Goal: Task Accomplishment & Management: Use online tool/utility

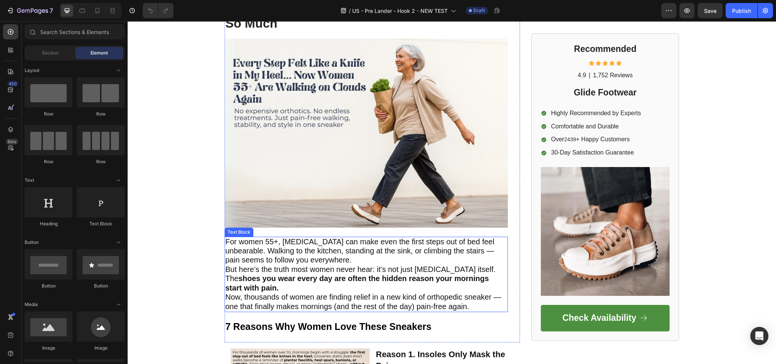
scroll to position [114, 0]
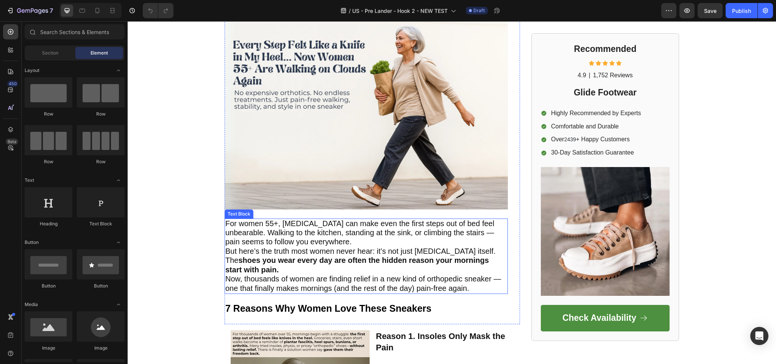
click at [361, 238] on p "For women 55+, plantar fasciitis can make even the first steps out of bed feel …" at bounding box center [366, 233] width 282 height 28
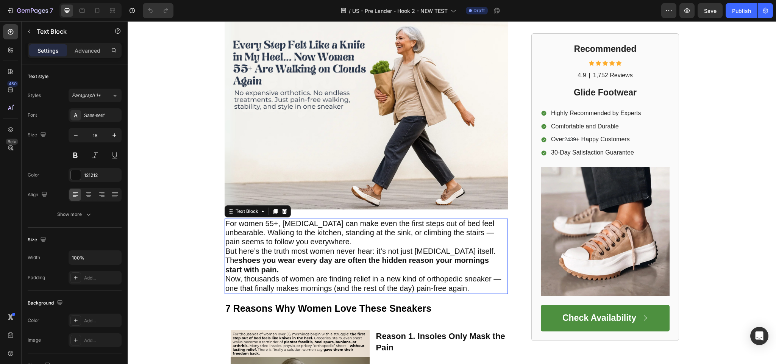
click at [362, 249] on span "But here’s the truth most women never hear: it’s not just [MEDICAL_DATA] itself…" at bounding box center [360, 260] width 270 height 27
click at [361, 248] on span "But here’s the truth most women never hear: it’s not just [MEDICAL_DATA] itself…" at bounding box center [360, 260] width 270 height 27
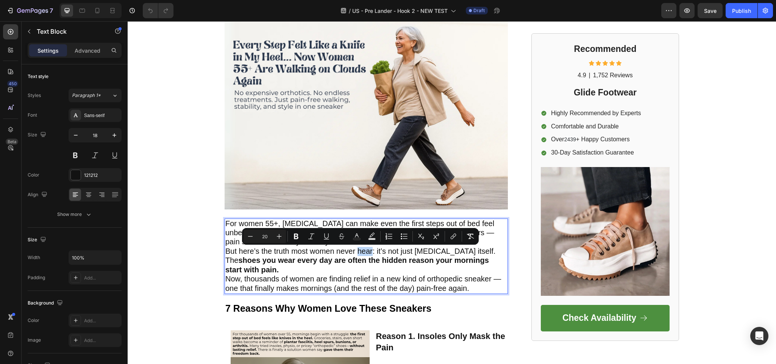
click at [358, 244] on div "Minus 20 Plus Bold Italic Underline Strikethrough Text Color Text Background Co…" at bounding box center [360, 236] width 237 height 17
click at [363, 279] on span "Now, thousands of women are finding relief in a new kind of orthopedic sneaker …" at bounding box center [363, 283] width 276 height 17
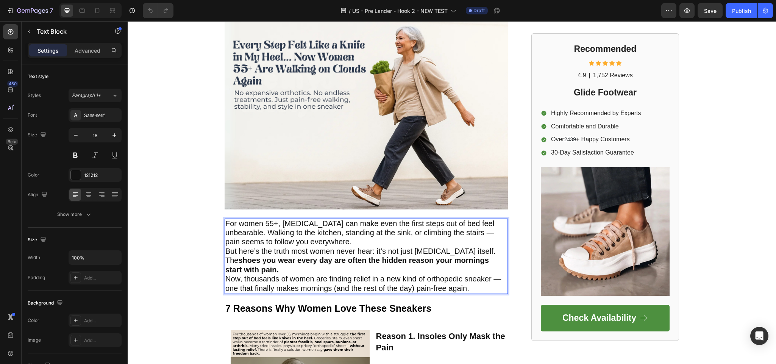
click at [363, 236] on span "For women 55+, [MEDICAL_DATA] can make even the first steps out of bed feel unb…" at bounding box center [359, 232] width 269 height 27
click at [372, 240] on p "For women 55+, [MEDICAL_DATA] can make even the first steps out of bed feel unb…" at bounding box center [366, 233] width 282 height 28
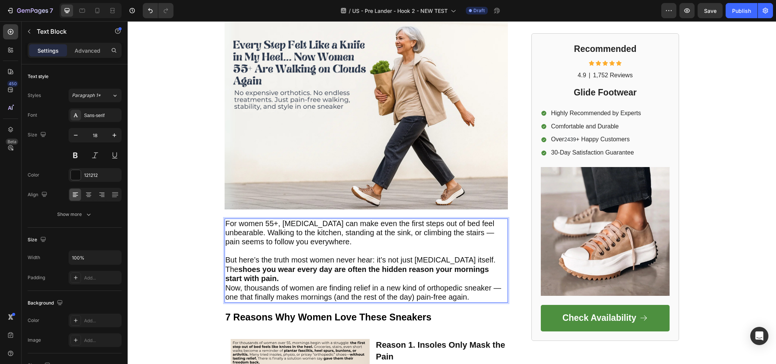
click at [316, 279] on p "But here’s the truth most women never hear: it’s not just [MEDICAL_DATA] itself…" at bounding box center [366, 270] width 282 height 28
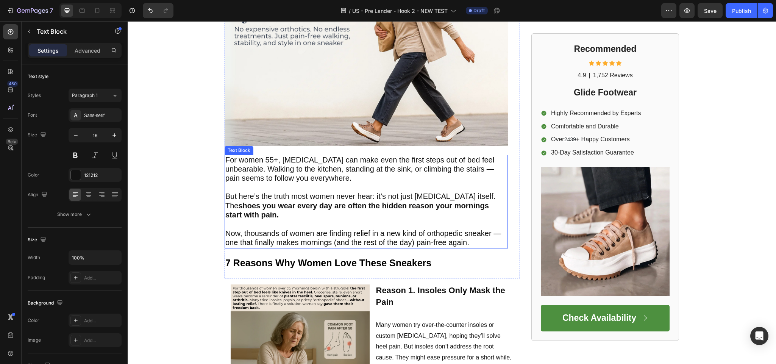
scroll to position [227, 0]
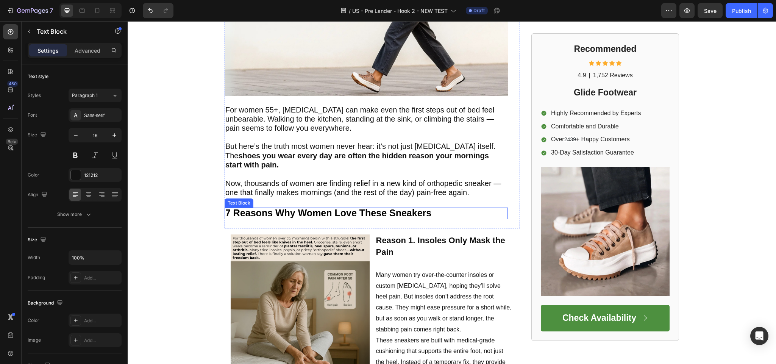
click at [326, 210] on strong "7 Reasons Why Women Love These Sneakers" at bounding box center [328, 213] width 206 height 11
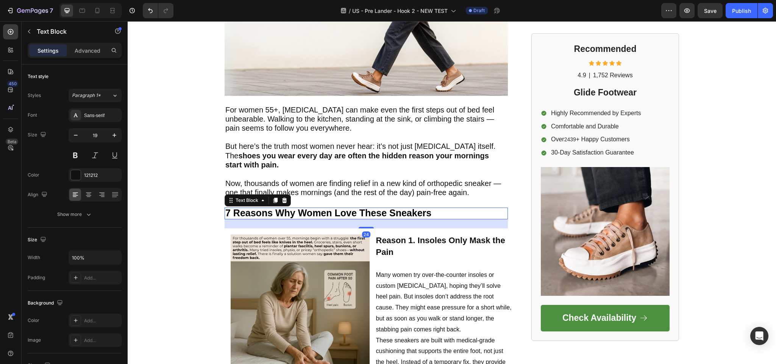
click at [341, 215] on strong "7 Reasons Why Women Love These Sneakers" at bounding box center [328, 213] width 206 height 11
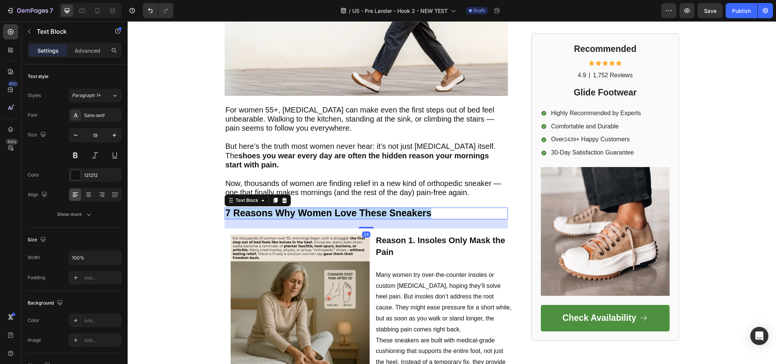
click at [341, 215] on strong "7 Reasons Why Women Love These Sneakers" at bounding box center [328, 213] width 206 height 11
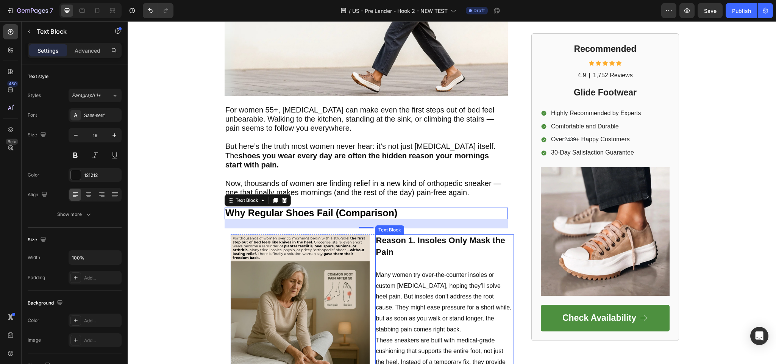
click at [416, 256] on p "Reason 1. Insoles Only Mask the Pain Many women try over-the-counter insoles or…" at bounding box center [445, 285] width 138 height 100
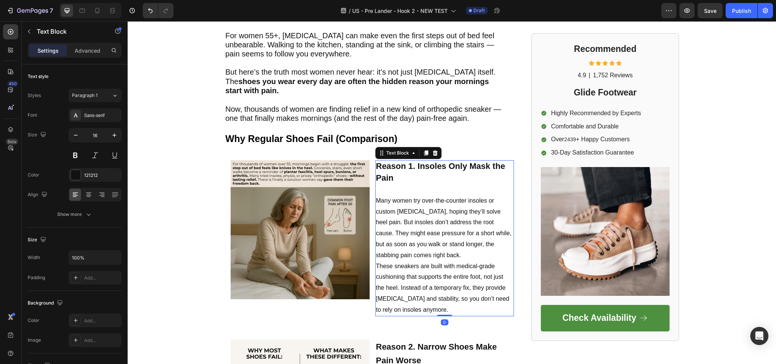
scroll to position [303, 0]
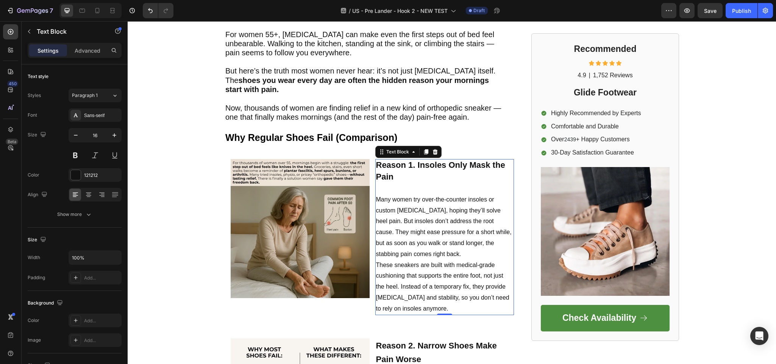
click at [431, 198] on p "Reason 1. Insoles Only Mask the Pain Many women try over-the-counter insoles or…" at bounding box center [445, 210] width 138 height 100
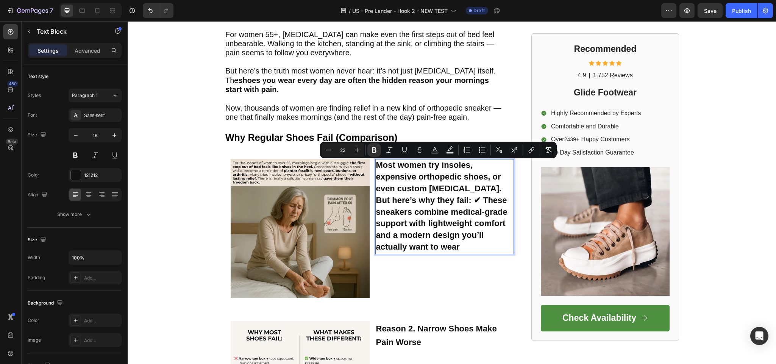
click at [459, 194] on p "Most women try insoles, expensive orthopedic shoes, or even custom orthotics. B…" at bounding box center [445, 206] width 138 height 93
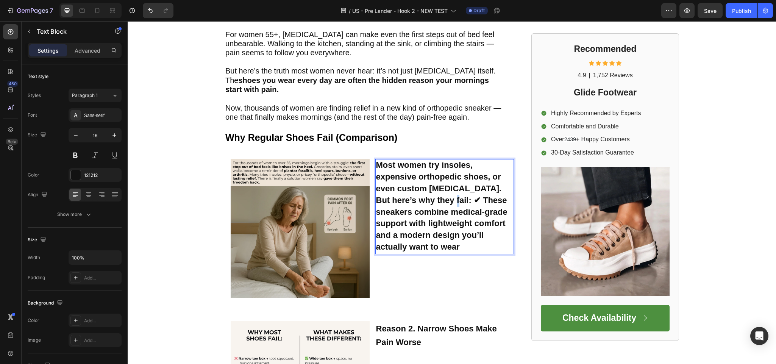
drag, startPoint x: 425, startPoint y: 200, endPoint x: 432, endPoint y: 205, distance: 8.2
click at [431, 205] on strong "Most women try insoles, expensive orthopedic shoes, or even custom orthotics. B…" at bounding box center [441, 205] width 131 height 91
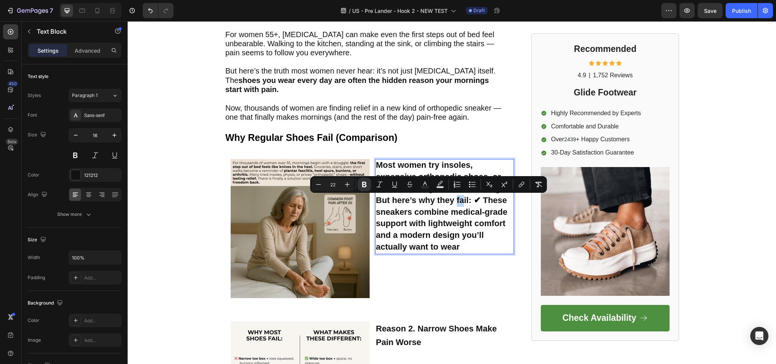
click at [426, 201] on strong "Most women try insoles, expensive orthopedic shoes, or even custom orthotics. B…" at bounding box center [441, 205] width 131 height 91
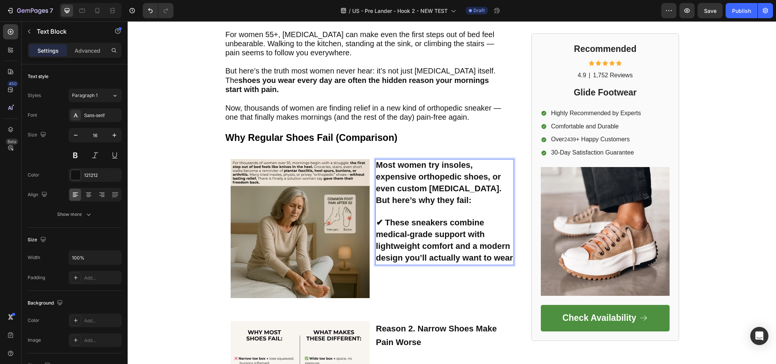
click at [396, 208] on p "Rich Text Editor. Editing area: main" at bounding box center [445, 212] width 138 height 11
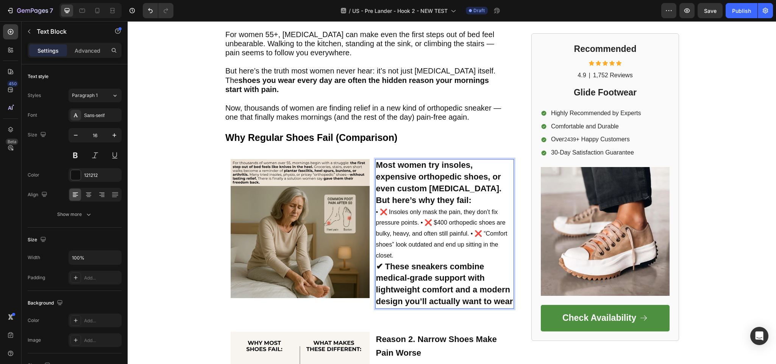
click at [417, 222] on p "• ❌ Insoles only mask the pain, they don’t fix pressure points. • ❌ $400 orthop…" at bounding box center [445, 234] width 138 height 55
click at [418, 240] on p "• ❌ $400 orthopedic shoes are bulky, heavy, and often still painful. • ❌ “Comfo…" at bounding box center [445, 245] width 138 height 33
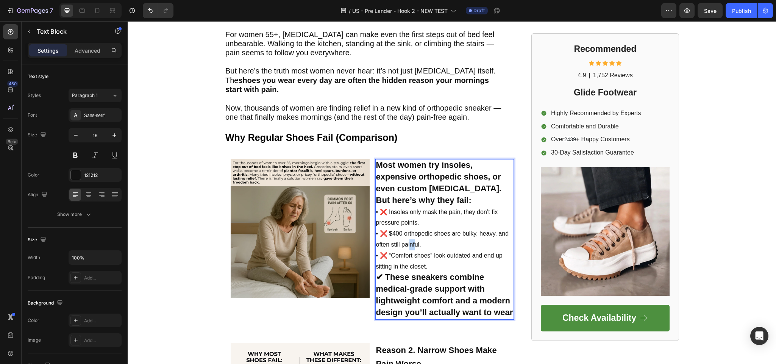
drag, startPoint x: 411, startPoint y: 245, endPoint x: 404, endPoint y: 247, distance: 7.1
click at [406, 247] on p "• ❌ $400 orthopedic shoes are bulky, heavy, and often still painful." at bounding box center [445, 240] width 138 height 22
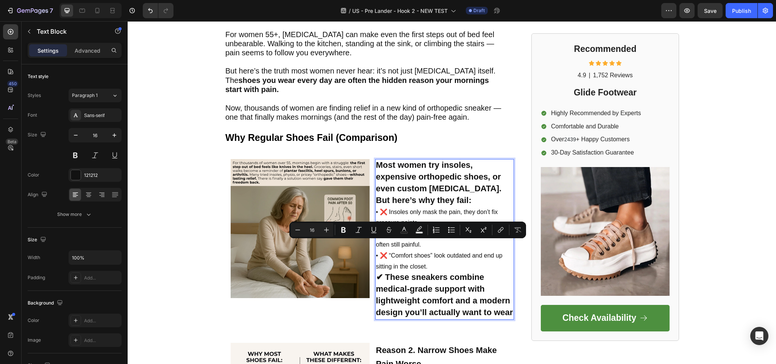
click at [425, 258] on p "• ❌ “Comfort shoes” look outdated and end up sitting in the closet." at bounding box center [445, 261] width 138 height 22
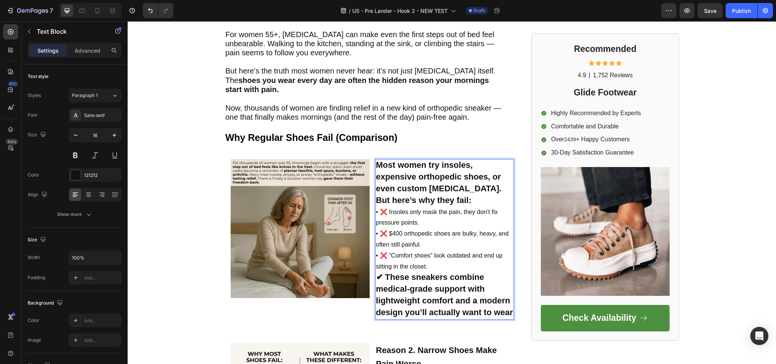
click at [415, 169] on strong "Most women try insoles, expensive orthopedic shoes, or even custom [MEDICAL_DAT…" at bounding box center [439, 182] width 126 height 44
click at [414, 172] on p "Most women try insoles, expensive orthopedic shoes, or even custom [MEDICAL_DAT…" at bounding box center [445, 183] width 138 height 47
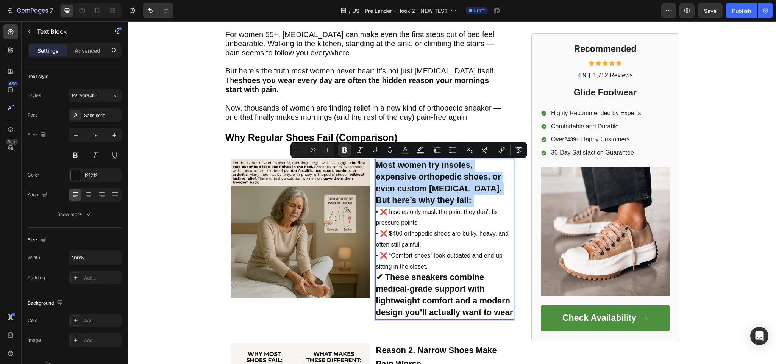
click at [414, 172] on p "Most women try insoles, expensive orthopedic shoes, or even custom [MEDICAL_DAT…" at bounding box center [445, 183] width 138 height 47
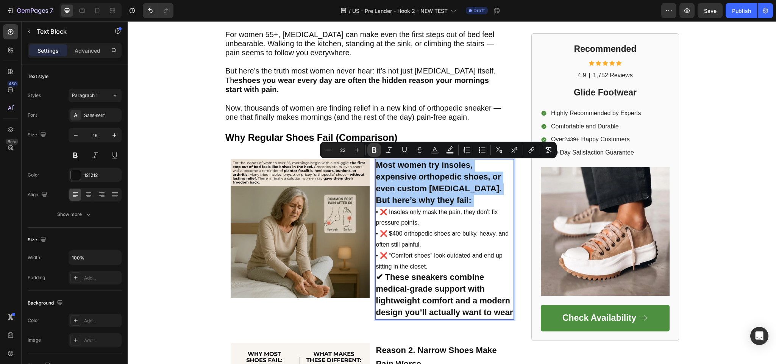
click at [375, 148] on icon "Editor contextual toolbar" at bounding box center [374, 150] width 5 height 6
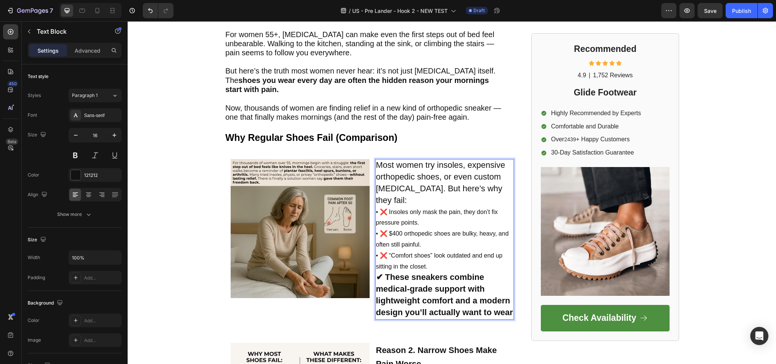
click at [414, 282] on p "✔ These sneakers combine medical-grade support with lightweight comfort and a m…" at bounding box center [445, 295] width 138 height 47
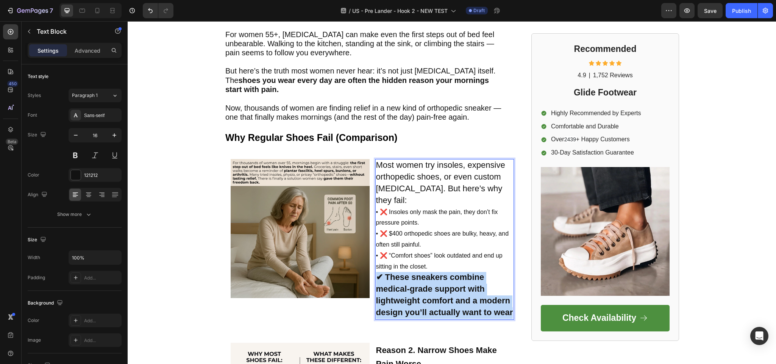
click at [414, 282] on p "✔ These sneakers combine medical-grade support with lightweight comfort and a m…" at bounding box center [445, 295] width 138 height 47
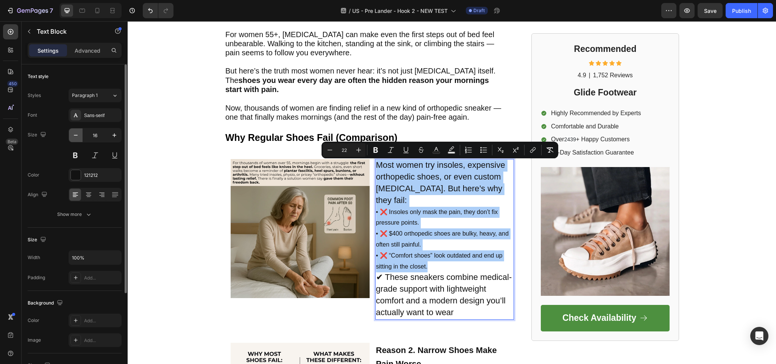
click at [80, 142] on button "button" at bounding box center [76, 135] width 14 height 14
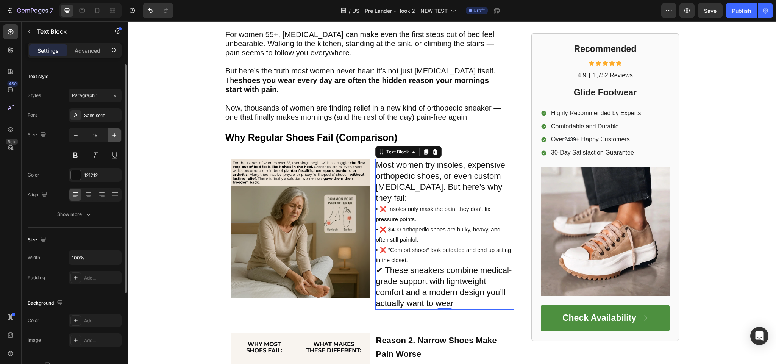
click at [117, 139] on icon "button" at bounding box center [115, 135] width 8 height 8
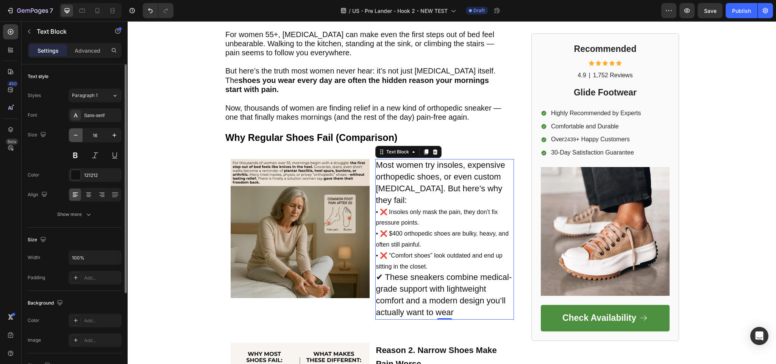
click at [81, 136] on button "button" at bounding box center [76, 135] width 14 height 14
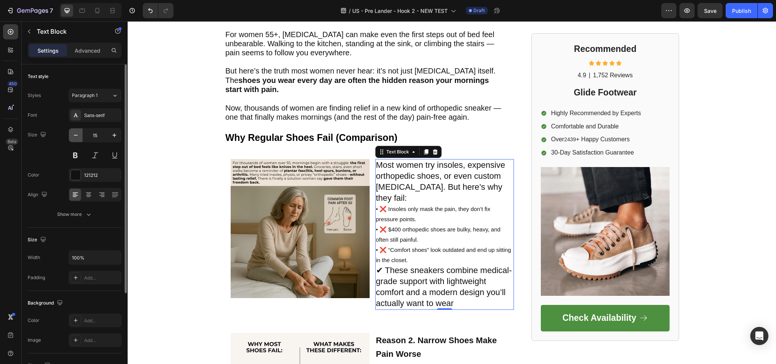
click at [81, 136] on button "button" at bounding box center [76, 135] width 14 height 14
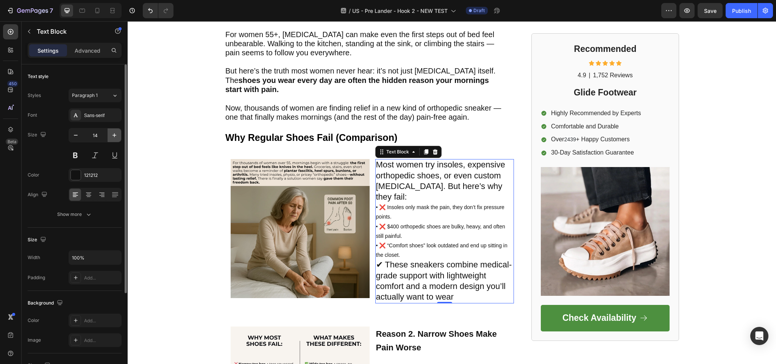
click at [119, 136] on button "button" at bounding box center [115, 135] width 14 height 14
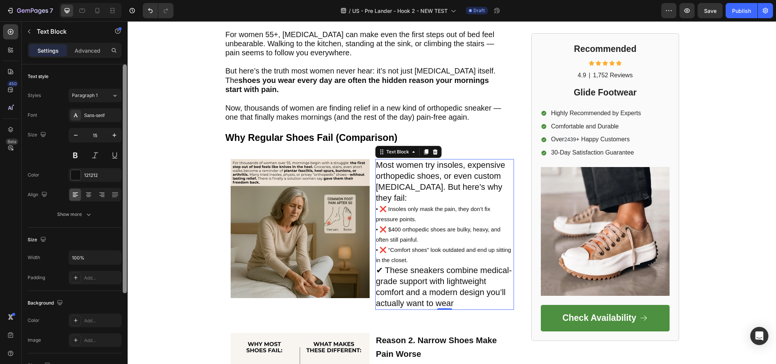
click at [122, 138] on div "Text style Styles Paragraph 1 Font Sans-serif Size 15 Color 121212 Align Show m…" at bounding box center [75, 224] width 106 height 321
click at [113, 138] on icon "button" at bounding box center [115, 135] width 8 height 8
type input "16"
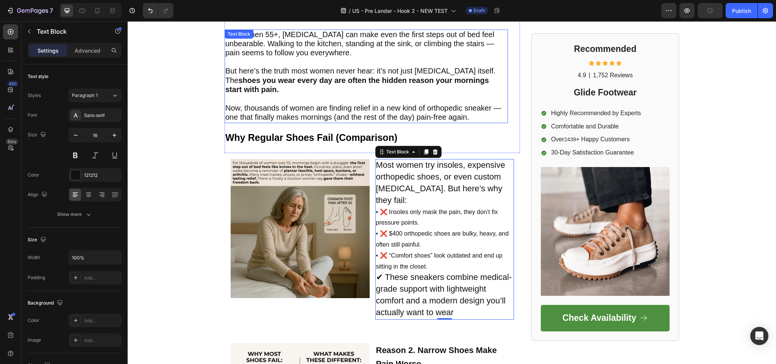
click at [307, 88] on p "But here’s the truth most women never hear: it’s not just [MEDICAL_DATA] itself…" at bounding box center [366, 81] width 282 height 28
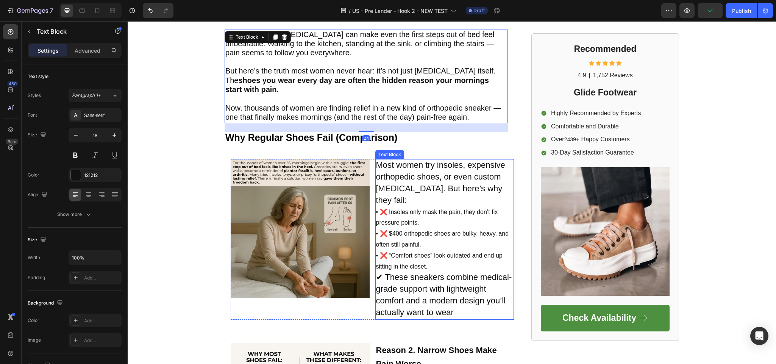
click at [415, 210] on p "• ❌ Insoles only mask the pain, they don’t fix pressure points." at bounding box center [445, 218] width 138 height 22
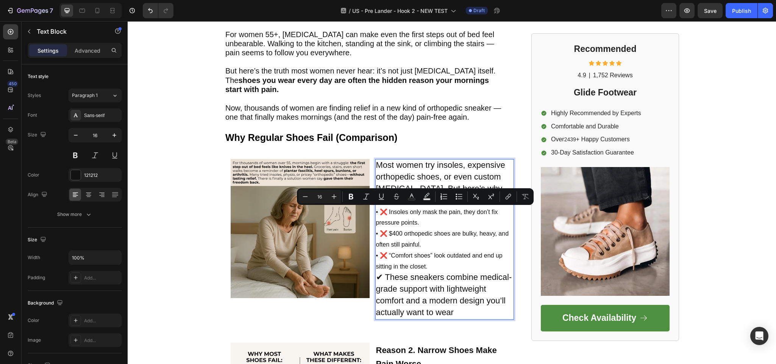
type input "22"
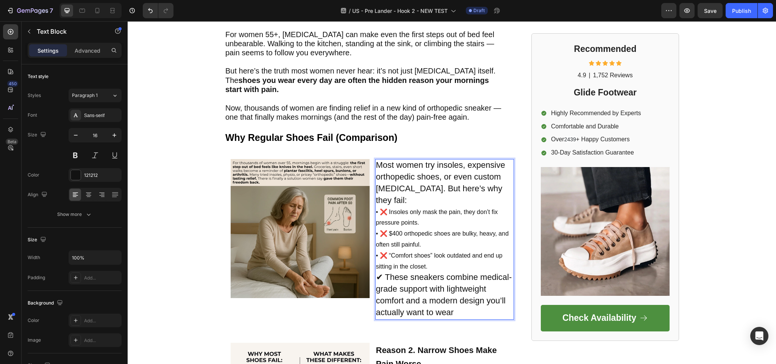
click at [418, 172] on p "Most women try insoles, expensive orthopedic shoes, or even custom [MEDICAL_DAT…" at bounding box center [445, 183] width 138 height 47
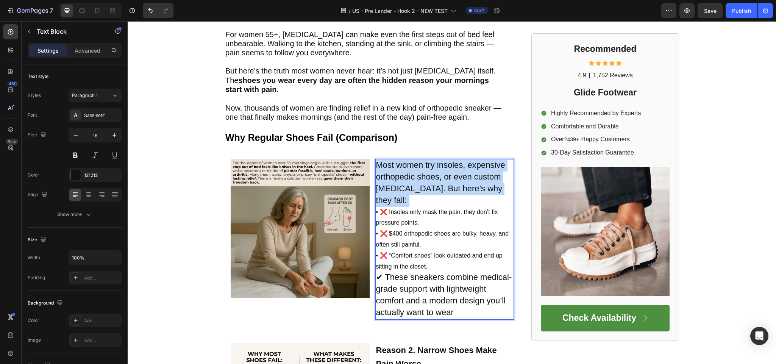
click at [418, 172] on p "Most women try insoles, expensive orthopedic shoes, or even custom [MEDICAL_DAT…" at bounding box center [445, 183] width 138 height 47
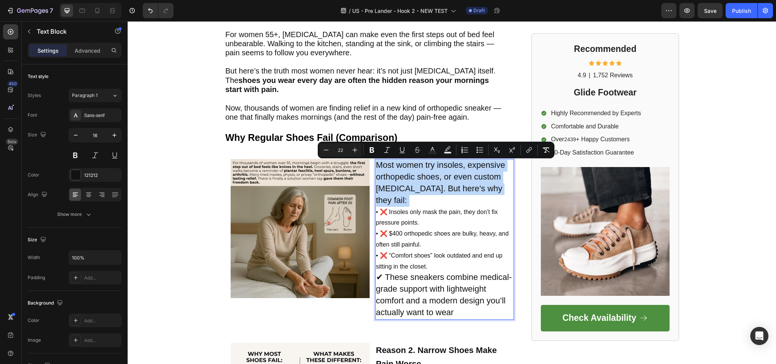
type input "16"
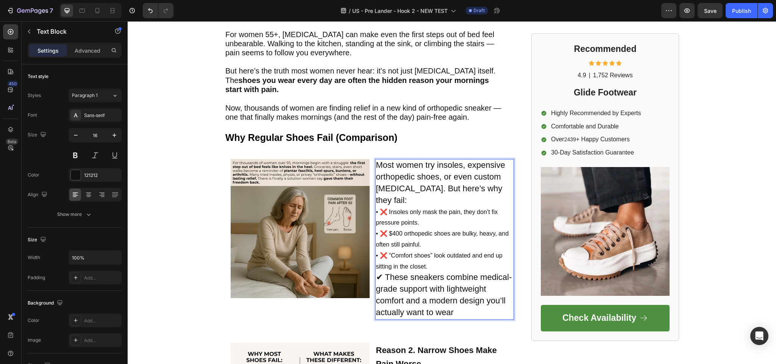
click at [424, 207] on p "• ❌ Insoles only mask the pain, they don’t fix pressure points." at bounding box center [445, 218] width 138 height 22
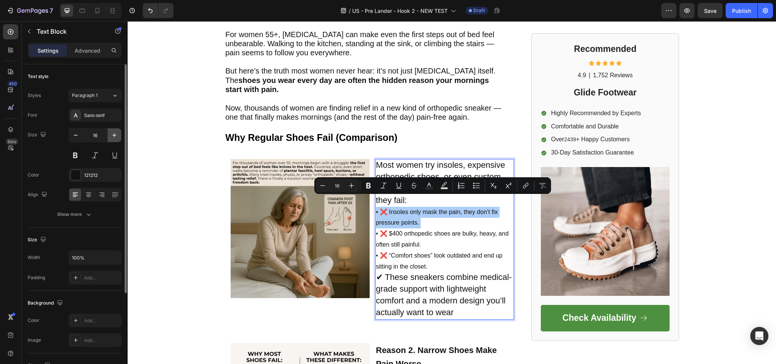
click at [114, 136] on icon "button" at bounding box center [115, 135] width 8 height 8
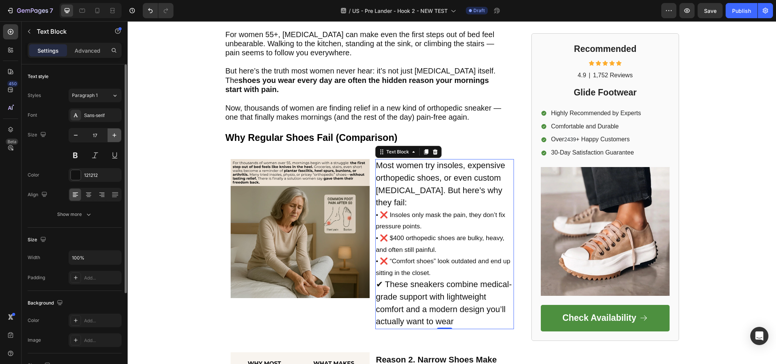
click at [114, 136] on icon "button" at bounding box center [115, 135] width 8 height 8
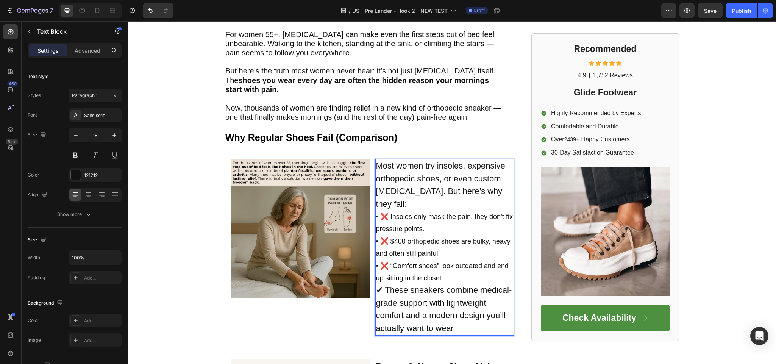
click at [410, 235] on p "• ❌ $400 orthopedic shoes are bulky, heavy, and often still painful." at bounding box center [445, 247] width 138 height 25
click at [443, 241] on p "• ❌ $400 orthopedic shoes are bulky, heavy, and often still painful." at bounding box center [445, 247] width 138 height 25
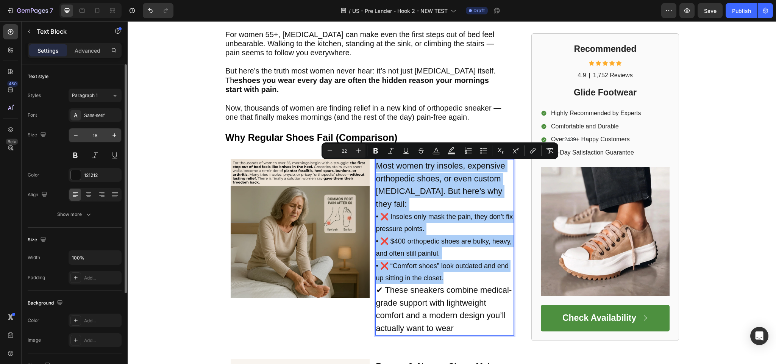
click at [98, 131] on input "18" at bounding box center [95, 135] width 25 height 14
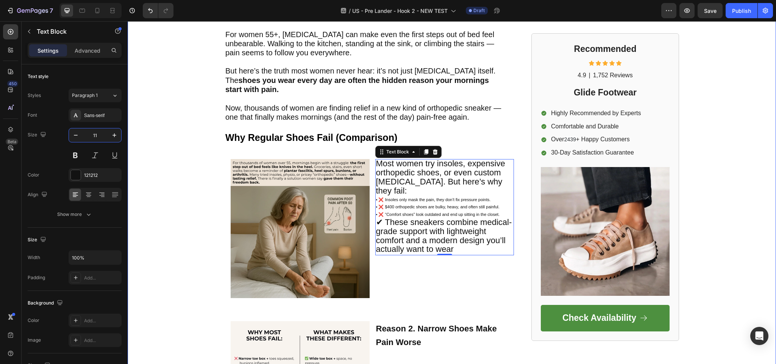
type input "1"
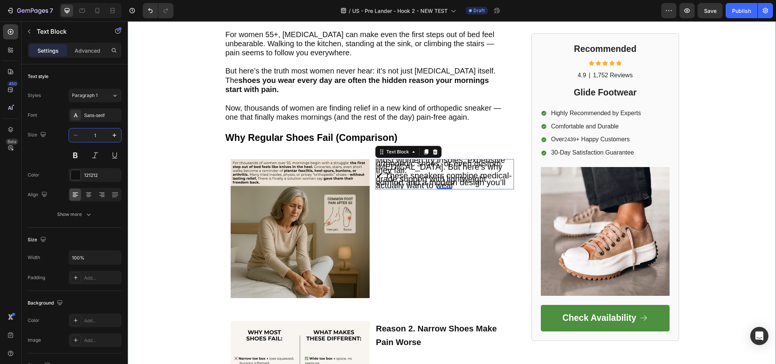
type input "18"
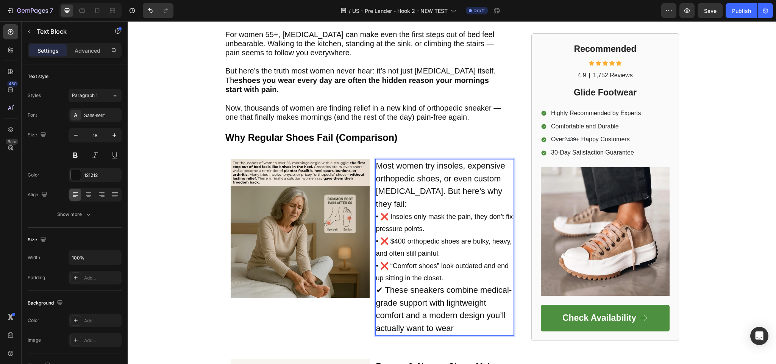
click at [447, 269] on p "• ❌ “Comfort shoes” look outdated and end up sitting in the closet." at bounding box center [445, 272] width 138 height 25
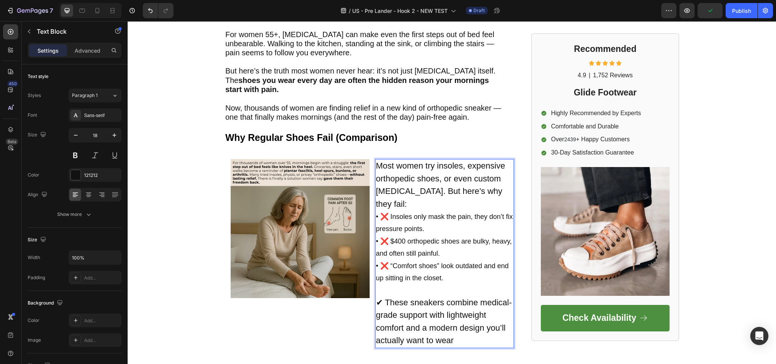
click at [497, 193] on span "Most women try insoles, expensive orthopedic shoes, or even custom [MEDICAL_DAT…" at bounding box center [440, 184] width 129 height 47
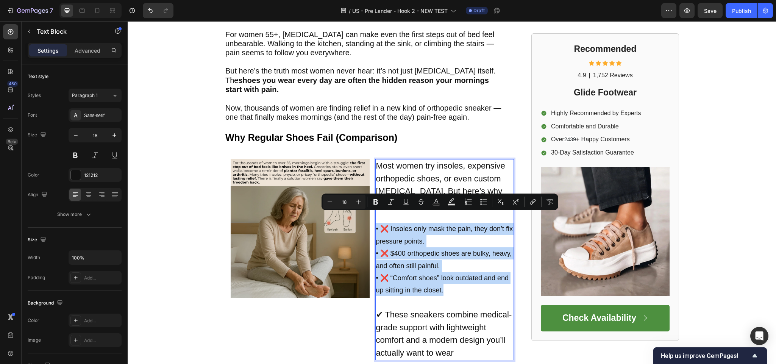
drag, startPoint x: 443, startPoint y: 286, endPoint x: 371, endPoint y: 216, distance: 100.2
click at [376, 216] on div "Most women try insoles, expensive orthopedic shoes, or even custom orthotics. B…" at bounding box center [445, 259] width 139 height 201
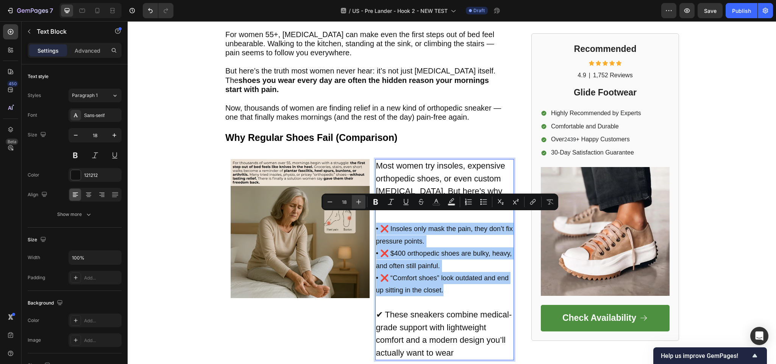
click at [360, 200] on icon "Editor contextual toolbar" at bounding box center [359, 202] width 8 height 8
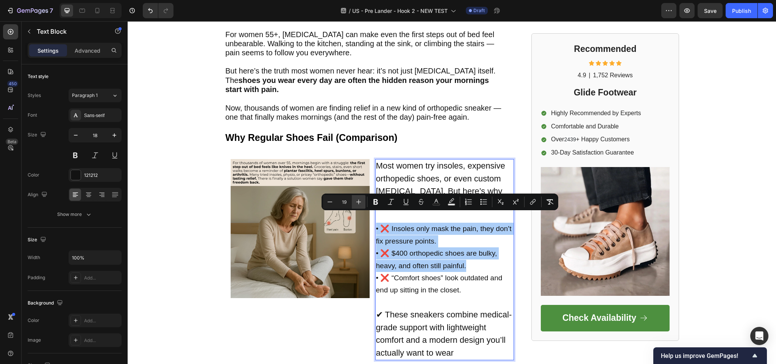
click at [360, 200] on icon "Editor contextual toolbar" at bounding box center [359, 202] width 8 height 8
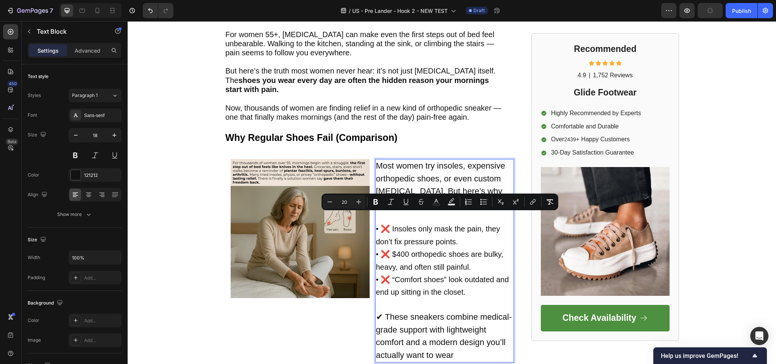
type input "22"
drag, startPoint x: 448, startPoint y: 322, endPoint x: 445, endPoint y: 324, distance: 4.1
click at [445, 324] on span "✔ These sneakers combine medical-grade support with lightweight comfort and a m…" at bounding box center [444, 335] width 136 height 47
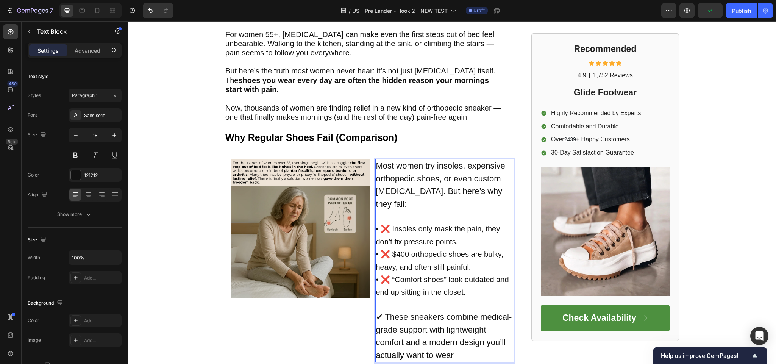
click at [440, 323] on span "✔ These sneakers combine medical-grade support with lightweight comfort and a m…" at bounding box center [444, 335] width 136 height 47
click at [419, 316] on span "✔ These sneakers combine medical-grade support with lightweight comfort and a m…" at bounding box center [444, 335] width 136 height 47
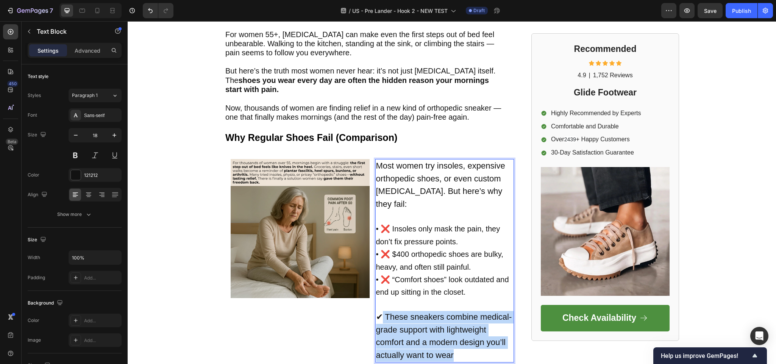
drag, startPoint x: 463, startPoint y: 346, endPoint x: 377, endPoint y: 306, distance: 95.1
click at [376, 311] on p "✔ These sneakers combine medical-grade support with lightweight comfort and a m…" at bounding box center [445, 336] width 138 height 51
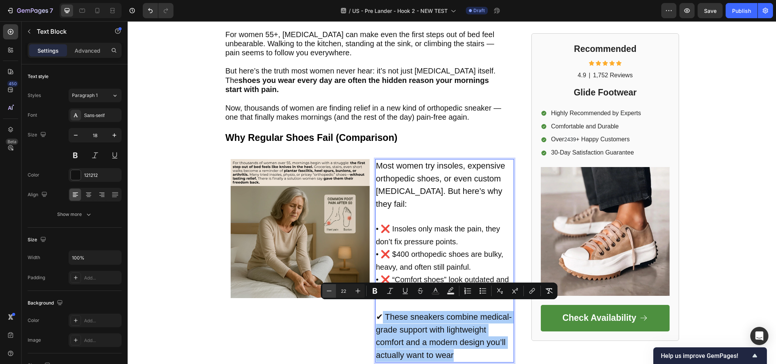
click at [326, 289] on icon "Editor contextual toolbar" at bounding box center [330, 291] width 8 height 8
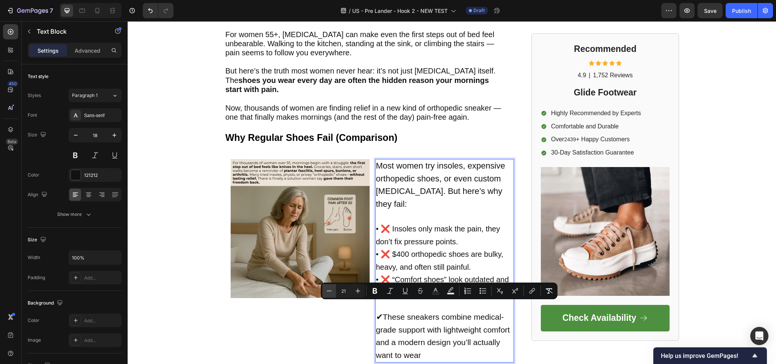
click at [328, 288] on icon "Editor contextual toolbar" at bounding box center [330, 291] width 8 height 8
click at [327, 286] on button "Minus" at bounding box center [329, 291] width 14 height 14
click at [328, 286] on button "Minus" at bounding box center [329, 291] width 14 height 14
type input "18"
click at [416, 316] on span "These sneakers combine medical-grade support with lightweight comfort and a mod…" at bounding box center [440, 330] width 128 height 32
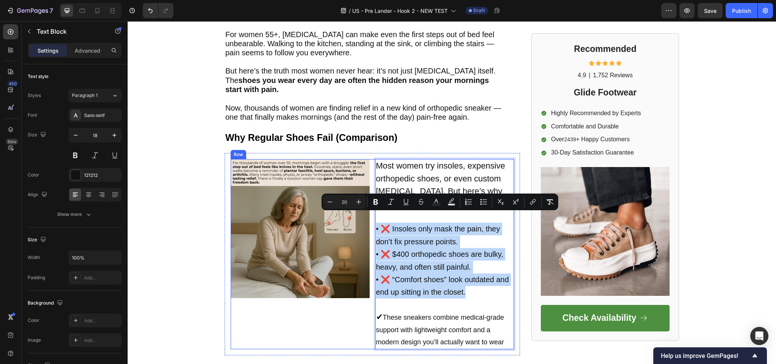
drag, startPoint x: 460, startPoint y: 283, endPoint x: 368, endPoint y: 213, distance: 116.2
click at [368, 213] on div "Image Most women try insoles, expensive orthopedic shoes, or even custom orthot…" at bounding box center [372, 254] width 283 height 190
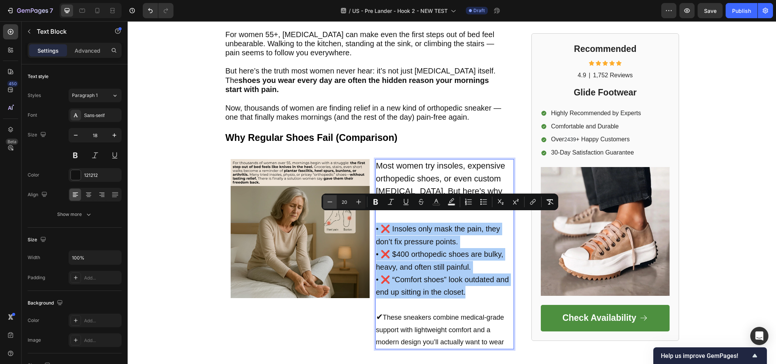
click at [332, 202] on icon "Editor contextual toolbar" at bounding box center [330, 202] width 5 height 0
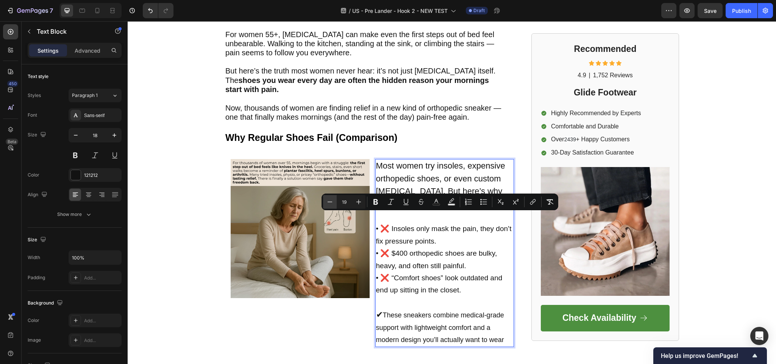
click at [332, 202] on icon "Editor contextual toolbar" at bounding box center [330, 202] width 5 height 0
type input "18"
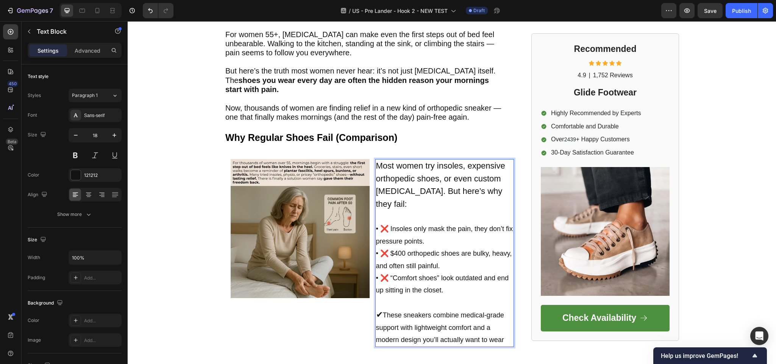
click at [429, 311] on span "These sneakers combine medical-grade support with lightweight comfort and a mod…" at bounding box center [440, 327] width 128 height 32
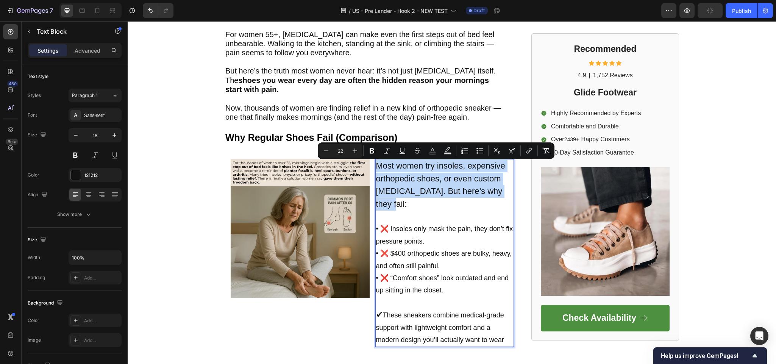
drag, startPoint x: 499, startPoint y: 196, endPoint x: 372, endPoint y: 169, distance: 130.0
click at [376, 169] on p "Most women try insoles, expensive orthopedic shoes, or even custom orthotics. B…" at bounding box center [445, 185] width 138 height 51
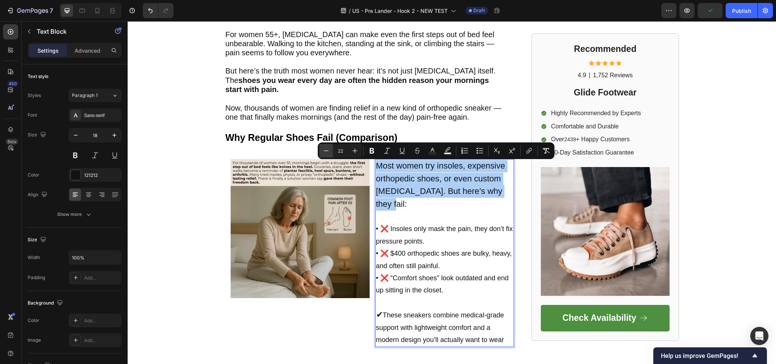
click at [324, 156] on button "Minus" at bounding box center [326, 151] width 14 height 14
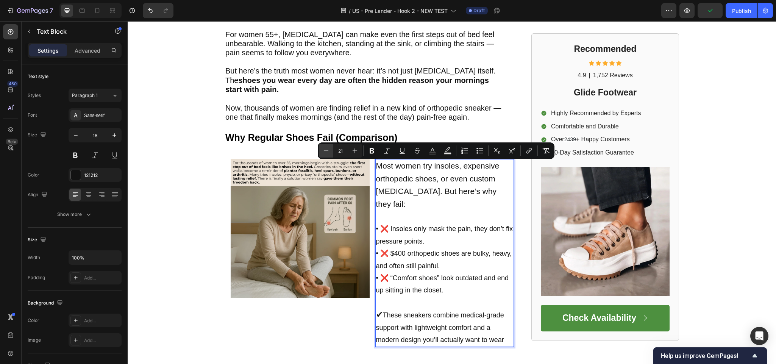
click at [324, 156] on button "Minus" at bounding box center [326, 151] width 14 height 14
click at [324, 157] on button "Minus" at bounding box center [326, 151] width 14 height 14
type input "18"
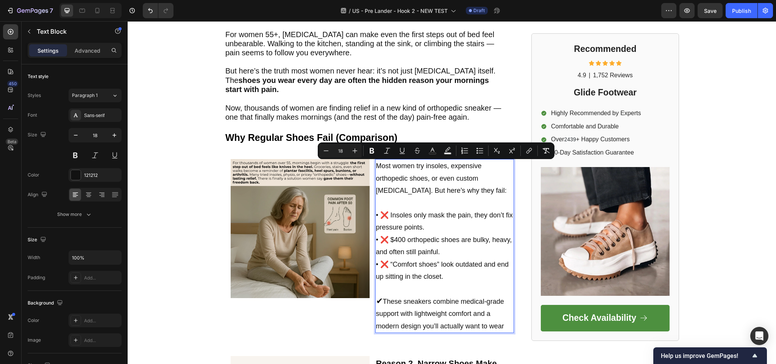
click at [459, 227] on p "• ❌ Insoles only mask the pain, they don’t fix pressure points." at bounding box center [445, 221] width 138 height 25
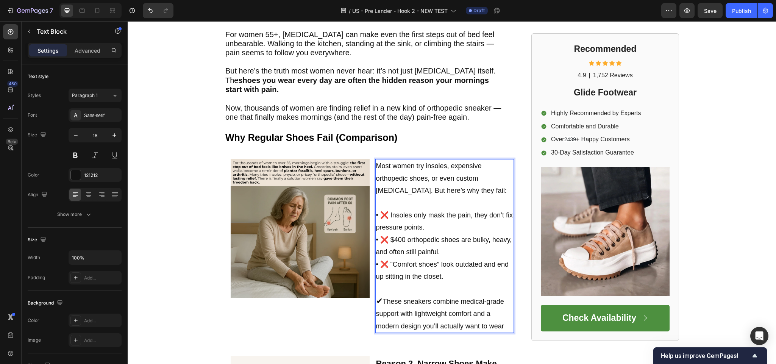
click at [407, 211] on p "• ❌ Insoles only mask the pain, they don’t fix pressure points." at bounding box center [445, 221] width 138 height 25
drag, startPoint x: 411, startPoint y: 216, endPoint x: 385, endPoint y: 218, distance: 25.4
click at [385, 218] on span "• ❌ Insoles only mask the pain, they don’t fix pressure points." at bounding box center [444, 221] width 137 height 20
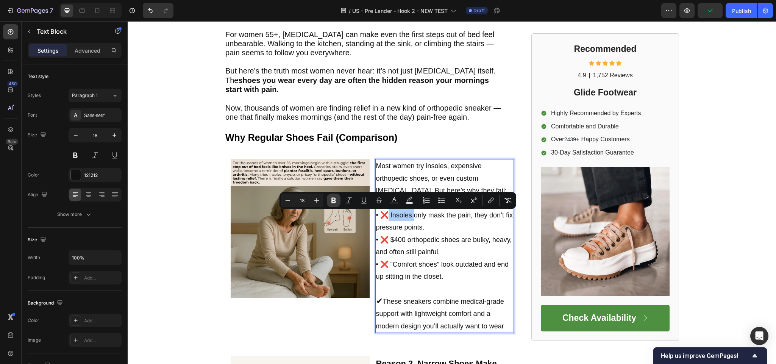
click at [327, 203] on button "Bold" at bounding box center [334, 201] width 14 height 14
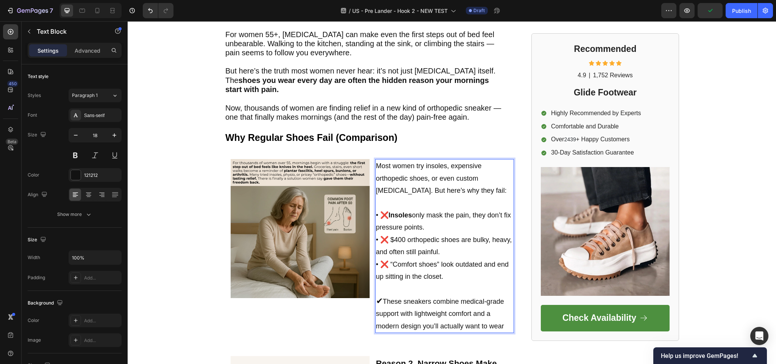
drag, startPoint x: 435, startPoint y: 242, endPoint x: 443, endPoint y: 243, distance: 8.0
click at [435, 242] on span "• ❌ $400 orthopedic shoes are bulky, heavy, and often still painful." at bounding box center [444, 246] width 136 height 20
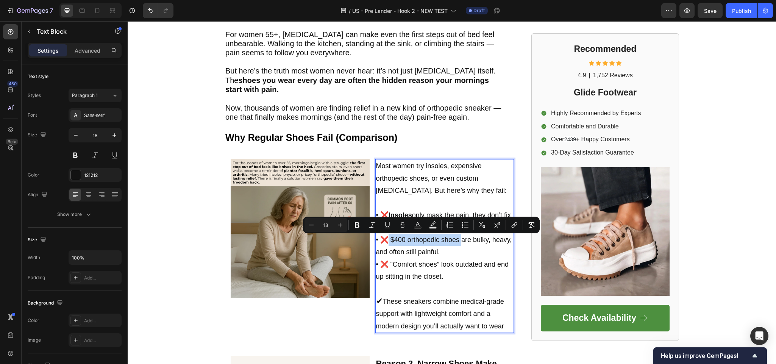
drag, startPoint x: 459, startPoint y: 241, endPoint x: 385, endPoint y: 239, distance: 73.9
click at [385, 239] on span "• ❌ $400 orthopedic shoes are bulky, heavy, and often still painful." at bounding box center [444, 246] width 136 height 20
click at [356, 225] on icon "Editor contextual toolbar" at bounding box center [358, 225] width 8 height 8
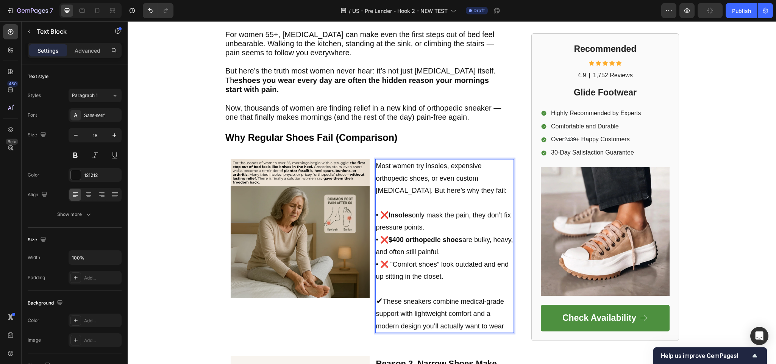
click at [421, 282] on p "• ❌ “Comfort shoes” look outdated and end up sitting in the closet." at bounding box center [445, 270] width 138 height 25
drag, startPoint x: 435, startPoint y: 264, endPoint x: 383, endPoint y: 265, distance: 51.2
click at [383, 265] on span "• ❌ “Comfort shoes” look outdated and end up sitting in the closet." at bounding box center [442, 271] width 133 height 20
click at [441, 265] on span "• ❌ “Comfort shoes” look outdated and end up sitting in the closet." at bounding box center [442, 271] width 133 height 20
click at [435, 265] on span "• ❌ “Comfort shoes” look outdated and end up sitting in the closet." at bounding box center [442, 271] width 133 height 20
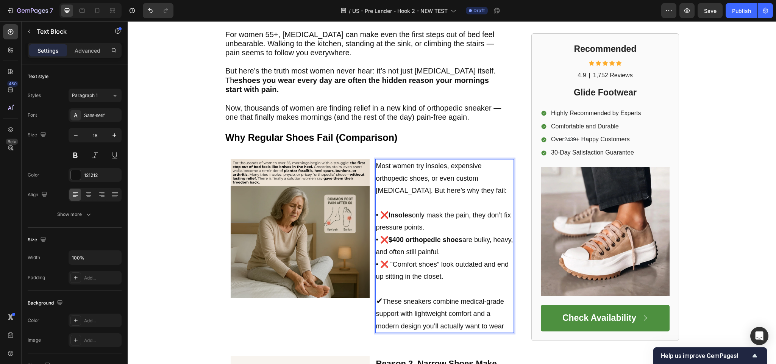
click at [439, 264] on span "• ❌ “Comfort shoes” look outdated and end up sitting in the closet." at bounding box center [442, 271] width 133 height 20
drag, startPoint x: 439, startPoint y: 264, endPoint x: 418, endPoint y: 264, distance: 21.2
click at [418, 264] on span "• ❌ “Comfort shoes” look outdated and end up sitting in the closet." at bounding box center [442, 271] width 133 height 20
click at [432, 266] on span "• ❌ “Comfort shoes” look outdated and end up sitting in the closet." at bounding box center [442, 271] width 133 height 20
click at [438, 263] on span "• ❌ “Comfort shoes” look outdated and end up sitting in the closet." at bounding box center [442, 271] width 133 height 20
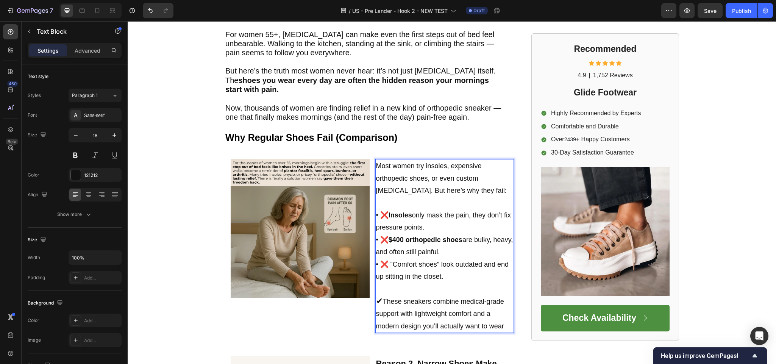
click at [433, 265] on span "• ❌ “Comfort shoes” look outdated and end up sitting in the closet." at bounding box center [442, 271] width 133 height 20
click at [435, 267] on span "• ❌ “Comfort shoes” look outdated and end up sitting in the closet." at bounding box center [442, 271] width 133 height 20
drag, startPoint x: 435, startPoint y: 267, endPoint x: 385, endPoint y: 268, distance: 50.0
click at [385, 268] on span "• ❌ “Comfort shoes” look outdated and end up sitting in the closet." at bounding box center [442, 271] width 133 height 20
click at [438, 264] on span "• ❌ “Comfort shoes” look outdated and end up sitting in the closet." at bounding box center [442, 271] width 133 height 20
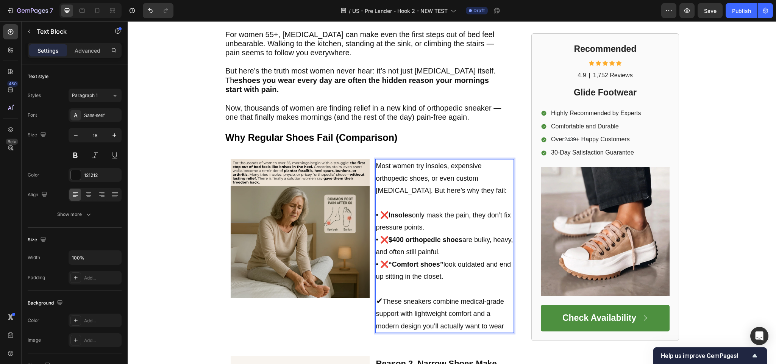
click at [418, 305] on span "These sneakers combine medical-grade support with lightweight comfort and a mod…" at bounding box center [440, 314] width 128 height 32
click at [434, 287] on p "Rich Text Editor. Editing area: main" at bounding box center [445, 289] width 138 height 12
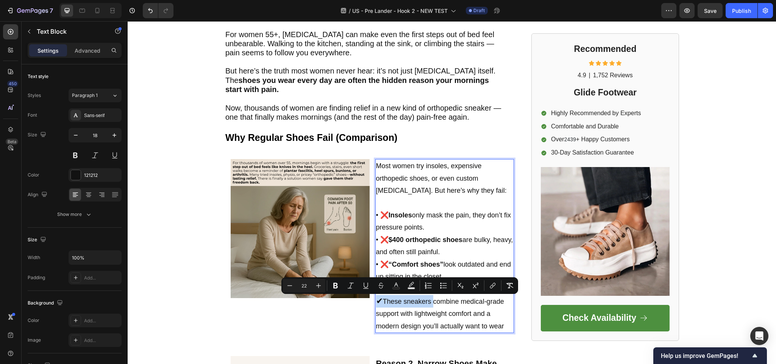
drag, startPoint x: 429, startPoint y: 302, endPoint x: 373, endPoint y: 302, distance: 55.3
click at [376, 302] on p "✔ These sneakers combine medical-grade support with lightweight comfort and a m…" at bounding box center [445, 313] width 138 height 37
click at [338, 286] on icon "Editor contextual toolbar" at bounding box center [336, 286] width 8 height 8
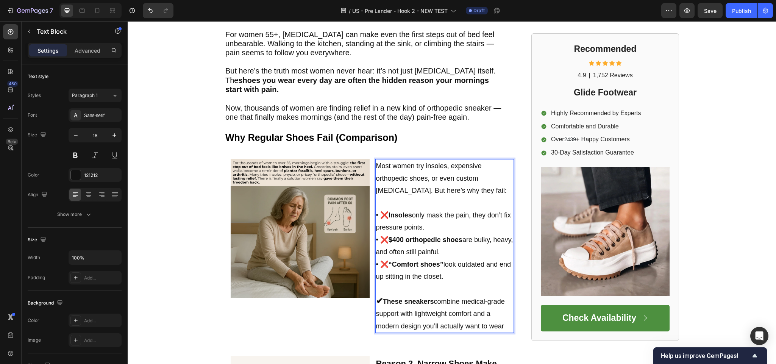
click at [403, 317] on span "These sneakers combine medical-grade support with lightweight comfort and a mod…" at bounding box center [440, 314] width 129 height 32
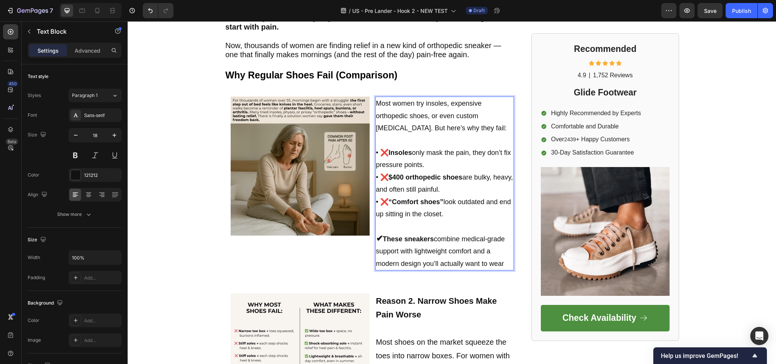
scroll to position [379, 0]
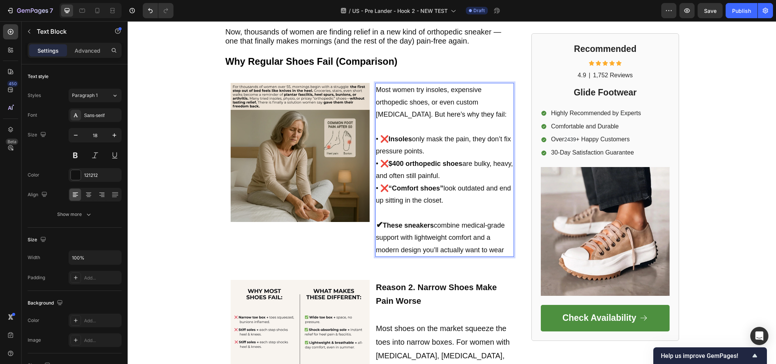
click at [434, 223] on span "These sneakers combine medical-grade support with lightweight comfort and a mod…" at bounding box center [440, 238] width 129 height 32
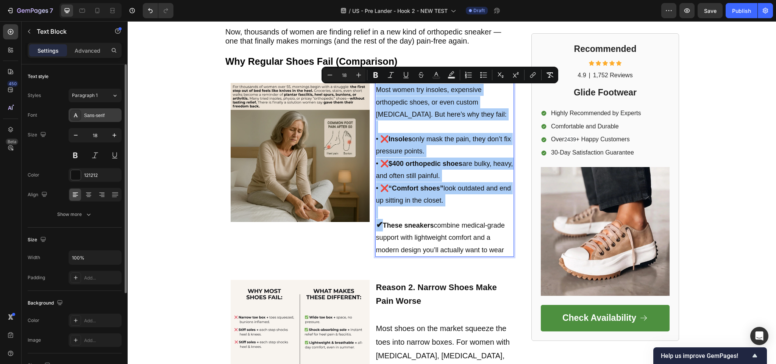
click at [100, 120] on div "Sans-serif" at bounding box center [95, 115] width 53 height 14
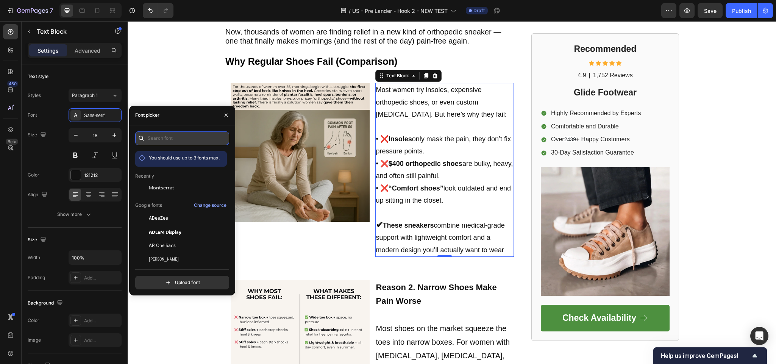
click at [169, 139] on input "text" at bounding box center [182, 138] width 94 height 14
type input "m"
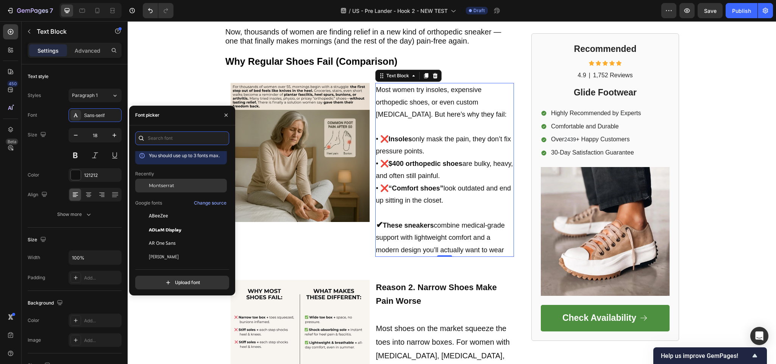
scroll to position [0, 0]
click at [183, 185] on div "Montserrat" at bounding box center [187, 188] width 77 height 7
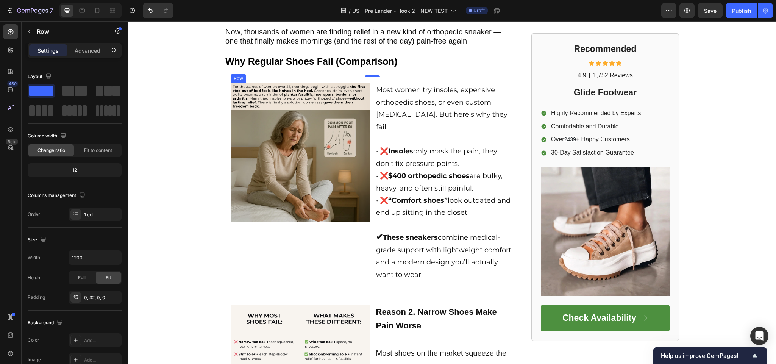
scroll to position [341, 0]
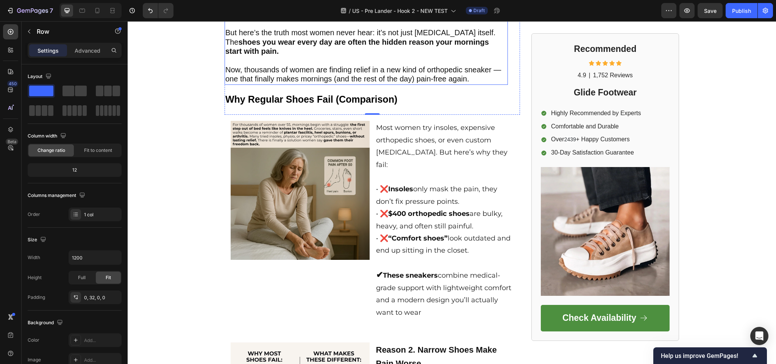
click at [322, 60] on p "Rich Text Editor. Editing area: main" at bounding box center [366, 60] width 282 height 9
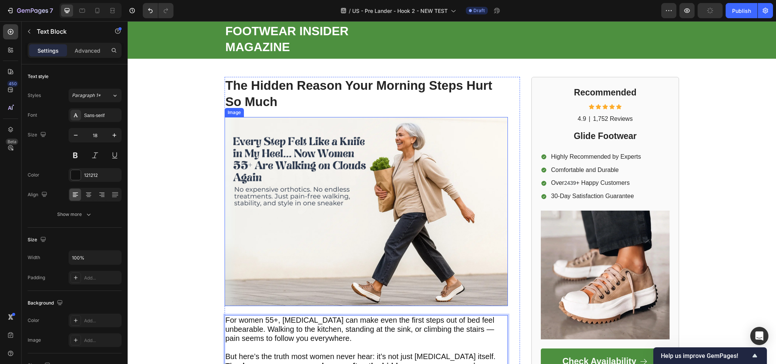
scroll to position [0, 0]
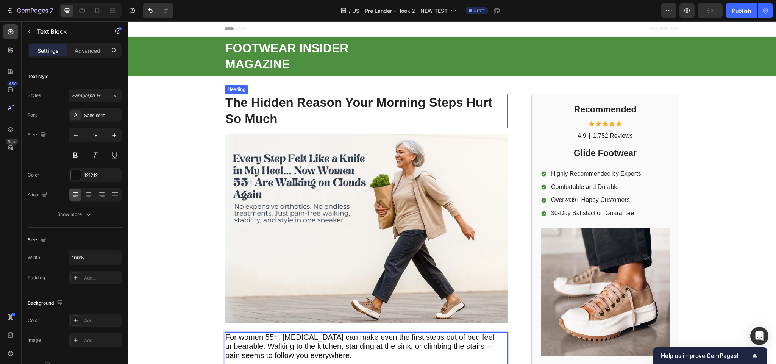
click at [289, 121] on h1 "The Hidden Reason Your Morning Steps Hurt So Much" at bounding box center [366, 111] width 283 height 34
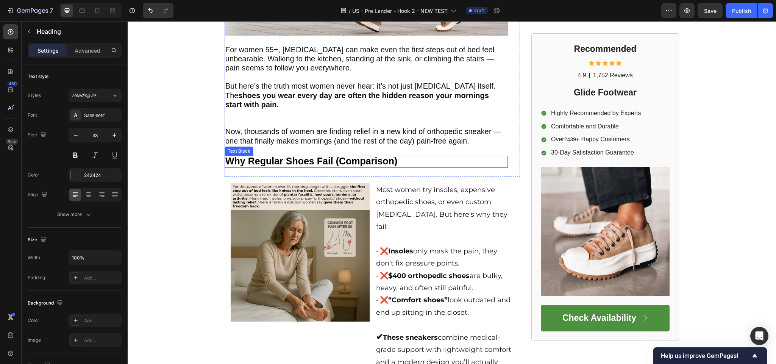
scroll to position [303, 0]
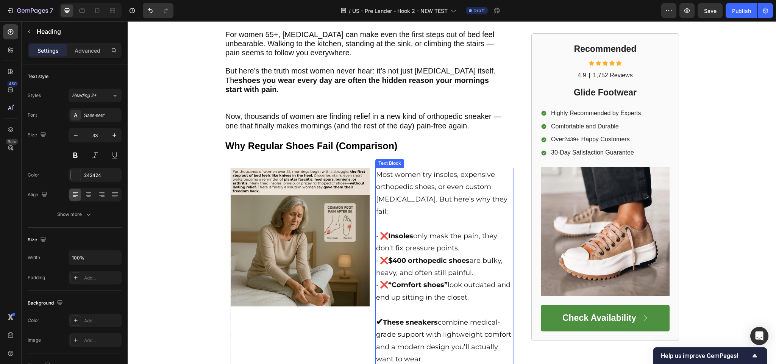
click at [426, 195] on p "Most women try insoles, expensive orthopedic shoes, or even custom orthotics. B…" at bounding box center [445, 193] width 138 height 49
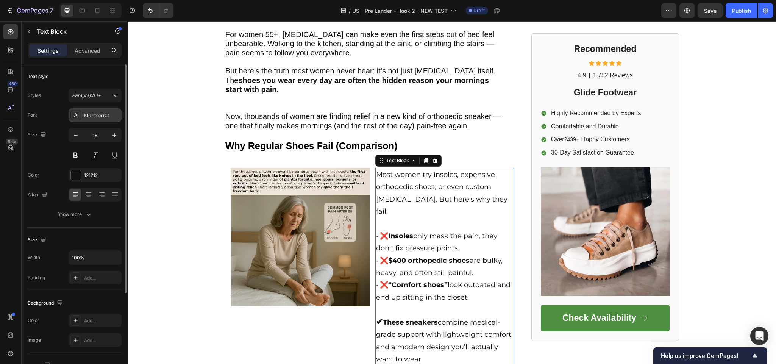
click at [82, 116] on div "Montserrat" at bounding box center [95, 115] width 53 height 14
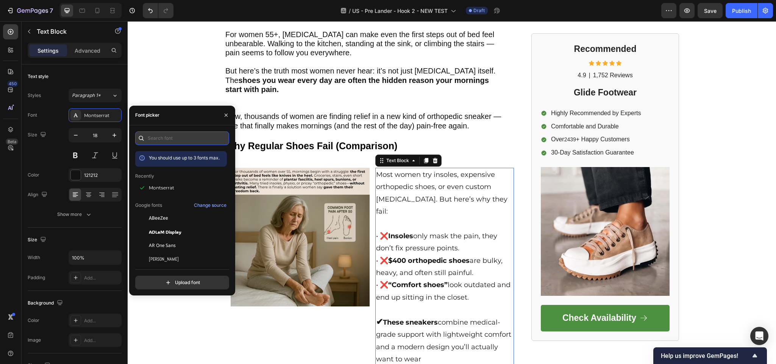
click at [169, 138] on input "text" at bounding box center [182, 138] width 94 height 14
type input "s"
type input "sans"
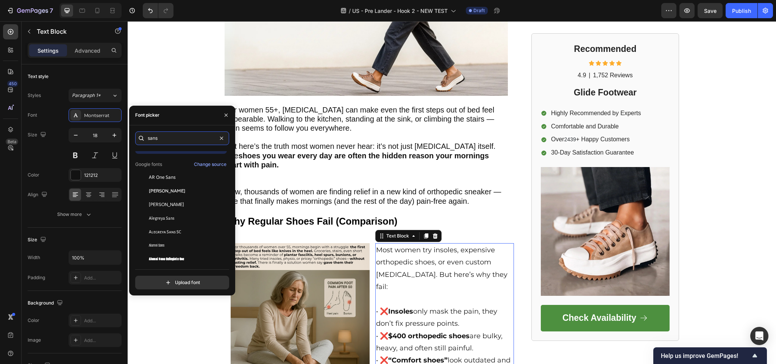
scroll to position [0, 0]
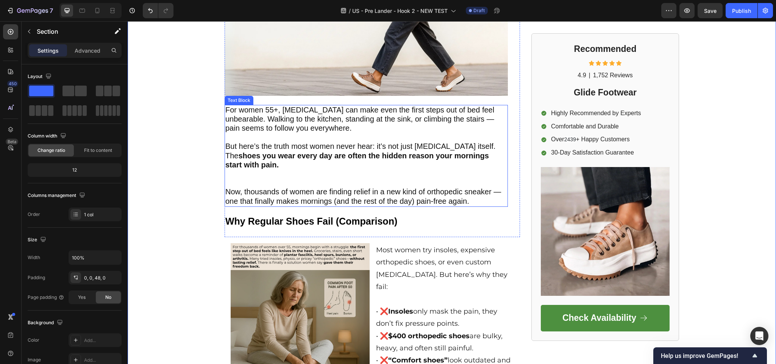
click at [266, 144] on span "But here’s the truth most women never hear: it’s not just plantar fasciitis its…" at bounding box center [360, 155] width 270 height 27
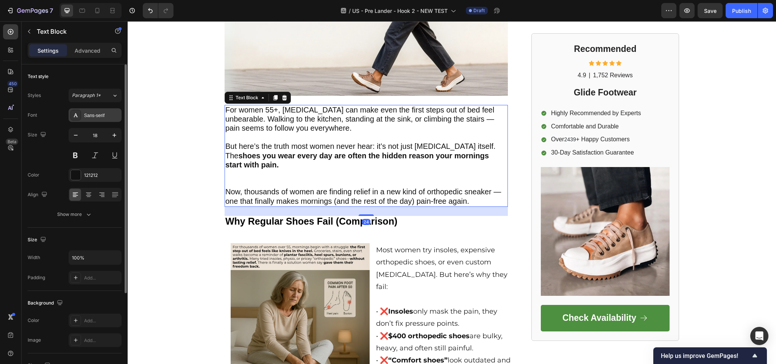
click at [100, 118] on div "Sans-serif" at bounding box center [102, 115] width 36 height 7
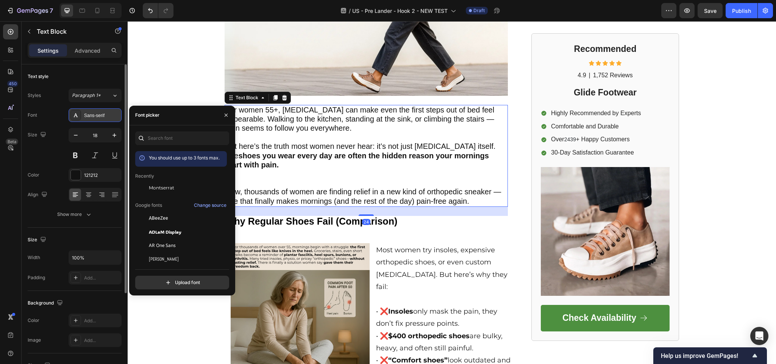
click at [100, 118] on div "Sans-serif" at bounding box center [102, 115] width 36 height 7
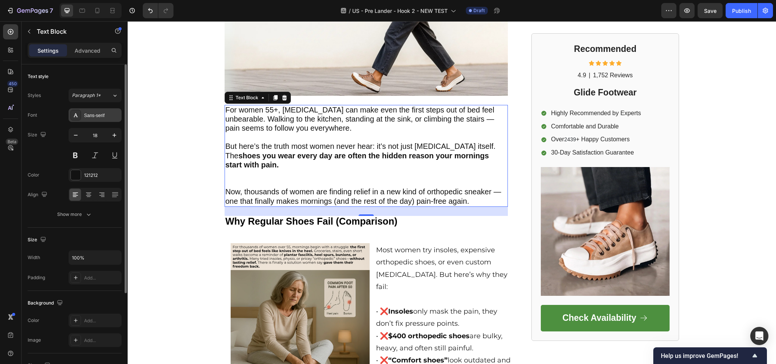
click at [100, 118] on div "Sans-serif" at bounding box center [102, 115] width 36 height 7
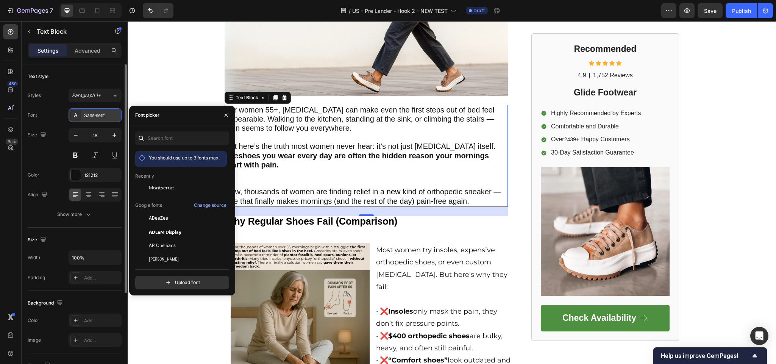
click at [100, 118] on div "Sans-serif" at bounding box center [102, 115] width 36 height 7
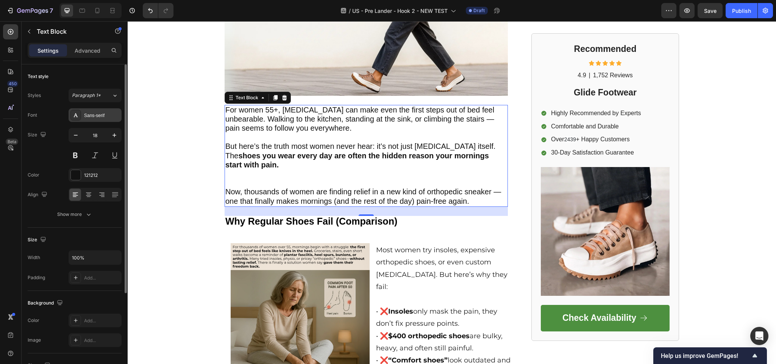
click at [99, 119] on div "Sans-serif" at bounding box center [102, 115] width 36 height 7
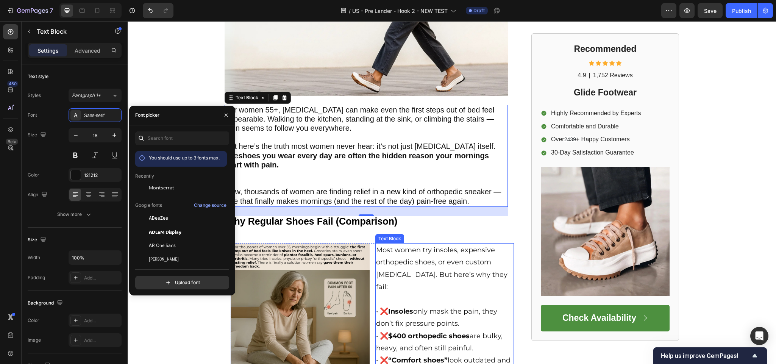
click at [423, 293] on p "Rich Text Editor. Editing area: main" at bounding box center [445, 299] width 138 height 12
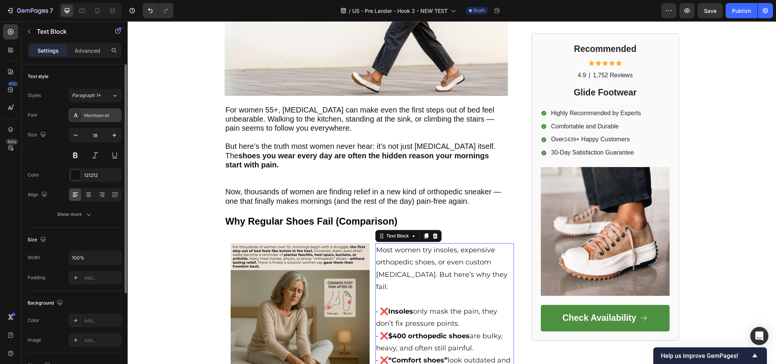
click at [106, 113] on div "Montserrat" at bounding box center [102, 115] width 36 height 7
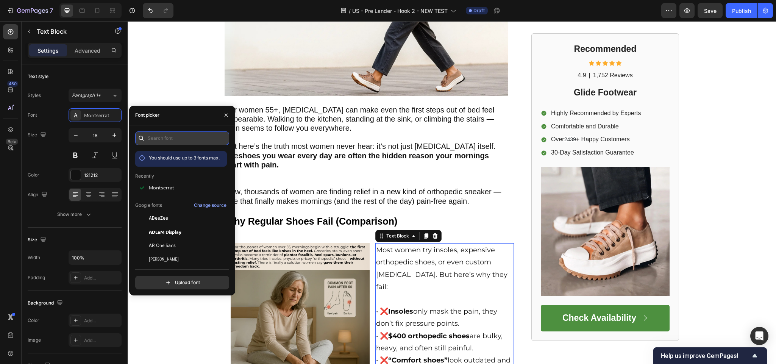
click at [187, 140] on input "text" at bounding box center [182, 138] width 94 height 14
type input "s"
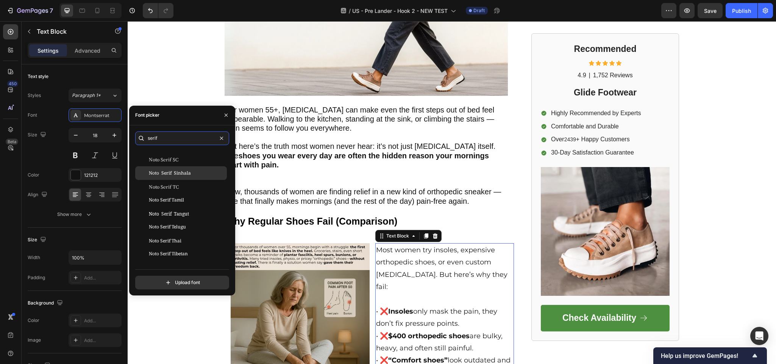
scroll to position [615, 0]
type input "serif"
click at [227, 115] on icon "button" at bounding box center [226, 115] width 6 height 6
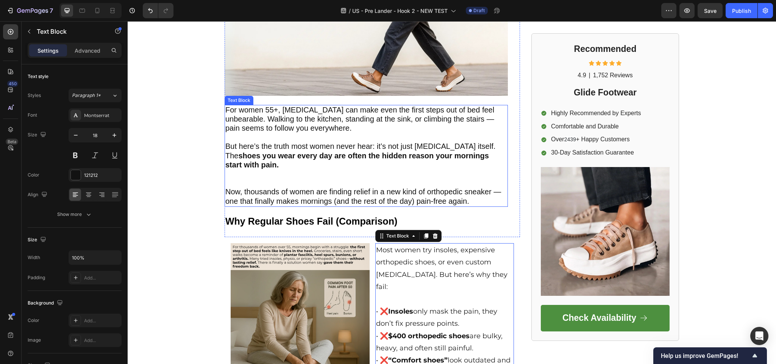
click at [273, 146] on span "But here’s the truth most women never hear: it’s not just plantar fasciitis its…" at bounding box center [360, 155] width 270 height 27
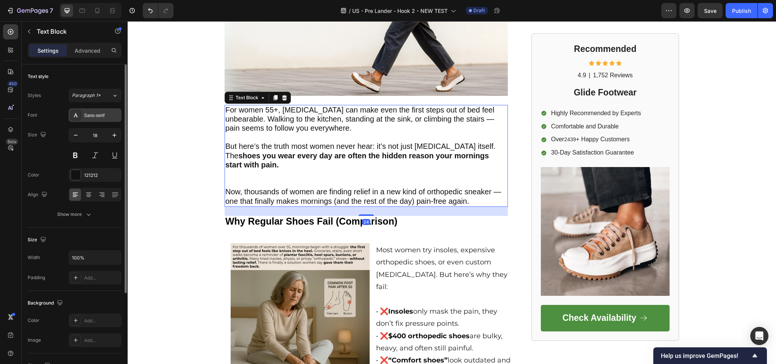
click at [92, 120] on div "Sans-serif" at bounding box center [95, 115] width 53 height 14
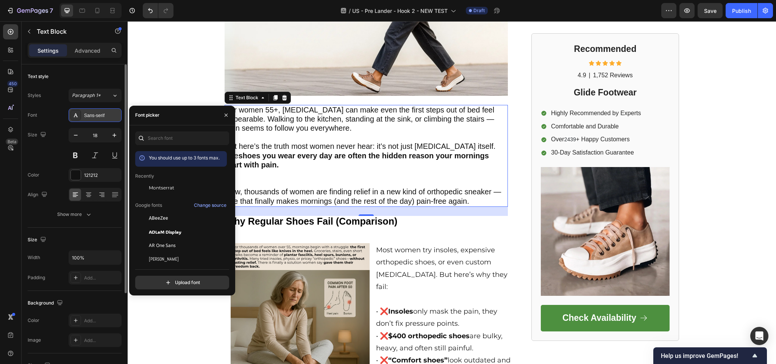
click at [90, 113] on div "Sans-serif" at bounding box center [102, 115] width 36 height 7
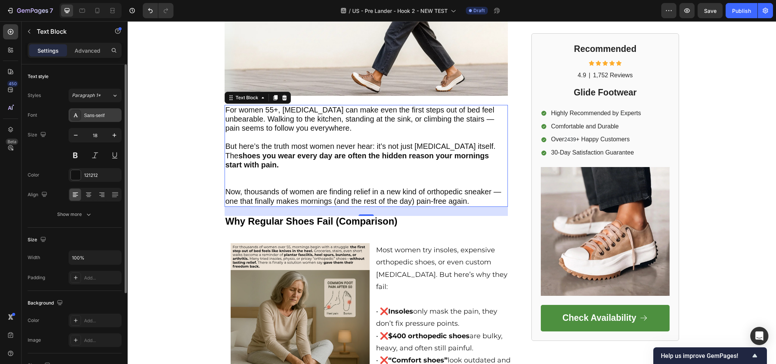
click at [90, 113] on div "Sans-serif" at bounding box center [102, 115] width 36 height 7
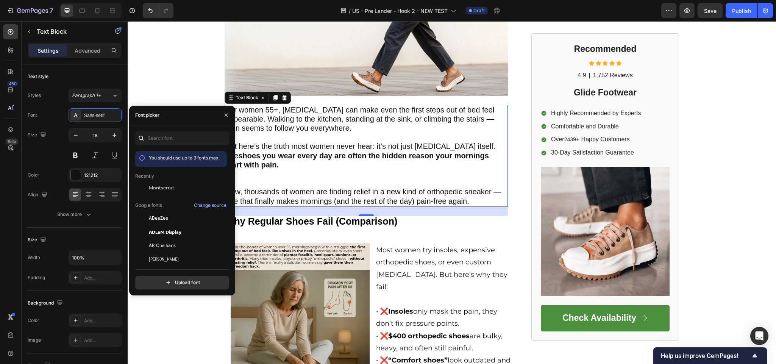
drag, startPoint x: 94, startPoint y: 114, endPoint x: 2, endPoint y: 200, distance: 126.5
click at [0, 200] on div "450 Beta" at bounding box center [11, 192] width 22 height 343
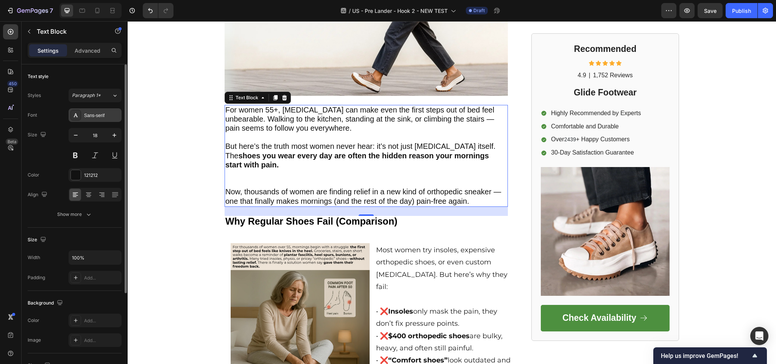
click at [106, 114] on div "Sans-serif" at bounding box center [102, 115] width 36 height 7
drag, startPoint x: 85, startPoint y: 114, endPoint x: 0, endPoint y: 299, distance: 203.3
click at [0, 299] on div "450 Beta" at bounding box center [11, 192] width 22 height 343
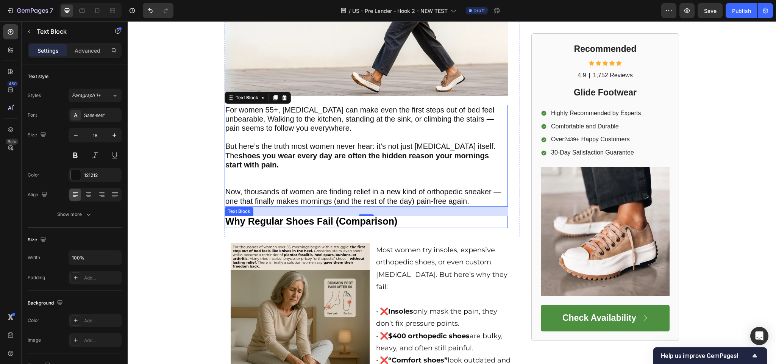
click at [283, 223] on strong "Why Regular Shoes Fail (Comparison)" at bounding box center [311, 221] width 172 height 11
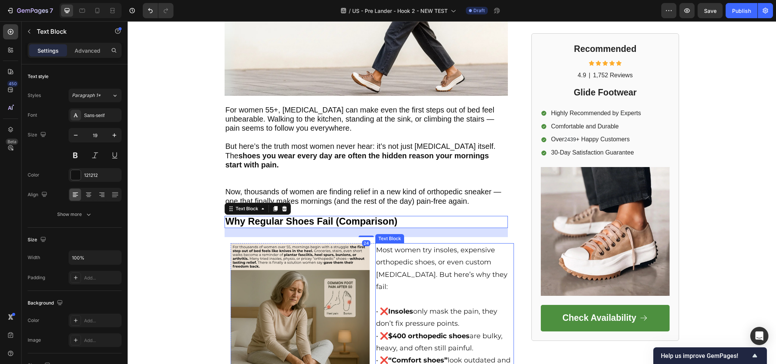
click at [470, 305] on p "• ❌ Insoles only mask the pain, they don’t fix pressure points." at bounding box center [445, 317] width 138 height 25
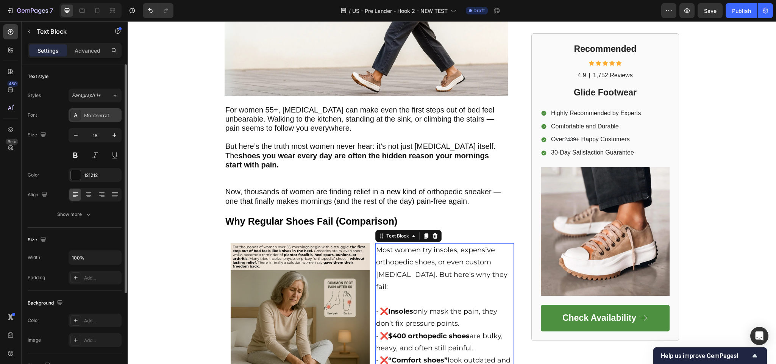
click at [115, 113] on div "Montserrat" at bounding box center [102, 115] width 36 height 7
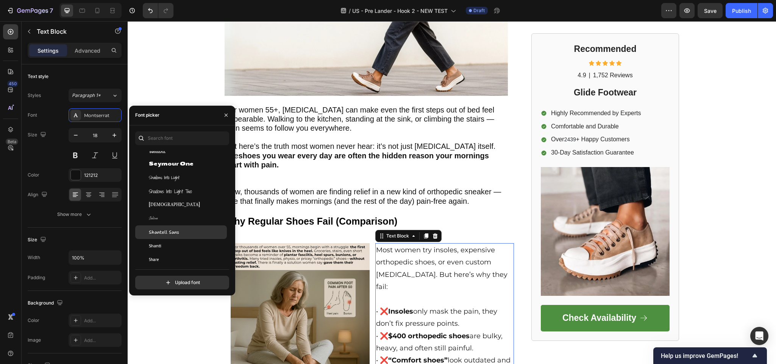
scroll to position [22130, 0]
click at [398, 275] on span "Most women try insoles, expensive orthopedic shoes, or even custom orthotics. B…" at bounding box center [441, 268] width 131 height 45
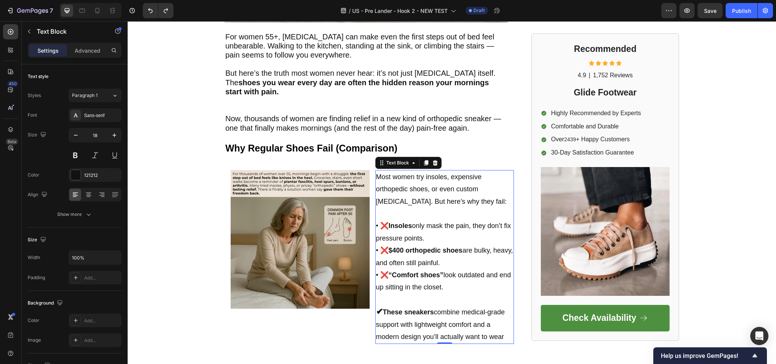
scroll to position [303, 0]
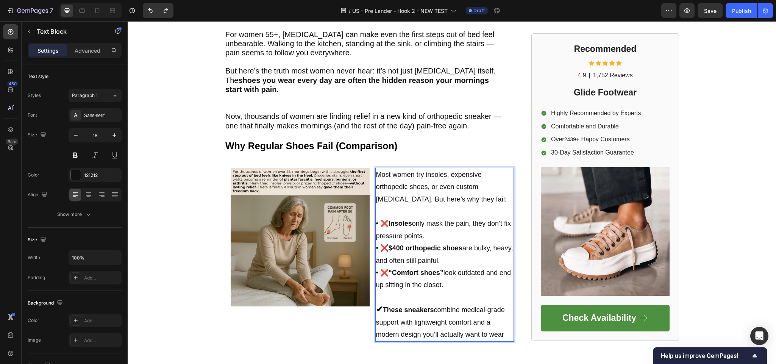
click at [434, 211] on p "Rich Text Editor. Editing area: main" at bounding box center [445, 211] width 138 height 12
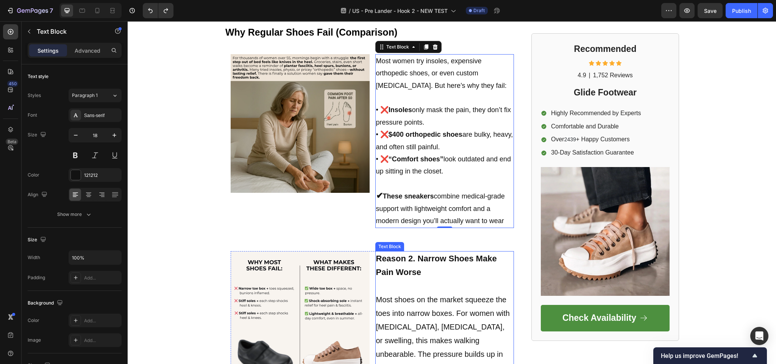
scroll to position [493, 0]
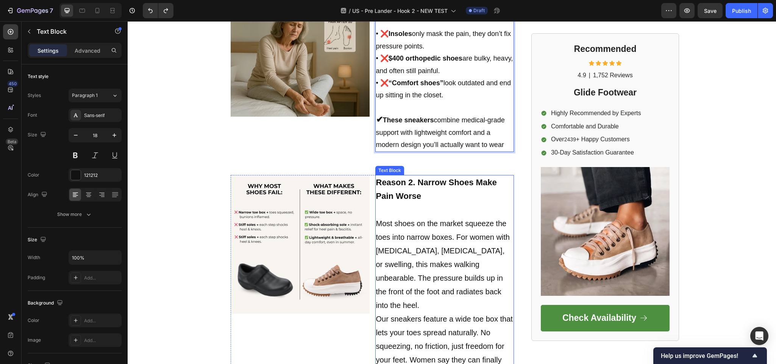
click at [401, 195] on strong "Reason 2. Narrow Shoes Make Pain Worse" at bounding box center [436, 189] width 121 height 23
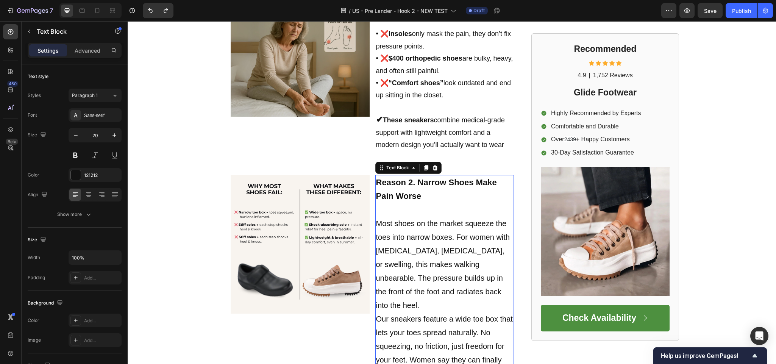
click at [435, 199] on p "Reason 2. Narrow Shoes Make Pain Worse Most shoes on the market squeeze the toe…" at bounding box center [445, 285] width 138 height 218
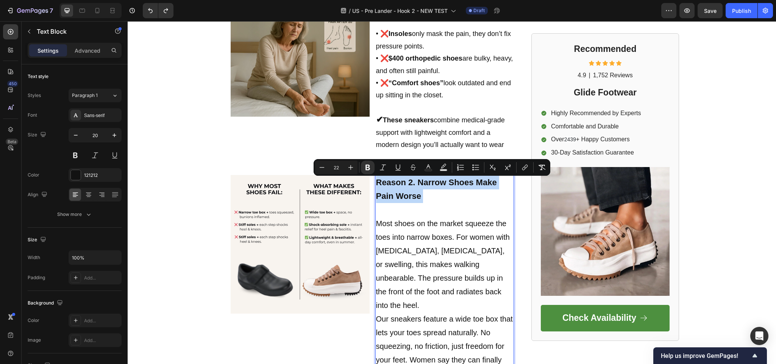
drag, startPoint x: 435, startPoint y: 199, endPoint x: 390, endPoint y: 189, distance: 46.6
click at [390, 189] on p "Reason 2. Narrow Shoes Make Pain Worse Most shoes on the market squeeze the toe…" at bounding box center [445, 285] width 138 height 218
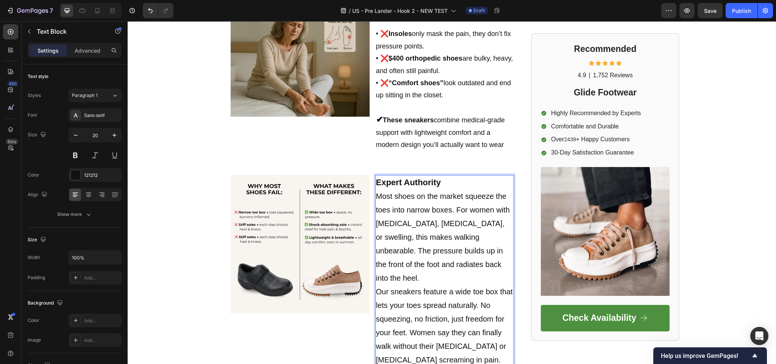
click at [405, 217] on p "Expert Authority Most shoes on the market squeeze the toes into narrow boxes. F…" at bounding box center [445, 271] width 138 height 191
click at [418, 240] on p "Expert Authority Most shoes on the market squeeze the toes into narrow boxes. F…" at bounding box center [445, 271] width 138 height 191
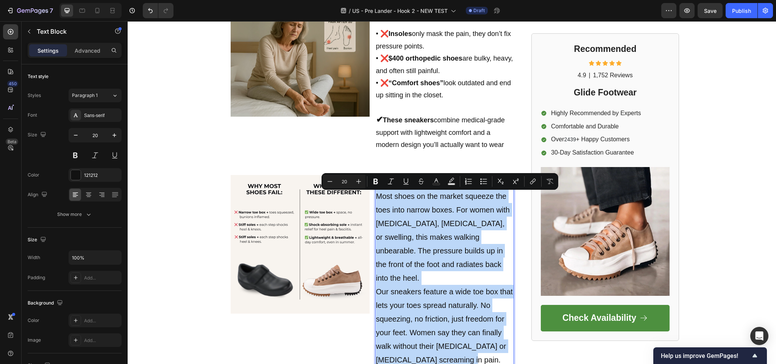
drag, startPoint x: 459, startPoint y: 344, endPoint x: 371, endPoint y: 201, distance: 168.3
click at [376, 201] on p "Expert Authority Most shoes on the market squeeze the toes into narrow boxes. F…" at bounding box center [445, 271] width 138 height 191
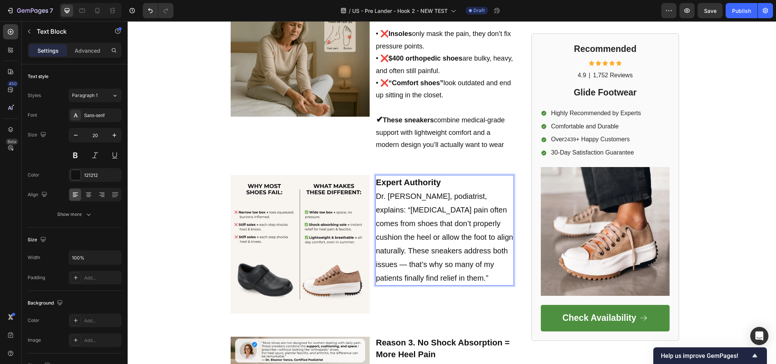
click at [446, 186] on p "Expert Authority Dr. Karen Mitchell, podiatrist, explains: “Plantar fasciitis p…" at bounding box center [445, 230] width 138 height 109
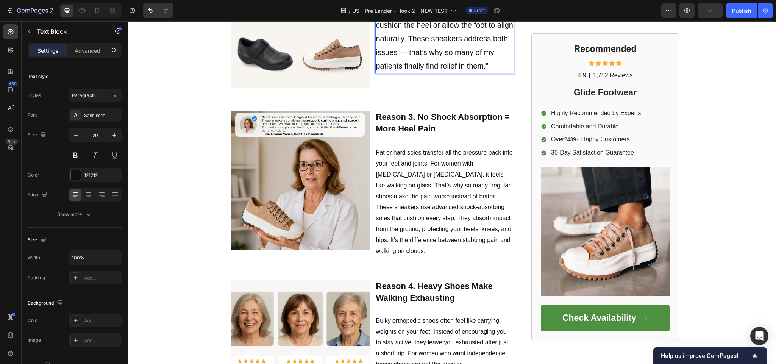
scroll to position [720, 0]
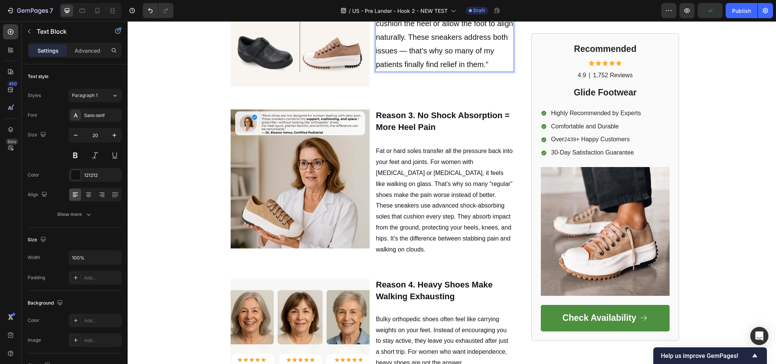
click at [387, 166] on p "Fat or hard soles transfer all the pressure back into your feet and joints. For…" at bounding box center [445, 195] width 138 height 120
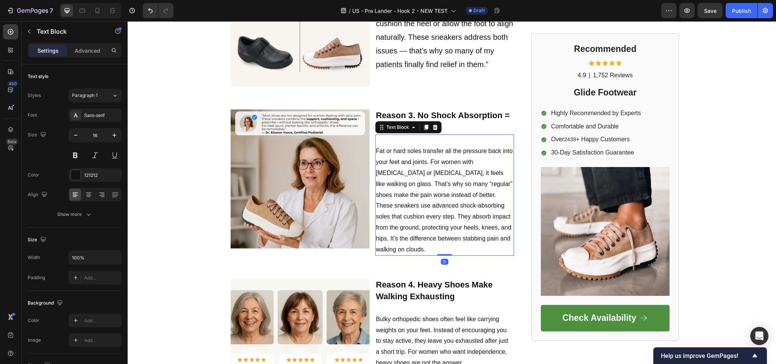
click at [416, 196] on p "Fat or hard soles transfer all the pressure back into your feet and joints. For…" at bounding box center [445, 195] width 138 height 120
click at [416, 195] on p "Fat or hard soles transfer all the pressure back into your feet and joints. For…" at bounding box center [445, 195] width 138 height 120
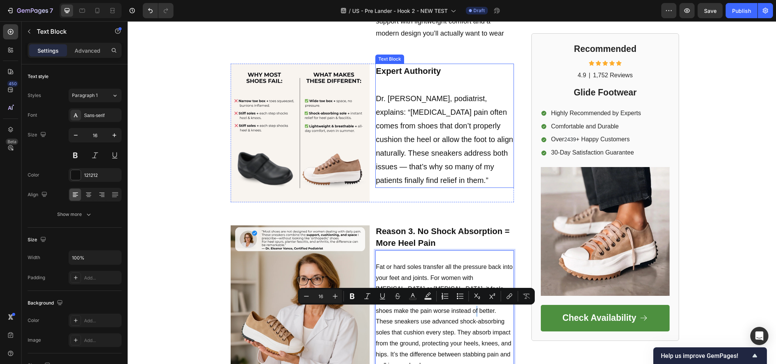
scroll to position [568, 0]
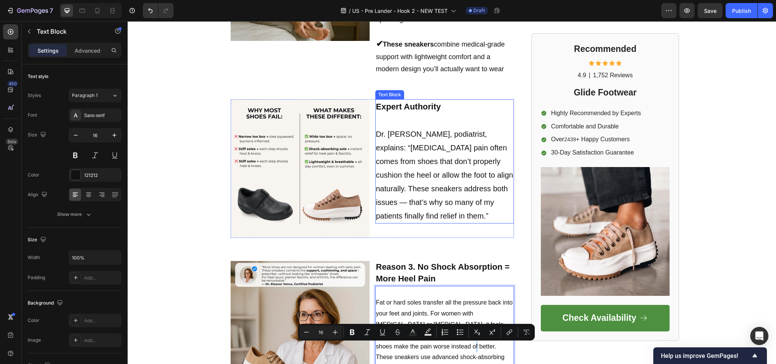
click at [418, 166] on p "⁠⁠⁠⁠⁠⁠⁠ Dr. Karen Mitchell, podiatrist, explains: “Plantar fasciitis pain often…" at bounding box center [445, 168] width 138 height 109
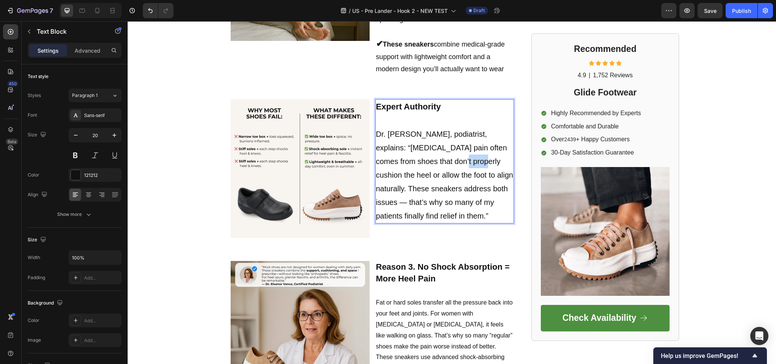
click at [418, 166] on p "Dr. Karen Mitchell, podiatrist, explains: “Plantar fasciitis pain often comes f…" at bounding box center [445, 168] width 138 height 109
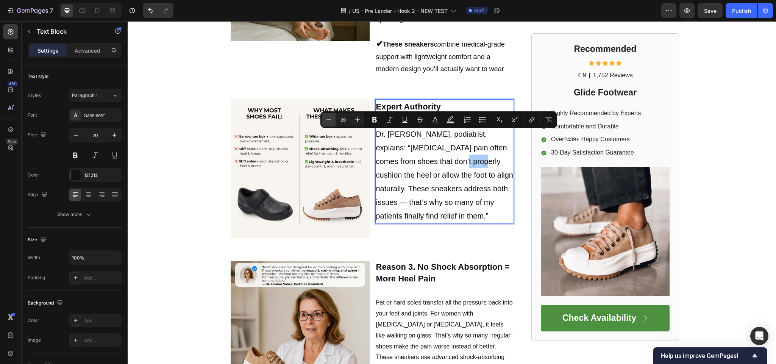
click at [330, 115] on button "Minus" at bounding box center [329, 120] width 14 height 14
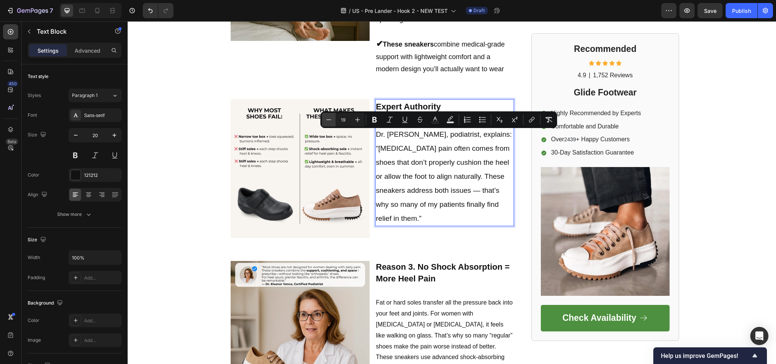
click at [331, 115] on button "Minus" at bounding box center [329, 120] width 14 height 14
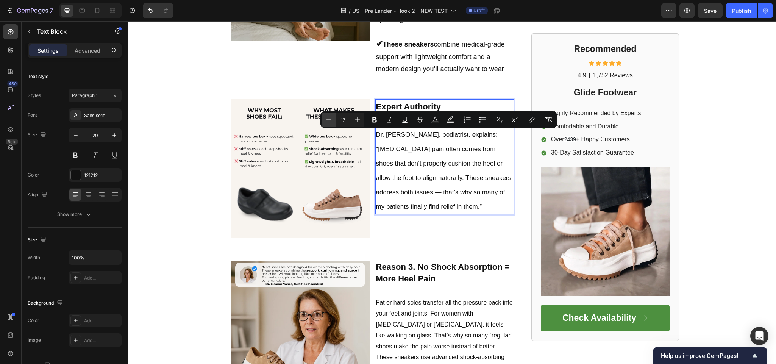
click at [331, 115] on button "Minus" at bounding box center [329, 120] width 14 height 14
type input "16"
click at [454, 166] on p "Dr. Karen Mitchell, podiatrist, explains: “Plantar fasciitis pain often comes f…" at bounding box center [445, 164] width 138 height 100
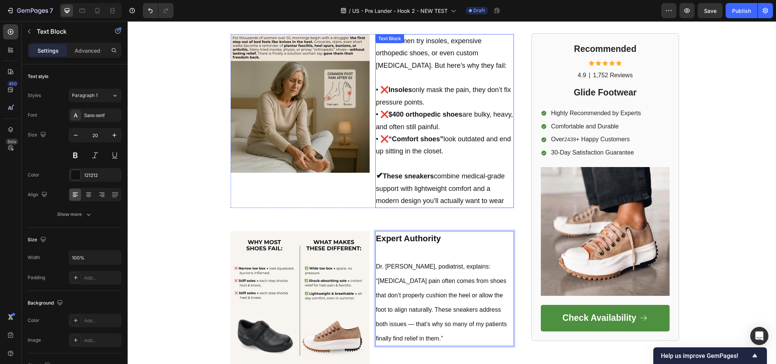
scroll to position [416, 0]
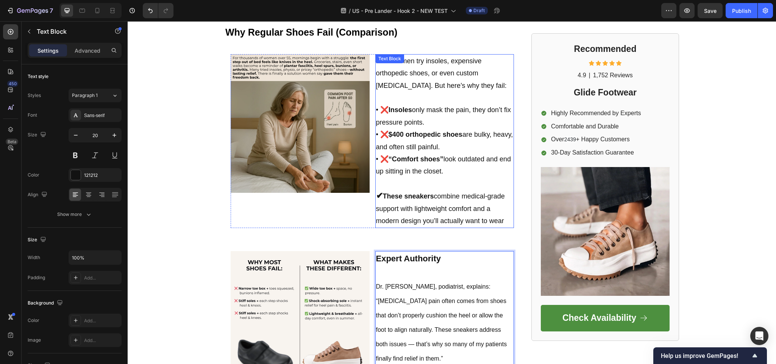
click at [413, 183] on p "Rich Text Editor. Editing area: main" at bounding box center [445, 184] width 138 height 12
click at [446, 144] on span "• ❌ $400 orthopedic shoes are bulky, heavy, and often still painful." at bounding box center [444, 141] width 137 height 20
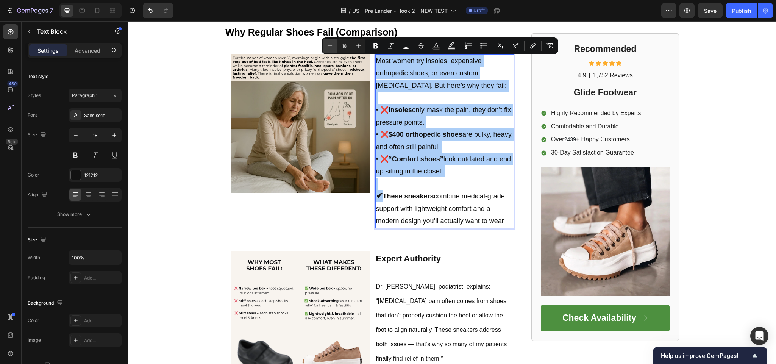
click at [332, 47] on icon "Editor contextual toolbar" at bounding box center [330, 46] width 8 height 8
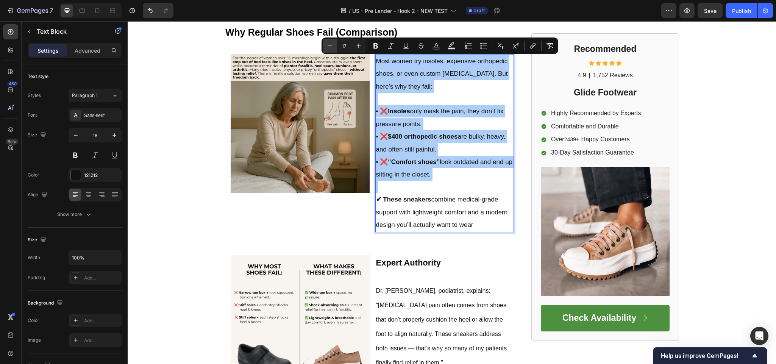
click at [332, 47] on icon "Editor contextual toolbar" at bounding box center [330, 46] width 8 height 8
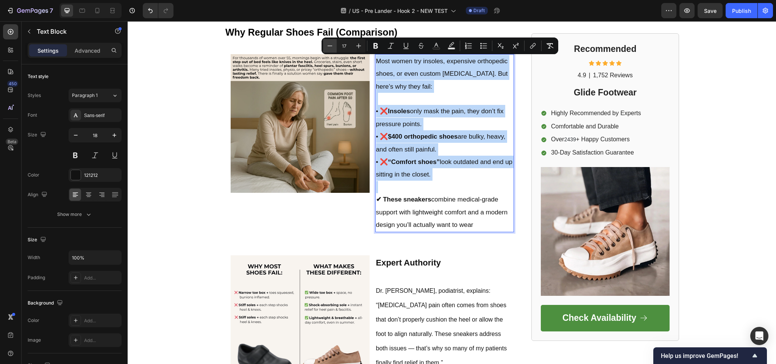
type input "16"
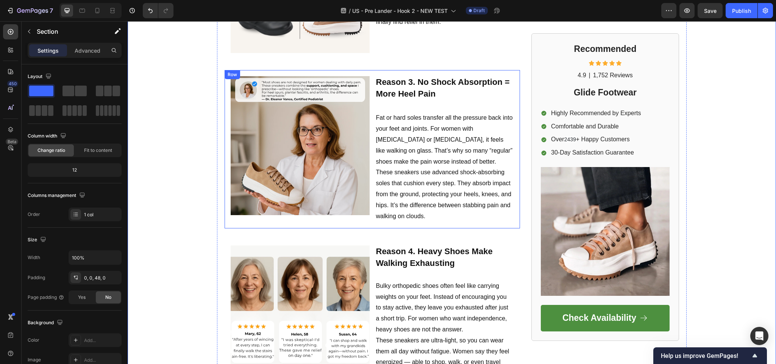
scroll to position [720, 0]
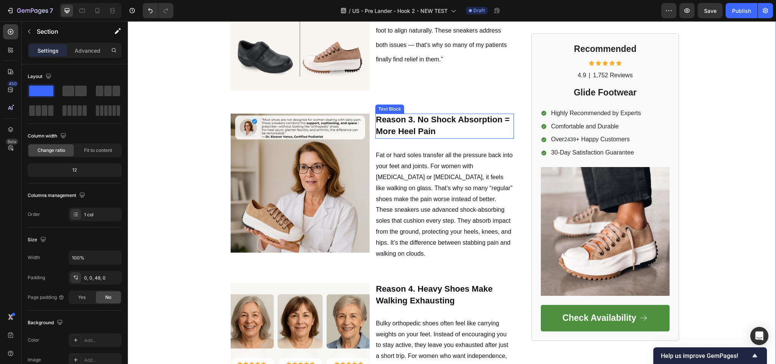
click at [433, 116] on strong "Reason 3. No Shock Absorption = More Heel Pain" at bounding box center [443, 125] width 134 height 21
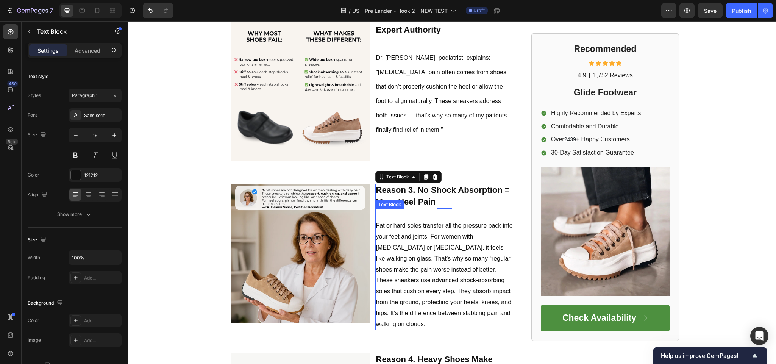
scroll to position [682, 0]
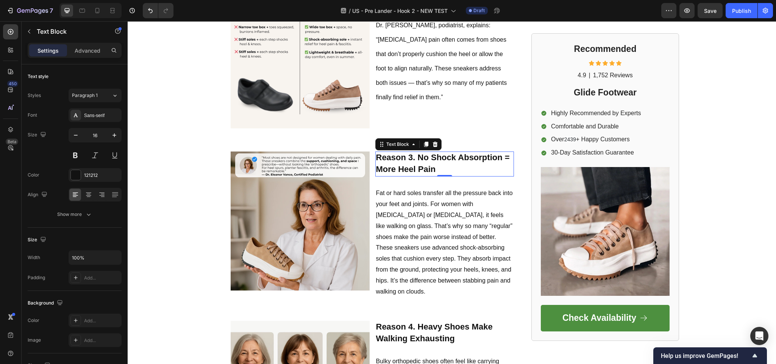
click at [448, 153] on strong "Reason 3. No Shock Absorption = More Heel Pain" at bounding box center [443, 163] width 134 height 21
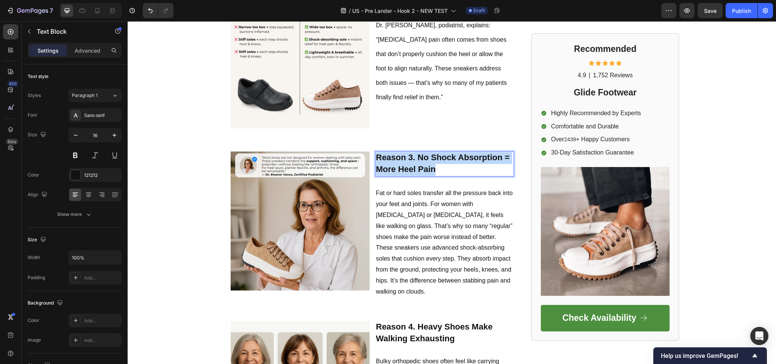
click at [448, 153] on strong "Reason 3. No Shock Absorption = More Heel Pain" at bounding box center [443, 163] width 134 height 21
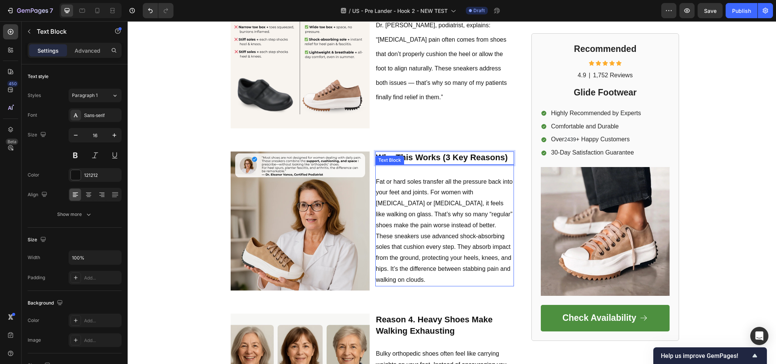
click at [401, 249] on p "Fat or hard soles transfer all the pressure back into your feet and joints. For…" at bounding box center [445, 226] width 138 height 120
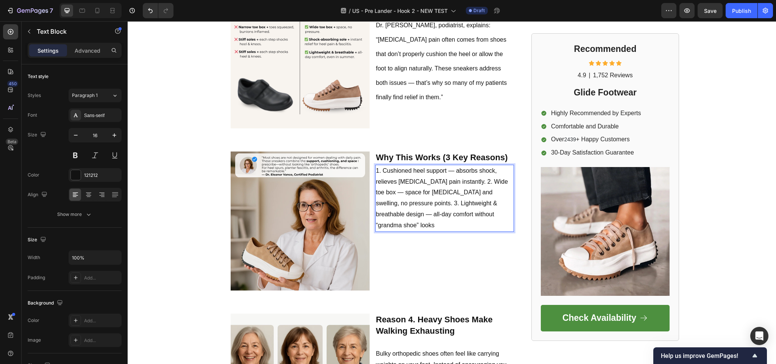
click at [476, 174] on p "1. Cushioned heel support — absorbs shock, relieves plantar fasciitis pain inst…" at bounding box center [445, 199] width 138 height 66
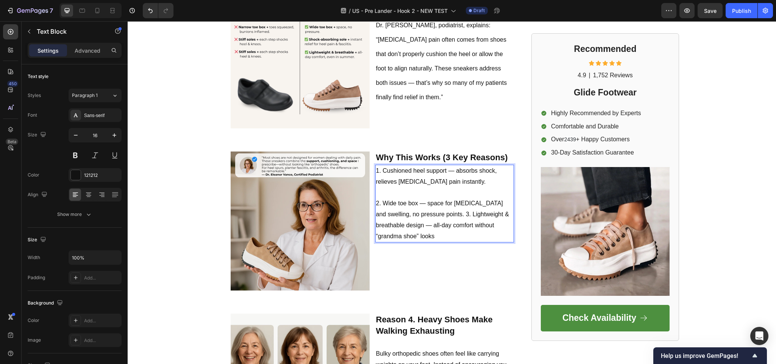
click at [423, 212] on p "2. Wide toe box — space for bunions and swelling, no pressure points. 3. Lightw…" at bounding box center [445, 220] width 138 height 44
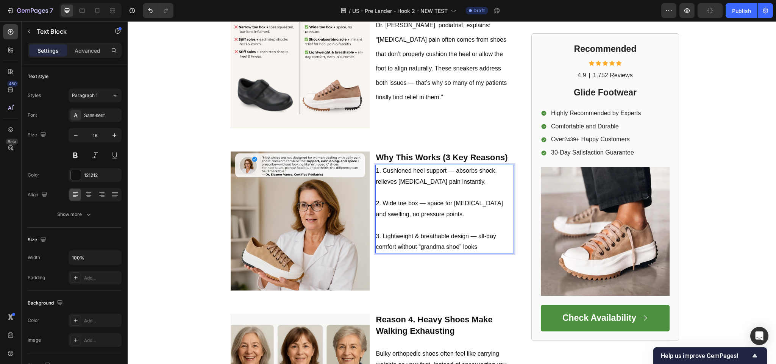
click at [431, 220] on p "Rich Text Editor. Editing area: main" at bounding box center [445, 225] width 138 height 11
click at [416, 178] on p "1. Cushioned heel support — absorbs shock, relieves plantar fasciitis pain inst…" at bounding box center [445, 177] width 138 height 22
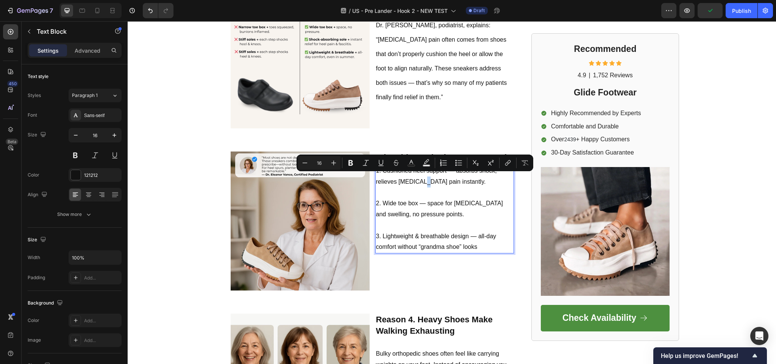
click at [414, 198] on p "2. Wide toe box — space for bunions and swelling, no pressure points." at bounding box center [445, 209] width 138 height 22
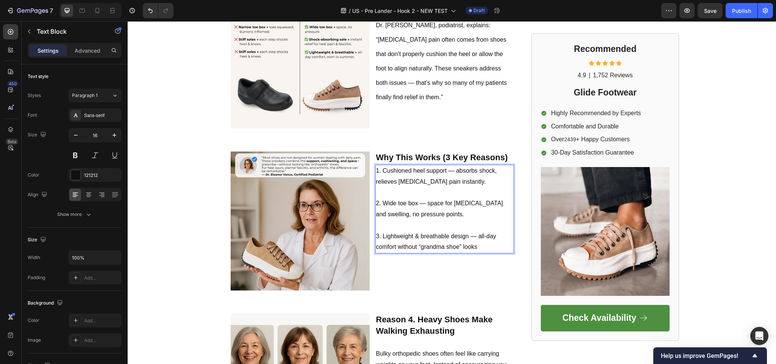
click at [445, 166] on p "1. Cushioned heel support — absorbs shock, relieves plantar fasciitis pain inst…" at bounding box center [445, 177] width 138 height 22
click at [410, 198] on p "2. Wide toe box — space for bunions and swelling, no pressure points." at bounding box center [445, 209] width 138 height 22
click at [413, 204] on p "2. Wide toe box — space for bunions and swelling, no pressure points." at bounding box center [445, 209] width 138 height 22
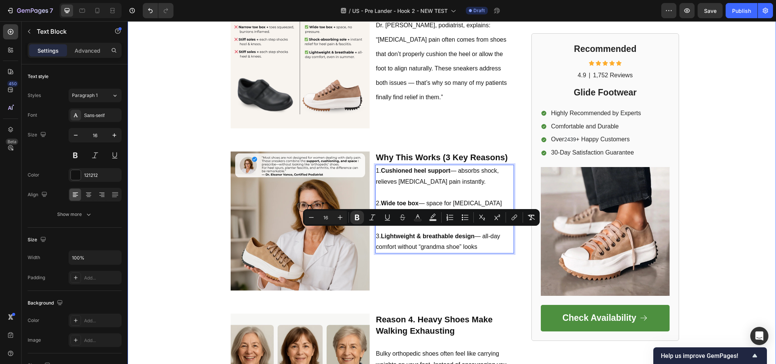
click at [171, 277] on div "FOOTWEAR INSIDER MAGAZINE Text Block Row Row The Hidden Reason Your Morning Ste…" at bounding box center [452, 363] width 649 height 2017
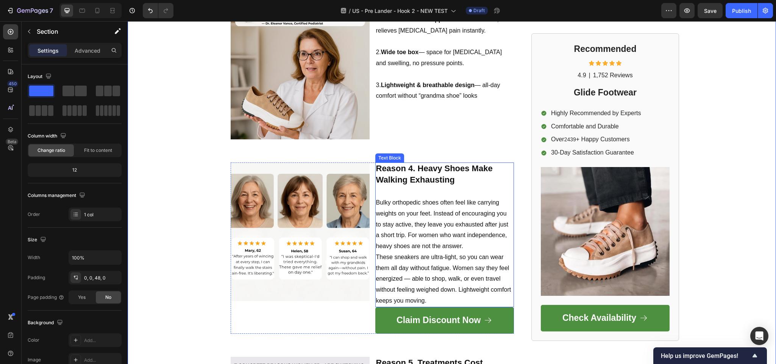
scroll to position [834, 0]
click at [435, 180] on p "Reason 4. Heavy Shoes Make Walking Exhausting" at bounding box center [445, 180] width 138 height 34
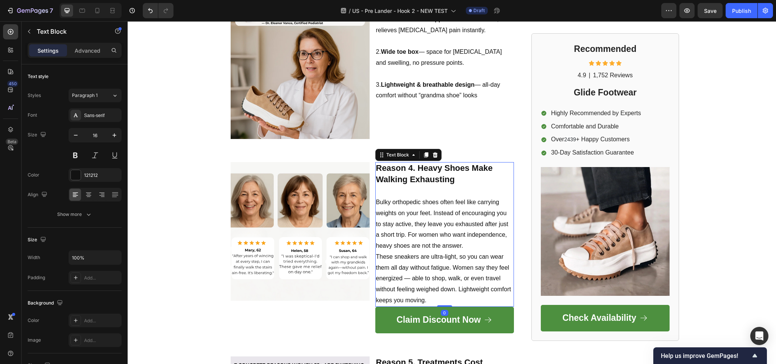
click at [457, 165] on strong "Reason 4. Heavy Shoes Make Walking Exhausting" at bounding box center [434, 173] width 117 height 21
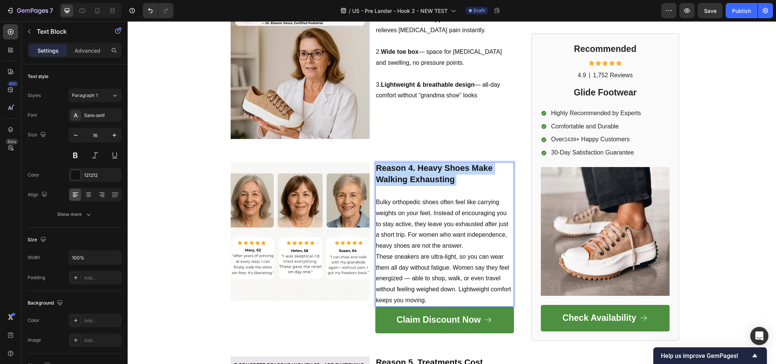
click at [457, 165] on strong "Reason 4. Heavy Shoes Make Walking Exhausting" at bounding box center [434, 173] width 117 height 21
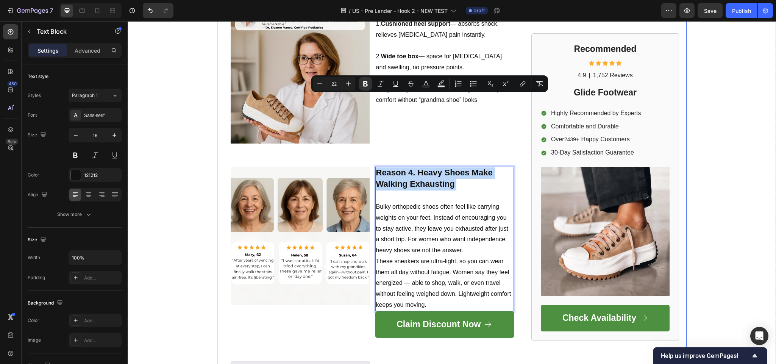
scroll to position [720, 0]
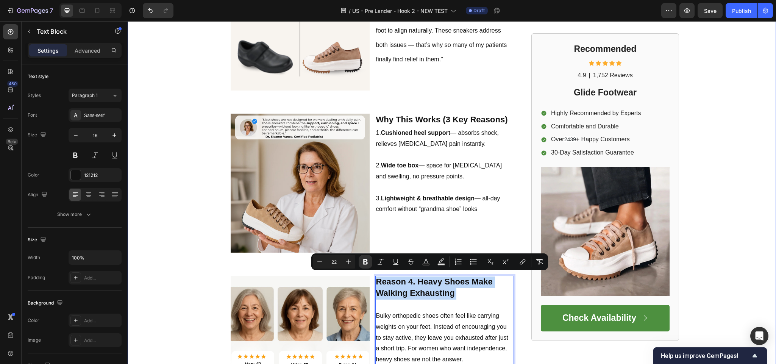
click at [193, 227] on div "FOOTWEAR INSIDER MAGAZINE Text Block Row Row The Hidden Reason Your Morning Ste…" at bounding box center [452, 333] width 649 height 2032
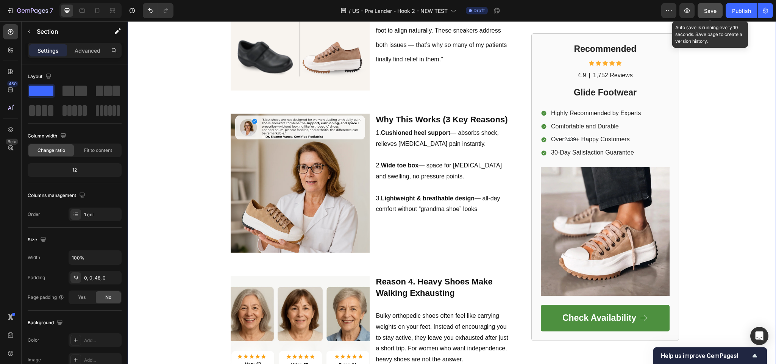
click at [699, 13] on button "Save" at bounding box center [710, 10] width 25 height 15
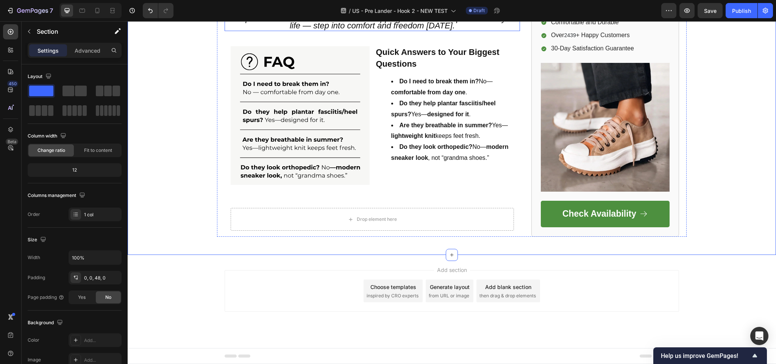
scroll to position [1857, 0]
click at [467, 120] on li "Do they help plantar fasciitis/heel spurs? Yes— designed for it ." at bounding box center [452, 109] width 122 height 22
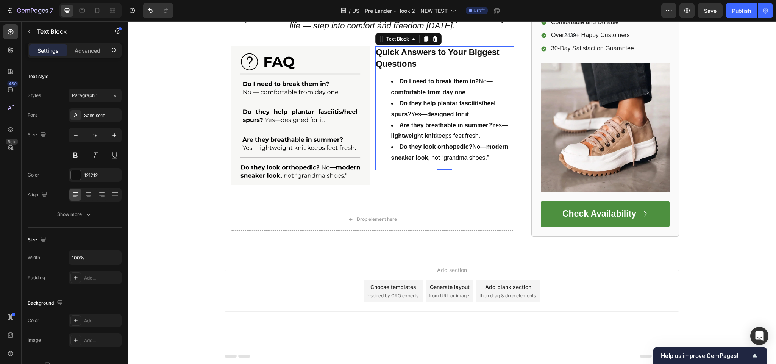
click at [438, 117] on strong "designed for it" at bounding box center [448, 114] width 42 height 6
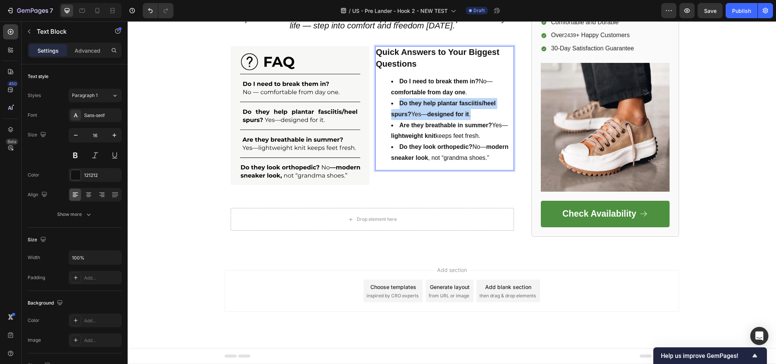
click at [438, 117] on strong "designed for it" at bounding box center [448, 114] width 42 height 6
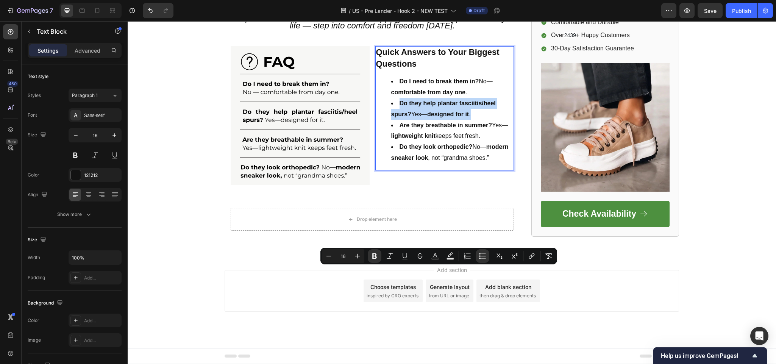
type input "22"
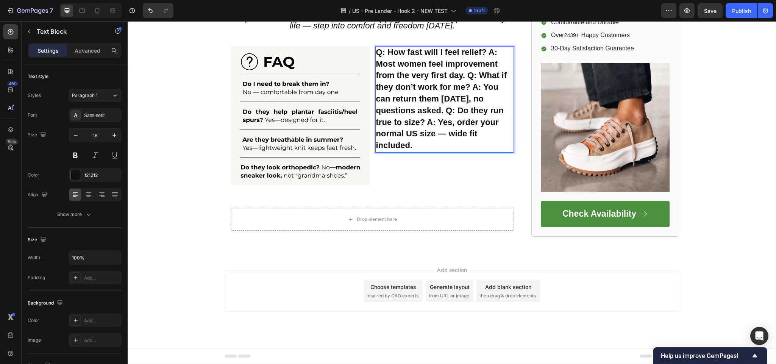
click at [462, 150] on strong "Q: How fast will I feel relief? A: Most women feel improvement from the very fi…" at bounding box center [441, 98] width 131 height 103
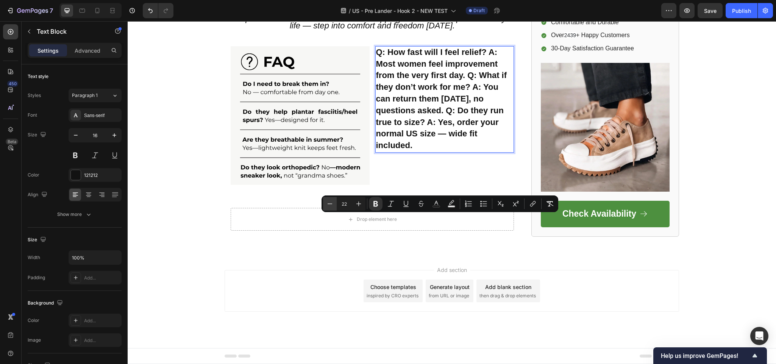
click at [329, 204] on icon "Editor contextual toolbar" at bounding box center [330, 203] width 5 height 0
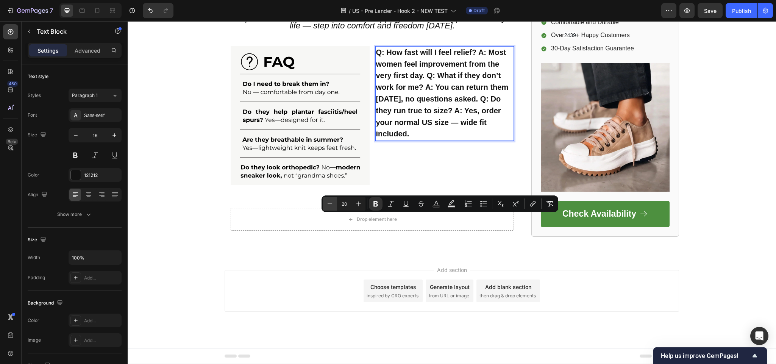
click at [329, 204] on icon "Editor contextual toolbar" at bounding box center [330, 203] width 5 height 0
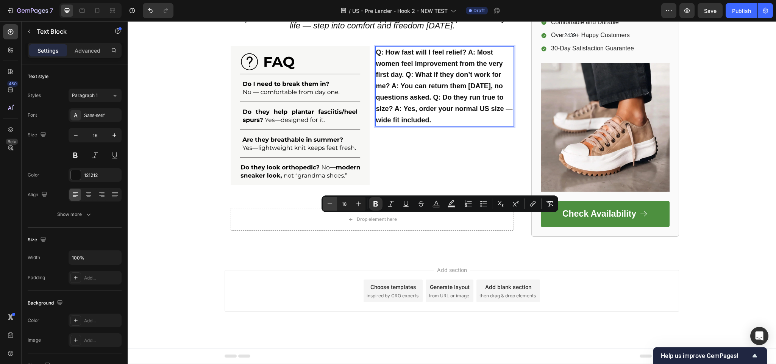
click at [329, 204] on icon "Editor contextual toolbar" at bounding box center [330, 203] width 5 height 0
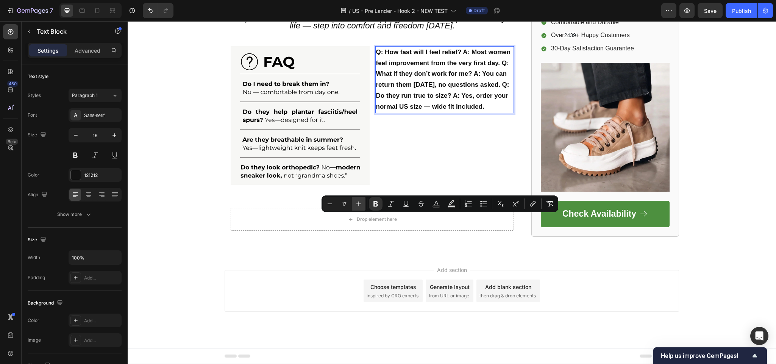
click at [356, 203] on icon "Editor contextual toolbar" at bounding box center [359, 204] width 8 height 8
type input "18"
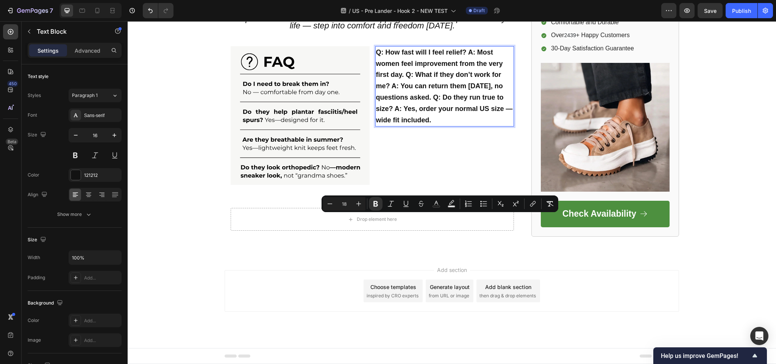
click at [431, 126] on p "Q: How fast will I feel relief? A: Most women feel improvement from the very fi…" at bounding box center [445, 86] width 138 height 79
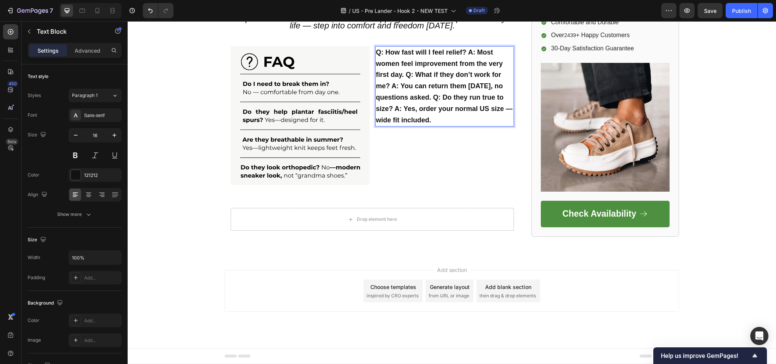
click at [376, 124] on strong "Q: How fast will I feel relief? A: Most women feel improvement from the very fi…" at bounding box center [444, 86] width 137 height 75
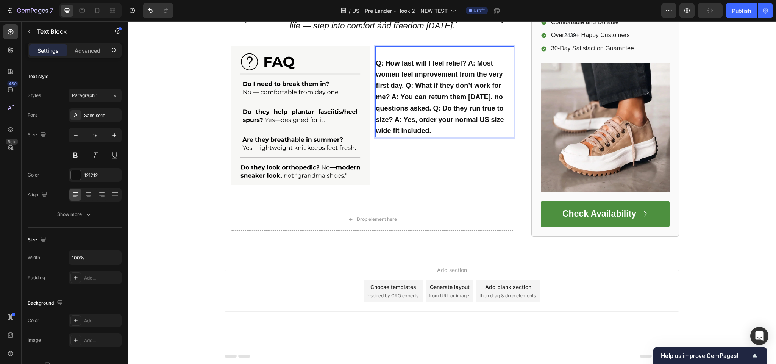
click at [465, 135] on strong "Q: How fast will I feel relief? A: Most women feel improvement from the very fi…" at bounding box center [444, 96] width 137 height 75
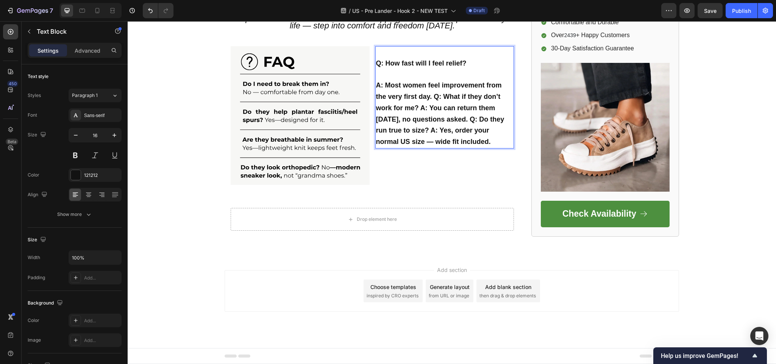
click at [429, 146] on strong "A: Most women feel improvement from the very first day. Q: What if they don’t w…" at bounding box center [440, 113] width 128 height 64
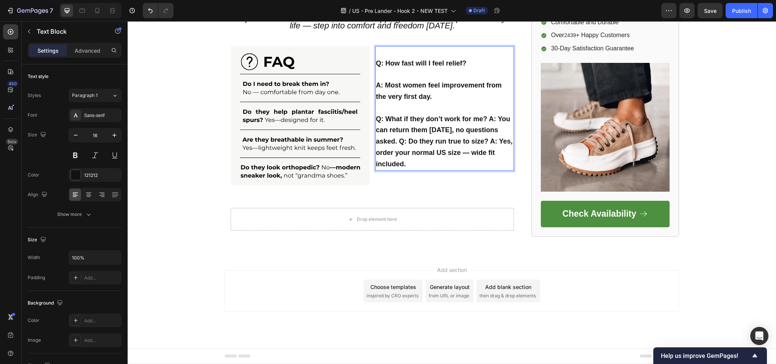
click at [484, 168] on strong "Q: What if they don’t work for me? A: You can return them within 30 days, no qu…" at bounding box center [444, 141] width 137 height 53
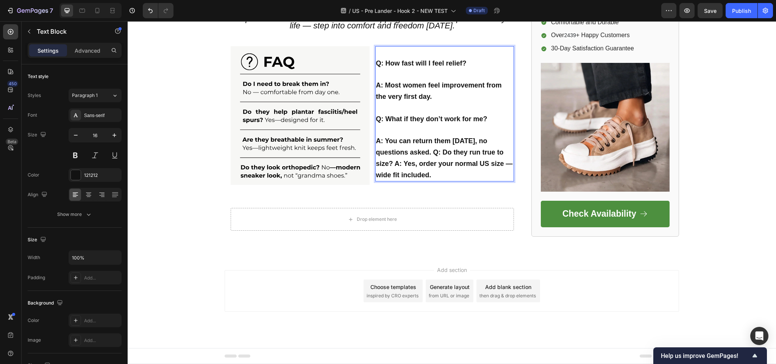
click at [430, 178] on strong "A: You can return them within 30 days, no questions asked. Q: Do they run true …" at bounding box center [444, 157] width 137 height 41
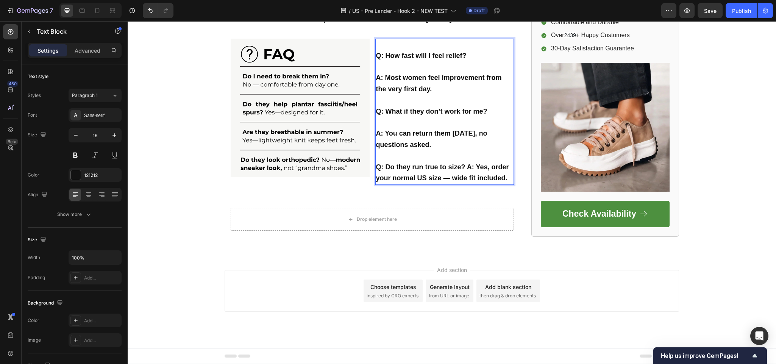
scroll to position [1894, 0]
click at [464, 182] on strong "Q: Do they run true to size? A: Yes, order your normal US size — wide fit inclu…" at bounding box center [442, 172] width 133 height 19
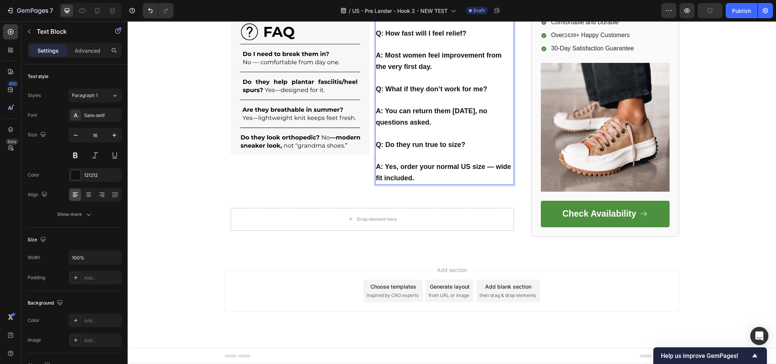
drag, startPoint x: 380, startPoint y: 186, endPoint x: 376, endPoint y: 189, distance: 4.1
click at [377, 28] on p "Rich Text Editor. Editing area: main" at bounding box center [445, 22] width 138 height 11
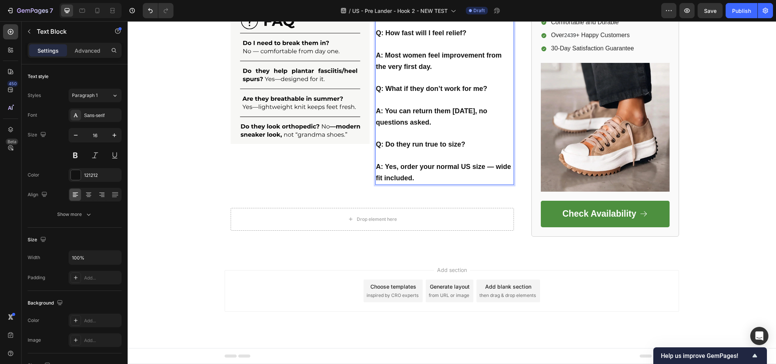
click at [376, 28] on p "Rich Text Editor. Editing area: main" at bounding box center [445, 17] width 138 height 22
click at [393, 28] on p "⁠⁠⁠⁠⁠⁠⁠FAQ – Quick Answers" at bounding box center [445, 17] width 138 height 22
click at [393, 28] on p "FAQ – Quick Answers" at bounding box center [445, 17] width 138 height 22
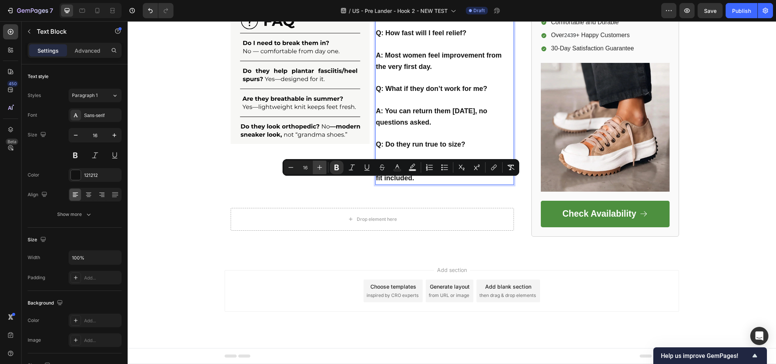
click at [319, 169] on icon "Editor contextual toolbar" at bounding box center [320, 168] width 8 height 8
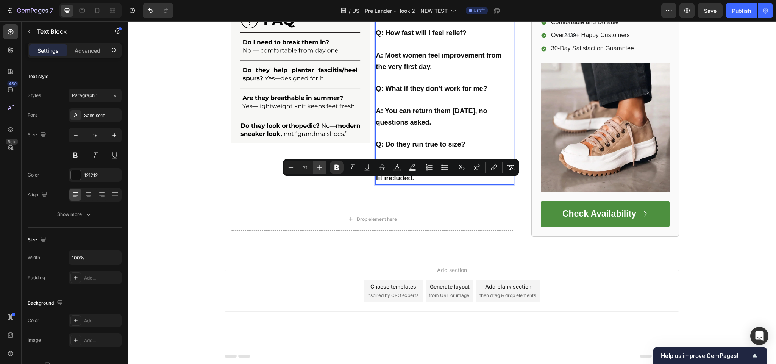
click at [319, 169] on icon "Editor contextual toolbar" at bounding box center [320, 168] width 8 height 8
type input "24"
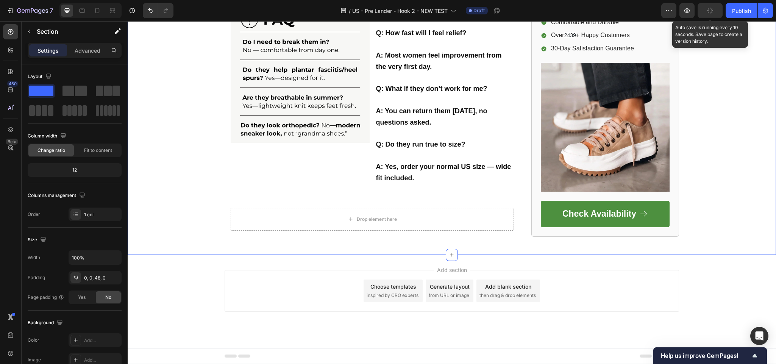
click at [707, 16] on button "button" at bounding box center [710, 10] width 25 height 15
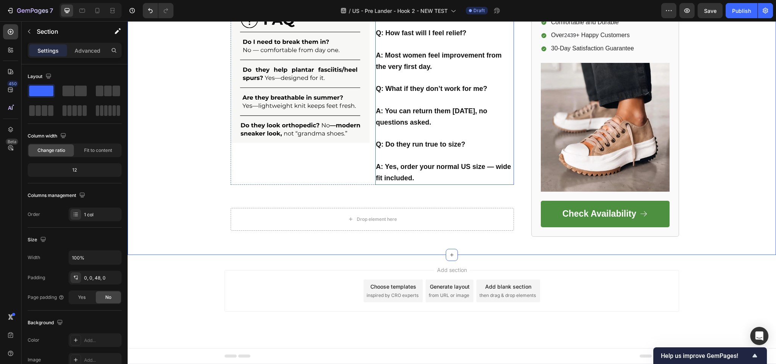
scroll to position [1875, 0]
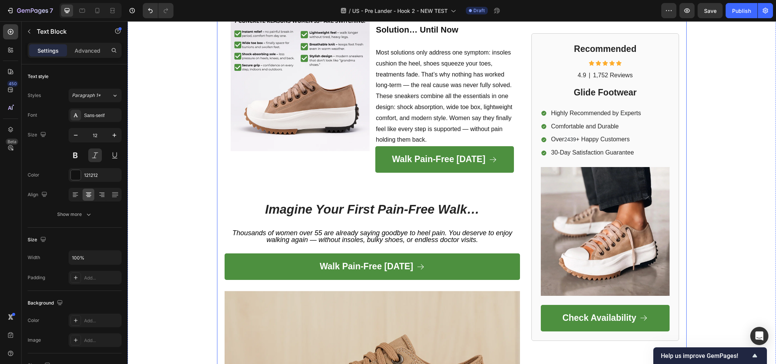
scroll to position [1495, 0]
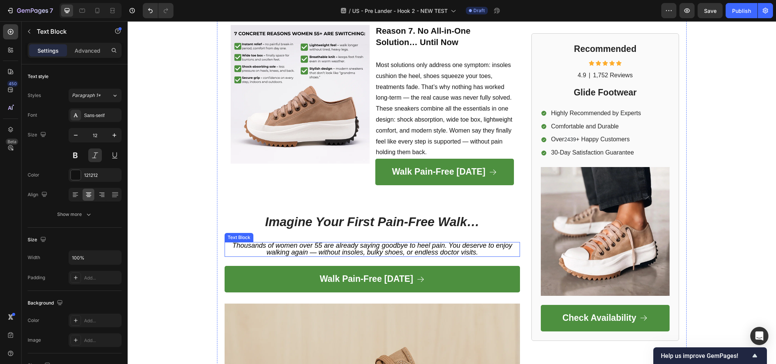
click at [363, 248] on span "Thousands of women over 55 are already saying goodbye to heel pain. You deserve…" at bounding box center [372, 249] width 280 height 14
click at [403, 245] on span "Thousands of women over 55 are already saying goodbye to heel pain. You deserve…" at bounding box center [372, 249] width 280 height 14
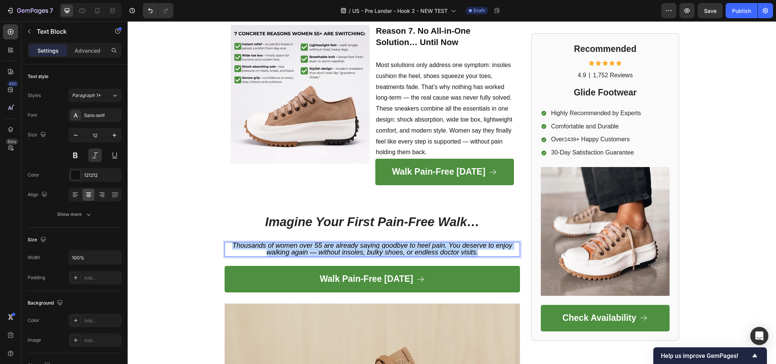
click at [404, 245] on span "Thousands of women over 55 are already saying goodbye to heel pain. You deserve…" at bounding box center [372, 249] width 280 height 14
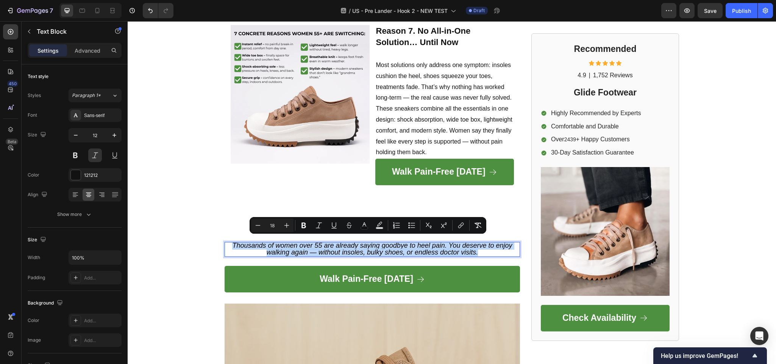
click at [404, 245] on span "Thousands of women over 55 are already saying goodbye to heel pain. You deserve…" at bounding box center [372, 249] width 280 height 14
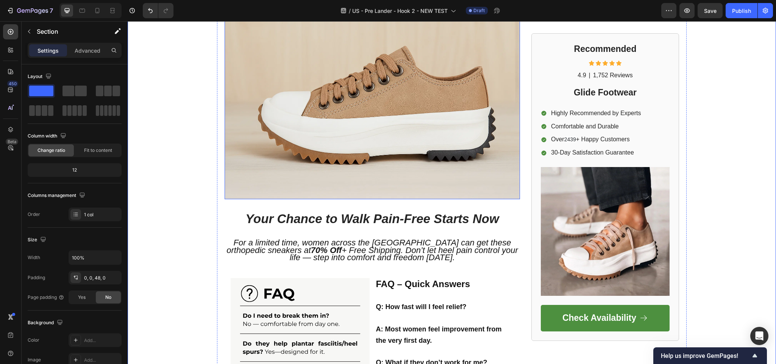
scroll to position [1836, 0]
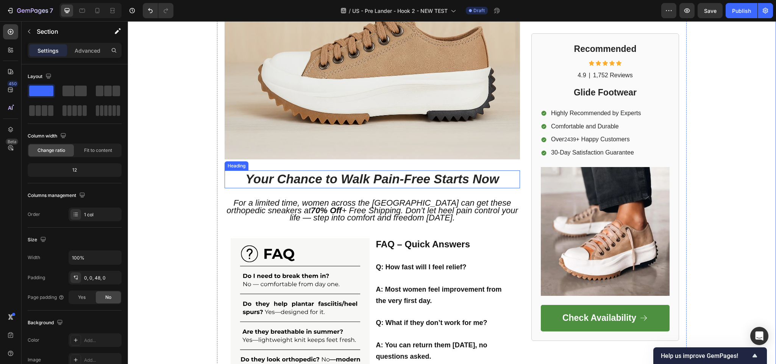
click at [335, 174] on icon "Your Chance to Walk Pain-Free Starts Now" at bounding box center [373, 179] width 254 height 14
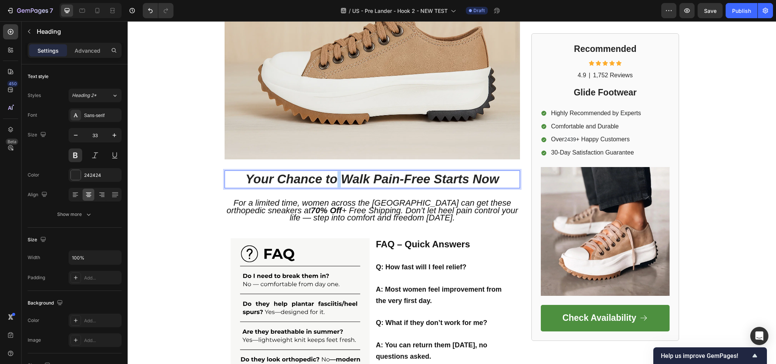
click at [332, 177] on icon "Your Chance to Walk Pain-Free Starts Now" at bounding box center [373, 179] width 254 height 14
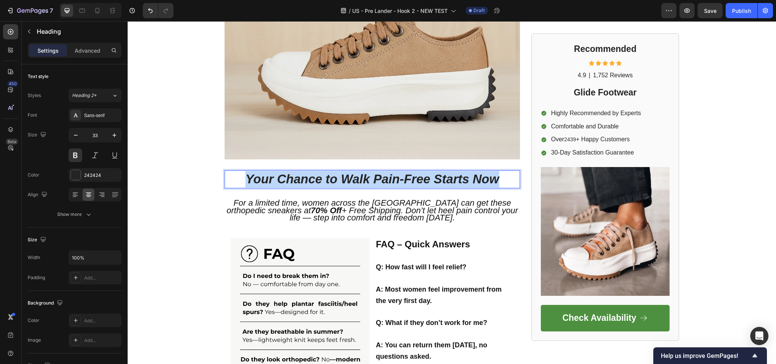
click at [332, 177] on icon "Your Chance to Walk Pain-Free Starts Now" at bounding box center [373, 179] width 254 height 14
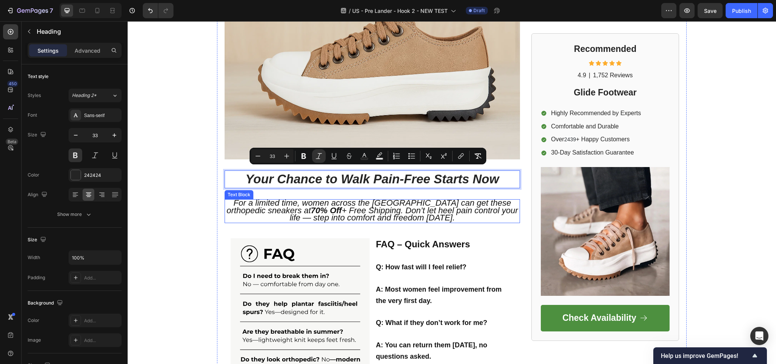
click at [322, 206] on span "For a limited time, women across the US can get these orthopedic sneakers at 70…" at bounding box center [372, 210] width 291 height 24
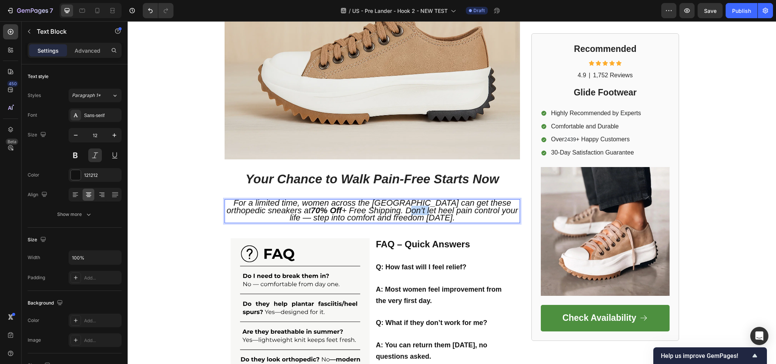
click at [338, 207] on span "For a limited time, women across the US can get these orthopedic sneakers at 70…" at bounding box center [372, 210] width 291 height 24
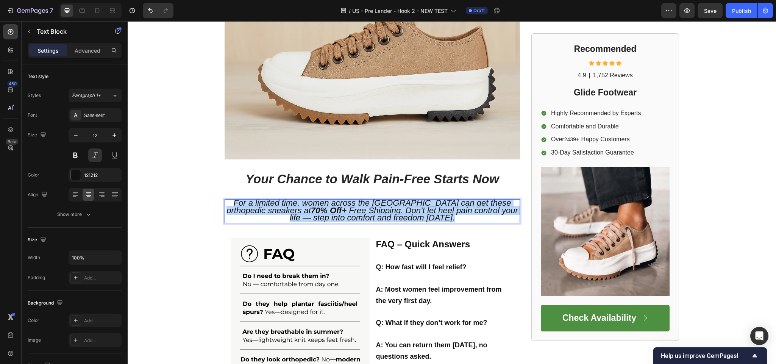
click at [338, 207] on span "For a limited time, women across the US can get these orthopedic sneakers at 70…" at bounding box center [372, 210] width 291 height 24
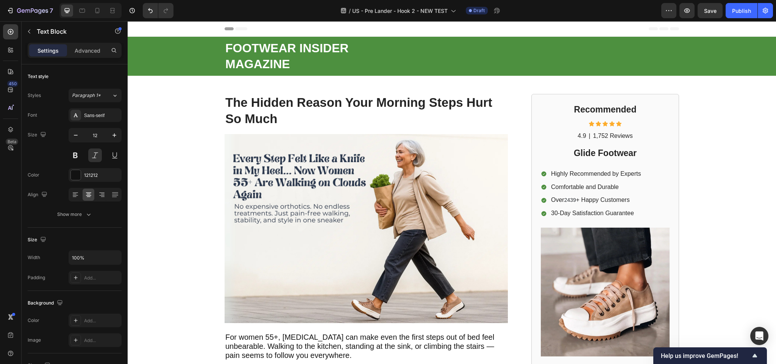
scroll to position [1836, 0]
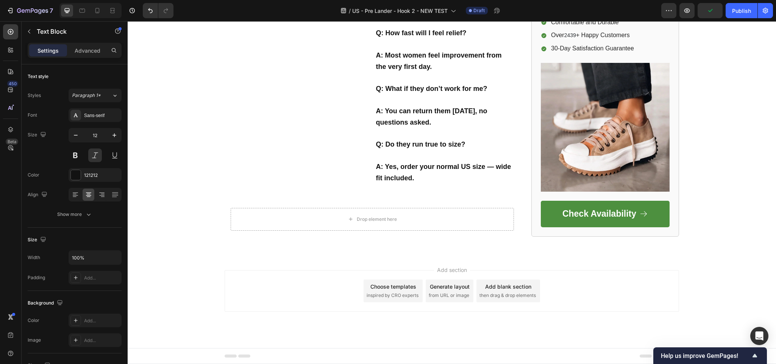
click at [706, 11] on span "Save" at bounding box center [710, 11] width 13 height 6
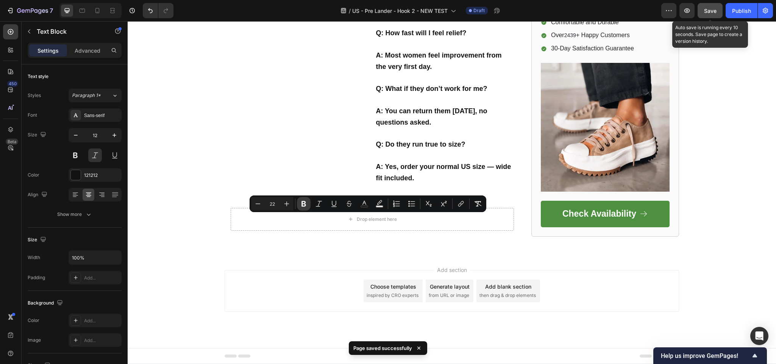
click at [305, 199] on button "Bold" at bounding box center [304, 204] width 14 height 14
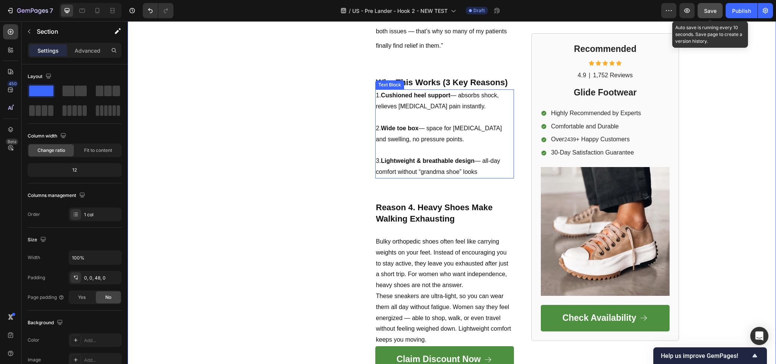
scroll to position [775, 0]
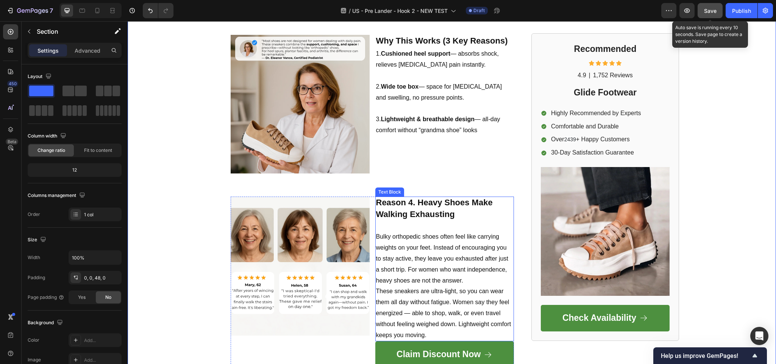
click at [424, 219] on strong "Reason 4. Heavy Shoes Make Walking Exhausting" at bounding box center [434, 208] width 117 height 21
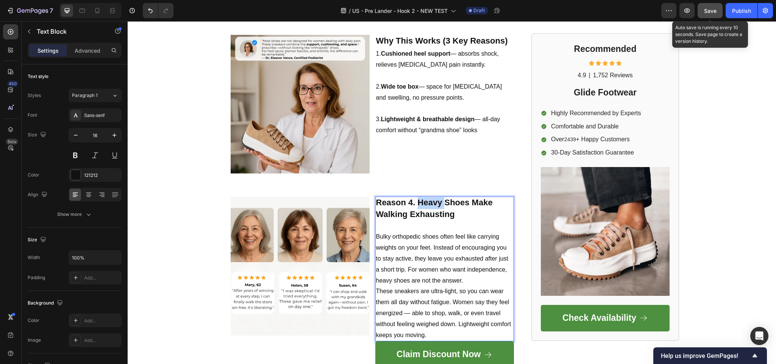
click at [424, 219] on strong "Reason 4. Heavy Shoes Make Walking Exhausting" at bounding box center [434, 208] width 117 height 21
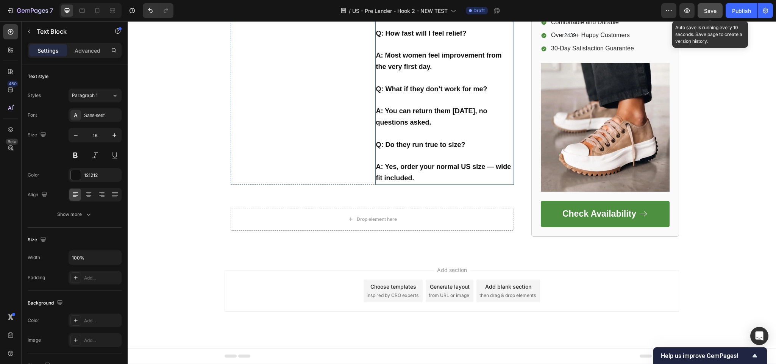
scroll to position [1875, 0]
click at [421, 39] on p "Q: How fast will I feel relief?" at bounding box center [445, 33] width 138 height 11
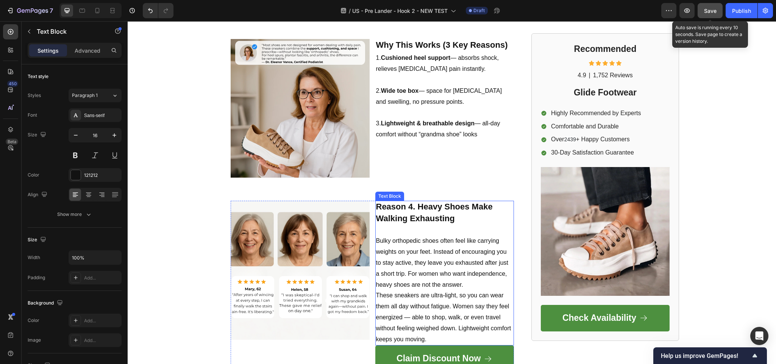
scroll to position [775, 0]
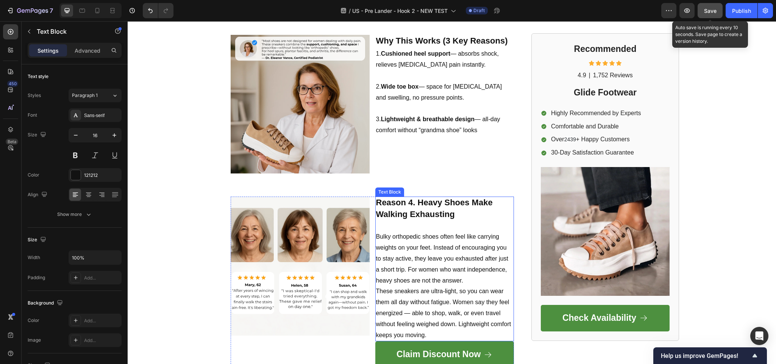
click at [410, 286] on p "Bulky orthopedic shoes often feel like carrying weights on your feet. Instead o…" at bounding box center [445, 259] width 138 height 55
click at [428, 286] on p "Bulky orthopedic shoes often feel like carrying weights on your feet. Instead o…" at bounding box center [445, 259] width 138 height 55
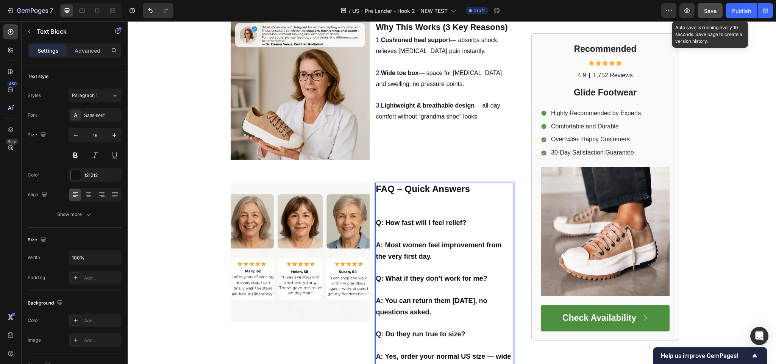
scroll to position [821, 0]
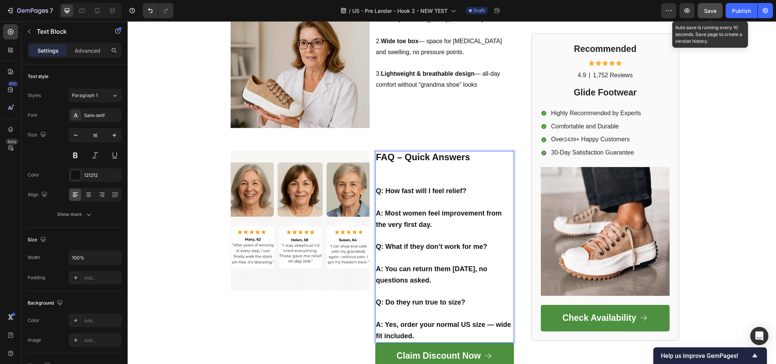
click at [387, 186] on p "FAQ – Quick Answers" at bounding box center [445, 169] width 138 height 34
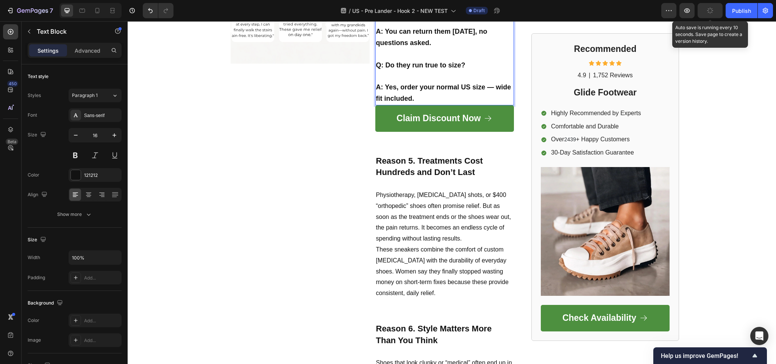
scroll to position [1048, 0]
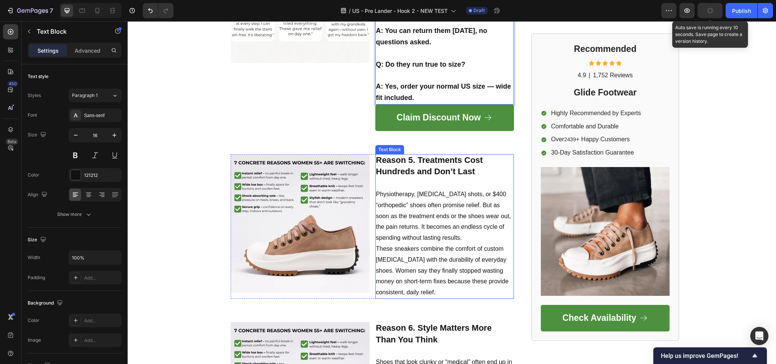
click at [426, 211] on p "Reason 5. Treatments Cost Hundreds and Don’t Last Physiotherapy, [MEDICAL_DATA]…" at bounding box center [445, 199] width 138 height 89
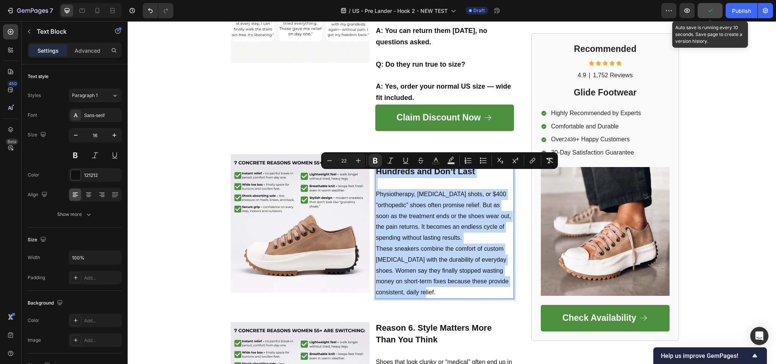
click at [404, 244] on p "Reason 5. Treatments Cost Hundreds and Don’t Last Physiotherapy, [MEDICAL_DATA]…" at bounding box center [445, 199] width 138 height 89
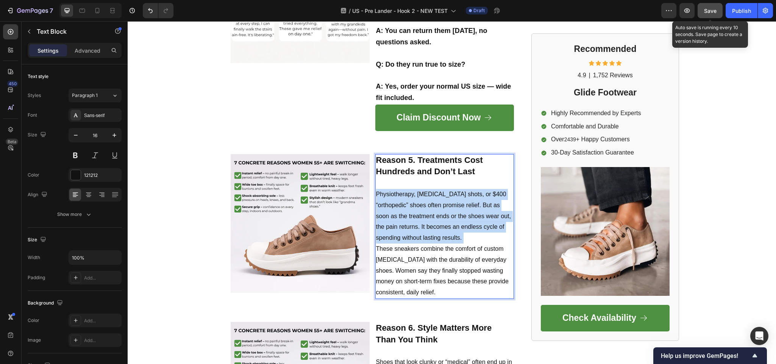
click at [404, 244] on p "Reason 5. Treatments Cost Hundreds and Don’t Last Physiotherapy, [MEDICAL_DATA]…" at bounding box center [445, 199] width 138 height 89
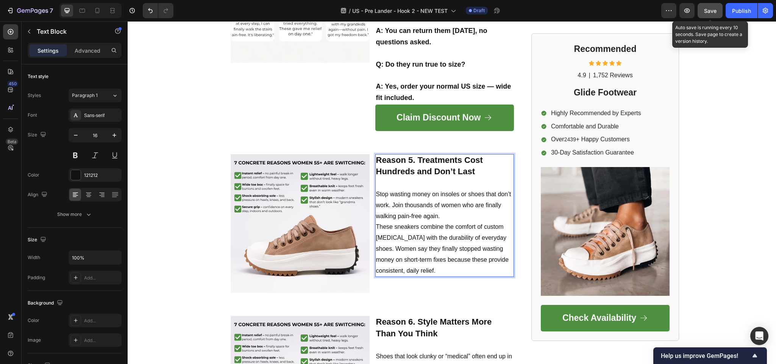
click at [426, 241] on p "These sneakers combine the comfort of custom [MEDICAL_DATA] with the durability…" at bounding box center [445, 249] width 138 height 55
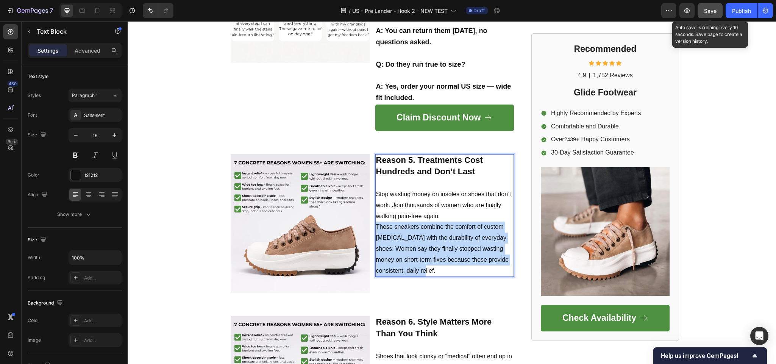
click at [426, 241] on p "These sneakers combine the comfort of custom [MEDICAL_DATA] with the durability…" at bounding box center [445, 249] width 138 height 55
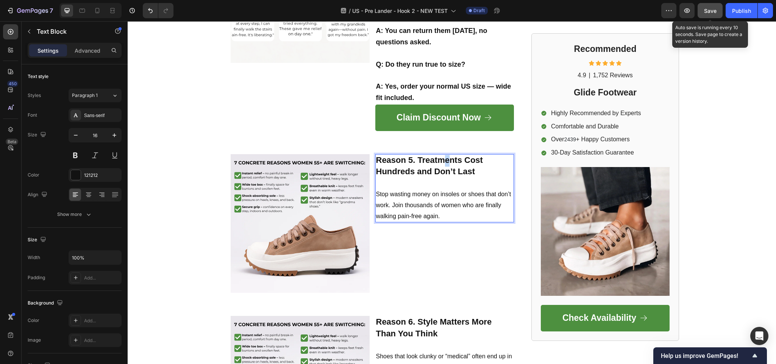
click at [444, 177] on strong "Reason 5. Treatments Cost Hundreds and Don’t Last" at bounding box center [429, 165] width 107 height 21
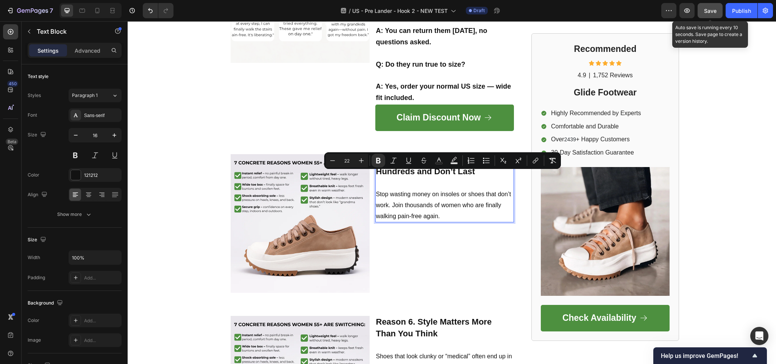
click at [432, 177] on strong "Reason 5. Treatments Cost Hundreds and Don’t Last" at bounding box center [429, 165] width 107 height 21
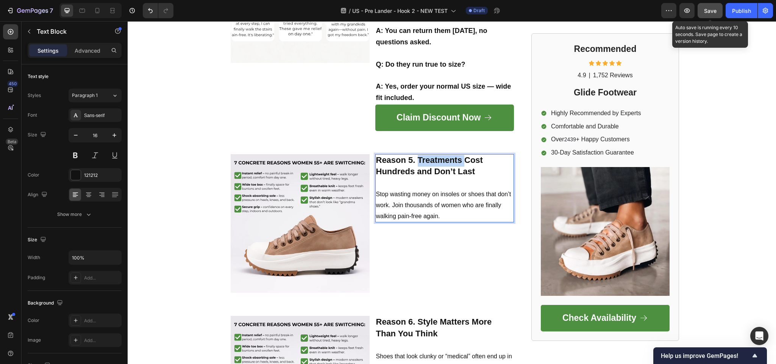
click at [432, 177] on strong "Reason 5. Treatments Cost Hundreds and Don’t Last" at bounding box center [429, 165] width 107 height 21
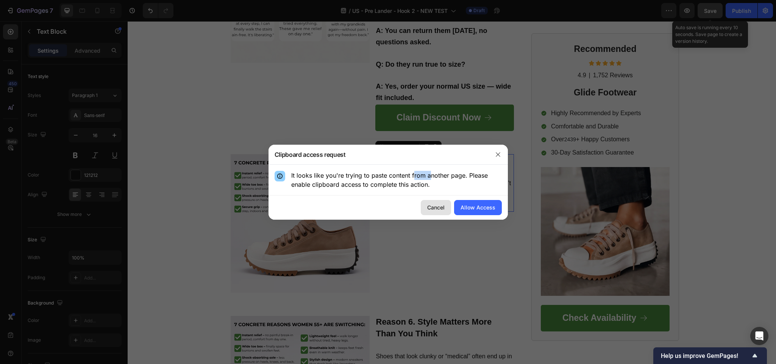
click at [431, 206] on div "Cancel" at bounding box center [435, 207] width 17 height 8
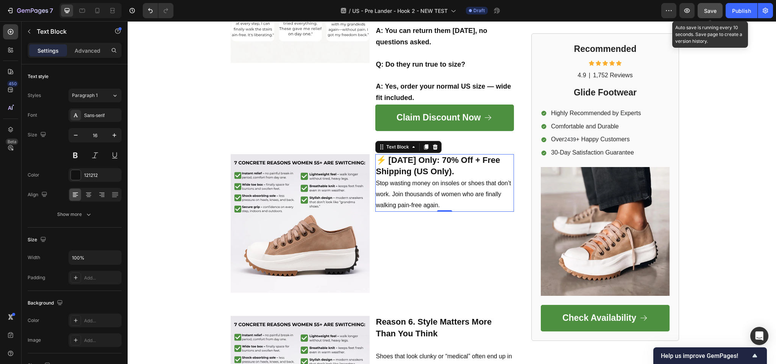
click at [421, 181] on p "⚡ [DATE] Only: 70% Off + Free Shipping (US Only). Stop wasting money on insoles…" at bounding box center [445, 183] width 138 height 56
click at [457, 184] on p "⚡ [DATE] Only: 70% Off + Free Shipping (US Only). Stop wasting money on insoles…" at bounding box center [445, 183] width 138 height 56
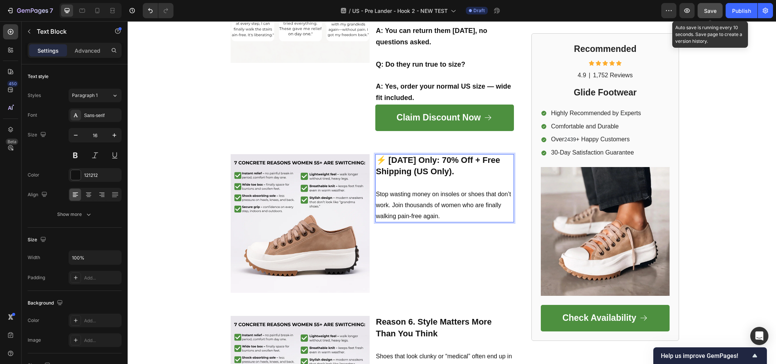
click at [455, 178] on p "⚡ [DATE] Only: 70% Off + Free Shipping (US Only)." at bounding box center [445, 166] width 138 height 23
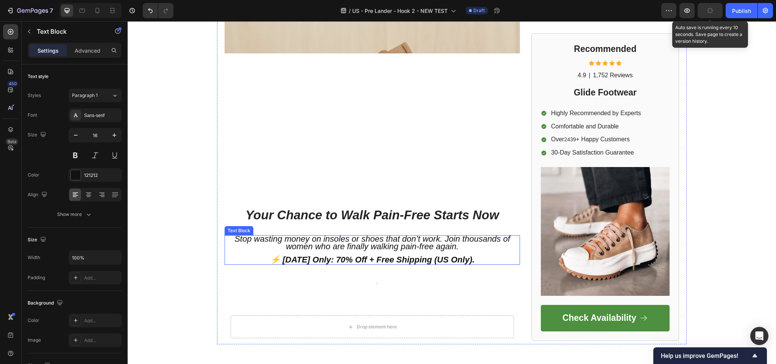
scroll to position [1882, 0]
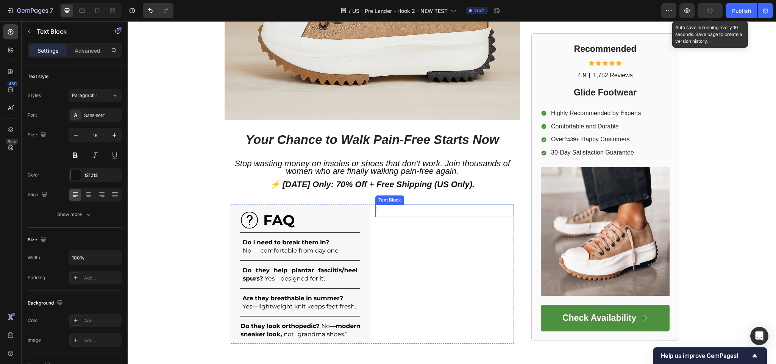
click at [432, 217] on div at bounding box center [445, 211] width 139 height 13
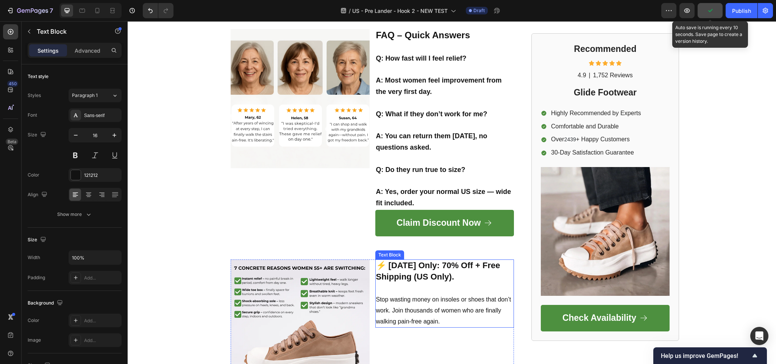
scroll to position [897, 0]
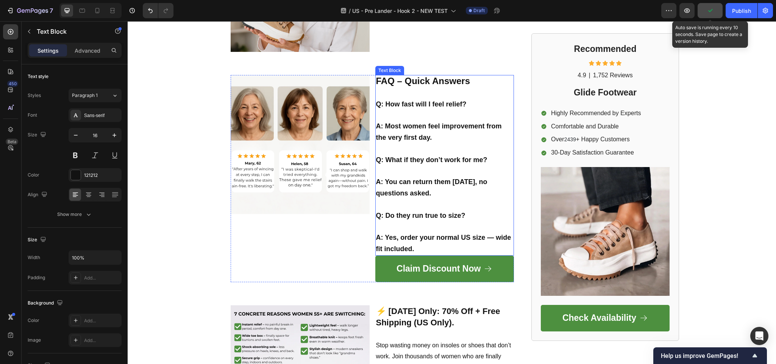
click at [418, 177] on p "Rich Text Editor. Editing area: main" at bounding box center [445, 171] width 138 height 11
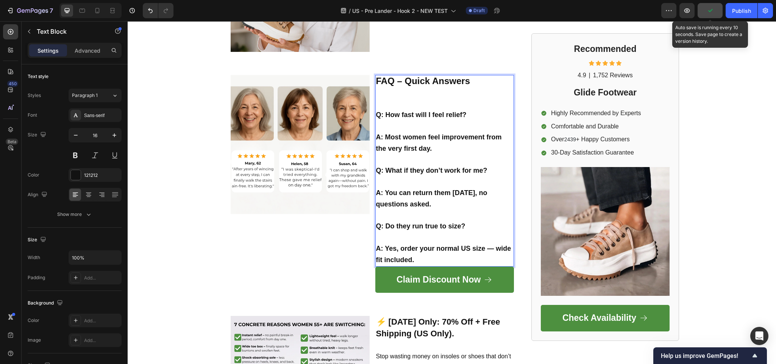
click at [425, 174] on strong "Q: What if they don’t work for me?" at bounding box center [431, 171] width 111 height 8
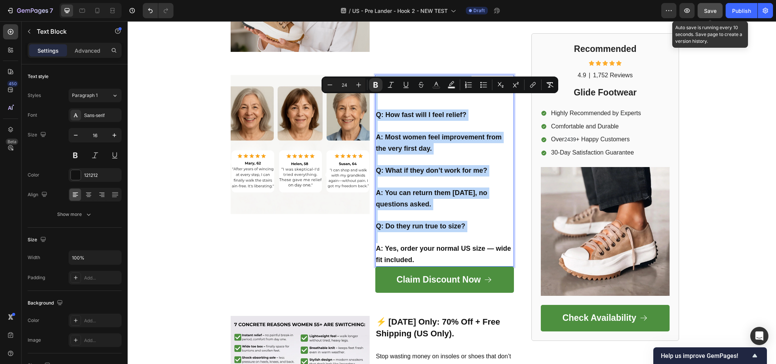
copy div "FAQ – Quick Answers Q: How fast will I feel relief? A: Most women feel improvem…"
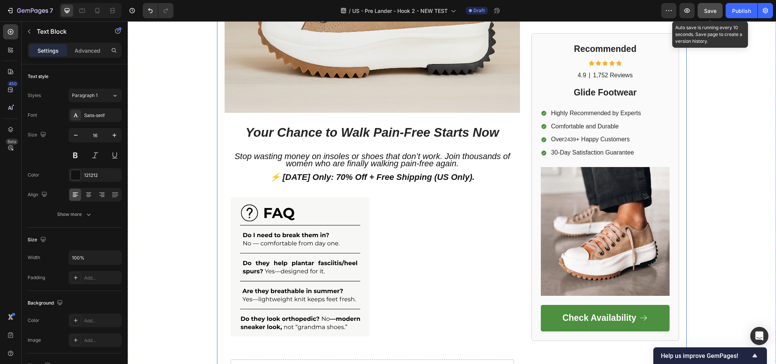
scroll to position [1996, 0]
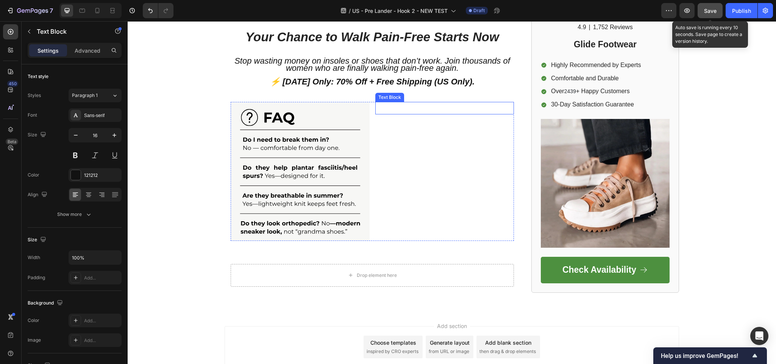
click at [401, 114] on div at bounding box center [445, 108] width 139 height 13
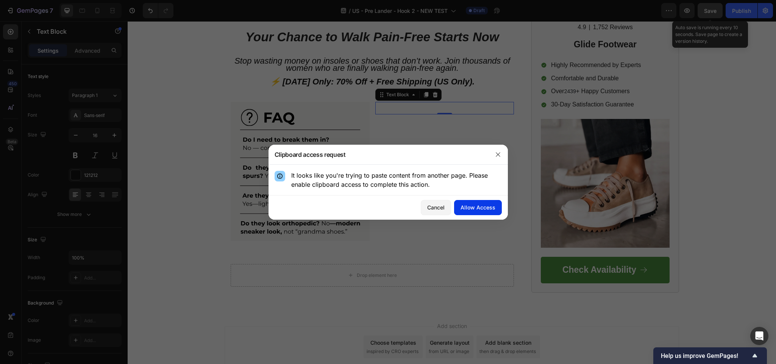
click at [481, 207] on div "Allow Access" at bounding box center [478, 207] width 35 height 8
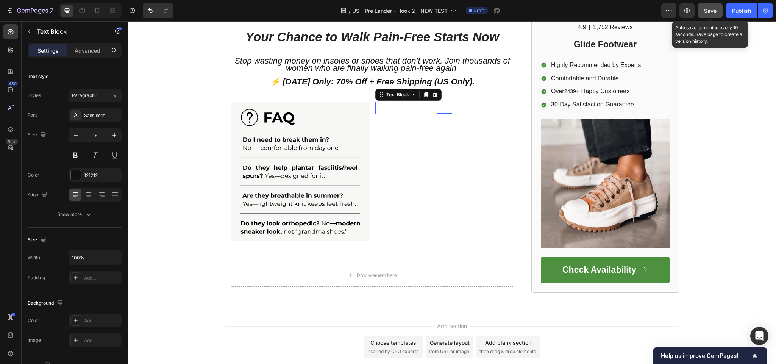
click at [406, 114] on div at bounding box center [445, 108] width 139 height 13
click at [437, 114] on div at bounding box center [445, 108] width 139 height 13
click at [436, 114] on div at bounding box center [445, 108] width 139 height 13
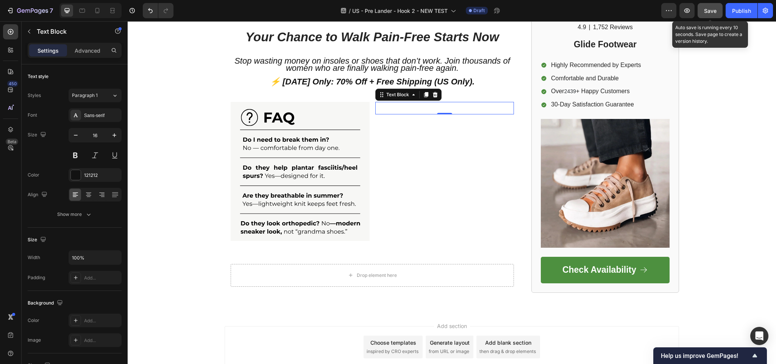
click at [435, 114] on div at bounding box center [445, 108] width 139 height 13
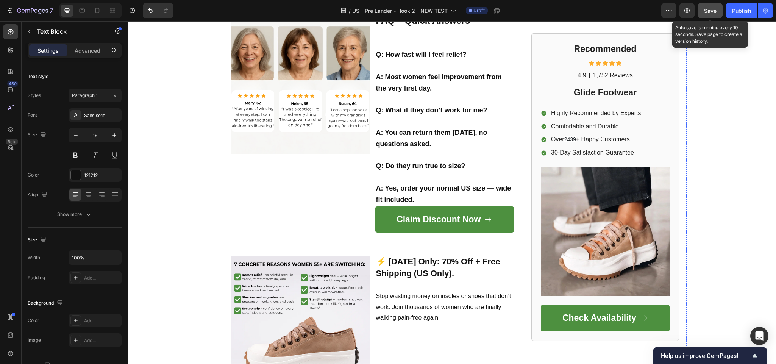
scroll to position [934, 0]
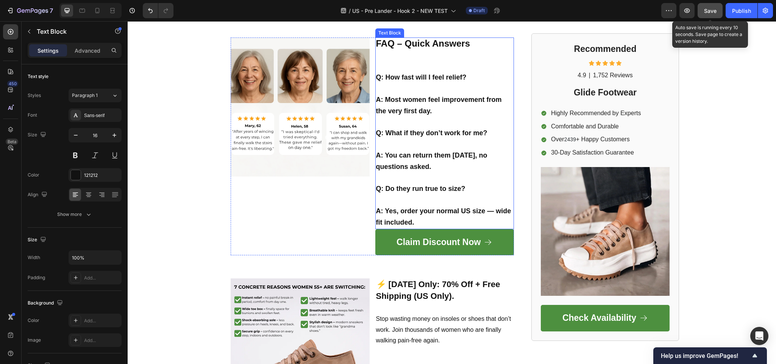
click at [424, 184] on p "Rich Text Editor. Editing area: main" at bounding box center [445, 178] width 138 height 11
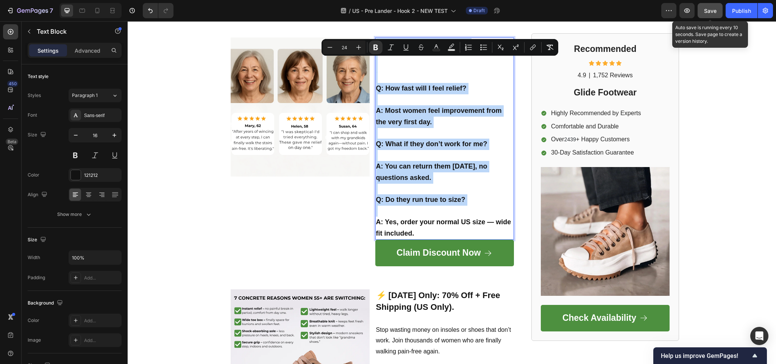
copy div "FAQ – Quick Answers Q: How fast will I feel relief? A: Most women feel improvem…"
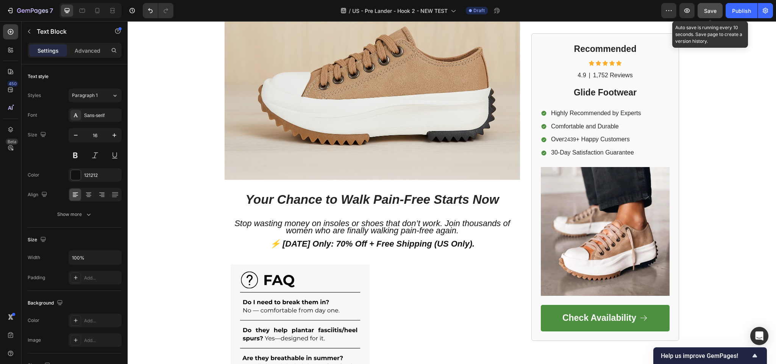
scroll to position [1958, 0]
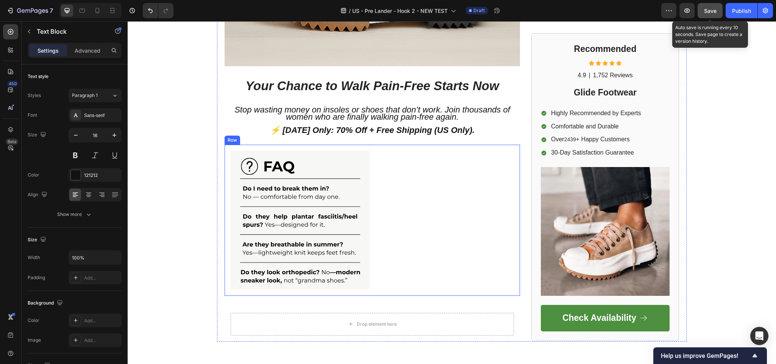
click at [399, 183] on div "Text Block" at bounding box center [445, 220] width 139 height 139
click at [398, 163] on div at bounding box center [445, 157] width 139 height 13
click at [411, 163] on div at bounding box center [445, 157] width 139 height 13
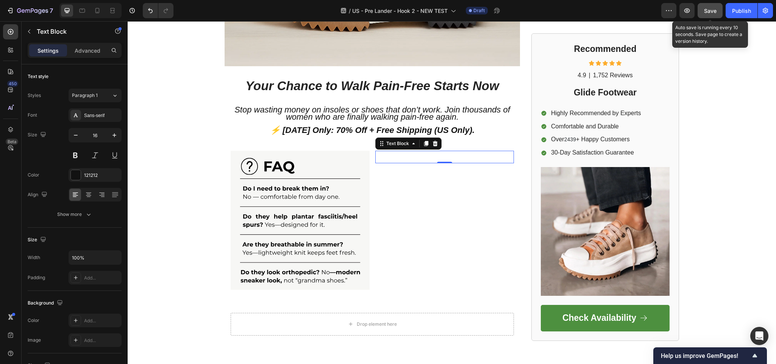
click at [411, 163] on div at bounding box center [445, 157] width 139 height 13
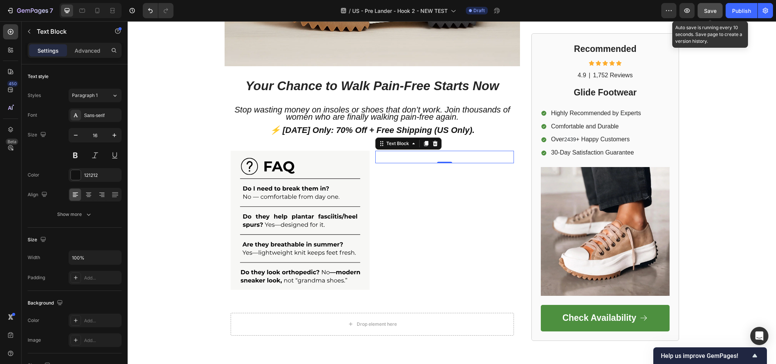
click at [411, 163] on div at bounding box center [445, 157] width 139 height 13
click at [425, 163] on div at bounding box center [445, 157] width 139 height 13
click at [446, 163] on div at bounding box center [445, 157] width 139 height 13
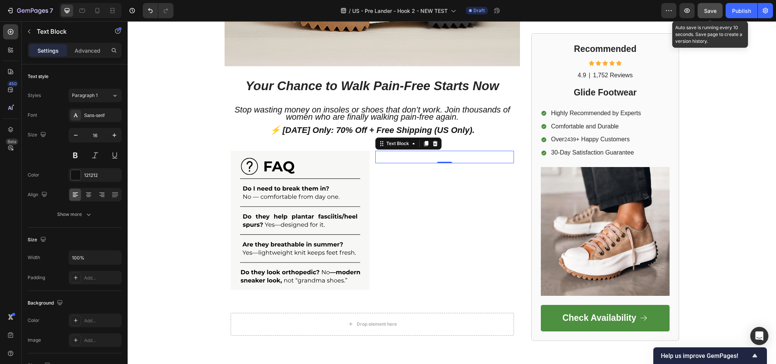
click at [446, 163] on div at bounding box center [445, 157] width 139 height 13
click at [422, 240] on div "Text Block 0" at bounding box center [445, 220] width 139 height 139
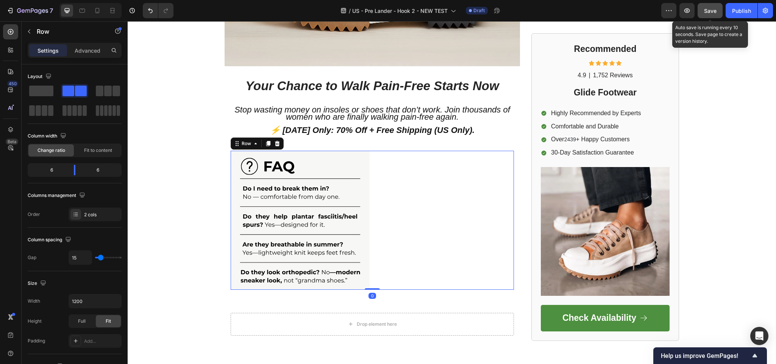
click at [415, 163] on div at bounding box center [445, 157] width 139 height 13
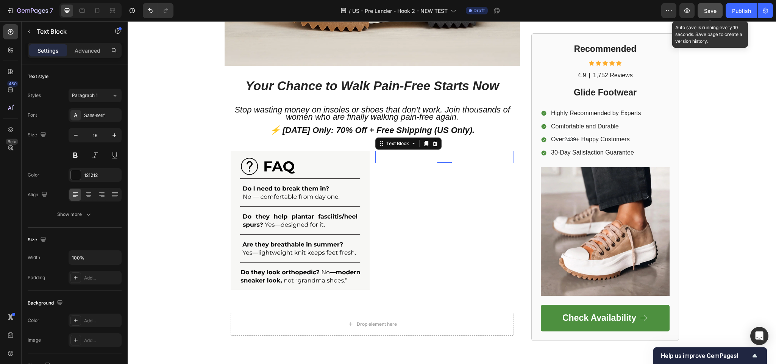
click at [446, 163] on div at bounding box center [445, 157] width 139 height 13
click at [389, 147] on div "Text Block" at bounding box center [398, 143] width 26 height 7
click at [412, 147] on icon at bounding box center [414, 144] width 6 height 6
click at [454, 163] on div at bounding box center [445, 157] width 139 height 13
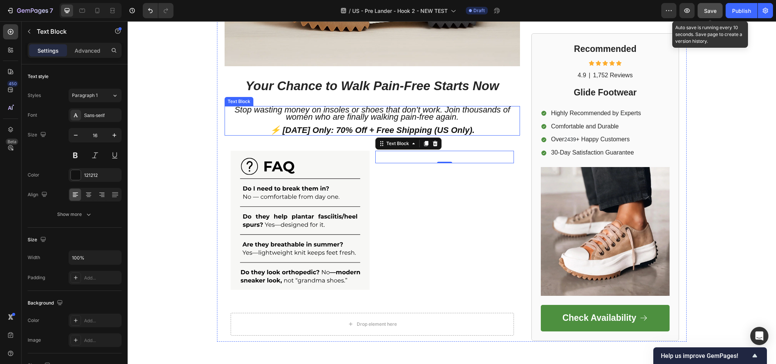
click at [414, 122] on span "Stop wasting money on insoles or shoes that don’t work. Join thousands of women…" at bounding box center [373, 113] width 276 height 17
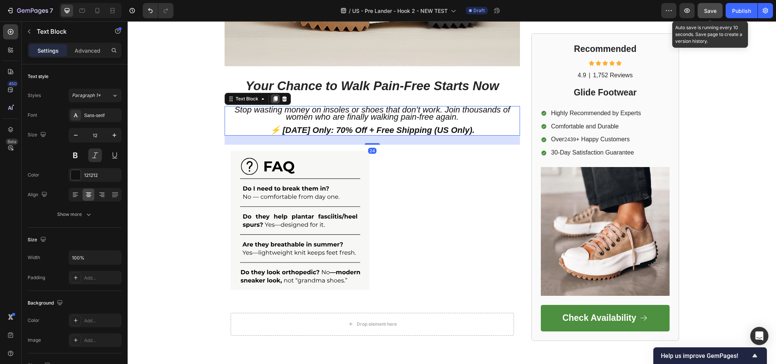
click at [274, 102] on icon at bounding box center [276, 98] width 4 height 5
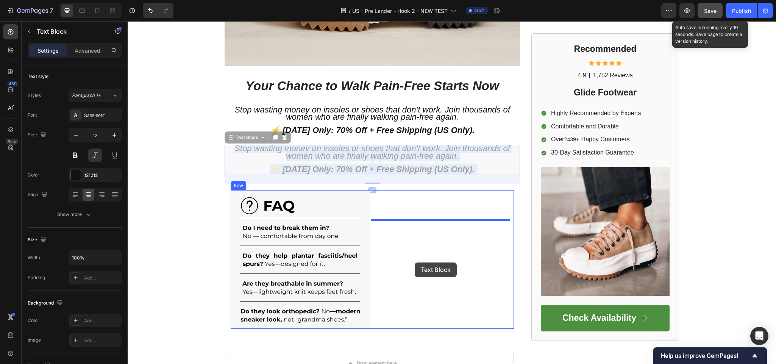
drag, startPoint x: 344, startPoint y: 177, endPoint x: 415, endPoint y: 263, distance: 111.2
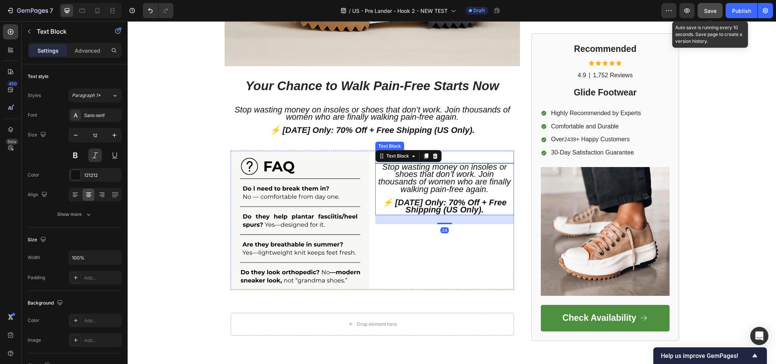
click at [451, 163] on div at bounding box center [445, 157] width 139 height 13
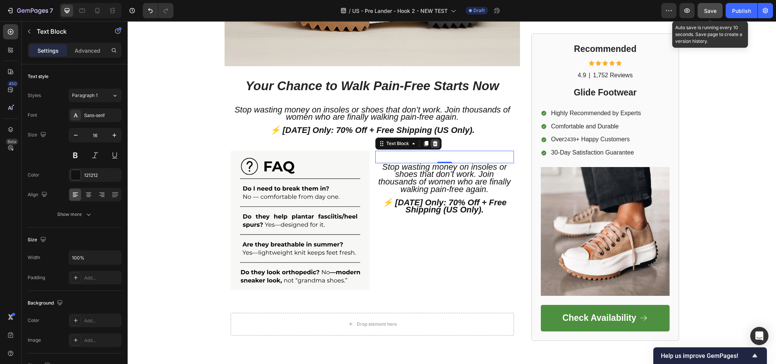
click at [433, 146] on icon at bounding box center [435, 143] width 5 height 5
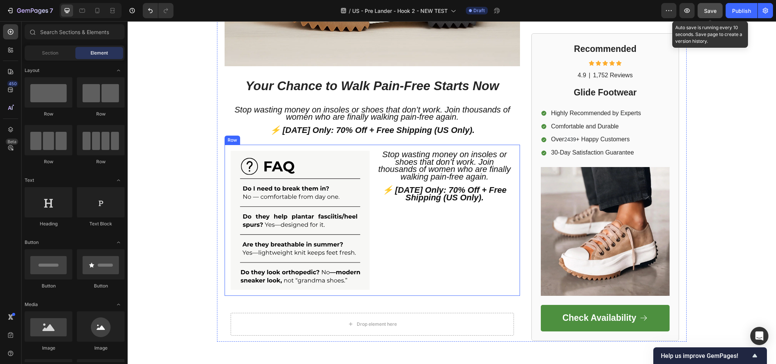
click at [429, 165] on div "Image Stop wasting money on insoles or shoes that don’t work. Join thousands of…" at bounding box center [373, 220] width 296 height 151
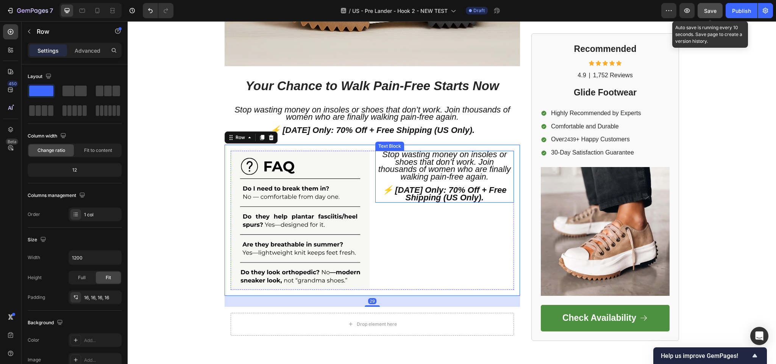
click at [426, 181] on span "Stop wasting money on insoles or shoes that don’t work. Join thousands of women…" at bounding box center [445, 166] width 133 height 32
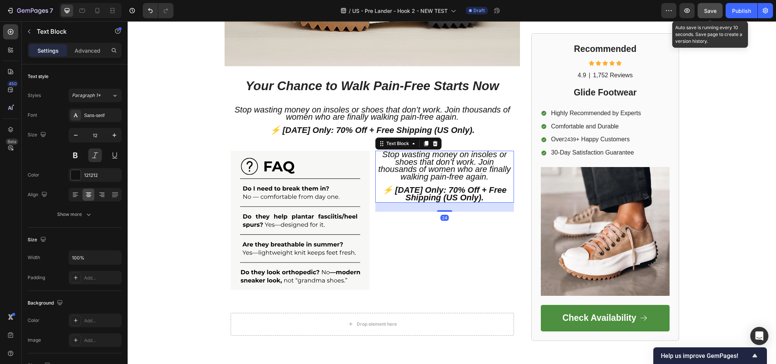
click at [426, 181] on span "Stop wasting money on insoles or shoes that don’t work. Join thousands of women…" at bounding box center [445, 166] width 133 height 32
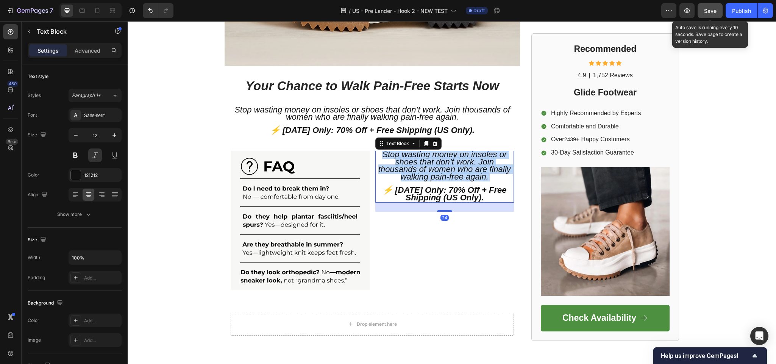
click at [426, 181] on span "Stop wasting money on insoles or shoes that don’t work. Join thousands of women…" at bounding box center [445, 166] width 133 height 32
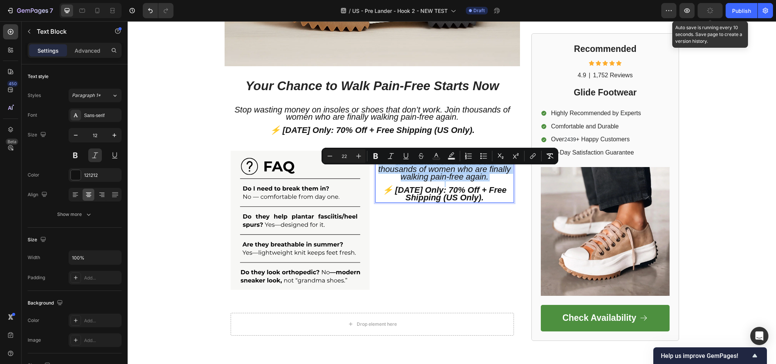
type input "18"
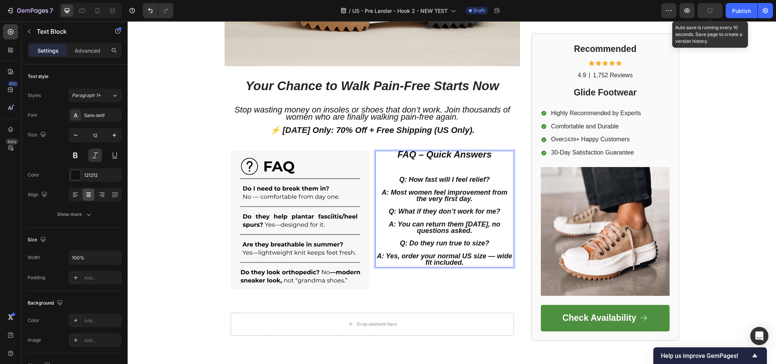
click at [415, 183] on strong "Q: How fast will I feel relief?" at bounding box center [444, 180] width 91 height 8
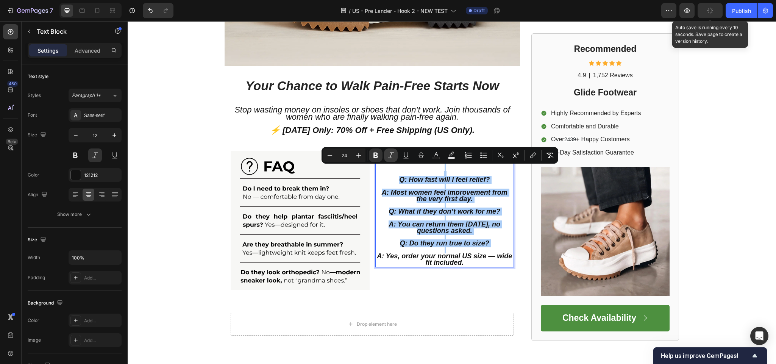
click at [394, 153] on icon "Editor contextual toolbar" at bounding box center [391, 156] width 8 height 8
click at [393, 153] on icon "Editor contextual toolbar" at bounding box center [391, 155] width 6 height 6
click at [394, 154] on icon "Editor contextual toolbar" at bounding box center [391, 156] width 8 height 8
drag, startPoint x: 265, startPoint y: 144, endPoint x: 393, endPoint y: 163, distance: 129.2
click at [394, 155] on icon "Editor contextual toolbar" at bounding box center [391, 156] width 8 height 8
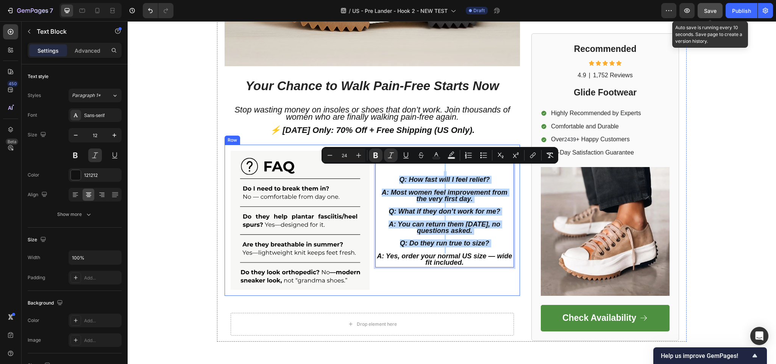
click at [416, 203] on strong "A: Most women feel improvement from the very first day." at bounding box center [445, 196] width 126 height 14
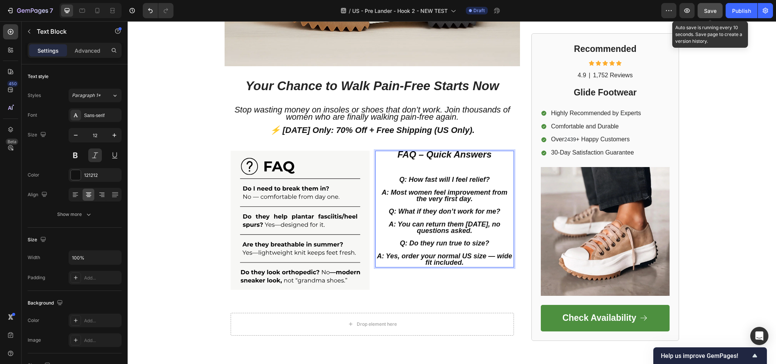
click at [416, 203] on strong "A: Most women feel improvement from the very first day." at bounding box center [445, 196] width 126 height 14
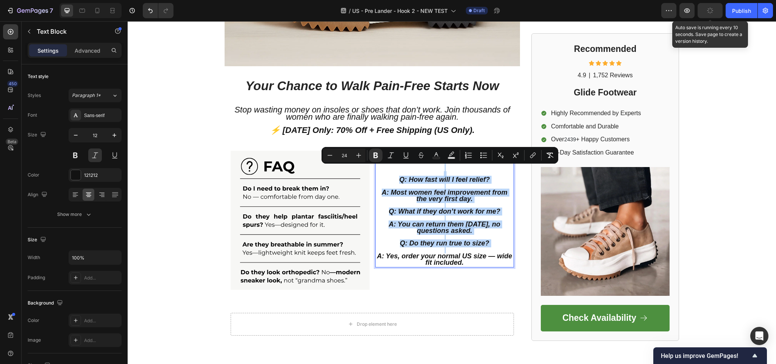
click at [480, 183] on strong "Q: How fast will I feel relief?" at bounding box center [444, 180] width 91 height 8
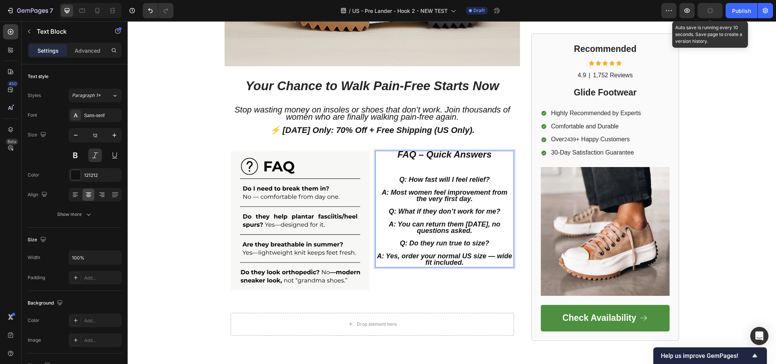
click at [482, 160] on strong "FAQ – Quick Answers" at bounding box center [445, 154] width 94 height 10
click at [492, 177] on p "FAQ – Quick Answers" at bounding box center [445, 164] width 138 height 25
click at [492, 177] on p "FAQ – Quick Answers ⁠⁠⁠⁠⁠⁠⁠" at bounding box center [445, 164] width 138 height 25
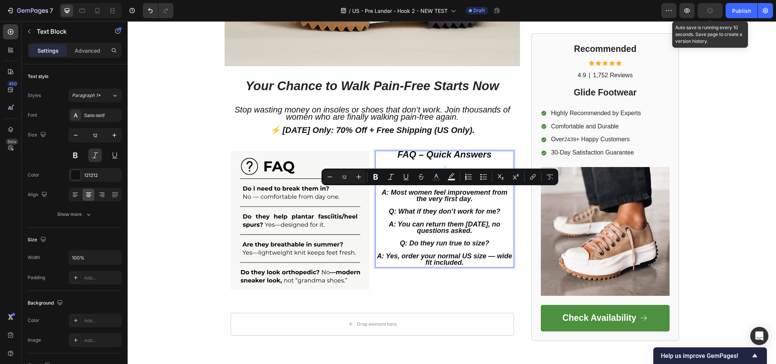
click at [430, 296] on div "Image FAQ – Quick Answers Q: How fast will I feel relief? A: Most women feel im…" at bounding box center [373, 220] width 296 height 151
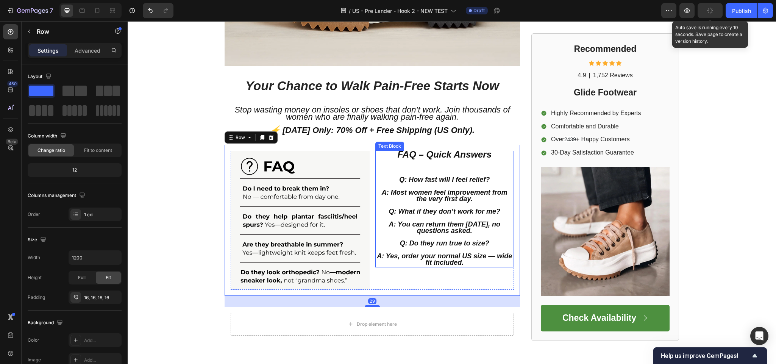
click at [467, 203] on strong "A: Most women feel improvement from the very first day." at bounding box center [445, 196] width 126 height 14
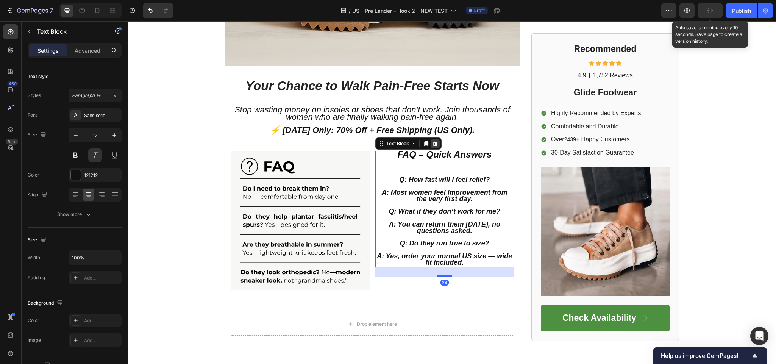
click at [433, 146] on icon at bounding box center [435, 143] width 5 height 5
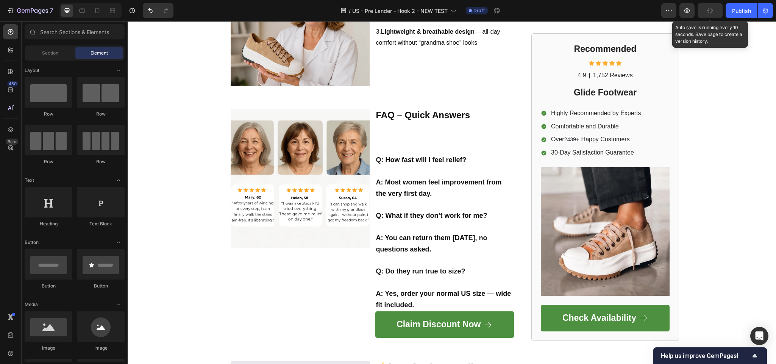
scroll to position [859, 0]
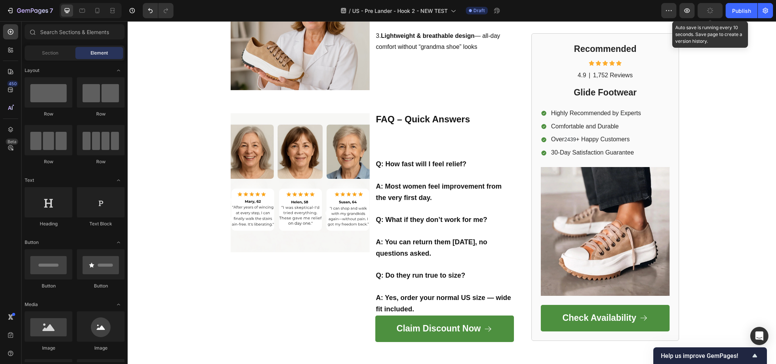
click at [431, 214] on p "Rich Text Editor. Editing area: main" at bounding box center [445, 208] width 138 height 11
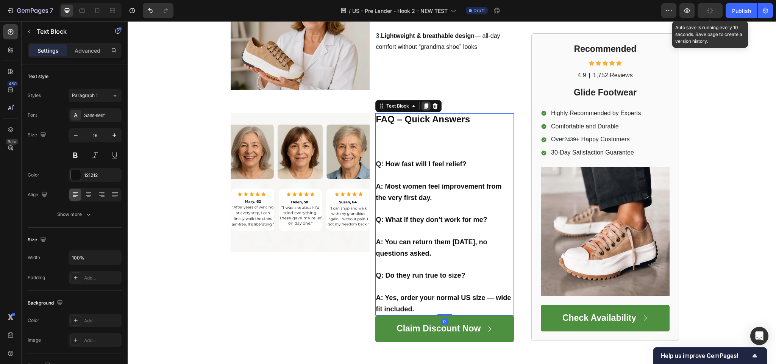
click at [423, 109] on icon at bounding box center [426, 106] width 6 height 6
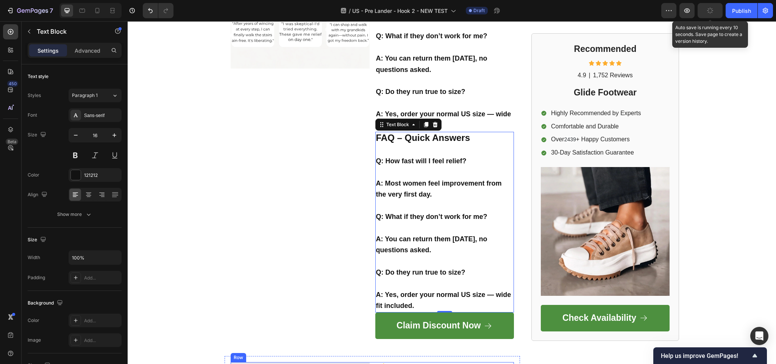
scroll to position [1029, 0]
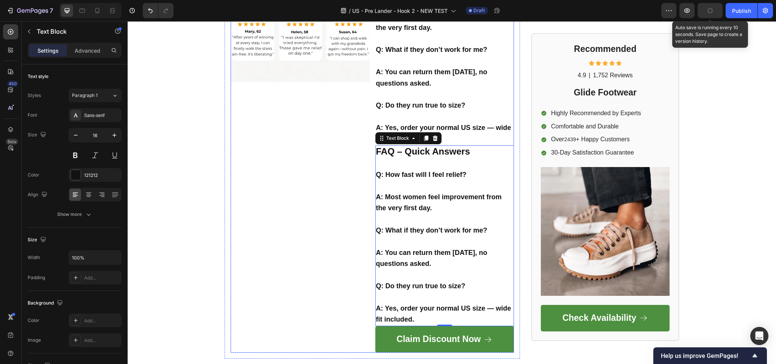
click at [293, 233] on div "Image" at bounding box center [300, 148] width 139 height 410
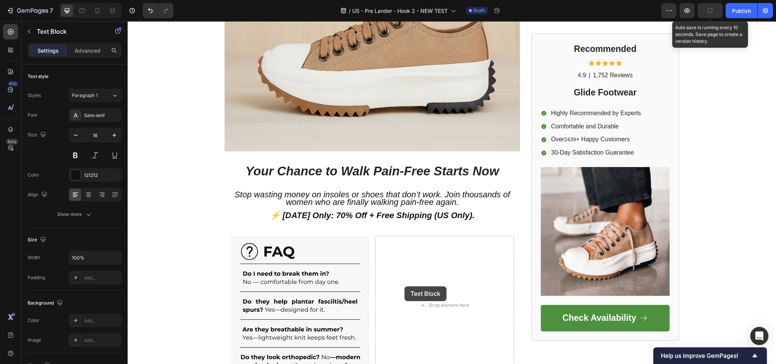
scroll to position [2166, 0]
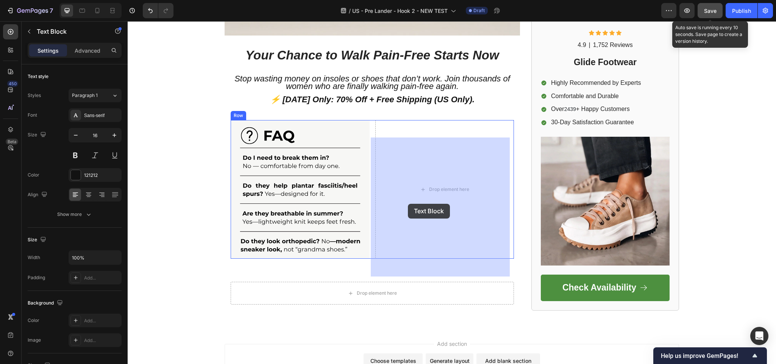
drag, startPoint x: 416, startPoint y: 204, endPoint x: 408, endPoint y: 204, distance: 8.0
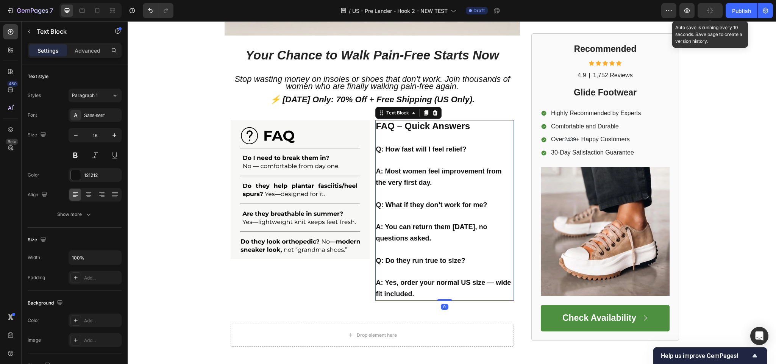
click at [380, 144] on p "FAQ – Quick Answers" at bounding box center [445, 132] width 138 height 23
click at [380, 153] on strong "Q: How fast will I feel relief?" at bounding box center [421, 150] width 91 height 8
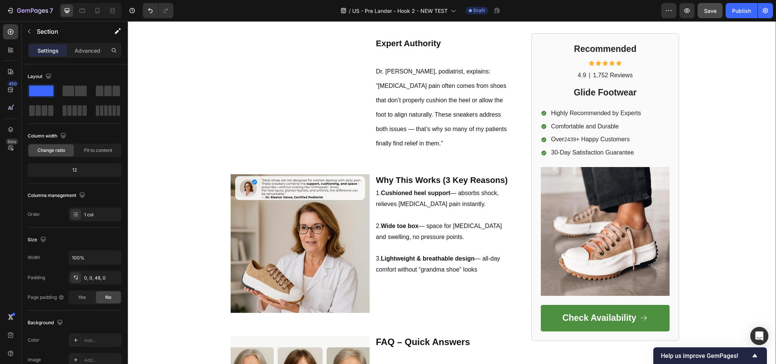
scroll to position [644, 0]
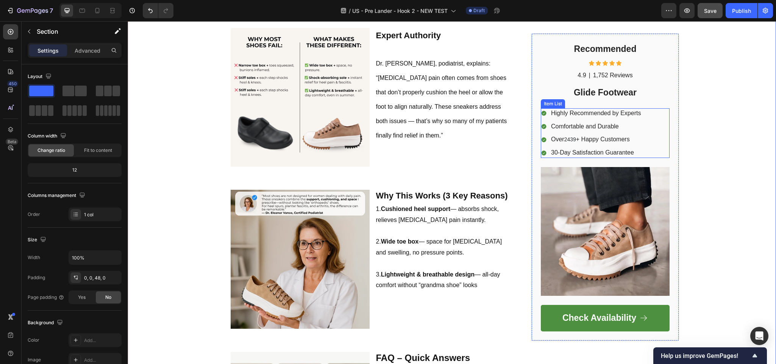
click at [651, 112] on div "Highly Recommended by Experts Comfortable and Durable Over 2439 + Happy Custome…" at bounding box center [605, 133] width 129 height 50
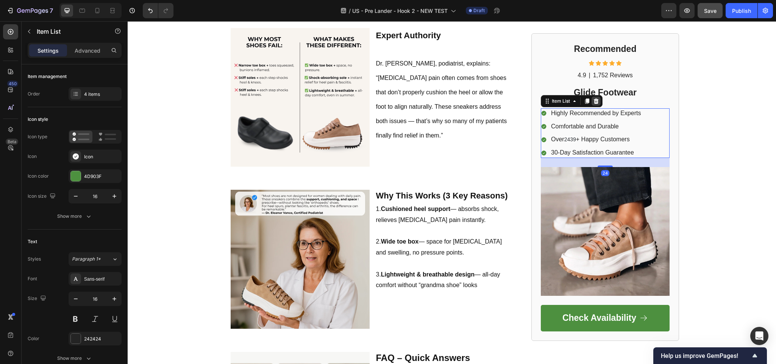
click at [593, 101] on icon at bounding box center [596, 101] width 6 height 6
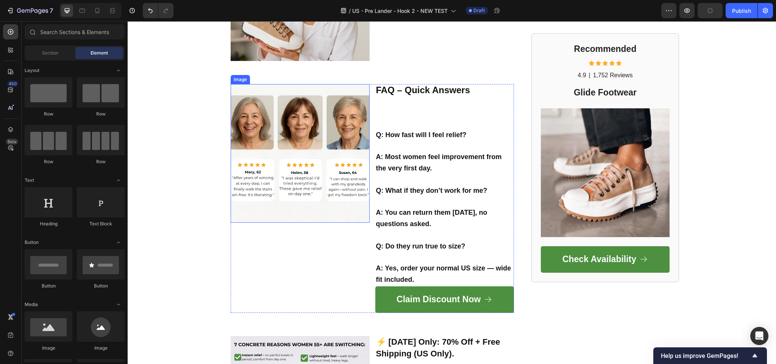
scroll to position [909, 0]
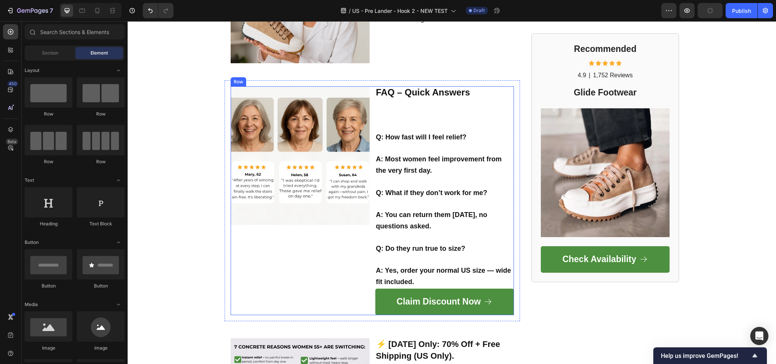
click at [281, 261] on div "Image" at bounding box center [300, 200] width 139 height 229
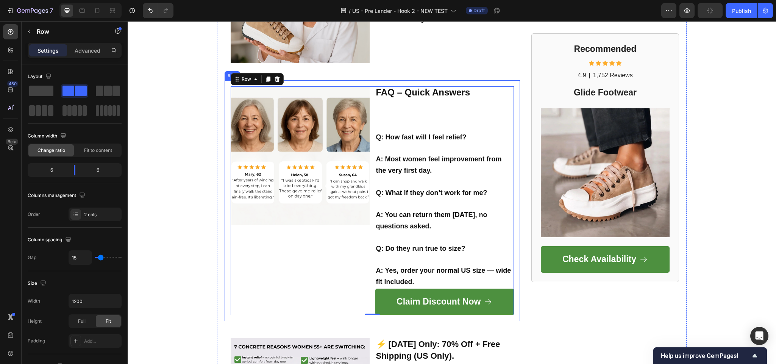
click at [225, 82] on div "Image FAQ – Quick Answers Q: How fast will I feel relief? A: Most women feel im…" at bounding box center [373, 200] width 296 height 241
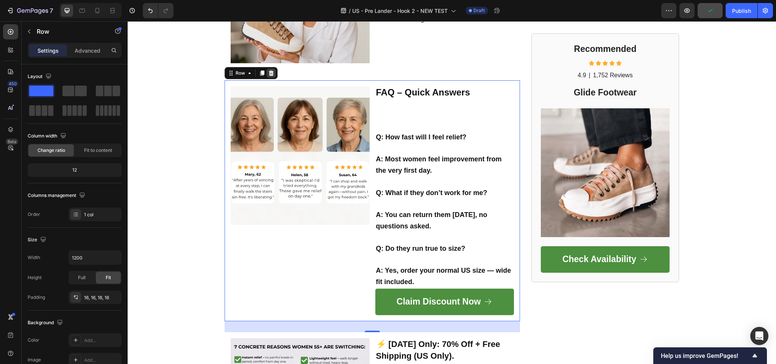
click at [268, 70] on icon at bounding box center [271, 73] width 6 height 6
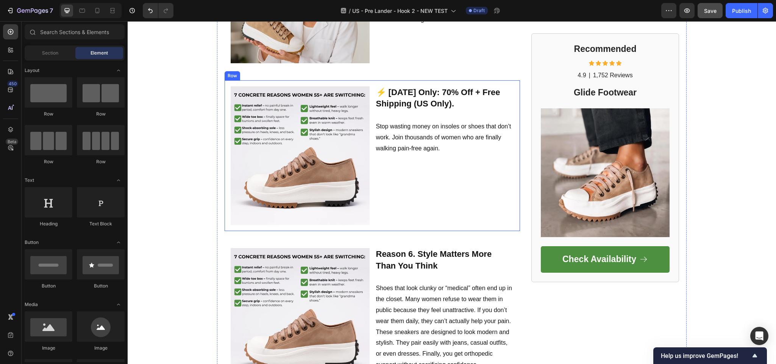
click at [227, 223] on div "Image ⚡ Today Only: 70% Off + Free Shipping (US Only). Stop wasting money on in…" at bounding box center [373, 155] width 296 height 151
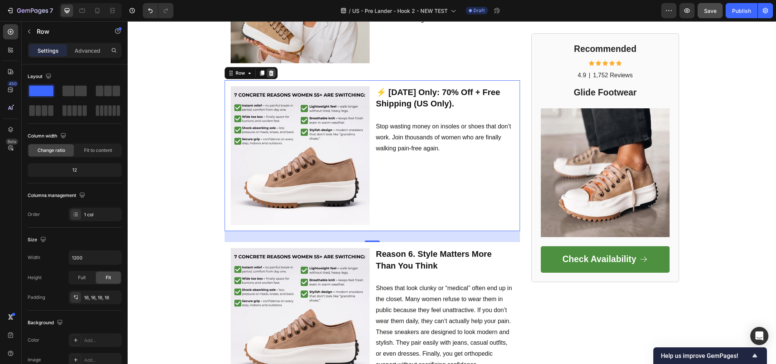
click at [268, 72] on icon at bounding box center [271, 73] width 6 height 6
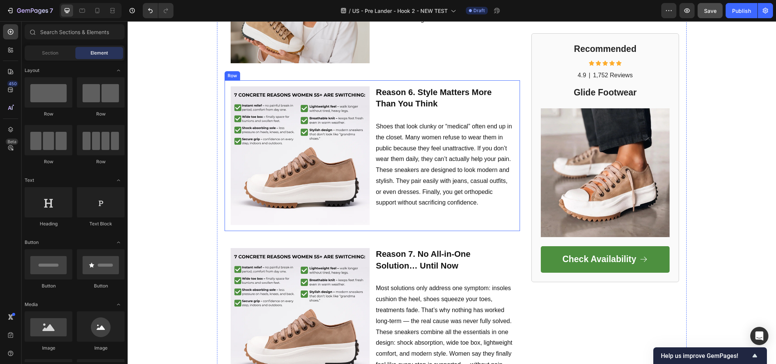
click at [244, 225] on div "Image Reason 6. Style Matters More Than You Think Shoes that look clunky or “me…" at bounding box center [373, 155] width 296 height 151
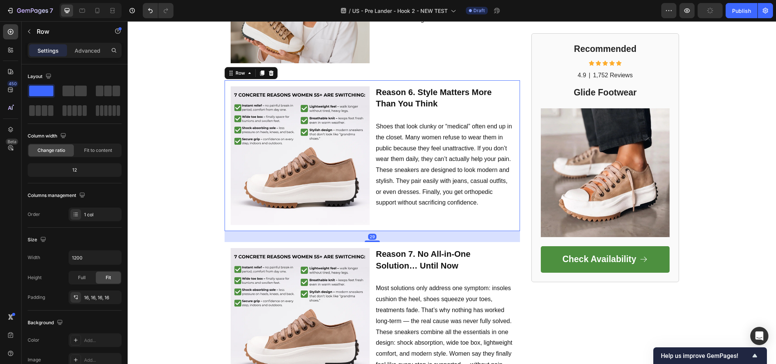
click at [264, 74] on div "Row" at bounding box center [251, 73] width 53 height 12
click at [267, 70] on div at bounding box center [271, 73] width 9 height 9
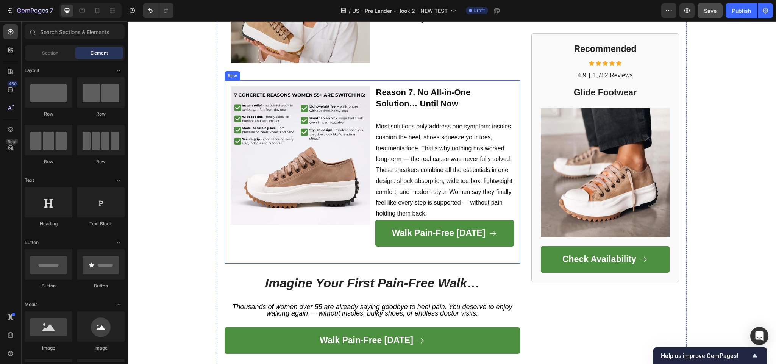
click at [225, 235] on div "Image Reason 7. No All-in-One Solution… Until Now Most solutions only address o…" at bounding box center [373, 171] width 296 height 183
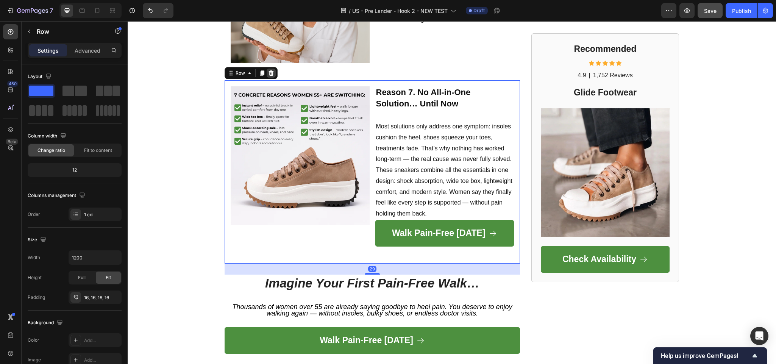
click at [269, 70] on icon at bounding box center [271, 72] width 5 height 5
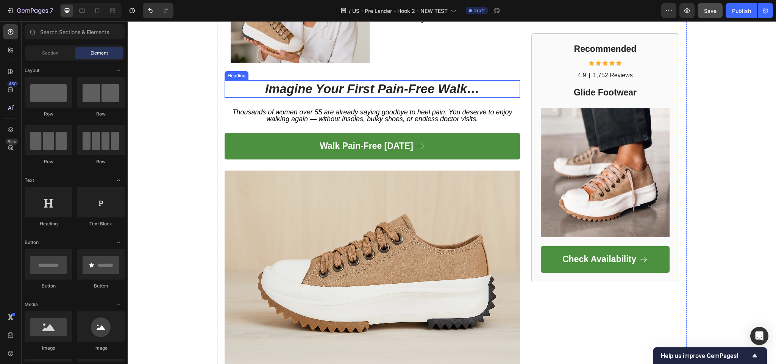
click at [286, 91] on icon "Imagine Your First Pain-Free Walk…" at bounding box center [372, 89] width 214 height 14
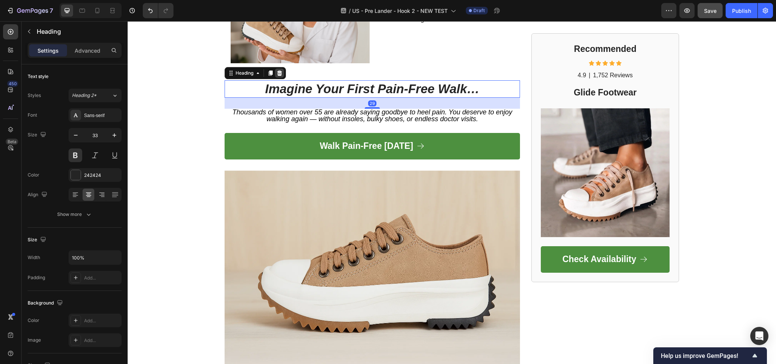
click at [277, 70] on icon at bounding box center [280, 73] width 6 height 6
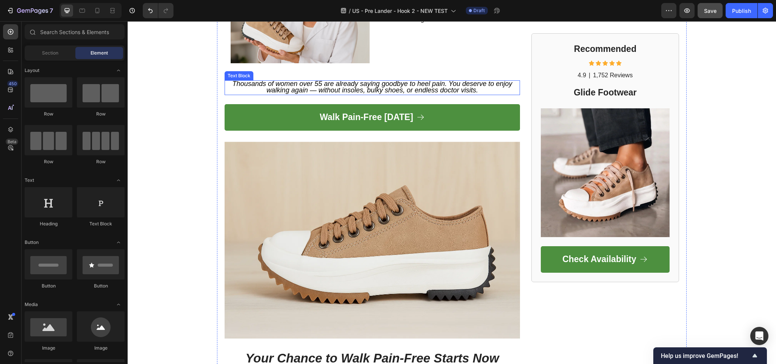
click at [291, 84] on span "Thousands of women over 55 are already saying goodbye to heel pain. You deserve…" at bounding box center [372, 87] width 280 height 14
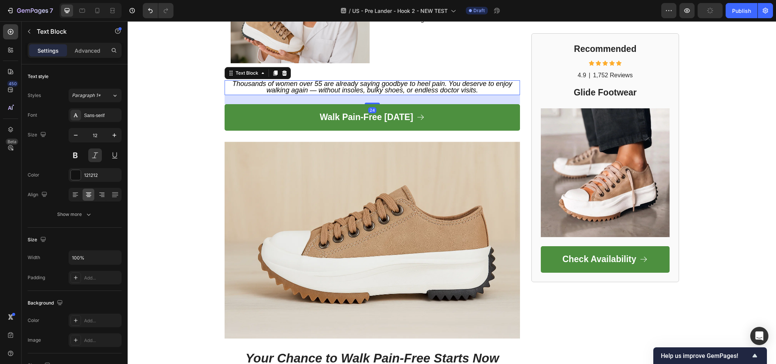
click at [282, 70] on icon at bounding box center [285, 73] width 6 height 6
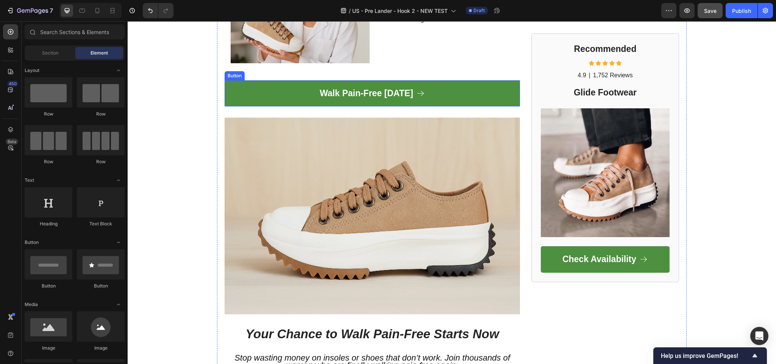
click at [716, 8] on span "Save" at bounding box center [710, 11] width 13 height 6
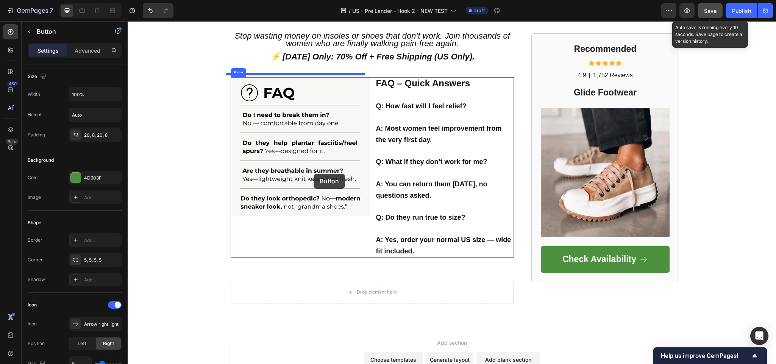
scroll to position [1251, 0]
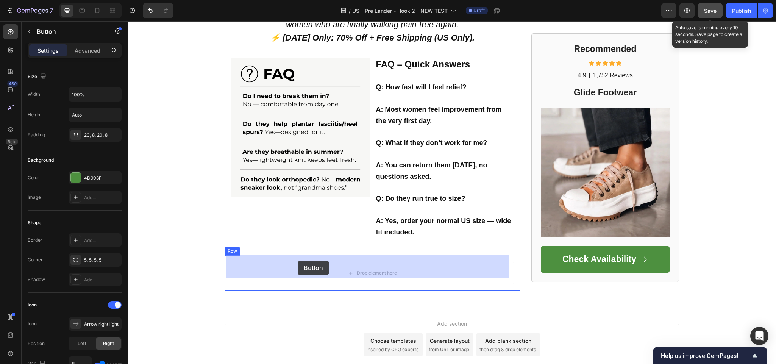
drag, startPoint x: 265, startPoint y: 93, endPoint x: 298, endPoint y: 261, distance: 170.6
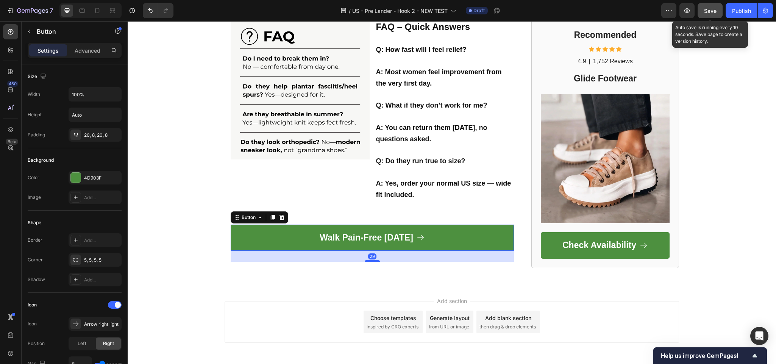
scroll to position [1213, 0]
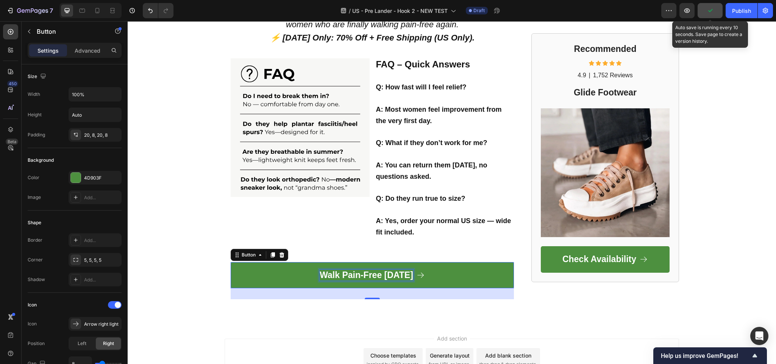
click at [358, 271] on strong "Walk Pain-Free Today" at bounding box center [367, 275] width 94 height 10
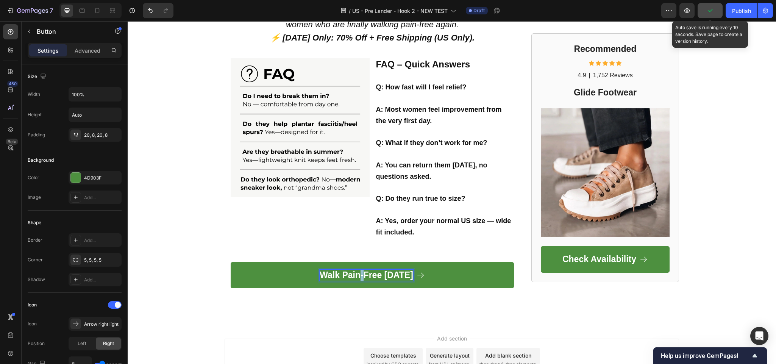
click at [358, 271] on strong "Walk Pain-Free Today" at bounding box center [367, 275] width 94 height 10
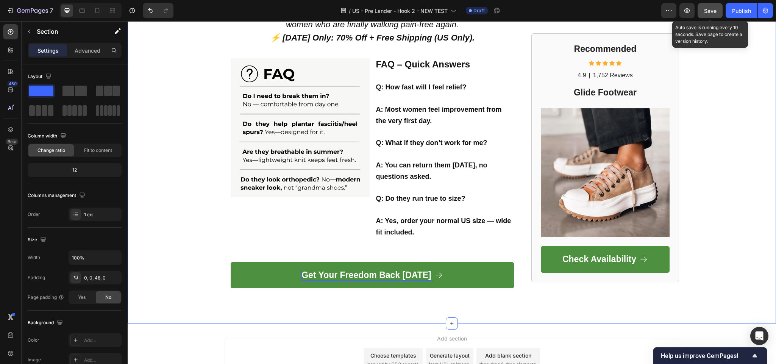
click at [711, 8] on span "Save" at bounding box center [710, 11] width 13 height 6
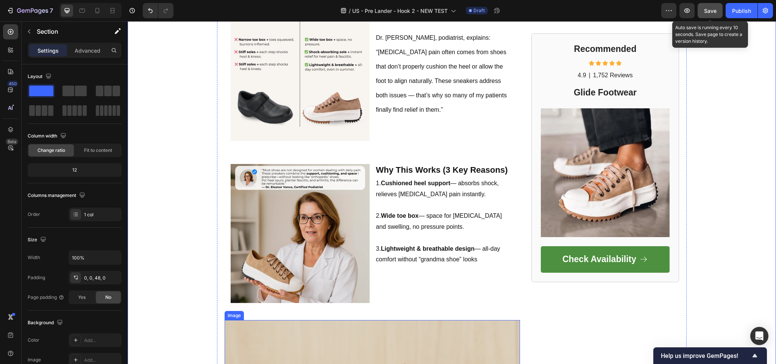
scroll to position [669, 0]
click at [716, 11] on span "Save" at bounding box center [710, 11] width 13 height 6
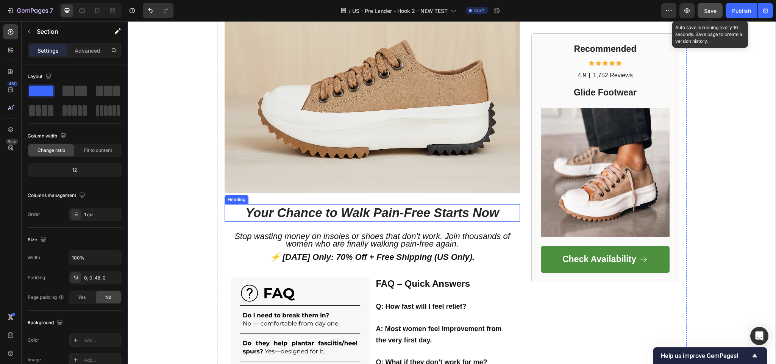
scroll to position [1010, 0]
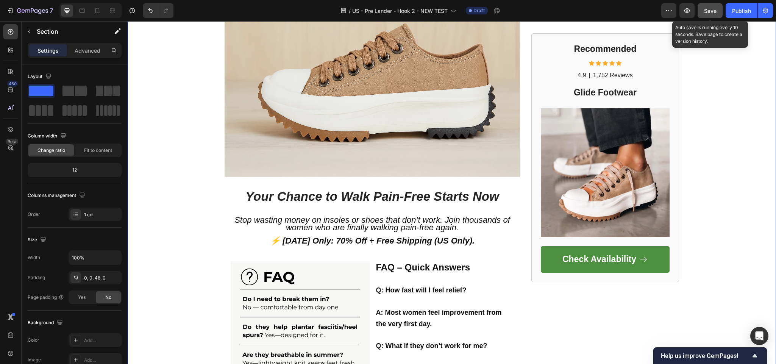
click at [711, 14] on div "Save" at bounding box center [710, 11] width 13 height 8
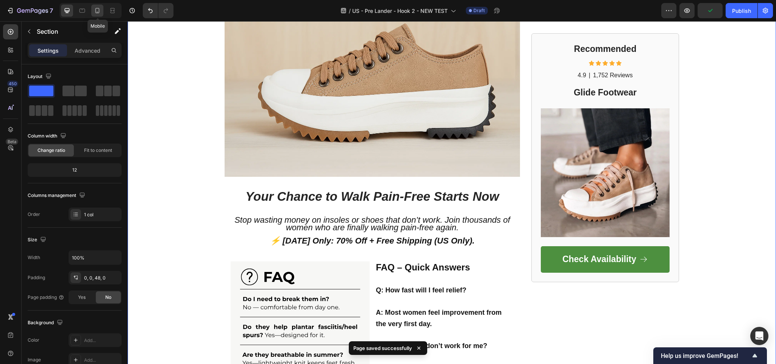
click at [97, 7] on icon at bounding box center [98, 11] width 8 height 8
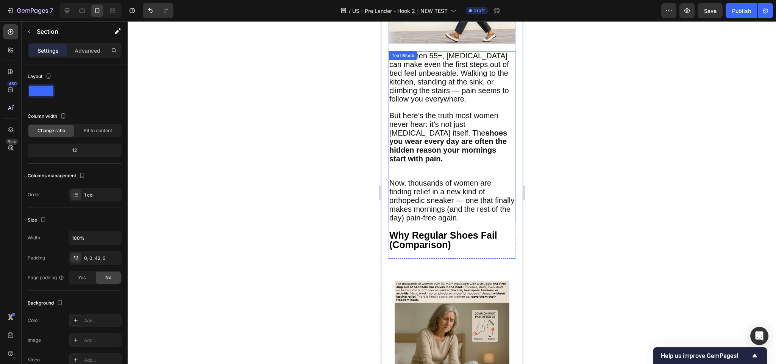
scroll to position [127, 0]
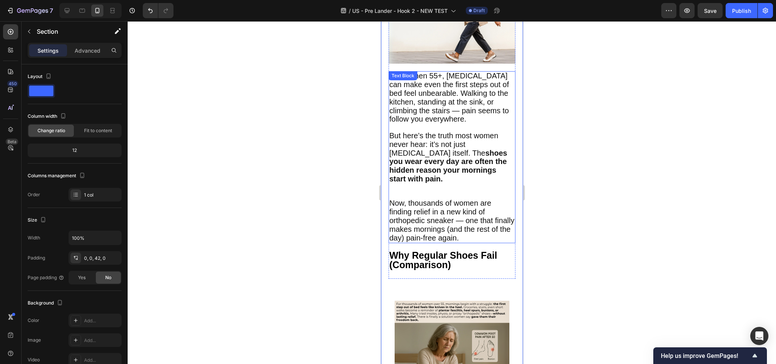
click at [457, 182] on p "But here’s the truth most women never hear: it’s not just plantar fasciitis its…" at bounding box center [451, 158] width 125 height 52
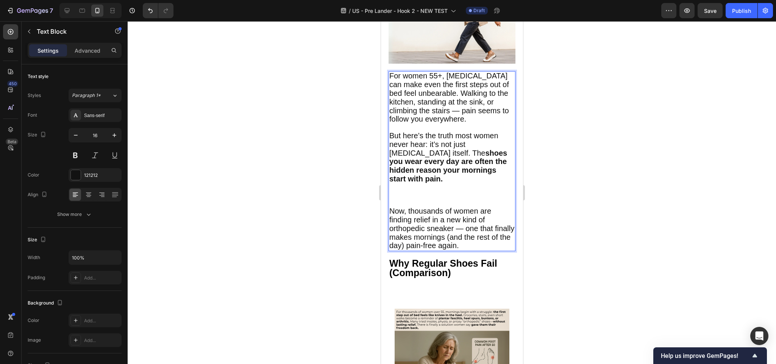
click at [460, 123] on span "For women 55+, plantar fasciitis can make even the first steps out of bed feel …" at bounding box center [449, 98] width 120 height 52
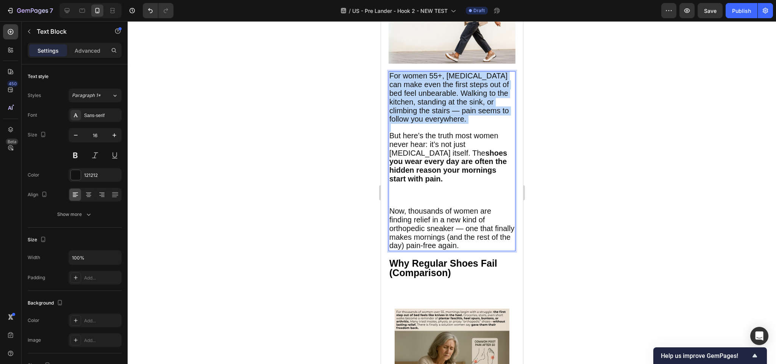
click at [460, 123] on span "For women 55+, plantar fasciitis can make even the first steps out of bed feel …" at bounding box center [449, 98] width 120 height 52
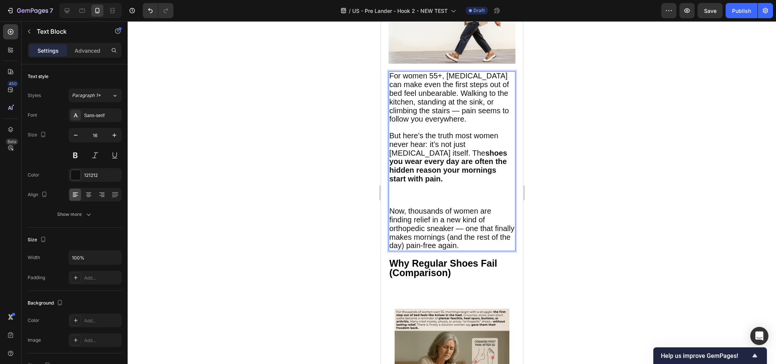
click at [460, 173] on strong "shoes you wear every day are often the hidden reason your mornings start with p…" at bounding box center [448, 166] width 118 height 34
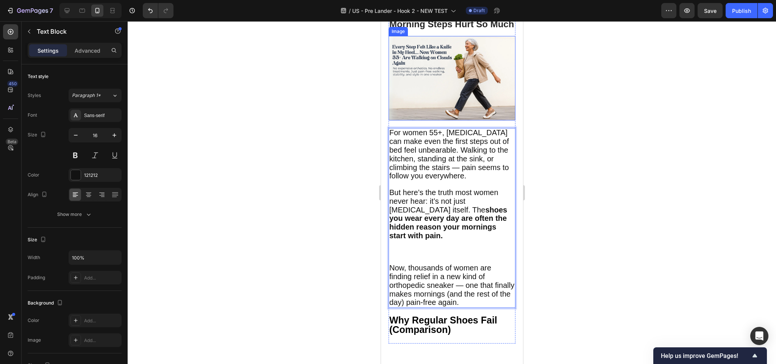
scroll to position [0, 0]
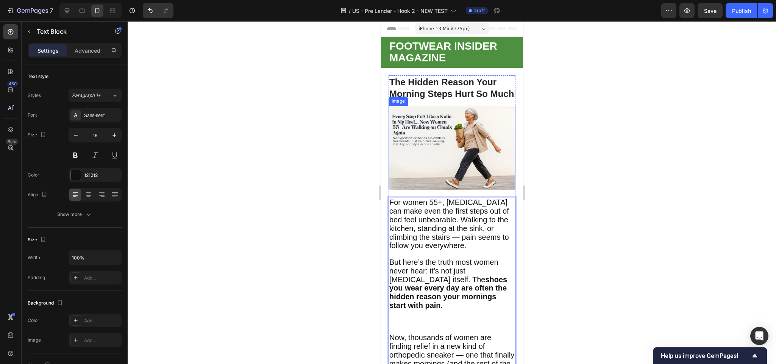
click at [302, 141] on div at bounding box center [452, 192] width 649 height 343
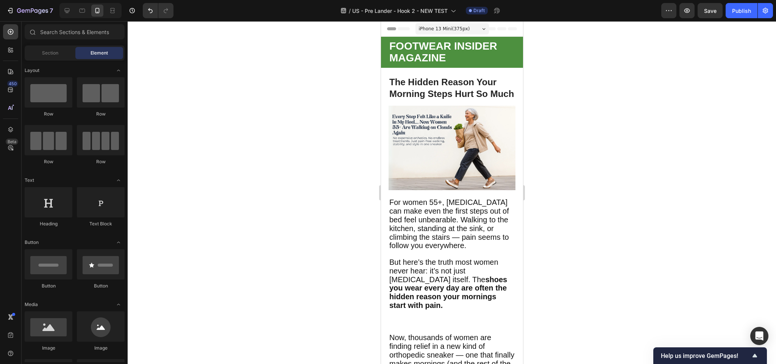
click at [448, 24] on div "iPhone 13 Mini ( 375 px)" at bounding box center [452, 28] width 74 height 11
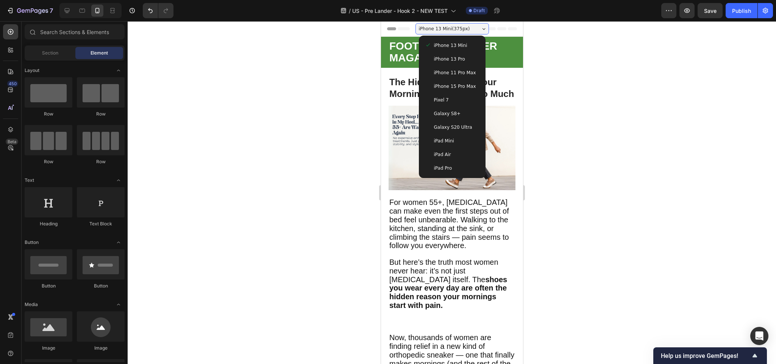
click at [468, 40] on div "iPhone 13 Mini" at bounding box center [452, 46] width 61 height 14
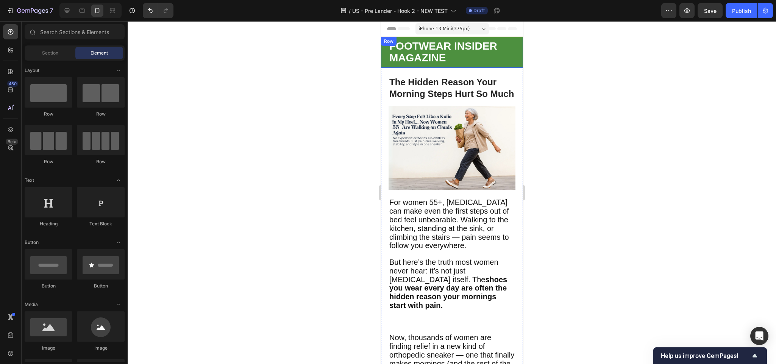
click at [347, 70] on div at bounding box center [452, 192] width 649 height 343
click at [285, 40] on div at bounding box center [452, 192] width 649 height 343
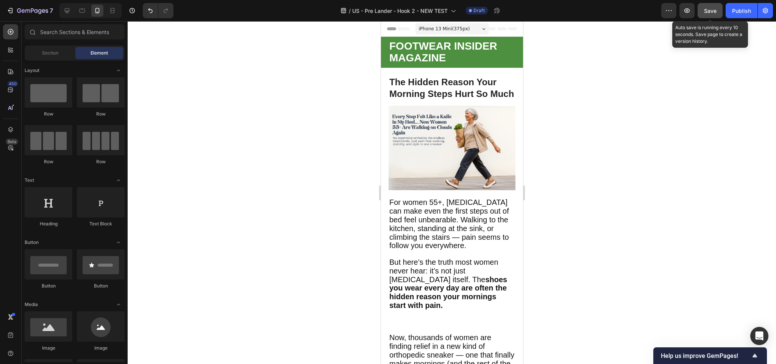
click at [707, 10] on span "Save" at bounding box center [710, 11] width 13 height 6
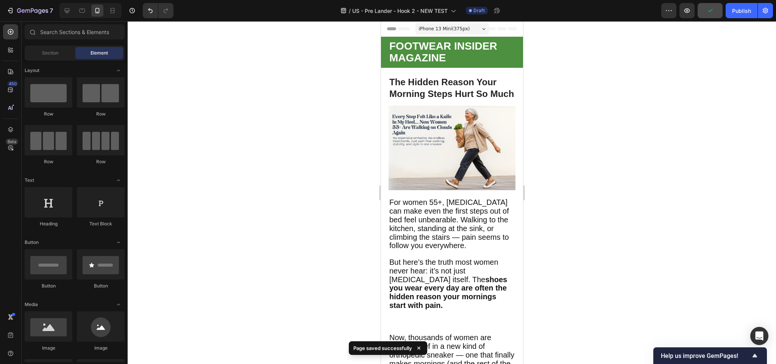
click at [706, 88] on div at bounding box center [452, 192] width 649 height 343
click at [61, 11] on div at bounding box center [67, 11] width 12 height 12
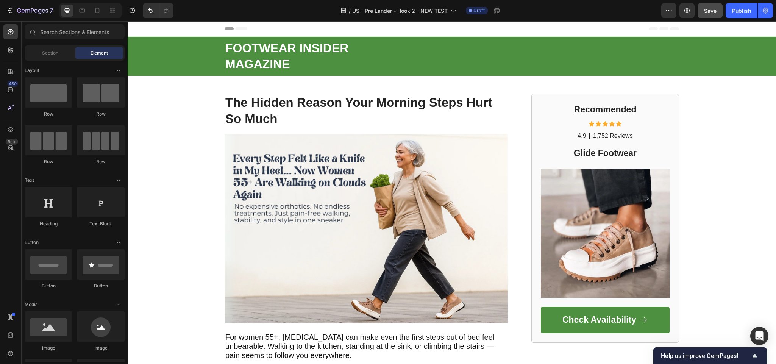
click at [235, 28] on icon at bounding box center [241, 28] width 12 height 3
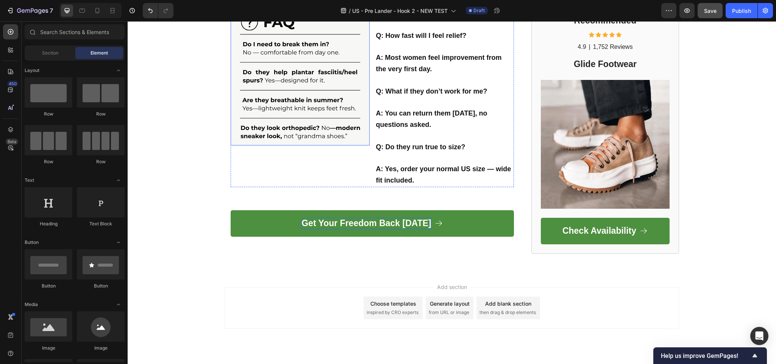
scroll to position [1285, 0]
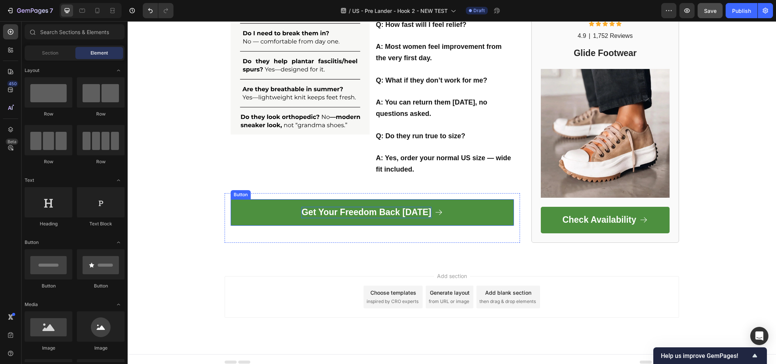
click at [231, 205] on link "Get Your Freedom Back [DATE]" at bounding box center [372, 212] width 283 height 27
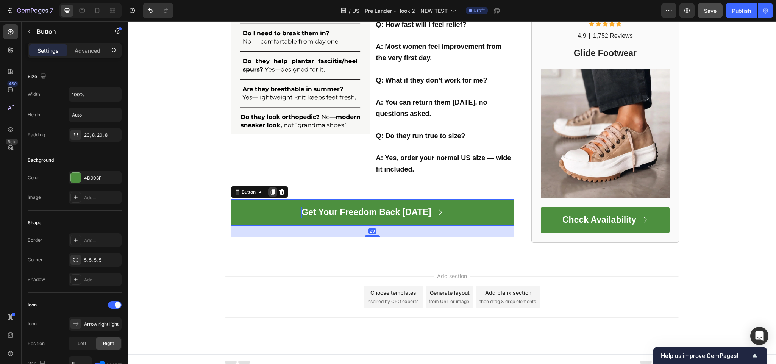
drag, startPoint x: 266, startPoint y: 186, endPoint x: 270, endPoint y: 185, distance: 4.0
click at [270, 189] on icon at bounding box center [273, 192] width 6 height 6
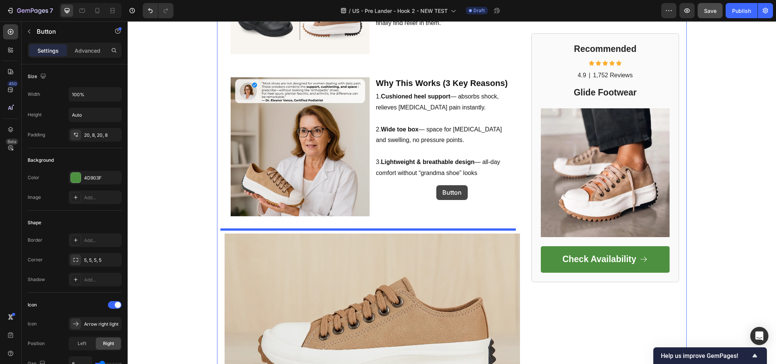
scroll to position [754, 0]
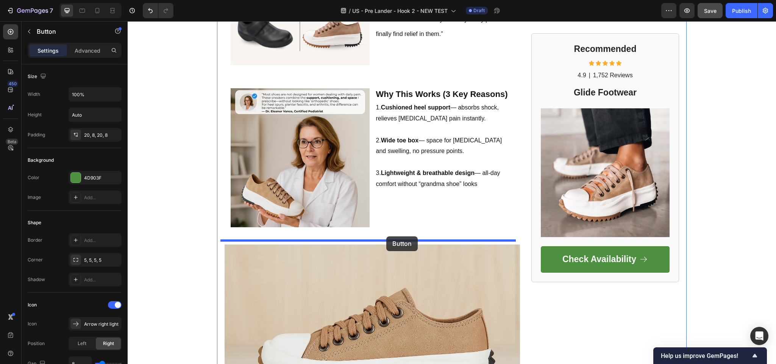
drag, startPoint x: 271, startPoint y: 240, endPoint x: 387, endPoint y: 236, distance: 116.0
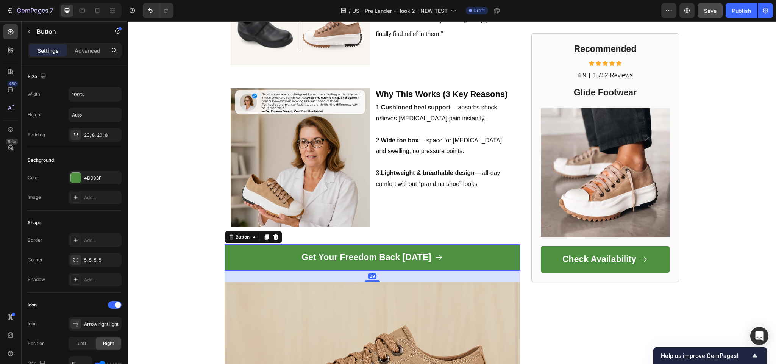
drag, startPoint x: 395, startPoint y: 244, endPoint x: 364, endPoint y: 260, distance: 34.2
click at [394, 244] on link "Get Your Freedom Back [DATE]" at bounding box center [373, 257] width 296 height 27
click at [359, 246] on link "Get Your Freedom Back [DATE]" at bounding box center [373, 257] width 296 height 27
click at [366, 252] on strong "Get Your Freedom Back [DATE]" at bounding box center [367, 257] width 130 height 10
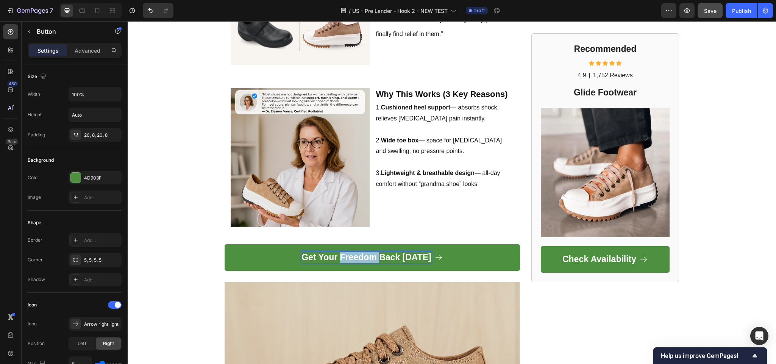
click at [366, 252] on strong "Get Your Freedom Back [DATE]" at bounding box center [367, 257] width 130 height 10
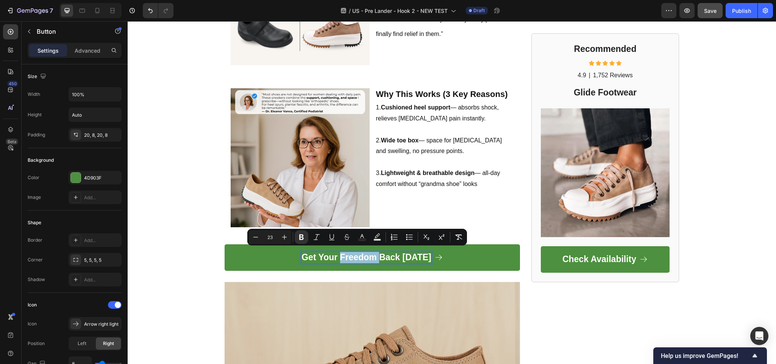
click at [366, 252] on strong "Get Your Freedom Back [DATE]" at bounding box center [367, 257] width 130 height 10
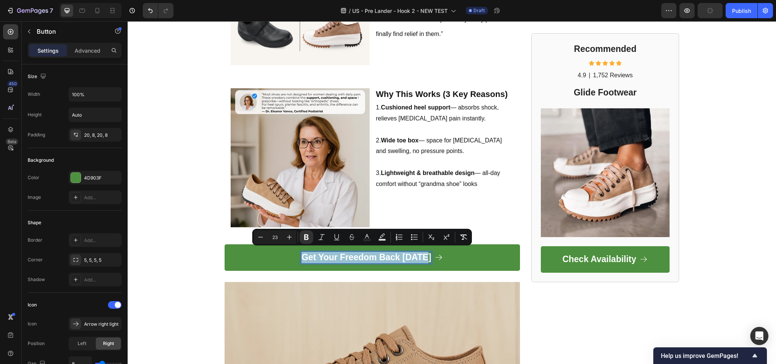
click at [366, 252] on strong "Get Your Freedom Back [DATE]" at bounding box center [367, 257] width 130 height 10
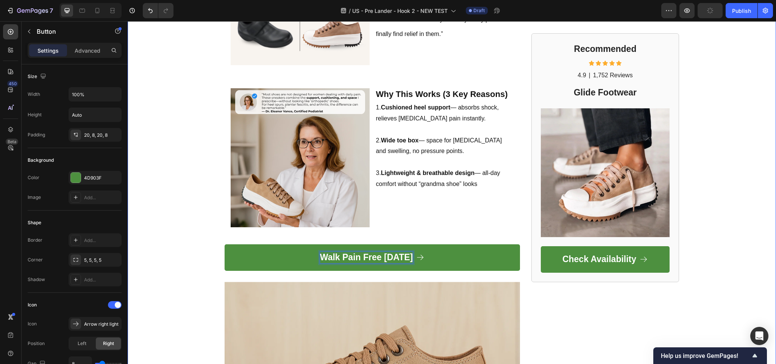
click at [174, 147] on div "FOOTWEAR INSIDER MAGAZINE Text Block Row Row The Hidden Reason Your Morning Ste…" at bounding box center [452, 47] width 649 height 1528
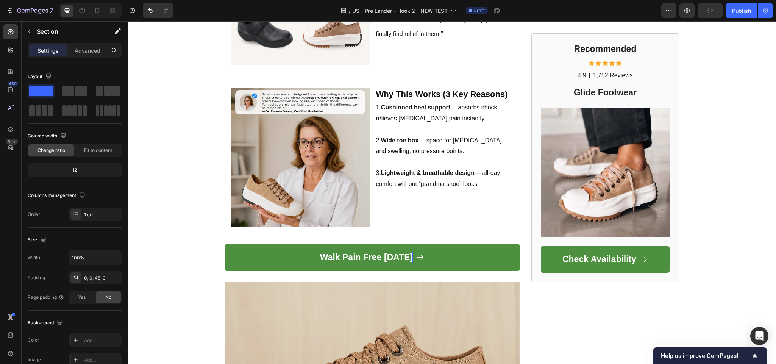
drag, startPoint x: 721, startPoint y: 146, endPoint x: 736, endPoint y: 143, distance: 15.0
click at [723, 148] on div "FOOTWEAR INSIDER MAGAZINE Text Block Row Row The Hidden Reason Your Morning Ste…" at bounding box center [452, 47] width 649 height 1528
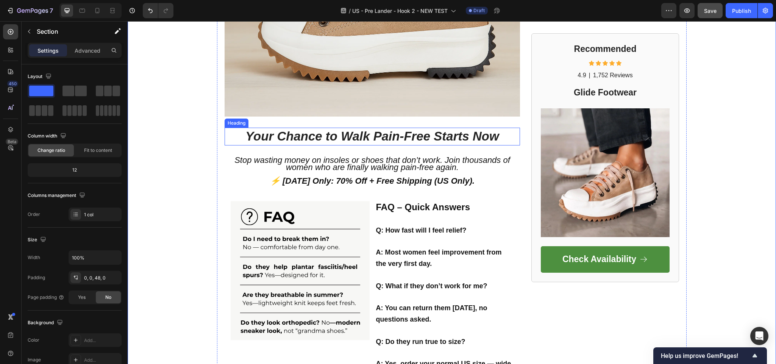
scroll to position [1133, 0]
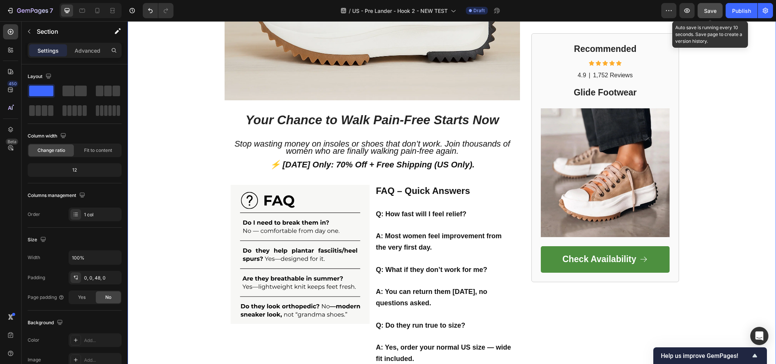
click at [719, 11] on button "Save" at bounding box center [710, 10] width 25 height 15
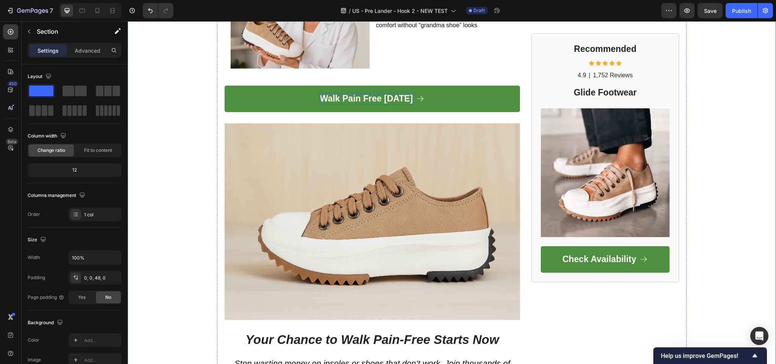
scroll to position [758, 0]
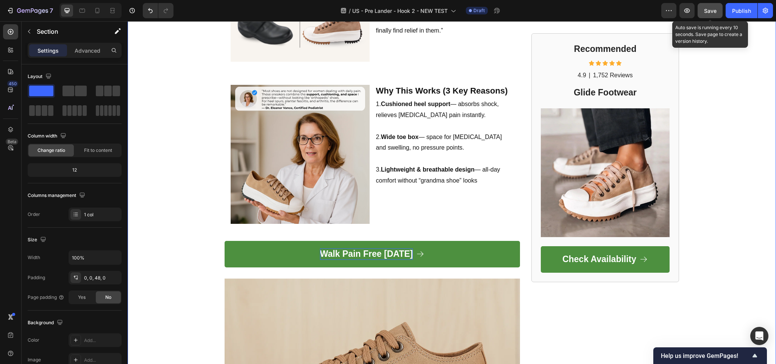
click at [720, 6] on button "Save" at bounding box center [710, 10] width 25 height 15
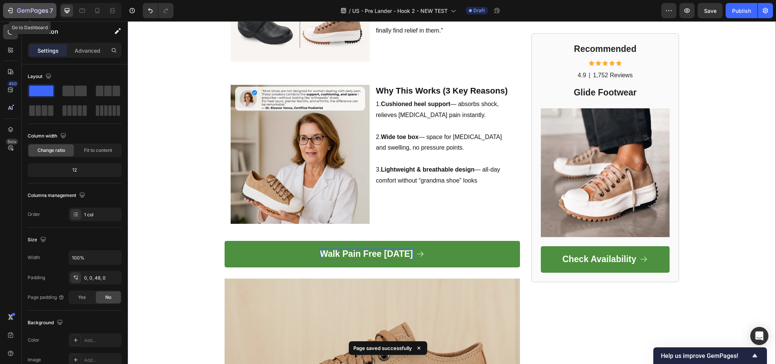
click at [15, 11] on div "7" at bounding box center [29, 10] width 47 height 9
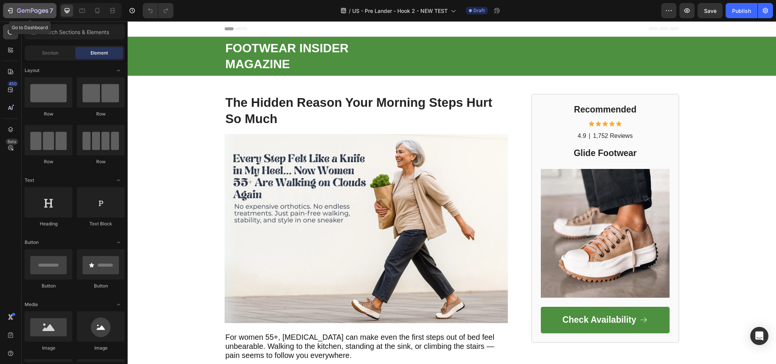
click at [13, 8] on icon "button" at bounding box center [10, 10] width 3 height 5
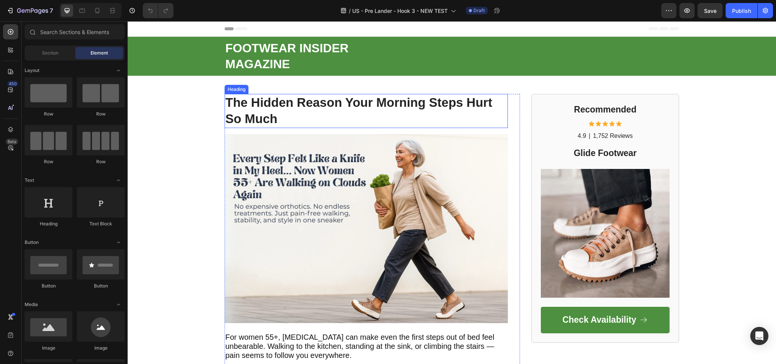
click at [254, 108] on strong "The Hidden Reason Your Morning Steps Hurt So Much" at bounding box center [358, 110] width 267 height 30
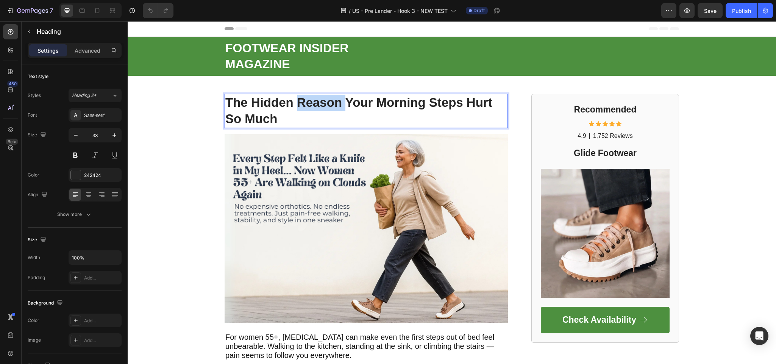
click at [326, 106] on strong "The Hidden Reason Your Morning Steps Hurt So Much" at bounding box center [358, 110] width 267 height 30
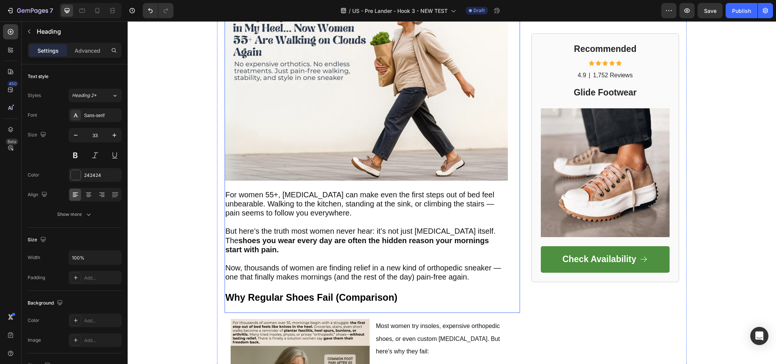
scroll to position [152, 0]
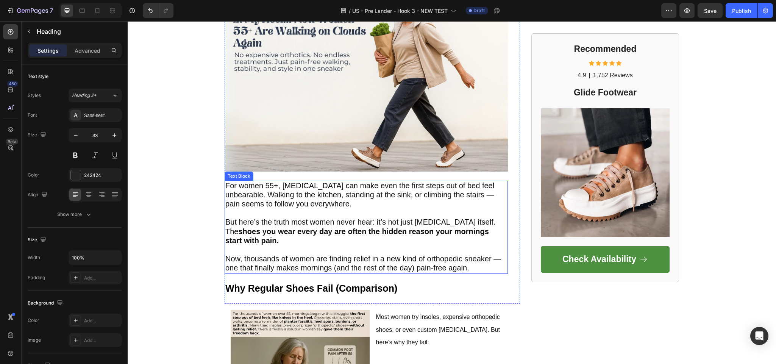
click at [336, 238] on p "But here’s the truth most women never hear: it’s not just plantar fasciitis its…" at bounding box center [366, 232] width 282 height 28
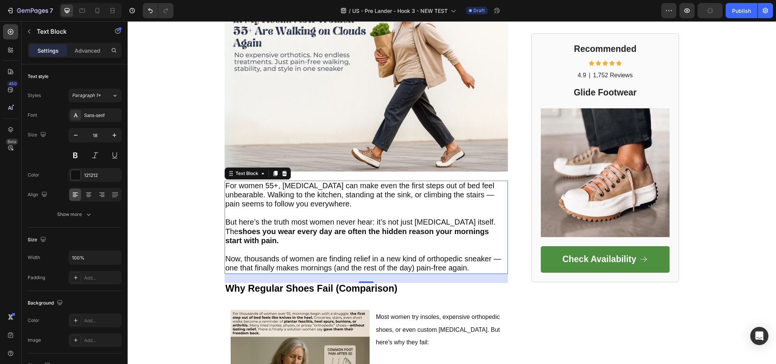
click at [283, 222] on span "But here’s the truth most women never hear: it’s not just plantar fasciitis its…" at bounding box center [360, 231] width 270 height 27
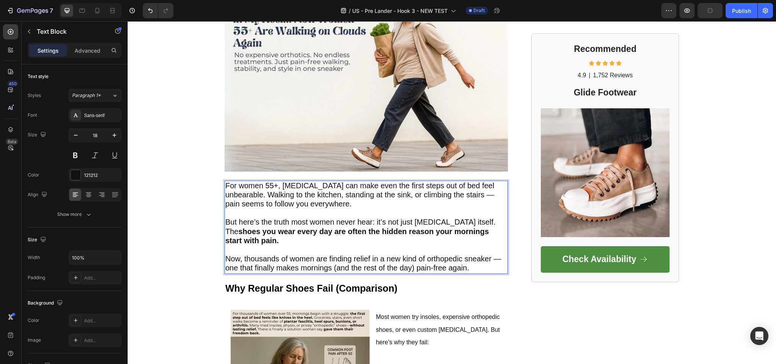
click at [269, 210] on p "Rich Text Editor. Editing area: main" at bounding box center [366, 213] width 282 height 9
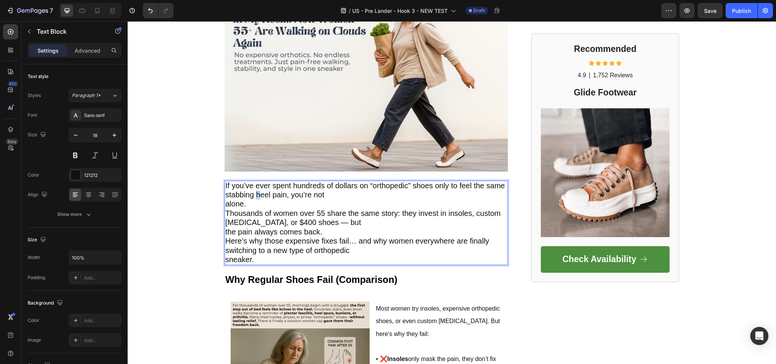
click at [255, 198] on span "If you’ve ever spent hundreds of dollars on “orthopedic” shoes only to feel the…" at bounding box center [365, 190] width 280 height 17
click at [258, 208] on p "If you’ve ever spent hundreds of dollars on “orthopedic” shoes only to feel the…" at bounding box center [366, 223] width 282 height 83
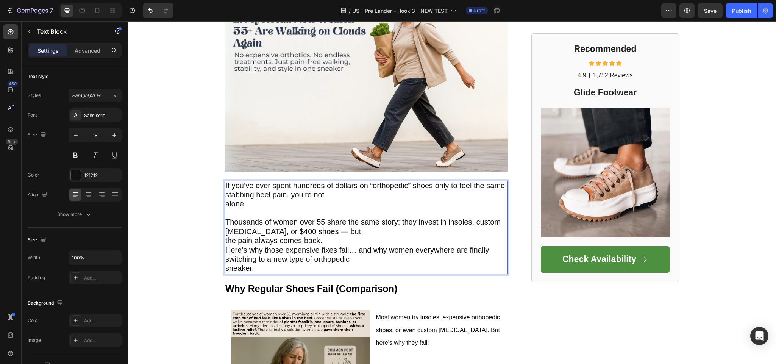
click at [340, 240] on p "Thousands of women over 55 share the same story: they invest in insoles, custom…" at bounding box center [366, 241] width 282 height 64
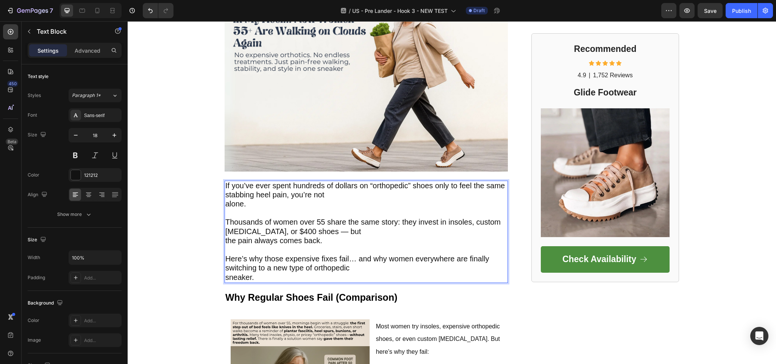
click at [225, 209] on p "If you’ve ever spent hundreds of dollars on “orthopedic” shoes only to feel the…" at bounding box center [366, 196] width 282 height 28
click at [225, 214] on p "Thousands of women over 55 share the same story: they invest in insoles, custom…" at bounding box center [366, 227] width 282 height 37
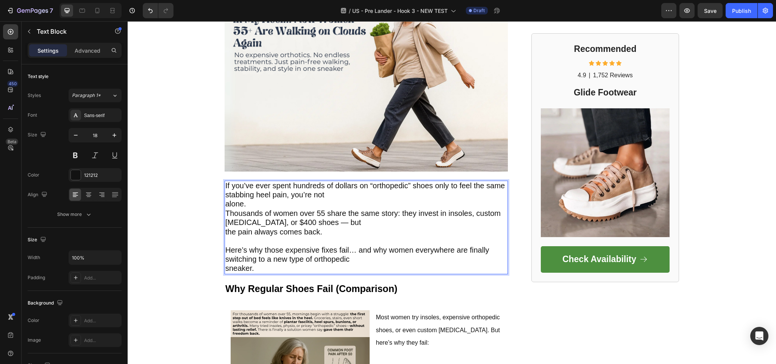
click at [239, 244] on p "Here’s why those expensive fixes fail… and why women everywhere are finally swi…" at bounding box center [366, 255] width 282 height 37
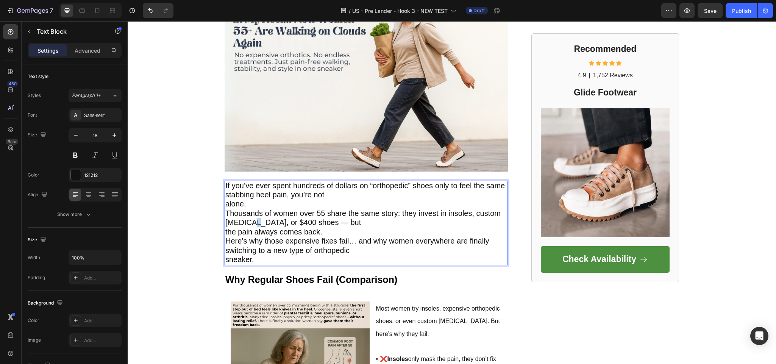
click at [241, 226] on span "Thousands of women over 55 share the same story: they invest in insoles, custom…" at bounding box center [362, 217] width 275 height 17
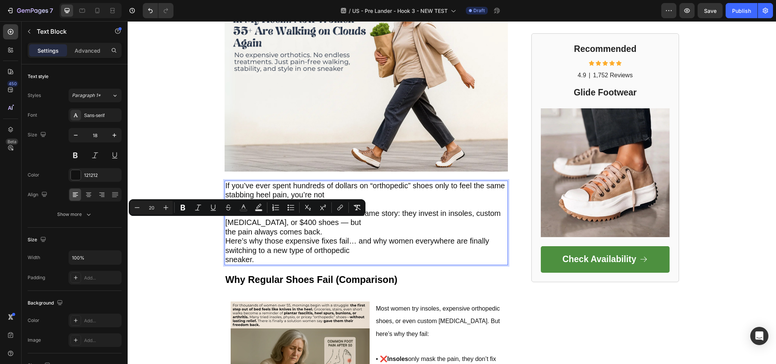
click at [279, 222] on span "Thousands of women over 55 share the same story: they invest in insoles, custom…" at bounding box center [362, 217] width 275 height 17
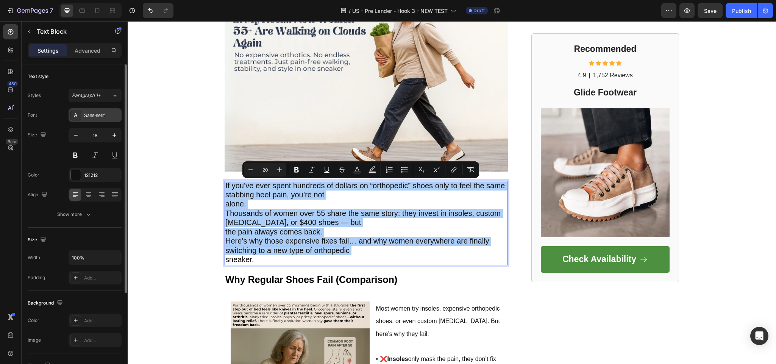
click at [96, 119] on div "Sans-serif" at bounding box center [95, 115] width 53 height 14
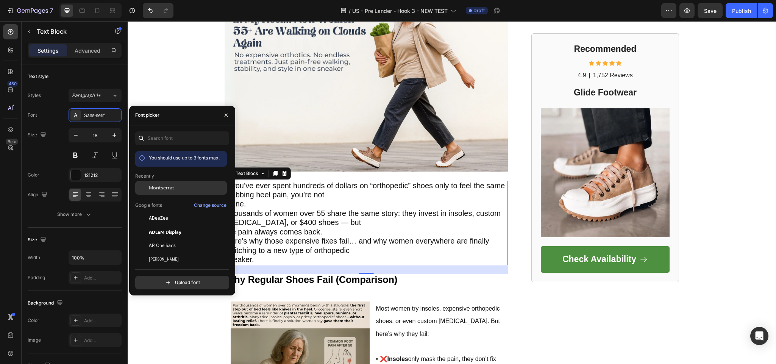
click at [169, 189] on span "Montserrat" at bounding box center [161, 188] width 25 height 7
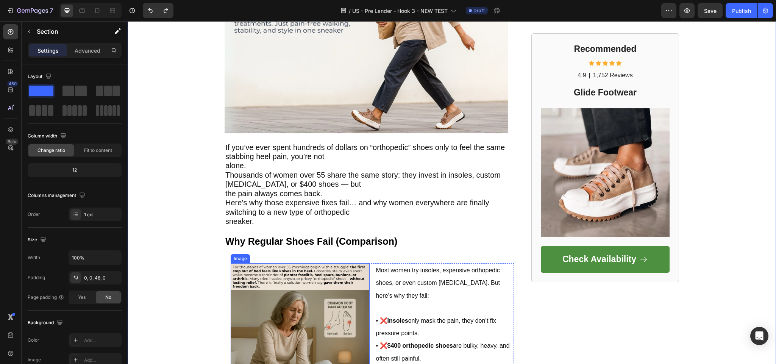
scroll to position [227, 0]
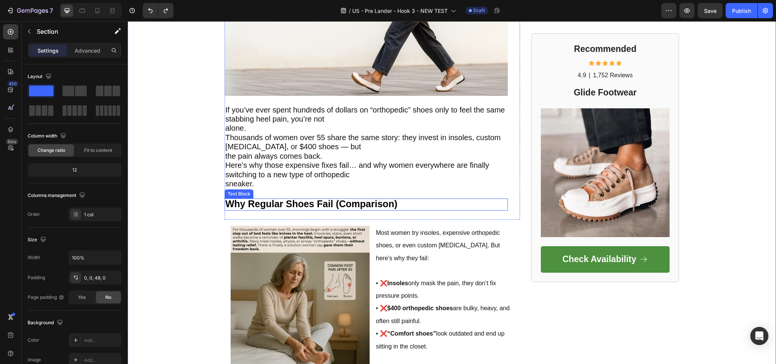
click at [322, 205] on strong "Why Regular Shoes Fail (Comparison)" at bounding box center [311, 204] width 172 height 11
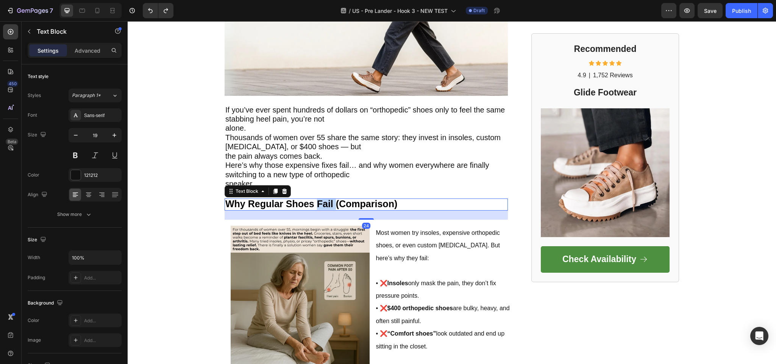
click at [322, 205] on strong "Why Regular Shoes Fail (Comparison)" at bounding box center [311, 204] width 172 height 11
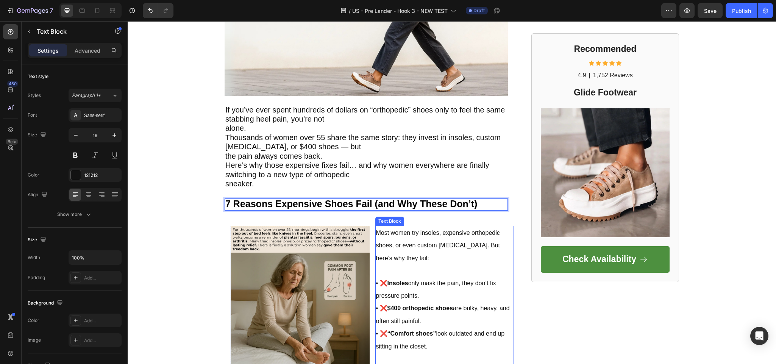
click at [398, 237] on p "Most women try insoles, expensive orthopedic shoes, or even custom [MEDICAL_DAT…" at bounding box center [445, 246] width 138 height 38
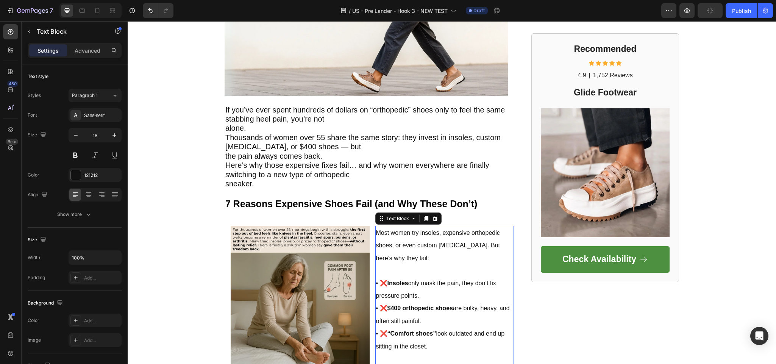
click at [430, 248] on span "Most women try insoles, expensive orthopedic shoes, or even custom [MEDICAL_DAT…" at bounding box center [438, 246] width 124 height 32
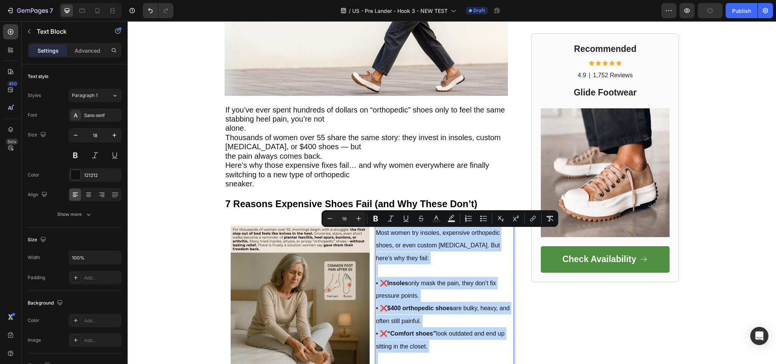
type input "18"
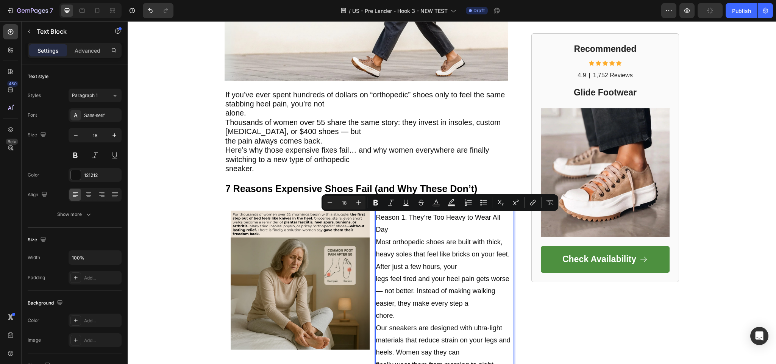
scroll to position [280, 0]
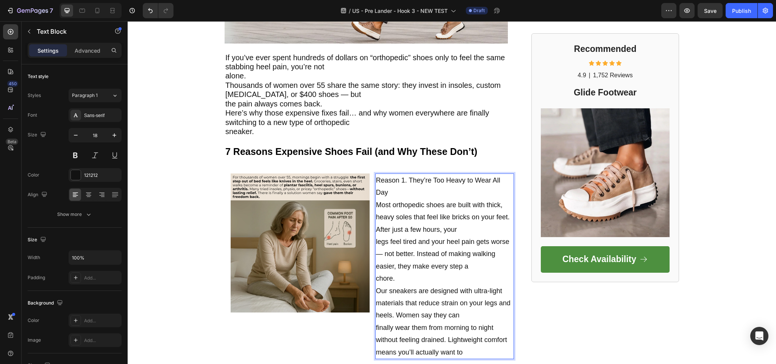
click at [396, 192] on p "Reason 1. They’re Too Heavy to Wear All Day Most orthopedic shoes are built wit…" at bounding box center [445, 266] width 138 height 184
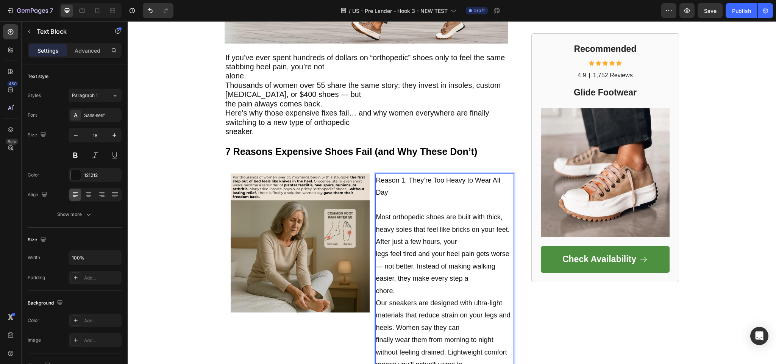
click at [402, 290] on p "⁠⁠⁠⁠⁠⁠⁠ Most orthopedic shoes are built with thick, heavy soles that feel like …" at bounding box center [445, 285] width 138 height 172
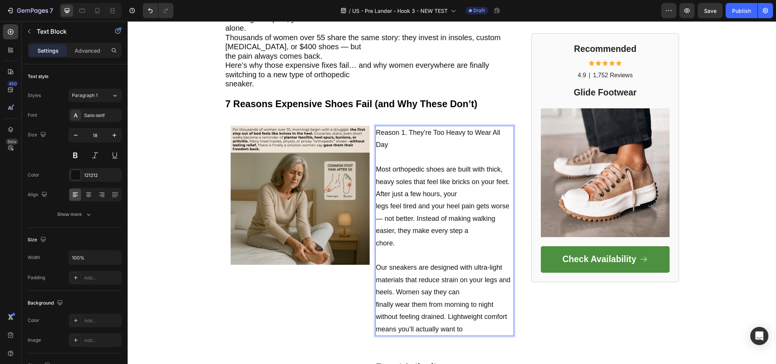
scroll to position [318, 0]
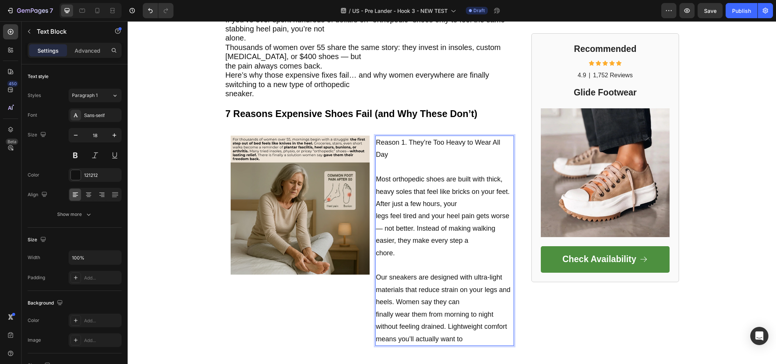
click at [410, 140] on p "Reason 1. They’re Too Heavy to Wear All Day" at bounding box center [445, 148] width 138 height 25
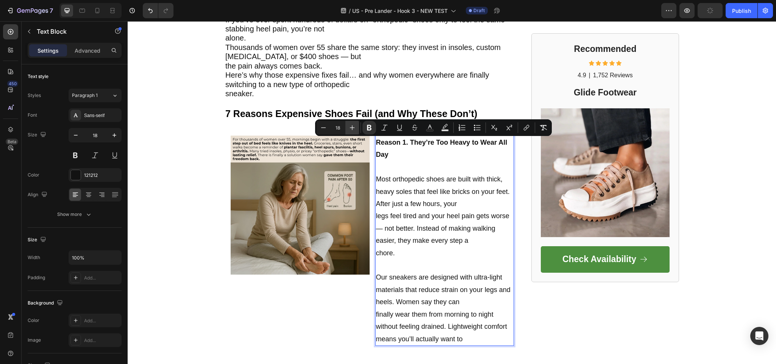
click at [353, 125] on icon "Editor contextual toolbar" at bounding box center [353, 128] width 8 height 8
click at [352, 125] on icon "Editor contextual toolbar" at bounding box center [353, 128] width 8 height 8
type input "20"
click at [415, 152] on p "Reason 1. They’re Too Heavy to Wear All Day" at bounding box center [445, 148] width 138 height 25
click at [418, 152] on p "Reason 1. They’re Too Heavy to Wear All Day" at bounding box center [445, 148] width 138 height 25
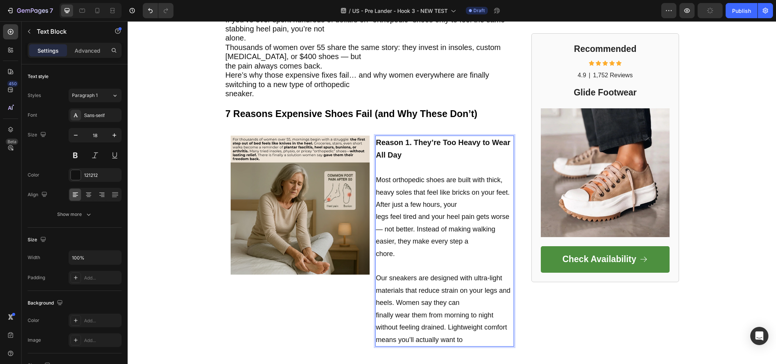
drag, startPoint x: 463, startPoint y: 335, endPoint x: 466, endPoint y: 338, distance: 4.6
click at [463, 337] on p "Our sneakers are designed with ultra-light materials that reduce strain on your…" at bounding box center [445, 303] width 138 height 86
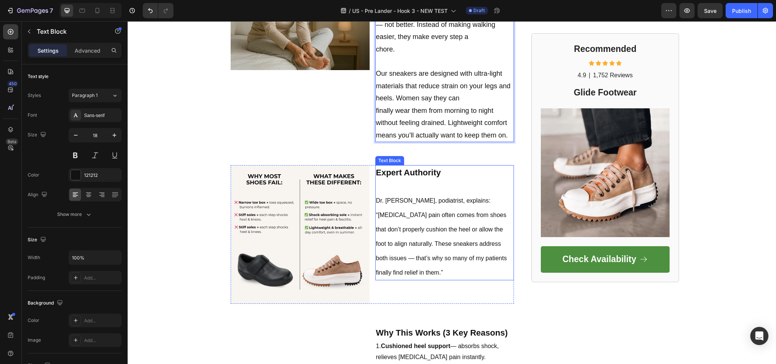
scroll to position [545, 0]
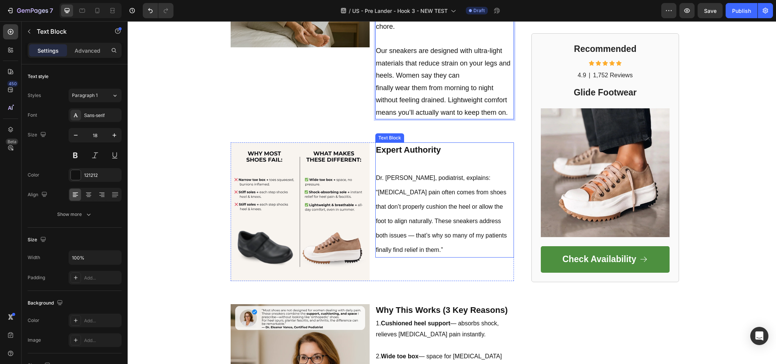
click at [396, 249] on p "Dr. [PERSON_NAME], podiatrist, explains: “[MEDICAL_DATA] pain often comes from …" at bounding box center [445, 207] width 138 height 100
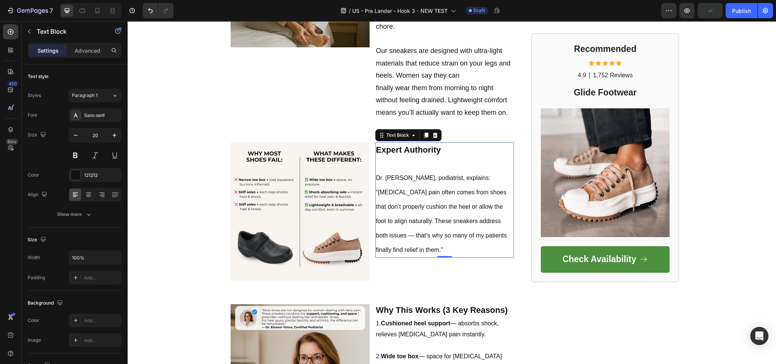
click at [446, 188] on p "Dr. [PERSON_NAME], podiatrist, explains: “[MEDICAL_DATA] pain often comes from …" at bounding box center [445, 207] width 138 height 100
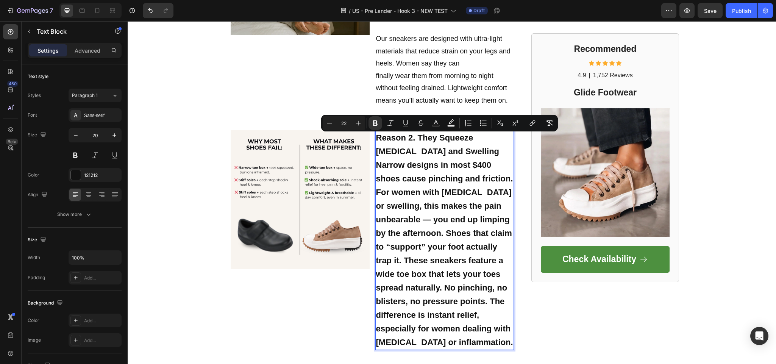
scroll to position [585, 0]
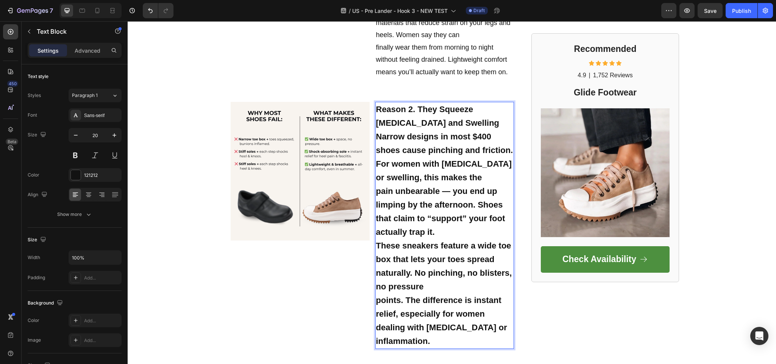
click at [427, 154] on strong "Narrow designs in most $400 shoes cause pinching and friction. For women with b…" at bounding box center [444, 157] width 137 height 50
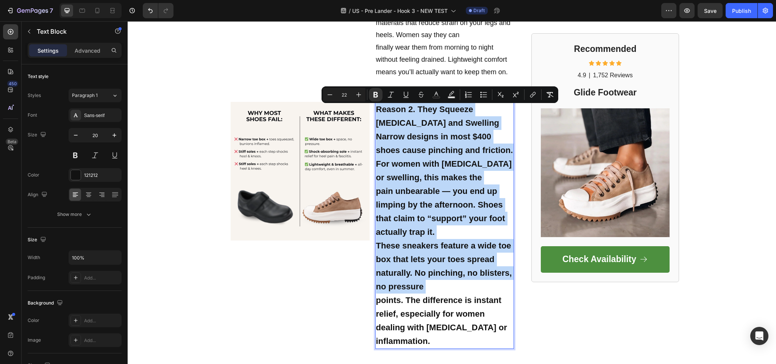
click at [337, 102] on div "Minus 22 Plus Bold Italic Underline Strikethrough Text Color Text Background Co…" at bounding box center [440, 94] width 237 height 17
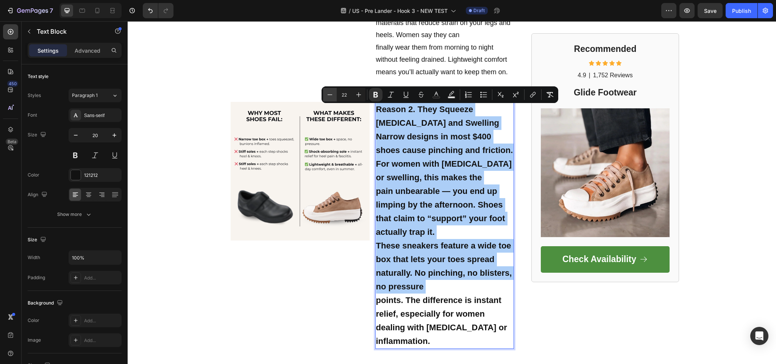
click at [329, 97] on icon "Editor contextual toolbar" at bounding box center [330, 95] width 8 height 8
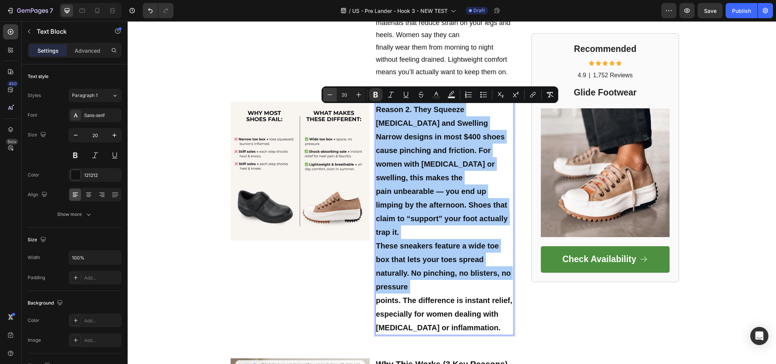
click at [329, 97] on icon "Editor contextual toolbar" at bounding box center [330, 95] width 8 height 8
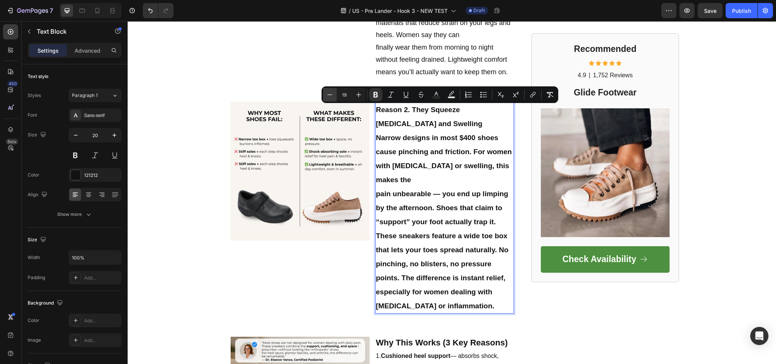
click at [329, 97] on icon "Editor contextual toolbar" at bounding box center [330, 95] width 8 height 8
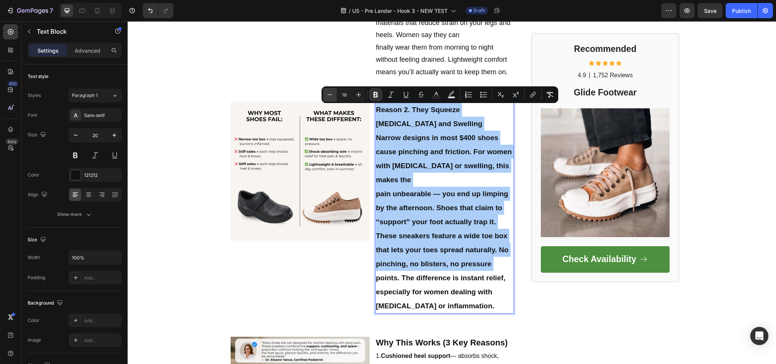
click at [329, 97] on icon "Editor contextual toolbar" at bounding box center [330, 95] width 8 height 8
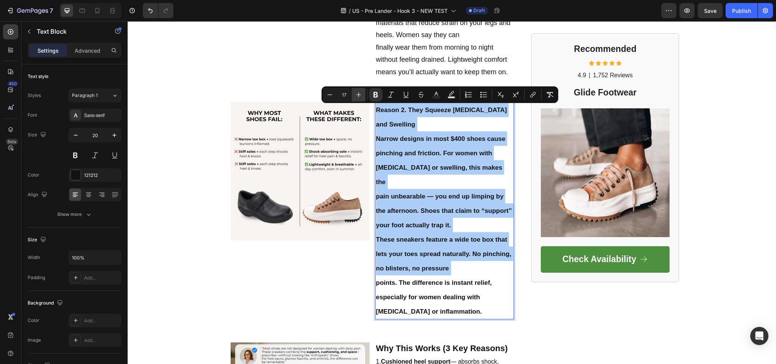
click at [363, 98] on icon "Editor contextual toolbar" at bounding box center [359, 95] width 8 height 8
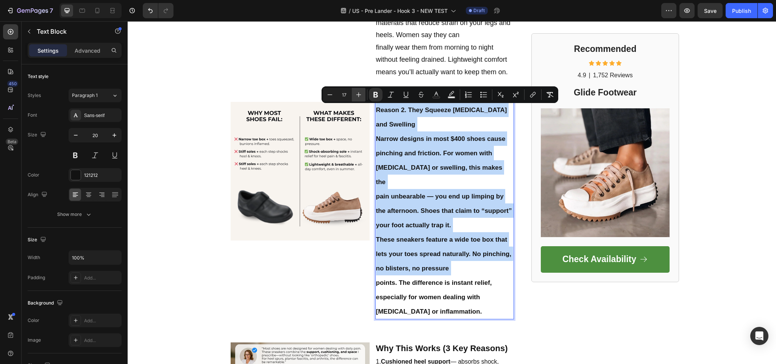
type input "18"
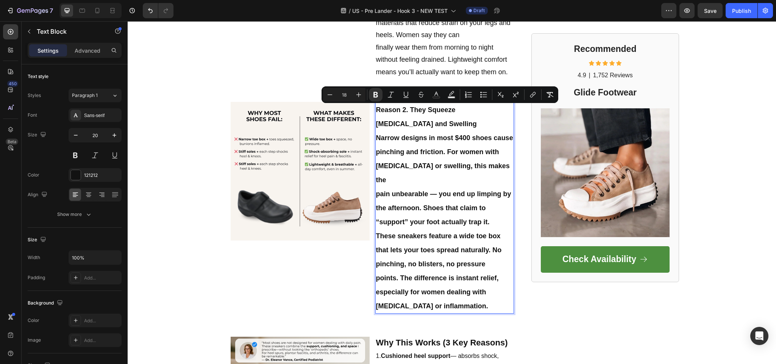
click at [432, 168] on strong "Narrow designs in most $400 shoes cause pinching and friction. For women with b…" at bounding box center [444, 159] width 137 height 50
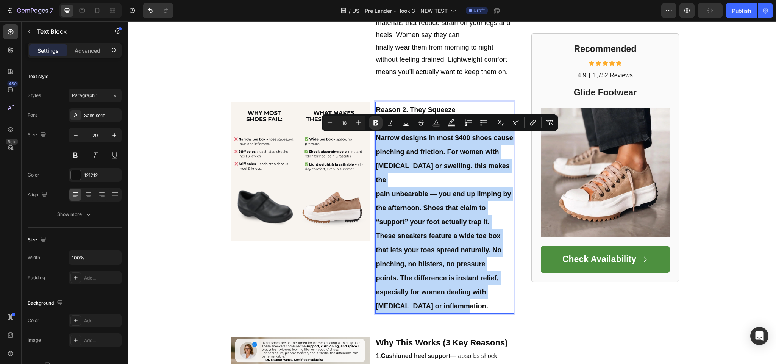
drag, startPoint x: 455, startPoint y: 285, endPoint x: 372, endPoint y: 136, distance: 170.5
click at [376, 136] on p "Reason 2. They Squeeze Bunions and Swelling Narrow designs in most $400 shoes c…" at bounding box center [445, 208] width 138 height 210
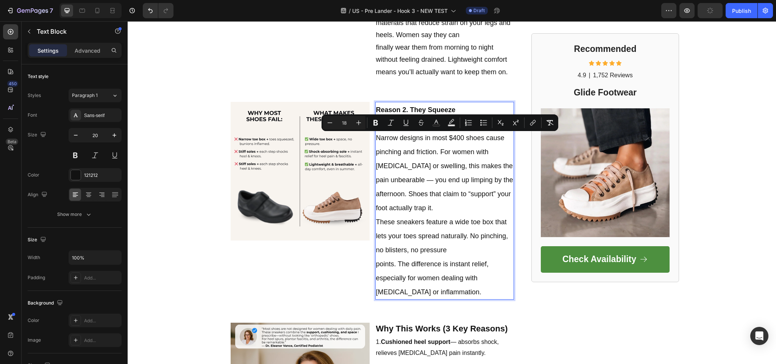
click at [414, 160] on p "Reason 2. They Squeeze Bunions and Swelling Narrow designs in most $400 shoes c…" at bounding box center [445, 201] width 138 height 196
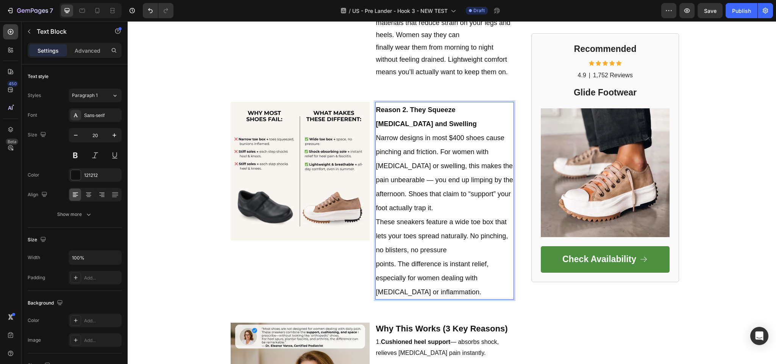
click at [449, 206] on p "Reason 2. They Squeeze Bunions and Swelling Narrow designs in most $400 shoes c…" at bounding box center [445, 201] width 138 height 196
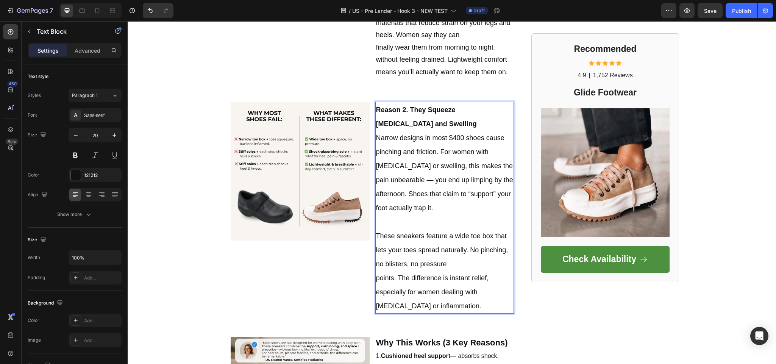
click at [418, 123] on p "Reason 2. They Squeeze Bunions and Swelling Narrow designs in most $400 shoes c…" at bounding box center [445, 159] width 138 height 112
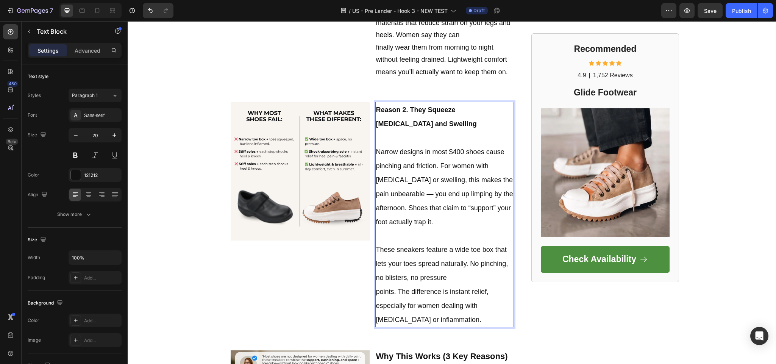
click at [424, 231] on p "These sneakers feature a wide toe box that lets your toes spread naturally. No …" at bounding box center [445, 278] width 138 height 98
click at [396, 118] on p "Reason 2. They Squeeze Bunions and Swelling" at bounding box center [445, 117] width 138 height 28
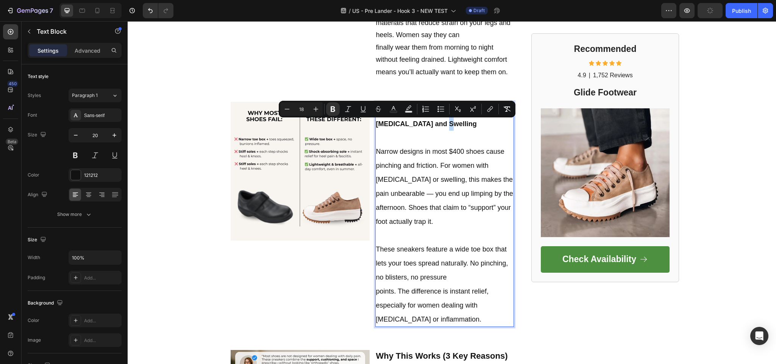
click at [413, 126] on p "Reason 2. They Squeeze Bunions and Swelling" at bounding box center [445, 117] width 138 height 28
click at [386, 124] on strong "Reason 2. They Squeeze Bunions and Swelling" at bounding box center [426, 117] width 101 height 22
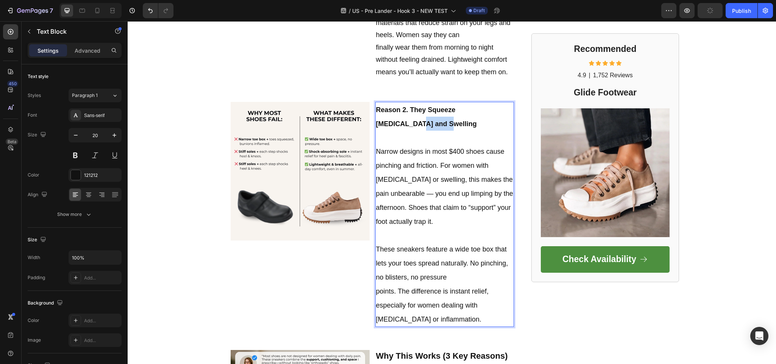
click at [386, 124] on strong "Reason 2. They Squeeze Bunions and Swelling" at bounding box center [426, 117] width 101 height 22
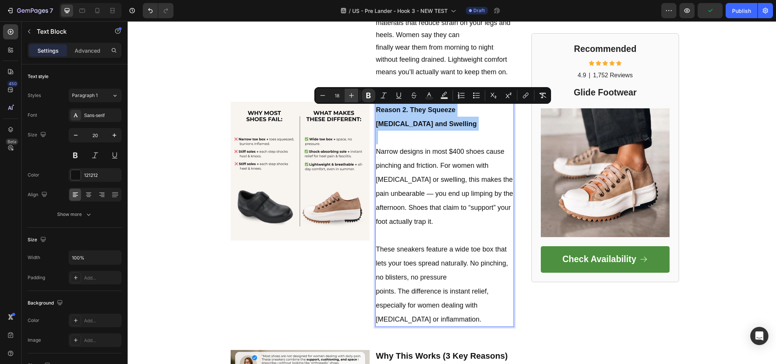
click at [354, 101] on button "Plus" at bounding box center [352, 96] width 14 height 14
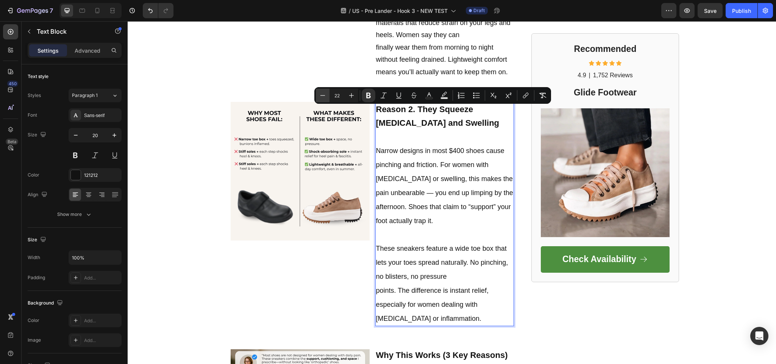
click at [322, 91] on button "Minus" at bounding box center [323, 96] width 14 height 14
type input "20"
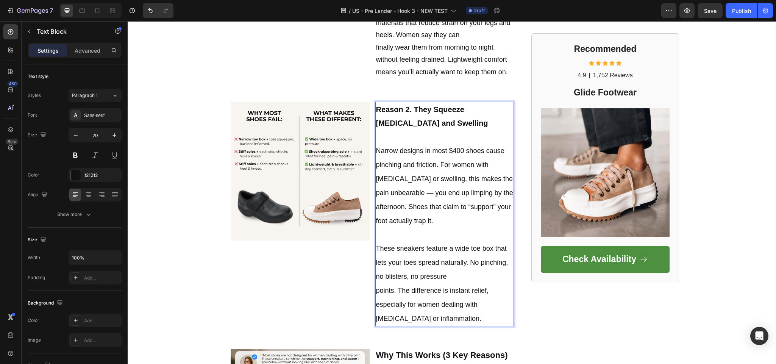
click at [376, 231] on p "These sneakers feature a wide toe box that lets your toes spread naturally. No …" at bounding box center [445, 277] width 138 height 98
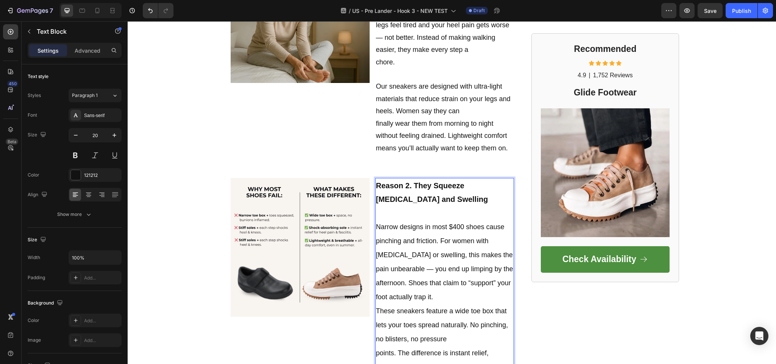
scroll to position [472, 0]
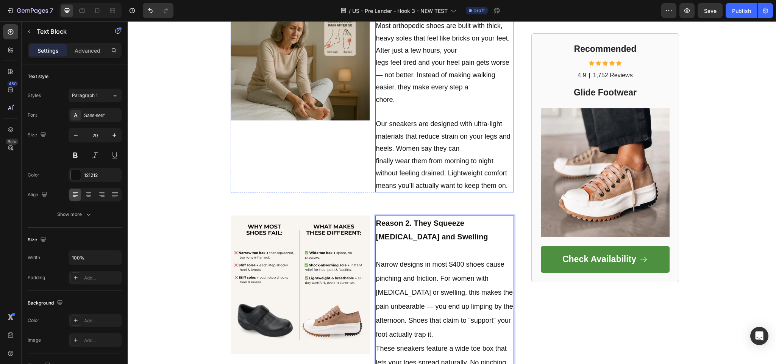
click at [384, 116] on p "Our sneakers are designed with ultra-light materials that reduce strain on your…" at bounding box center [445, 149] width 138 height 86
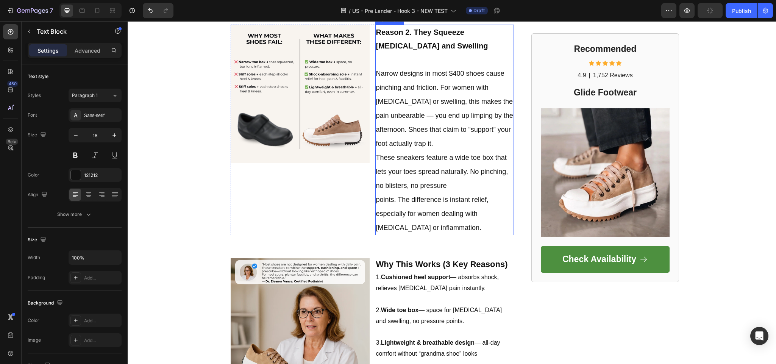
scroll to position [737, 0]
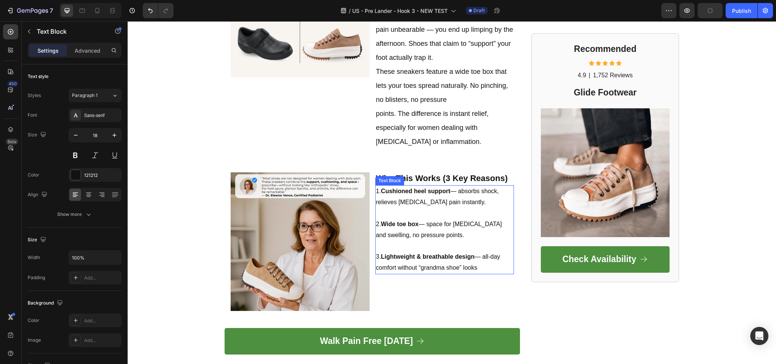
click at [430, 232] on p "2. Wide toe box — space for bunions and swelling, no pressure points." at bounding box center [445, 230] width 138 height 22
click at [415, 203] on p "1. Cushioned heel support — absorbs shock, relieves plantar fasciitis pain inst…" at bounding box center [445, 197] width 138 height 22
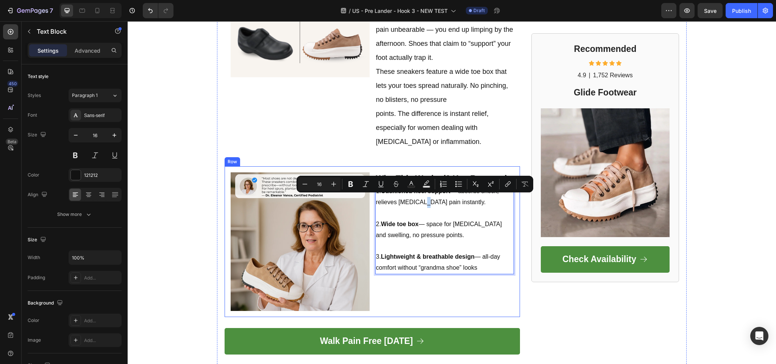
click at [454, 311] on div "Image Why This Works (3 Key Reasons) Text Block Row 1. Cushioned heel support —…" at bounding box center [373, 241] width 296 height 151
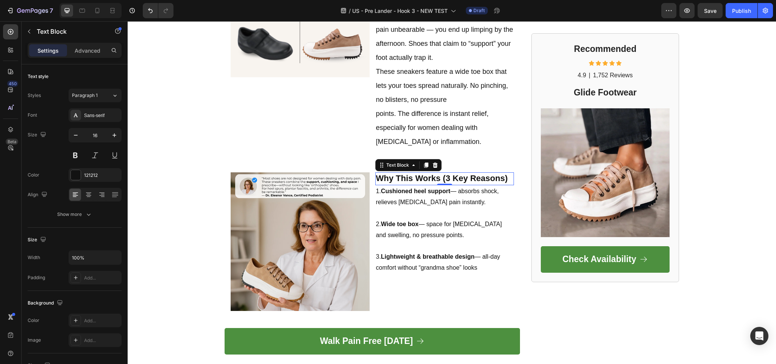
click at [446, 176] on strong "Why This Works (3 Key Reasons)" at bounding box center [442, 178] width 132 height 9
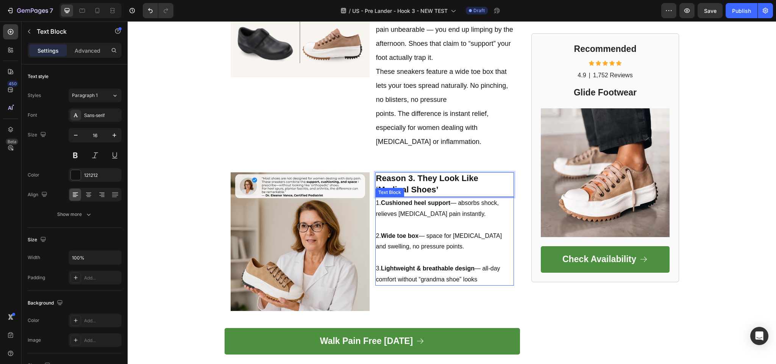
drag, startPoint x: 421, startPoint y: 240, endPoint x: 406, endPoint y: 273, distance: 36.1
click at [420, 240] on p "2. Wide toe box — space for bunions and swelling, no pressure points." at bounding box center [445, 242] width 138 height 22
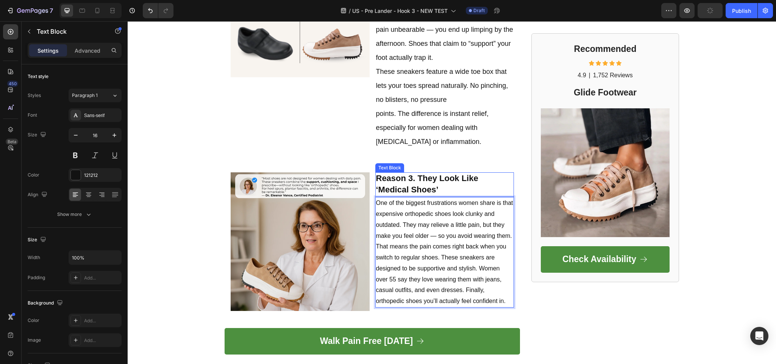
click at [481, 174] on p "Reason 3. They Look Like ‘Medical Shoes’" at bounding box center [445, 184] width 138 height 23
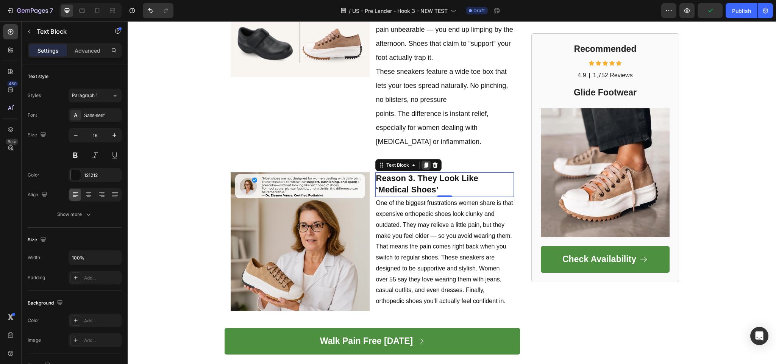
click at [424, 163] on icon at bounding box center [426, 165] width 4 height 5
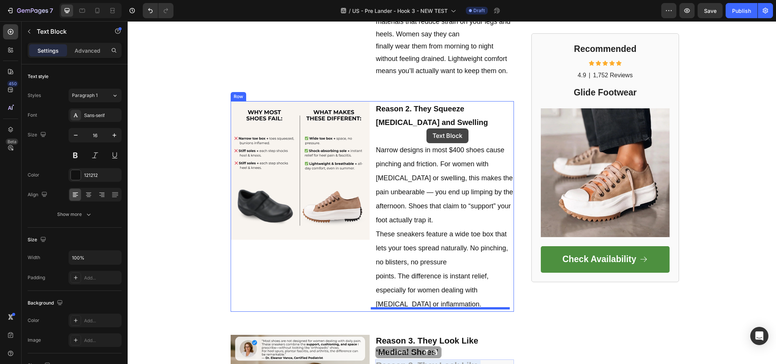
scroll to position [547, 0]
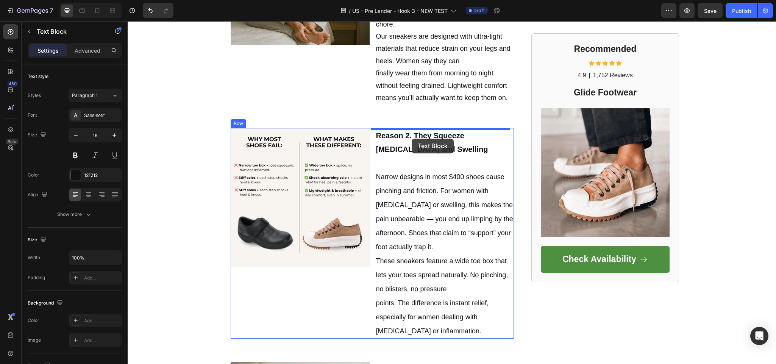
drag, startPoint x: 410, startPoint y: 200, endPoint x: 412, endPoint y: 139, distance: 61.4
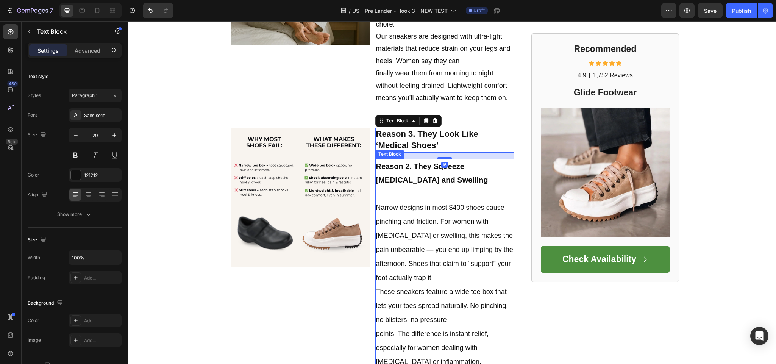
click at [398, 171] on strong "Reason 2. They Squeeze Bunions and Swelling" at bounding box center [432, 173] width 112 height 22
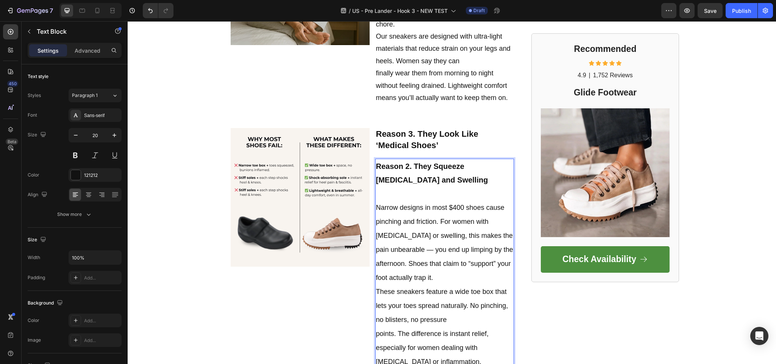
drag, startPoint x: 389, startPoint y: 194, endPoint x: 387, endPoint y: 197, distance: 4.1
click at [389, 195] on p "Narrow designs in most $400 shoes cause pinching and friction. For women with b…" at bounding box center [445, 278] width 138 height 182
drag, startPoint x: 382, startPoint y: 202, endPoint x: 379, endPoint y: 193, distance: 9.7
click at [379, 193] on p "⁠⁠⁠⁠⁠⁠⁠ Narrow designs in most $400 shoes cause pinching and friction. For wome…" at bounding box center [445, 278] width 138 height 182
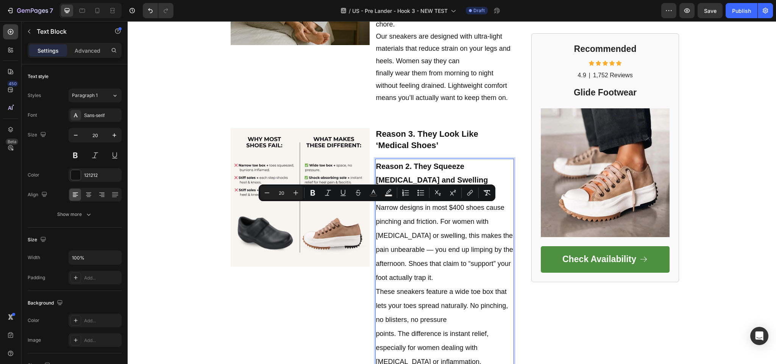
click at [484, 172] on p "Reason 2. They Squeeze Bunions and Swelling" at bounding box center [445, 173] width 138 height 27
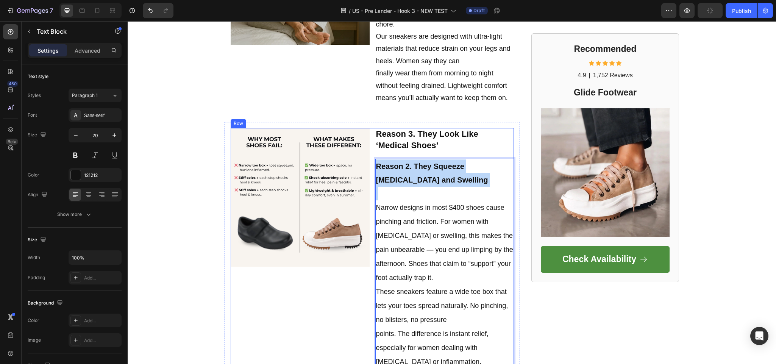
drag, startPoint x: 386, startPoint y: 197, endPoint x: 369, endPoint y: 167, distance: 33.8
click at [369, 167] on div "Image Reason 3. They Look Like ‘Medical Shoes’ Text Block Reason 2. They Squeez…" at bounding box center [372, 249] width 283 height 242
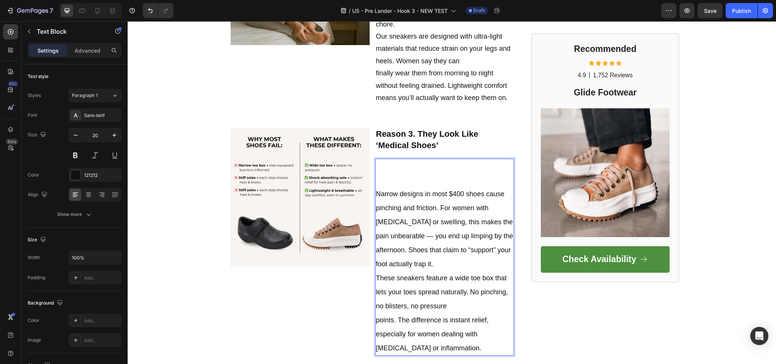
click at [376, 196] on span "Narrow designs in most $400 shoes cause pinching and friction. For women with b…" at bounding box center [444, 208] width 137 height 36
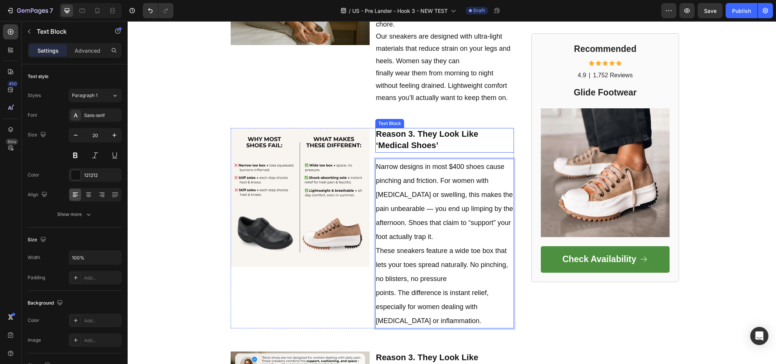
click at [439, 150] on p "Reason 3. They Look Like ‘Medical Shoes’" at bounding box center [445, 140] width 138 height 23
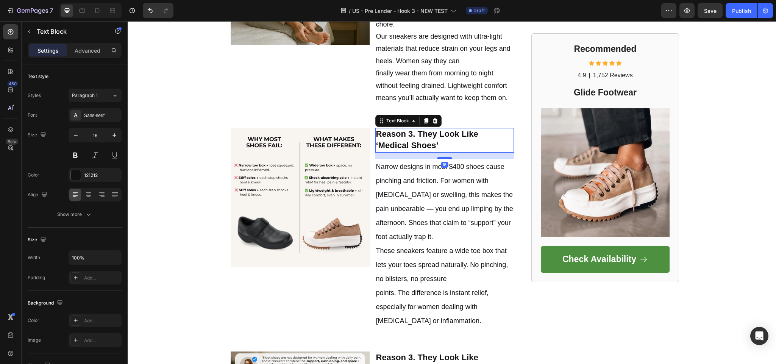
click at [447, 143] on p "Reason 3. They Look Like ‘Medical Shoes’" at bounding box center [445, 140] width 138 height 23
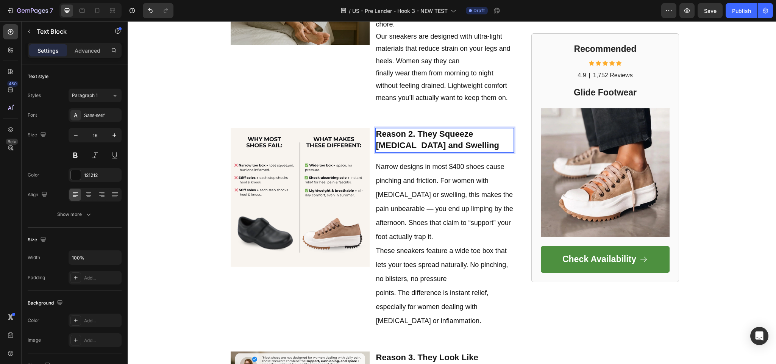
click at [454, 141] on p "Reason 2. They Squeeze Bunions and Swelling" at bounding box center [445, 140] width 138 height 23
click at [455, 149] on p "Reason 2. They Squeeze Bunions and Swelling" at bounding box center [445, 140] width 138 height 23
click at [184, 193] on div "FOOTWEAR INSIDER MAGAZINE Text Block Row Row ⁠⁠⁠⁠⁠⁠⁠ 7 Reasons $400 ‘Orthopedic…" at bounding box center [452, 183] width 649 height 1387
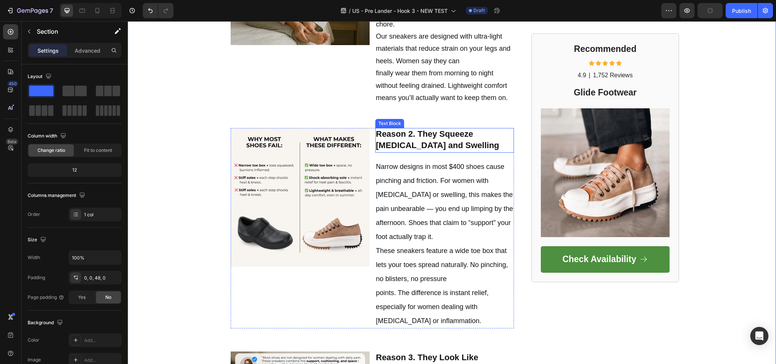
click at [401, 135] on strong "Reason 2. They Squeeze Bunions and Swelling" at bounding box center [438, 139] width 124 height 21
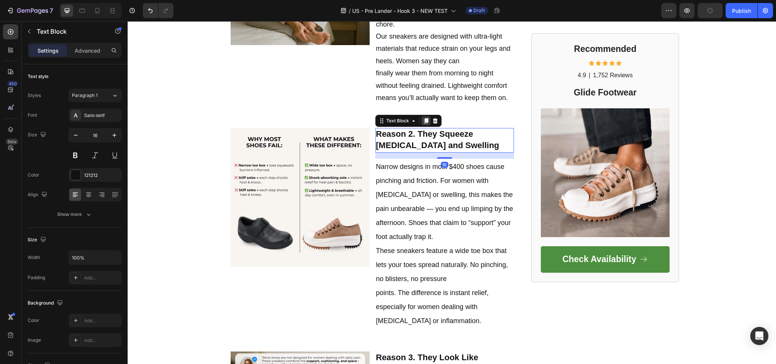
click at [424, 122] on icon at bounding box center [426, 120] width 4 height 5
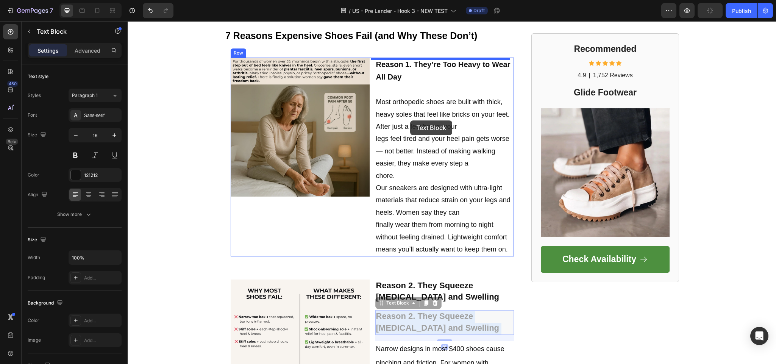
scroll to position [358, 0]
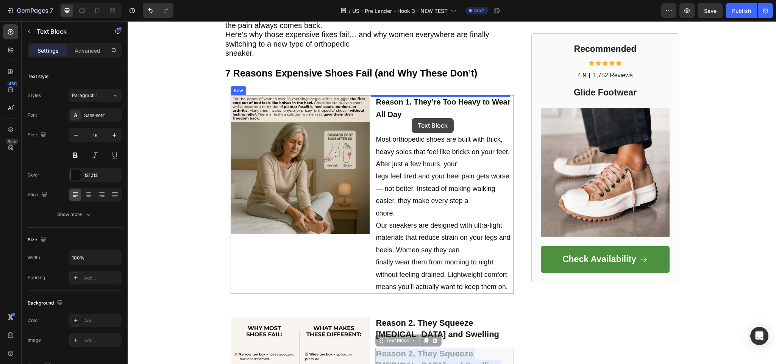
drag, startPoint x: 406, startPoint y: 215, endPoint x: 412, endPoint y: 118, distance: 97.2
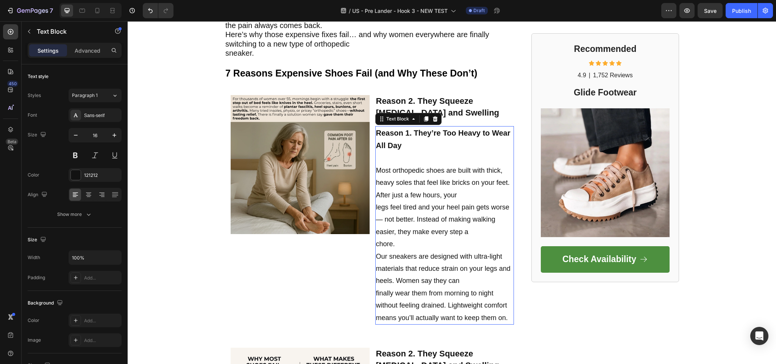
click at [399, 144] on p "Reason 1. They’re Too Heavy to Wear All Day" at bounding box center [445, 139] width 138 height 25
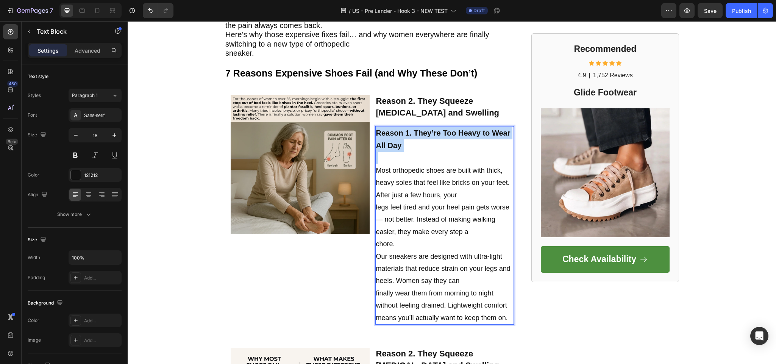
drag, startPoint x: 385, startPoint y: 161, endPoint x: 372, endPoint y: 136, distance: 28.5
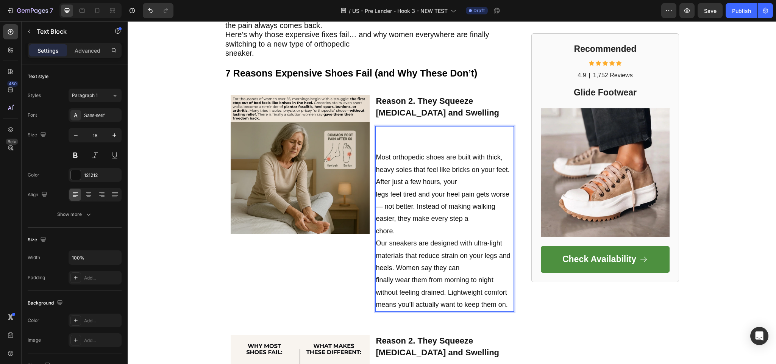
click at [376, 157] on p "Most orthopedic shoes are built with thick, heavy soles that feel like bricks o…" at bounding box center [445, 225] width 138 height 172
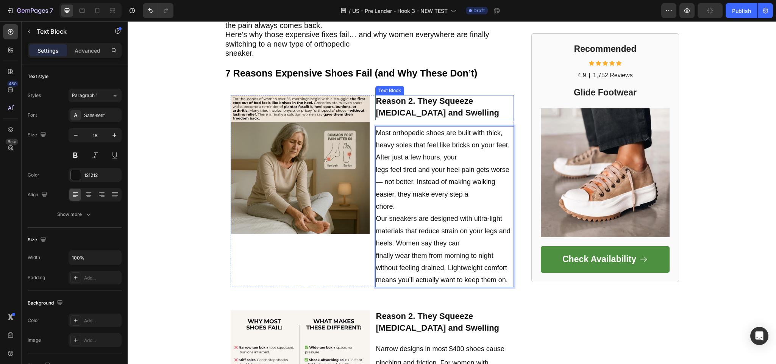
click at [434, 115] on p "Reason 2. They Squeeze Bunions and Swelling" at bounding box center [445, 107] width 138 height 23
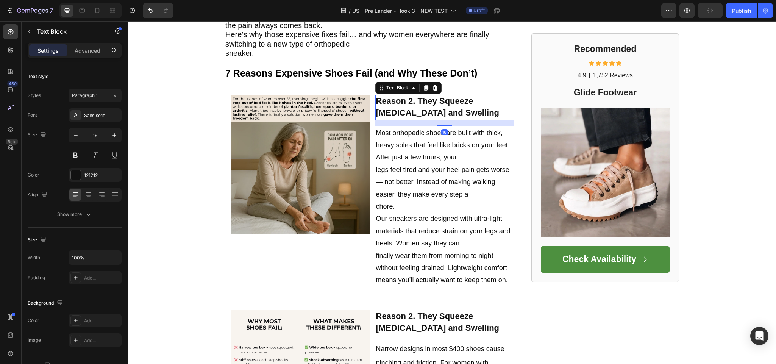
click at [434, 115] on p "Reason 2. They Squeeze Bunions and Swelling" at bounding box center [445, 107] width 138 height 23
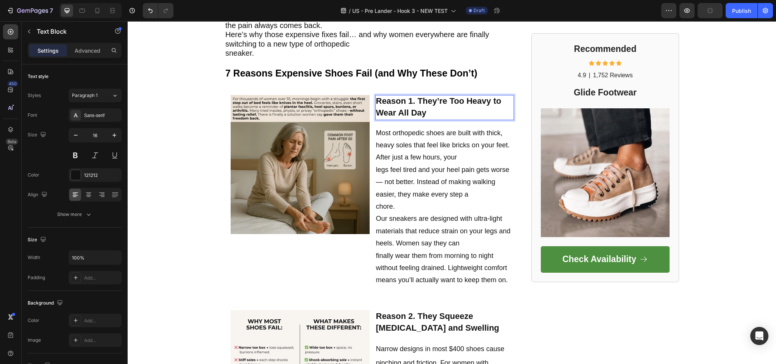
click at [446, 118] on p "Reason 1. They’re Too Heavy to Wear All Day" at bounding box center [445, 107] width 138 height 23
drag, startPoint x: 711, startPoint y: 2, endPoint x: 703, endPoint y: 11, distance: 11.5
click at [705, 6] on div "7 Version history / US - Pre Lander - Hook 3 - NEW TEST Draft Preview Save Publ…" at bounding box center [388, 11] width 776 height 22
click at [704, 89] on div "FOOTWEAR INSIDER MAGAZINE Text Block Row Row ⁠⁠⁠⁠⁠⁠⁠ 7 Reasons $400 ‘Orthopedic…" at bounding box center [452, 369] width 649 height 1381
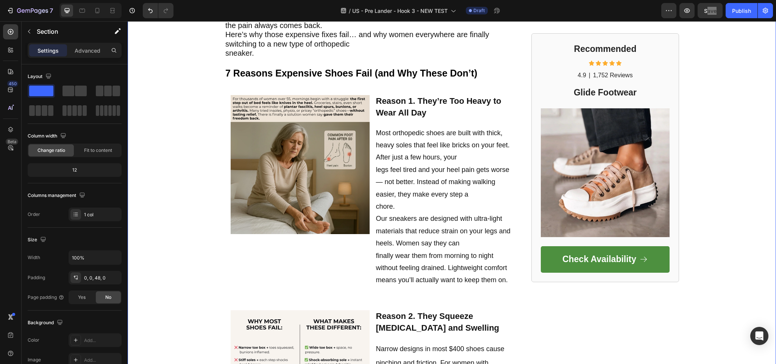
click at [715, 66] on div "FOOTWEAR INSIDER MAGAZINE Text Block Row Row ⁠⁠⁠⁠⁠⁠⁠ 7 Reasons $400 ‘Orthopedic…" at bounding box center [452, 369] width 649 height 1381
click at [712, 60] on div "FOOTWEAR INSIDER MAGAZINE Text Block Row Row ⁠⁠⁠⁠⁠⁠⁠ 7 Reasons $400 ‘Orthopedic…" at bounding box center [452, 369] width 649 height 1381
click at [438, 140] on p "Most orthopedic shoes are built with thick, heavy soles that feel like bricks o…" at bounding box center [445, 207] width 138 height 160
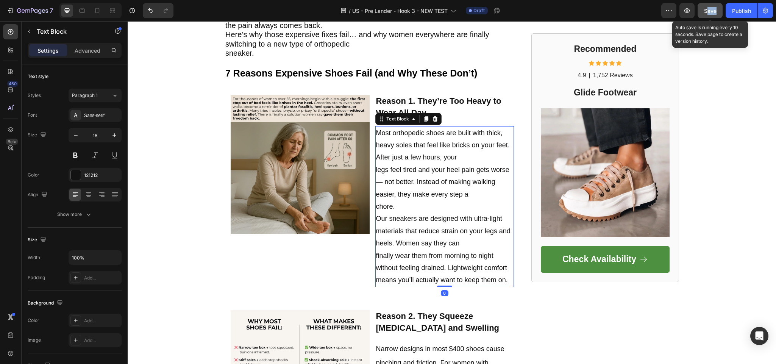
click at [707, 15] on button "Save" at bounding box center [710, 10] width 25 height 15
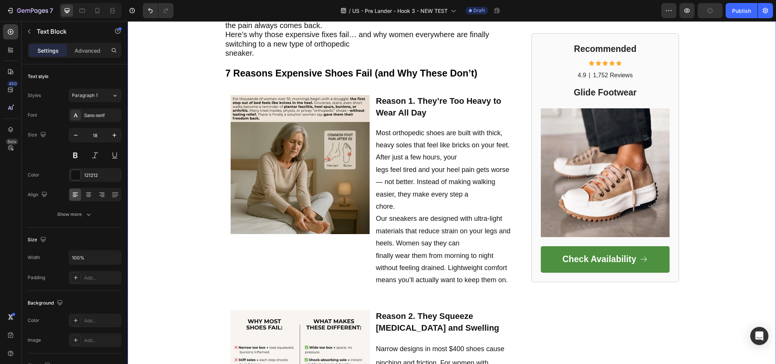
click at [725, 148] on div "FOOTWEAR INSIDER MAGAZINE Text Block Row Row ⁠⁠⁠⁠⁠⁠⁠ 7 Reasons $400 ‘Orthopedic…" at bounding box center [452, 369] width 649 height 1381
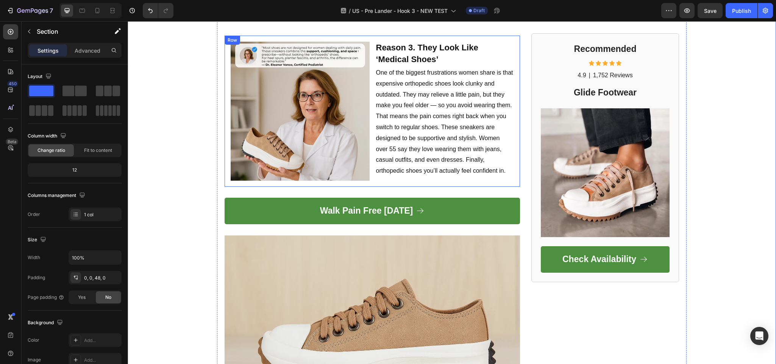
scroll to position [813, 0]
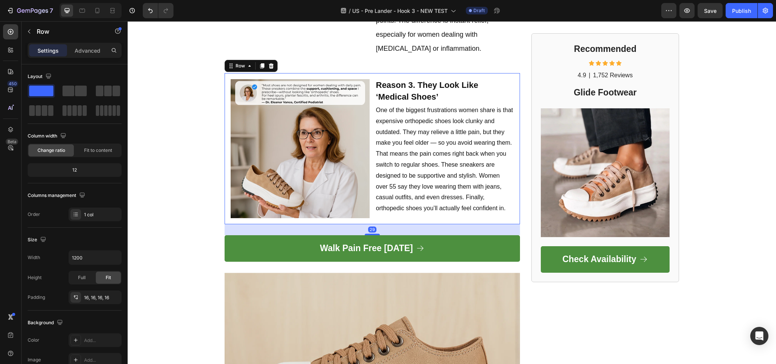
click at [225, 77] on div "Image Reason 3. They Look Like ‘Medical Shoes’ Text Block Row One of the bigges…" at bounding box center [373, 148] width 296 height 151
click at [259, 63] on icon at bounding box center [262, 66] width 6 height 6
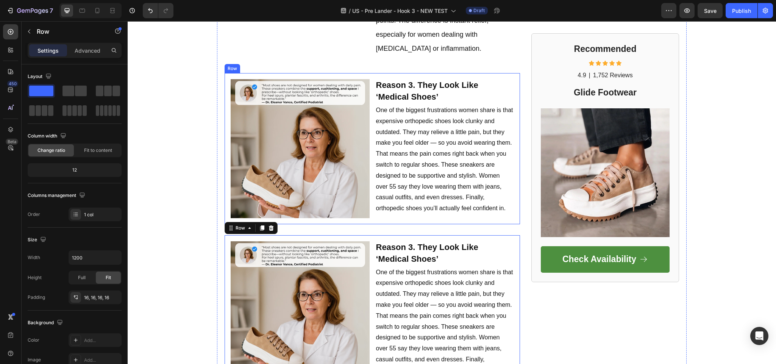
click at [225, 73] on div "Image Reason 3. They Look Like ‘Medical Shoes’ Text Block Row One of the bigges…" at bounding box center [373, 148] width 296 height 151
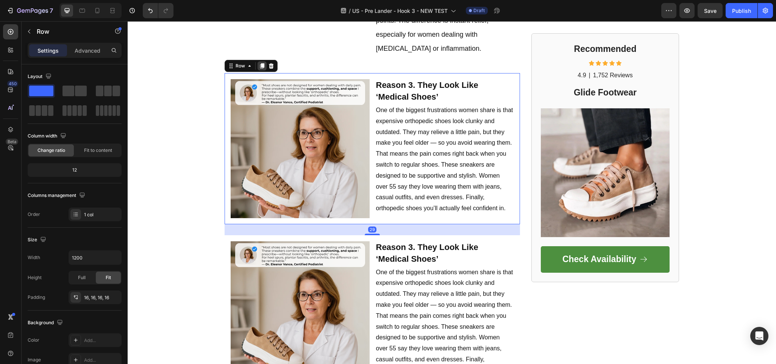
click at [260, 64] on icon at bounding box center [262, 66] width 4 height 5
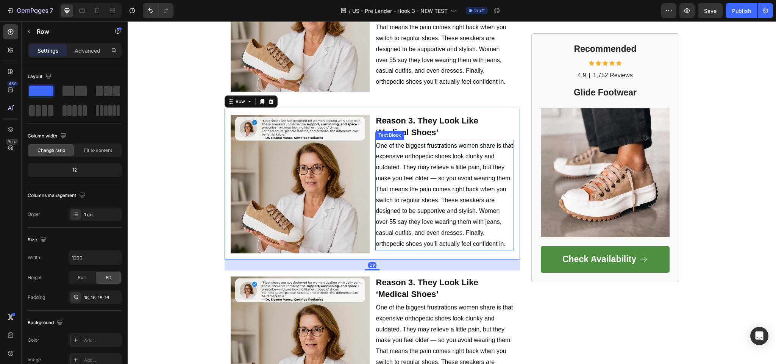
scroll to position [964, 0]
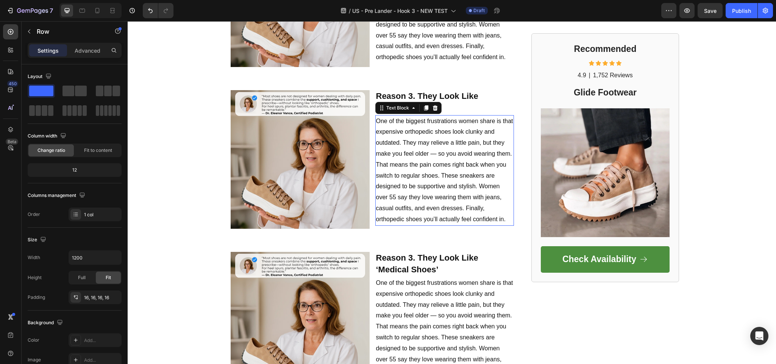
click at [426, 155] on p "One of the biggest frustrations women share is that expensive orthopedic shoes …" at bounding box center [445, 170] width 138 height 109
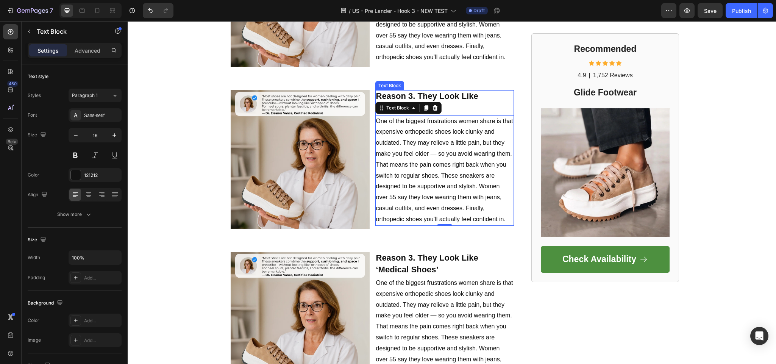
click at [464, 91] on strong "Reason 3. They Look Like ‘Medical Shoes’" at bounding box center [427, 101] width 102 height 21
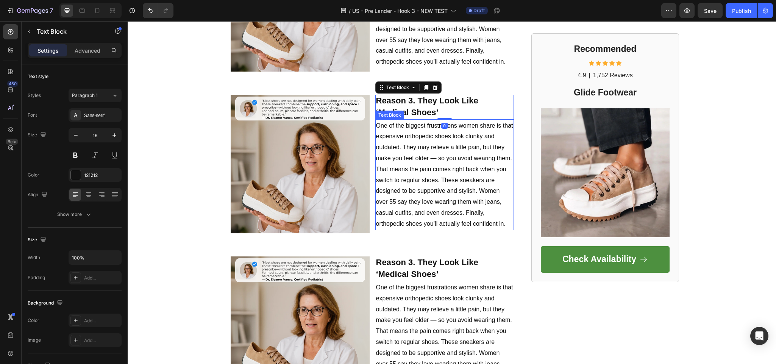
scroll to position [888, 0]
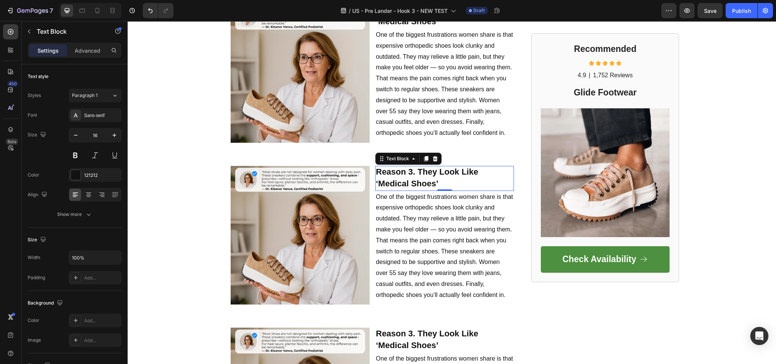
click at [434, 173] on p "Reason 3. They Look Like ‘Medical Shoes’" at bounding box center [445, 178] width 138 height 23
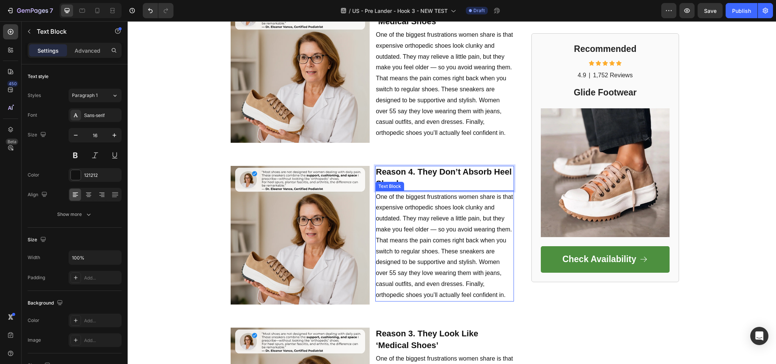
click at [456, 238] on p "One of the biggest frustrations women share is that expensive orthopedic shoes …" at bounding box center [445, 246] width 138 height 109
click at [442, 247] on p "One of the biggest frustrations women share is that expensive orthopedic shoes …" at bounding box center [445, 246] width 138 height 109
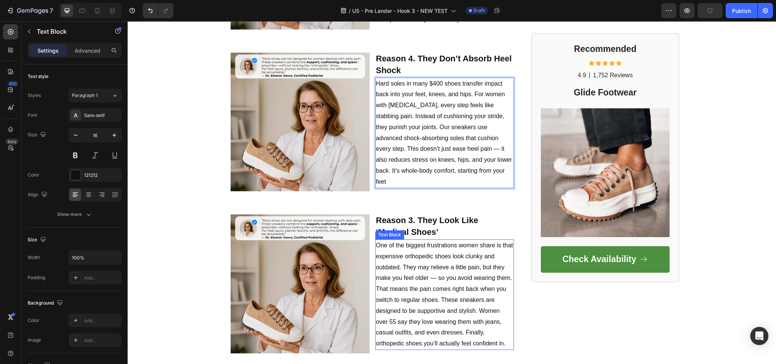
scroll to position [1002, 0]
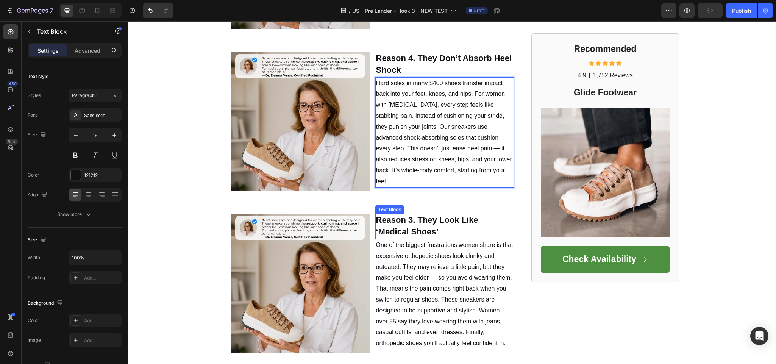
drag, startPoint x: 409, startPoint y: 225, endPoint x: 404, endPoint y: 228, distance: 5.9
click at [404, 227] on strong "Reason 3. They Look Like ‘Medical Shoes’" at bounding box center [427, 225] width 102 height 21
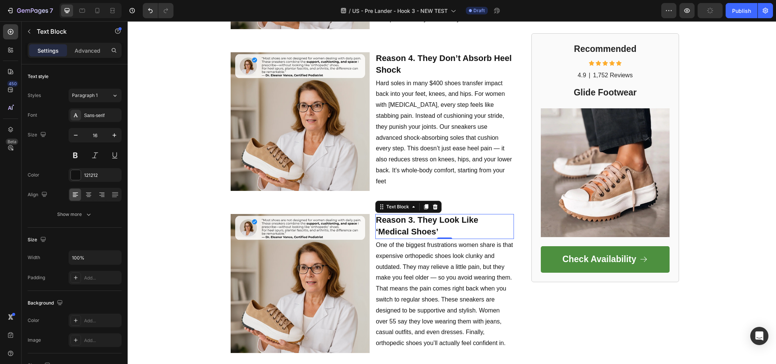
click at [420, 215] on strong "Reason 3. They Look Like ‘Medical Shoes’" at bounding box center [427, 225] width 102 height 21
click at [416, 221] on p "Reason 3. They Look Like ‘Medical Shoes’" at bounding box center [445, 226] width 138 height 23
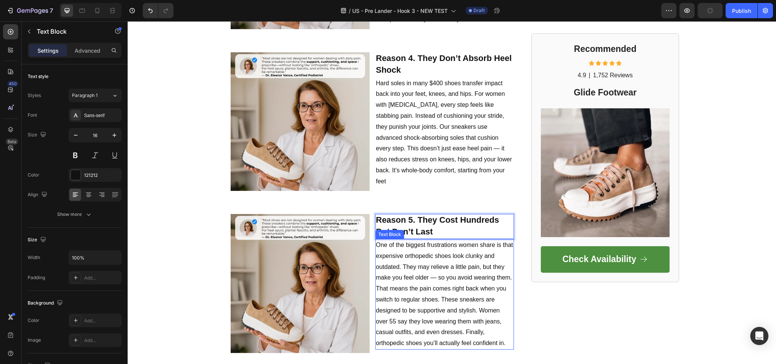
click at [426, 265] on p "One of the biggest frustrations women share is that expensive orthopedic shoes …" at bounding box center [445, 294] width 138 height 109
click at [434, 274] on p "One of the biggest frustrations women share is that expensive orthopedic shoes …" at bounding box center [445, 294] width 138 height 109
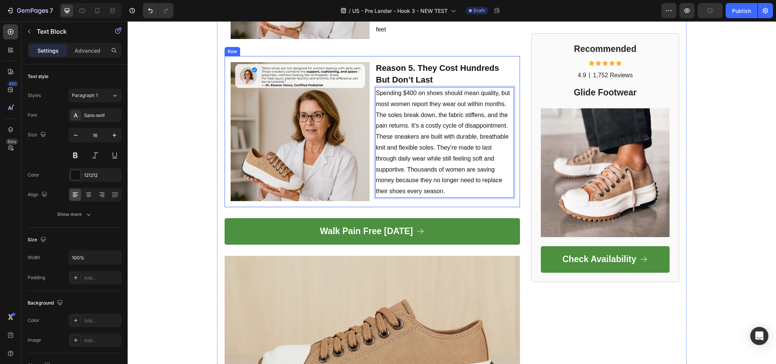
click at [225, 66] on div "Image Reason 5. They Cost Hundreds But Don’t Last Text Block Row Spending $400 …" at bounding box center [373, 131] width 296 height 151
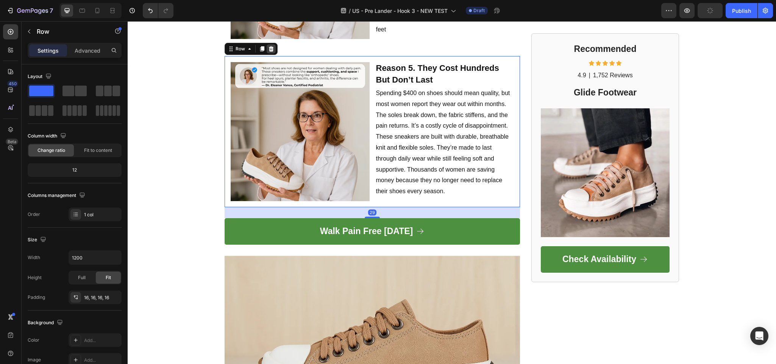
click at [267, 44] on div at bounding box center [271, 48] width 9 height 9
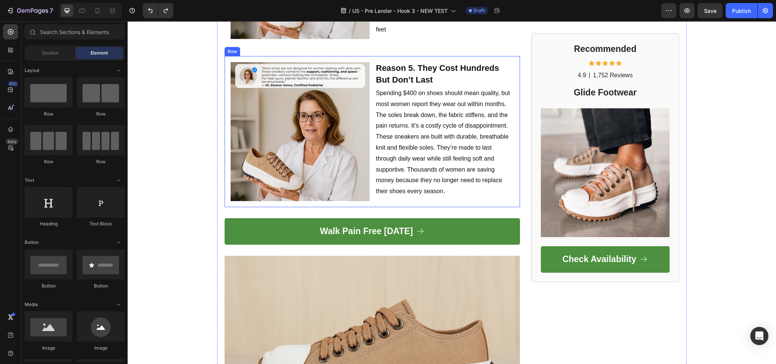
click at [225, 115] on div "Image Reason 5. They Cost Hundreds But Don’t Last Text Block Row Spending $400 …" at bounding box center [373, 131] width 296 height 151
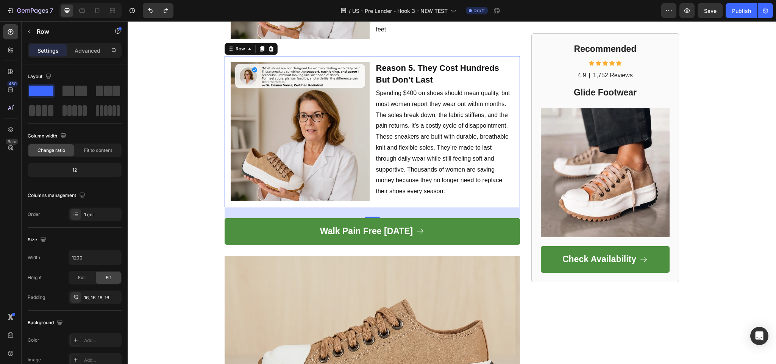
drag, startPoint x: 259, startPoint y: 46, endPoint x: 244, endPoint y: 58, distance: 19.9
click at [260, 47] on icon at bounding box center [262, 49] width 4 height 5
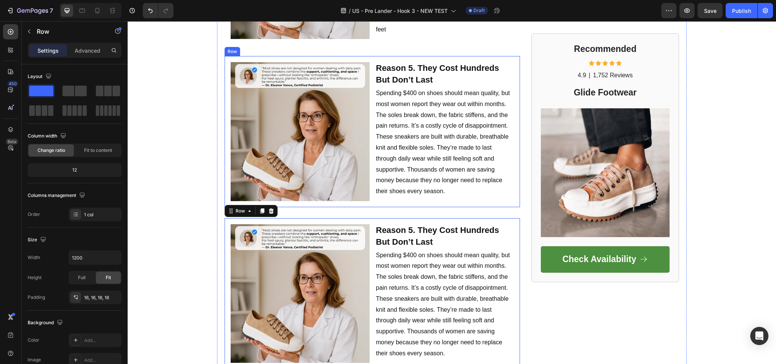
click at [225, 69] on div "Image Reason 5. They Cost Hundreds But Don’t Last Text Block Row Spending $400 …" at bounding box center [373, 131] width 296 height 151
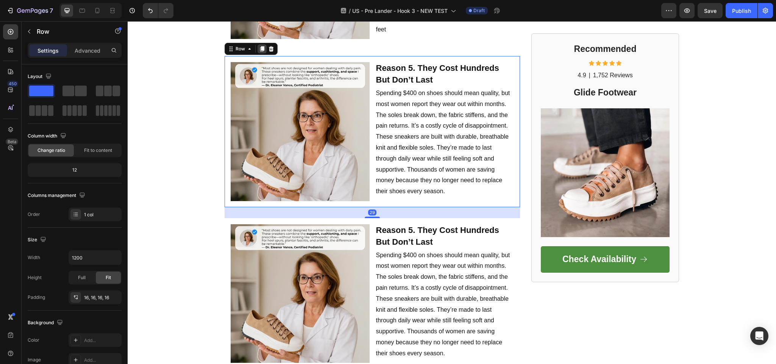
click at [259, 46] on icon at bounding box center [262, 49] width 6 height 6
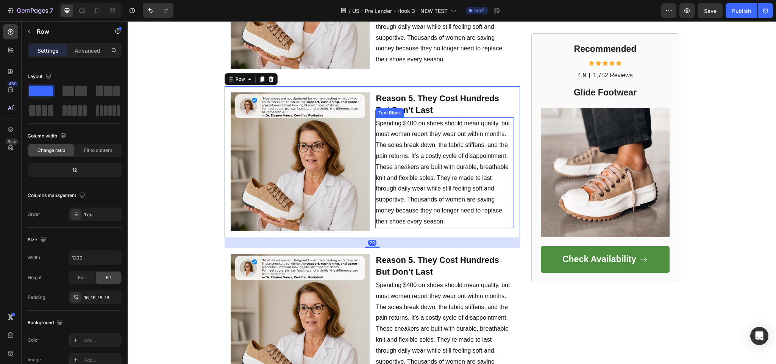
scroll to position [1268, 0]
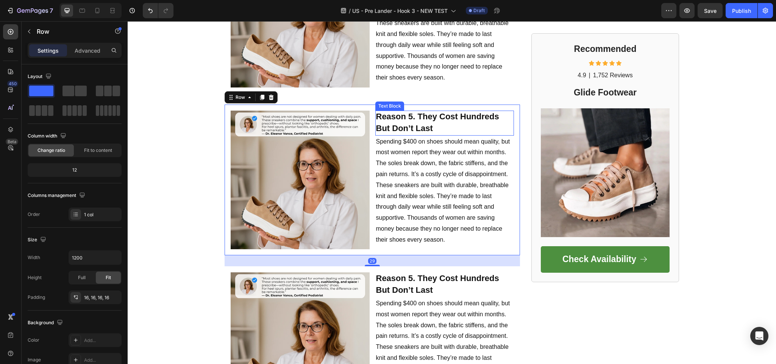
click at [413, 128] on p "Reason 5. They Cost Hundreds But Don’t Last" at bounding box center [445, 122] width 138 height 23
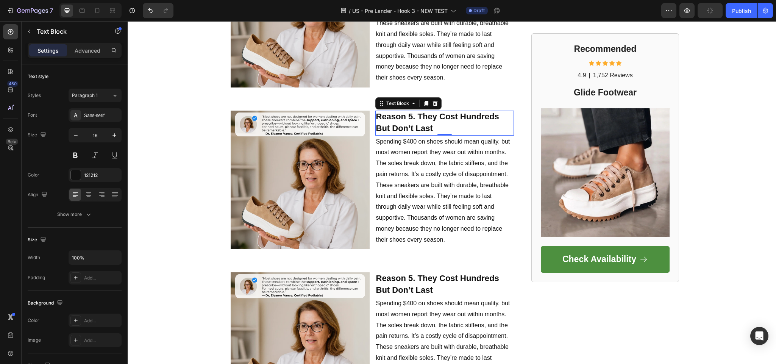
click at [454, 122] on p "Reason 5. They Cost Hundreds But Don’t Last" at bounding box center [445, 122] width 138 height 23
click at [454, 120] on p "Reason 5. They Cost Hundreds But Don’t Last" at bounding box center [445, 122] width 138 height 23
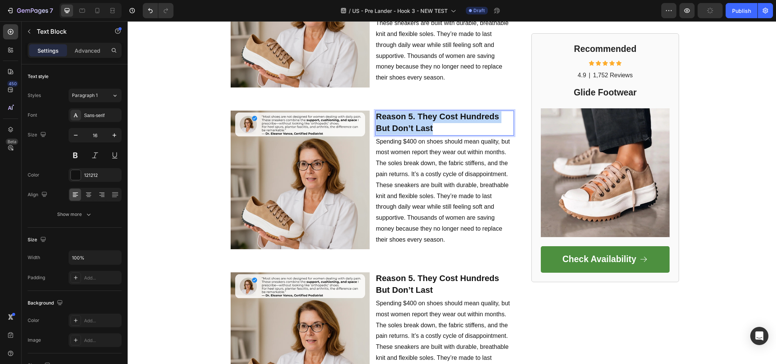
click at [454, 120] on p "Reason 5. They Cost Hundreds But Don’t Last" at bounding box center [445, 122] width 138 height 23
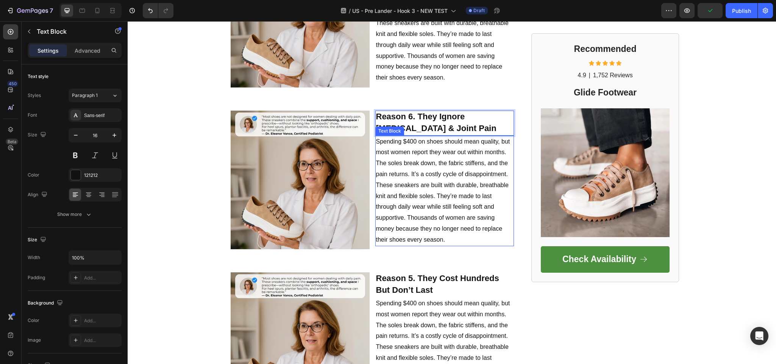
click at [394, 189] on p "Spending $400 on shoes should mean quality, but most women report they wear out…" at bounding box center [445, 190] width 138 height 109
click at [401, 174] on p "Spending $400 on shoes should mean quality, but most women report they wear out…" at bounding box center [445, 190] width 138 height 109
click at [427, 177] on p "Spending $400 on shoes should mean quality, but most women report they wear out…" at bounding box center [445, 190] width 138 height 109
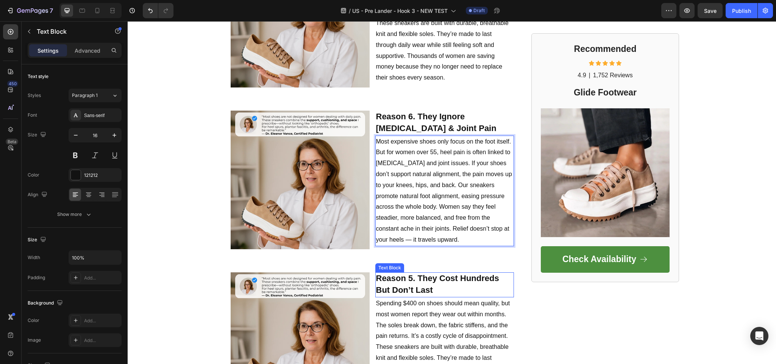
click at [402, 283] on strong "Reason 5. They Cost Hundreds But Don’t Last" at bounding box center [437, 284] width 123 height 21
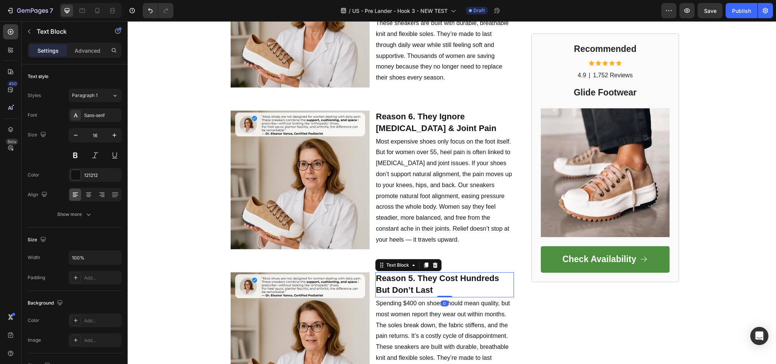
click at [402, 283] on strong "Reason 5. They Cost Hundreds But Don’t Last" at bounding box center [437, 284] width 123 height 21
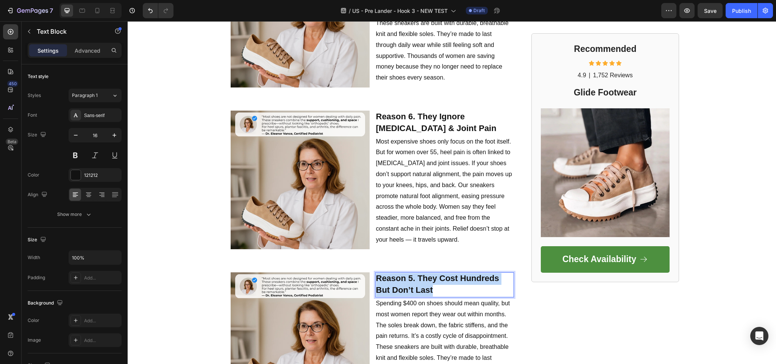
click at [402, 283] on strong "Reason 5. They Cost Hundreds But Don’t Last" at bounding box center [437, 284] width 123 height 21
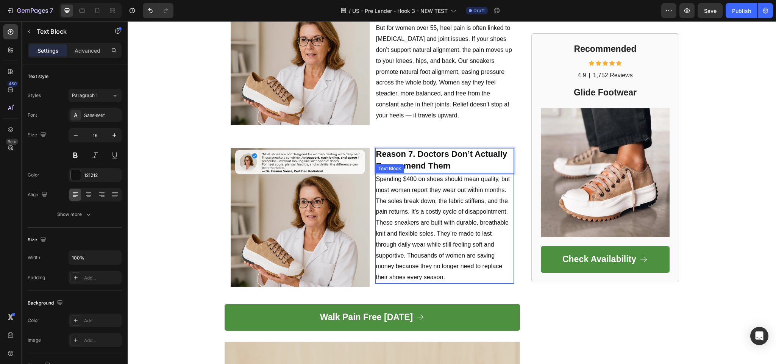
scroll to position [1419, 0]
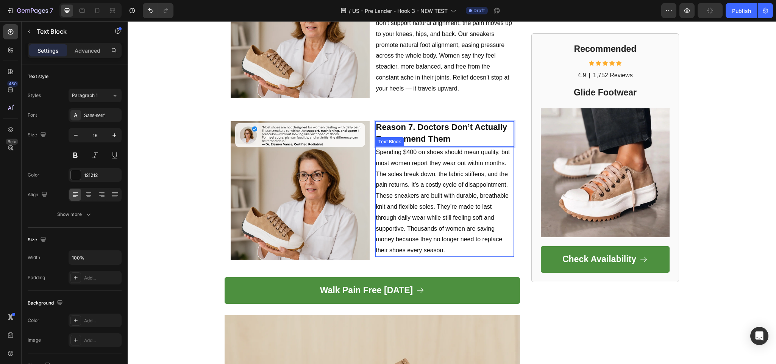
click at [438, 179] on p "Spending $400 on shoes should mean quality, but most women report they wear out…" at bounding box center [445, 201] width 138 height 109
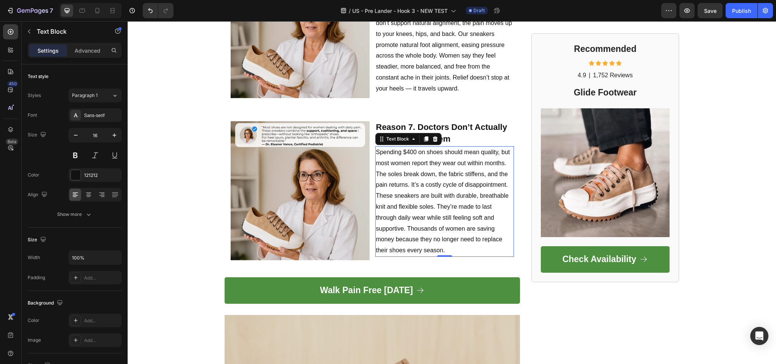
click at [415, 186] on p "Spending $400 on shoes should mean quality, but most women report they wear out…" at bounding box center [445, 201] width 138 height 109
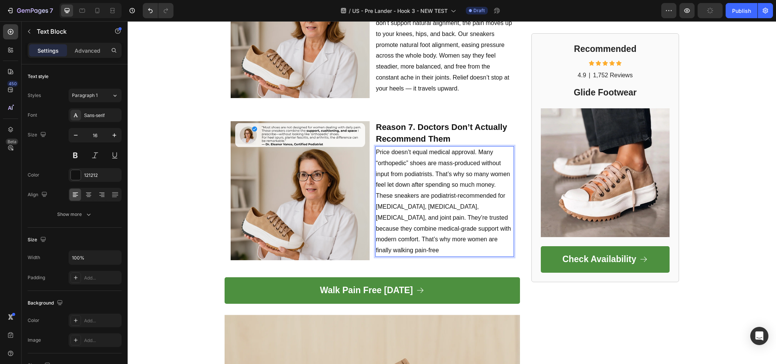
drag, startPoint x: 497, startPoint y: 184, endPoint x: 487, endPoint y: 196, distance: 15.6
click at [488, 194] on p "Price doesn’t equal medical approval. Many “orthopedic” shoes are mass-produced…" at bounding box center [445, 201] width 138 height 109
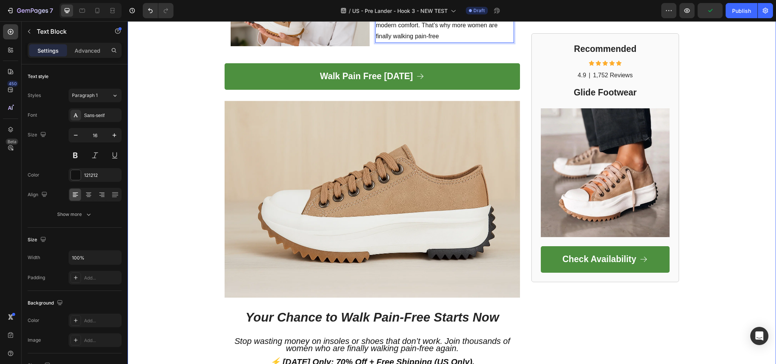
scroll to position [1684, 0]
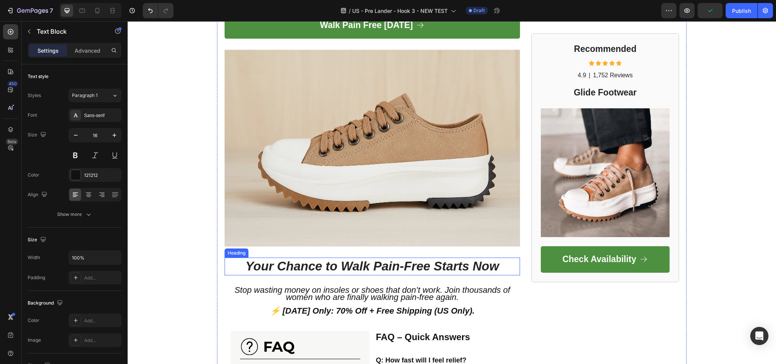
click at [260, 259] on icon "Your Chance to Walk Pain-Free Starts Now" at bounding box center [373, 266] width 254 height 14
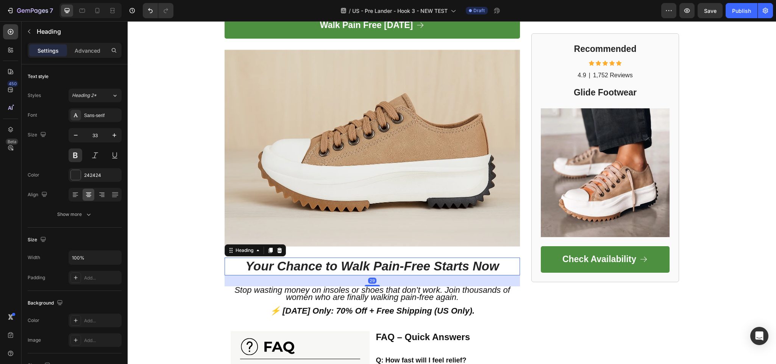
click at [509, 258] on h1 "Your Chance to Walk Pain-Free Starts Now" at bounding box center [373, 267] width 296 height 18
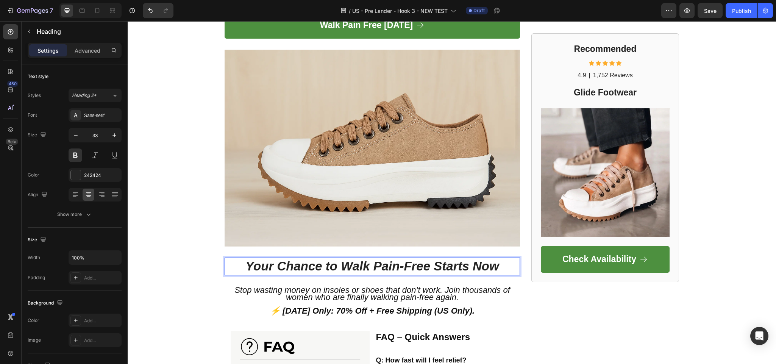
click at [498, 265] on p "Your Chance to Walk Pain-Free Starts Now" at bounding box center [372, 266] width 294 height 16
click at [277, 259] on icon "Your Chance to Walk Pain-Free Starts Now" at bounding box center [373, 266] width 254 height 14
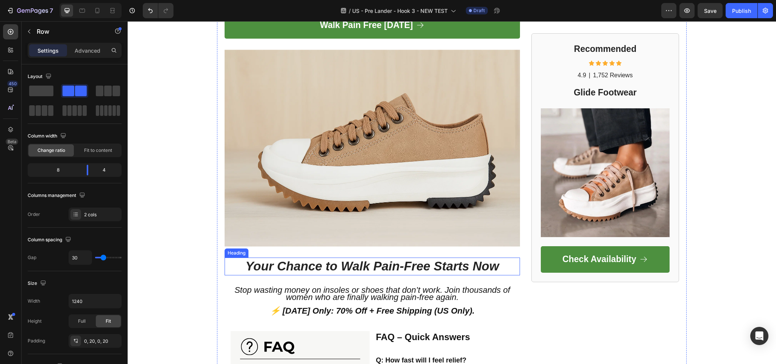
click at [455, 265] on icon "Your Chance to Walk Pain-Free Starts Now" at bounding box center [373, 266] width 254 height 14
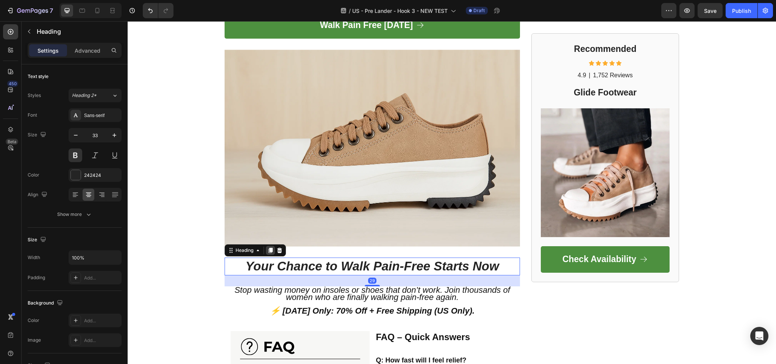
click at [269, 248] on icon at bounding box center [271, 250] width 4 height 5
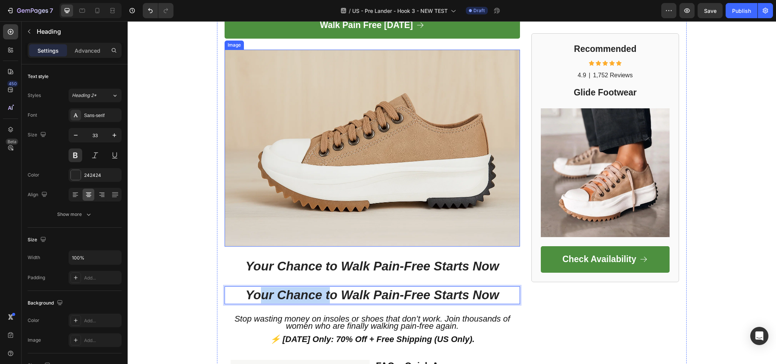
drag, startPoint x: 258, startPoint y: 291, endPoint x: 328, endPoint y: 140, distance: 166.5
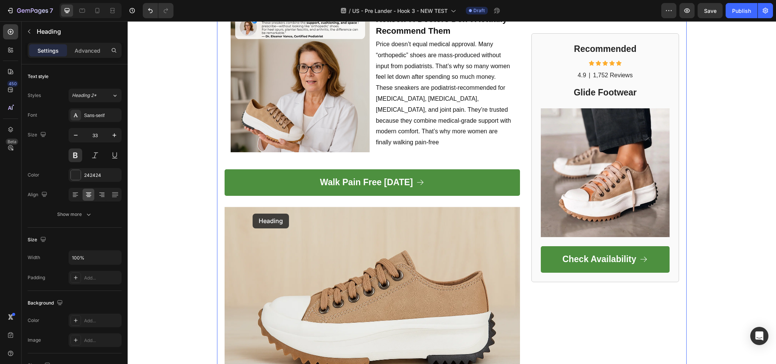
scroll to position [1457, 0]
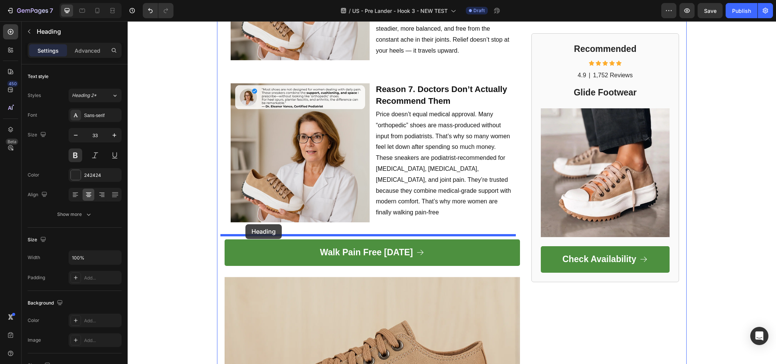
drag, startPoint x: 235, startPoint y: 289, endPoint x: 246, endPoint y: 224, distance: 65.4
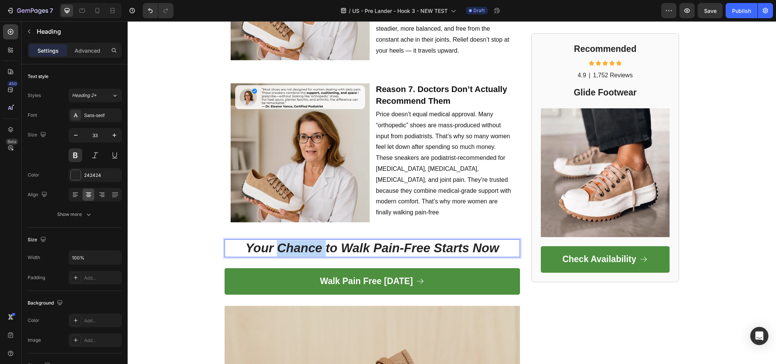
click at [309, 241] on icon "Your Chance to Walk Pain-Free Starts Now" at bounding box center [373, 248] width 254 height 14
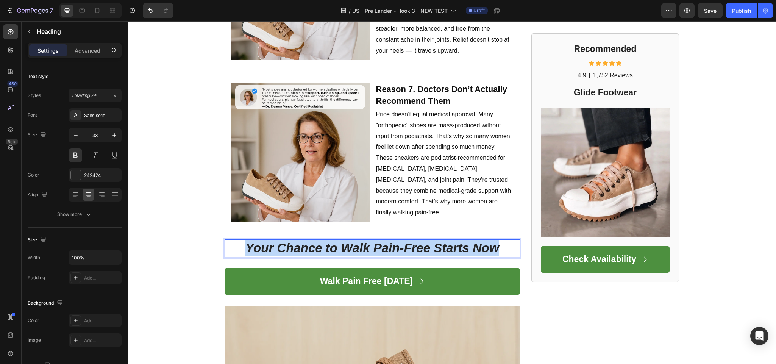
click at [309, 241] on icon "Your Chance to Walk Pain-Free Starts Now" at bounding box center [373, 248] width 254 height 14
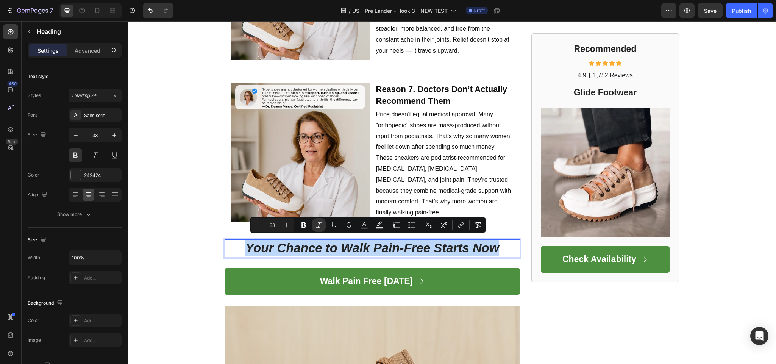
click at [309, 241] on icon "Your Chance to Walk Pain-Free Starts Now" at bounding box center [373, 248] width 254 height 14
click at [323, 223] on icon "Editor contextual toolbar" at bounding box center [319, 225] width 8 height 8
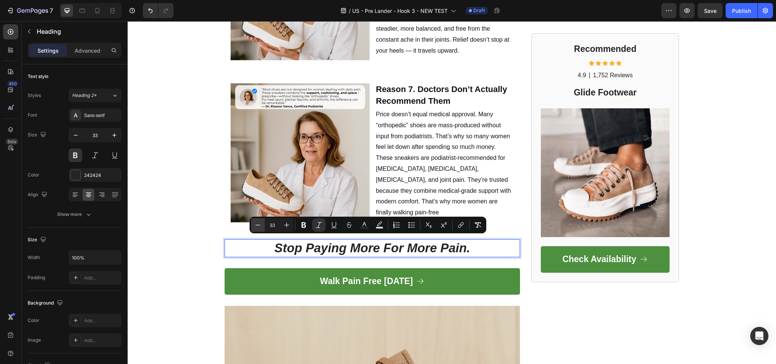
click at [260, 230] on button "Minus" at bounding box center [258, 225] width 14 height 14
click at [261, 230] on button "Minus" at bounding box center [258, 225] width 14 height 14
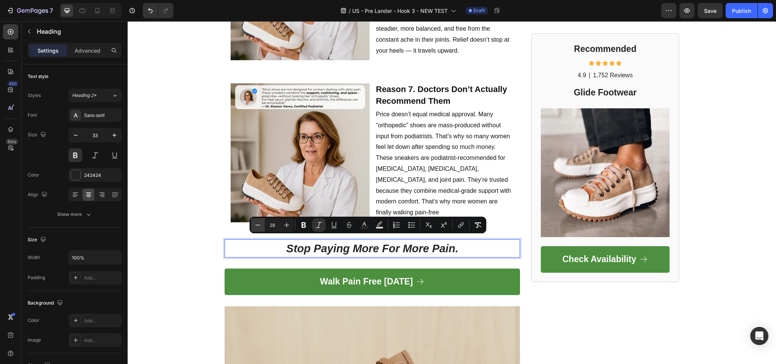
click at [261, 230] on button "Minus" at bounding box center [258, 225] width 14 height 14
type input "24"
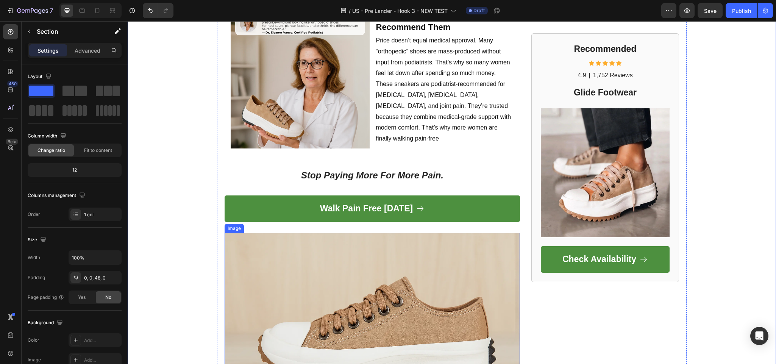
scroll to position [1532, 0]
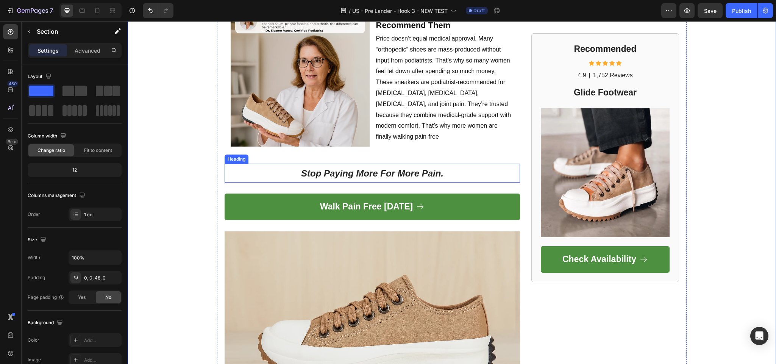
click at [365, 173] on icon "Stop Paying More For More Pain." at bounding box center [372, 173] width 142 height 10
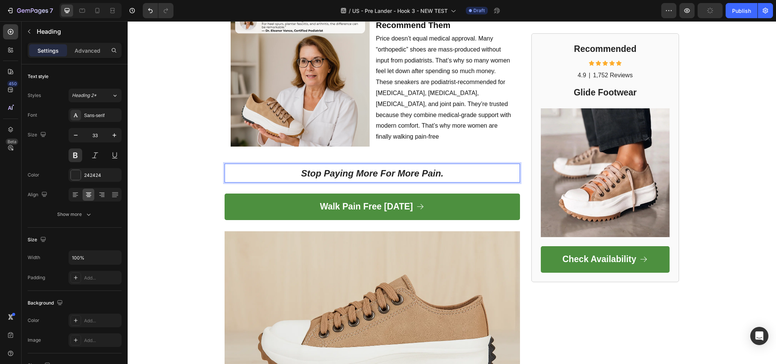
click at [275, 171] on p "Stop Paying More For More Pain." at bounding box center [372, 172] width 294 height 17
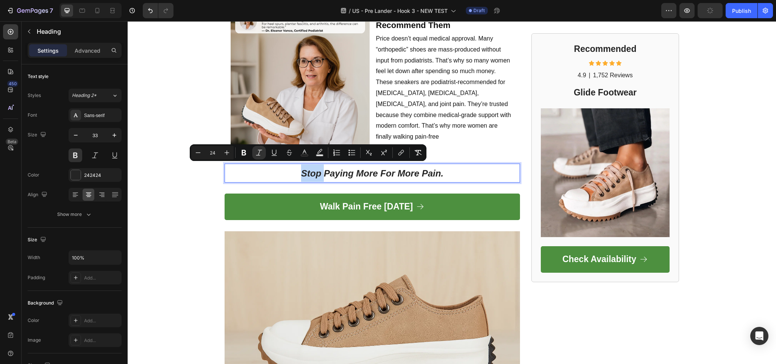
click at [274, 171] on p "Stop Paying More For More Pain." at bounding box center [372, 172] width 294 height 17
click at [275, 171] on p "Stop Paying More For More Pain." at bounding box center [372, 172] width 294 height 17
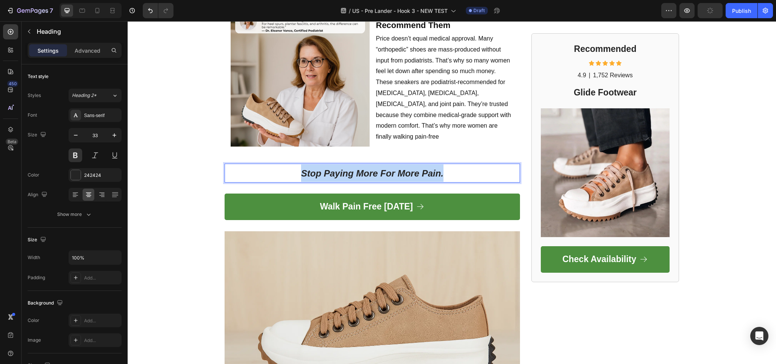
click at [275, 171] on p "Stop Paying More For More Pain." at bounding box center [372, 172] width 294 height 17
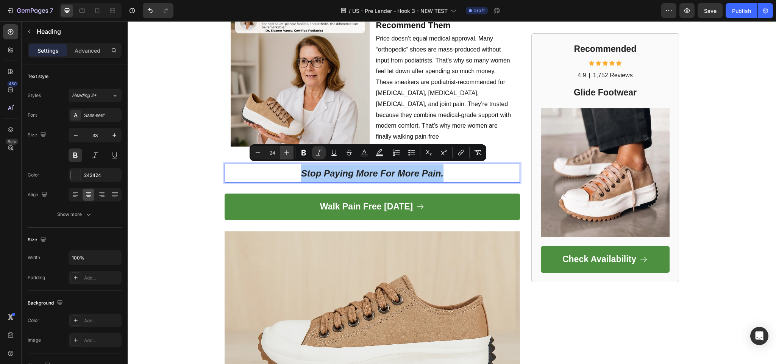
click at [288, 152] on icon "Editor contextual toolbar" at bounding box center [287, 153] width 8 height 8
type input "25"
click at [325, 168] on icon "Stop Paying More For More Pain." at bounding box center [372, 173] width 149 height 11
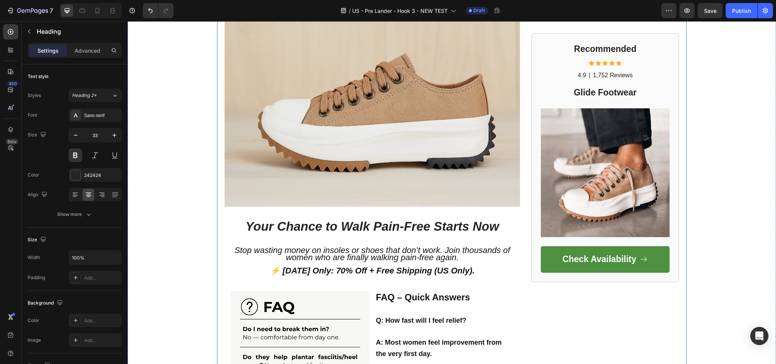
scroll to position [1798, 0]
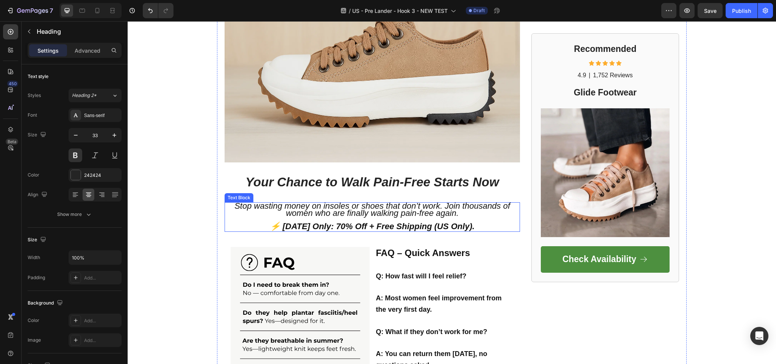
click at [334, 201] on span "Stop wasting money on insoles or shoes that don’t work. Join thousands of women…" at bounding box center [373, 209] width 276 height 17
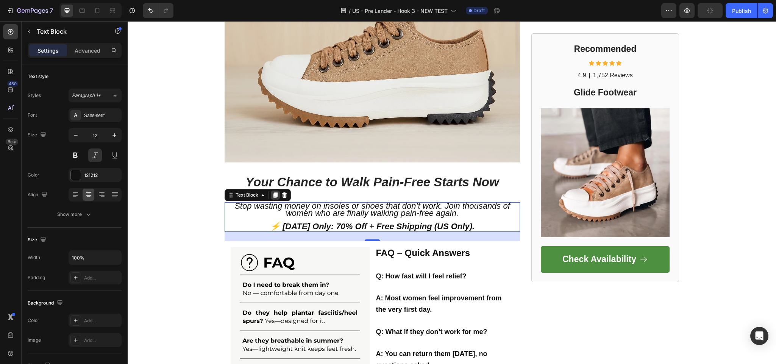
click at [274, 193] on icon at bounding box center [275, 195] width 6 height 6
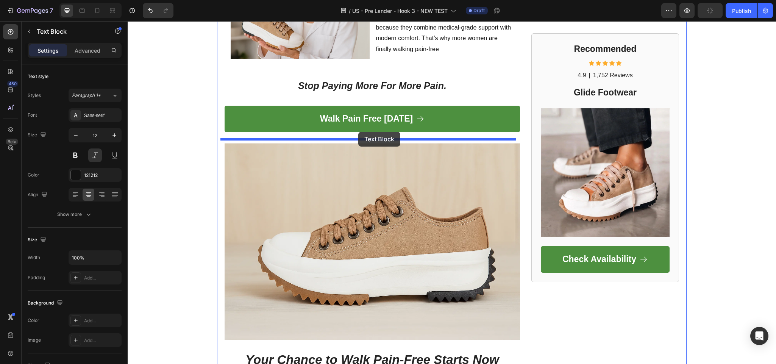
scroll to position [1609, 0]
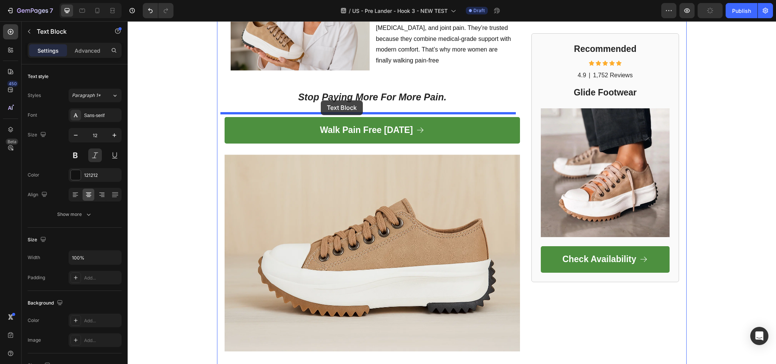
drag, startPoint x: 329, startPoint y: 258, endPoint x: 321, endPoint y: 100, distance: 157.8
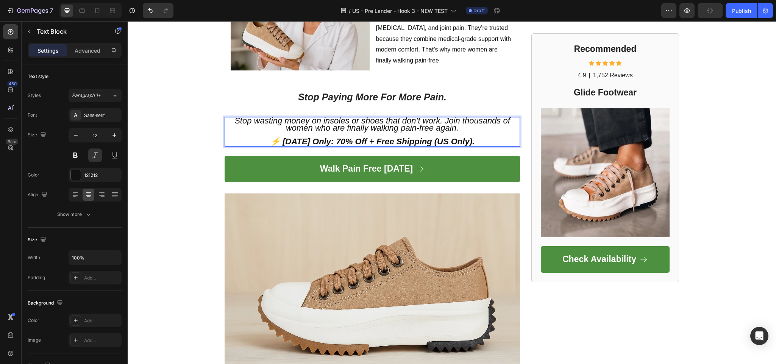
click at [346, 130] on p "Stop wasting money on insoles or shoes that don’t work. Join thousands of women…" at bounding box center [372, 132] width 294 height 28
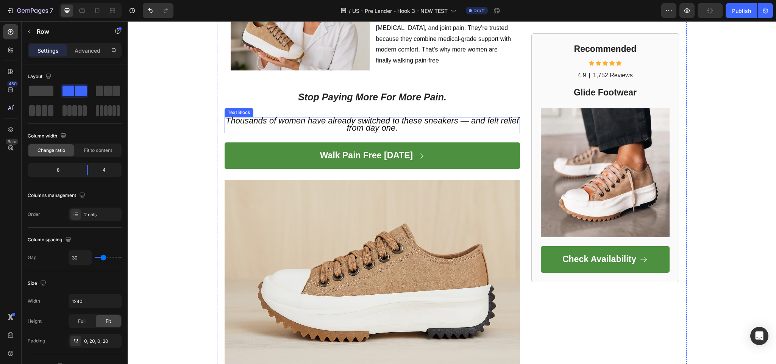
click at [331, 121] on span "Thousands of women have already switched to these sneakers — and felt relief fr…" at bounding box center [372, 124] width 293 height 17
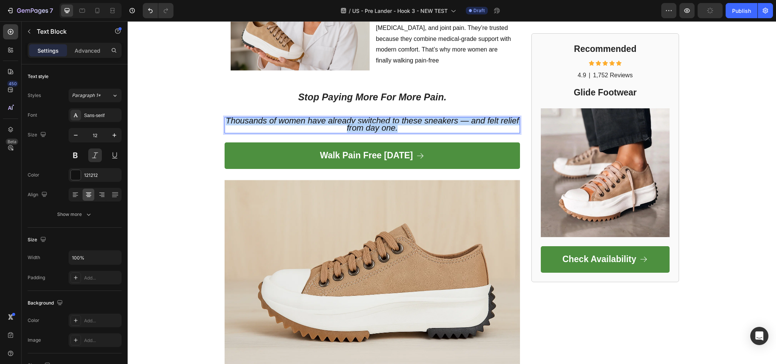
click at [331, 122] on p "Thousands of women have already switched to these sneakers — and felt relief fr…" at bounding box center [372, 125] width 294 height 15
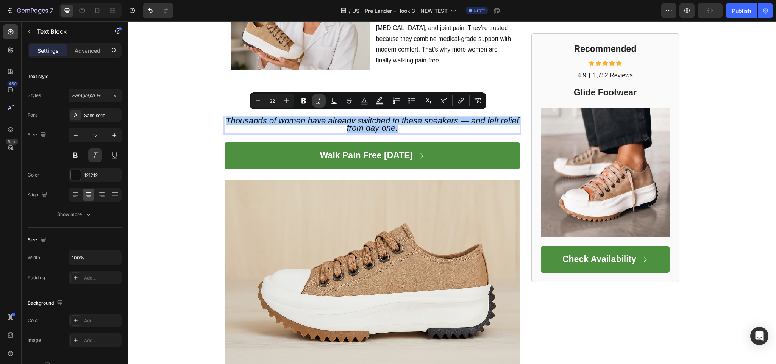
click at [321, 103] on icon "Editor contextual toolbar" at bounding box center [319, 101] width 8 height 8
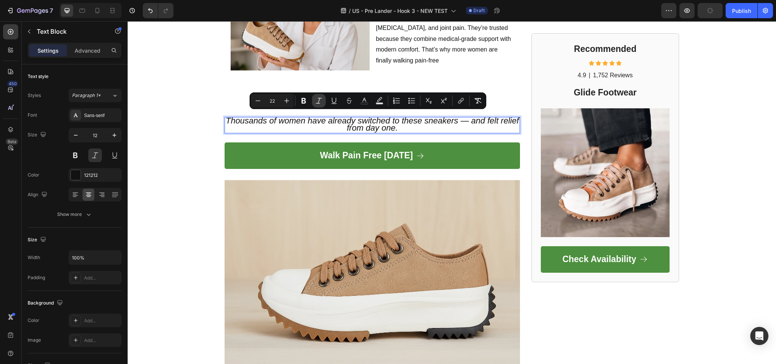
click at [321, 103] on icon "Editor contextual toolbar" at bounding box center [319, 101] width 8 height 8
click at [316, 105] on button "Italic" at bounding box center [319, 101] width 14 height 14
drag, startPoint x: 264, startPoint y: 115, endPoint x: 256, endPoint y: 124, distance: 12.1
click at [263, 116] on icon "Thousands of women have already switched to these sneakers — and felt relief fr…" at bounding box center [372, 124] width 293 height 17
click at [247, 120] on icon "Thousands of women have already switched to these sneakers — and felt relief fr…" at bounding box center [372, 124] width 293 height 17
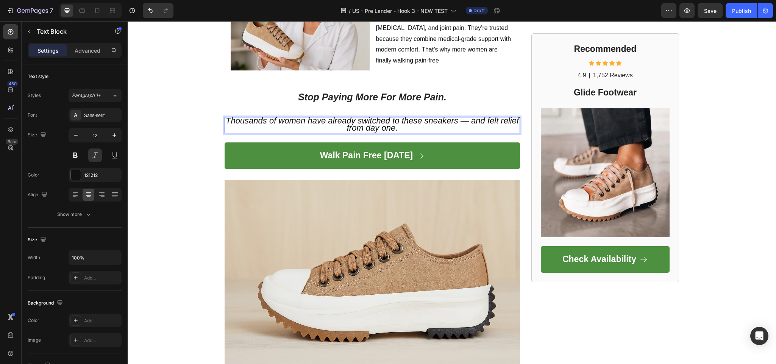
click at [230, 119] on icon "Thousands of women have already switched to these sneakers — and felt relief fr…" at bounding box center [372, 124] width 293 height 17
click at [258, 116] on icon "Thousands of women have already switched to these sneakers — and felt relief fr…" at bounding box center [372, 124] width 293 height 17
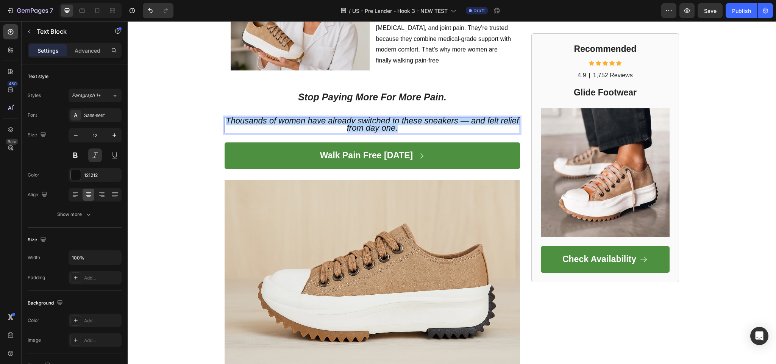
click at [258, 116] on icon "Thousands of women have already switched to these sneakers — and felt relief fr…" at bounding box center [372, 124] width 293 height 17
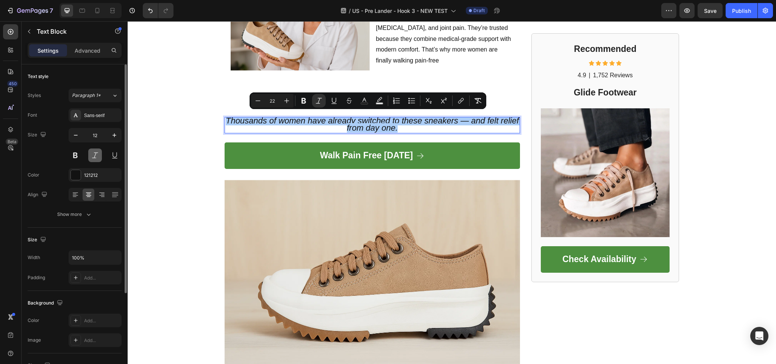
click at [93, 150] on button at bounding box center [95, 156] width 14 height 14
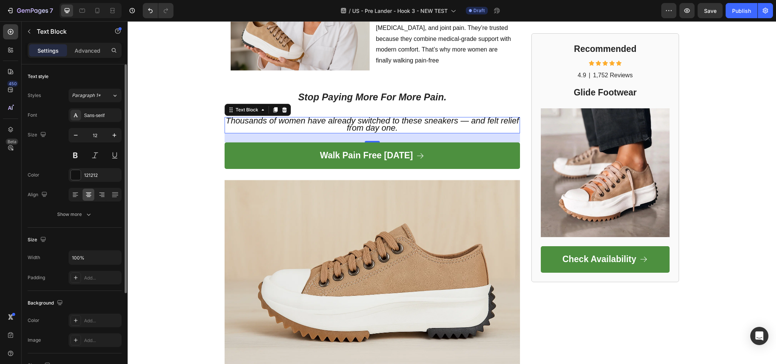
click at [98, 163] on div "Font Sans-serif Size 12 Color 121212 Align Show more" at bounding box center [75, 164] width 94 height 113
click at [95, 155] on button at bounding box center [95, 156] width 14 height 14
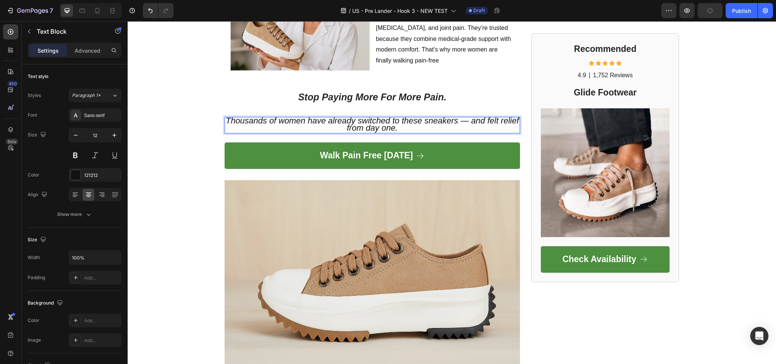
click at [268, 122] on p "Thousands of women have already switched to these sneakers — and felt relief fr…" at bounding box center [372, 125] width 294 height 15
drag, startPoint x: 266, startPoint y: 122, endPoint x: 248, endPoint y: 119, distance: 18.9
click at [248, 119] on icon "Thousands of women have already switched to these sneakers — and felt relief fr…" at bounding box center [372, 124] width 293 height 17
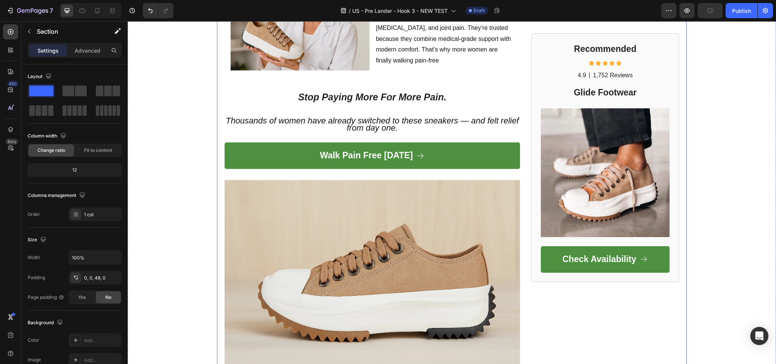
click at [251, 122] on p "Thousands of women have already switched to these sneakers — and felt relief fr…" at bounding box center [372, 125] width 294 height 15
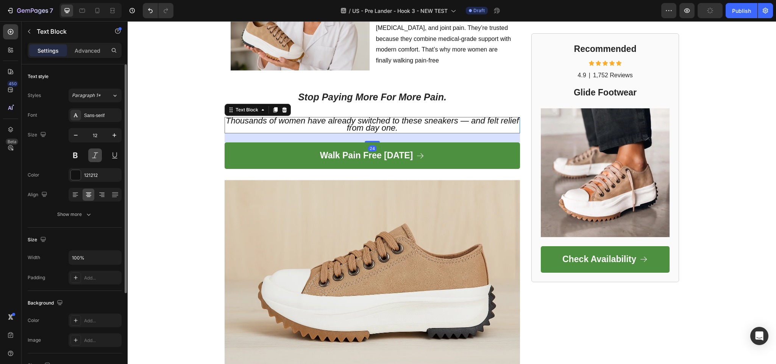
click at [97, 155] on button at bounding box center [95, 156] width 14 height 14
click at [98, 155] on button at bounding box center [95, 156] width 14 height 14
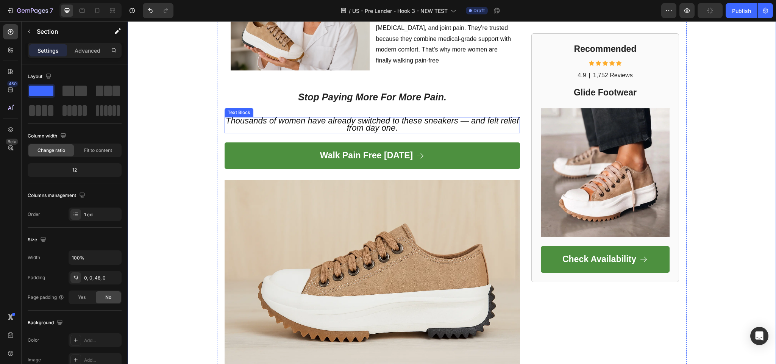
click at [265, 120] on icon "Thousands of women have already switched to these sneakers — and felt relief fr…" at bounding box center [372, 124] width 293 height 17
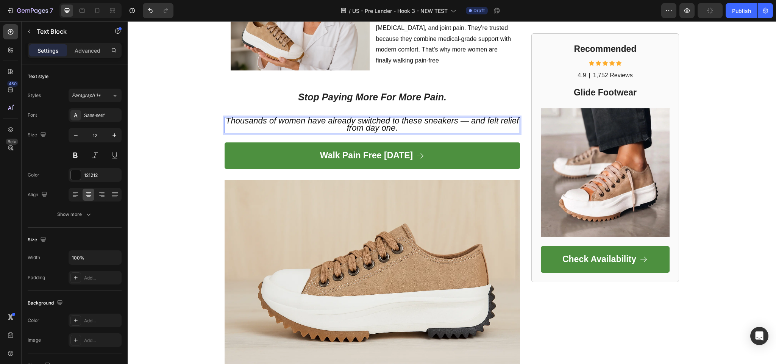
click at [265, 120] on icon "Thousands of women have already switched to these sneakers — and felt relief fr…" at bounding box center [372, 124] width 293 height 17
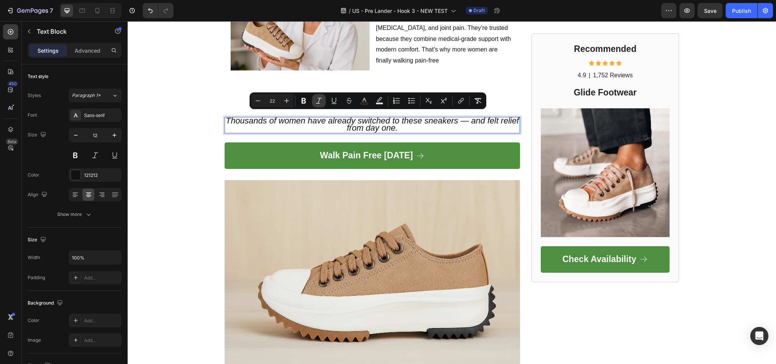
click at [323, 101] on icon "Editor contextual toolbar" at bounding box center [319, 101] width 8 height 8
click at [287, 130] on div "Thousands of women have already switched to these sneakers — and felt relief fr…" at bounding box center [373, 125] width 296 height 16
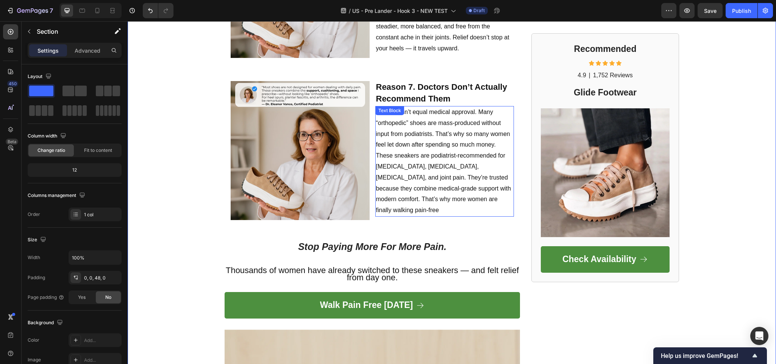
scroll to position [1457, 0]
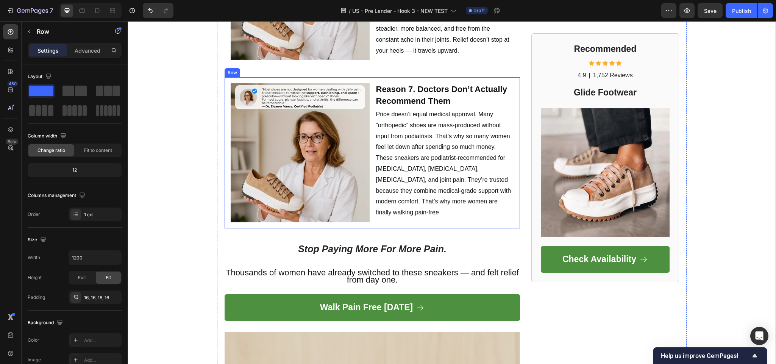
click at [225, 77] on div "Image Reason 7. Doctors Don’t Actually Recommend Them Text Block Row Price does…" at bounding box center [373, 152] width 296 height 151
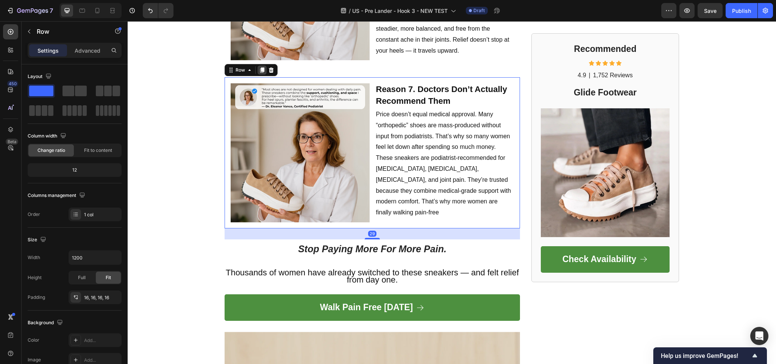
click at [260, 68] on icon at bounding box center [262, 70] width 4 height 5
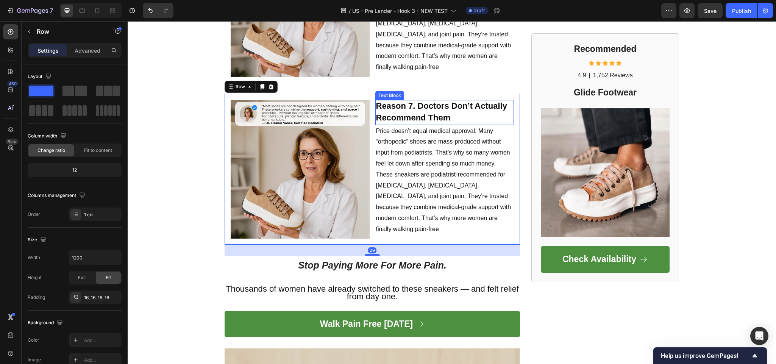
scroll to position [1609, 0]
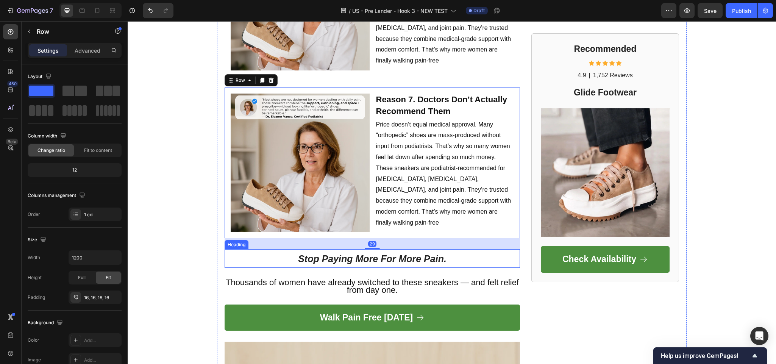
click at [367, 256] on icon "Stop Paying More For More Pain." at bounding box center [372, 259] width 149 height 11
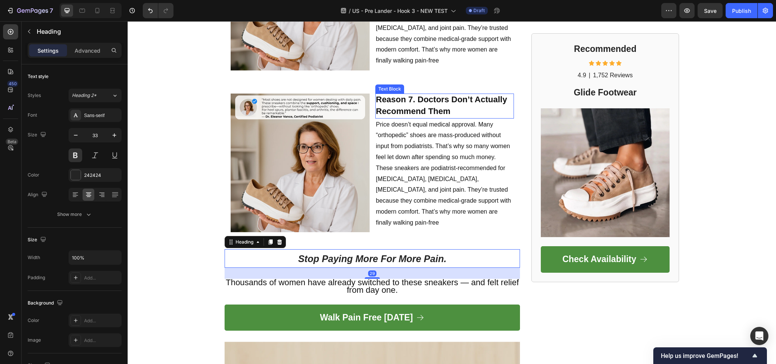
click at [438, 95] on strong "Reason 7. Doctors Don’t Actually Recommend Them" at bounding box center [441, 105] width 131 height 21
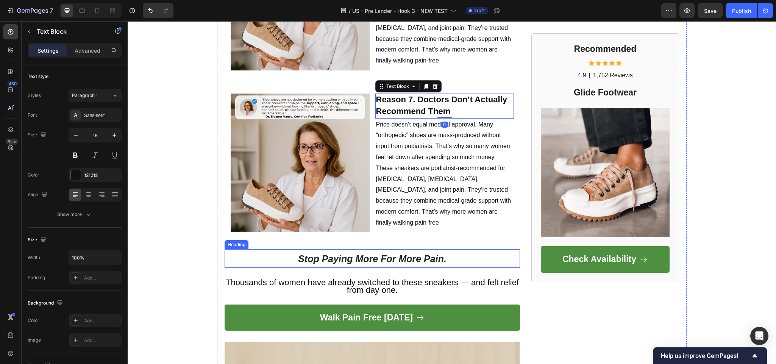
click at [357, 254] on icon "Stop Paying More For More Pain." at bounding box center [372, 259] width 149 height 11
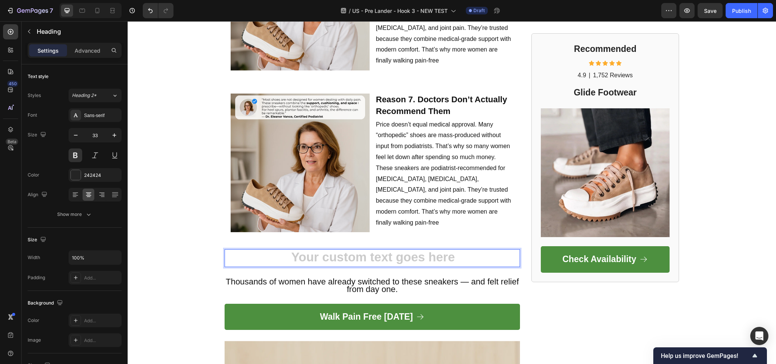
click at [391, 255] on h1 "Rich Text Editor. Editing area: main" at bounding box center [373, 258] width 296 height 18
click at [393, 255] on h1 "Rich Text Editor. Editing area: main" at bounding box center [373, 258] width 296 height 18
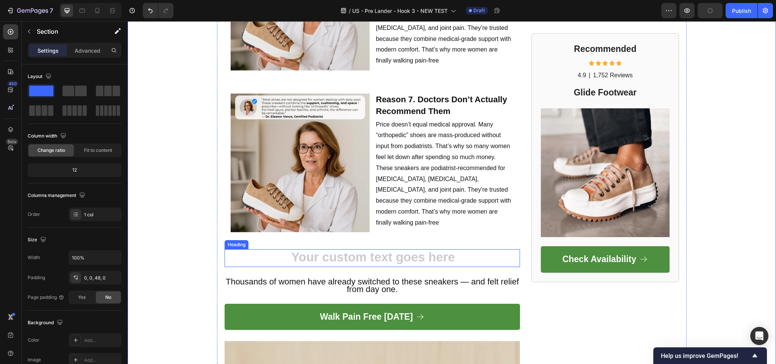
click at [254, 249] on h1 "Rich Text Editor. Editing area: main" at bounding box center [373, 258] width 296 height 18
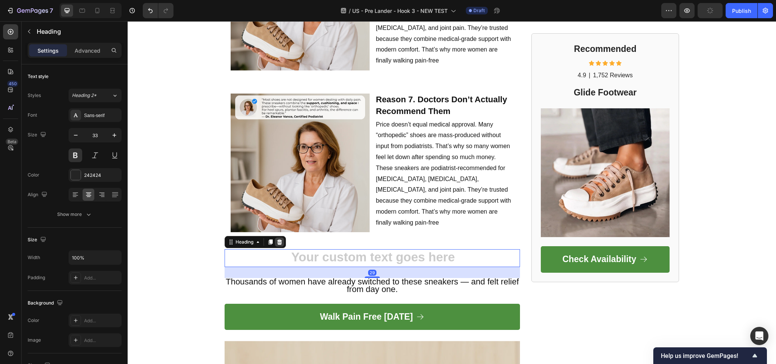
click at [277, 239] on icon at bounding box center [280, 242] width 6 height 6
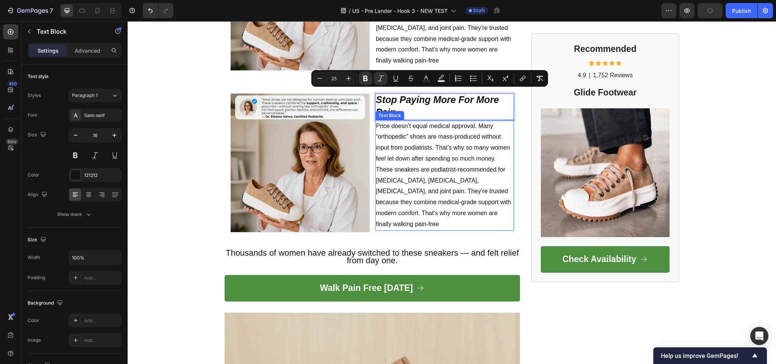
click at [429, 177] on p "Price doesn’t equal medical approval. Many “orthopedic” shoes are mass-produced…" at bounding box center [445, 175] width 138 height 109
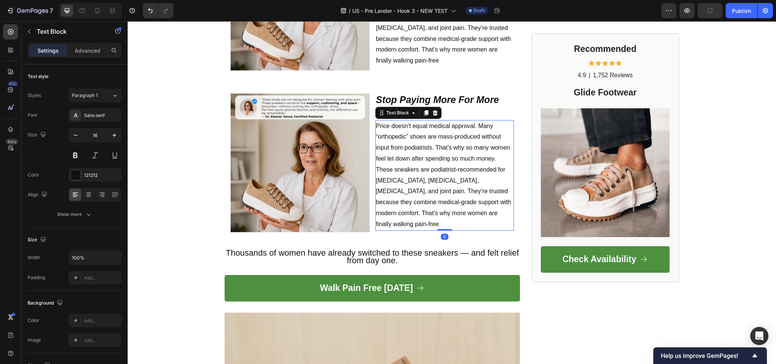
click at [429, 175] on p "Price doesn’t equal medical approval. Many “orthopedic” shoes are mass-produced…" at bounding box center [445, 175] width 138 height 109
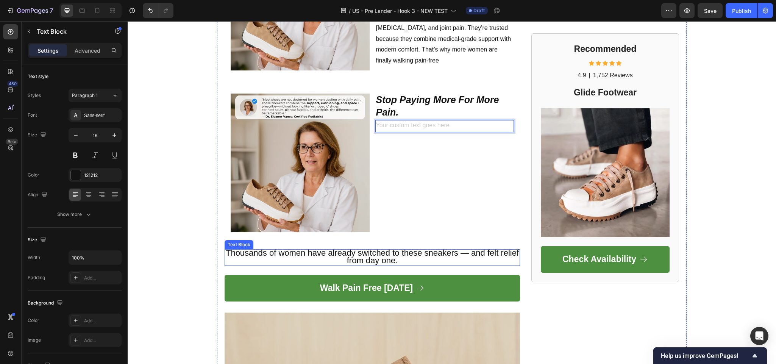
click at [362, 260] on span "Thousands of women have already switched to these sneakers — and felt relief fr…" at bounding box center [372, 256] width 293 height 17
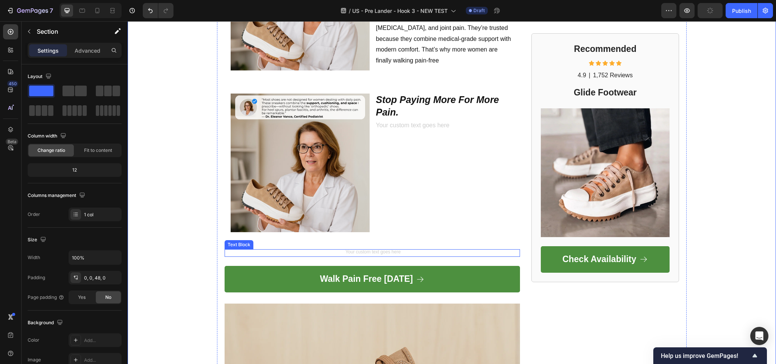
click at [227, 249] on div "Rich Text Editor. Editing area: main" at bounding box center [373, 253] width 296 height 8
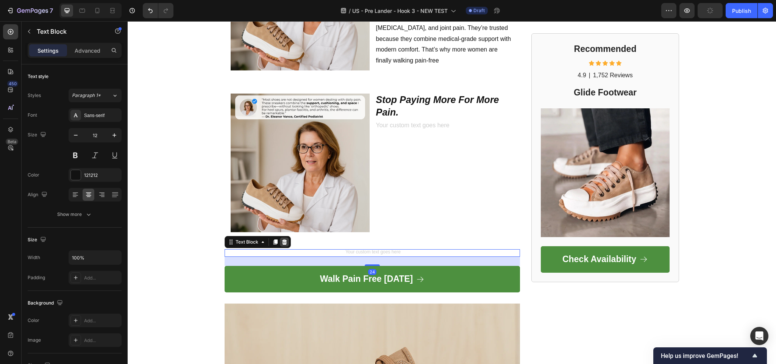
click at [282, 240] on icon at bounding box center [284, 241] width 5 height 5
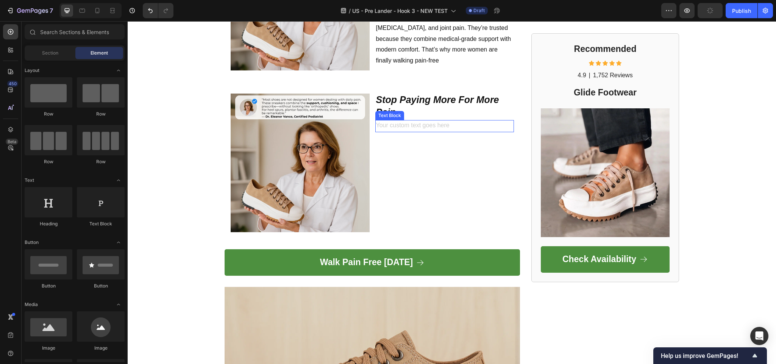
click at [412, 120] on div "Rich Text Editor. Editing area: main" at bounding box center [445, 126] width 139 height 13
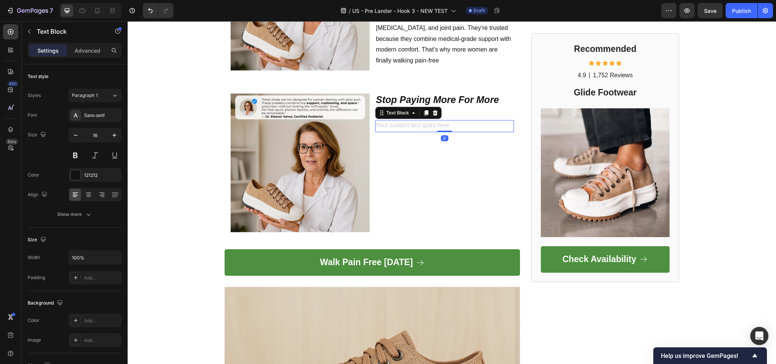
click at [412, 122] on div "Rich Text Editor. Editing area: main" at bounding box center [445, 126] width 139 height 13
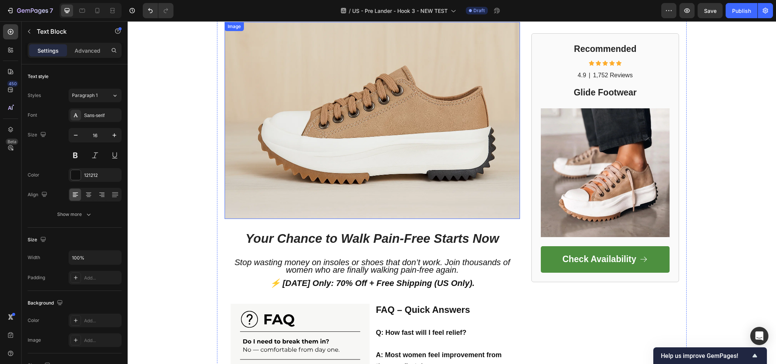
scroll to position [1950, 0]
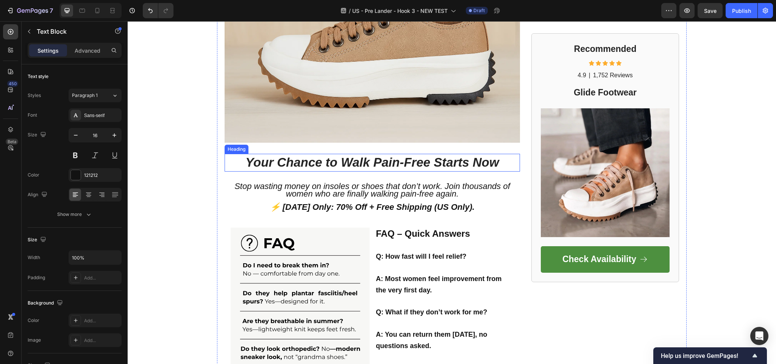
click at [362, 157] on icon "Your Chance to Walk Pain-Free Starts Now" at bounding box center [373, 162] width 254 height 14
click at [360, 163] on icon "Your Chance to Walk Pain-Free Starts Now" at bounding box center [373, 162] width 254 height 14
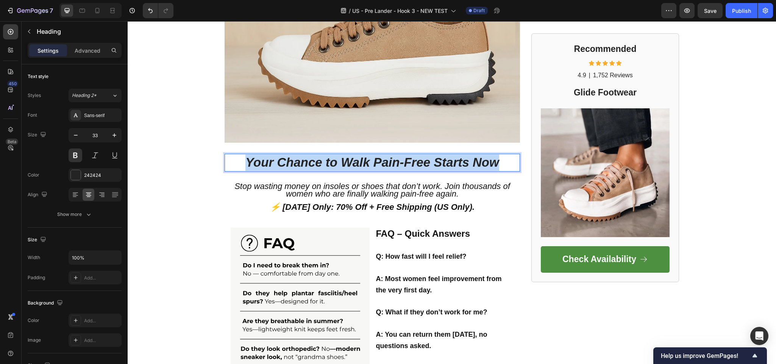
click at [360, 163] on icon "Your Chance to Walk Pain-Free Starts Now" at bounding box center [373, 162] width 254 height 14
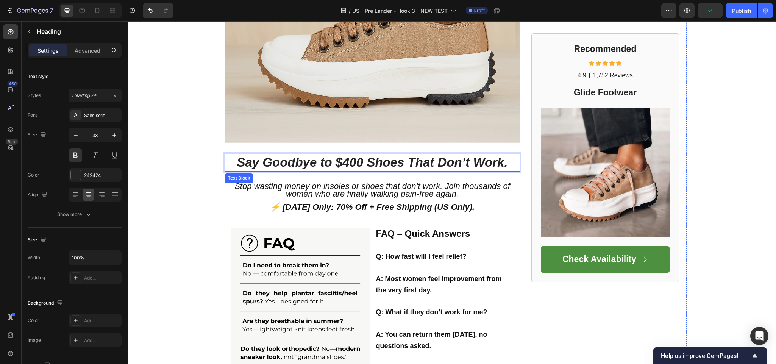
click at [406, 188] on span "Stop wasting money on insoles or shoes that don’t work. Join thousands of women…" at bounding box center [373, 190] width 276 height 17
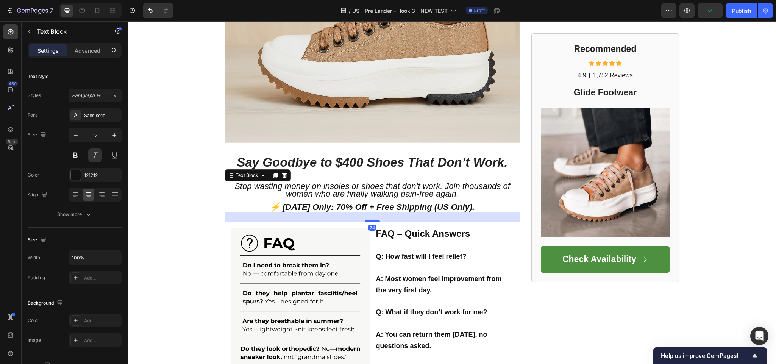
click at [406, 188] on span "Stop wasting money on insoles or shoes that don’t work. Join thousands of women…" at bounding box center [373, 190] width 276 height 17
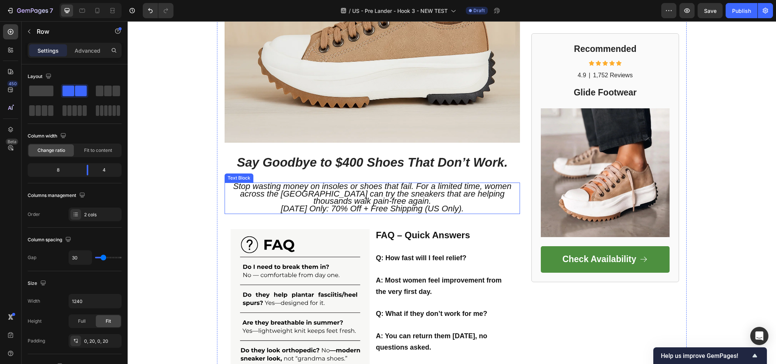
click at [380, 205] on span "Today Only: 70% Off + Free Shipping (US Only)." at bounding box center [372, 208] width 183 height 9
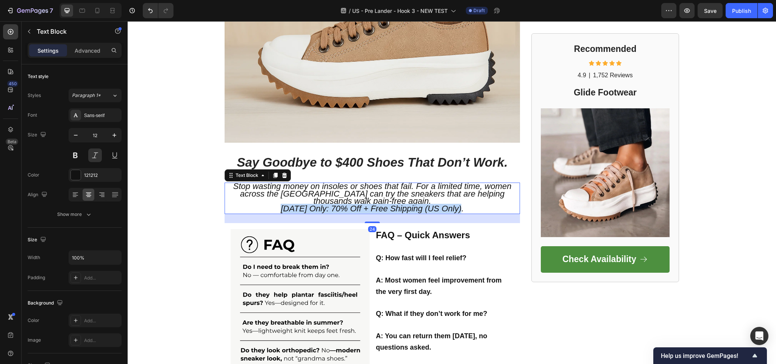
click at [380, 205] on span "Today Only: 70% Off + Free Shipping (US Only)." at bounding box center [372, 208] width 183 height 9
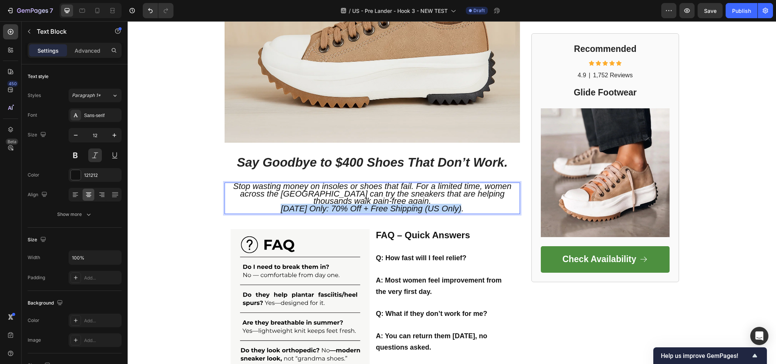
click at [380, 205] on span "Today Only: 70% Off + Free Shipping (US Only)." at bounding box center [372, 208] width 183 height 9
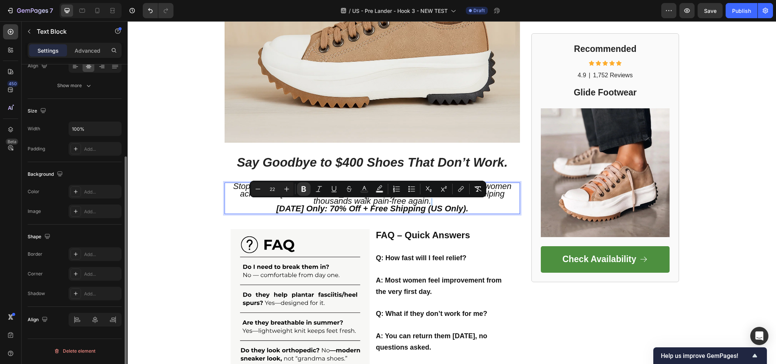
scroll to position [0, 0]
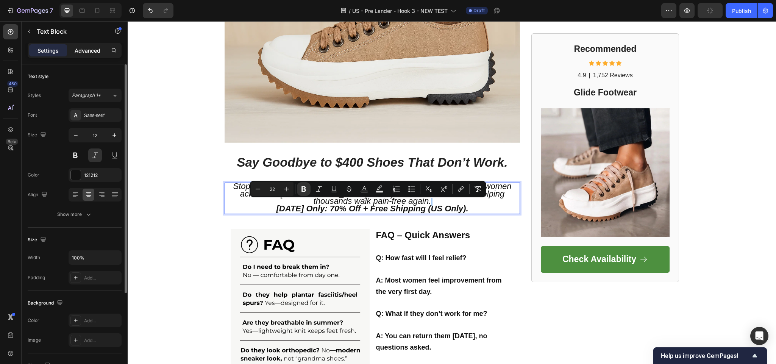
click at [75, 56] on div "Advanced" at bounding box center [88, 50] width 38 height 12
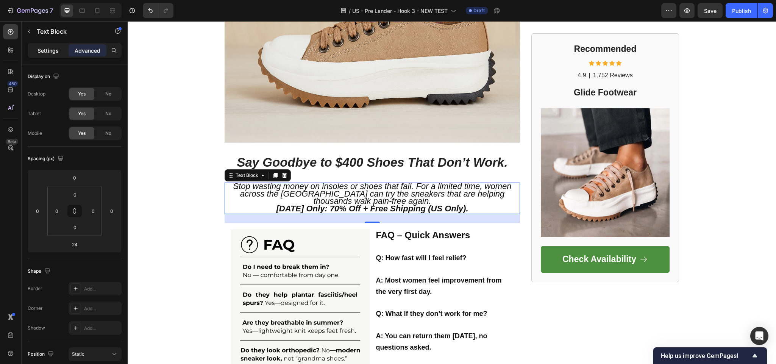
click at [56, 55] on div "Settings" at bounding box center [48, 50] width 38 height 12
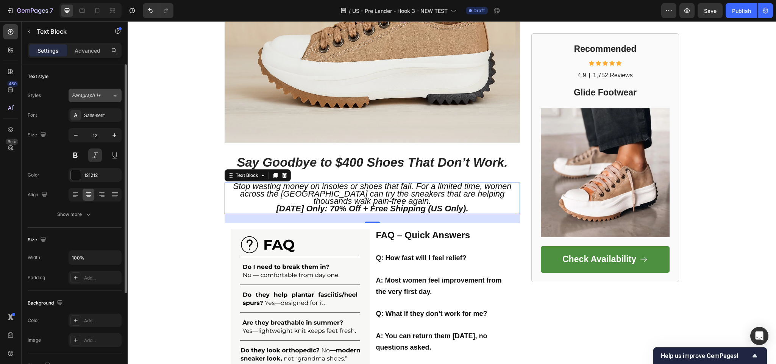
click at [99, 99] on span "Paragraph 1*" at bounding box center [86, 95] width 29 height 7
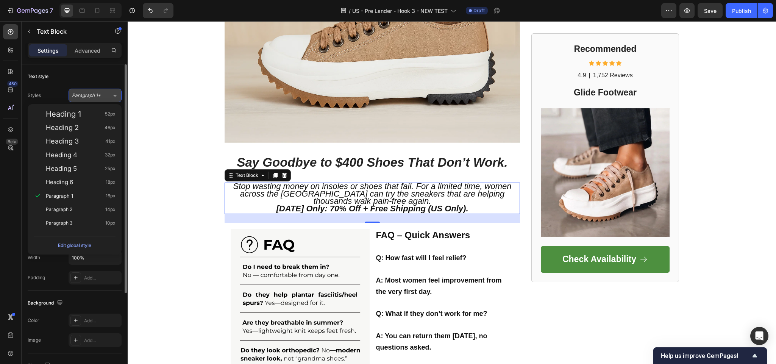
click at [99, 99] on span "Paragraph 1*" at bounding box center [86, 95] width 29 height 7
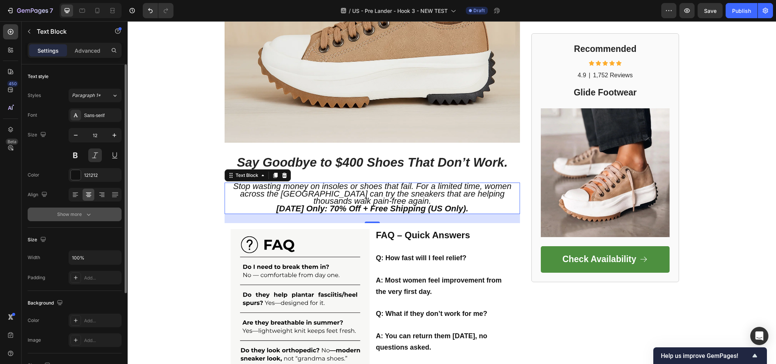
click at [75, 219] on button "Show more" at bounding box center [75, 215] width 94 height 14
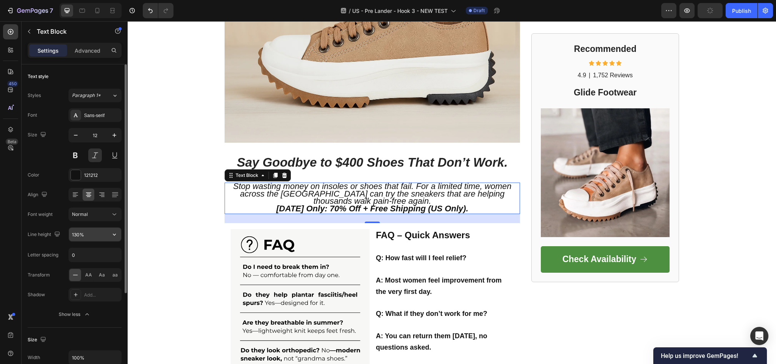
click at [91, 232] on input "130%" at bounding box center [95, 235] width 52 height 14
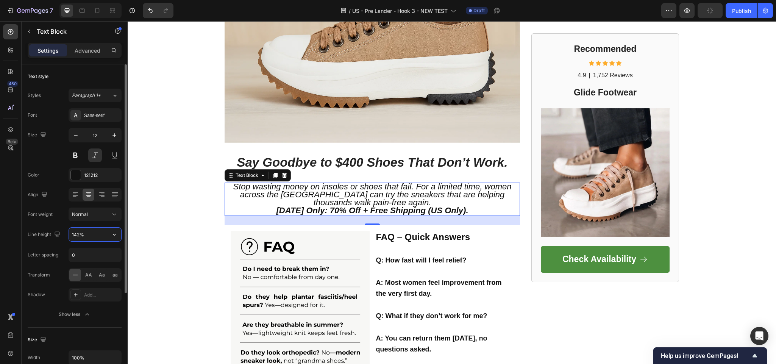
click at [105, 236] on input "142%" at bounding box center [95, 235] width 52 height 14
click at [114, 236] on icon "button" at bounding box center [114, 235] width 3 height 2
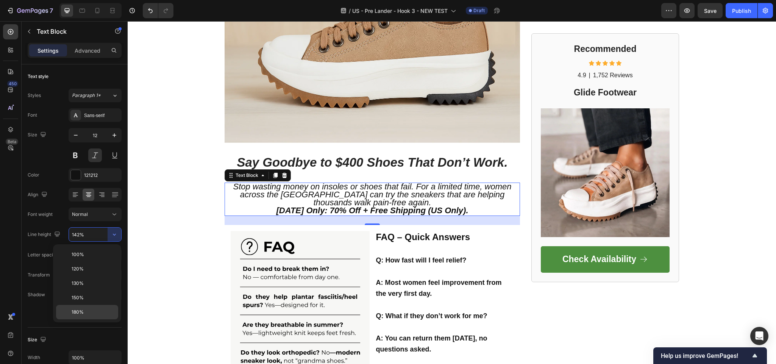
click at [75, 310] on span "180%" at bounding box center [78, 312] width 12 height 7
type input "180%"
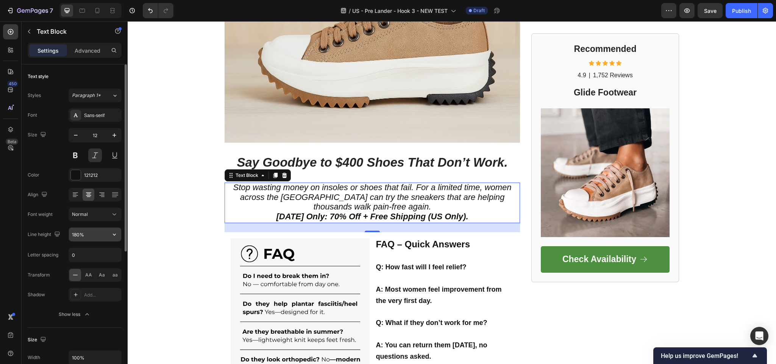
click at [101, 238] on input "180%" at bounding box center [95, 235] width 52 height 14
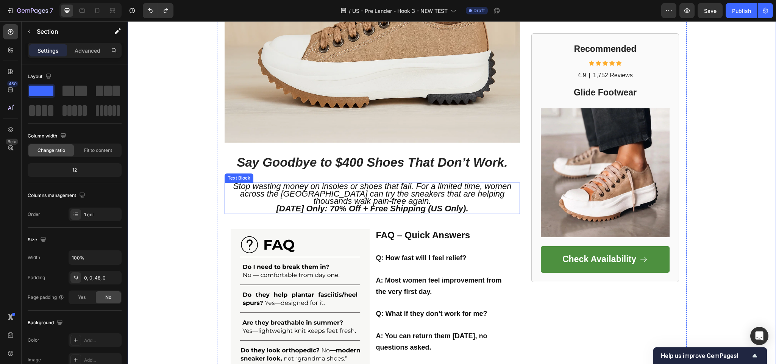
click at [313, 186] on span "Stop wasting money on insoles or shoes that fail. For a limited time, women acr…" at bounding box center [372, 194] width 279 height 24
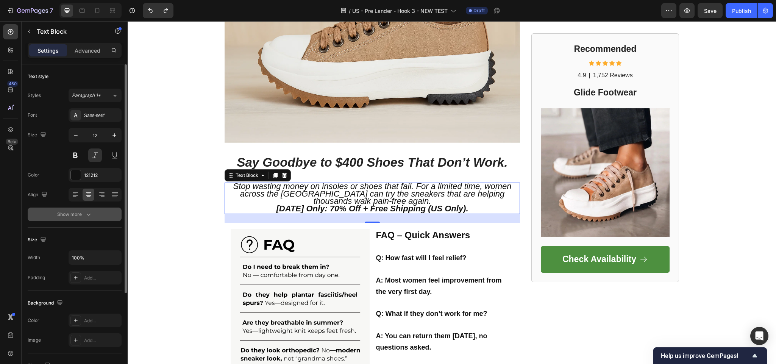
click at [75, 218] on div "Show more" at bounding box center [74, 215] width 35 height 8
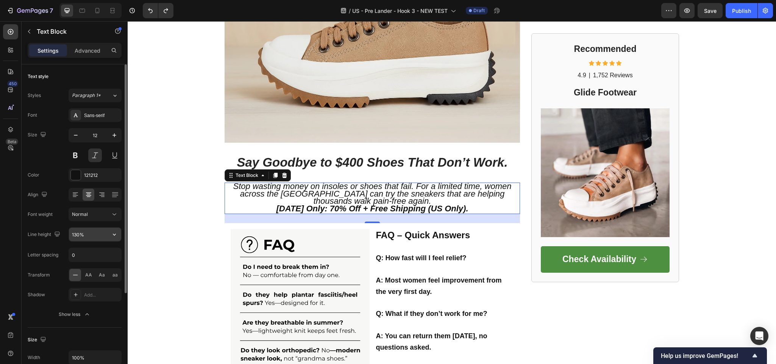
click at [86, 238] on input "130%" at bounding box center [95, 235] width 52 height 14
click at [113, 232] on icon "button" at bounding box center [115, 235] width 8 height 8
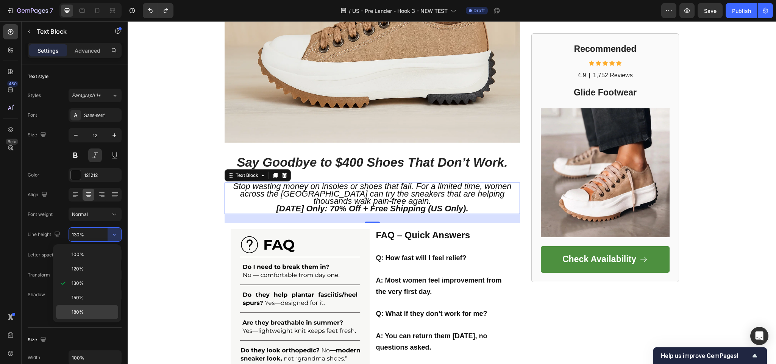
click at [81, 313] on span "180%" at bounding box center [78, 312] width 12 height 7
type input "180%"
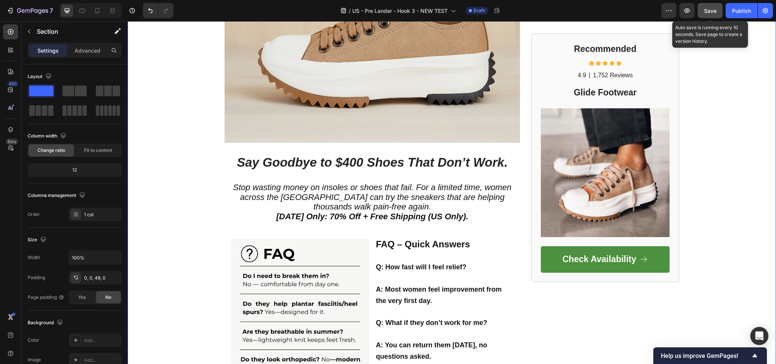
click at [717, 10] on span "Save" at bounding box center [710, 11] width 13 height 6
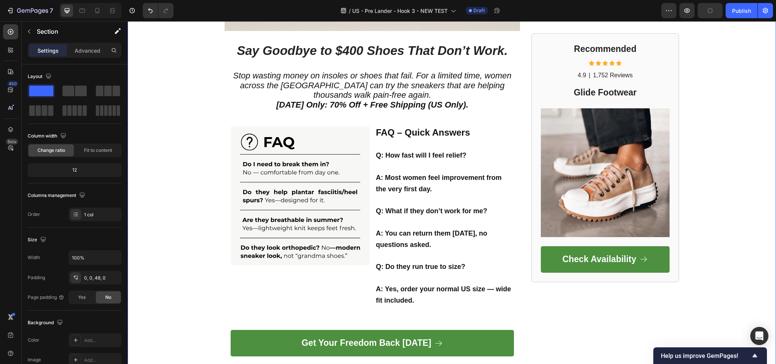
scroll to position [2063, 0]
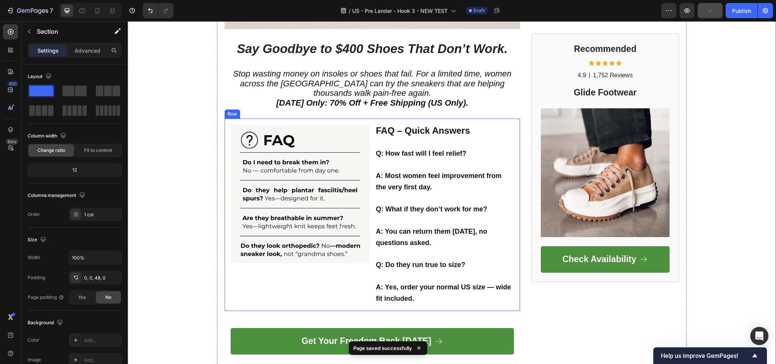
click at [225, 119] on div "Image FAQ – Quick Answers Q: How fast will I feel relief? A: Most women feel im…" at bounding box center [373, 215] width 296 height 193
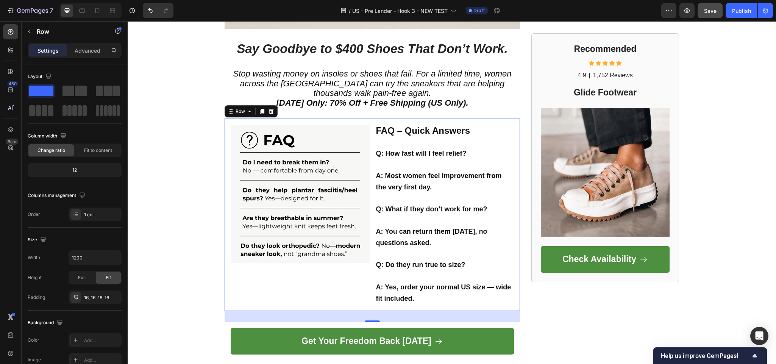
click at [225, 119] on div "Image FAQ – Quick Answers Q: How fast will I feel relief? A: Most women feel im…" at bounding box center [373, 215] width 296 height 193
click at [268, 109] on icon at bounding box center [271, 111] width 6 height 6
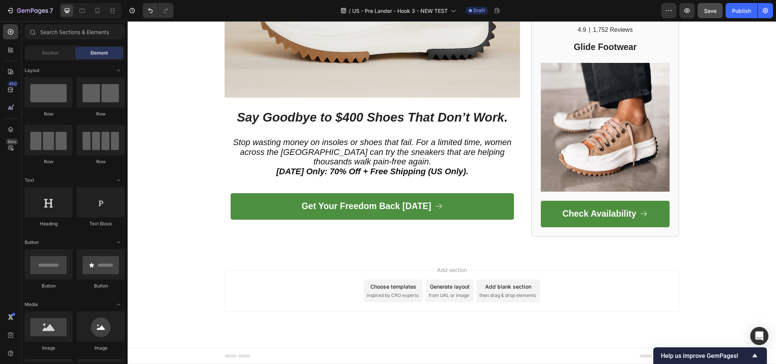
scroll to position [1991, 0]
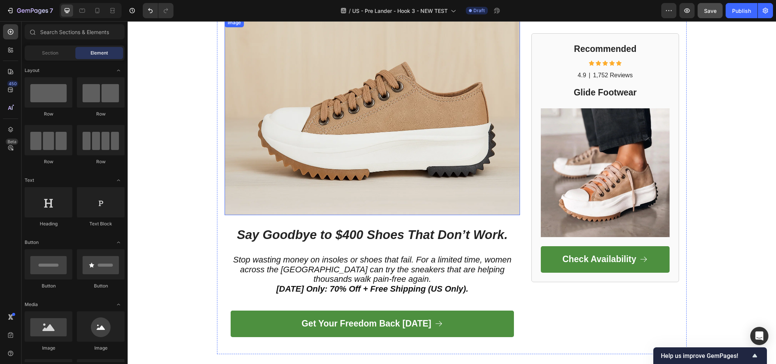
click at [394, 81] on img at bounding box center [373, 116] width 296 height 197
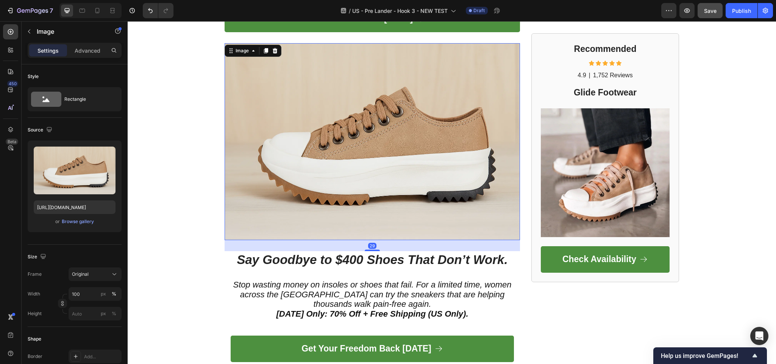
scroll to position [1839, 0]
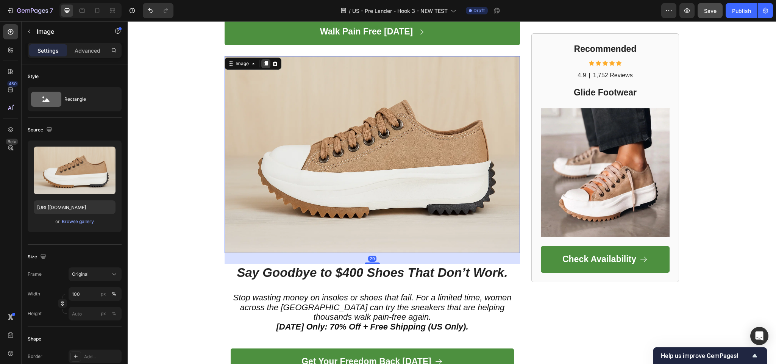
click at [264, 61] on icon at bounding box center [266, 63] width 4 height 5
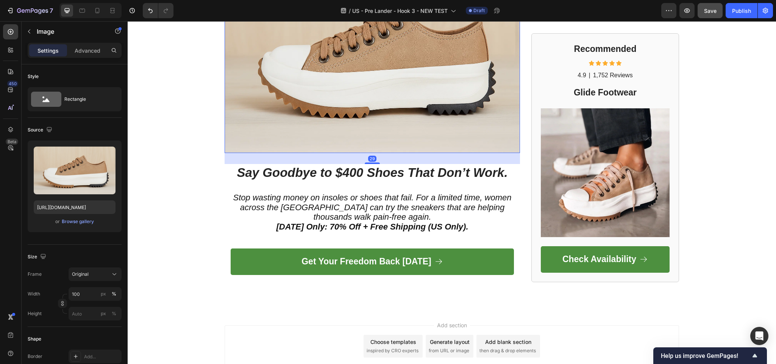
scroll to position [2165, 0]
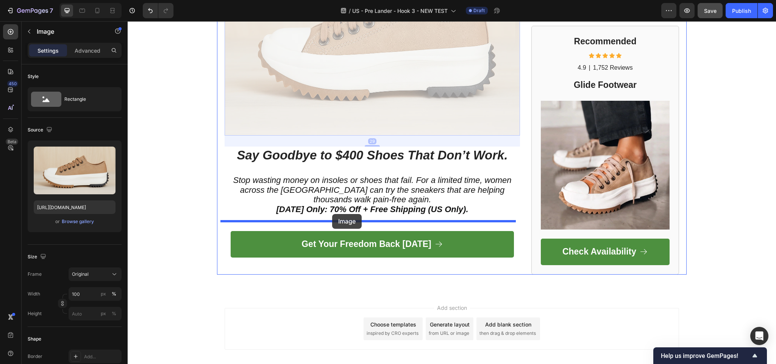
drag, startPoint x: 369, startPoint y: 58, endPoint x: 332, endPoint y: 214, distance: 160.3
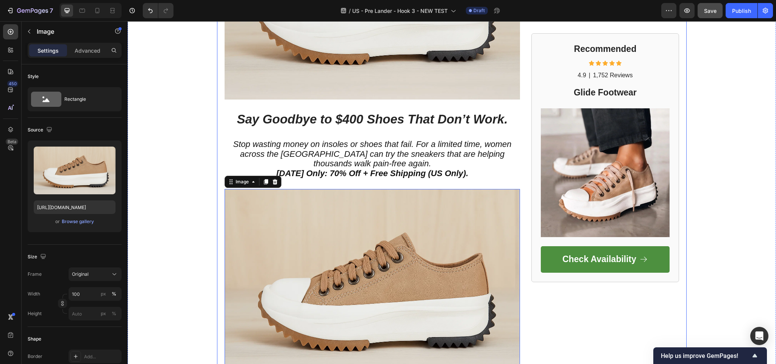
scroll to position [2109, 0]
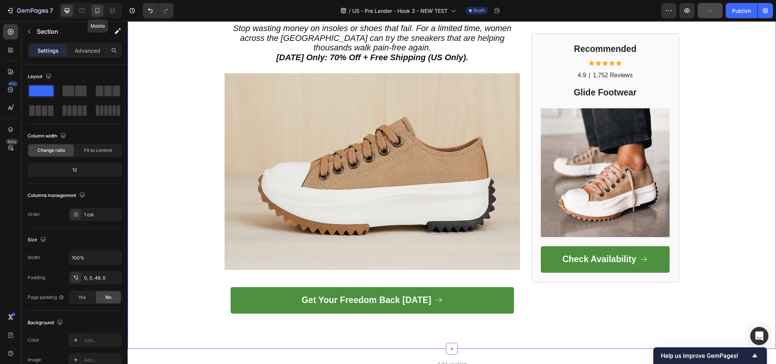
click at [97, 11] on icon at bounding box center [98, 11] width 8 height 8
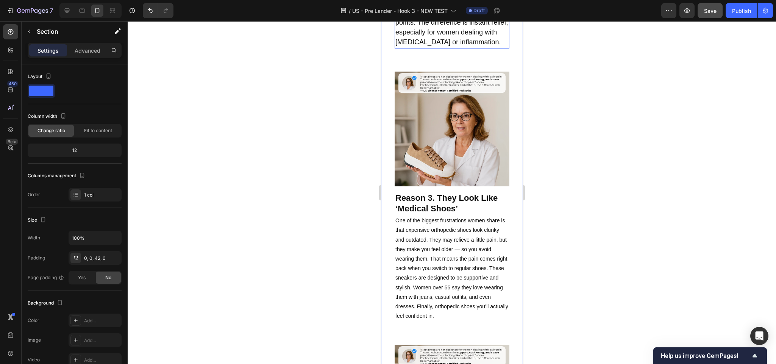
scroll to position [833, 0]
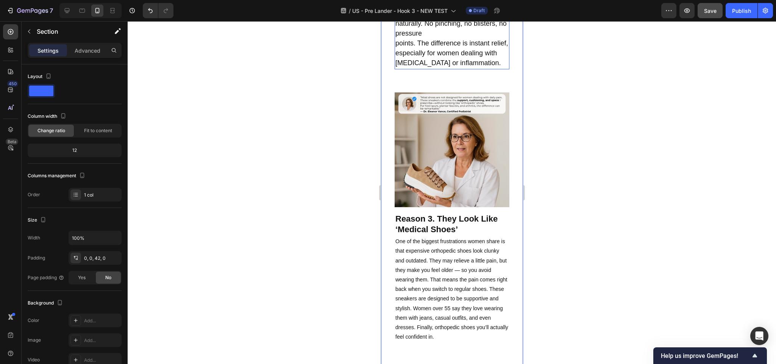
click at [465, 37] on span "These sneakers feature a wide toe box that lets your toes spread naturally. No …" at bounding box center [450, 19] width 111 height 38
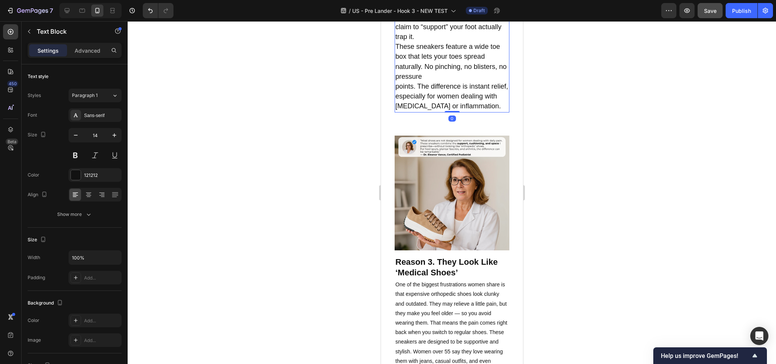
scroll to position [758, 0]
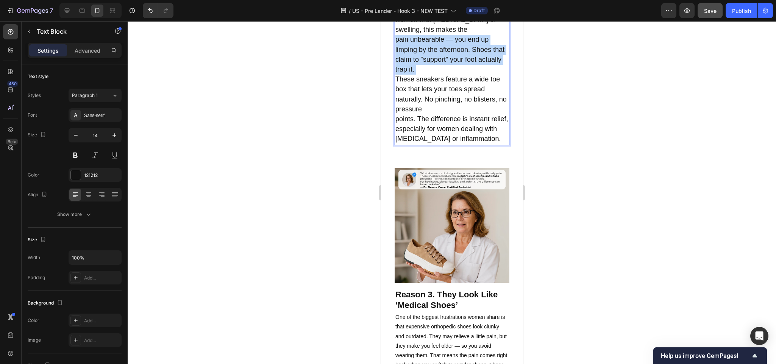
click at [454, 144] on p "Narrow designs in most $400 shoes cause pinching and friction. For women with b…" at bounding box center [451, 69] width 113 height 149
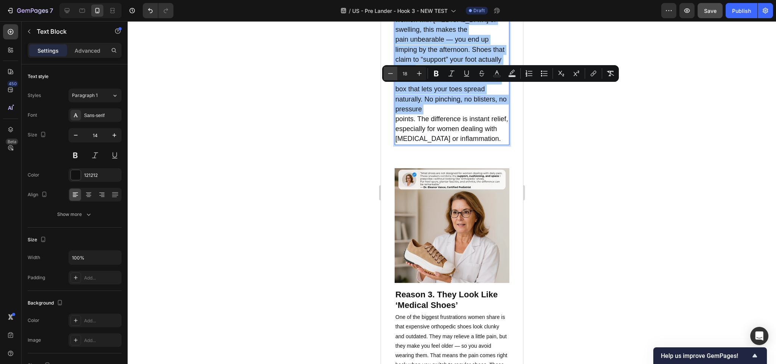
click at [394, 75] on icon "Editor contextual toolbar" at bounding box center [391, 74] width 8 height 8
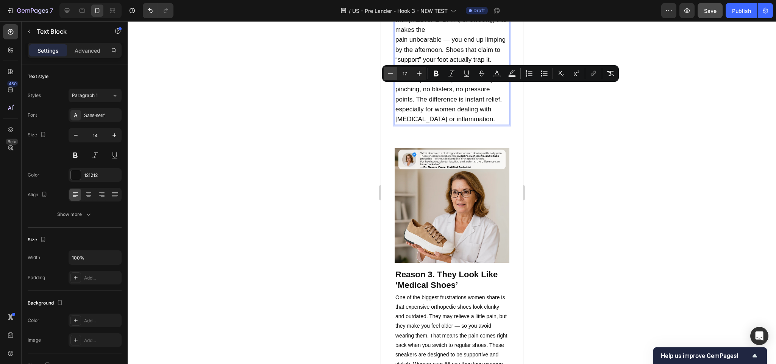
click at [394, 75] on icon "Editor contextual toolbar" at bounding box center [391, 74] width 8 height 8
type input "16"
click at [337, 151] on div at bounding box center [452, 192] width 649 height 343
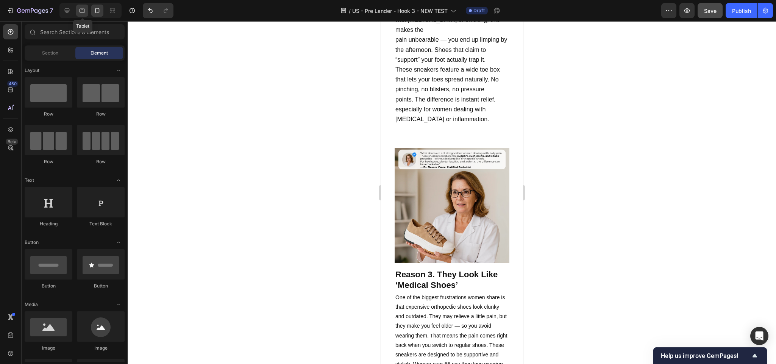
click at [80, 11] on icon at bounding box center [82, 11] width 8 height 8
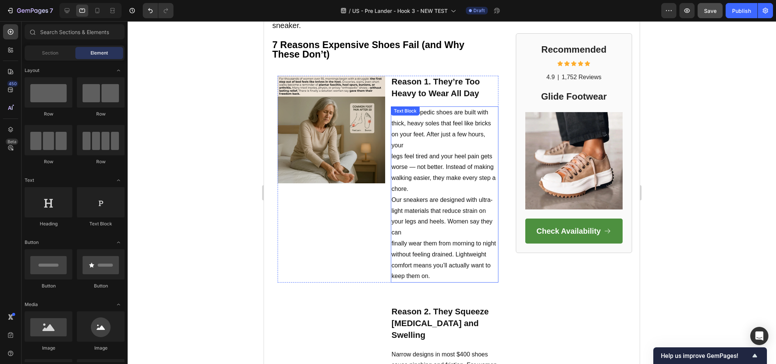
scroll to position [313, 0]
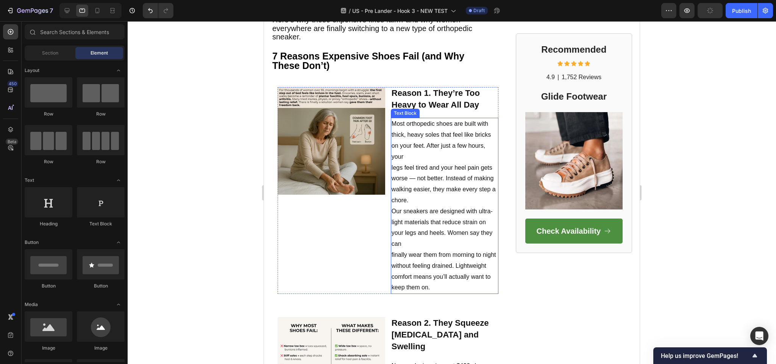
click at [409, 174] on p "Most orthopedic shoes are built with thick, heavy soles that feel like bricks o…" at bounding box center [445, 206] width 106 height 175
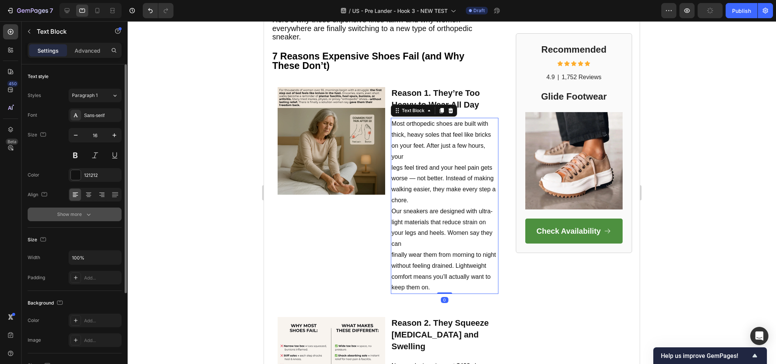
click at [86, 212] on icon "button" at bounding box center [89, 215] width 8 height 8
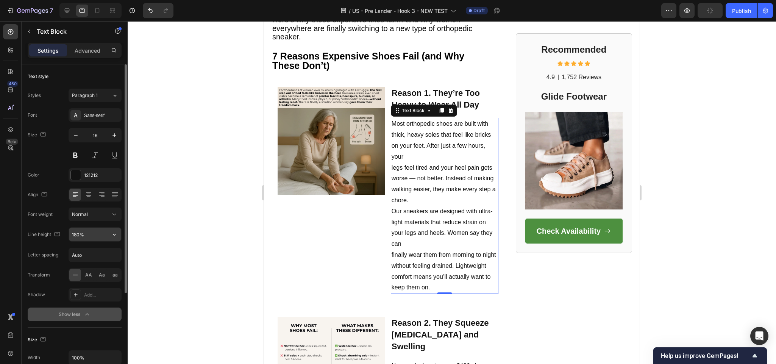
click at [98, 236] on input "180%" at bounding box center [95, 235] width 52 height 14
click at [123, 233] on div at bounding box center [125, 178] width 4 height 229
click at [113, 232] on icon "button" at bounding box center [115, 235] width 8 height 8
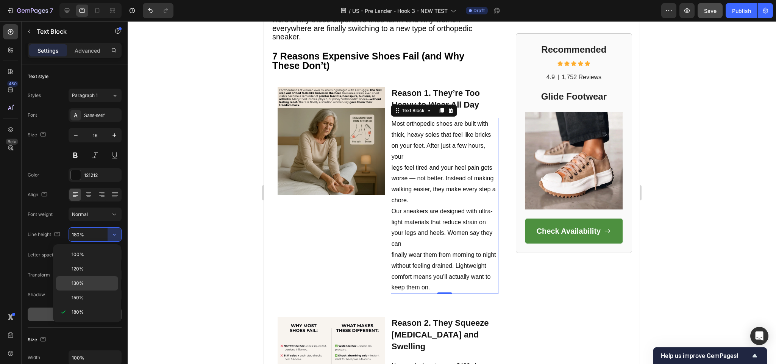
click at [74, 286] on span "130%" at bounding box center [78, 283] width 12 height 7
type input "130%"
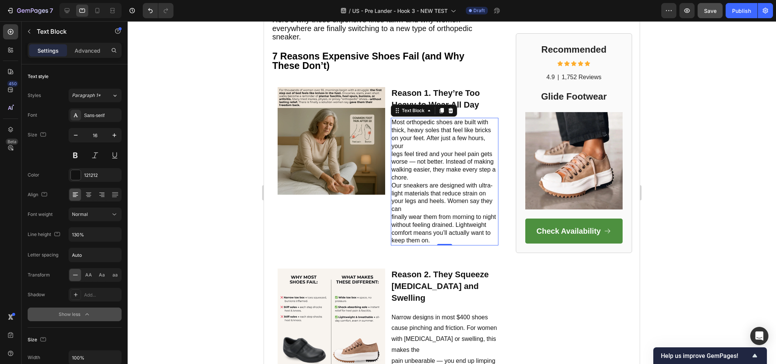
click at [203, 241] on div at bounding box center [452, 192] width 649 height 343
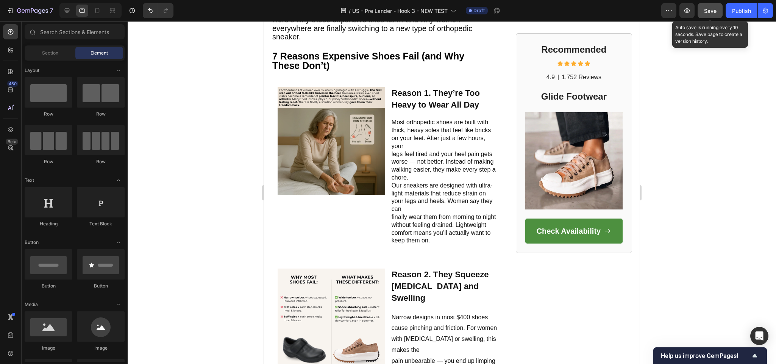
click at [715, 14] on div "Save" at bounding box center [710, 11] width 13 height 8
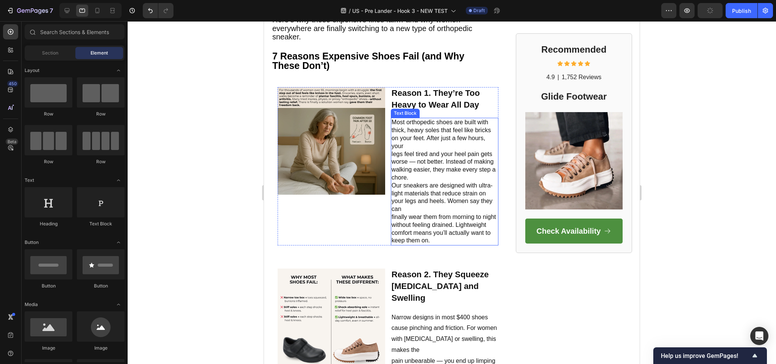
click at [407, 140] on p "Most orthopedic shoes are built with thick, heavy soles that feel like bricks o…" at bounding box center [445, 182] width 106 height 126
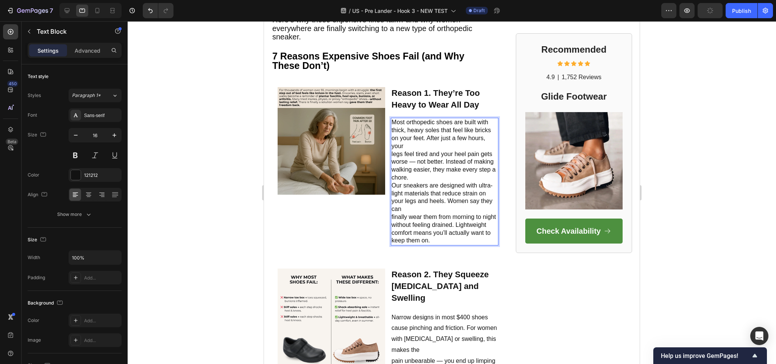
click at [392, 148] on p "Most orthopedic shoes are built with thick, heavy soles that feel like bricks o…" at bounding box center [445, 182] width 106 height 126
click at [392, 180] on p "Most orthopedic shoes are built with thick, heavy soles that feel like bricks o…" at bounding box center [445, 182] width 106 height 126
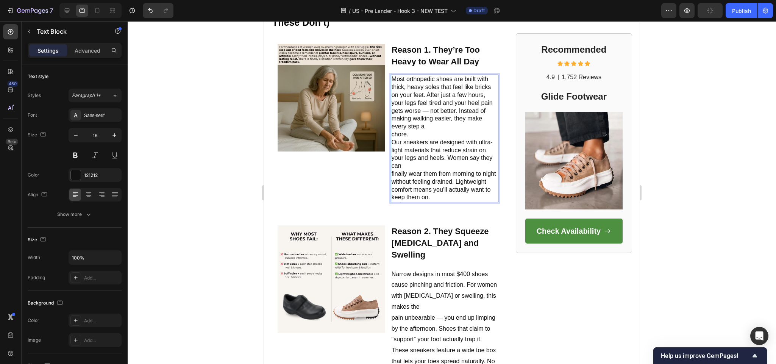
scroll to position [351, 0]
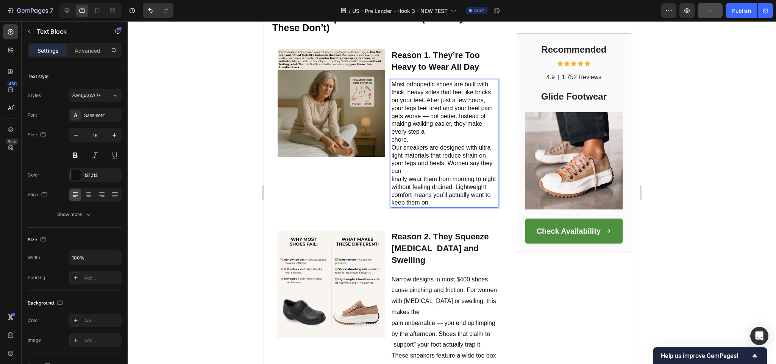
click at [392, 174] on p "Most orthopedic shoes are built with thick, heavy soles that feel like bricks o…" at bounding box center [445, 144] width 106 height 126
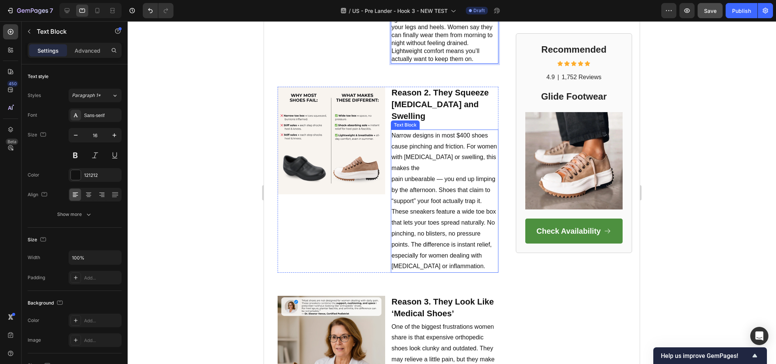
scroll to position [502, 0]
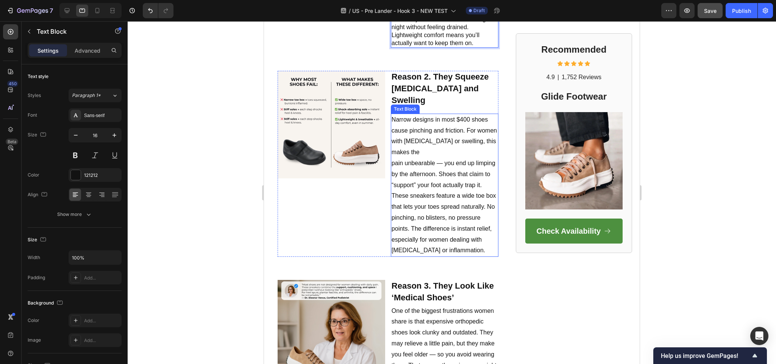
click at [421, 199] on span "These sneakers feature a wide toe box that lets your toes spread naturally. No …" at bounding box center [444, 207] width 105 height 28
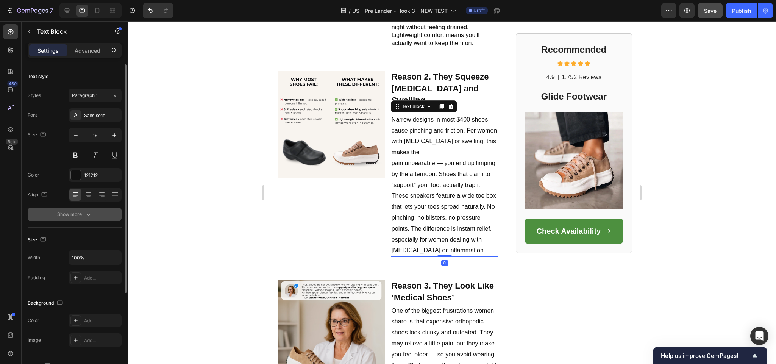
click at [93, 216] on button "Show more" at bounding box center [75, 215] width 94 height 14
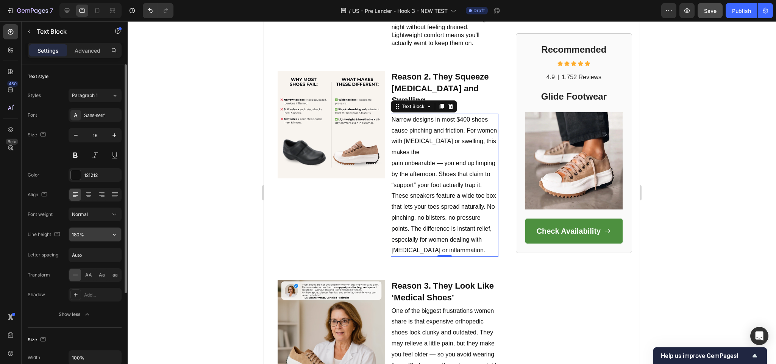
click at [92, 235] on input "180%" at bounding box center [95, 235] width 52 height 14
click at [105, 235] on input "180%" at bounding box center [95, 235] width 52 height 14
click at [113, 232] on icon "button" at bounding box center [115, 235] width 8 height 8
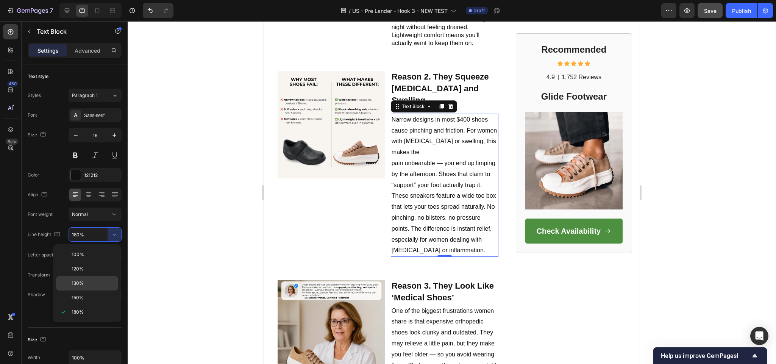
click at [83, 279] on div "130%" at bounding box center [87, 283] width 62 height 14
type input "130%"
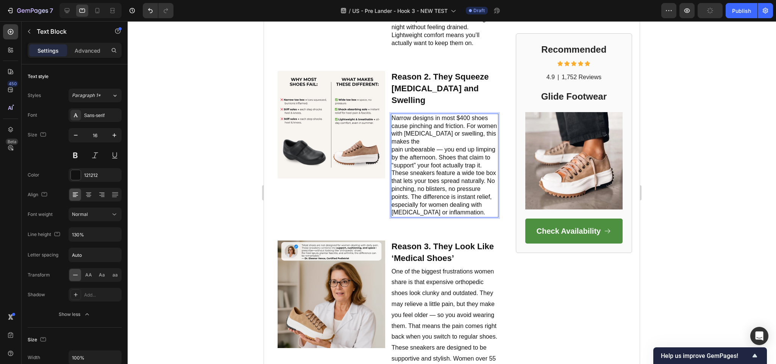
click at [424, 171] on span "These sneakers feature a wide toe box that lets your toes spread naturally. No …" at bounding box center [444, 181] width 105 height 22
click at [453, 157] on p "Narrow designs in most $400 shoes cause pinching and friction. For women with b…" at bounding box center [445, 165] width 106 height 102
click at [448, 154] on p "Narrow designs in most $400 shoes cause pinching and friction. For women with b…" at bounding box center [445, 165] width 106 height 102
click at [429, 133] on span "Narrow designs in most $400 shoes cause pinching and friction. For women with b…" at bounding box center [444, 165] width 105 height 101
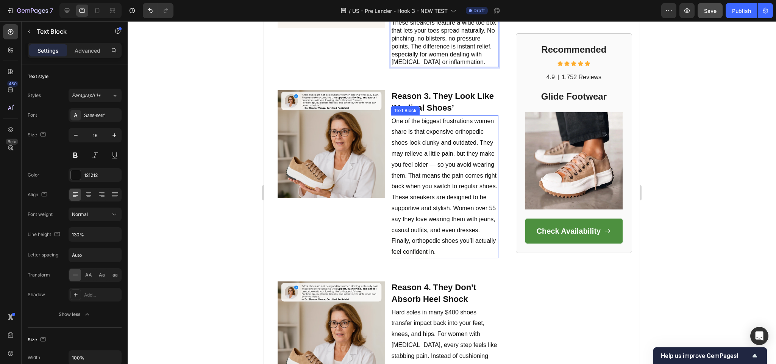
scroll to position [654, 0]
click at [423, 172] on p "One of the biggest frustrations women share is that expensive orthopedic shoes …" at bounding box center [445, 186] width 106 height 142
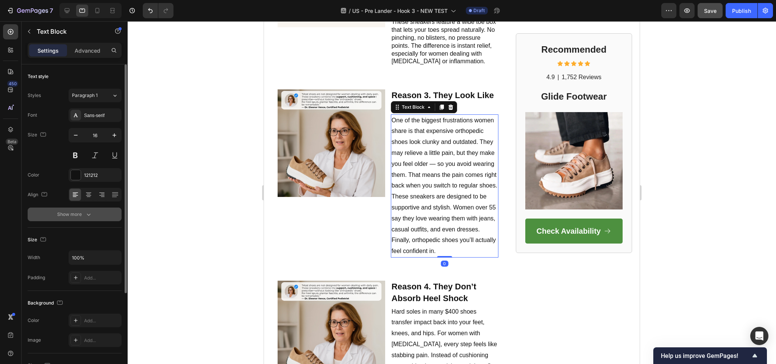
click at [80, 215] on div "Show more" at bounding box center [74, 215] width 35 height 8
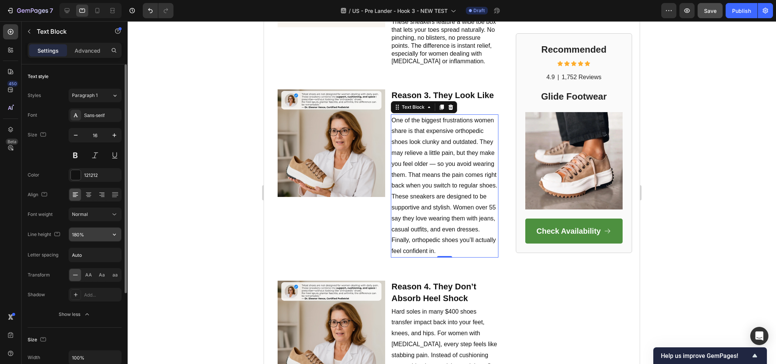
click at [99, 241] on input "180%" at bounding box center [95, 235] width 52 height 14
click at [118, 241] on button "button" at bounding box center [115, 235] width 14 height 14
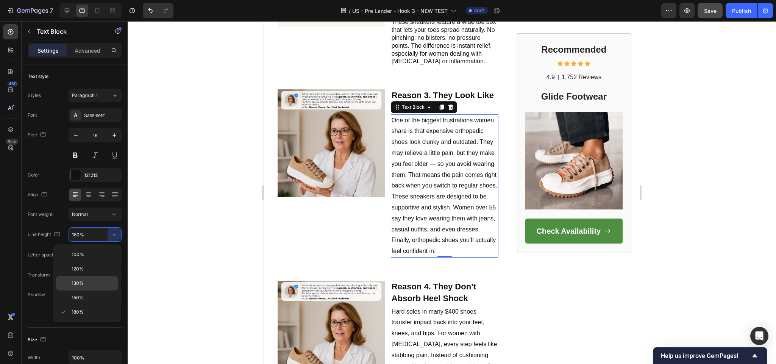
click at [83, 284] on span "130%" at bounding box center [78, 283] width 12 height 7
type input "130%"
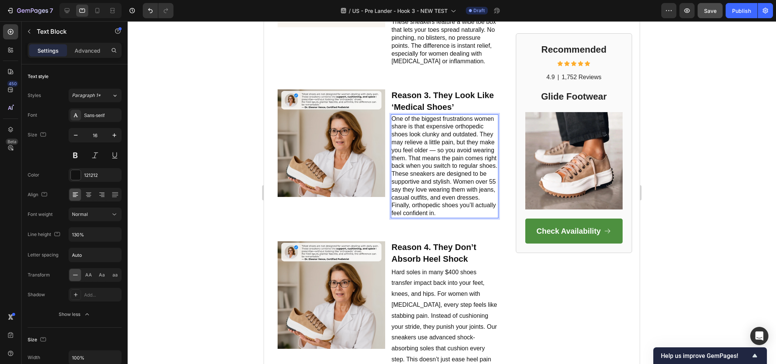
click at [445, 144] on p "One of the biggest frustrations women share is that expensive orthopedic shoes …" at bounding box center [445, 166] width 106 height 102
click at [430, 159] on p "One of the biggest frustrations women share is that expensive orthopedic shoes …" at bounding box center [445, 166] width 106 height 102
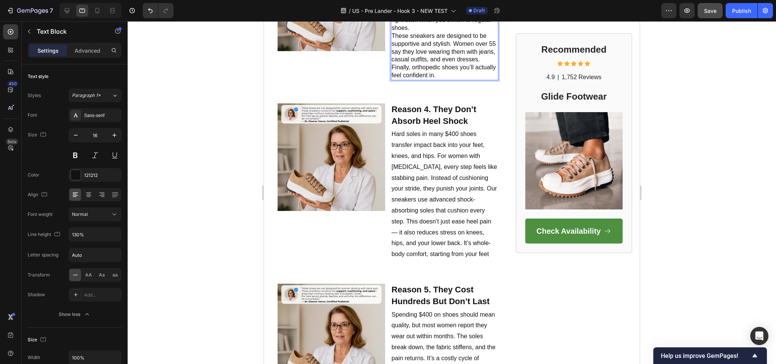
scroll to position [805, 0]
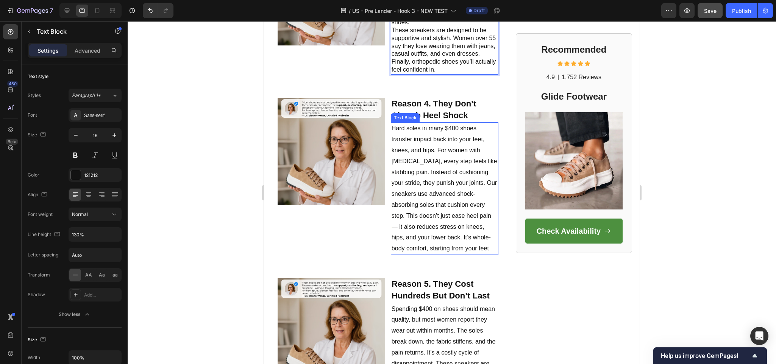
click at [438, 166] on p "Hard soles in many $400 shoes transfer impact back into your feet, knees, and h…" at bounding box center [445, 188] width 106 height 131
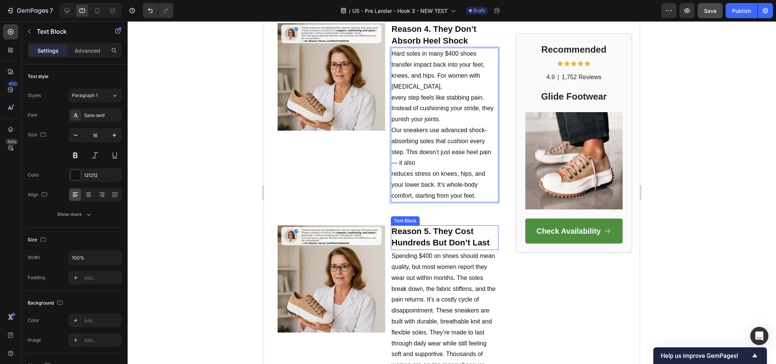
scroll to position [881, 0]
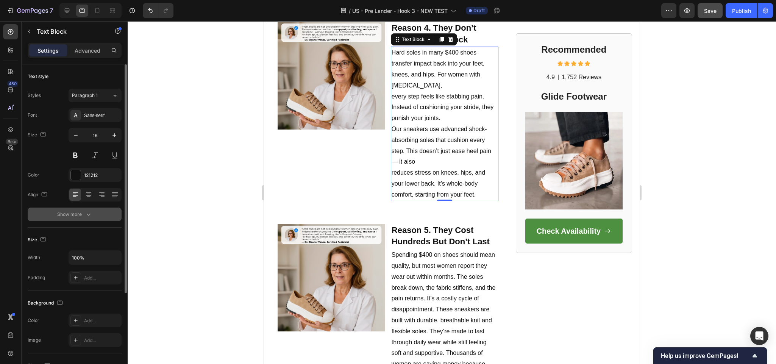
click at [87, 218] on icon "button" at bounding box center [89, 215] width 8 height 8
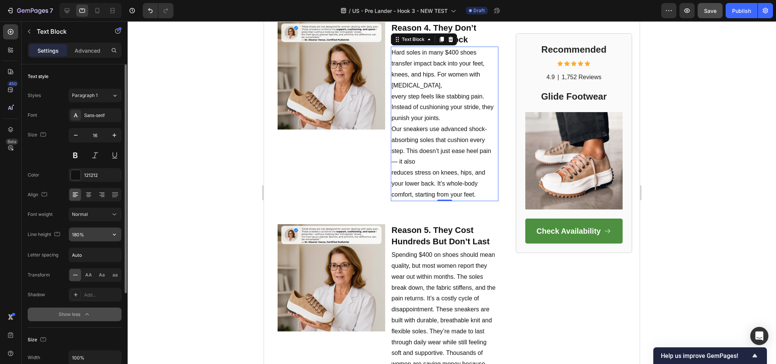
click at [85, 239] on input "180%" at bounding box center [95, 235] width 52 height 14
click at [114, 237] on icon "button" at bounding box center [115, 235] width 8 height 8
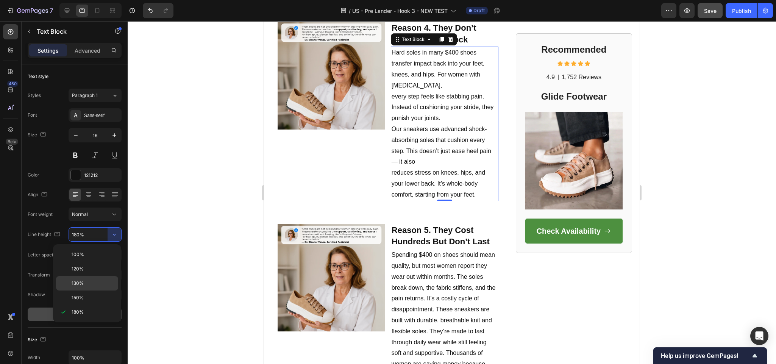
click at [85, 282] on p "130%" at bounding box center [93, 283] width 43 height 7
type input "130%"
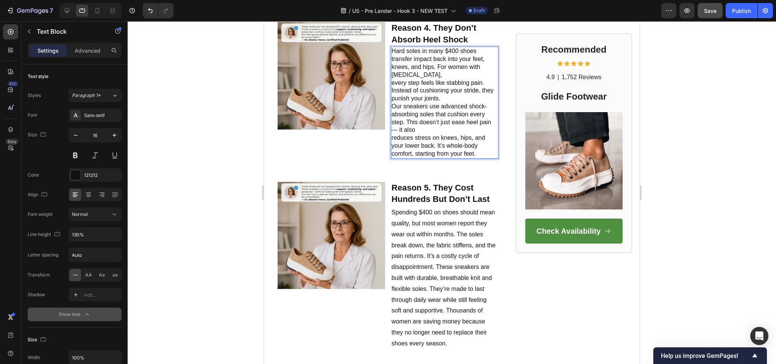
click at [435, 124] on p "Hard soles in many $400 shoes transfer impact back into your feet, knees, and h…" at bounding box center [445, 102] width 106 height 110
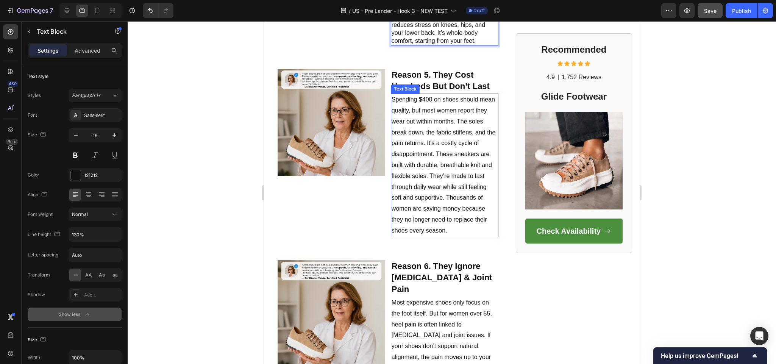
scroll to position [995, 0]
click at [419, 164] on p "Spending $400 on shoes should mean quality, but most women report they wear out…" at bounding box center [445, 165] width 106 height 142
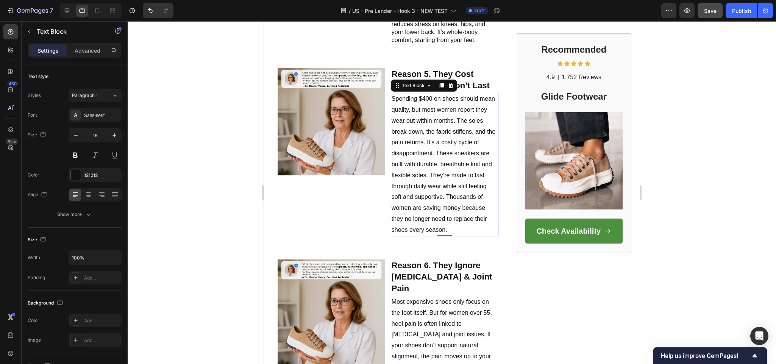
click at [428, 161] on p "Spending $400 on shoes should mean quality, but most women report they wear out…" at bounding box center [445, 165] width 106 height 142
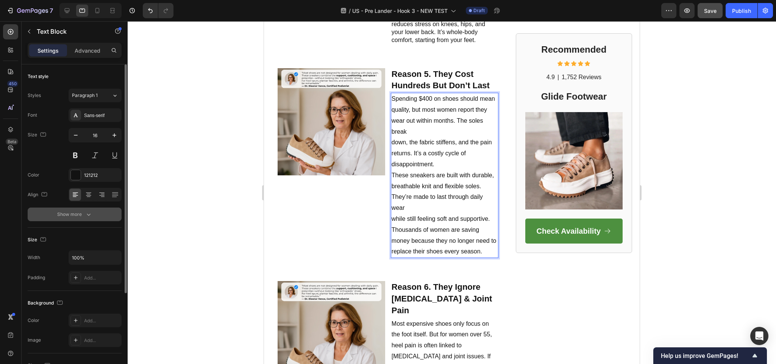
click at [83, 221] on button "Show more" at bounding box center [75, 215] width 94 height 14
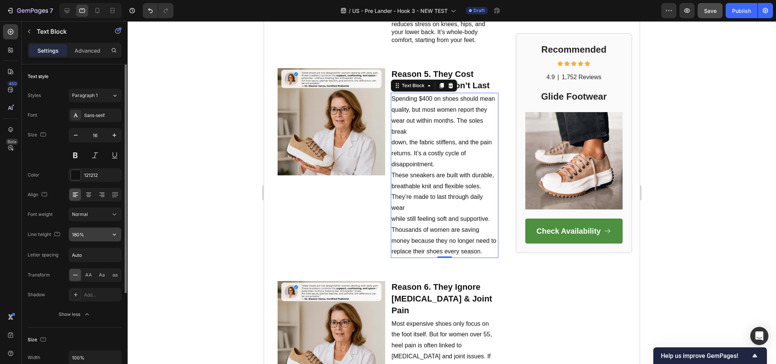
click at [93, 242] on div "180%" at bounding box center [95, 234] width 53 height 14
click at [109, 238] on button "button" at bounding box center [115, 235] width 14 height 14
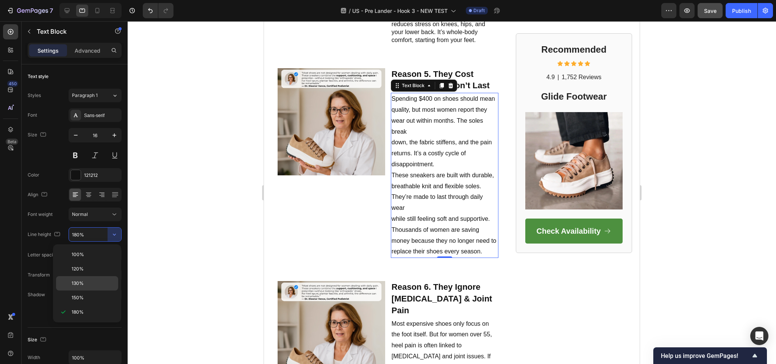
click at [87, 280] on div "130%" at bounding box center [87, 283] width 62 height 14
type input "130%"
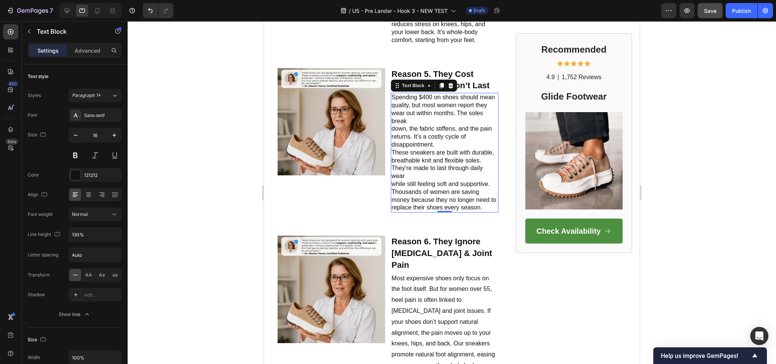
click at [198, 263] on div at bounding box center [452, 192] width 649 height 343
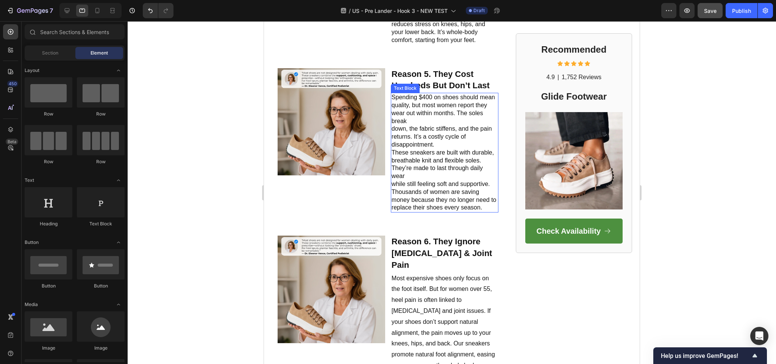
click at [421, 205] on p "Spending $400 on shoes should mean quality, but most women report they wear out…" at bounding box center [445, 153] width 106 height 118
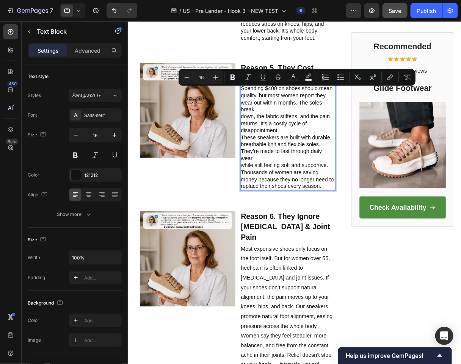
click at [461, 0] on html "7 Version history / US - Pre Lander - Hook 3 - NEW TEST Draft Preview Save Publ…" at bounding box center [230, 0] width 461 height 0
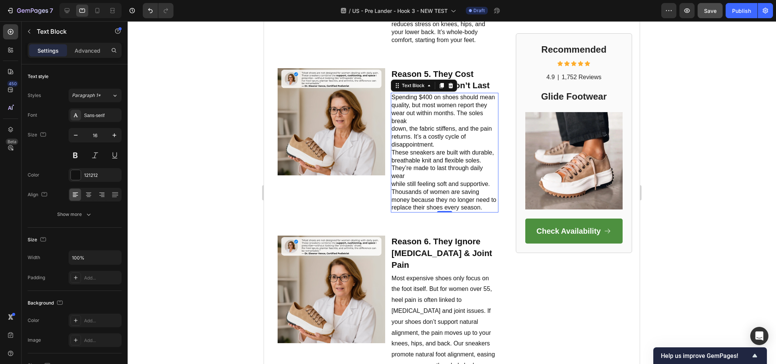
click at [441, 162] on p "Spending $400 on shoes should mean quality, but most women report they wear out…" at bounding box center [445, 153] width 106 height 118
click at [440, 162] on p "Spending $400 on shoes should mean quality, but most women report they wear out…" at bounding box center [445, 153] width 106 height 118
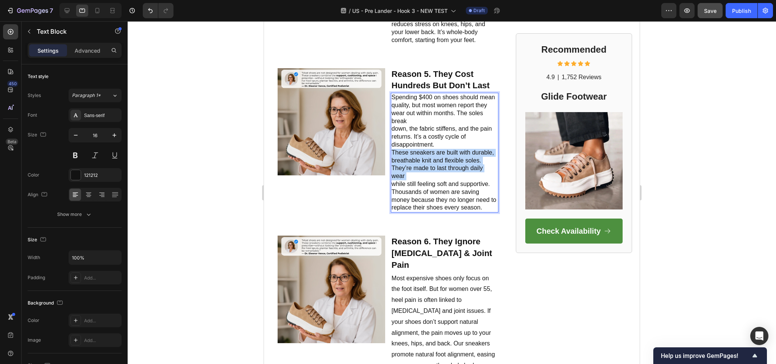
click at [440, 162] on p "Spending $400 on shoes should mean quality, but most women report they wear out…" at bounding box center [445, 153] width 106 height 118
click at [407, 211] on p "Spending $400 on shoes should mean quality, but most women report they wear out…" at bounding box center [445, 153] width 106 height 118
click at [392, 212] on p "Spending $400 on shoes should mean quality, but most women report they wear out…" at bounding box center [445, 153] width 106 height 118
click at [392, 186] on p "Spending $400 on shoes should mean quality, but most women report they wear out…" at bounding box center [445, 153] width 106 height 118
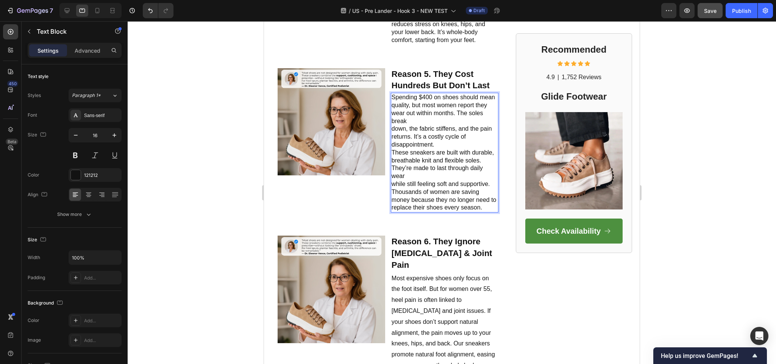
click at [433, 164] on p "Spending $400 on shoes should mean quality, but most women report they wear out…" at bounding box center [445, 153] width 106 height 118
click at [392, 212] on p "Spending $400 on shoes should mean quality, but most women report they wear out…" at bounding box center [445, 153] width 106 height 118
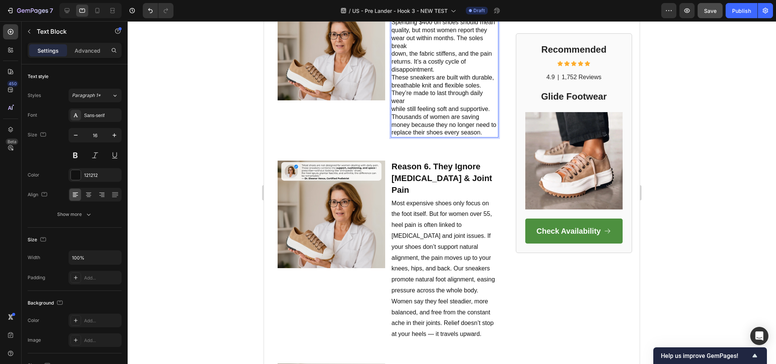
scroll to position [1071, 0]
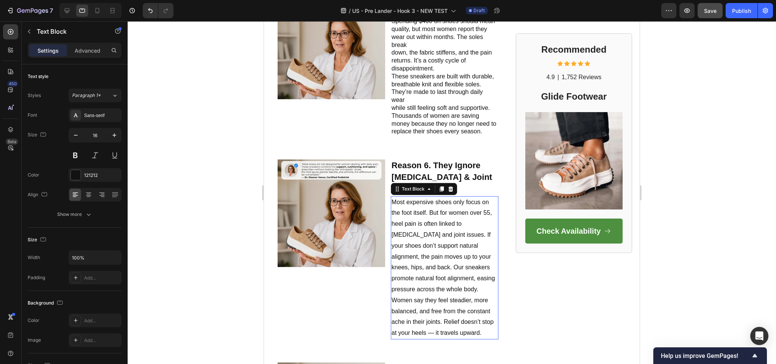
click at [430, 212] on p "Most expensive shoes only focus on the foot itself. But for women over 55, heel…" at bounding box center [445, 268] width 106 height 142
click at [412, 243] on p "Most expensive shoes only focus on the foot itself. But for women over 55, heel…" at bounding box center [445, 268] width 106 height 142
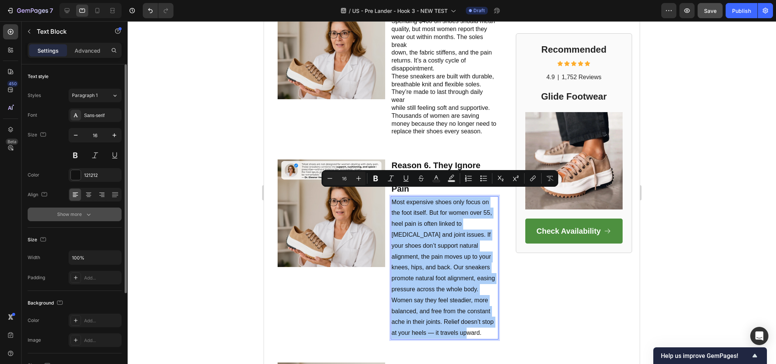
click at [82, 220] on button "Show more" at bounding box center [75, 215] width 94 height 14
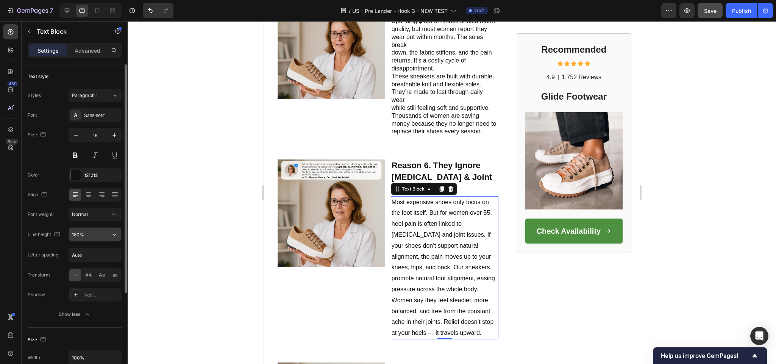
click at [92, 240] on input "180%" at bounding box center [95, 235] width 52 height 14
click at [117, 238] on icon "button" at bounding box center [115, 235] width 8 height 8
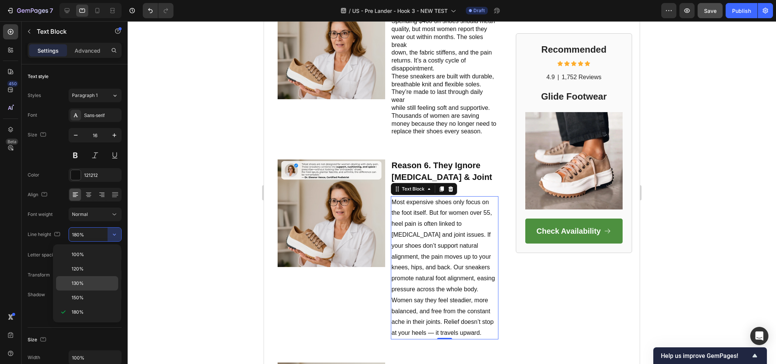
click at [80, 287] on span "130%" at bounding box center [78, 283] width 12 height 7
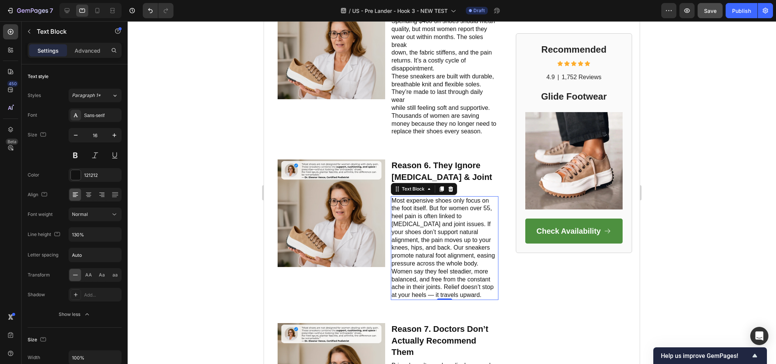
type input "180%"
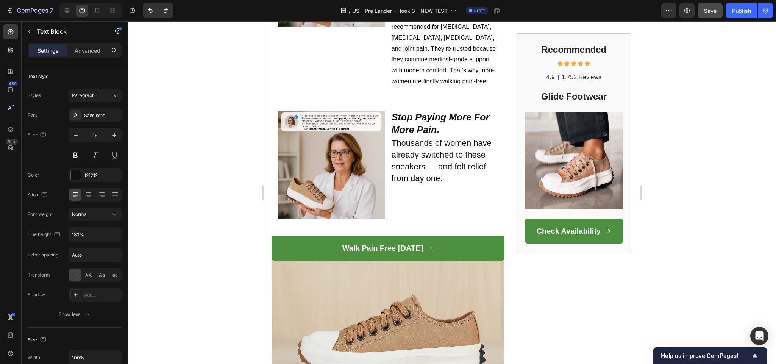
scroll to position [1553, 0]
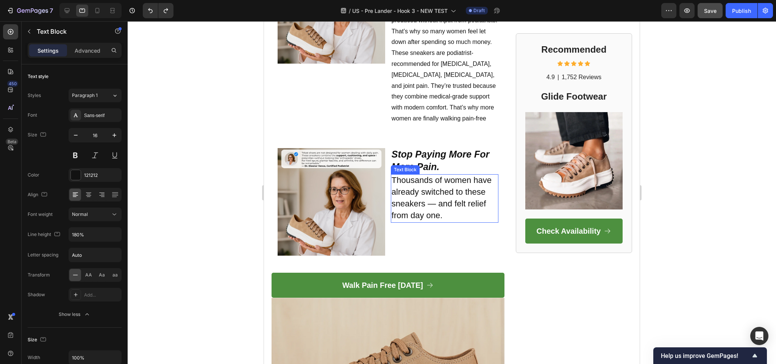
click at [437, 184] on span "Thousands of women have already switched to these sneakers — and felt relief fr…" at bounding box center [442, 197] width 100 height 44
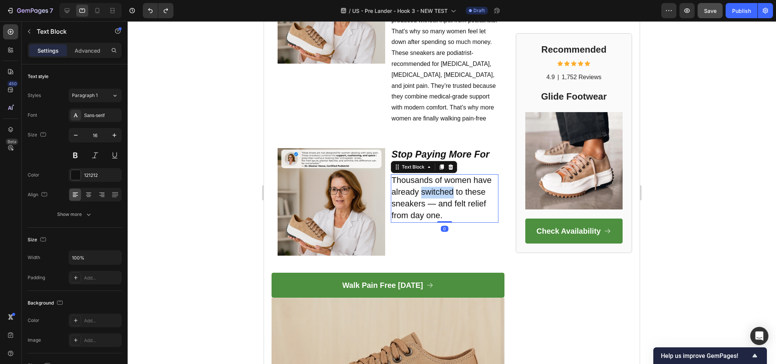
click at [437, 184] on span "Thousands of women have already switched to these sneakers — and felt relief fr…" at bounding box center [442, 197] width 100 height 44
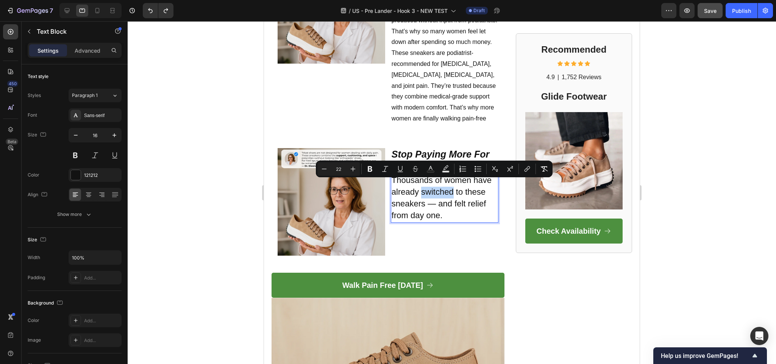
click at [437, 184] on span "Thousands of women have already switched to these sneakers — and felt relief fr…" at bounding box center [442, 197] width 100 height 44
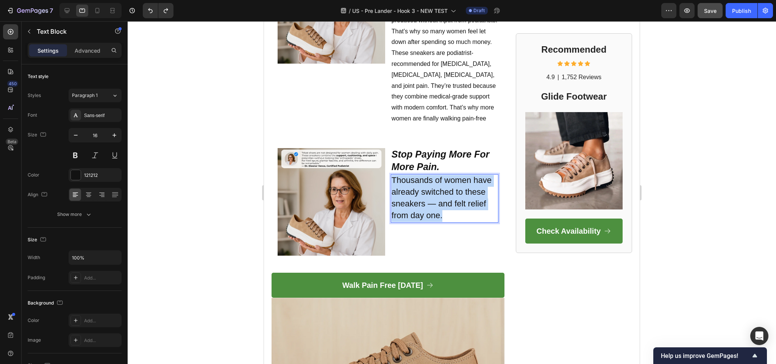
click at [437, 184] on span "Thousands of women have already switched to these sneakers — and felt relief fr…" at bounding box center [442, 197] width 100 height 44
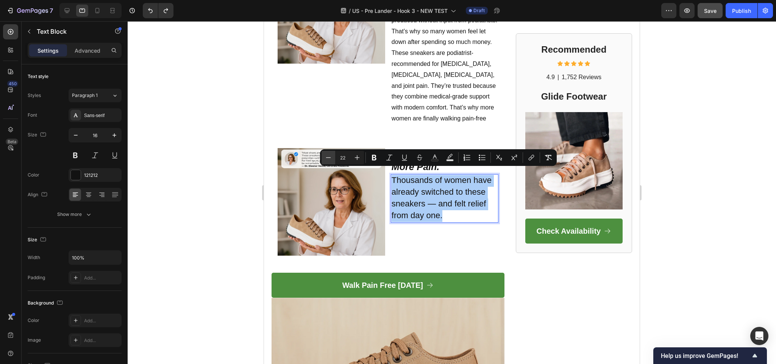
click at [327, 159] on icon "Editor contextual toolbar" at bounding box center [329, 158] width 8 height 8
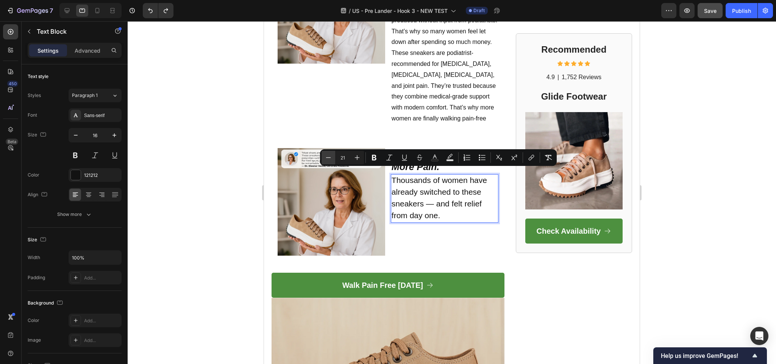
click at [327, 159] on icon "Editor contextual toolbar" at bounding box center [329, 158] width 8 height 8
type input "18"
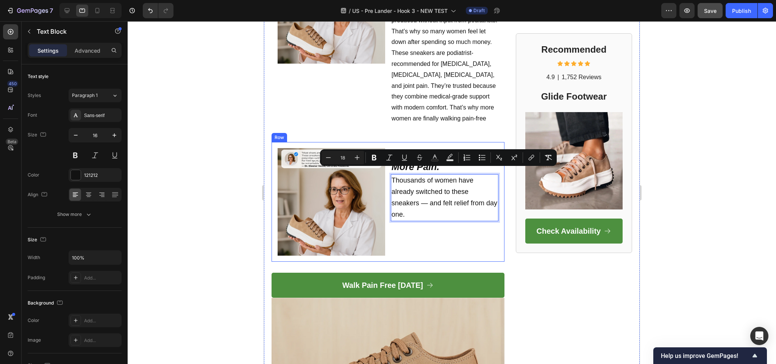
click at [202, 204] on div at bounding box center [452, 192] width 649 height 343
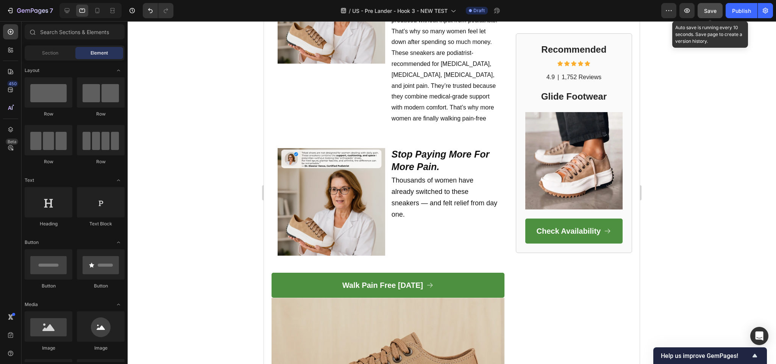
click at [720, 8] on button "Save" at bounding box center [710, 10] width 25 height 15
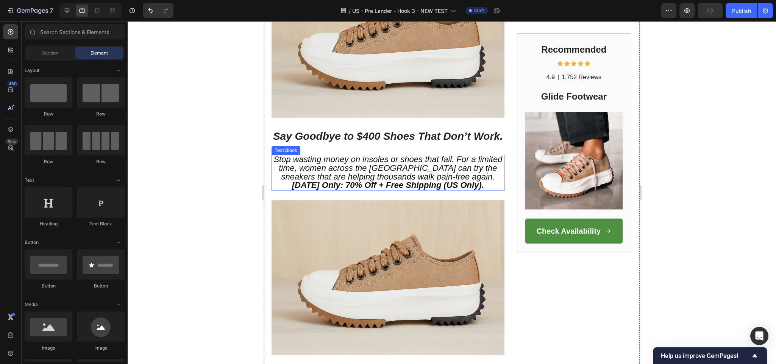
scroll to position [1933, 0]
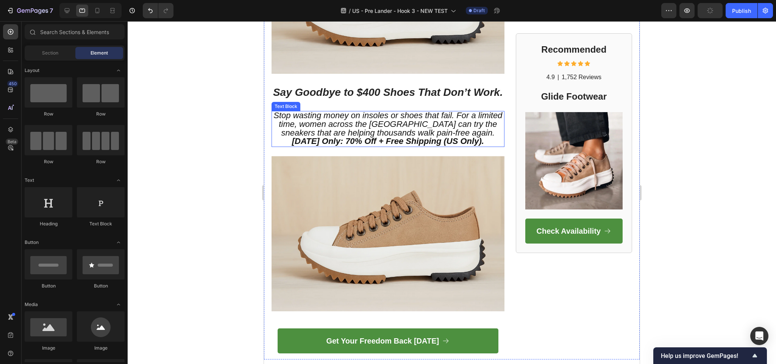
click at [375, 144] on strong "Today Only: 70% Off + Free Shipping (US Only)." at bounding box center [388, 140] width 192 height 9
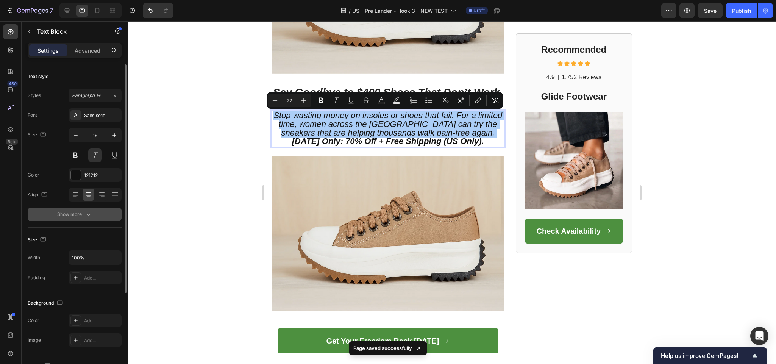
click at [83, 221] on button "Show more" at bounding box center [75, 215] width 94 height 14
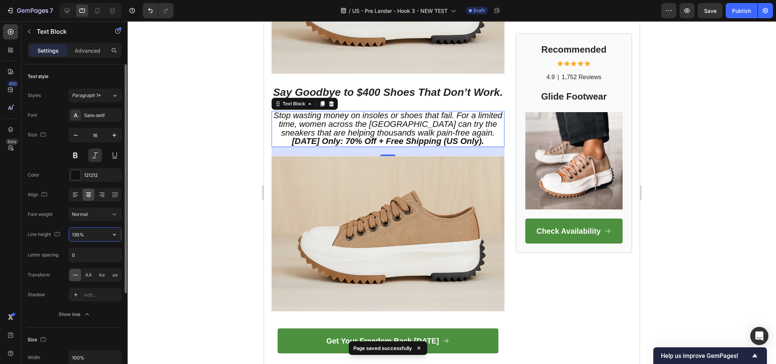
click at [94, 239] on input "130%" at bounding box center [95, 235] width 52 height 14
click at [111, 233] on icon "button" at bounding box center [115, 235] width 8 height 8
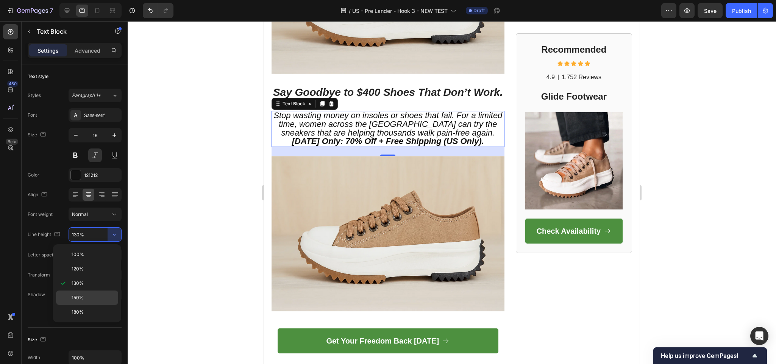
click at [85, 296] on p "150%" at bounding box center [93, 297] width 43 height 7
type input "150%"
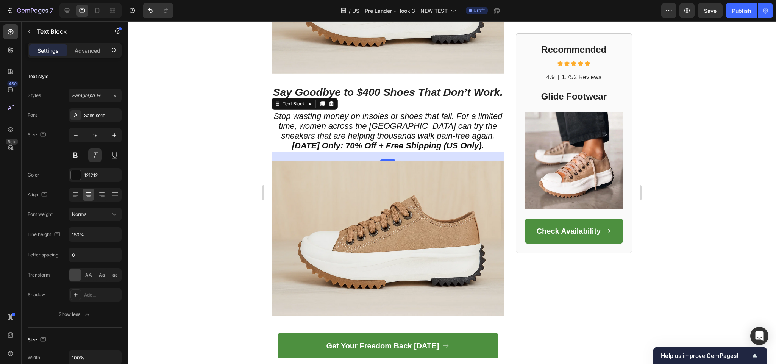
click at [85, 296] on div "Add..." at bounding box center [102, 295] width 36 height 7
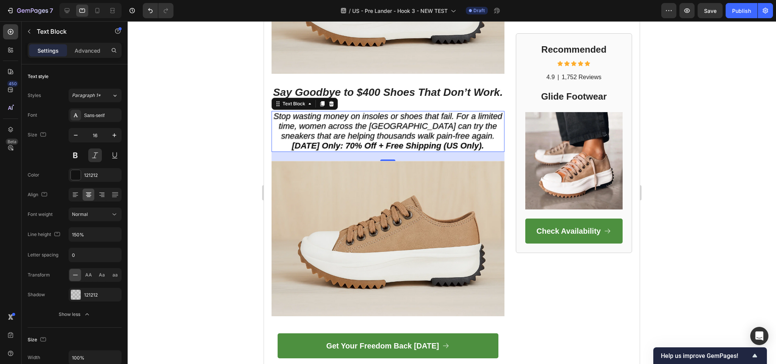
click at [182, 188] on div at bounding box center [452, 192] width 649 height 343
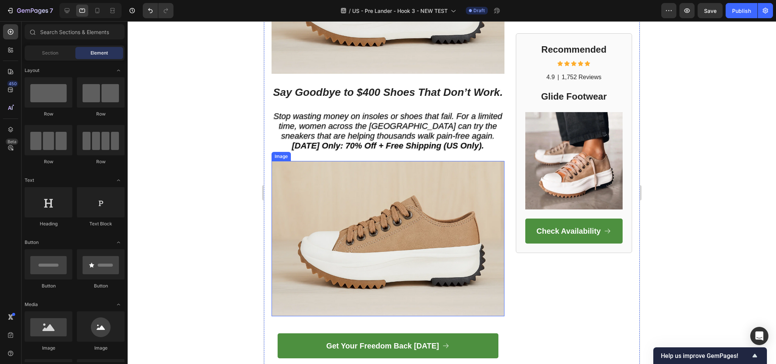
scroll to position [2008, 0]
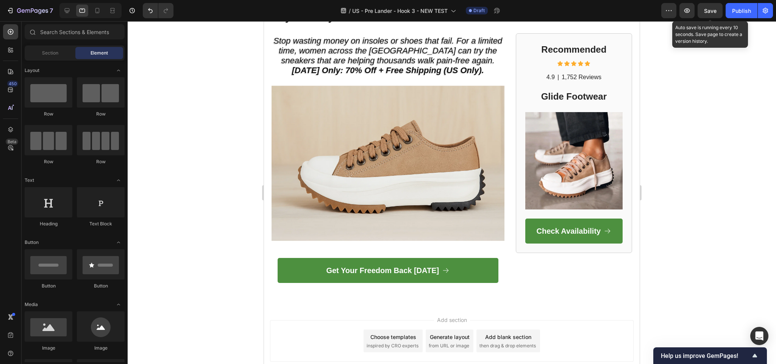
click at [715, 13] on span "Save" at bounding box center [710, 11] width 13 height 6
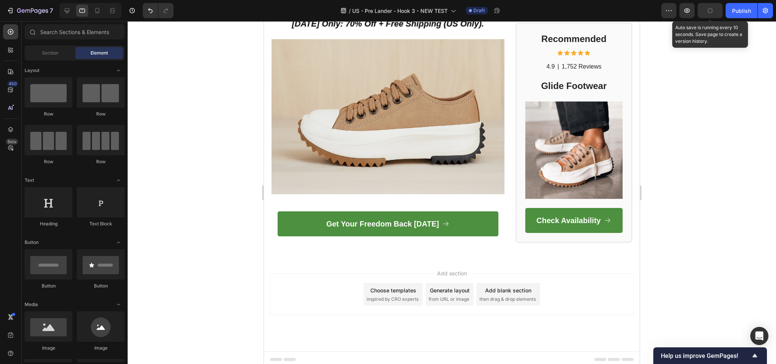
click at [703, 121] on div at bounding box center [452, 192] width 649 height 343
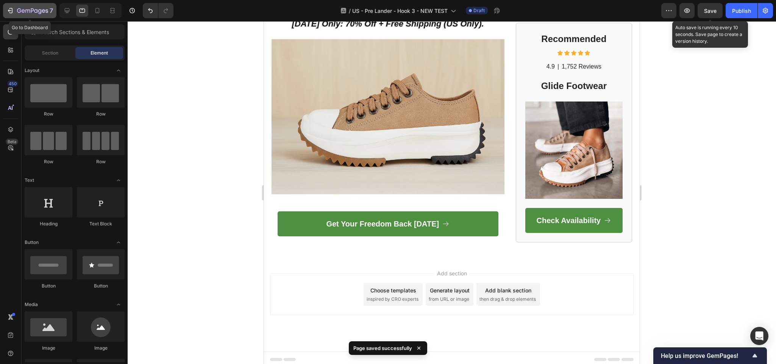
click at [23, 7] on div "7" at bounding box center [35, 10] width 36 height 9
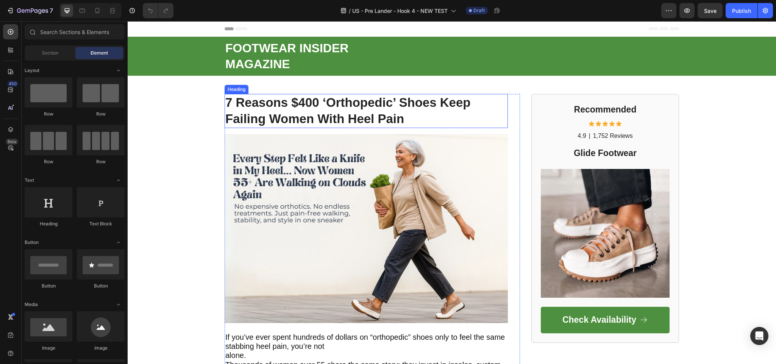
click at [344, 105] on strong "7 Reasons $400 ‘Orthopedic’ Shoes Keep Failing Women With Heel Pain" at bounding box center [347, 110] width 245 height 30
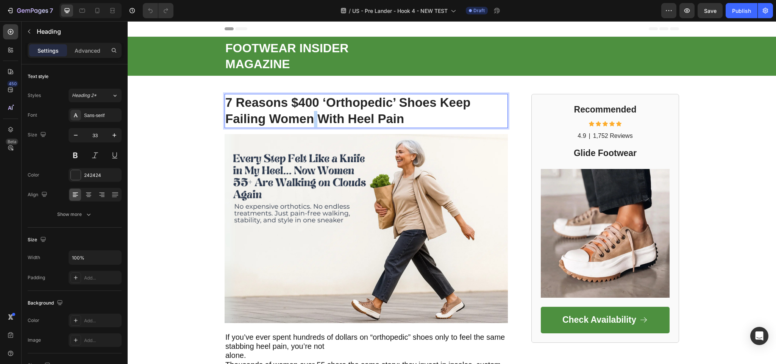
click at [311, 119] on strong "7 Reasons $400 ‘Orthopedic’ Shoes Keep Failing Women With Heel Pain" at bounding box center [347, 110] width 245 height 30
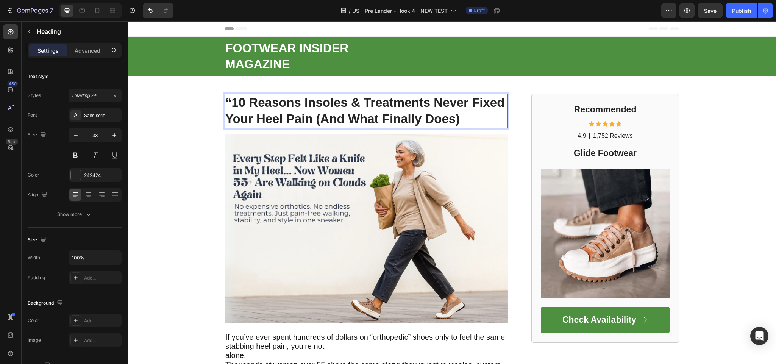
click at [231, 104] on strong "“10 Reasons Insoles & Treatments Never Fixed Your Heel Pain (And What Finally D…" at bounding box center [364, 110] width 279 height 30
click at [231, 105] on strong "“10 Reasons Insoles & Treatments Never Fixed Your Heel Pain (And What Finally D…" at bounding box center [364, 110] width 279 height 30
click at [230, 107] on strong "“10 Reasons Insoles & Treatments Never Fixed Your Heel Pain (And What Finally D…" at bounding box center [364, 110] width 279 height 30
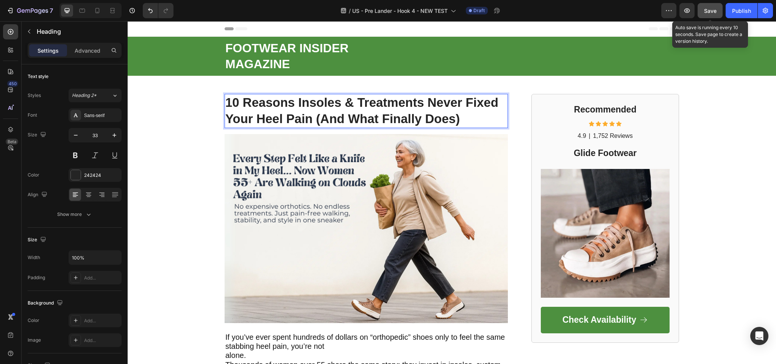
click at [710, 8] on span "Save" at bounding box center [710, 11] width 13 height 6
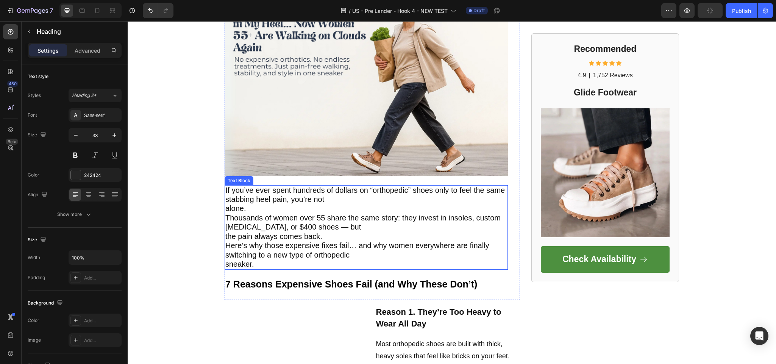
scroll to position [152, 0]
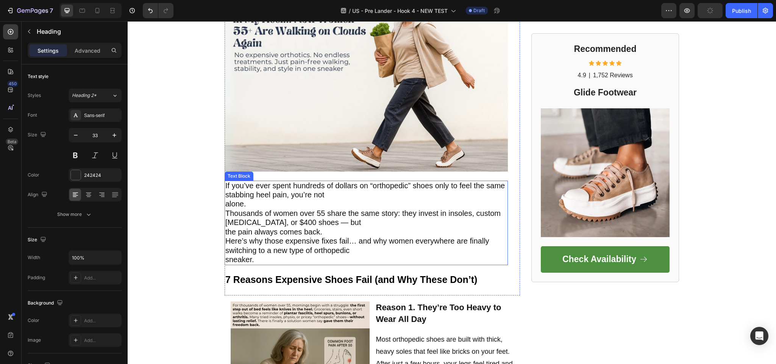
click at [290, 220] on span "Thousands of women over 55 share the same story: they invest in insoles, custom…" at bounding box center [362, 217] width 275 height 17
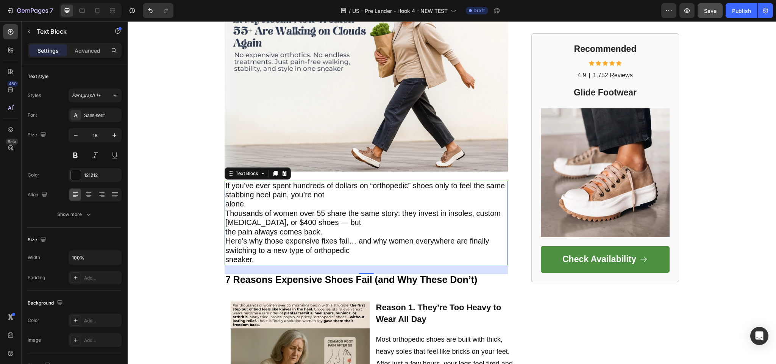
click at [307, 238] on span "Here’s why those expensive fixes fail… and why women everywhere are finally swi…" at bounding box center [357, 245] width 264 height 17
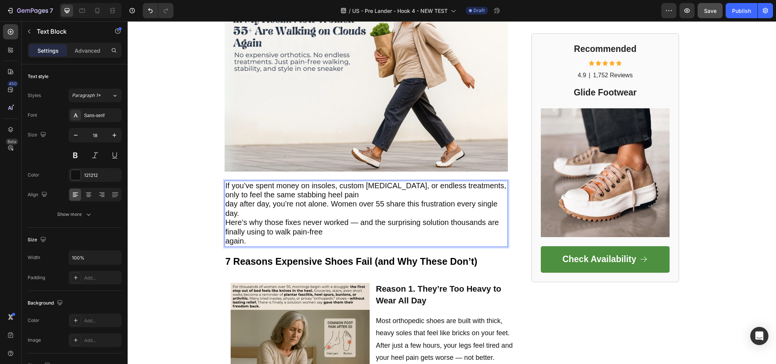
click at [240, 216] on p "If you’ve spent money on insoles, custom [MEDICAL_DATA], or endless treatments,…" at bounding box center [366, 214] width 282 height 65
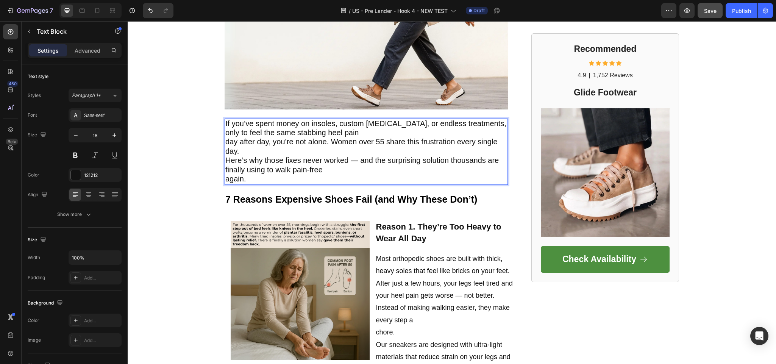
scroll to position [227, 0]
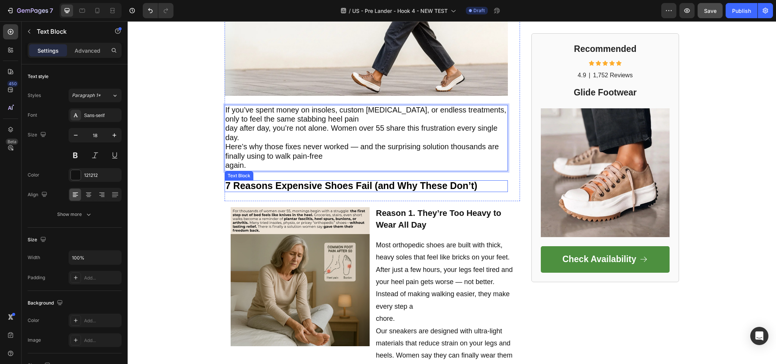
click at [389, 186] on strong "7 Reasons Expensive Shoes Fail (and Why These Don’t)" at bounding box center [351, 185] width 252 height 11
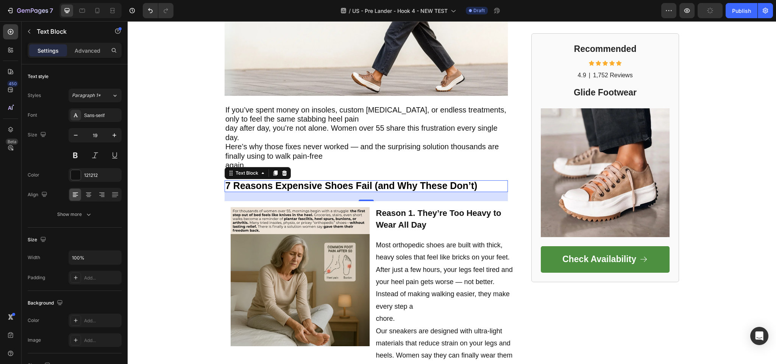
click at [283, 186] on strong "7 Reasons Expensive Shoes Fail (and Why These Don’t)" at bounding box center [351, 185] width 252 height 11
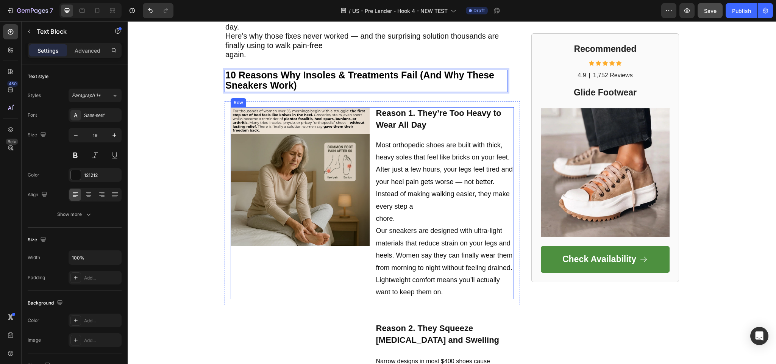
scroll to position [341, 0]
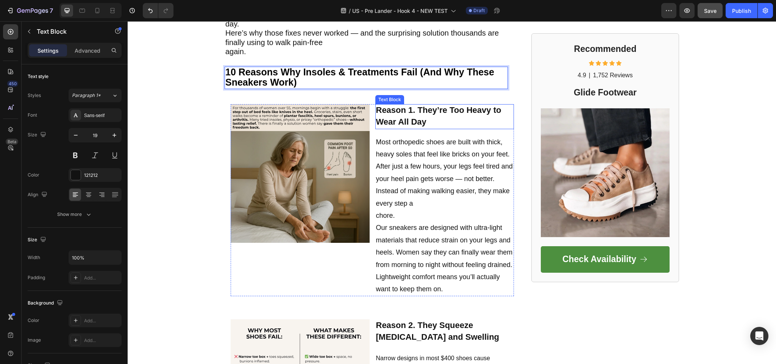
click at [427, 117] on p "Reason 1. They’re Too Heavy to Wear All Day" at bounding box center [445, 116] width 138 height 23
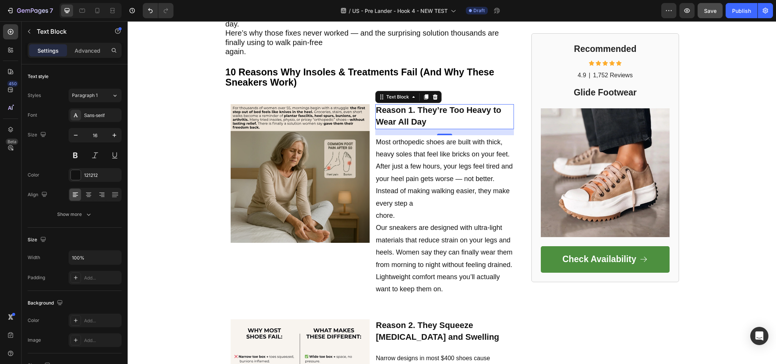
click at [425, 110] on strong "Reason 1. They’re Too Heavy to Wear All Day" at bounding box center [438, 115] width 125 height 21
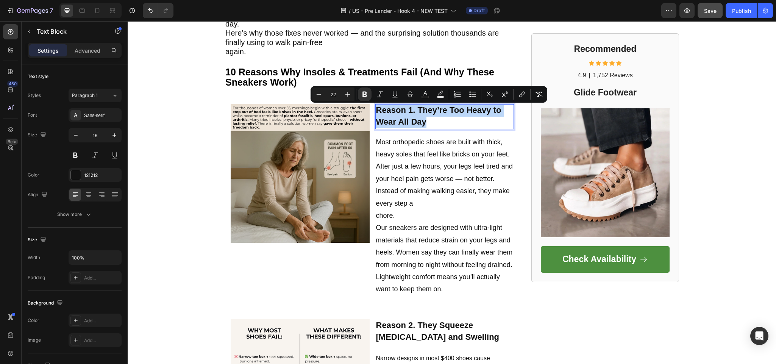
click at [425, 110] on strong "Reason 1. They’re Too Heavy to Wear All Day" at bounding box center [438, 115] width 125 height 21
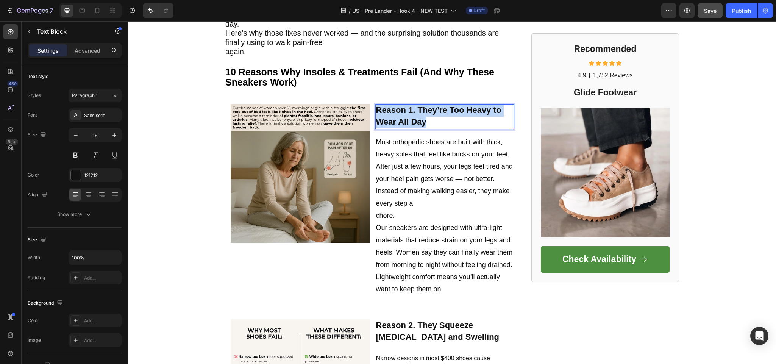
click at [425, 110] on strong "Reason 1. They’re Too Heavy to Wear All Day" at bounding box center [438, 115] width 125 height 21
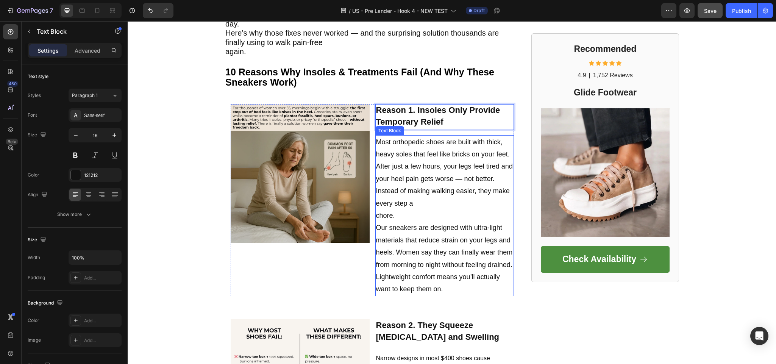
click at [418, 168] on p "Most orthopedic shoes are built with thick, heavy soles that feel like bricks o…" at bounding box center [445, 216] width 138 height 160
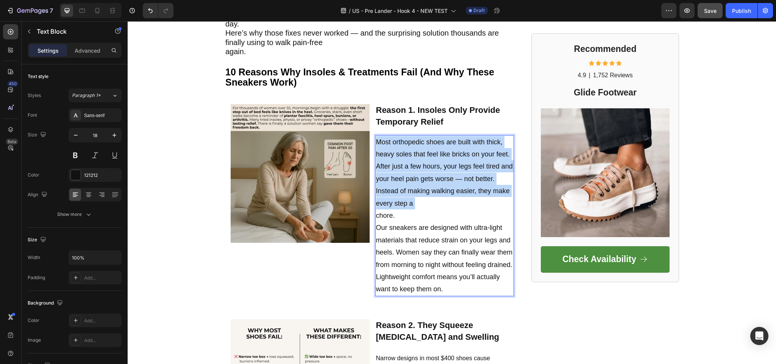
click at [418, 168] on p "Most orthopedic shoes are built with thick, heavy soles that feel like bricks o…" at bounding box center [445, 216] width 138 height 160
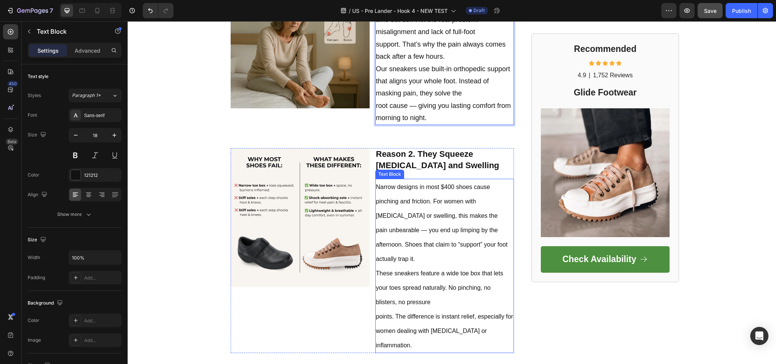
scroll to position [493, 0]
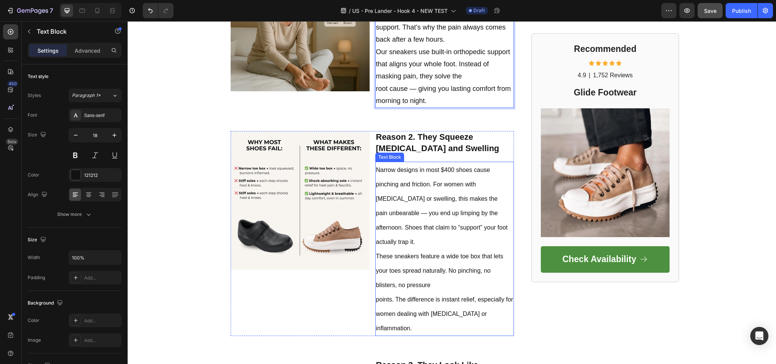
click at [411, 146] on strong "Reason 2. They Squeeze [MEDICAL_DATA] and Swelling" at bounding box center [438, 142] width 124 height 21
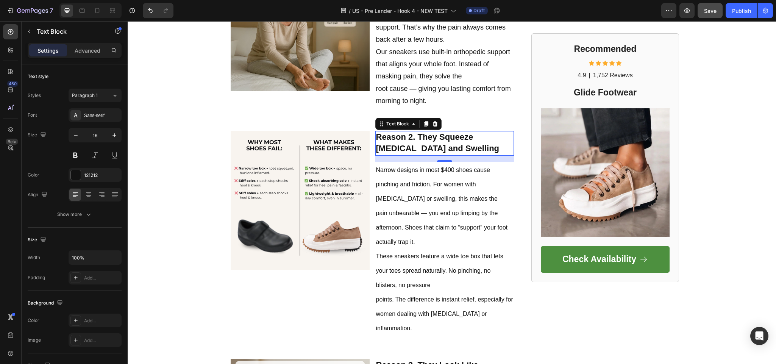
click at [441, 148] on p "Reason 2. They Squeeze [MEDICAL_DATA] and Swelling" at bounding box center [445, 143] width 138 height 23
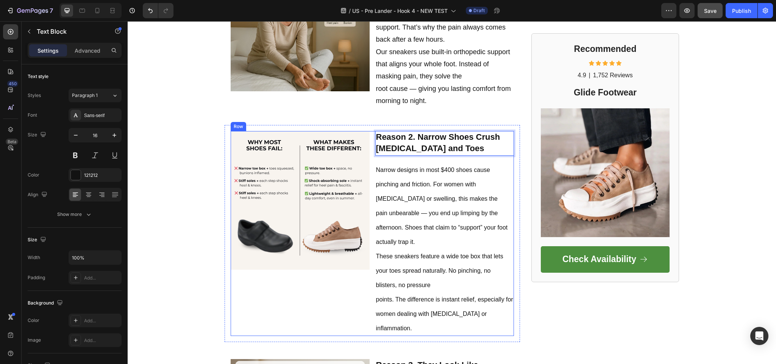
click at [422, 221] on span "pain unbearable — you end up limping by the afternoon. Shoes that claim to “sup…" at bounding box center [442, 227] width 132 height 35
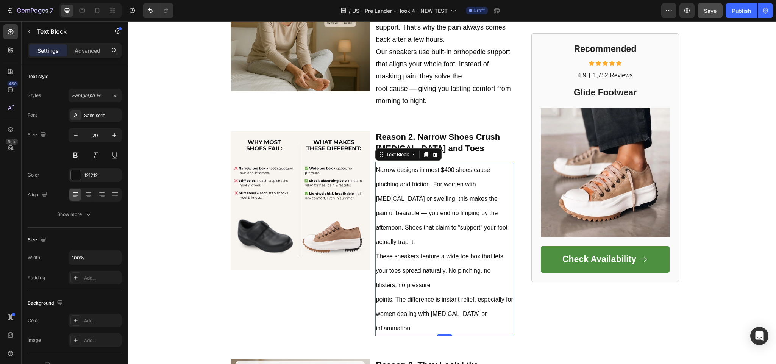
click at [440, 199] on p "Narrow designs in most $400 shoes cause pinching and friction. For women with […" at bounding box center [445, 249] width 138 height 173
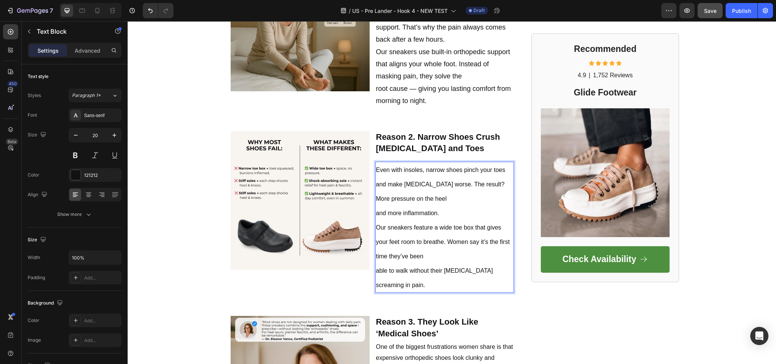
click at [388, 226] on span "Our sneakers feature a wide toe box that gives your feet room to breathe. Women…" at bounding box center [443, 241] width 134 height 35
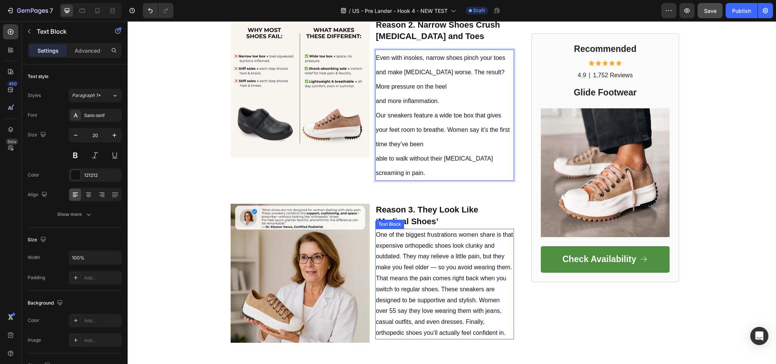
scroll to position [606, 0]
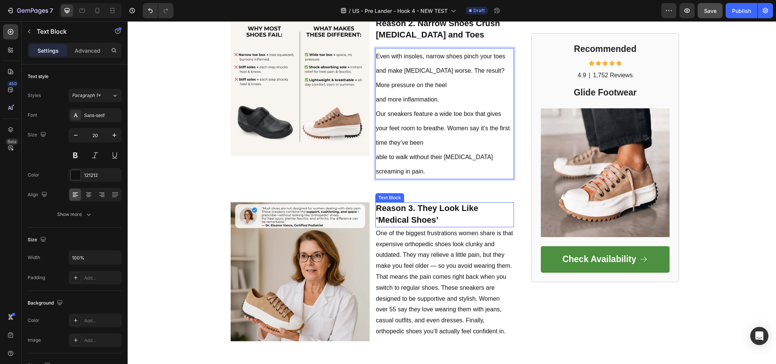
click at [418, 210] on strong "Reason 3. They Look Like ‘Medical Shoes’" at bounding box center [427, 213] width 102 height 21
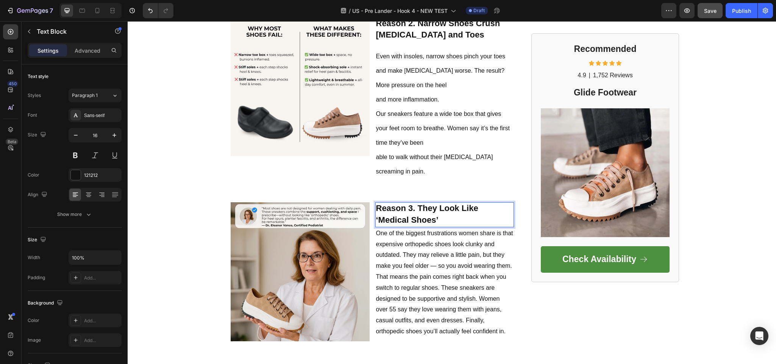
click at [426, 203] on strong "Reason 3. They Look Like ‘Medical Shoes’" at bounding box center [427, 213] width 102 height 21
click at [397, 265] on p "One of the biggest frustrations women share is that expensive orthopedic shoes …" at bounding box center [445, 282] width 138 height 109
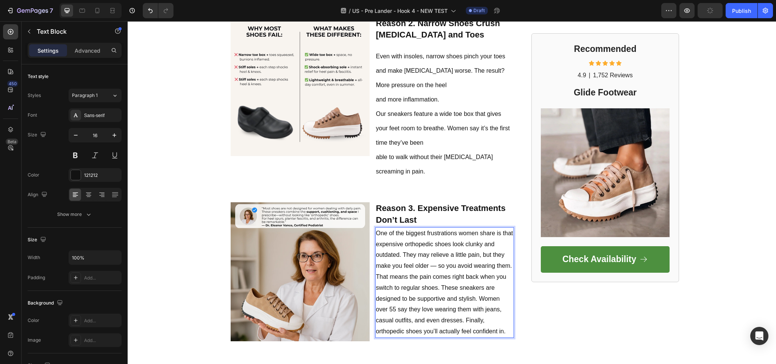
click at [416, 254] on p "One of the biggest frustrations women share is that expensive orthopedic shoes …" at bounding box center [445, 282] width 138 height 109
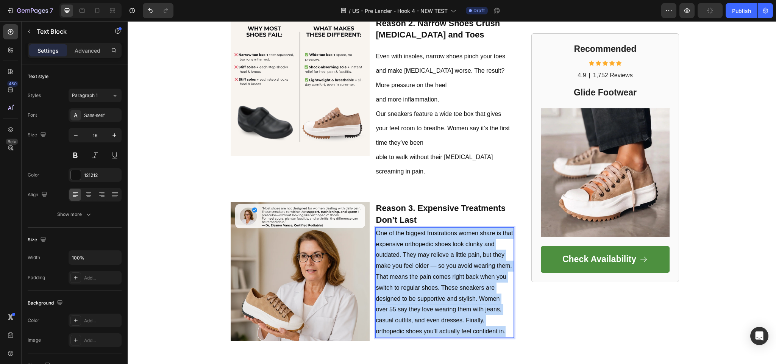
click at [416, 254] on p "One of the biggest frustrations women share is that expensive orthopedic shoes …" at bounding box center [445, 282] width 138 height 109
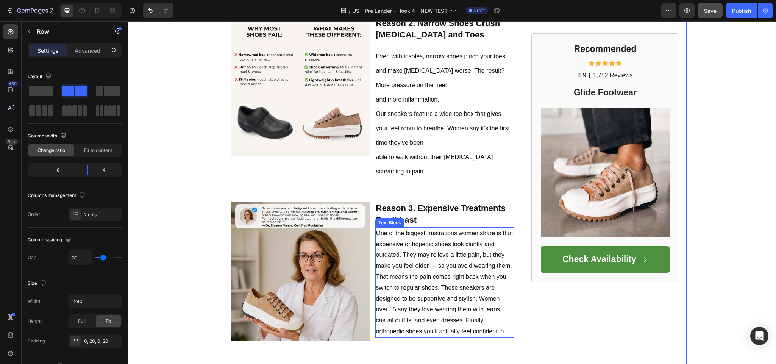
click at [433, 257] on p "One of the biggest frustrations women share is that expensive orthopedic shoes …" at bounding box center [445, 282] width 138 height 109
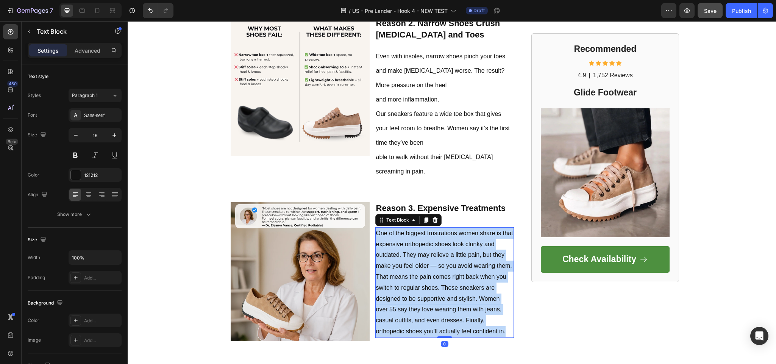
click at [433, 257] on p "One of the biggest frustrations women share is that expensive orthopedic shoes …" at bounding box center [445, 282] width 138 height 109
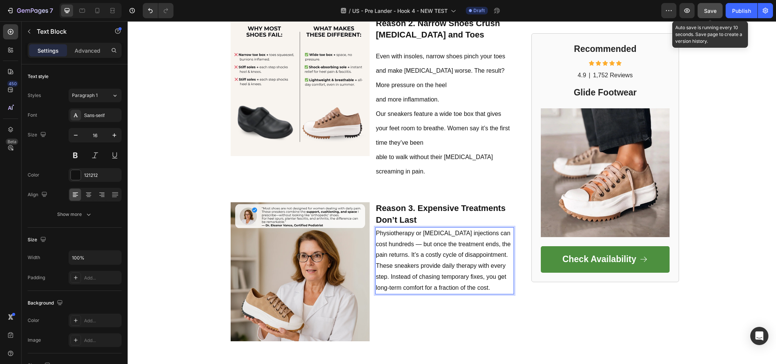
click at [705, 16] on button "Save" at bounding box center [710, 10] width 25 height 15
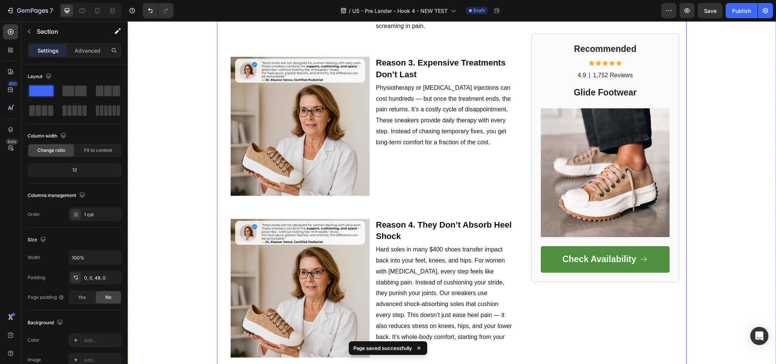
scroll to position [758, 0]
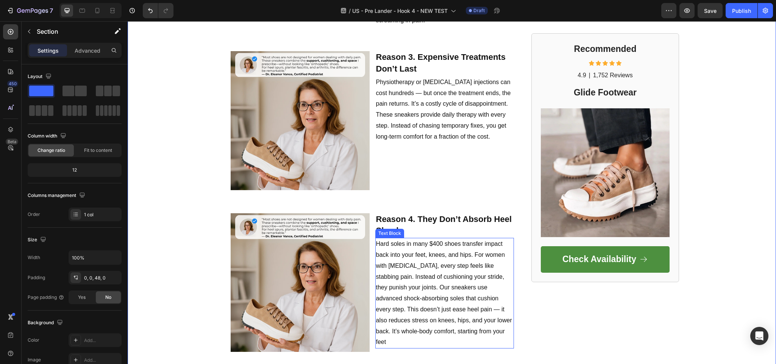
click at [410, 214] on strong "Reason 4. They Don’t Absorb Heel Shock" at bounding box center [444, 224] width 136 height 21
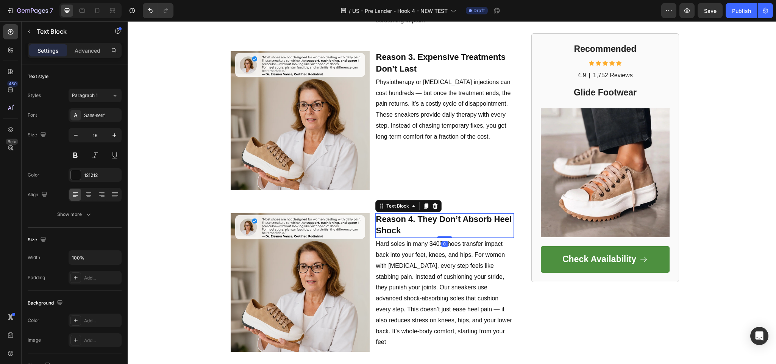
click at [410, 214] on strong "Reason 4. They Don’t Absorb Heel Shock" at bounding box center [444, 224] width 136 height 21
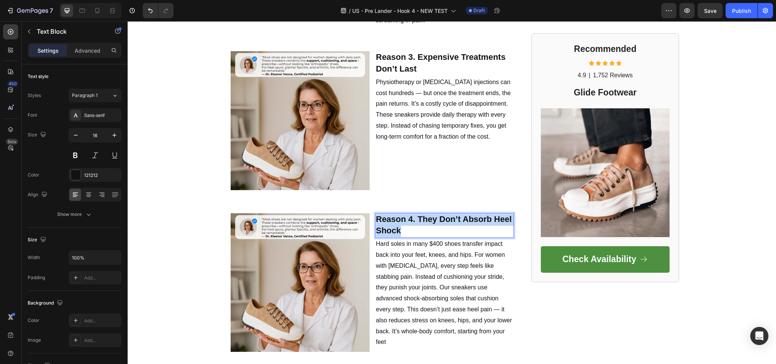
click at [410, 214] on strong "Reason 4. They Don’t Absorb Heel Shock" at bounding box center [444, 224] width 136 height 21
click at [407, 215] on strong "Reason 4. They Don’t Absorb Heel Shock" at bounding box center [444, 224] width 136 height 21
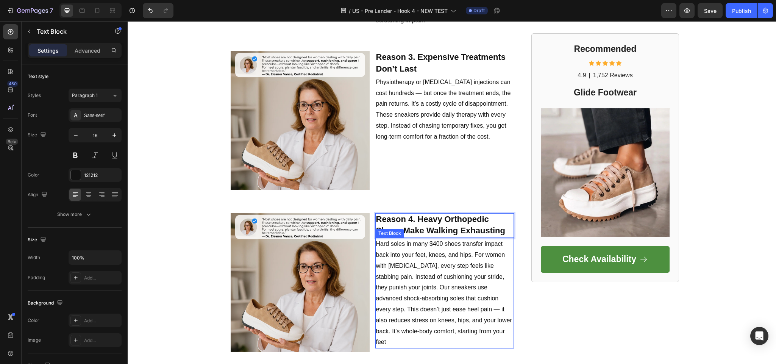
click at [393, 240] on p "Hard soles in many $400 shoes transfer impact back into your feet, knees, and h…" at bounding box center [445, 293] width 138 height 109
click at [426, 239] on p "Hard soles in many $400 shoes transfer impact back into your feet, knees, and h…" at bounding box center [445, 293] width 138 height 109
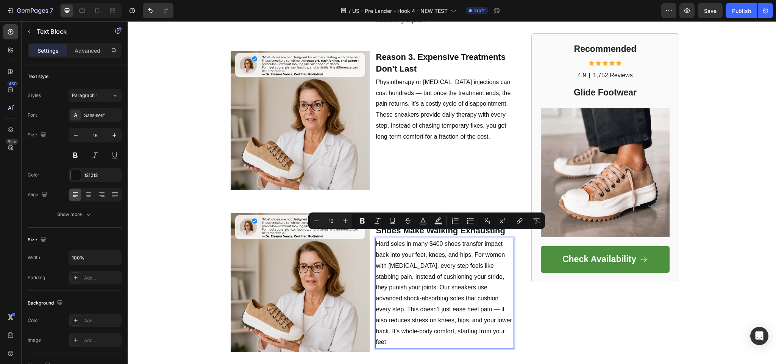
click at [414, 258] on p "Hard soles in many $400 shoes transfer impact back into your feet, knees, and h…" at bounding box center [445, 293] width 138 height 109
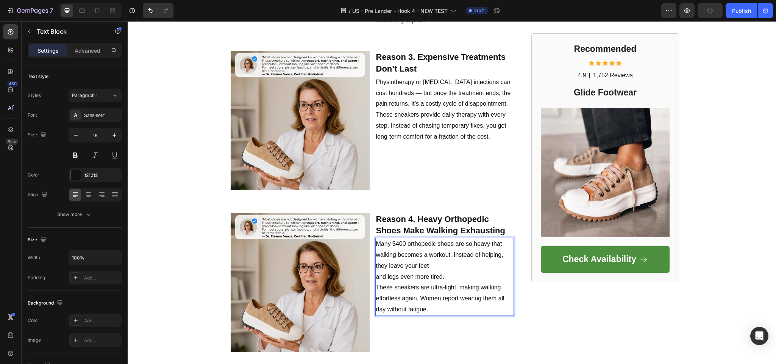
click at [376, 266] on p "Many $400 orthopedic shoes are so heavy that walking becomes a workout. Instead…" at bounding box center [445, 277] width 138 height 77
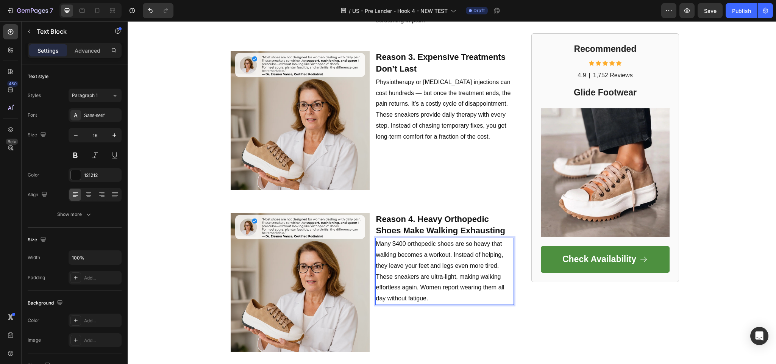
click at [501, 254] on p "Many $400 orthopedic shoes are so heavy that walking becomes a workout. Instead…" at bounding box center [445, 272] width 138 height 66
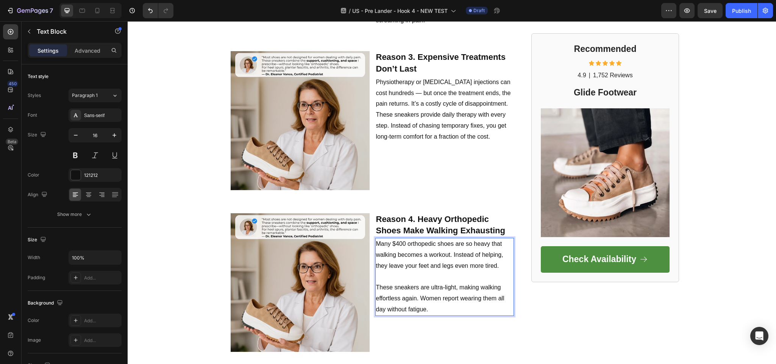
click at [432, 239] on p "Many $400 orthopedic shoes are so heavy that walking becomes a workout. Instead…" at bounding box center [445, 255] width 138 height 33
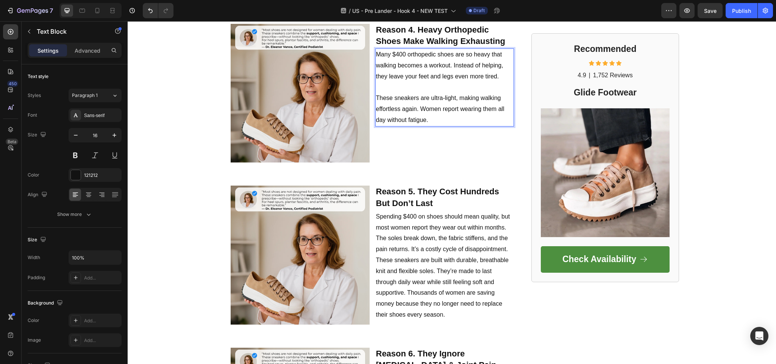
scroll to position [947, 0]
click at [408, 196] on strong "Reason 5. They Cost Hundreds But Don’t Last" at bounding box center [437, 196] width 123 height 21
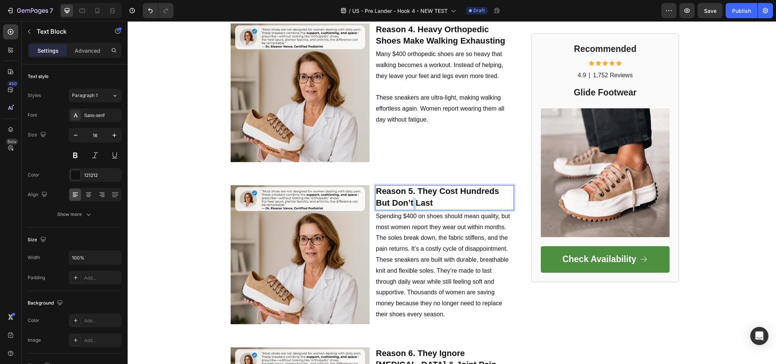
click at [408, 196] on strong "Reason 5. They Cost Hundreds But Don’t Last" at bounding box center [437, 196] width 123 height 21
click at [416, 241] on p "Spending $400 on shoes should mean quality, but most women report they wear out…" at bounding box center [445, 265] width 138 height 109
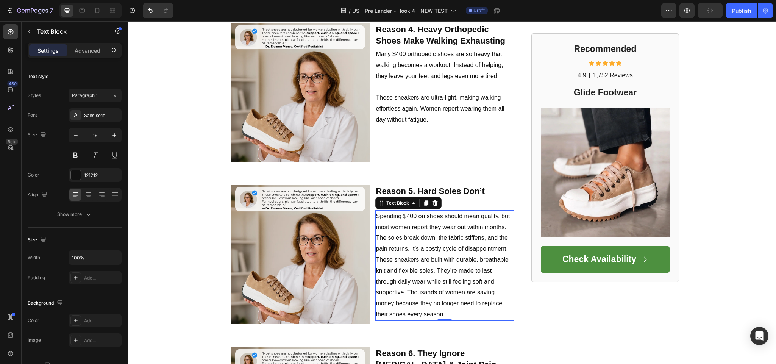
click at [414, 241] on p "Spending $400 on shoes should mean quality, but most women report they wear out…" at bounding box center [445, 265] width 138 height 109
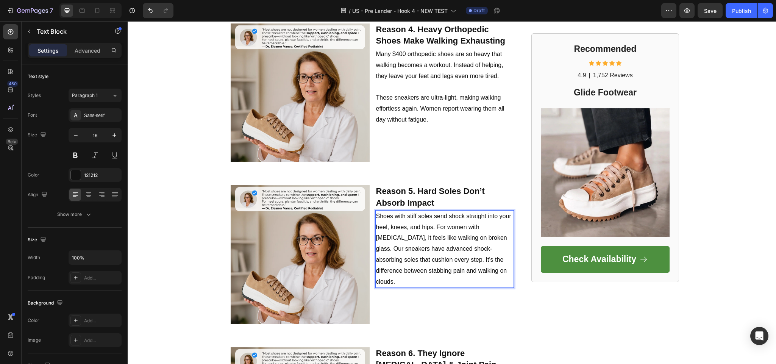
click at [449, 234] on p "Shoes with stiff soles send shock straight into your heel, knees, and hips. For…" at bounding box center [445, 249] width 138 height 77
click at [493, 229] on p "Shoes with stiff soles send shock straight into your heel, knees, and hips. For…" at bounding box center [445, 249] width 138 height 77
click at [434, 255] on p "Our sneakers have advanced shock-absorbing soles that cushion every step. It’s …" at bounding box center [445, 271] width 138 height 33
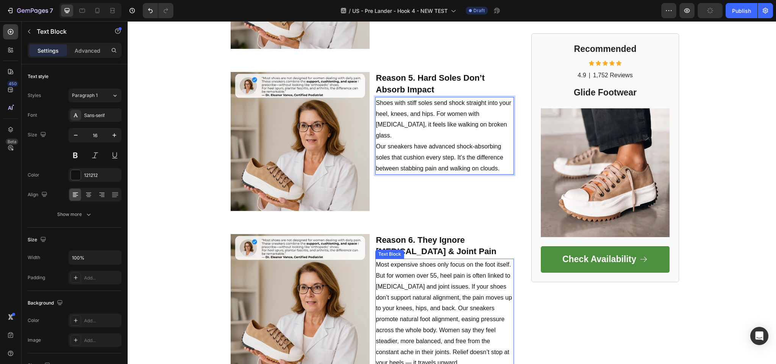
scroll to position [1061, 0]
click at [401, 235] on strong "Reason 6. They Ignore [MEDICAL_DATA] & Joint Pain" at bounding box center [436, 245] width 121 height 21
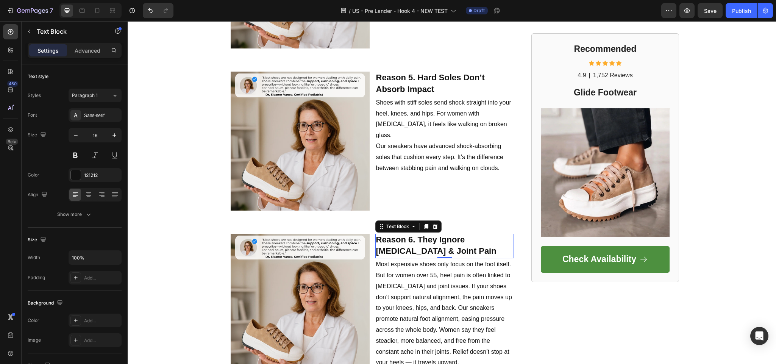
click at [410, 248] on strong "Reason 6. They Ignore [MEDICAL_DATA] & Joint Pain" at bounding box center [436, 245] width 121 height 21
click at [409, 248] on p "Reason 6. They Ignore [MEDICAL_DATA] & Joint Pain" at bounding box center [445, 246] width 138 height 23
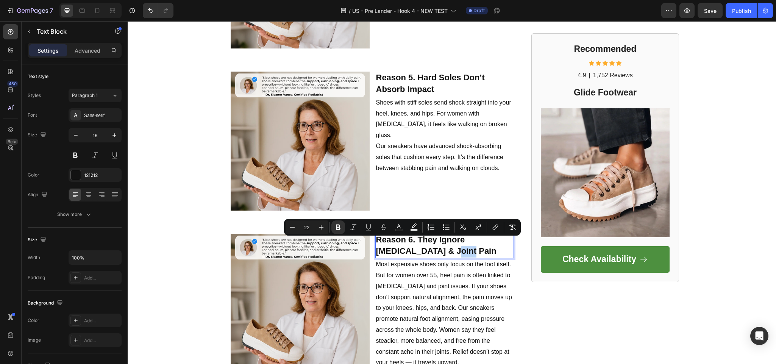
click at [416, 243] on p "Reason 6. They Ignore [MEDICAL_DATA] & Joint Pain" at bounding box center [445, 246] width 138 height 23
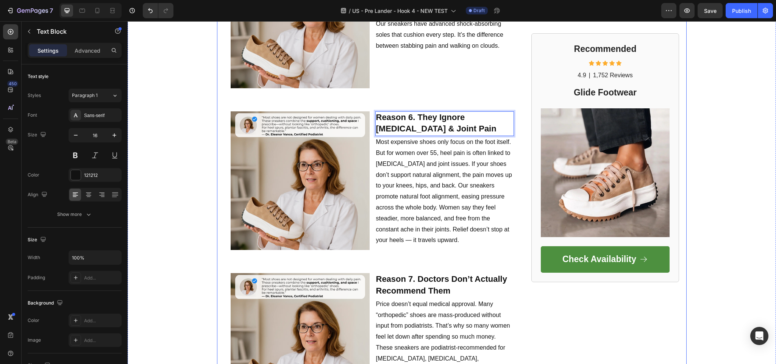
scroll to position [1175, 0]
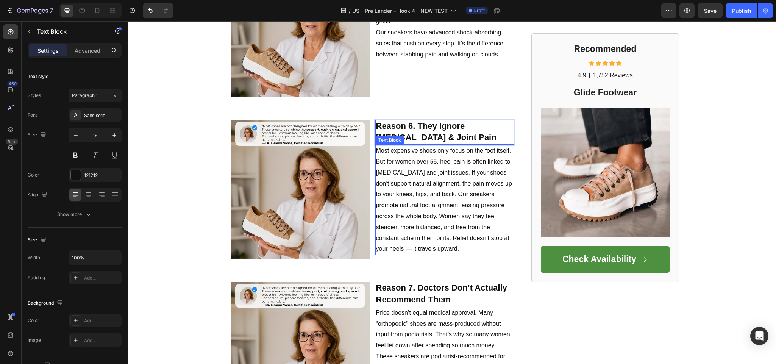
click at [393, 202] on p "Most expensive shoes only focus on the foot itself. But for women over 55, heel…" at bounding box center [445, 200] width 138 height 109
click at [419, 203] on p "Most expensive shoes only focus on the foot itself. But for women over 55, heel…" at bounding box center [445, 200] width 138 height 109
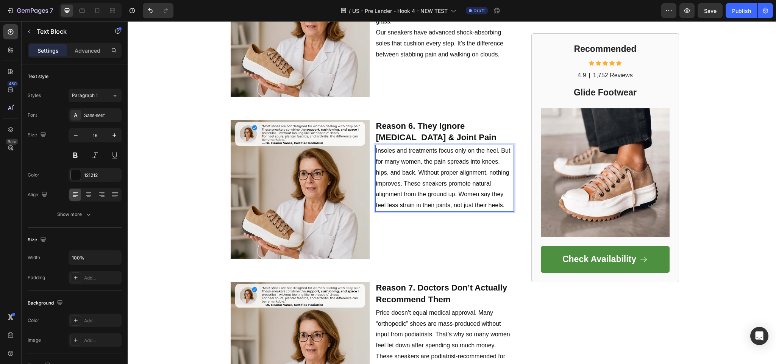
click at [401, 171] on p "Insoles and treatments focus only on the heel. But for many women, the pain spr…" at bounding box center [445, 179] width 138 height 66
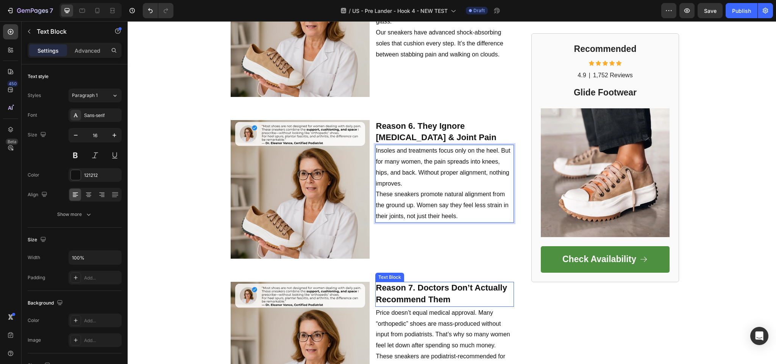
click at [415, 286] on p "Reason 7. Doctors Don’t Actually Recommend Them" at bounding box center [445, 294] width 138 height 23
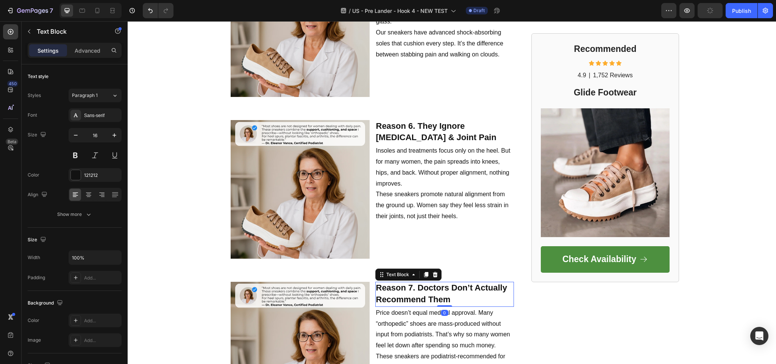
click at [415, 286] on p "Reason 7. Doctors Don’t Actually Recommend Them" at bounding box center [445, 294] width 138 height 23
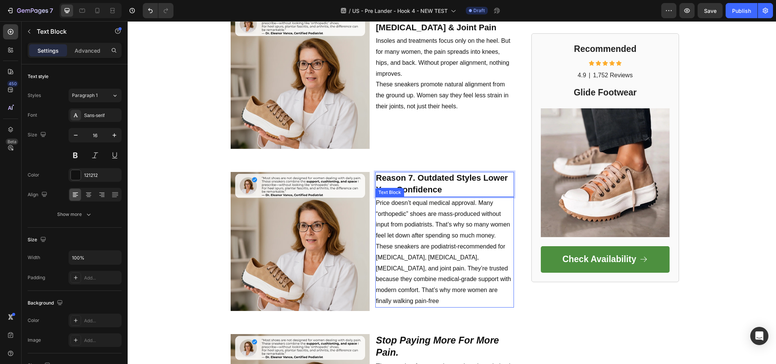
scroll to position [1326, 0]
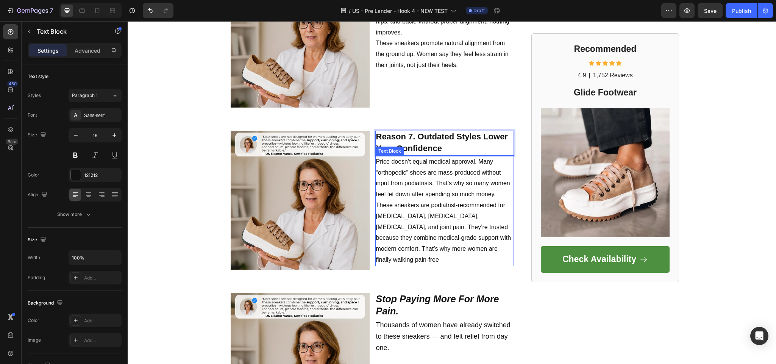
click at [445, 190] on p "Price doesn’t equal medical approval. Many “orthopedic” shoes are mass-produced…" at bounding box center [445, 211] width 138 height 109
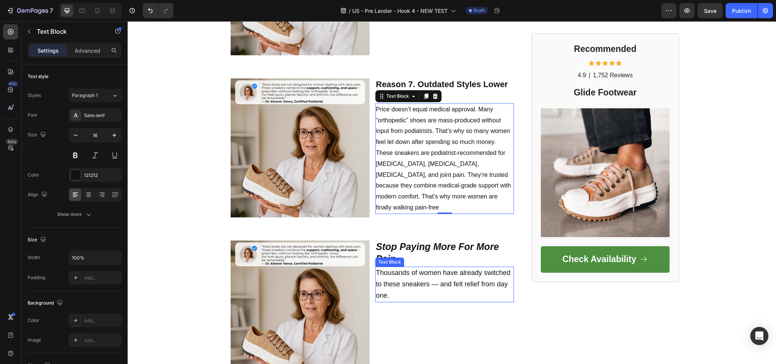
scroll to position [1402, 0]
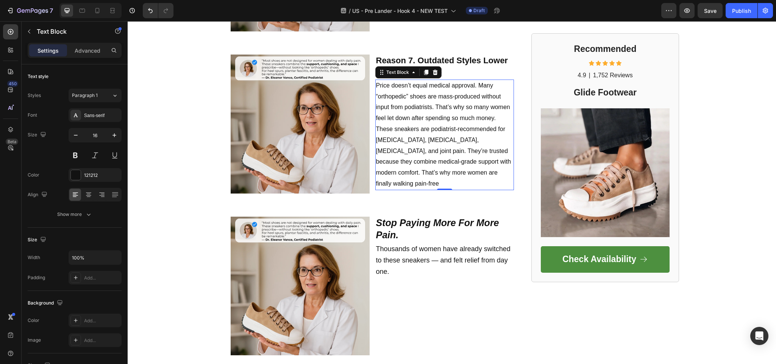
click at [411, 130] on p "Price doesn’t equal medical approval. Many “orthopedic” shoes are mass-produced…" at bounding box center [445, 134] width 138 height 109
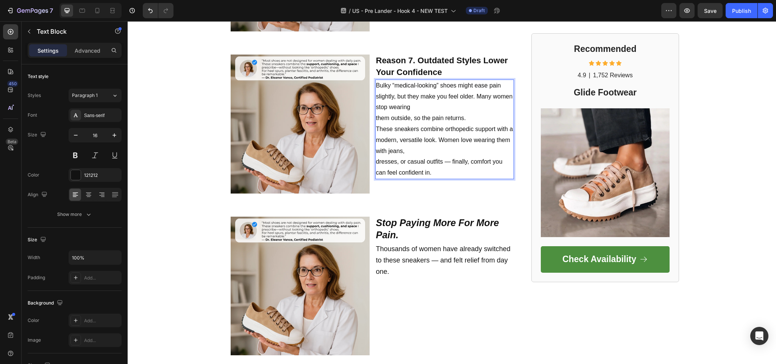
click at [414, 102] on p "Bulky “medical-looking” shoes might ease pain slightly, but they make you feel …" at bounding box center [445, 129] width 138 height 98
drag, startPoint x: 375, startPoint y: 110, endPoint x: 393, endPoint y: 114, distance: 17.9
click at [376, 110] on p "Bulky “medical-looking” shoes might ease pain slightly, but they make you feel …" at bounding box center [445, 129] width 138 height 98
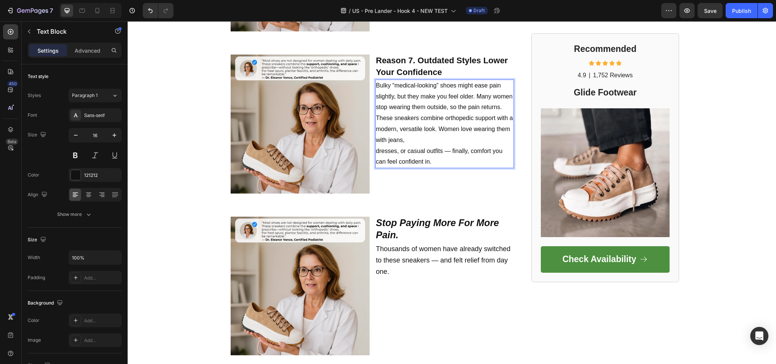
click at [405, 129] on p "Bulky “medical-looking” shoes might ease pain slightly, but they make you feel …" at bounding box center [445, 123] width 138 height 87
click at [376, 143] on p "Bulky “medical-looking” shoes might ease pain slightly, but they make you feel …" at bounding box center [445, 123] width 138 height 87
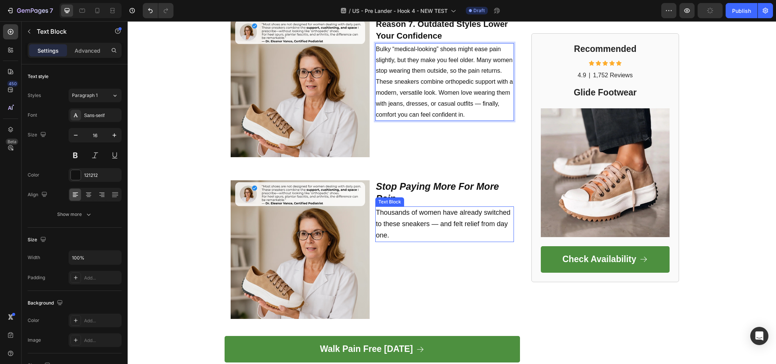
scroll to position [1440, 0]
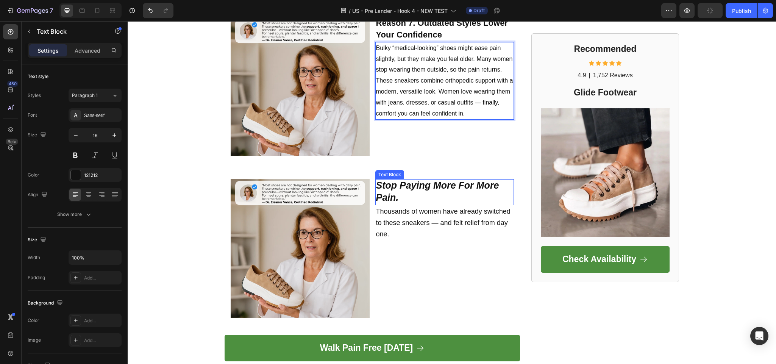
click at [397, 184] on p "Stop Paying More For More Pain." at bounding box center [445, 192] width 138 height 25
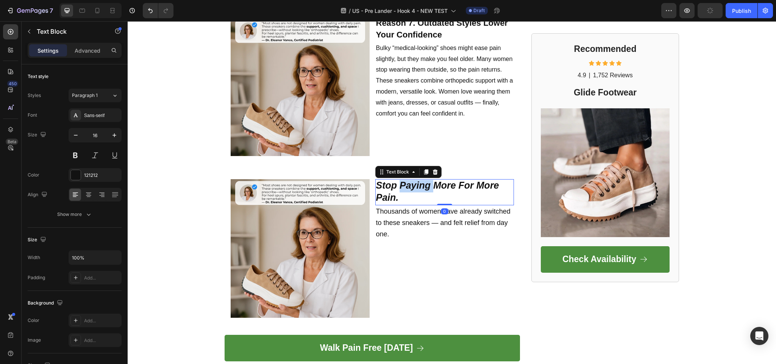
click at [397, 184] on p "Stop Paying More For More Pain." at bounding box center [445, 192] width 138 height 25
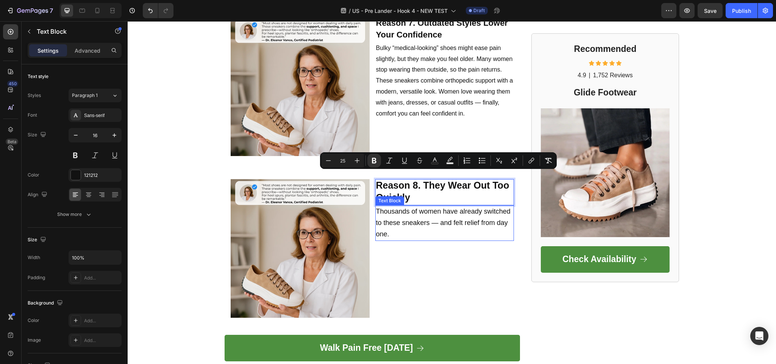
click at [409, 208] on span "Thousands of women have already switched to these sneakers — and felt relief fr…" at bounding box center [443, 223] width 135 height 30
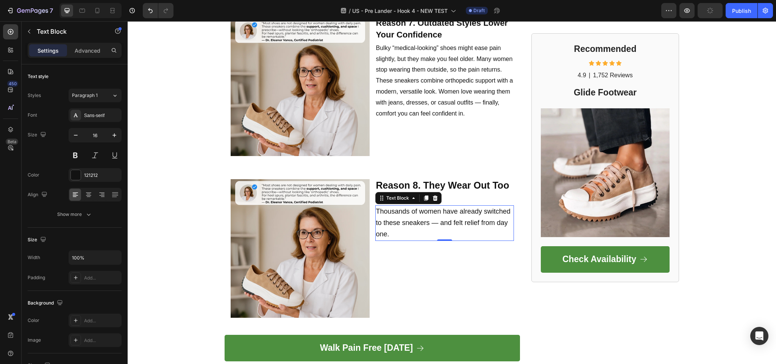
click at [413, 212] on span "Thousands of women have already switched to these sneakers — and felt relief fr…" at bounding box center [443, 223] width 135 height 30
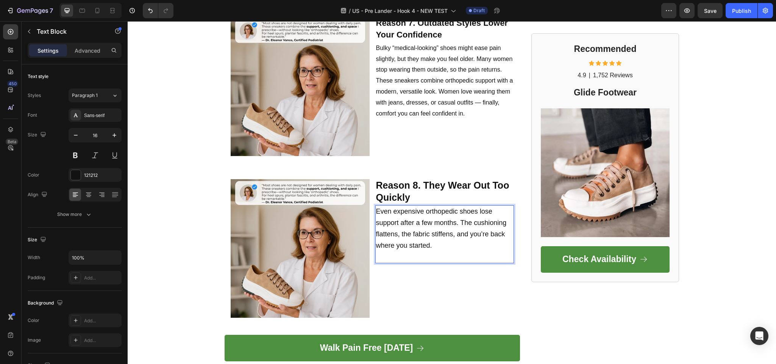
click at [422, 233] on span "Even expensive orthopedic shoes lose support after a few months. The cushioning…" at bounding box center [441, 228] width 131 height 41
drag, startPoint x: 380, startPoint y: 241, endPoint x: 376, endPoint y: 244, distance: 4.4
click at [376, 244] on p "Even expensive orthopedic shoes lose support after a few months. The cushioning…" at bounding box center [445, 234] width 138 height 56
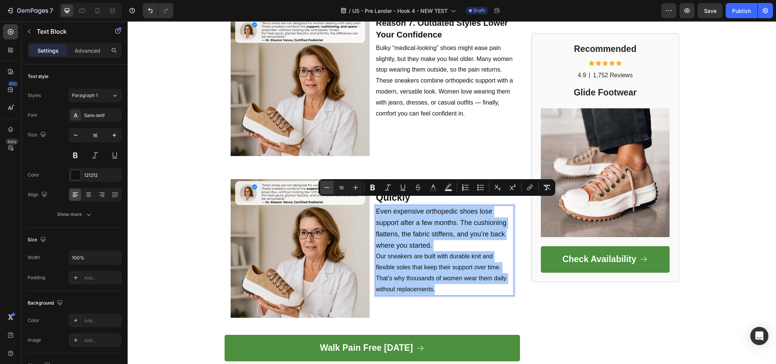
click at [329, 192] on button "Minus" at bounding box center [327, 188] width 14 height 14
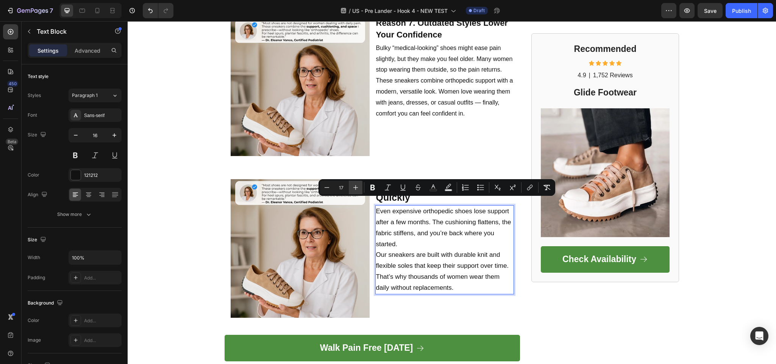
click at [361, 189] on button "Plus" at bounding box center [356, 188] width 14 height 14
type input "18"
click at [437, 253] on span "Our sneakers are built with durable knit and flexible soles that keep their sup…" at bounding box center [441, 273] width 131 height 41
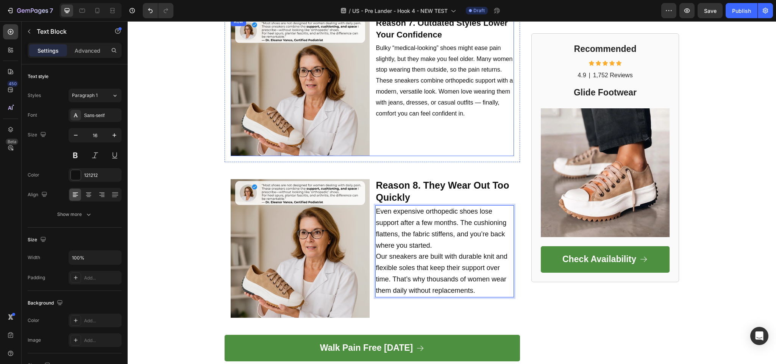
click at [424, 73] on p "Bulky “medical-looking” shoes might ease pain slightly, but they make you feel …" at bounding box center [445, 81] width 138 height 77
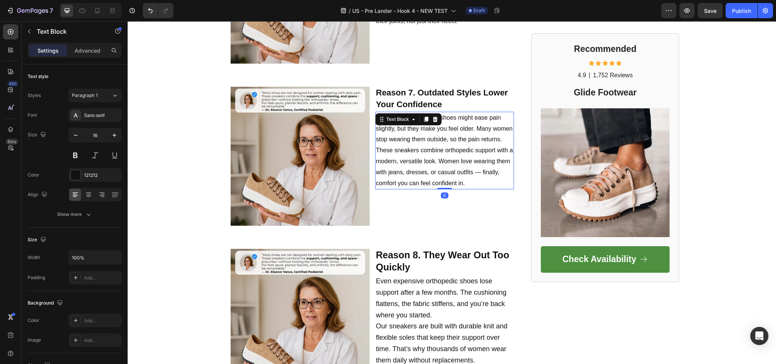
scroll to position [1364, 0]
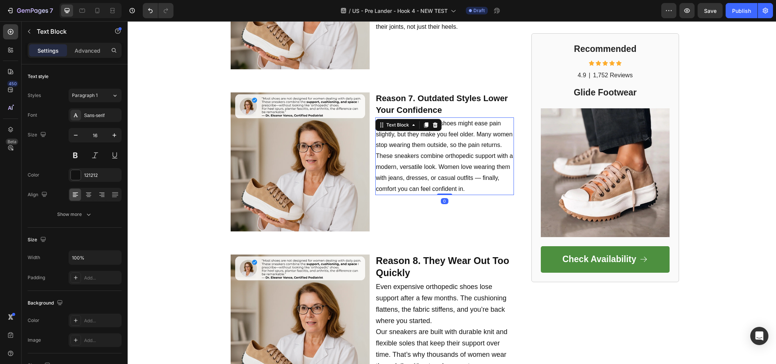
click at [400, 148] on p "Bulky “medical-looking” shoes might ease pain slightly, but they make you feel …" at bounding box center [445, 156] width 138 height 77
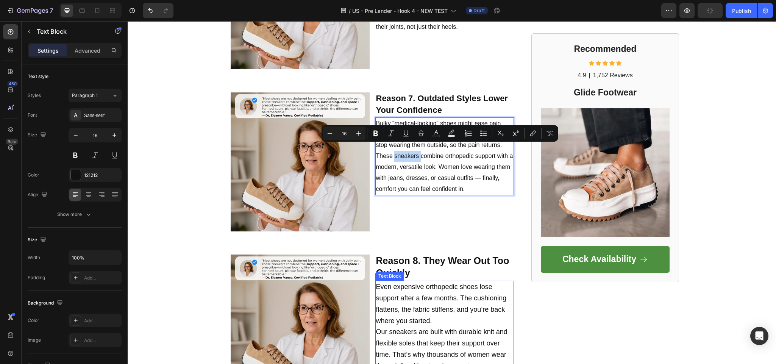
click at [431, 305] on p "Even expensive orthopedic shoes lose support after a few months. The cushioning…" at bounding box center [445, 327] width 138 height 90
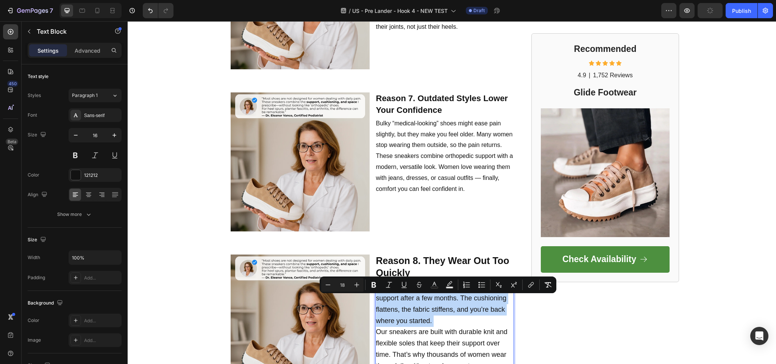
click at [431, 305] on p "Even expensive orthopedic shoes lose support after a few months. The cushioning…" at bounding box center [445, 327] width 138 height 90
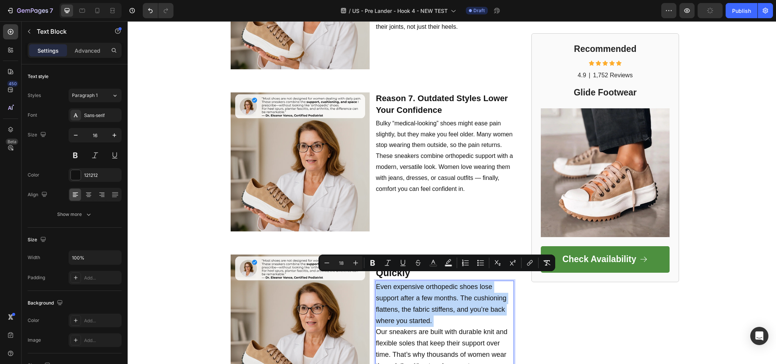
click at [431, 305] on p "Even expensive orthopedic shoes lose support after a few months. The cushioning…" at bounding box center [445, 327] width 138 height 90
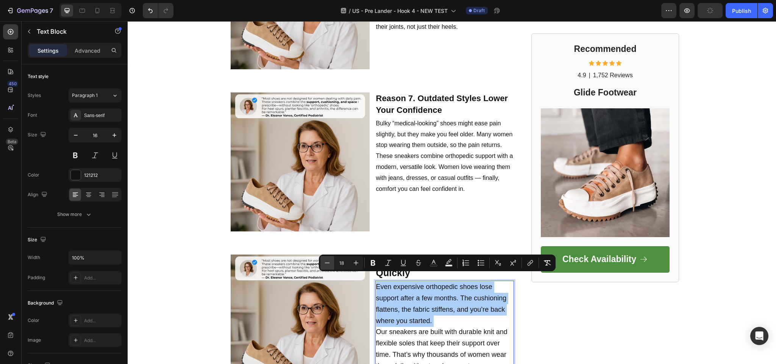
click at [330, 260] on icon "Editor contextual toolbar" at bounding box center [328, 263] width 8 height 8
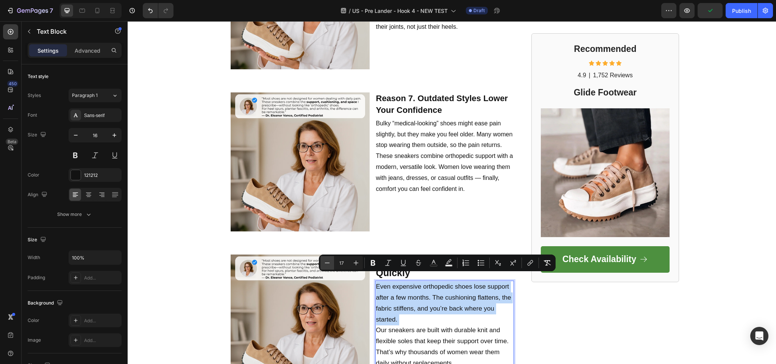
type input "16"
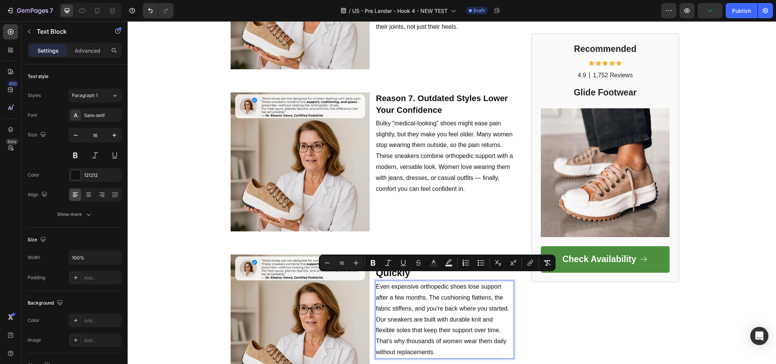
click at [448, 327] on p "Even expensive orthopedic shoes lose support after a few months. The cushioning…" at bounding box center [445, 320] width 138 height 77
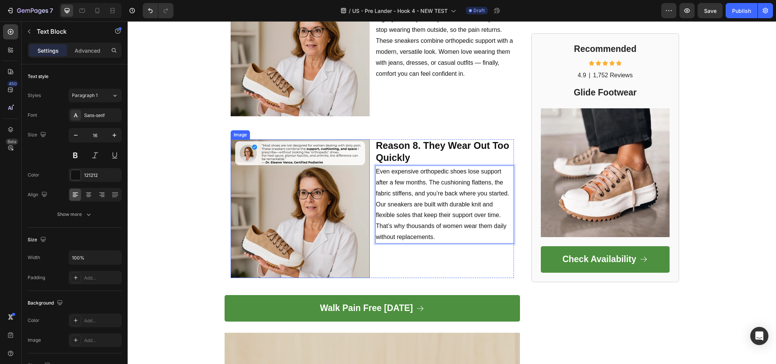
scroll to position [1478, 0]
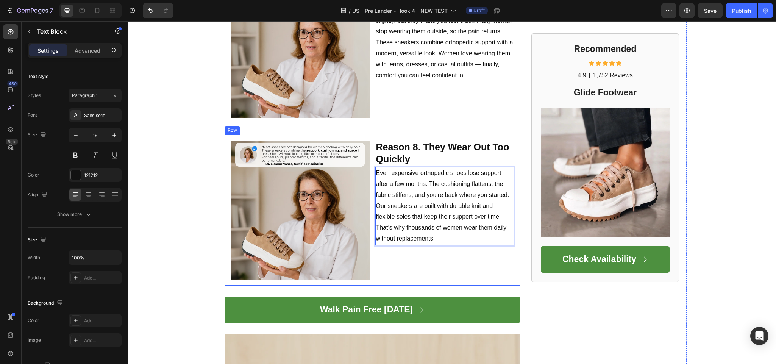
click at [387, 272] on div "Image Reason 8. They Wear Out Too Quickly Text Block Row Even expensive orthope…" at bounding box center [373, 210] width 296 height 151
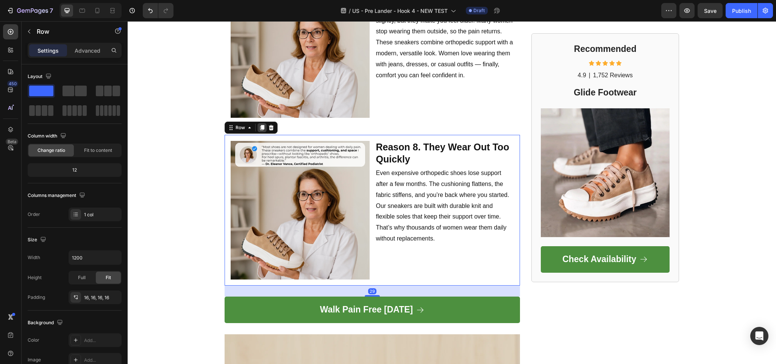
click at [260, 125] on icon at bounding box center [262, 127] width 4 height 5
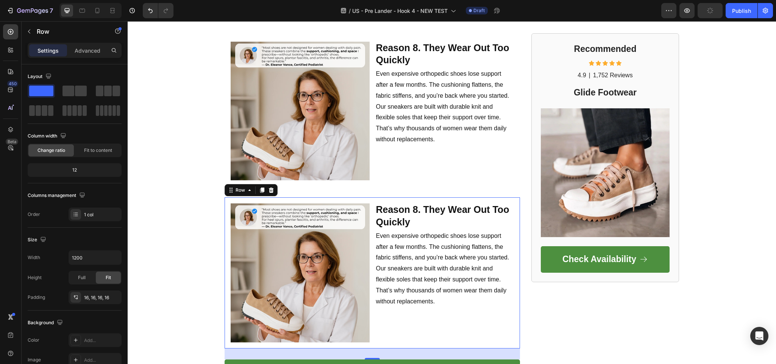
scroll to position [1568, 0]
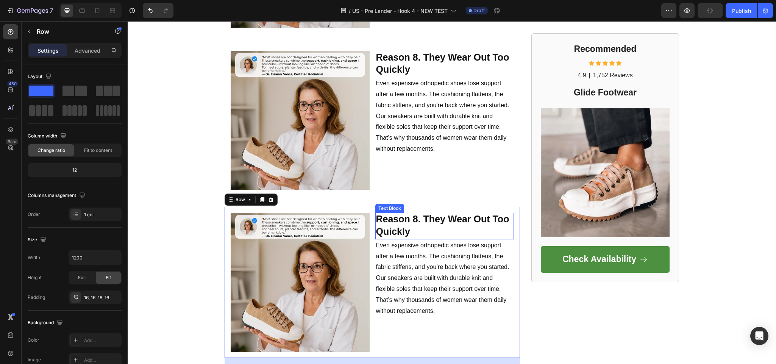
click at [429, 216] on strong "Reason 8. They Wear Out Too Quickly" at bounding box center [442, 225] width 133 height 23
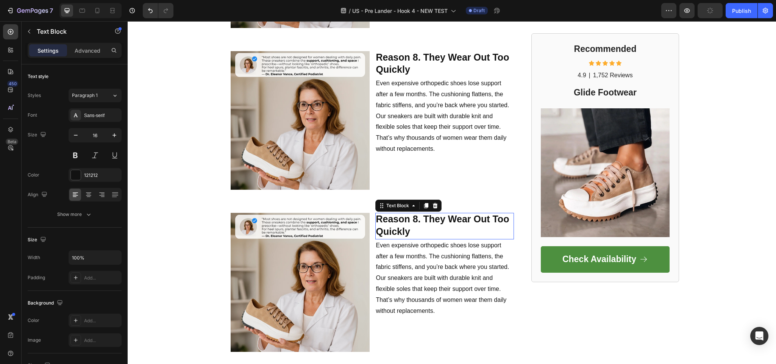
click at [429, 216] on strong "Reason 8. They Wear Out Too Quickly" at bounding box center [442, 225] width 133 height 23
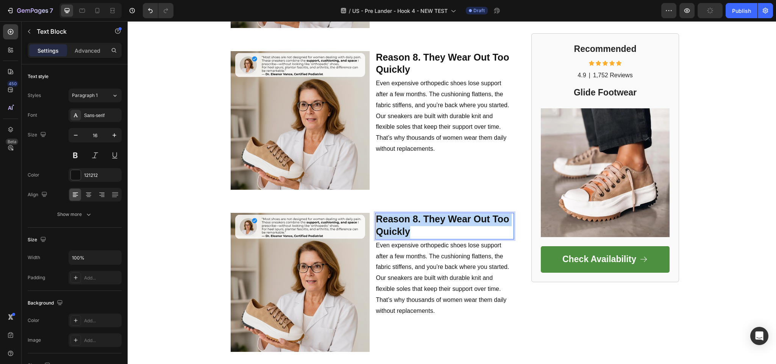
click at [429, 216] on strong "Reason 8. They Wear Out Too Quickly" at bounding box center [442, 225] width 133 height 23
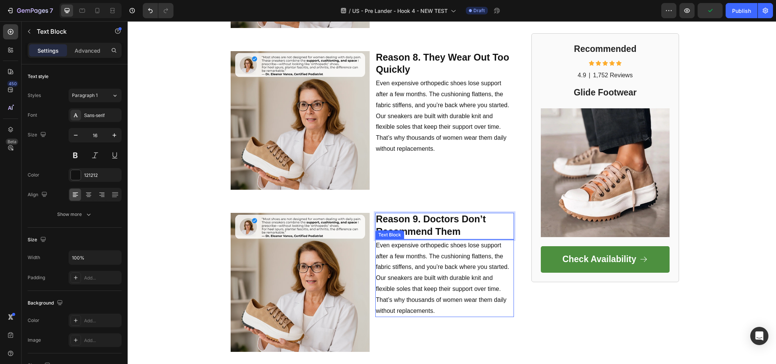
drag, startPoint x: 407, startPoint y: 263, endPoint x: 406, endPoint y: 272, distance: 9.6
click at [405, 264] on p "Even expensive orthopedic shoes lose support after a few months. The cushioning…" at bounding box center [445, 278] width 138 height 77
click at [402, 244] on span "Even expensive orthopedic shoes lose support after a few months. The cushioning…" at bounding box center [442, 256] width 133 height 28
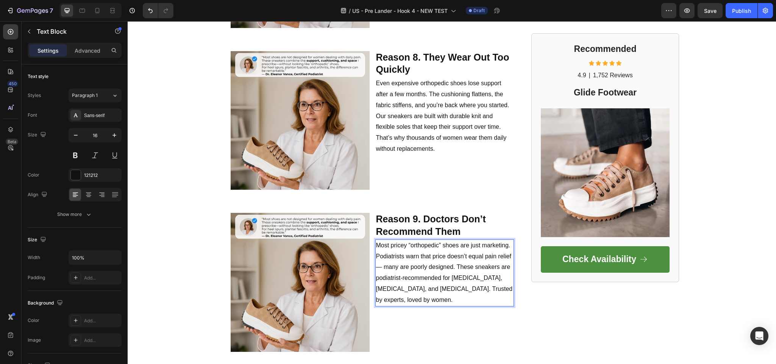
click at [452, 265] on p "Most pricey “orthopedic” shoes are just marketing. Podiatrists warn that price …" at bounding box center [445, 273] width 138 height 66
click at [454, 258] on span "Most pricey “orthopedic” shoes are just marketing. Podiatrists warn that price …" at bounding box center [444, 272] width 137 height 61
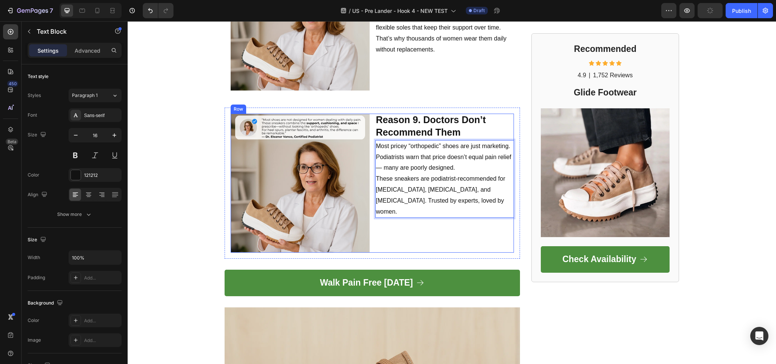
scroll to position [1681, 0]
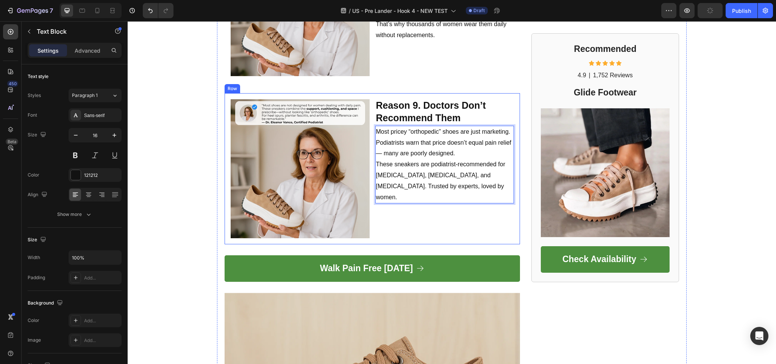
click at [401, 232] on div "Image Reason 9. Doctors Don’t Recommend Them Text Block Row Most pricey “orthop…" at bounding box center [373, 168] width 296 height 151
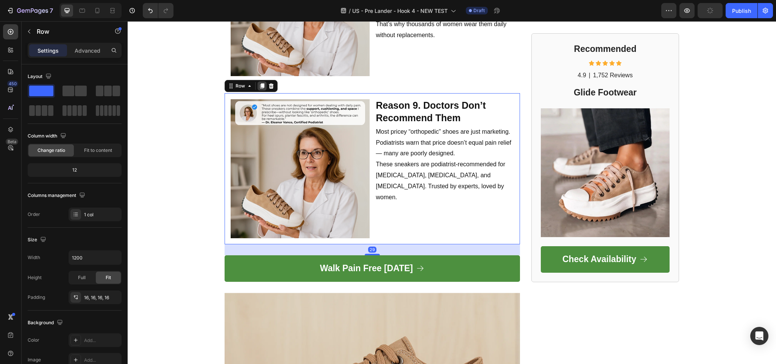
click at [259, 81] on div at bounding box center [262, 85] width 9 height 9
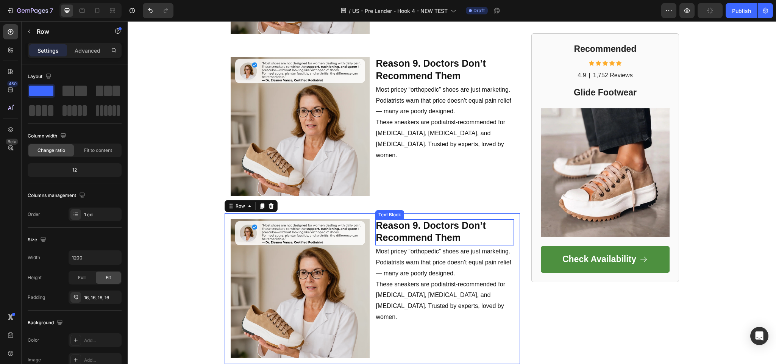
scroll to position [1758, 0]
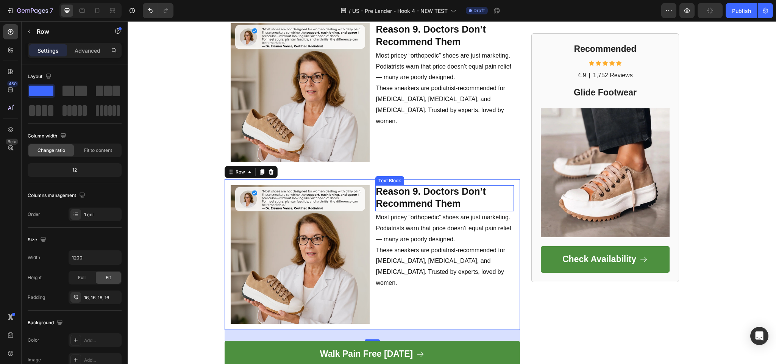
click at [423, 188] on strong "Reason 9. Doctors Don’t Recommend Them" at bounding box center [431, 197] width 110 height 23
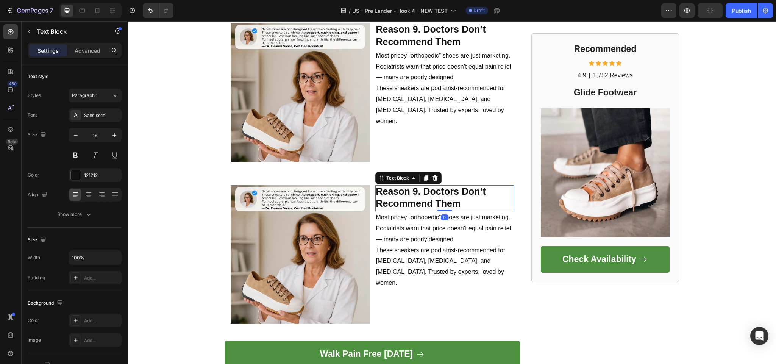
click at [423, 188] on strong "Reason 9. Doctors Don’t Recommend Them" at bounding box center [431, 197] width 110 height 23
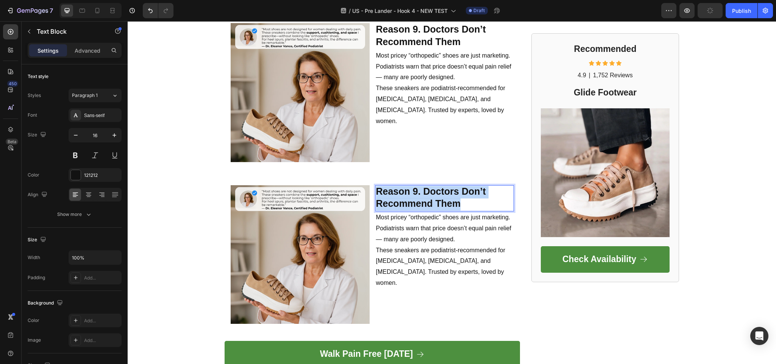
click at [423, 188] on strong "Reason 9. Doctors Don’t Recommend Them" at bounding box center [431, 197] width 110 height 23
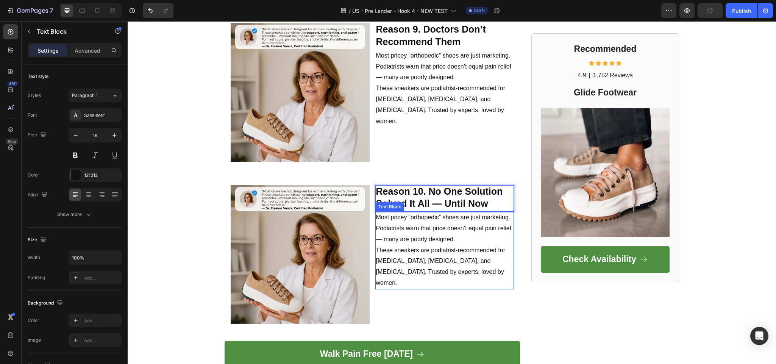
click at [411, 227] on span "Most pricey “orthopedic” shoes are just marketing. Podiatrists warn that price …" at bounding box center [444, 228] width 136 height 28
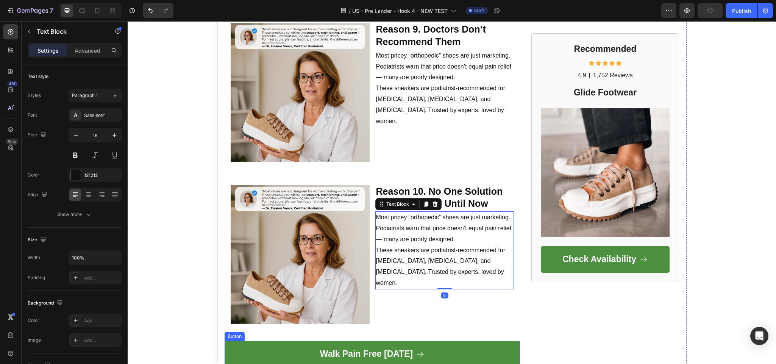
click at [407, 362] on div "Walk Pain Free Today Button" at bounding box center [373, 360] width 296 height 38
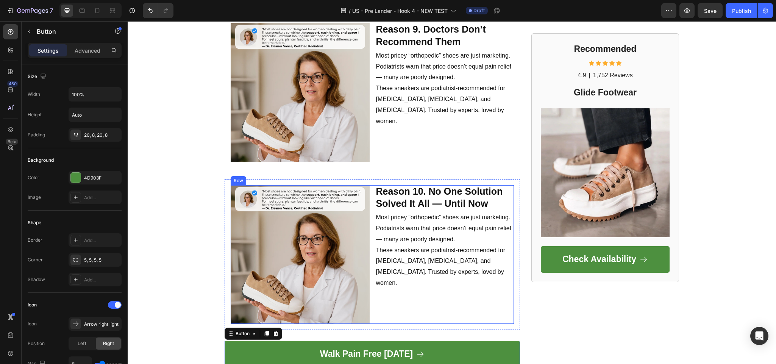
click at [435, 245] on p "These sneakers are podiatrist-recommended for [MEDICAL_DATA], [MEDICAL_DATA], a…" at bounding box center [445, 267] width 138 height 44
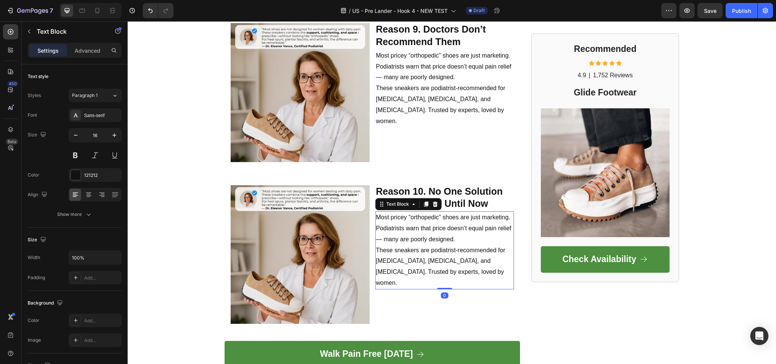
click at [435, 245] on p "These sneakers are podiatrist-recommended for [MEDICAL_DATA], [MEDICAL_DATA], a…" at bounding box center [445, 267] width 138 height 44
click at [431, 245] on p "These sneakers are podiatrist-recommended for [MEDICAL_DATA], [MEDICAL_DATA], a…" at bounding box center [445, 267] width 138 height 44
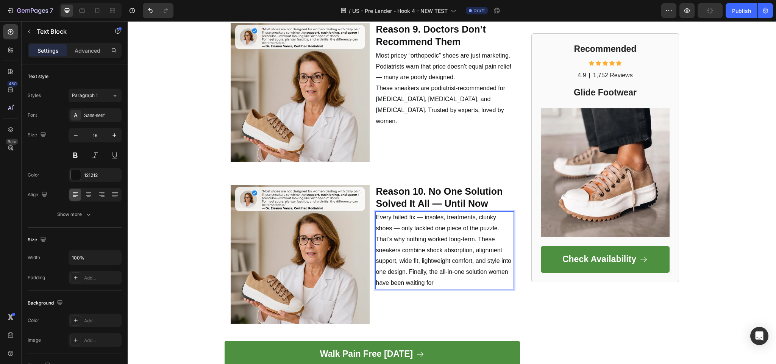
click at [463, 226] on p "Every failed fix — insoles, treatments, clunky shoes — only tackled one piece o…" at bounding box center [445, 250] width 138 height 77
click at [471, 236] on p "Every failed fix — insoles, treatments, clunky shoes — only tackled one piece o…" at bounding box center [445, 250] width 138 height 77
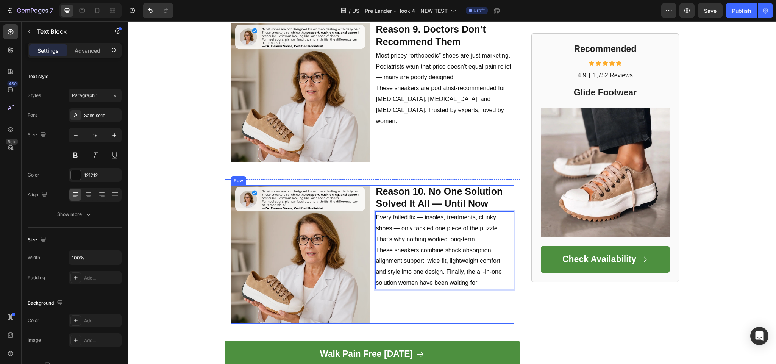
click at [377, 309] on div "Reason 10. No One Solution Solved It All — Until Now Text Block Row Every faile…" at bounding box center [445, 254] width 139 height 139
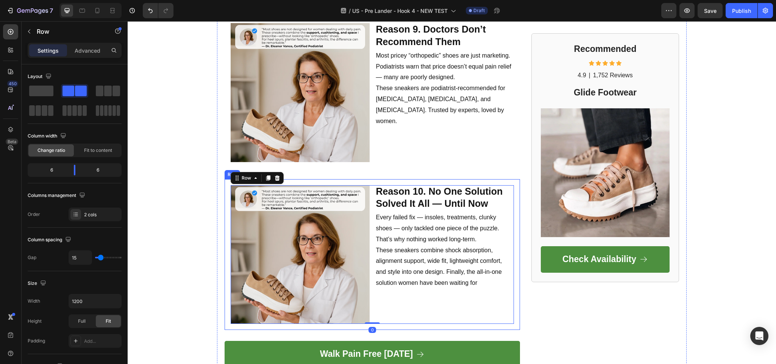
click at [392, 319] on div "Image Reason 10. No One Solution Solved It All — Until Now Text Block Row Every…" at bounding box center [373, 254] width 296 height 151
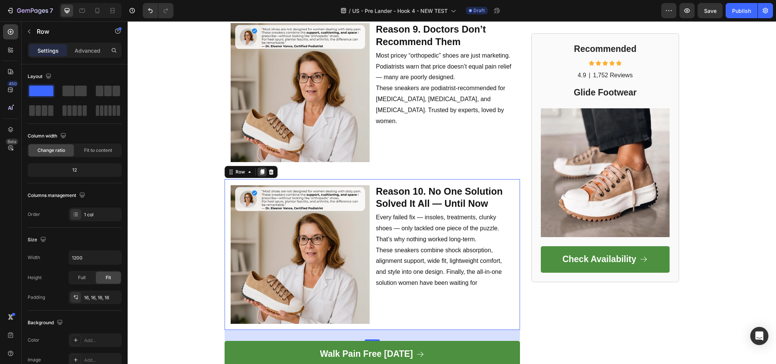
click at [258, 167] on div at bounding box center [262, 171] width 9 height 9
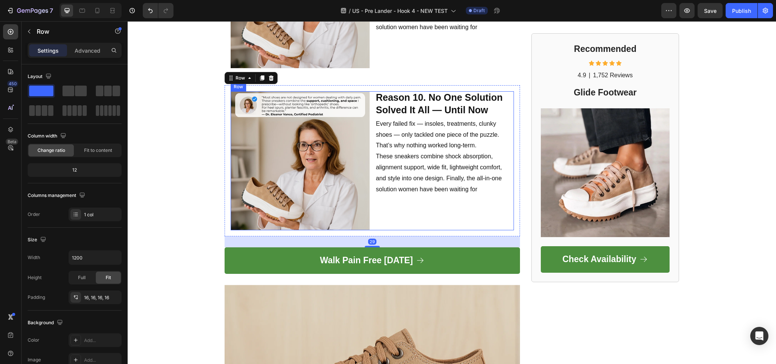
scroll to position [1967, 0]
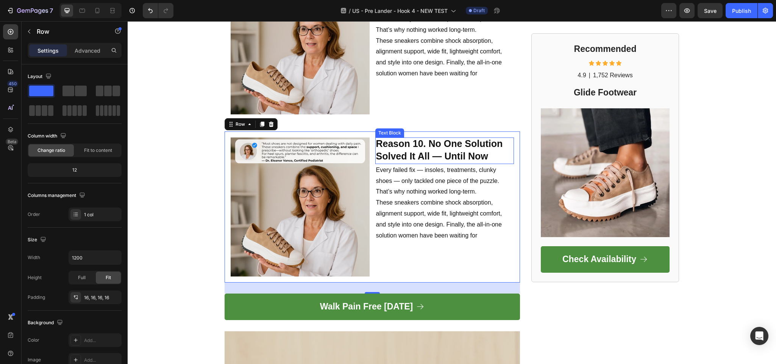
click at [401, 139] on strong "Reason 10. No One Solution Solved It All — Until Now" at bounding box center [439, 149] width 127 height 23
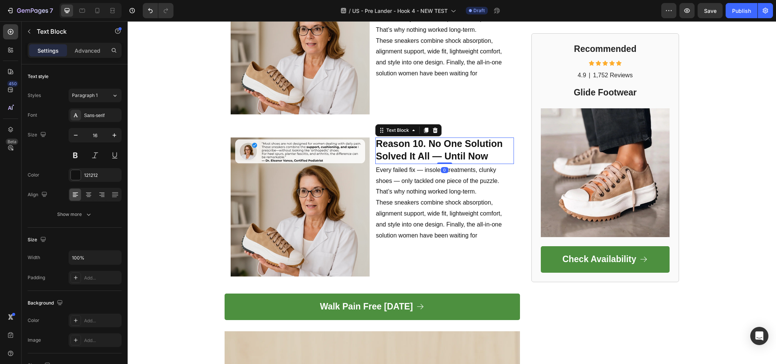
click at [416, 139] on strong "Reason 10. No One Solution Solved It All — Until Now" at bounding box center [439, 149] width 127 height 23
click at [414, 139] on strong "Reason 10. No One Solution Solved It All — Until Now" at bounding box center [439, 149] width 127 height 23
click at [412, 139] on strong "Reason 10. No One Solution Solved It All — Until Now" at bounding box center [439, 149] width 127 height 23
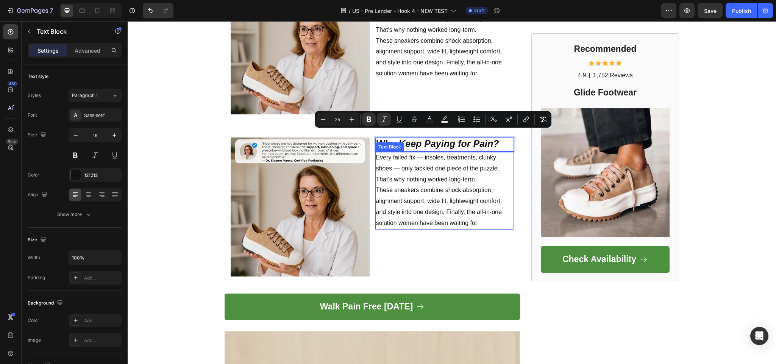
click at [447, 188] on p "These sneakers combine shock absorption, alignment support, wide fit, lightweig…" at bounding box center [445, 207] width 138 height 44
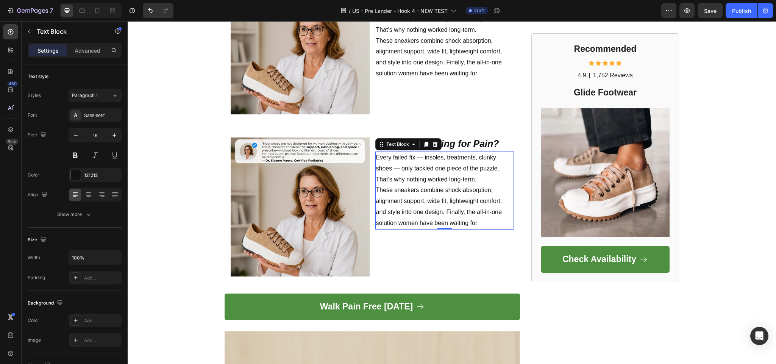
click at [417, 187] on span "These sneakers combine shock absorption, alignment support, wide fit, lightweig…" at bounding box center [439, 206] width 126 height 39
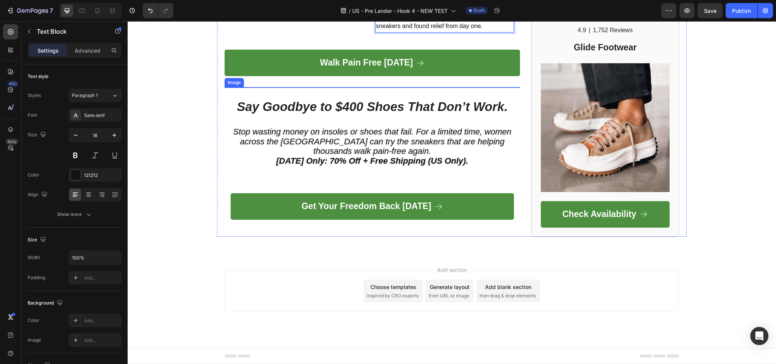
scroll to position [2005, 0]
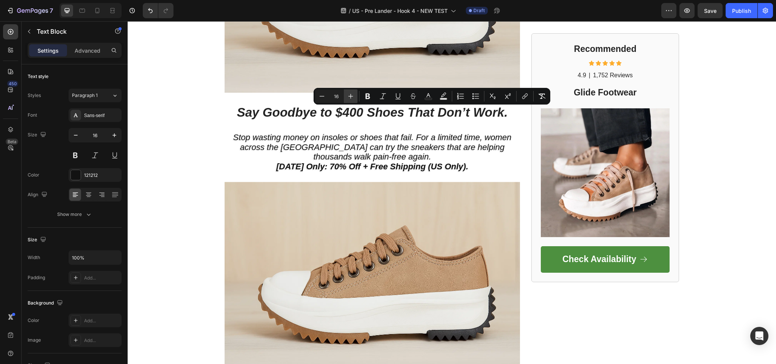
click at [355, 98] on icon "Editor contextual toolbar" at bounding box center [351, 96] width 8 height 8
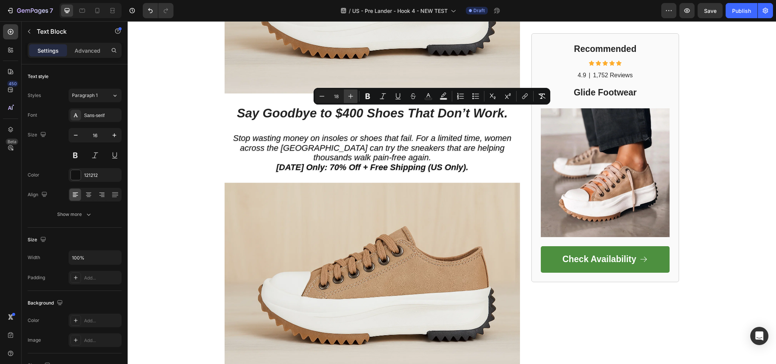
click at [355, 98] on icon "Editor contextual toolbar" at bounding box center [351, 96] width 8 height 8
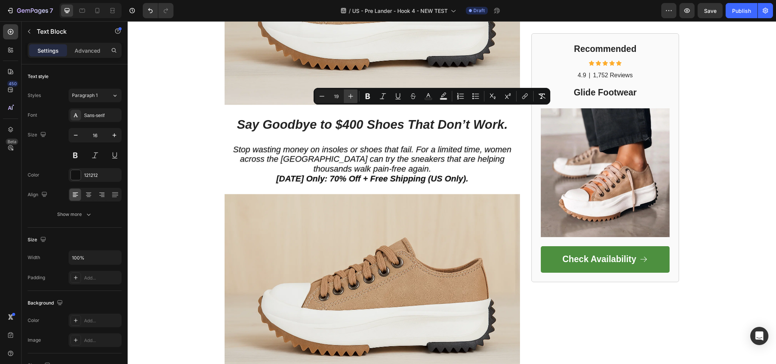
click at [353, 98] on icon "Editor contextual toolbar" at bounding box center [351, 96] width 8 height 8
type input "20"
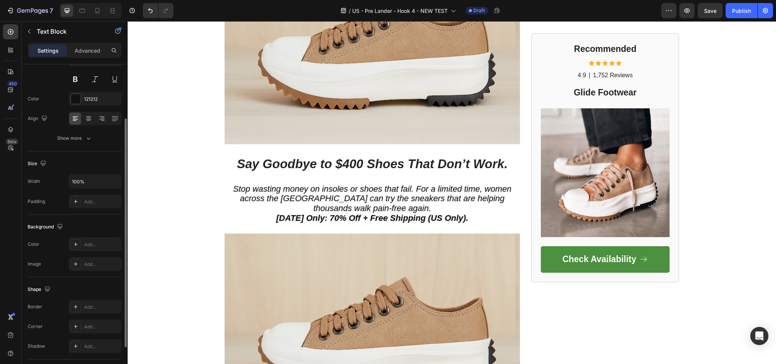
scroll to position [0, 0]
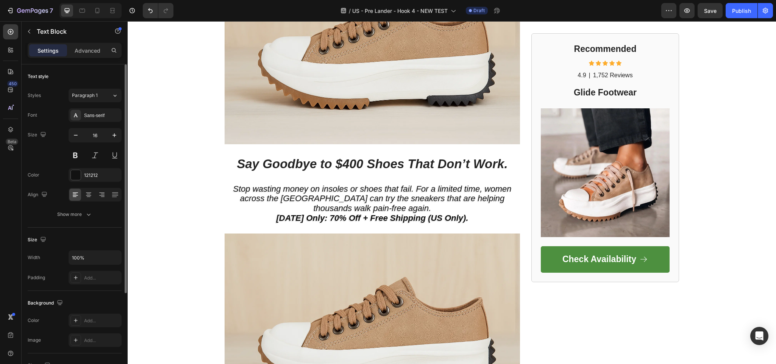
click at [82, 57] on div "Settings Advanced" at bounding box center [75, 50] width 94 height 15
click at [92, 49] on p "Advanced" at bounding box center [88, 51] width 26 height 8
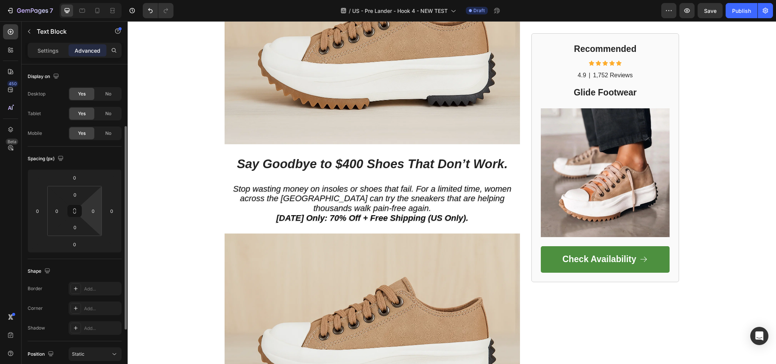
scroll to position [38, 0]
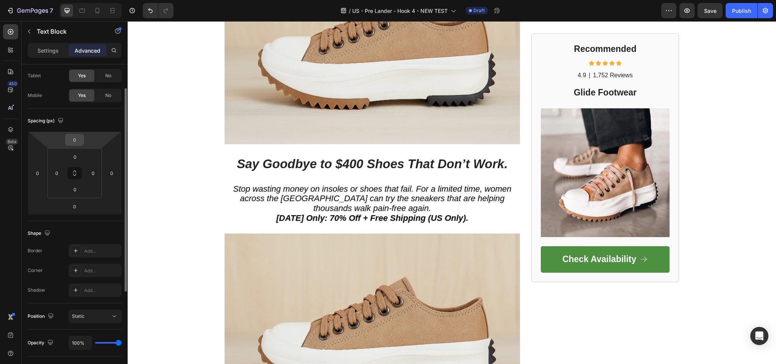
click at [76, 145] on input "0" at bounding box center [74, 139] width 15 height 11
click at [73, 135] on input "0" at bounding box center [74, 139] width 15 height 11
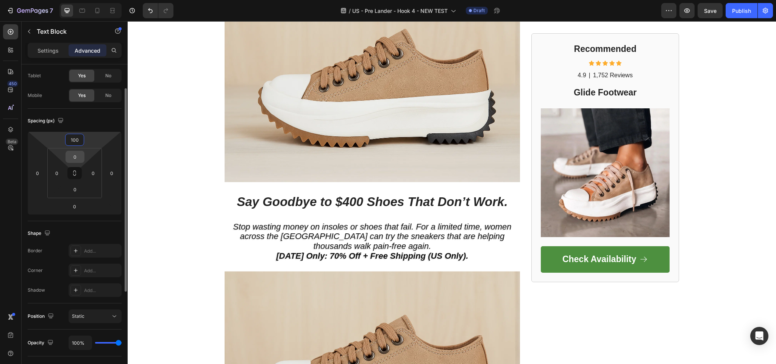
type input "10"
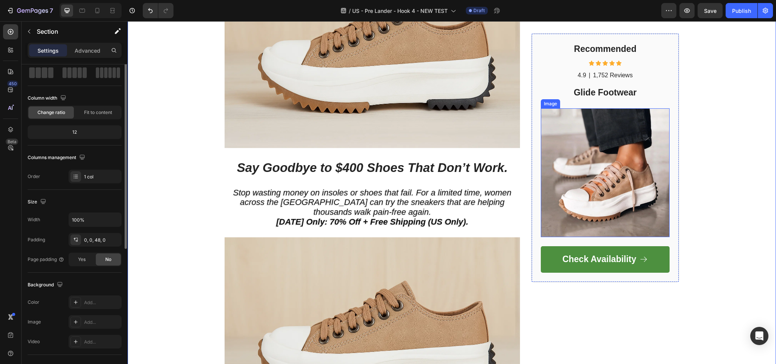
scroll to position [0, 0]
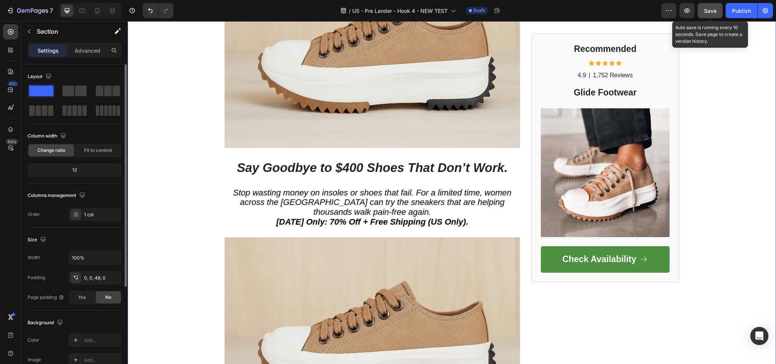
click at [704, 8] on button "Save" at bounding box center [710, 10] width 25 height 15
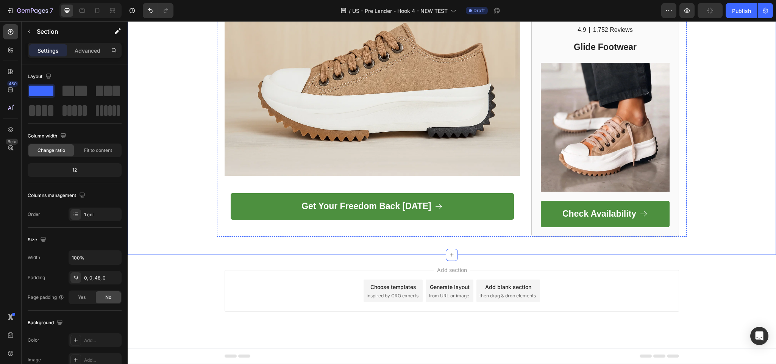
scroll to position [2308, 0]
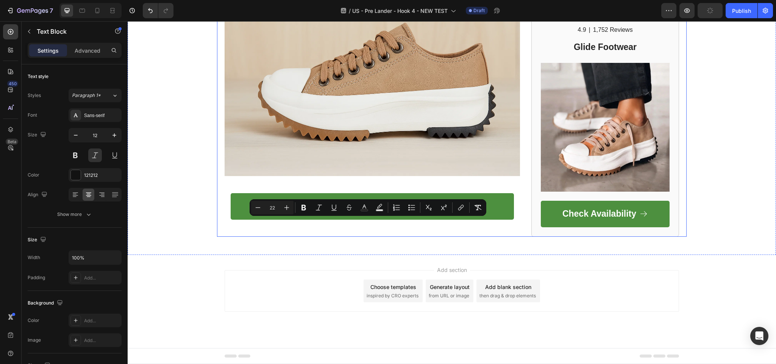
drag, startPoint x: 385, startPoint y: 242, endPoint x: 231, endPoint y: 218, distance: 155.4
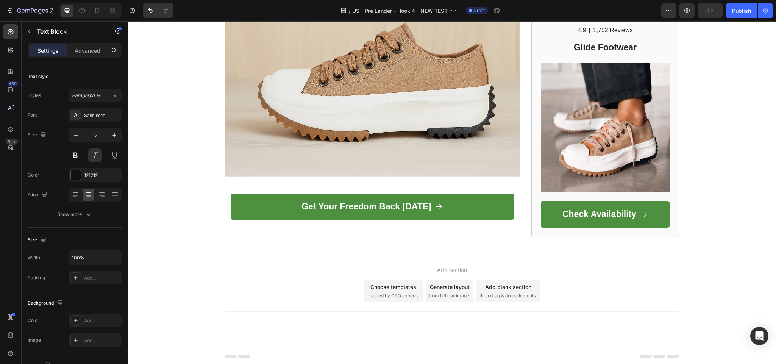
click at [334, 211] on strong "Get Your Freedom Back [DATE]" at bounding box center [367, 207] width 130 height 10
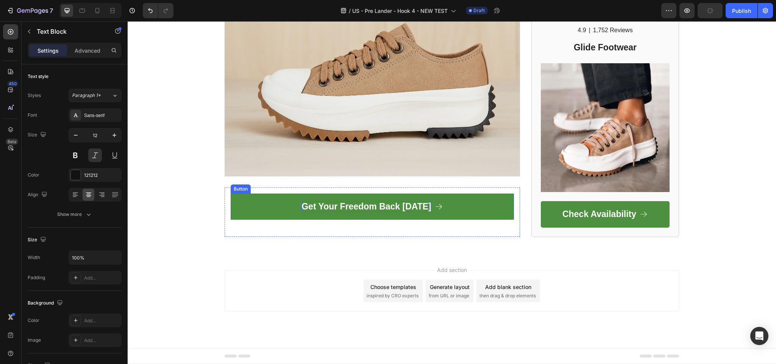
click at [334, 211] on strong "Get Your Freedom Back [DATE]" at bounding box center [367, 207] width 130 height 10
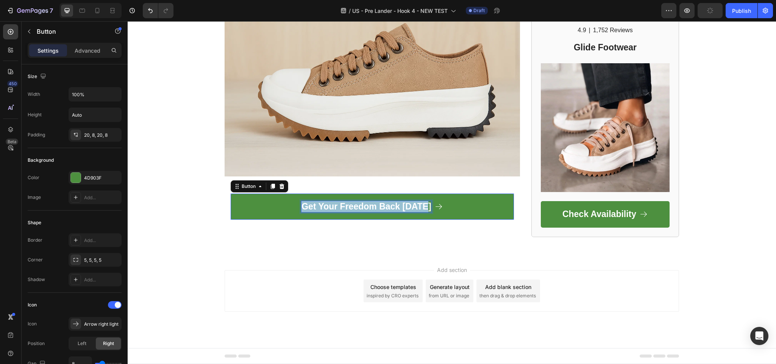
click at [334, 211] on strong "Get Your Freedom Back [DATE]" at bounding box center [367, 207] width 130 height 10
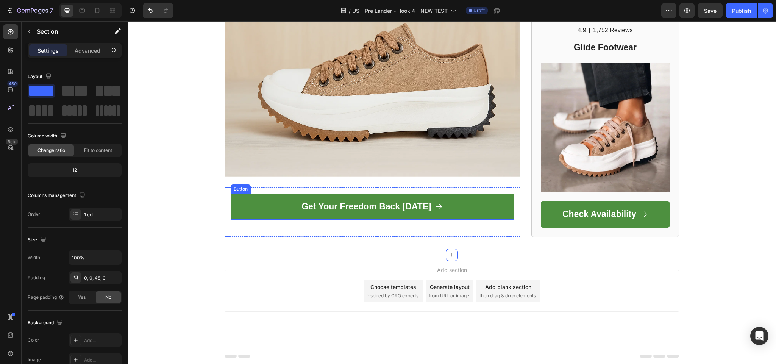
scroll to position [2460, 0]
click at [331, 177] on img at bounding box center [373, 78] width 296 height 197
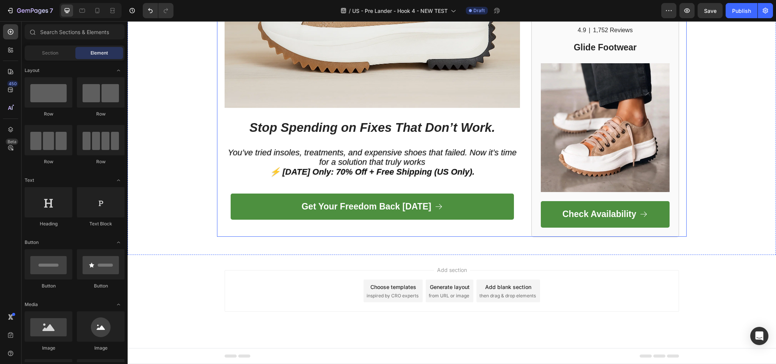
scroll to position [2267, 0]
click at [707, 6] on button "Save" at bounding box center [710, 10] width 25 height 15
click at [97, 13] on icon at bounding box center [97, 10] width 4 height 5
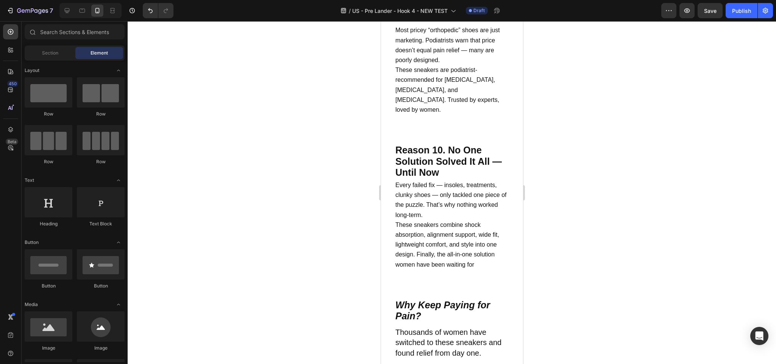
scroll to position [1593, 0]
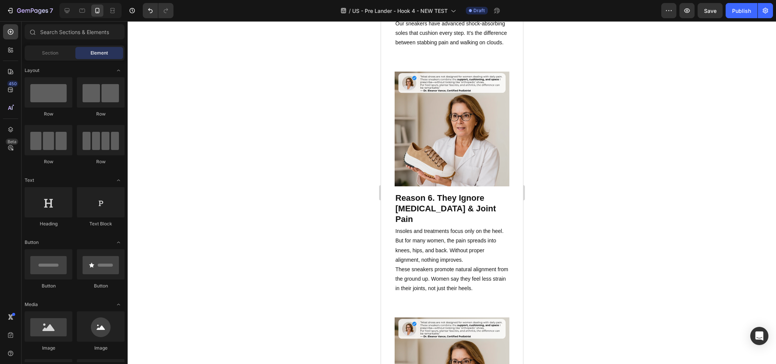
click at [578, 196] on div at bounding box center [452, 192] width 649 height 343
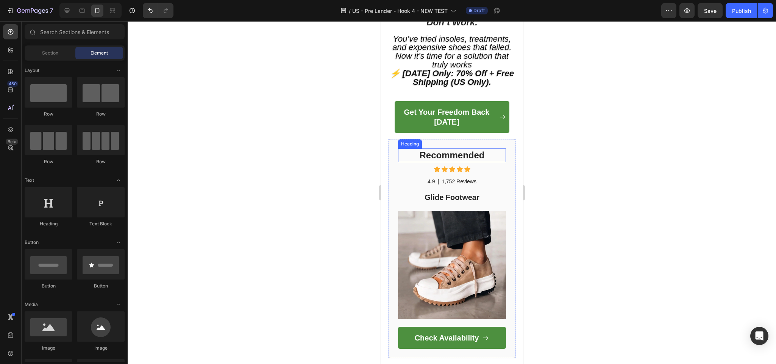
scroll to position [3337, 0]
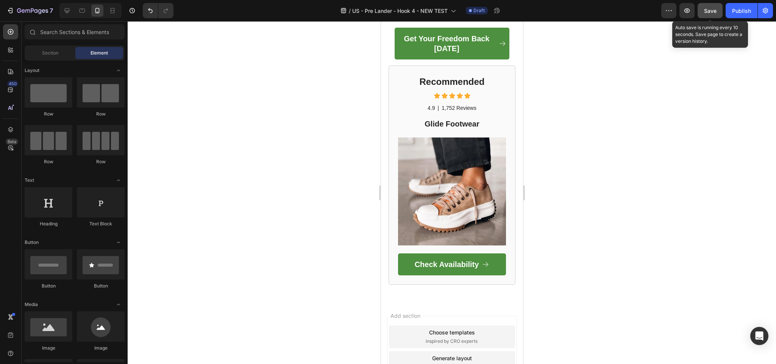
click at [709, 13] on span "Save" at bounding box center [710, 11] width 13 height 6
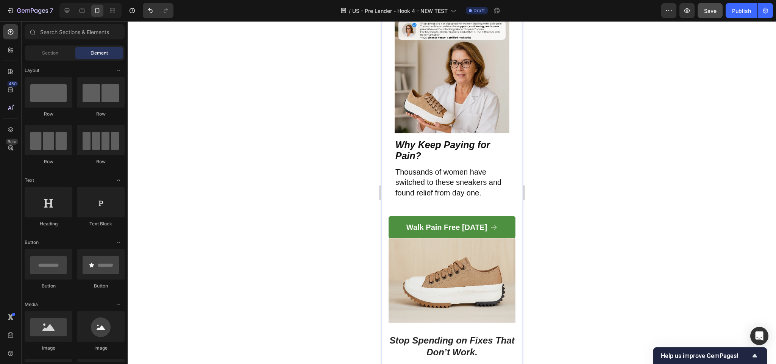
scroll to position [2920, 0]
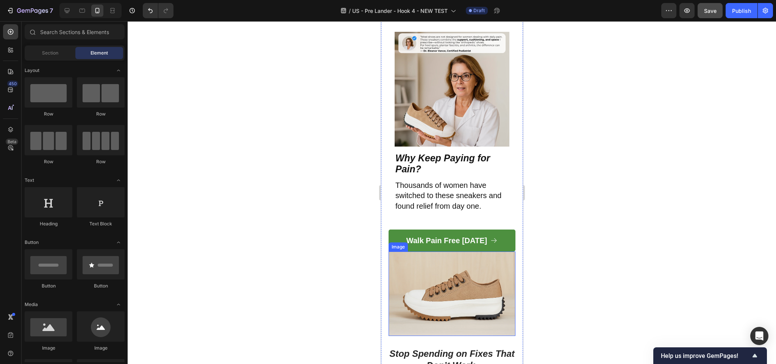
click at [418, 252] on img at bounding box center [451, 294] width 127 height 85
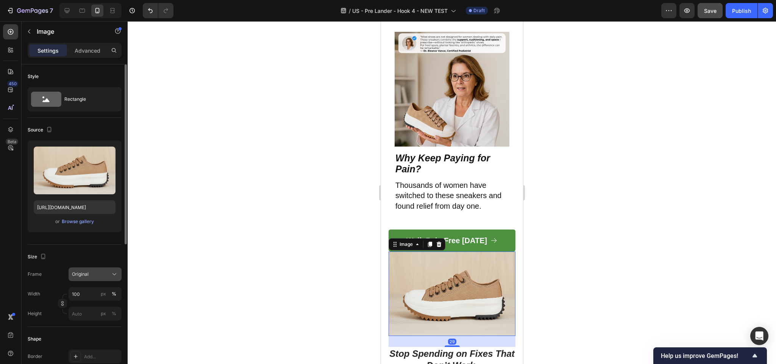
scroll to position [38, 0]
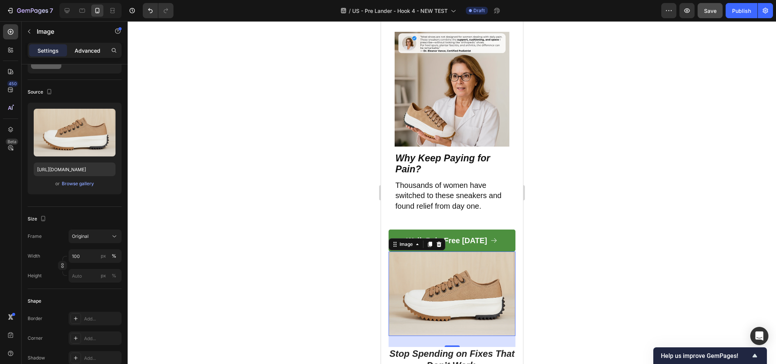
click at [94, 48] on p "Advanced" at bounding box center [88, 51] width 26 height 8
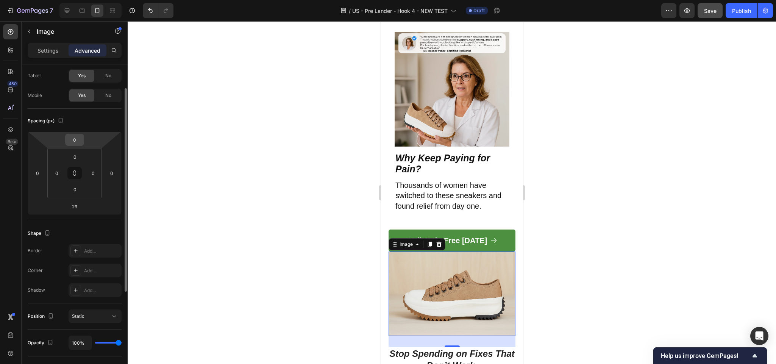
click at [74, 137] on input "0" at bounding box center [74, 139] width 15 height 11
type input "10"
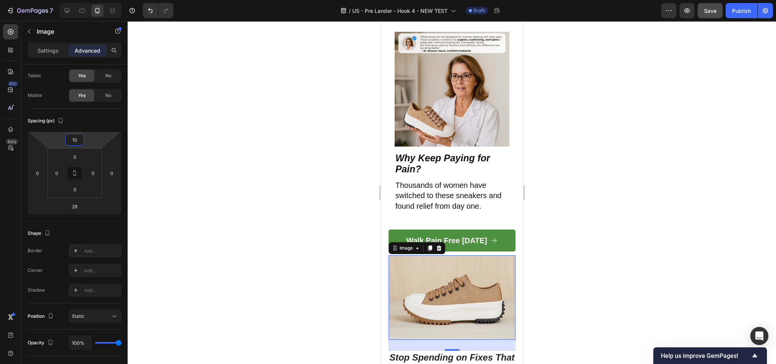
click at [237, 193] on div at bounding box center [452, 192] width 649 height 343
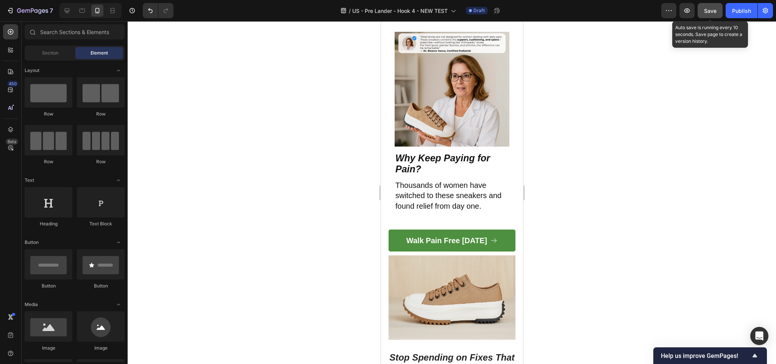
click at [713, 11] on span "Save" at bounding box center [710, 11] width 13 height 6
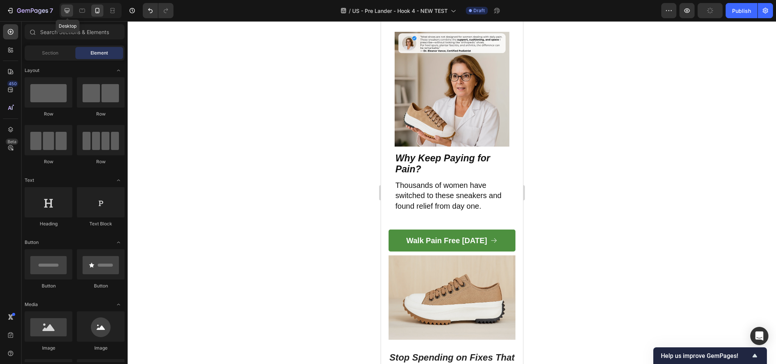
click at [64, 9] on icon at bounding box center [67, 11] width 8 height 8
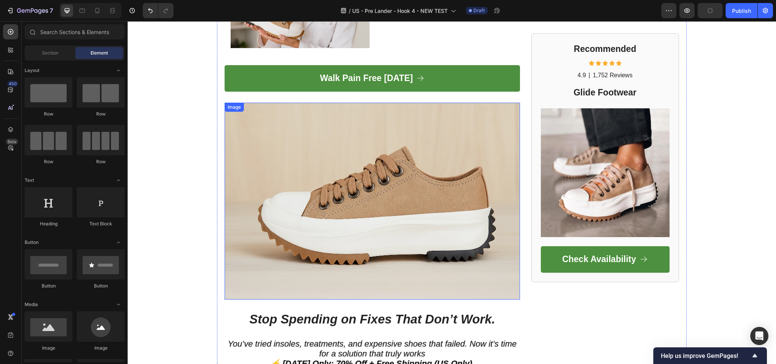
scroll to position [2191, 0]
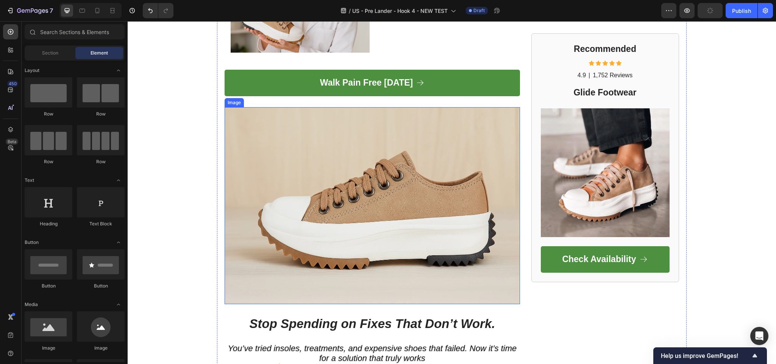
click at [247, 107] on img at bounding box center [373, 205] width 296 height 197
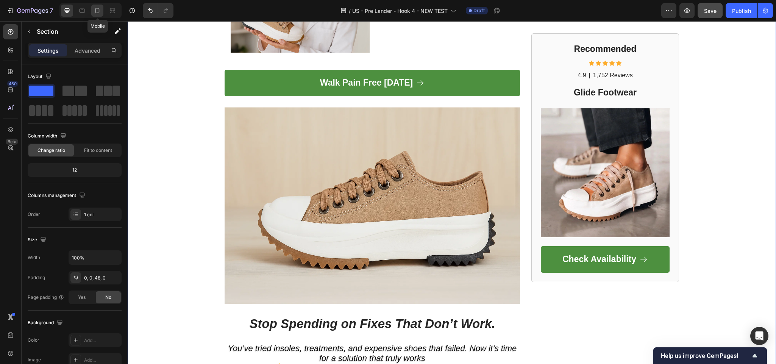
click at [102, 15] on div at bounding box center [97, 11] width 12 height 12
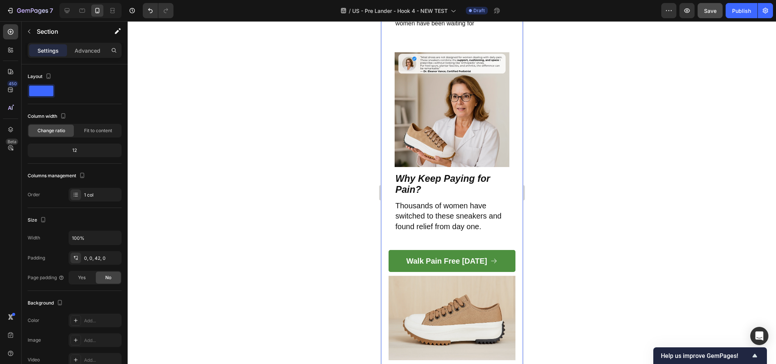
scroll to position [2917, 0]
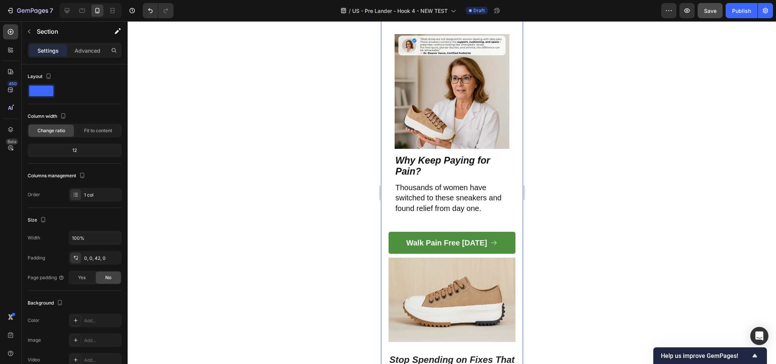
click at [259, 222] on div at bounding box center [452, 192] width 649 height 343
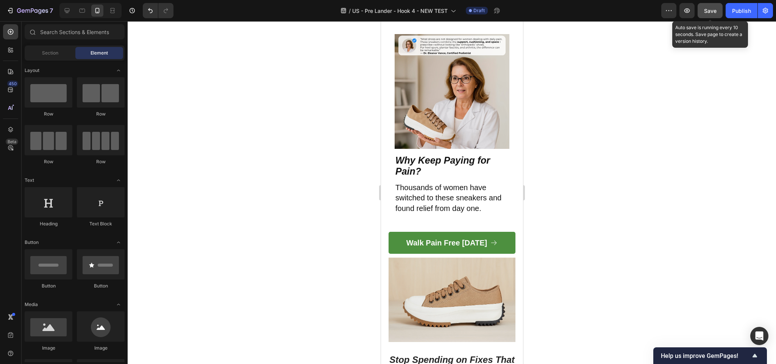
click at [706, 9] on span "Save" at bounding box center [710, 11] width 13 height 6
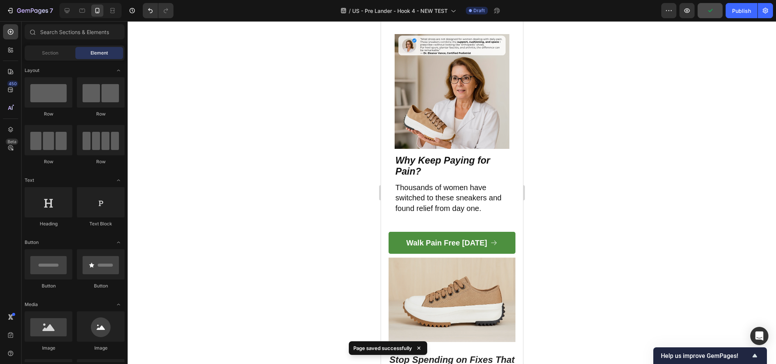
click at [673, 81] on div at bounding box center [452, 192] width 649 height 343
click at [24, 11] on icon "button" at bounding box center [23, 10] width 3 height 3
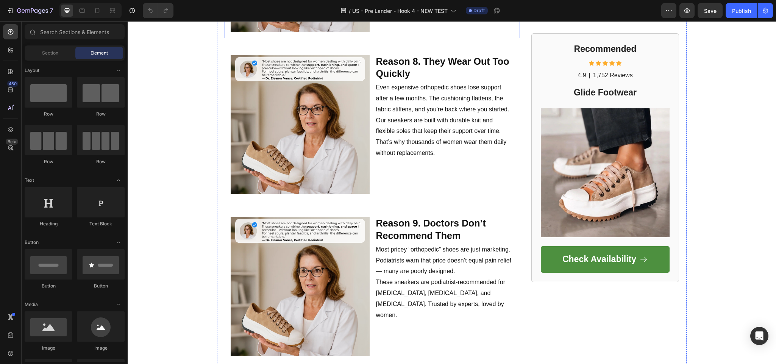
scroll to position [1667, 0]
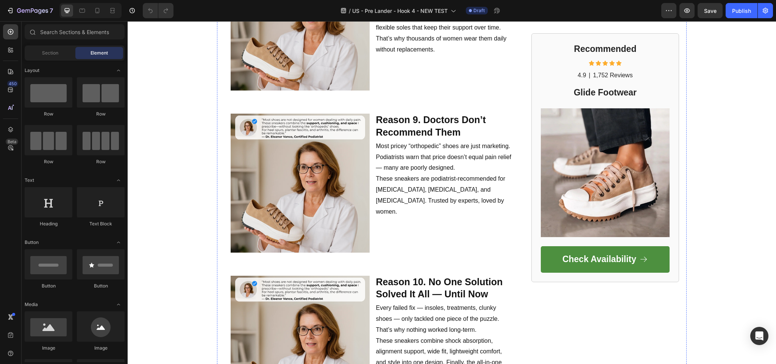
click at [452, 144] on p "Most pricey “orthopedic” shoes are just marketing. Podiatrists warn that price …" at bounding box center [445, 157] width 138 height 33
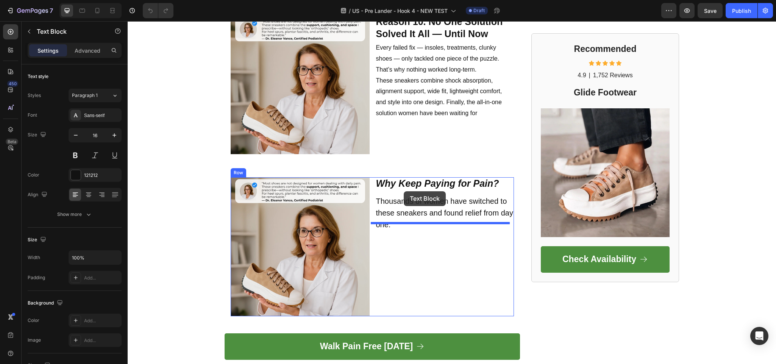
scroll to position [2008, 0]
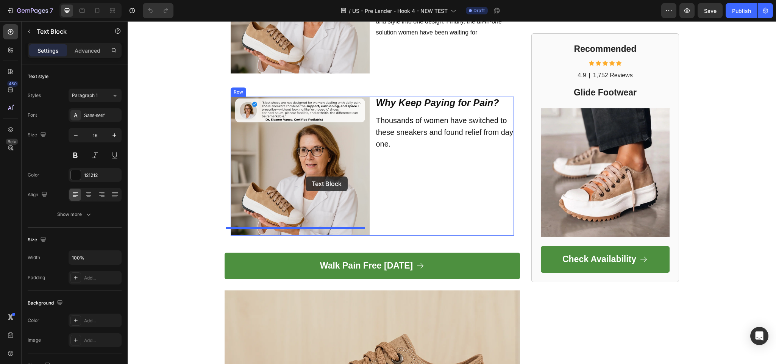
drag, startPoint x: 451, startPoint y: 144, endPoint x: 306, endPoint y: 177, distance: 149.2
click at [306, 177] on img at bounding box center [300, 166] width 139 height 139
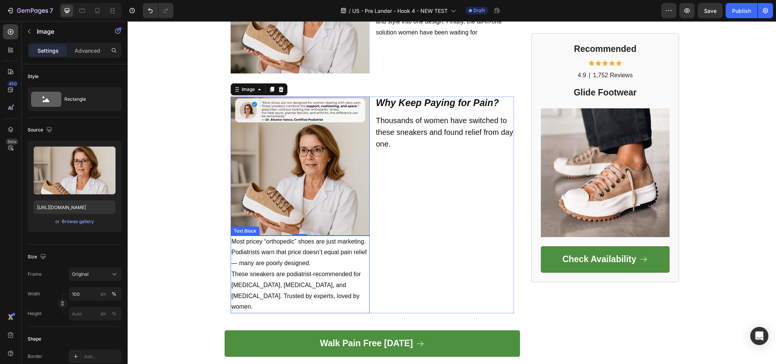
click at [285, 238] on span "Most pricey “orthopedic” shoes are just marketing. Podiatrists warn that price …" at bounding box center [300, 252] width 136 height 28
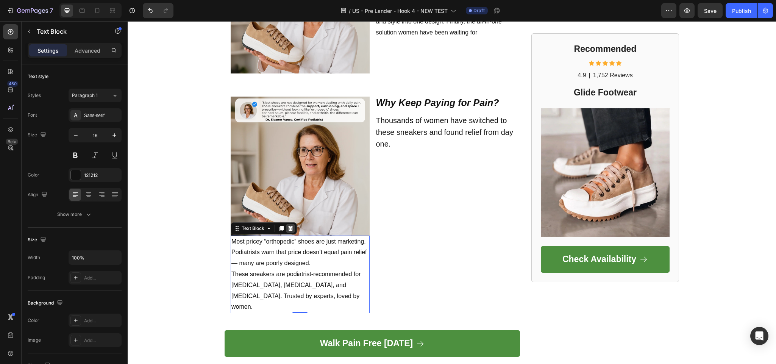
click at [288, 226] on icon at bounding box center [290, 228] width 5 height 5
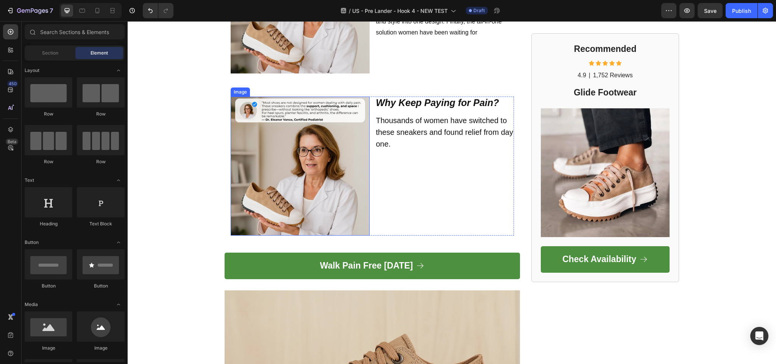
click at [324, 167] on img at bounding box center [300, 166] width 139 height 139
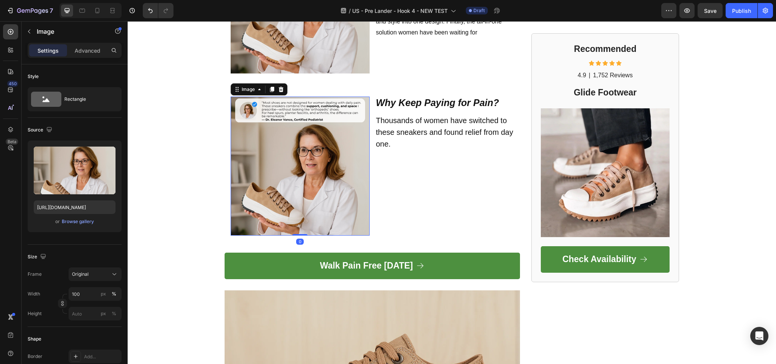
click at [423, 202] on div "Why Keep Paying for Pain? Text Block Row Thousands of women have switched to th…" at bounding box center [445, 166] width 139 height 139
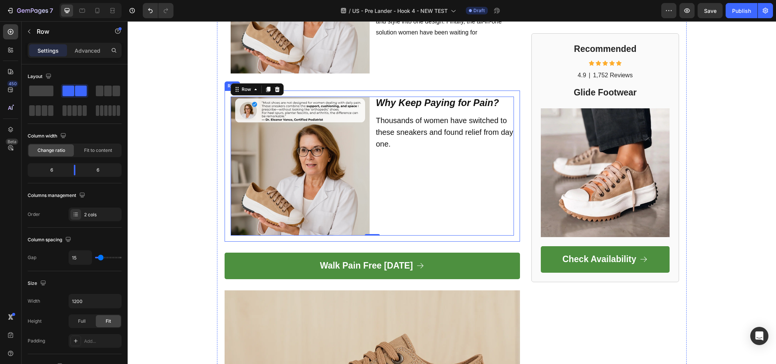
click at [353, 91] on div "Image Why Keep Paying for Pain? Text Block Row Thousands of women have switched…" at bounding box center [373, 166] width 296 height 151
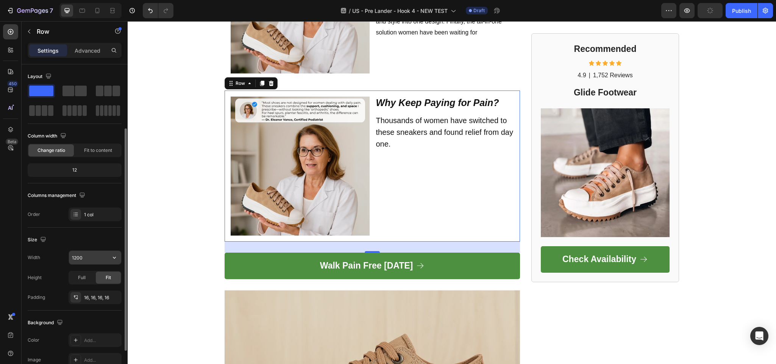
scroll to position [38, 0]
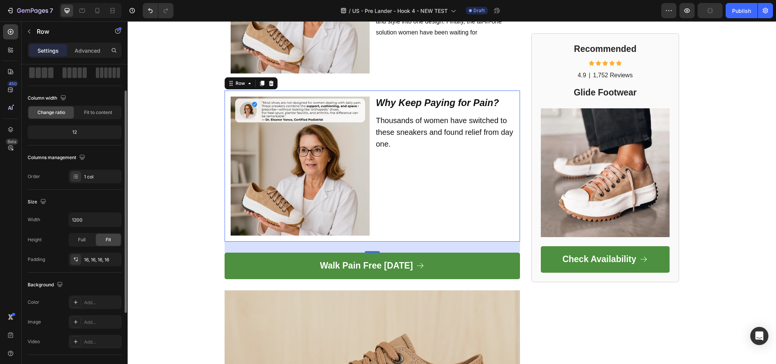
click at [99, 185] on div "Layout Column width Change ratio Fit to content 12 Columns management Order 1 c…" at bounding box center [75, 108] width 94 height 163
click at [92, 172] on div "1 col" at bounding box center [95, 177] width 53 height 14
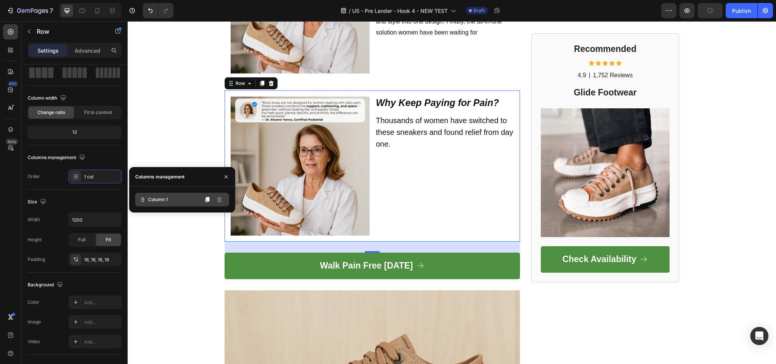
click at [157, 203] on div "Column 1" at bounding box center [182, 200] width 94 height 14
click at [366, 111] on div "Image Why Keep Paying for Pain? Text Block Row Thousands of women have switched…" at bounding box center [372, 166] width 283 height 139
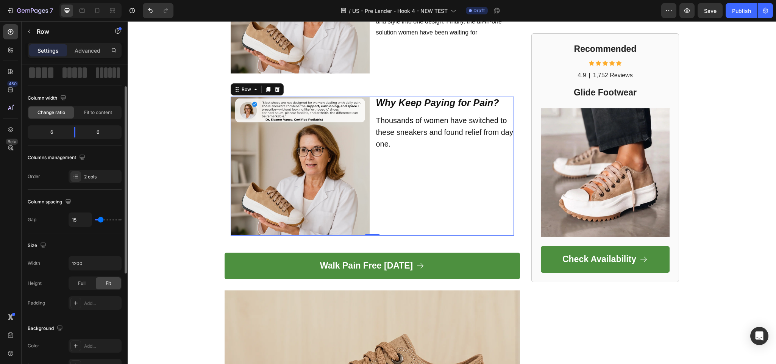
click at [57, 95] on div "Column width" at bounding box center [48, 98] width 40 height 10
click at [56, 94] on div "Column width" at bounding box center [48, 98] width 40 height 10
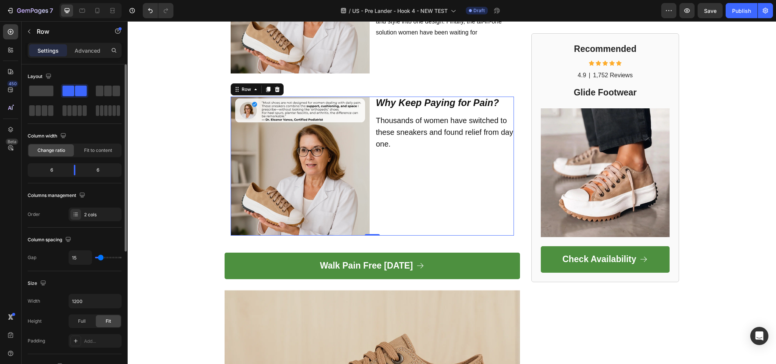
click at [50, 130] on div "Column width" at bounding box center [75, 136] width 94 height 12
click at [52, 98] on div at bounding box center [75, 100] width 94 height 33
click at [36, 94] on span at bounding box center [41, 91] width 24 height 11
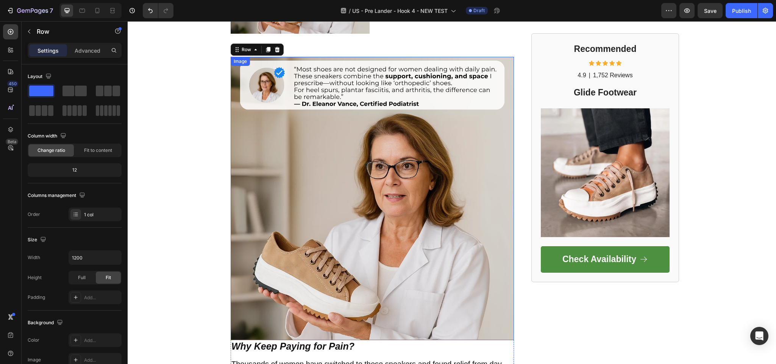
scroll to position [2046, 0]
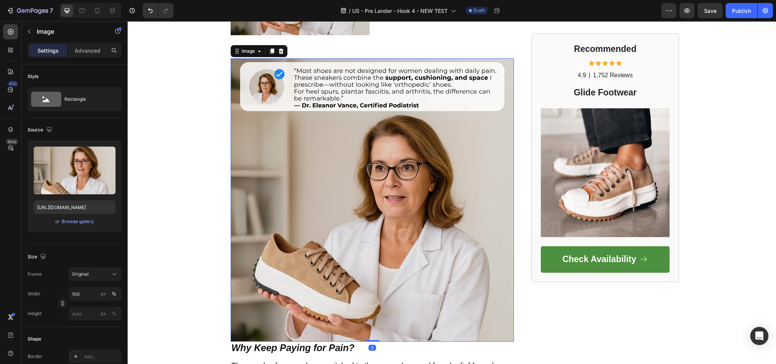
click at [290, 177] on img at bounding box center [372, 199] width 283 height 283
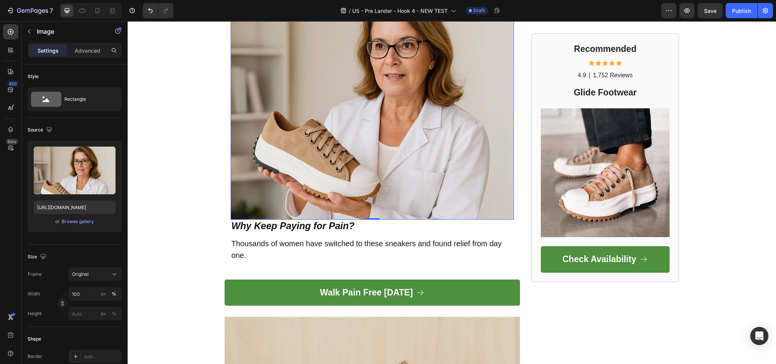
scroll to position [2198, 0]
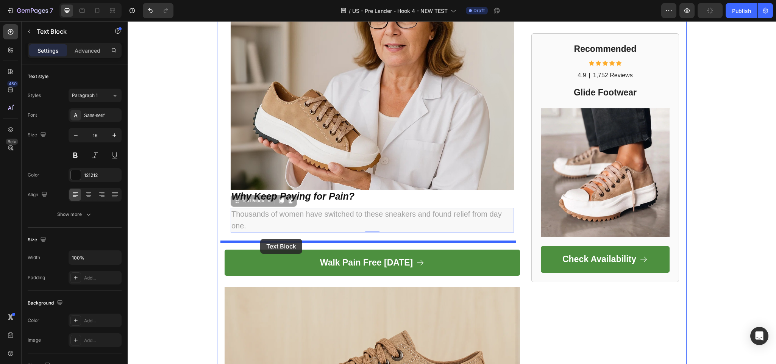
drag, startPoint x: 273, startPoint y: 203, endPoint x: 260, endPoint y: 239, distance: 37.9
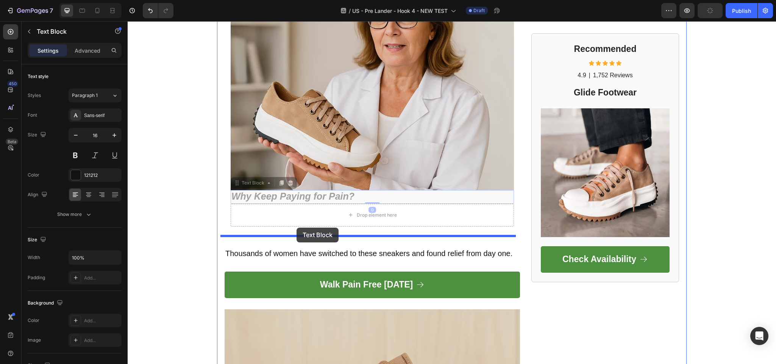
drag, startPoint x: 294, startPoint y: 188, endPoint x: 297, endPoint y: 228, distance: 39.9
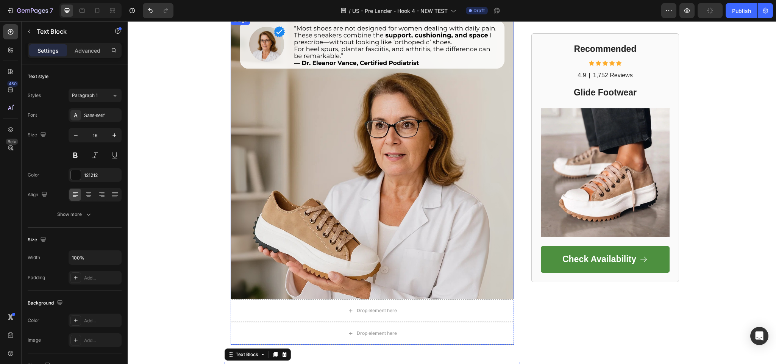
scroll to position [2084, 0]
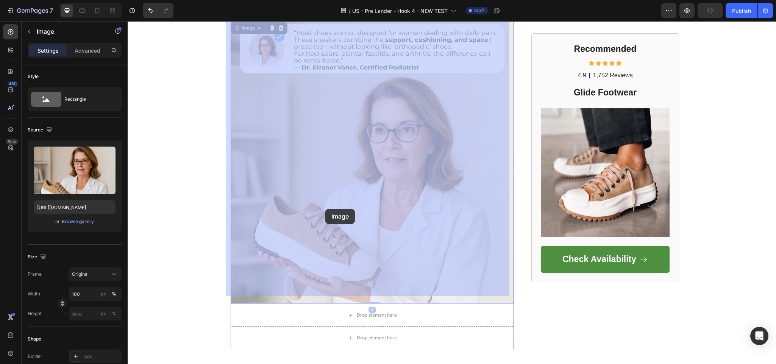
drag, startPoint x: 333, startPoint y: 157, endPoint x: 332, endPoint y: 190, distance: 32.6
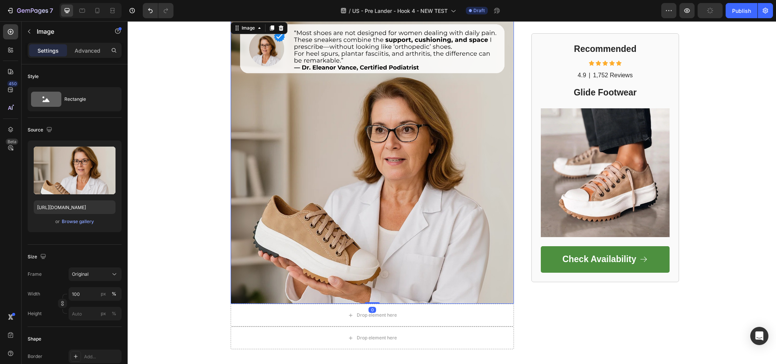
click at [332, 190] on img at bounding box center [372, 161] width 283 height 283
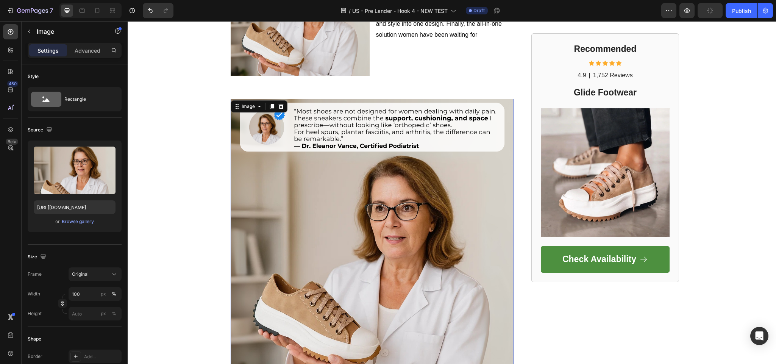
scroll to position [1971, 0]
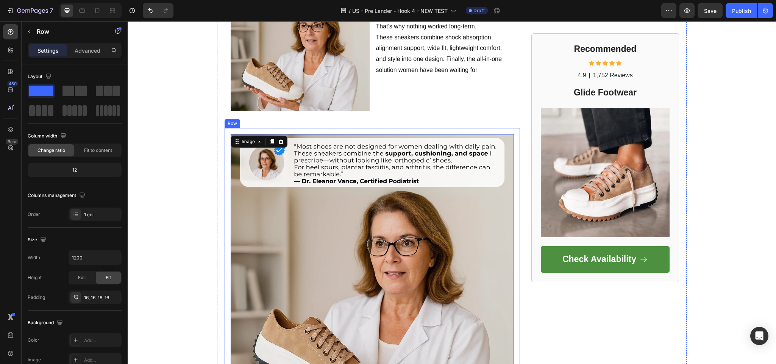
click at [225, 128] on div "Image 0 Drop element here Row Drop element here Row Row Row" at bounding box center [373, 298] width 296 height 341
click at [268, 118] on icon at bounding box center [271, 121] width 6 height 6
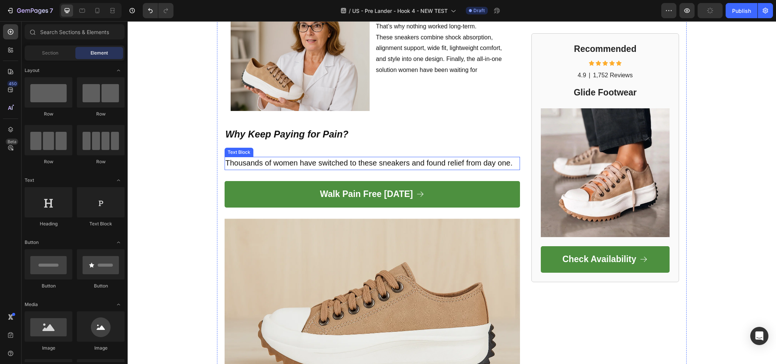
click at [274, 159] on span "Thousands of women have switched to these sneakers and found relief from day on…" at bounding box center [368, 163] width 287 height 8
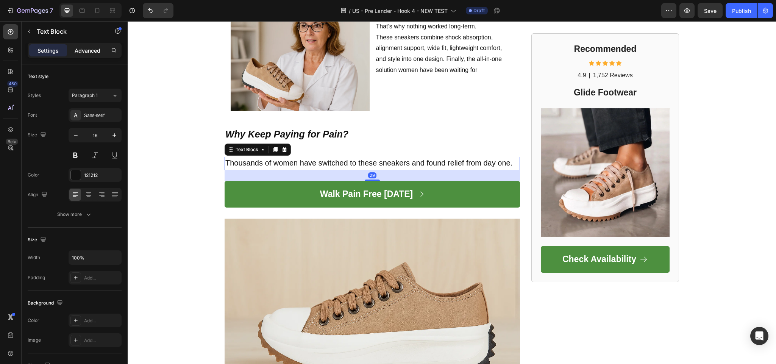
click at [99, 47] on p "Advanced" at bounding box center [88, 51] width 26 height 8
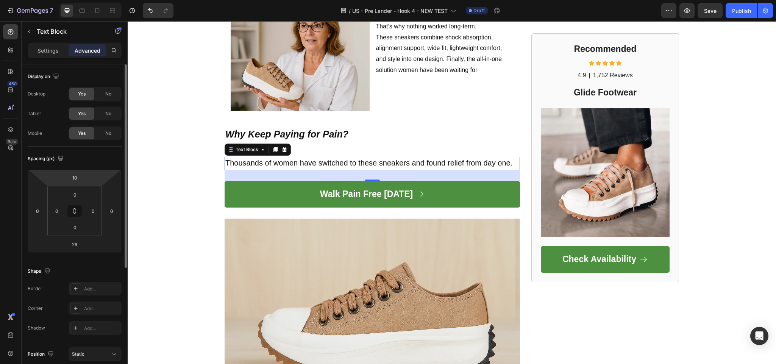
click at [86, 0] on html "7 Version history / US - Pre Lander - Hook 4 - NEW TEST Draft Preview Save Publ…" at bounding box center [388, 0] width 776 height 0
click at [76, 177] on input "10" at bounding box center [74, 177] width 15 height 11
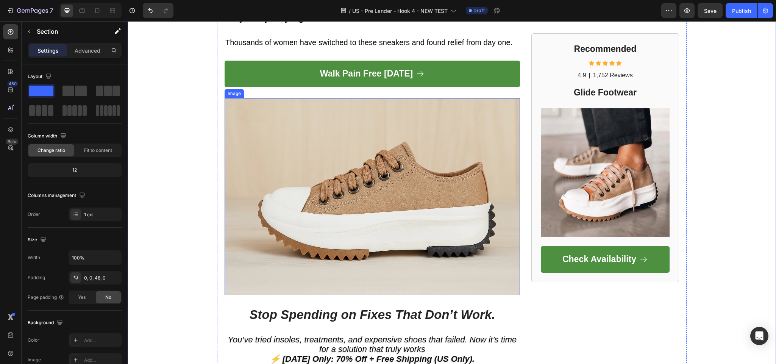
scroll to position [2084, 0]
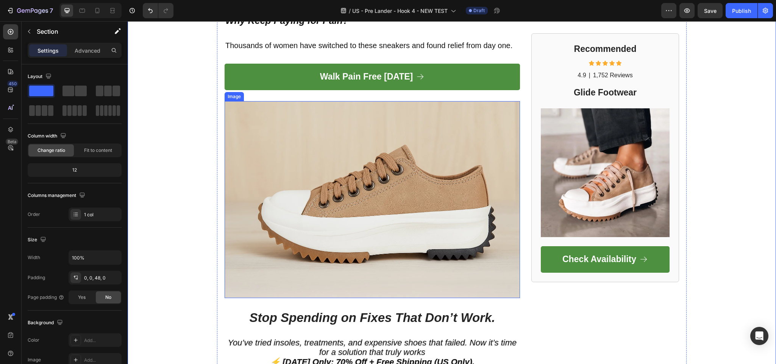
click at [361, 224] on img at bounding box center [373, 199] width 296 height 197
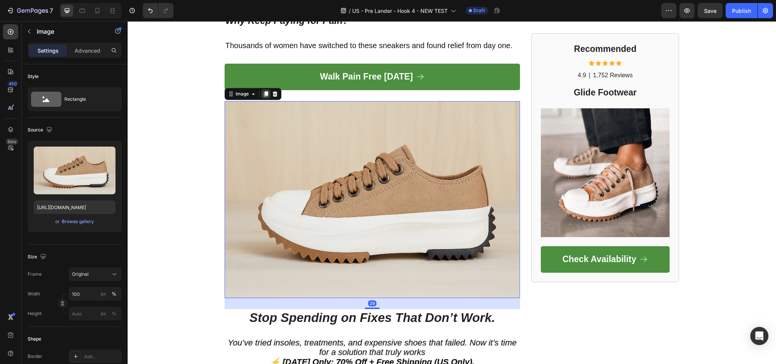
click at [261, 89] on div at bounding box center [265, 93] width 9 height 9
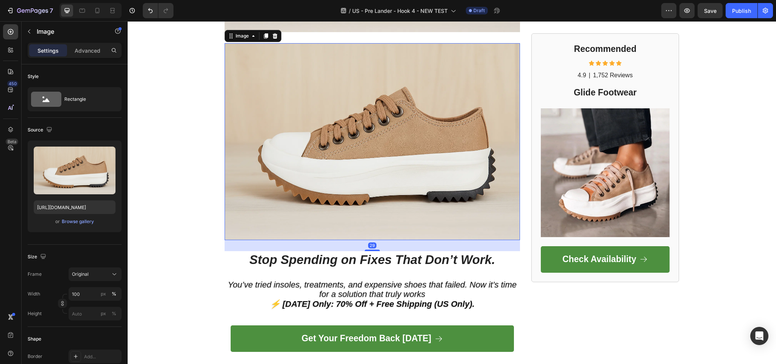
scroll to position [2360, 0]
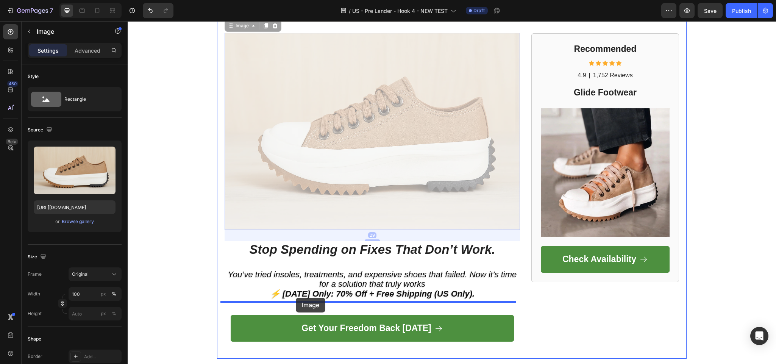
drag, startPoint x: 348, startPoint y: 98, endPoint x: 296, endPoint y: 298, distance: 206.3
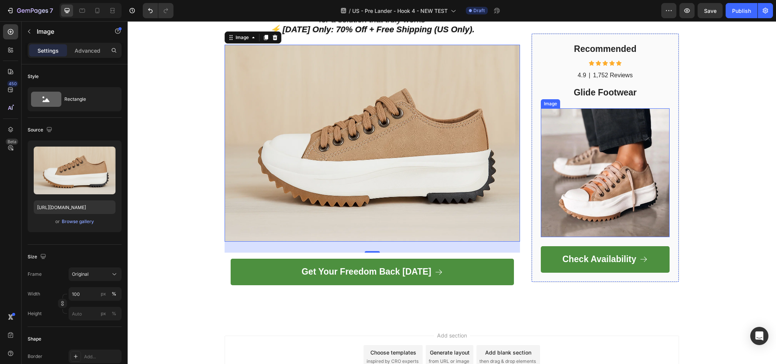
scroll to position [2418, 0]
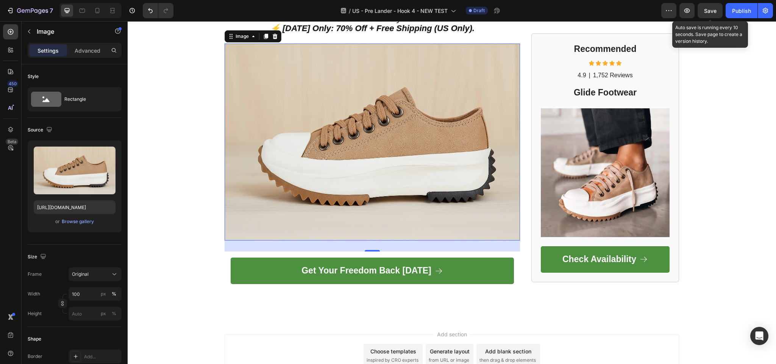
click at [709, 11] on span "Save" at bounding box center [710, 11] width 13 height 6
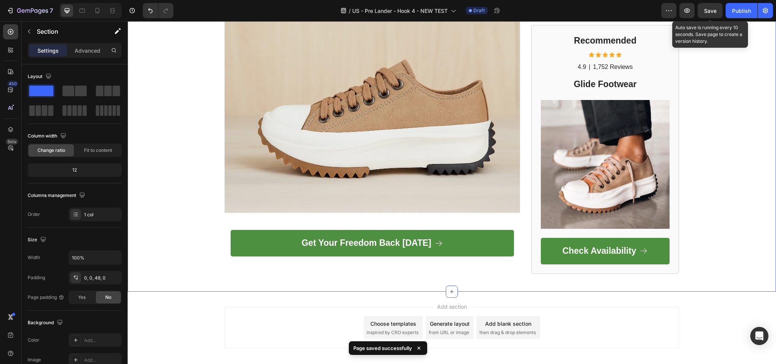
scroll to position [2475, 0]
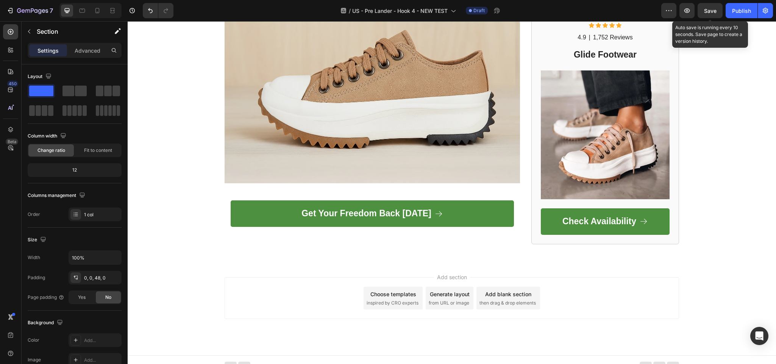
click at [160, 314] on div "Add section Choose templates inspired by CRO experts Generate layout from URL o…" at bounding box center [452, 308] width 649 height 93
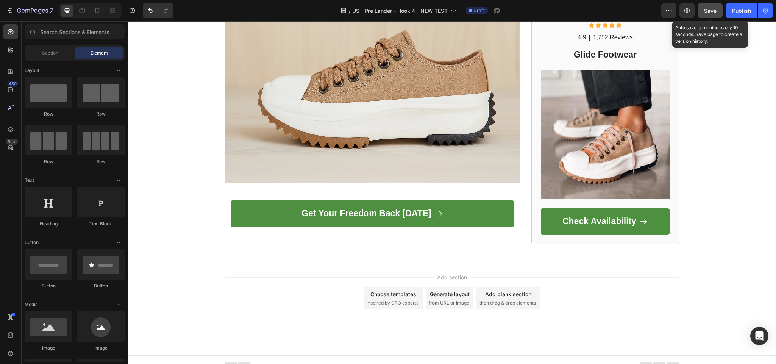
click at [709, 13] on span "Save" at bounding box center [710, 11] width 13 height 6
click at [717, 8] on span "Save" at bounding box center [710, 11] width 13 height 6
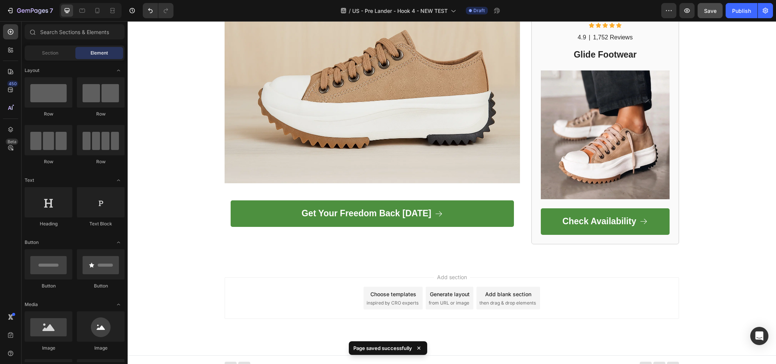
click at [710, 328] on div "Add section Choose templates inspired by CRO experts Generate layout from URL o…" at bounding box center [452, 308] width 649 height 93
click at [28, 11] on icon "button" at bounding box center [32, 11] width 31 height 6
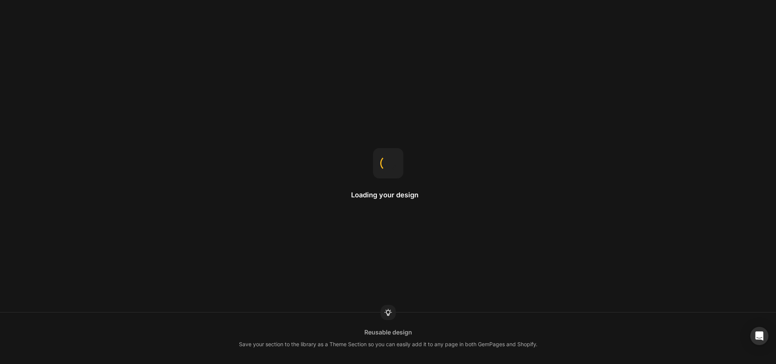
click at [416, 144] on div "Loading your design Reusable design Save your section to the library as a Theme…" at bounding box center [388, 182] width 776 height 364
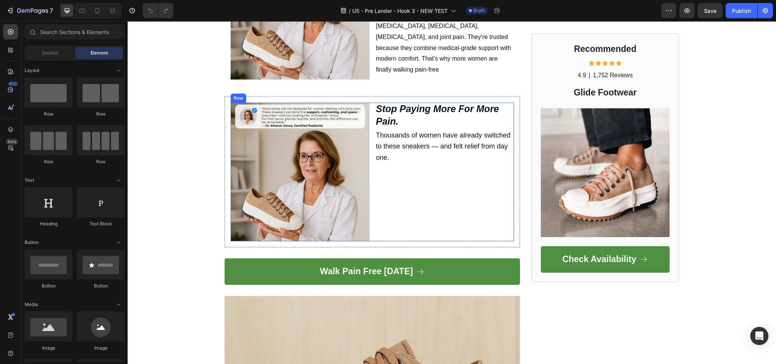
scroll to position [1592, 0]
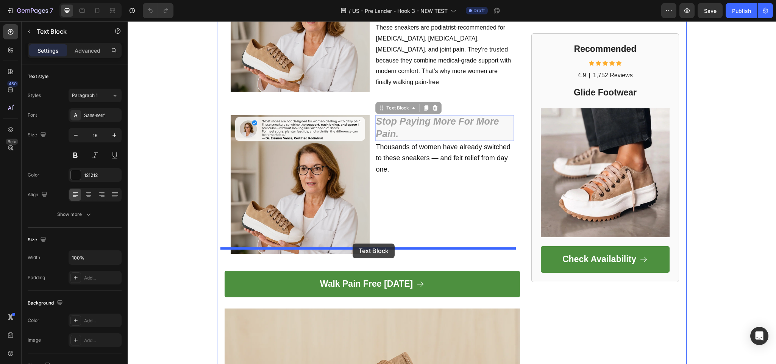
drag, startPoint x: 417, startPoint y: 108, endPoint x: 353, endPoint y: 244, distance: 150.2
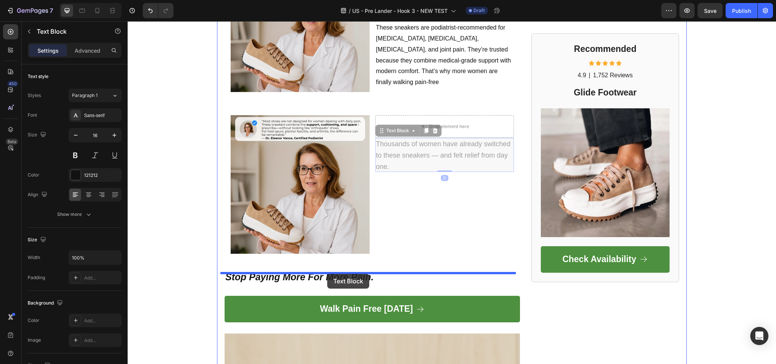
drag, startPoint x: 425, startPoint y: 127, endPoint x: 327, endPoint y: 274, distance: 176.9
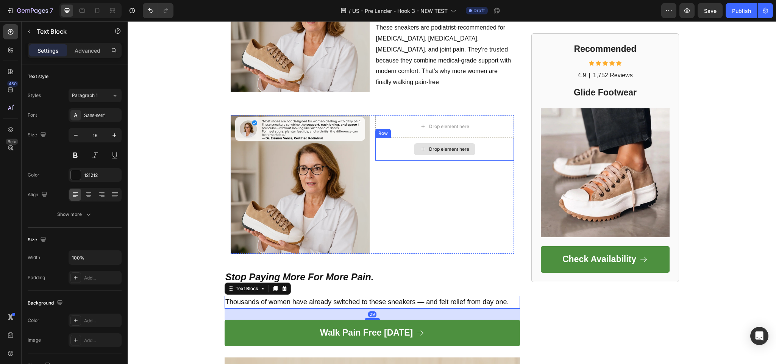
click at [418, 190] on div "Drop element here Row Drop element here Row" at bounding box center [445, 184] width 139 height 139
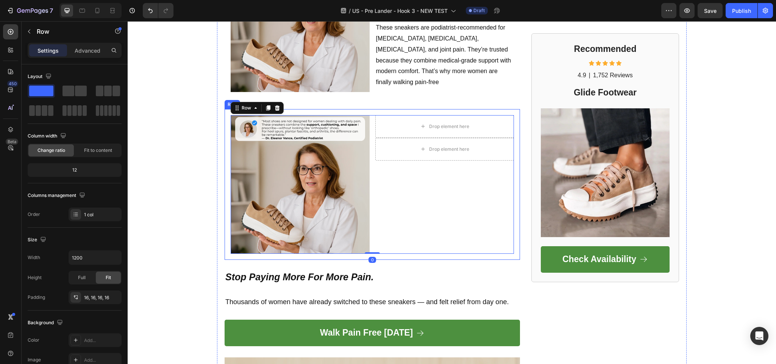
click at [513, 119] on div "Image Drop element here Row Drop element here Row Row 0 Row" at bounding box center [373, 184] width 296 height 151
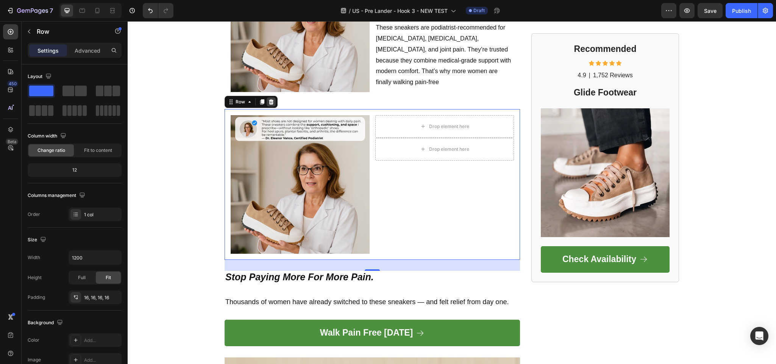
click at [268, 99] on icon at bounding box center [271, 102] width 6 height 6
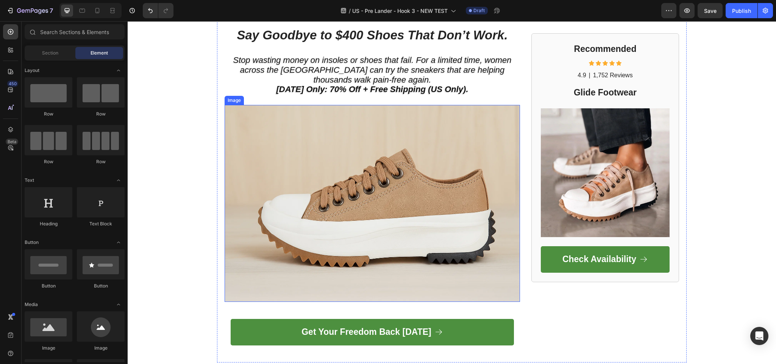
scroll to position [1971, 0]
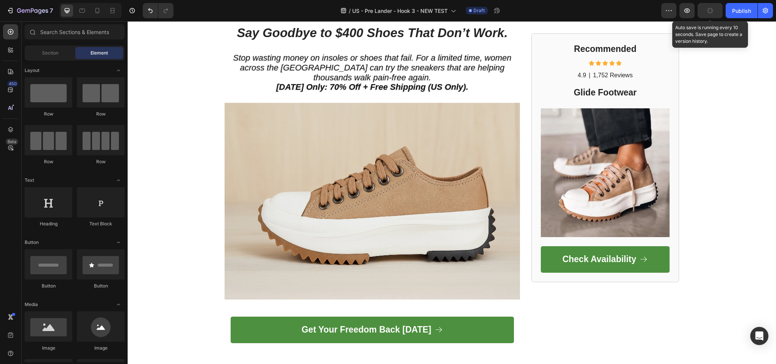
click at [717, 14] on button "button" at bounding box center [710, 10] width 25 height 15
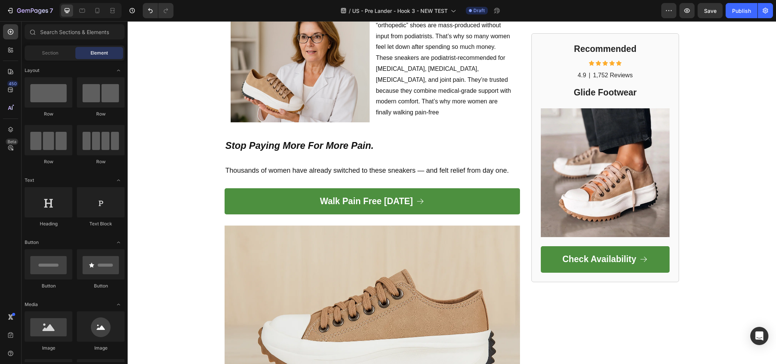
scroll to position [1516, 0]
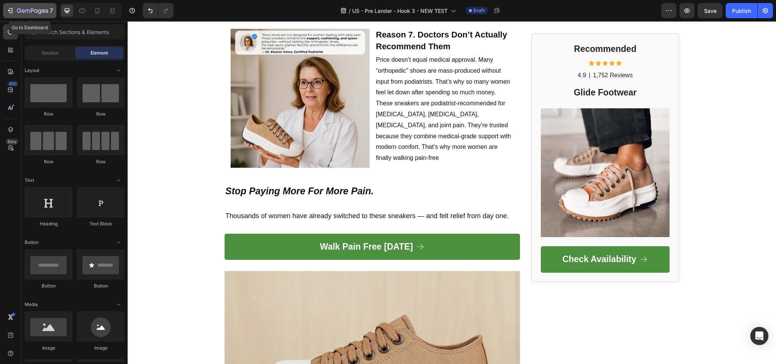
click at [24, 13] on icon "button" at bounding box center [32, 11] width 31 height 6
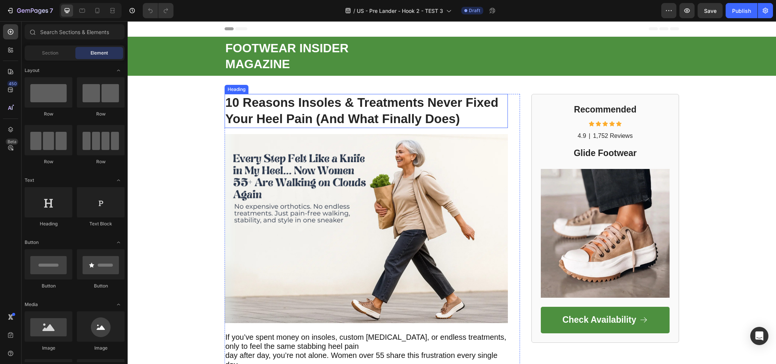
click at [283, 113] on strong "10 Reasons Insoles & Treatments Never Fixed Your Heel Pain (And What Finally Do…" at bounding box center [361, 110] width 273 height 30
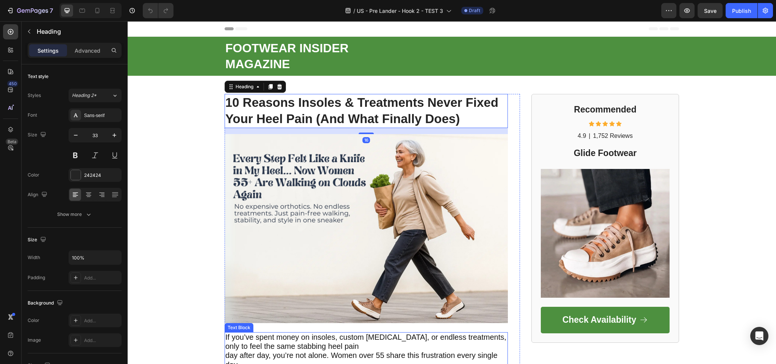
click at [400, 360] on span "day after day, you’re not alone. Women over 55 share this frustration every sin…" at bounding box center [361, 359] width 272 height 17
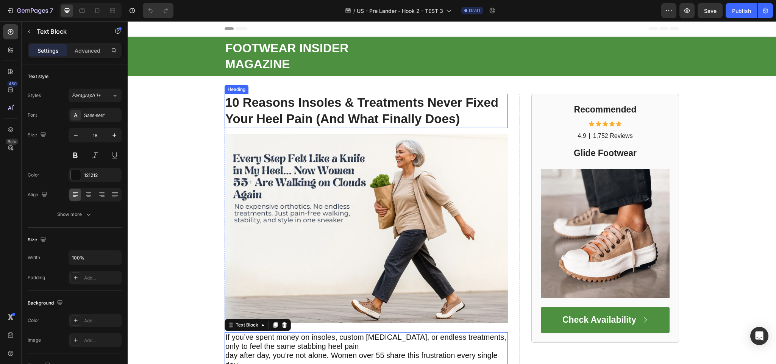
click at [316, 114] on strong "10 Reasons Insoles & Treatments Never Fixed Your Heel Pain (And What Finally Do…" at bounding box center [361, 110] width 273 height 30
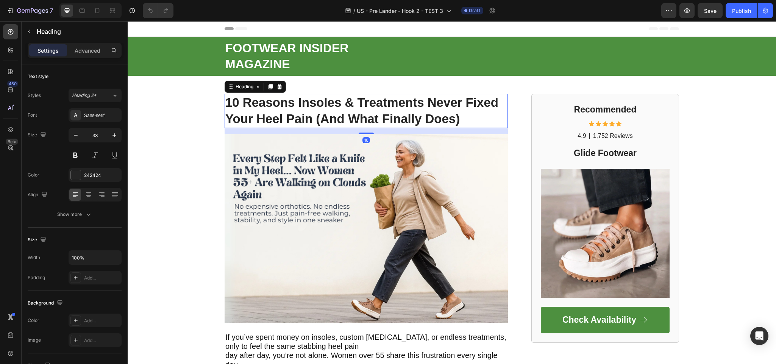
click at [316, 114] on strong "10 Reasons Insoles & Treatments Never Fixed Your Heel Pain (And What Finally Do…" at bounding box center [361, 110] width 273 height 30
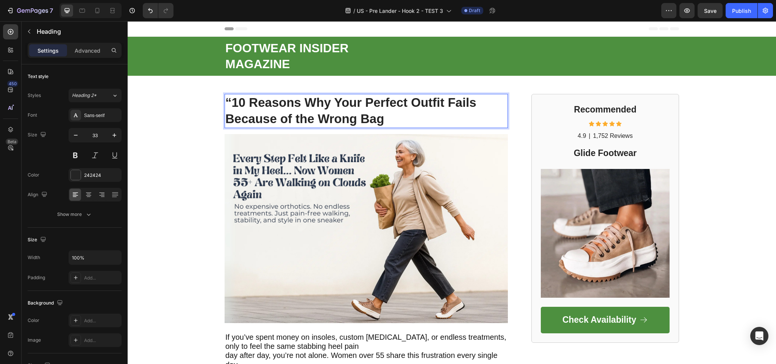
click at [236, 106] on strong "“10 Reasons Why Your Perfect Outfit Fails Because of the Wrong Bag" at bounding box center [350, 110] width 251 height 30
click at [307, 223] on img at bounding box center [366, 228] width 283 height 189
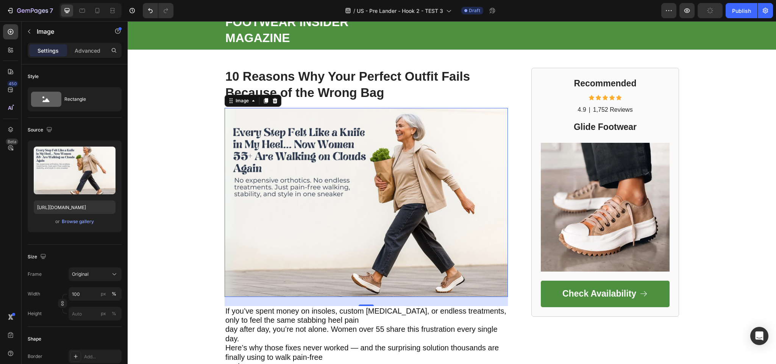
scroll to position [75, 0]
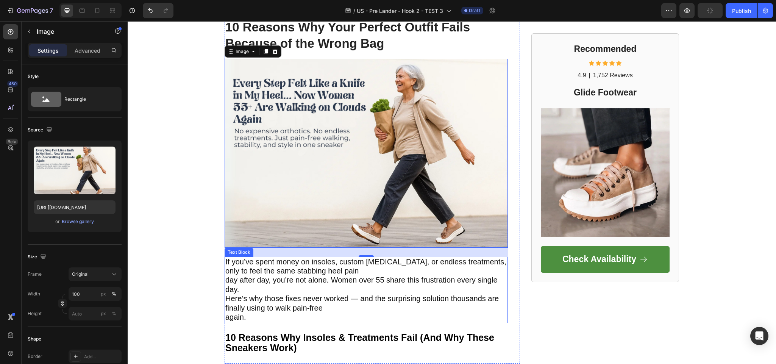
click at [273, 285] on span "day after day, you’re not alone. Women over 55 share this frustration every sin…" at bounding box center [361, 284] width 272 height 17
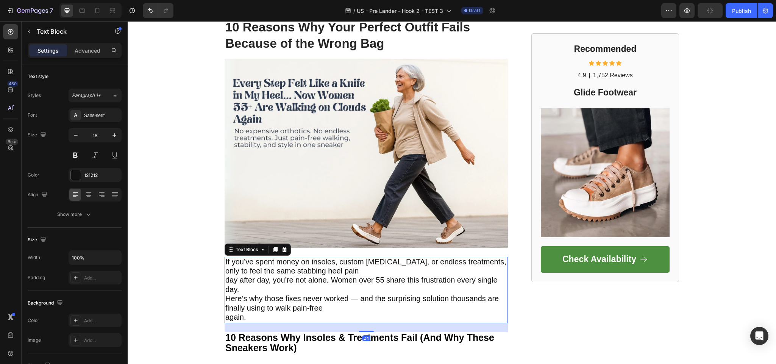
click at [270, 293] on p "If you’ve spent money on insoles, custom orthotics, or endless treatments, only…" at bounding box center [366, 290] width 282 height 65
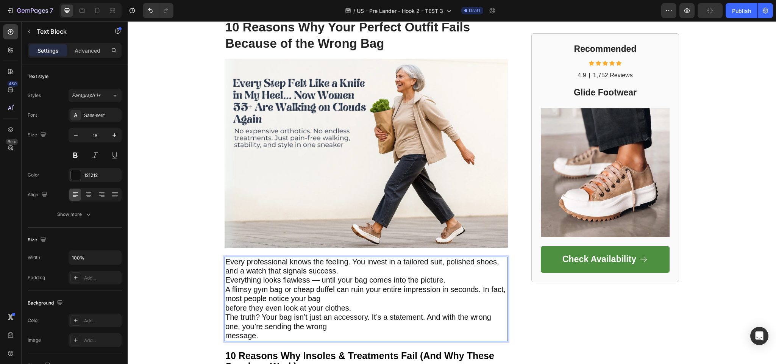
click at [268, 301] on span "A flimsy gym bag or cheap duffel can ruin your entire impression in seconds. In…" at bounding box center [365, 293] width 280 height 17
click at [347, 271] on p "Every professional knows the feeling. You invest in a tailored suit, polished s…" at bounding box center [366, 299] width 282 height 83
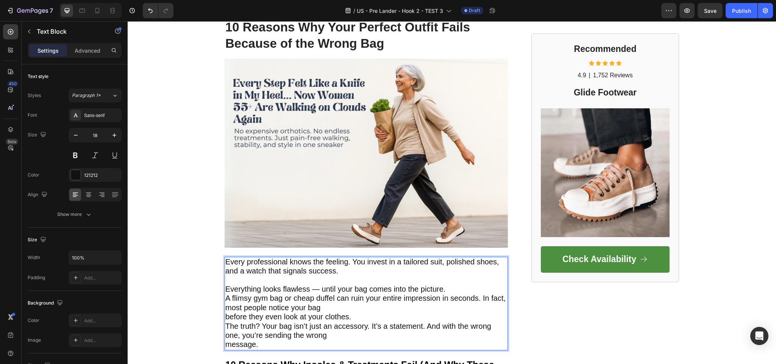
click at [446, 286] on p "Everything looks flawless — until your bag comes into the picture. A flimsy gym…" at bounding box center [366, 313] width 282 height 74
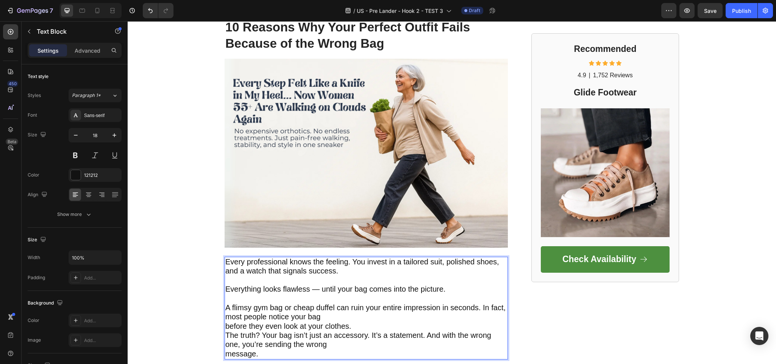
click at [360, 335] on span "The truth? Your bag isn’t just an accessory. It’s a statement. And with the wro…" at bounding box center [358, 339] width 266 height 17
click at [355, 323] on p "A flimsy gym bag or cheap duffel can ruin your entire impression in seconds. In…" at bounding box center [366, 326] width 282 height 64
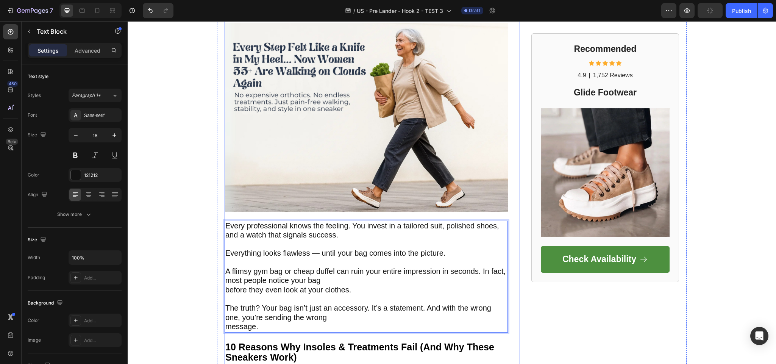
scroll to position [152, 0]
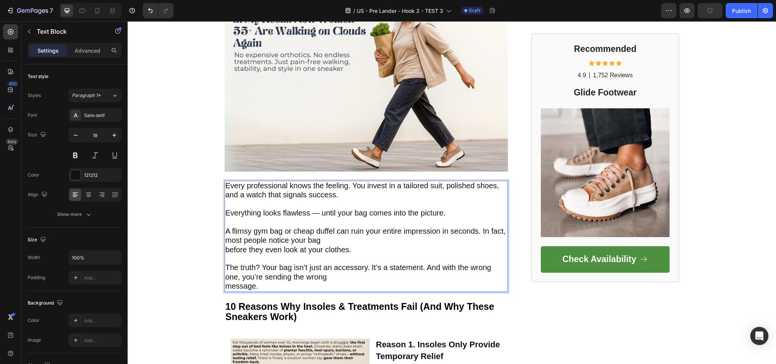
click at [234, 219] on p "A flimsy gym bag or cheap duffel can ruin your entire impression in seconds. In…" at bounding box center [366, 236] width 282 height 37
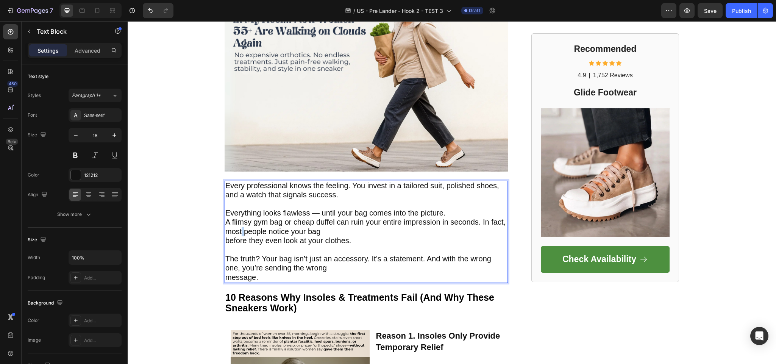
drag, startPoint x: 250, startPoint y: 231, endPoint x: 258, endPoint y: 226, distance: 9.4
click at [251, 231] on span "A flimsy gym bag or cheap duffel can ruin your entire impression in seconds. In…" at bounding box center [365, 226] width 280 height 17
click at [363, 248] on p "The truth? Your bag isn’t just an accessory. It’s a statement. And with the wro…" at bounding box center [366, 264] width 282 height 37
click at [388, 246] on p "Everything looks flawless — until your bag comes into the picture. A flimsy gym…" at bounding box center [366, 223] width 282 height 46
drag, startPoint x: 225, startPoint y: 213, endPoint x: 226, endPoint y: 219, distance: 6.9
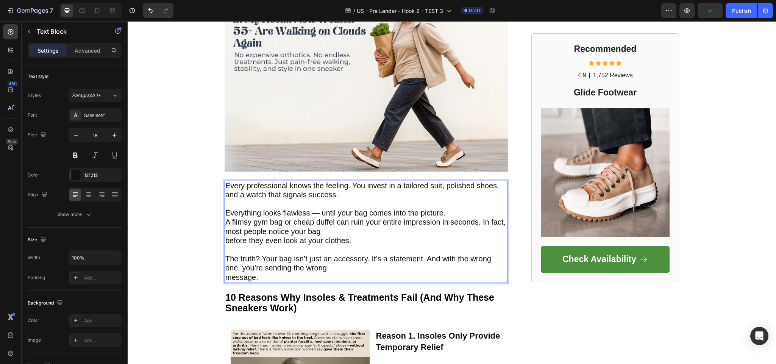
click at [225, 214] on span "Everything looks flawless — until your bag comes into the picture." at bounding box center [335, 213] width 220 height 8
click at [227, 222] on span "A flimsy gym bag or cheap duffel can ruin your entire impression in seconds. In…" at bounding box center [365, 226] width 280 height 17
click at [463, 216] on p "Everything looks flawless — until your bag comes into the picture. A flimsy gym…" at bounding box center [366, 223] width 282 height 46
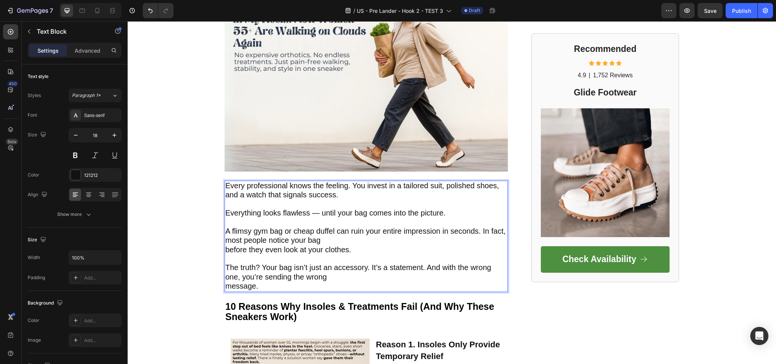
click at [372, 247] on p "A flimsy gym bag or cheap duffel can ruin your entire impression in seconds. In…" at bounding box center [366, 236] width 282 height 37
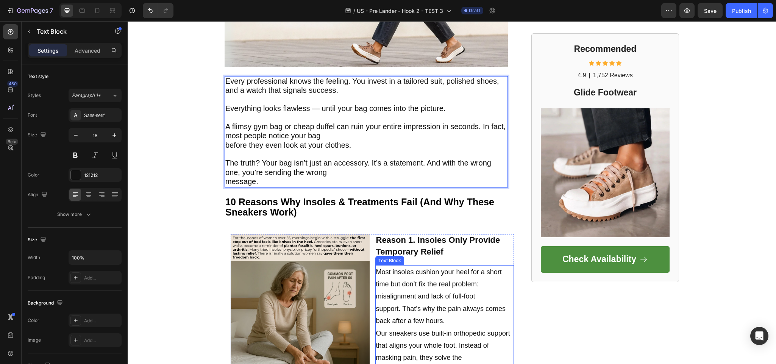
scroll to position [265, 0]
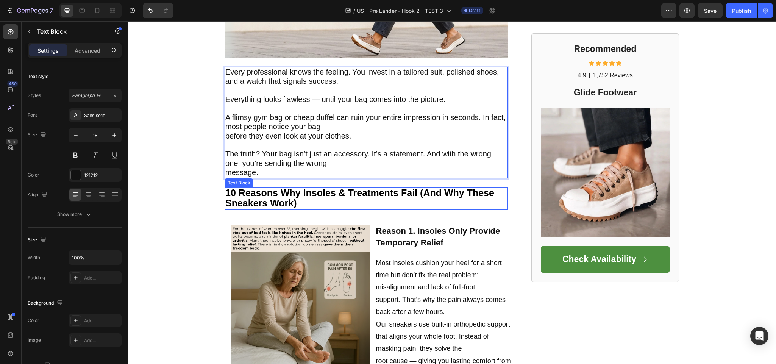
click at [299, 205] on p "10 Reasons Why Insoles & Treatments Fail (And Why These Sneakers Work)" at bounding box center [366, 198] width 282 height 21
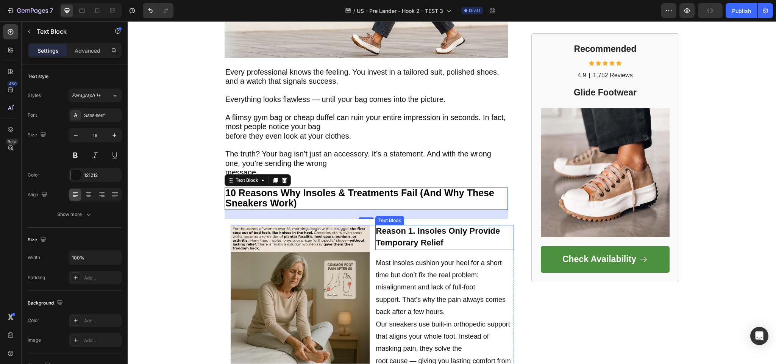
click at [382, 236] on strong "Reason 1. Insoles Only Provide Temporary Relief" at bounding box center [438, 236] width 124 height 21
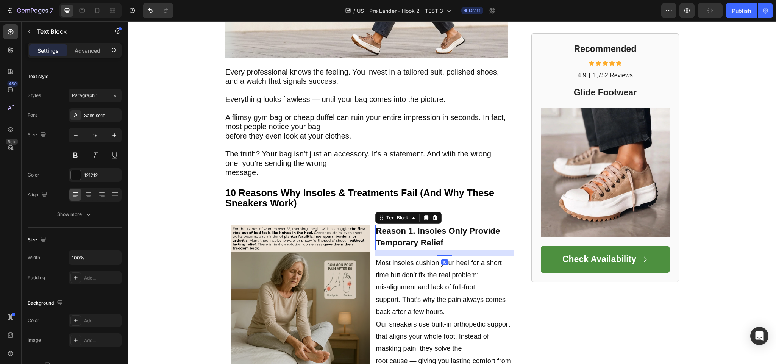
click at [409, 240] on strong "Reason 1. Insoles Only Provide Temporary Relief" at bounding box center [438, 236] width 124 height 21
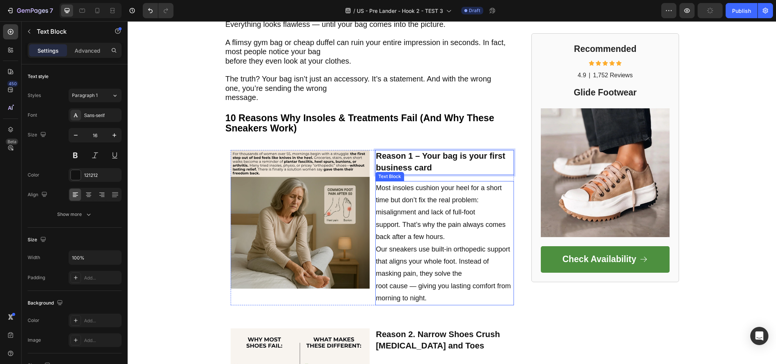
scroll to position [379, 0]
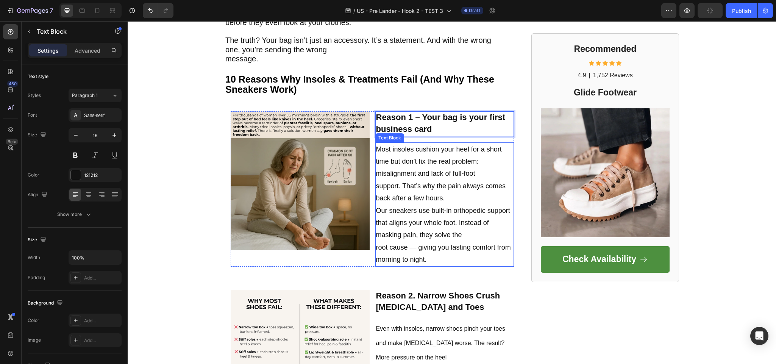
click at [420, 199] on p "Most insoles cushion your heel for a short time but don’t fix the real problem:…" at bounding box center [445, 204] width 138 height 123
click at [422, 200] on p "Most insoles cushion your heel for a short time but don’t fix the real problem:…" at bounding box center [445, 204] width 138 height 123
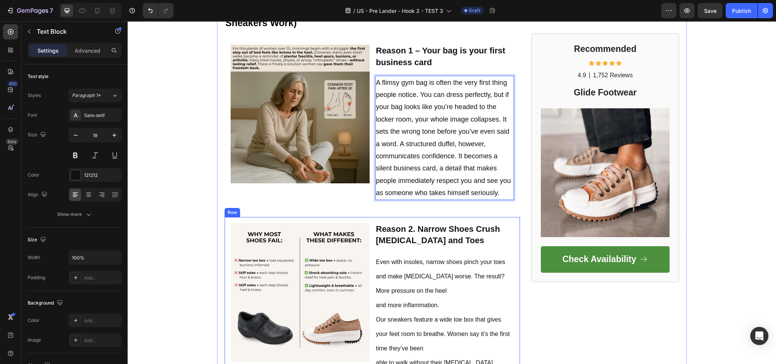
scroll to position [455, 0]
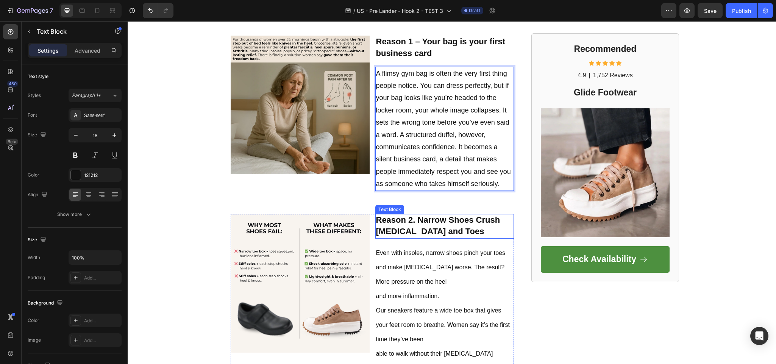
click at [413, 231] on strong "Reason 2. Narrow Shoes Crush Bunions and Toes" at bounding box center [438, 225] width 124 height 21
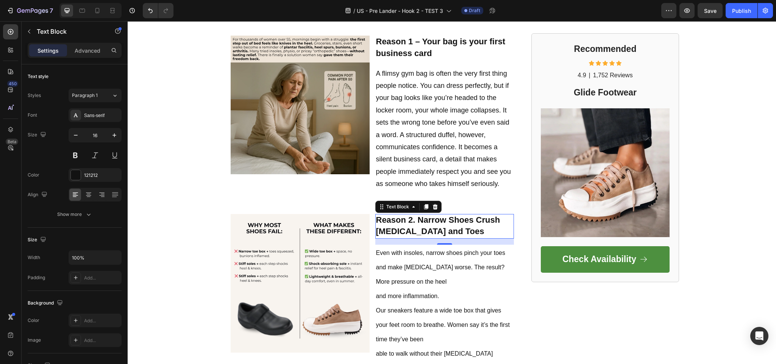
click at [405, 225] on p "Reason 2. Narrow Shoes Crush Bunions and Toes" at bounding box center [445, 226] width 138 height 23
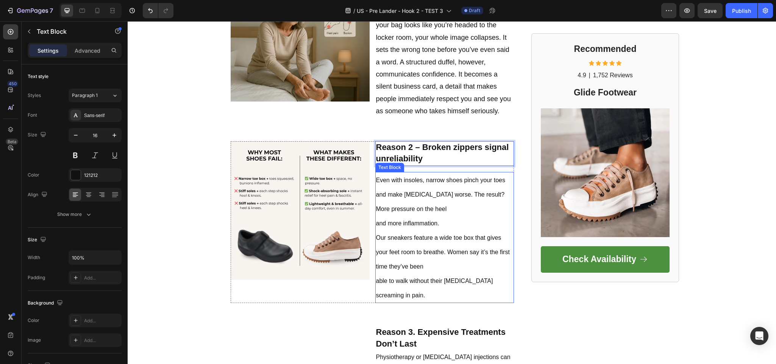
scroll to position [530, 0]
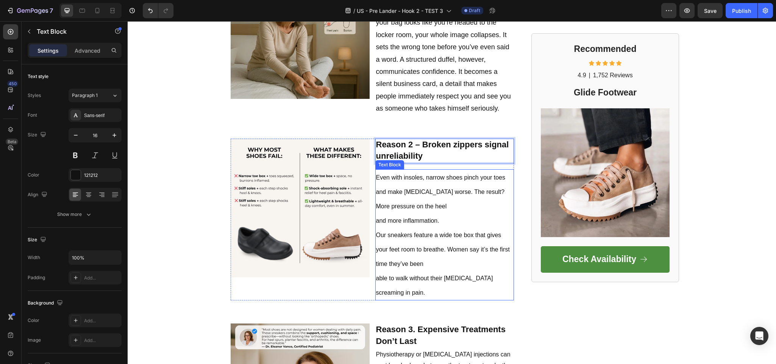
click at [393, 210] on p "Even with insoles, narrow shoes pinch your toes and make bunions worse. The res…" at bounding box center [445, 235] width 138 height 130
click at [395, 243] on span "Our sneakers feature a wide toe box that gives your feet room to breathe. Women…" at bounding box center [443, 249] width 134 height 35
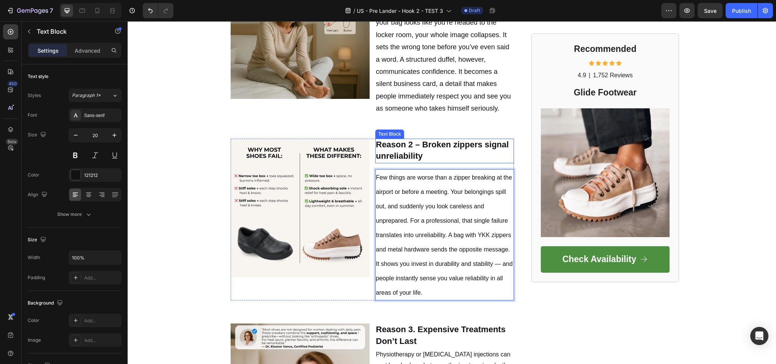
click at [455, 150] on p "Reason 2 – Broken zippers signal unreliability" at bounding box center [445, 150] width 138 height 23
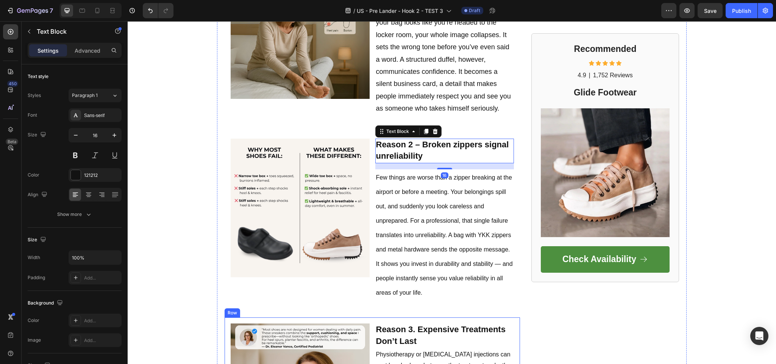
click at [419, 325] on strong "Reason 3. Expensive Treatments Don’t Last" at bounding box center [441, 335] width 130 height 21
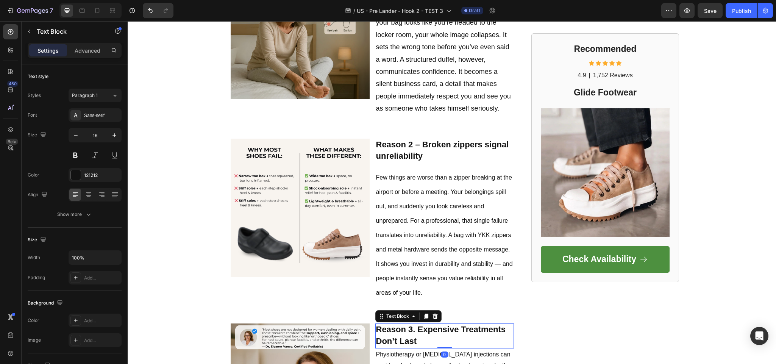
click at [419, 325] on strong "Reason 3. Expensive Treatments Don’t Last" at bounding box center [441, 335] width 130 height 21
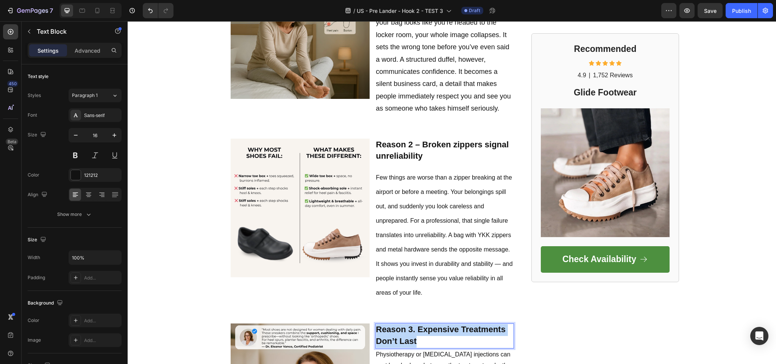
click at [419, 325] on strong "Reason 3. Expensive Treatments Don’t Last" at bounding box center [441, 335] width 130 height 21
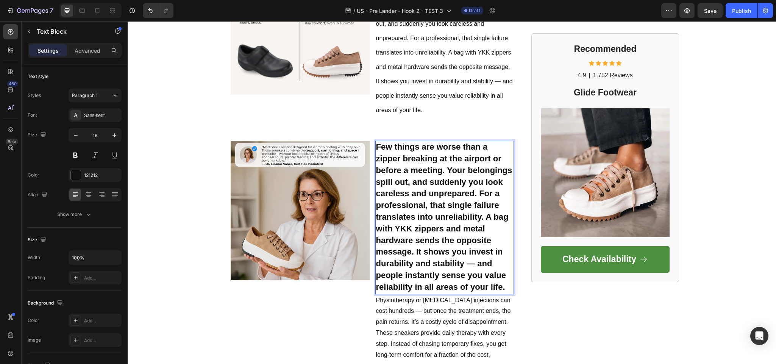
scroll to position [714, 0]
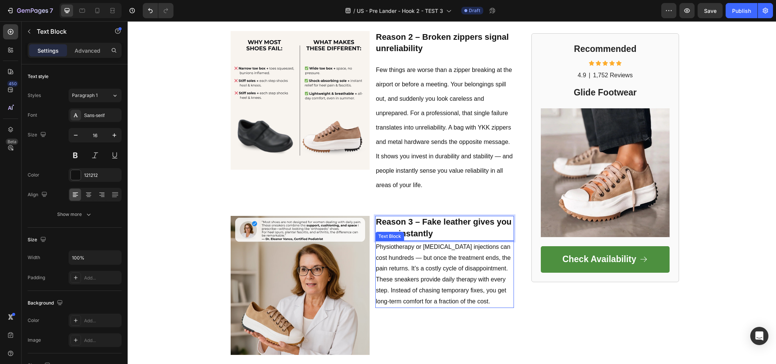
click at [421, 242] on p "Physiotherapy or cortisone injections can cost hundreds — but once the treatmen…" at bounding box center [445, 275] width 138 height 66
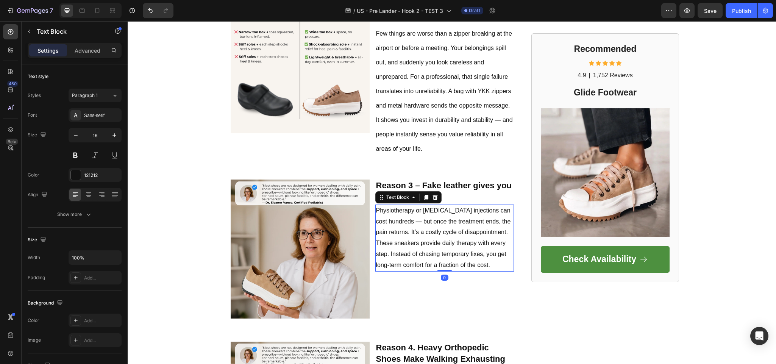
scroll to position [676, 0]
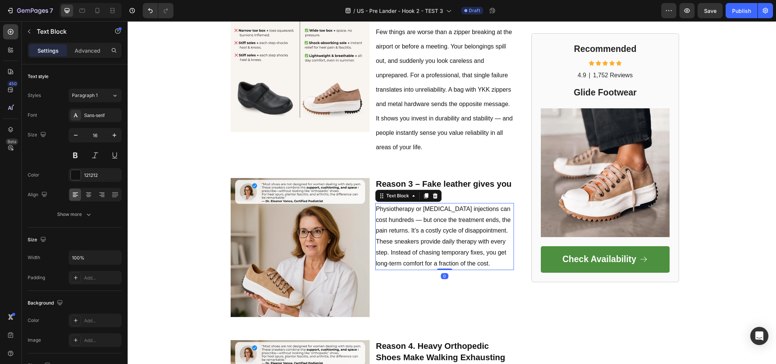
click at [421, 242] on p "Physiotherapy or cortisone injections can cost hundreds — but once the treatmen…" at bounding box center [445, 237] width 138 height 66
click at [411, 227] on p "Physiotherapy or cortisone injections can cost hundreds — but once the treatmen…" at bounding box center [445, 237] width 138 height 66
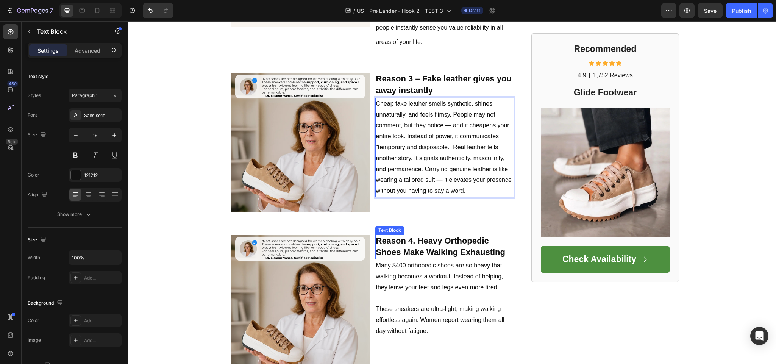
scroll to position [789, 0]
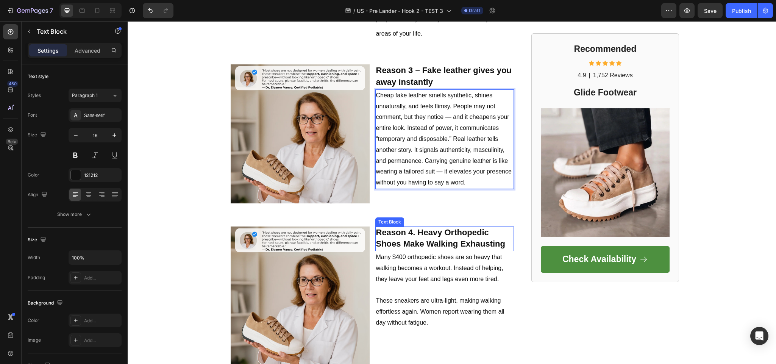
click at [409, 229] on strong "Reason 4. Heavy Orthopedic Shoes Make Walking Exhausting" at bounding box center [440, 238] width 129 height 21
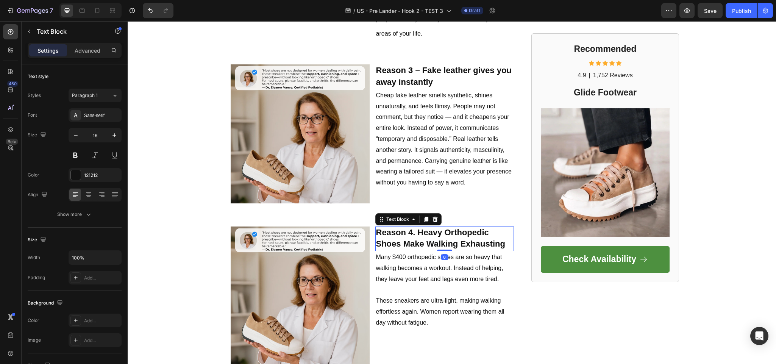
click at [409, 229] on strong "Reason 4. Heavy Orthopedic Shoes Make Walking Exhausting" at bounding box center [440, 238] width 129 height 21
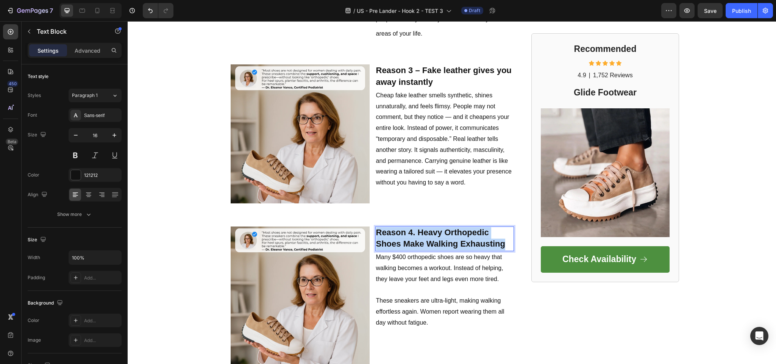
click at [409, 229] on strong "Reason 4. Heavy Orthopedic Shoes Make Walking Exhausting" at bounding box center [440, 238] width 129 height 21
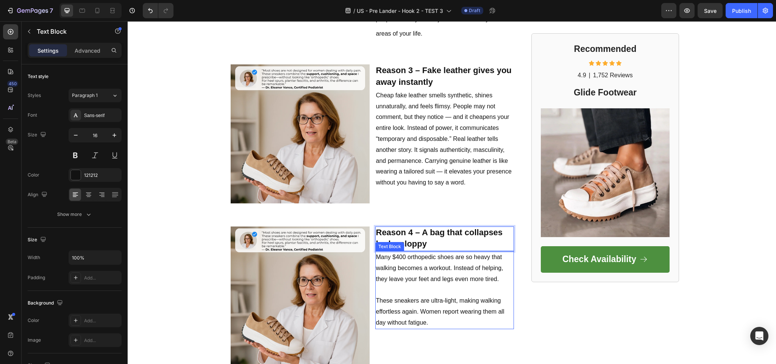
click at [410, 289] on p "These sneakers are ultra-light, making walking effortless again. Women report w…" at bounding box center [445, 307] width 138 height 44
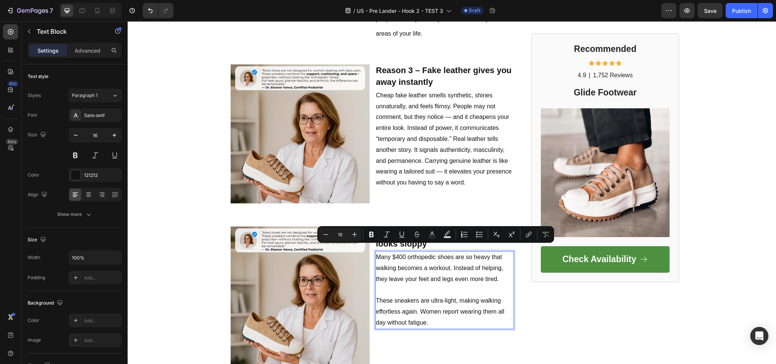
click at [416, 258] on p "Many $400 orthopedic shoes are so heavy that walking becomes a workout. Instead…" at bounding box center [445, 268] width 138 height 33
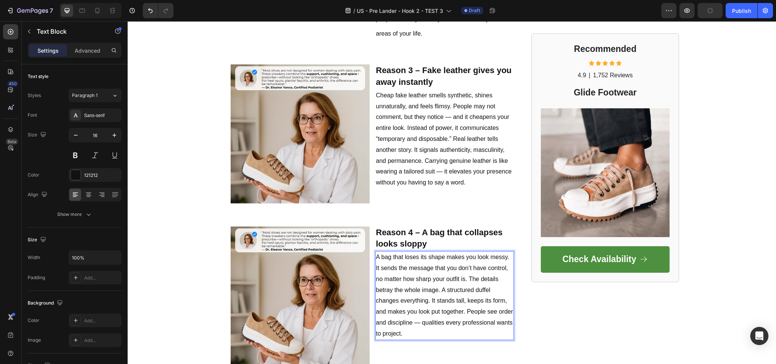
click at [434, 285] on p "A bag that loses its shape makes you look messy. It sends the message that you …" at bounding box center [445, 295] width 138 height 87
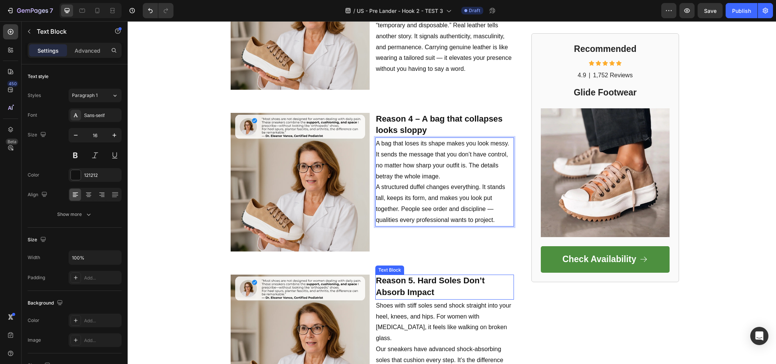
click at [404, 277] on strong "Reason 5. Hard Soles Don’t Absorb Impact" at bounding box center [430, 286] width 109 height 21
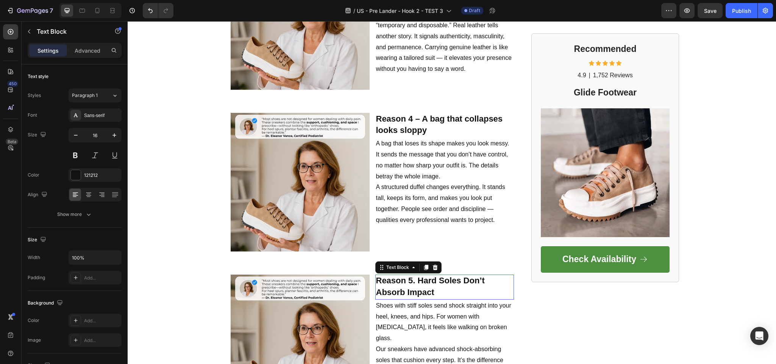
click at [404, 277] on strong "Reason 5. Hard Soles Don’t Absorb Impact" at bounding box center [430, 286] width 109 height 21
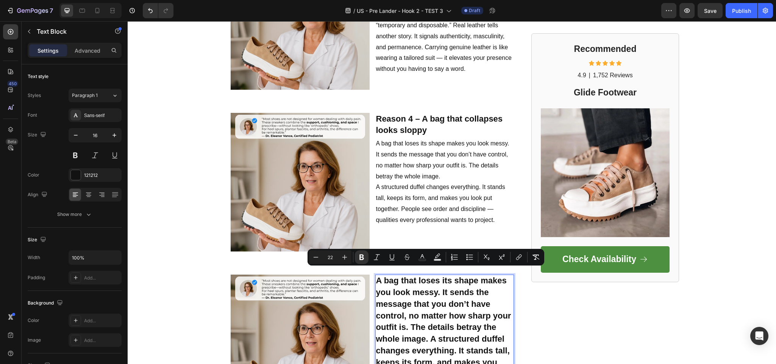
scroll to position [950, 0]
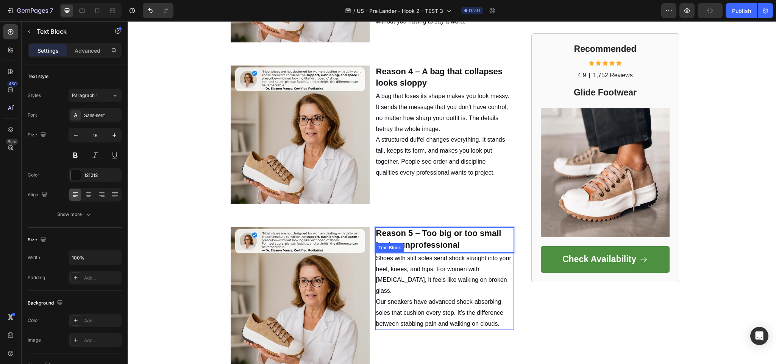
click at [434, 298] on p "Our sneakers have advanced shock-absorbing soles that cushion every step. It’s …" at bounding box center [445, 313] width 138 height 33
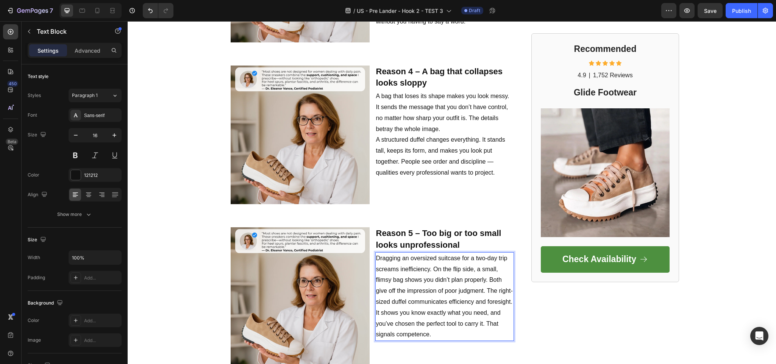
click at [466, 294] on p "Dragging an oversized suitcase for a two-day trip screams inefficiency. On the …" at bounding box center [445, 296] width 138 height 87
click at [480, 283] on p "Dragging an oversized suitcase for a two-day trip screams inefficiency. On the …" at bounding box center [445, 296] width 138 height 87
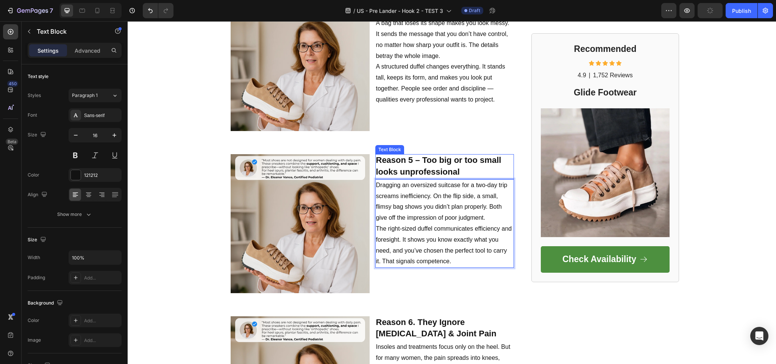
scroll to position [1102, 0]
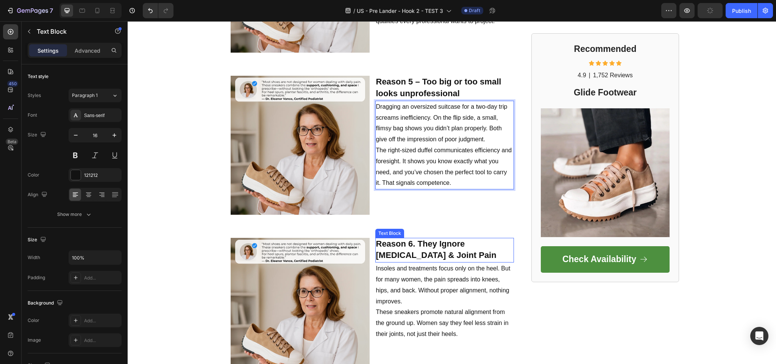
click at [419, 248] on p "Reason 6. They Ignore Arthritis & Joint Pain" at bounding box center [445, 250] width 138 height 23
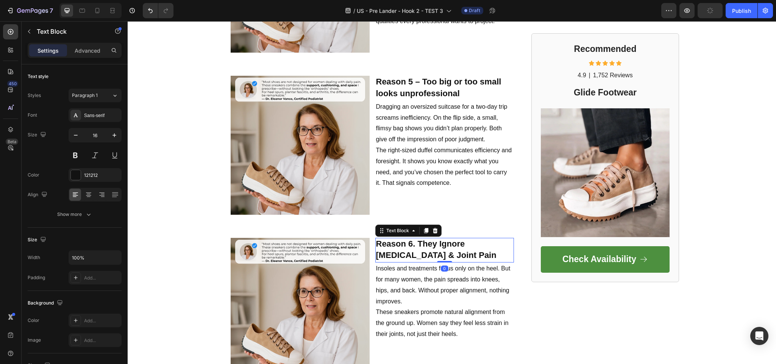
click at [416, 247] on p "Reason 6. They Ignore Arthritis & Joint Pain" at bounding box center [445, 250] width 138 height 23
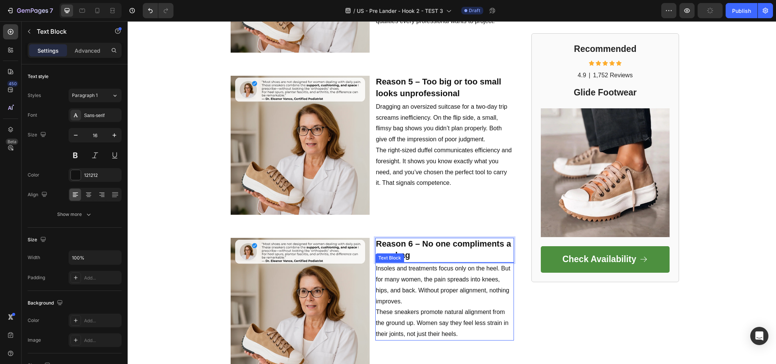
click at [418, 275] on p "Insoles and treatments focus only on the heel. But for many women, the pain spr…" at bounding box center [445, 285] width 138 height 44
click at [412, 269] on p "Insoles and treatments focus only on the heel. But for many women, the pain spr…" at bounding box center [445, 285] width 138 height 44
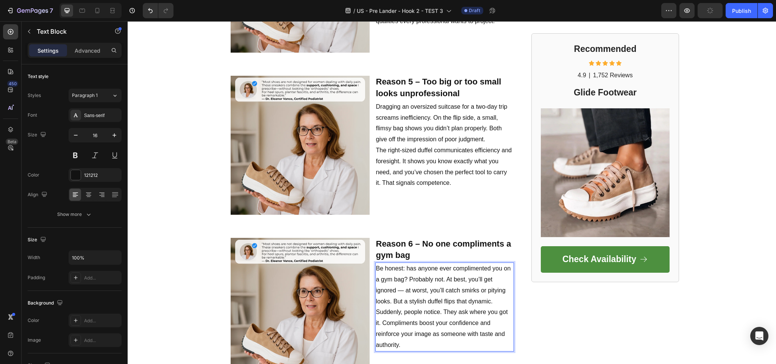
click at [431, 277] on p "Be honest: has anyone ever complimented you on a gym bag? Probably not. At best…" at bounding box center [445, 306] width 138 height 87
click at [476, 286] on p "Be honest: has anyone ever complimented you on a gym bag? Probably not. At best…" at bounding box center [445, 306] width 138 height 87
click at [397, 310] on p "Be honest: has anyone ever complimented you on a gym bag? Probably not. At best…" at bounding box center [445, 306] width 138 height 87
click at [496, 280] on p "Be honest: has anyone ever complimented you on a gym bag? Probably not. At best…" at bounding box center [445, 306] width 138 height 87
click at [388, 297] on p "Be honest: has anyone ever complimented you on a gym bag? Probably not. At best…" at bounding box center [445, 306] width 138 height 87
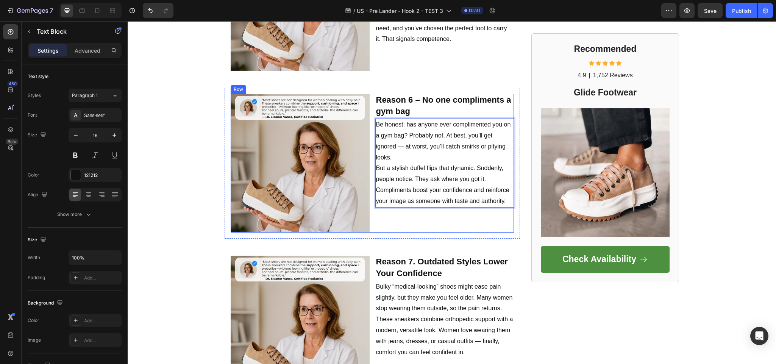
scroll to position [1253, 0]
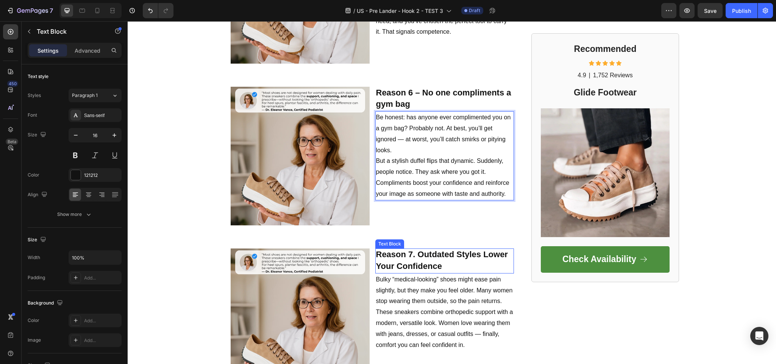
click at [391, 258] on strong "Reason 7. Outdated Styles Lower Your Confidence" at bounding box center [442, 260] width 132 height 21
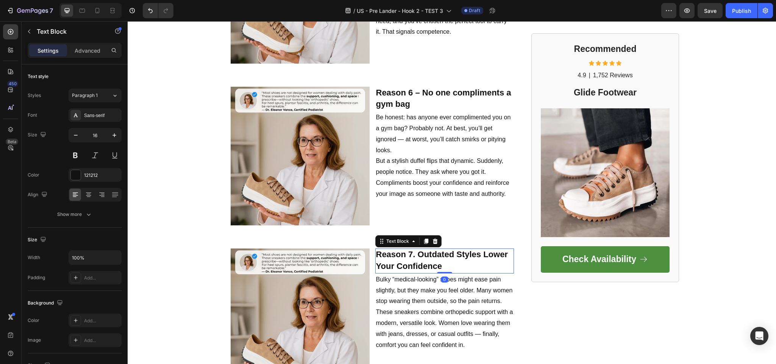
click at [391, 258] on strong "Reason 7. Outdated Styles Lower Your Confidence" at bounding box center [442, 260] width 132 height 21
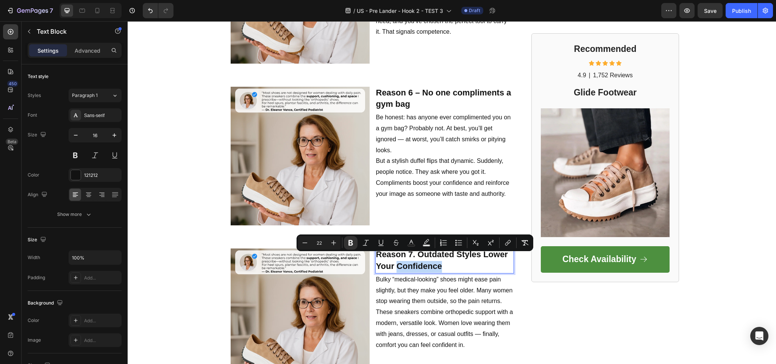
click at [419, 262] on strong "Reason 7. Outdated Styles Lower Your Confidence" at bounding box center [442, 260] width 132 height 21
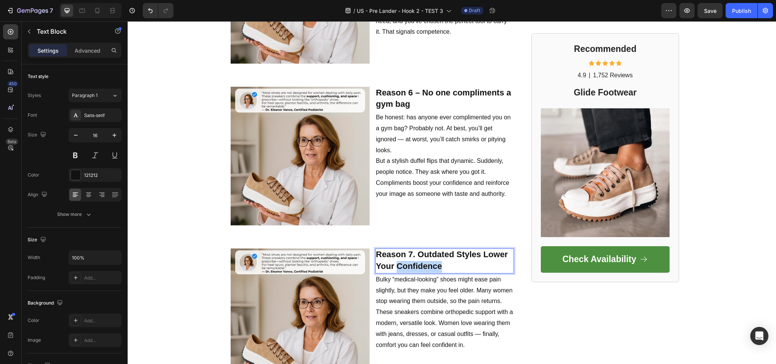
click at [419, 262] on strong "Reason 7. Outdated Styles Lower Your Confidence" at bounding box center [442, 260] width 132 height 21
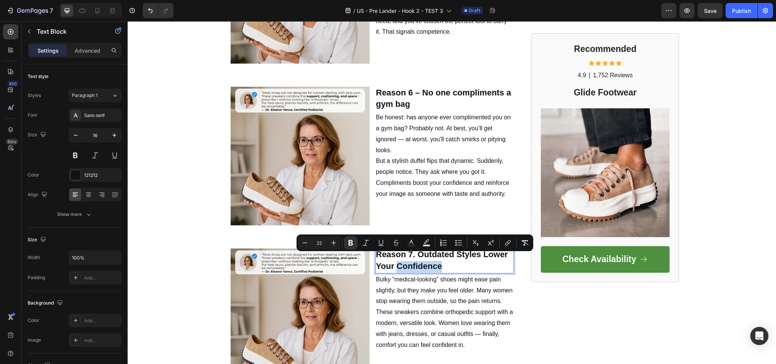
click at [419, 262] on strong "Reason 7. Outdated Styles Lower Your Confidence" at bounding box center [442, 260] width 132 height 21
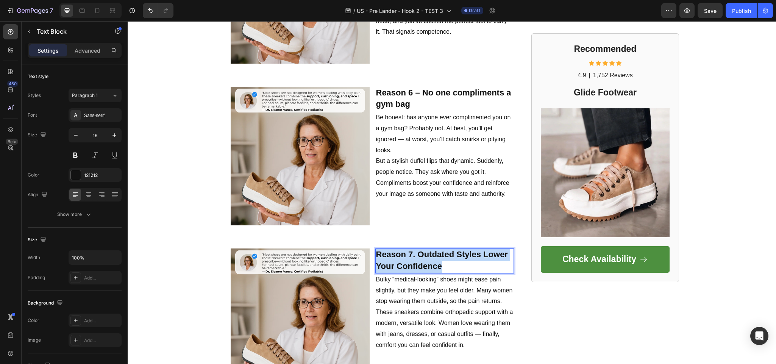
click at [419, 262] on strong "Reason 7. Outdated Styles Lower Your Confidence" at bounding box center [442, 260] width 132 height 21
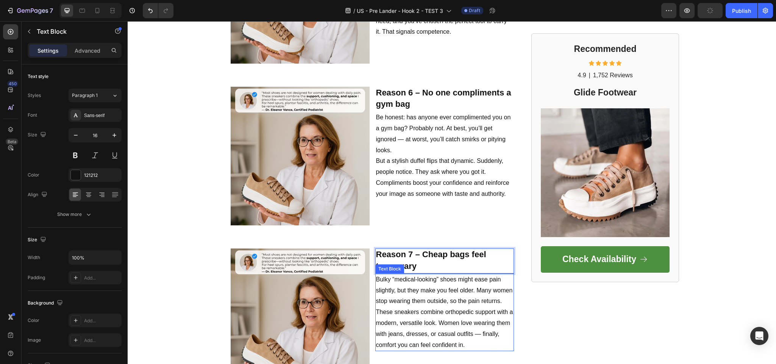
click at [404, 306] on p "Bulky “medical-looking” shoes might ease pain slightly, but they make you feel …" at bounding box center [445, 312] width 138 height 77
click at [419, 291] on p "Bulky “medical-looking” shoes might ease pain slightly, but they make you feel …" at bounding box center [445, 312] width 138 height 77
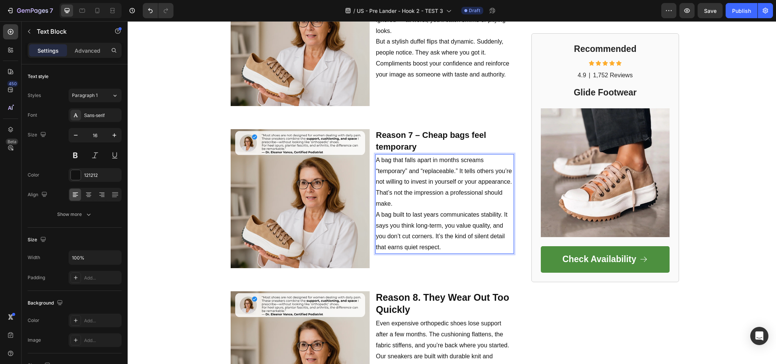
scroll to position [1449, 0]
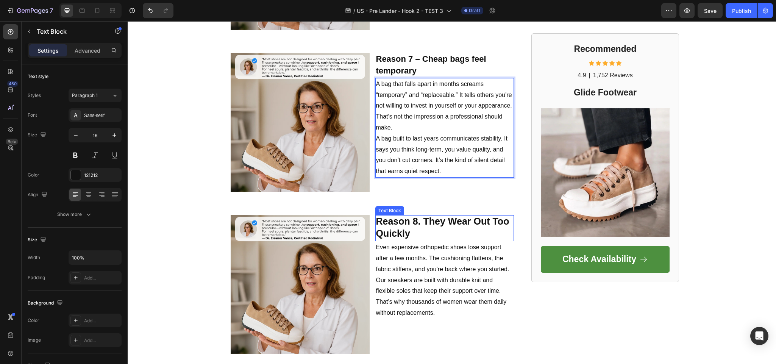
click at [426, 220] on p "Reason 8. They Wear Out Too Quickly" at bounding box center [445, 228] width 138 height 25
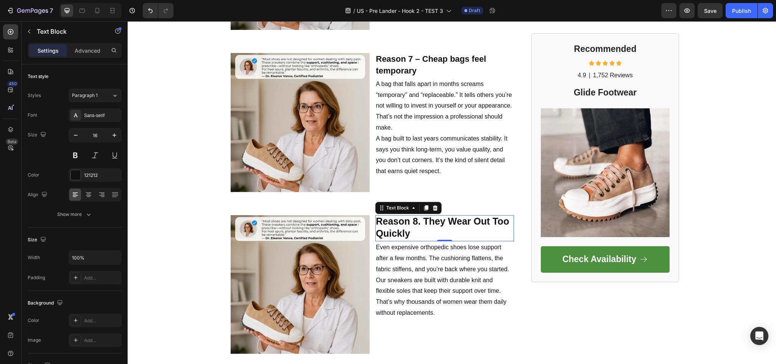
click at [412, 221] on p "Reason 8. They Wear Out Too Quickly" at bounding box center [445, 228] width 138 height 25
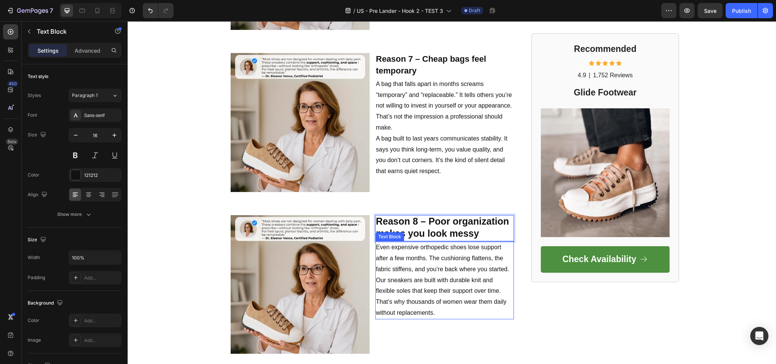
click at [435, 277] on span "Our sneakers are built with durable knit and flexible soles that keep their sup…" at bounding box center [441, 296] width 131 height 39
click at [423, 279] on p "Even expensive orthopedic shoes lose support after a few months. The cushioning…" at bounding box center [445, 280] width 138 height 77
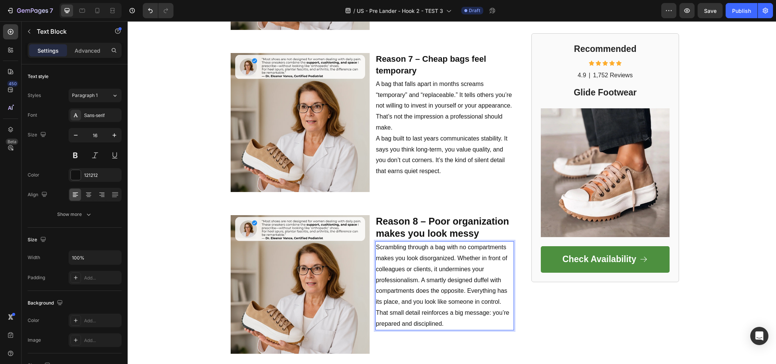
click at [479, 273] on span "Scrambling through a bag with no compartments makes you look disorganized. Whet…" at bounding box center [442, 285] width 133 height 83
click at [416, 273] on span "Scrambling through a bag with no compartments makes you look disorganized. Whet…" at bounding box center [442, 285] width 133 height 83
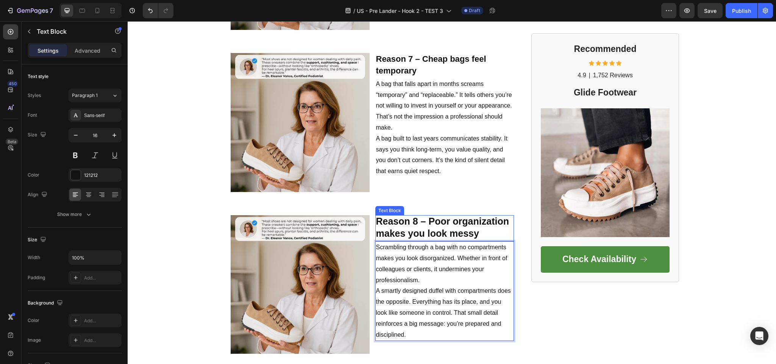
click at [423, 216] on strong "Reason 8 – Poor organization makes you look messy" at bounding box center [442, 227] width 133 height 23
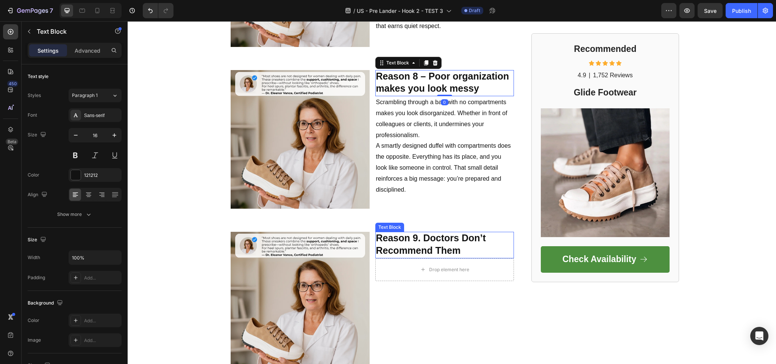
scroll to position [1600, 0]
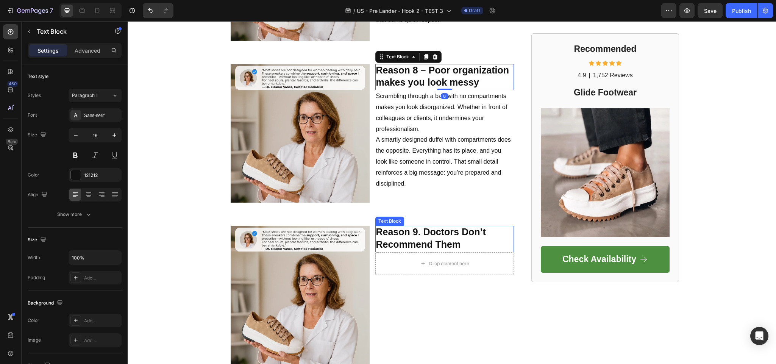
click at [414, 233] on strong "Reason 9. Doctors Don’t Recommend Them" at bounding box center [431, 238] width 110 height 23
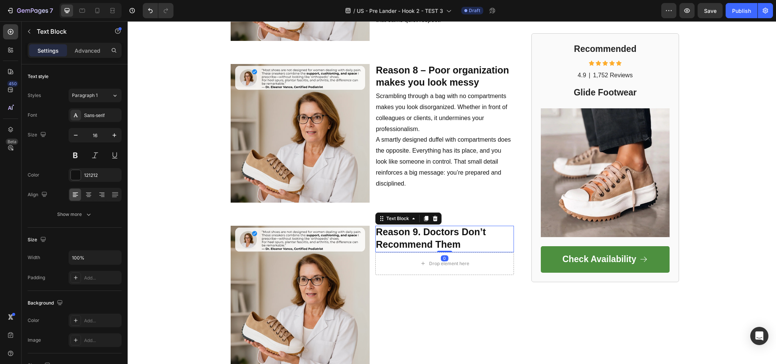
click at [414, 233] on strong "Reason 9. Doctors Don’t Recommend Them" at bounding box center [431, 238] width 110 height 23
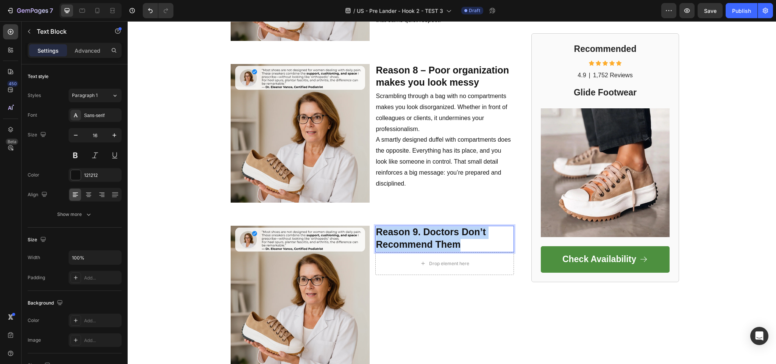
click at [414, 233] on strong "Reason 9. Doctors Don’t Recommend Them" at bounding box center [431, 238] width 110 height 23
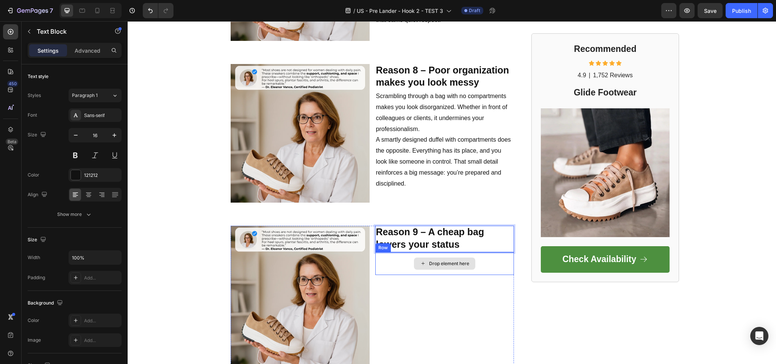
click at [429, 258] on div "Drop element here" at bounding box center [444, 264] width 61 height 12
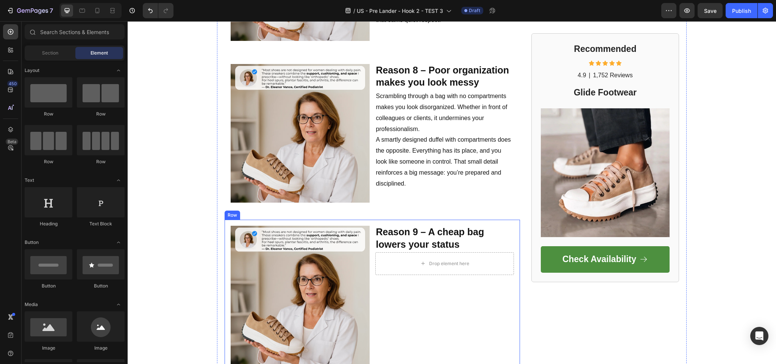
click at [420, 135] on p "A smartly designed duffel with compartments does the opposite. Everything has i…" at bounding box center [445, 162] width 138 height 55
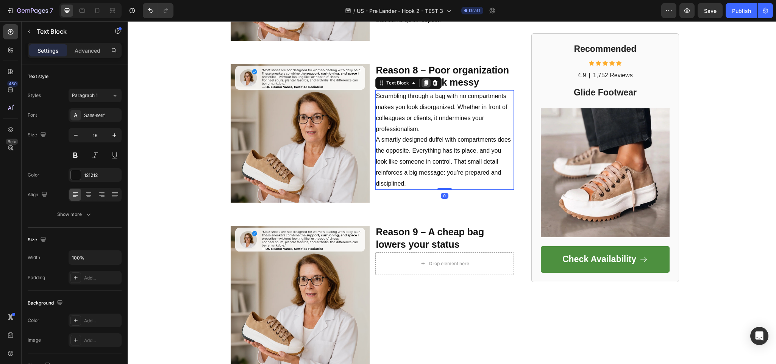
click at [424, 80] on icon at bounding box center [426, 82] width 4 height 5
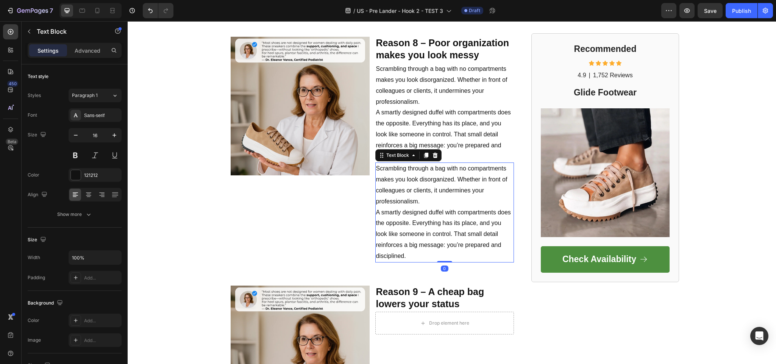
scroll to position [1638, 0]
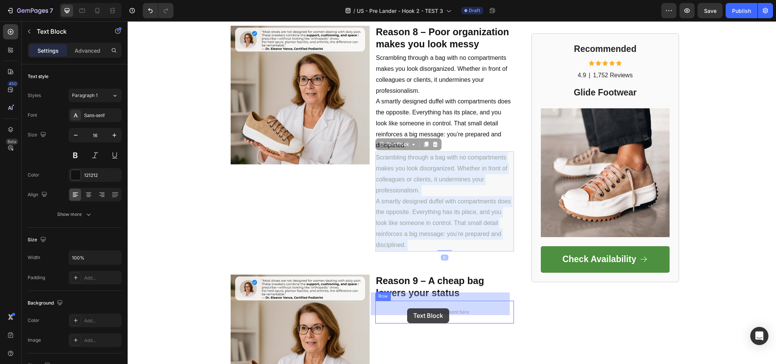
drag, startPoint x: 422, startPoint y: 181, endPoint x: 407, endPoint y: 308, distance: 128.6
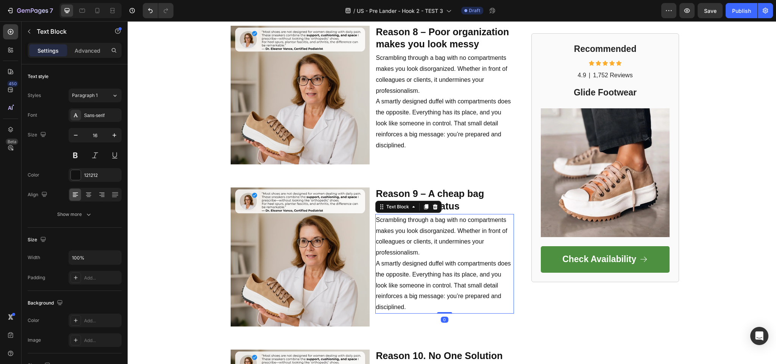
click at [393, 260] on p "A smartly designed duffel with compartments does the opposite. Everything has i…" at bounding box center [445, 285] width 138 height 55
click at [394, 260] on p "A smartly designed duffel with compartments does the opposite. Everything has i…" at bounding box center [445, 285] width 138 height 55
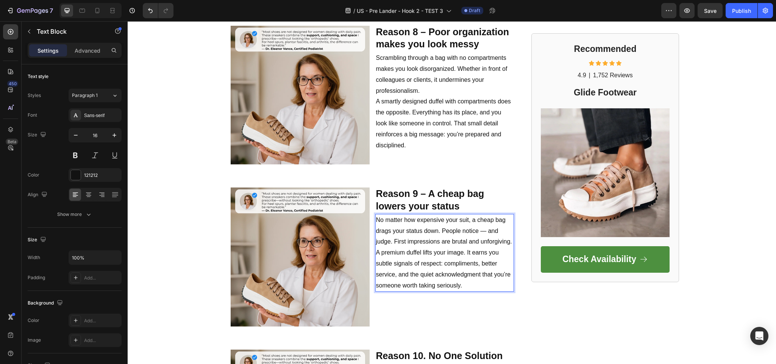
click at [464, 245] on span "No matter how expensive your suit, a cheap bag drags your status down. People n…" at bounding box center [444, 253] width 136 height 72
click at [412, 250] on p "No matter how expensive your suit, a cheap bag drags your status down. People n…" at bounding box center [445, 253] width 138 height 77
click at [459, 236] on span "No matter how expensive your suit, a cheap bag drags your status down. People n…" at bounding box center [444, 253] width 136 height 72
click at [486, 226] on span "No matter how expensive your suit, a cheap bag drags your status down. People n…" at bounding box center [444, 253] width 136 height 72
drag, startPoint x: 388, startPoint y: 228, endPoint x: 394, endPoint y: 235, distance: 9.1
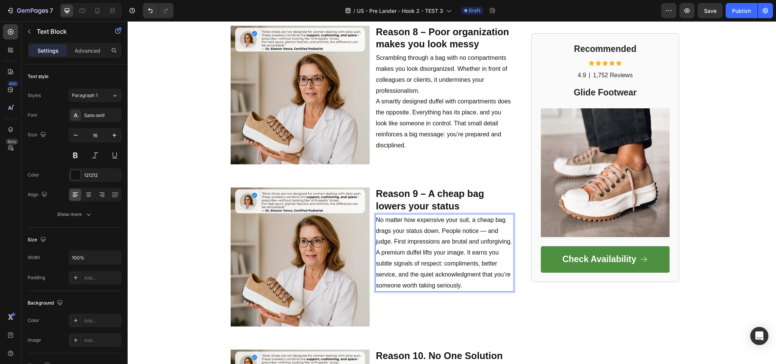
click at [387, 228] on p "No matter how expensive your suit, a cheap bag drags your status down. People n…" at bounding box center [445, 253] width 138 height 77
click at [449, 244] on span "No matter how expensive your suit, a cheap bag drags your status down. People n…" at bounding box center [444, 253] width 136 height 72
click at [509, 233] on p "No matter how expensive your suit, a cheap bag drags your status down. People n…" at bounding box center [445, 253] width 138 height 77
click at [438, 253] on span "No matter how expensive your suit, a cheap bag drags your status down. People n…" at bounding box center [444, 253] width 136 height 72
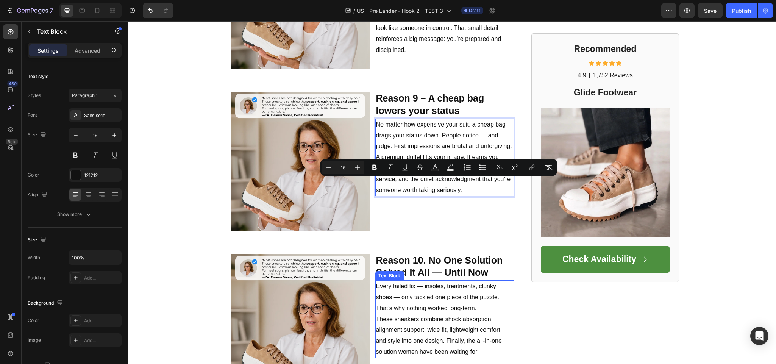
scroll to position [1752, 0]
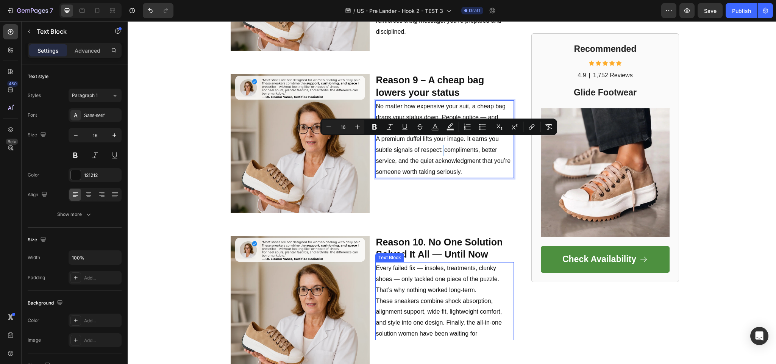
click at [409, 237] on strong "Reason 10. No One Solution Solved It All — Until Now" at bounding box center [439, 248] width 127 height 23
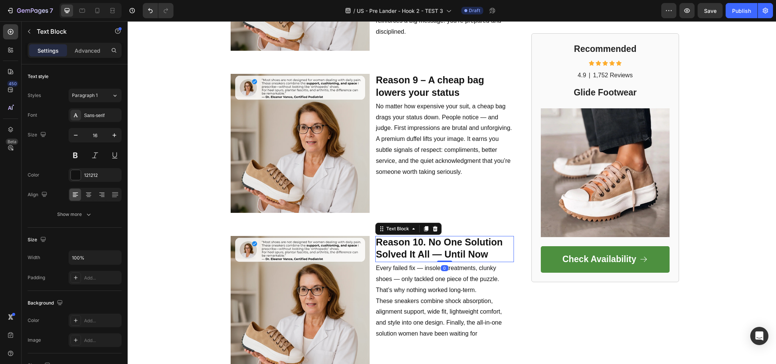
click at [411, 238] on strong "Reason 10. No One Solution Solved It All — Until Now" at bounding box center [439, 248] width 127 height 23
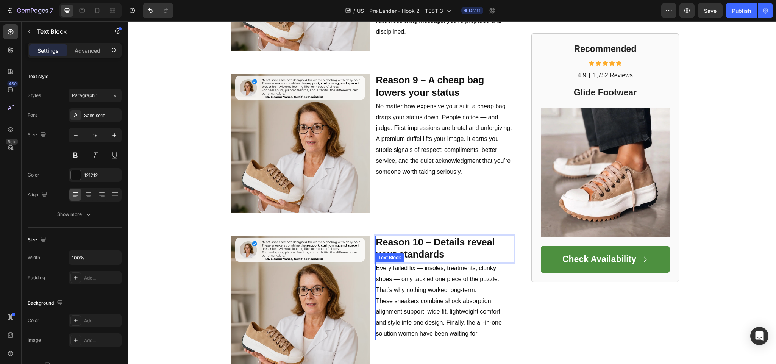
click at [407, 298] on span "These sneakers combine shock absorption, alignment support, wide fit, lightweig…" at bounding box center [439, 317] width 126 height 39
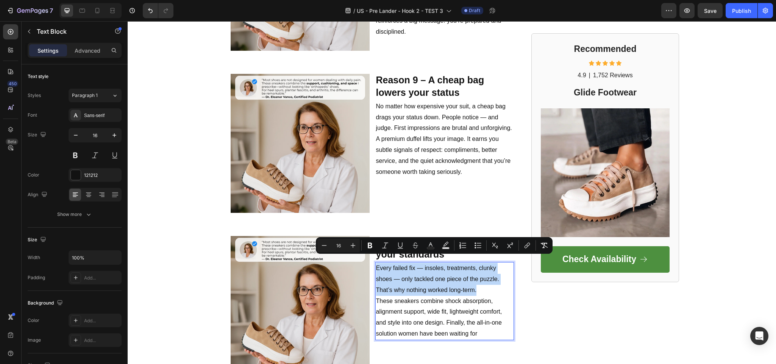
click at [404, 280] on span "Every failed fix — insoles, treatments, clunky shoes — only tackled one piece o…" at bounding box center [438, 279] width 124 height 28
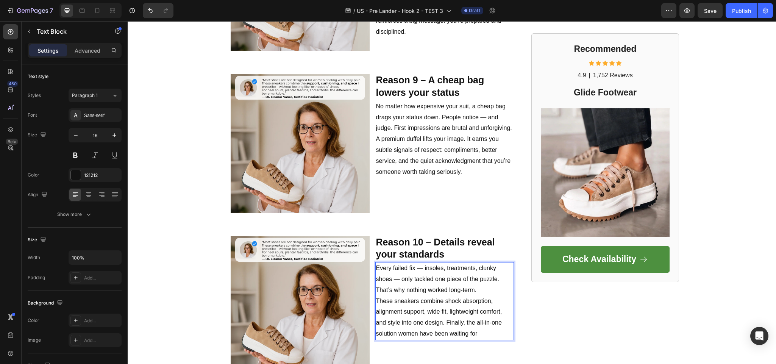
click at [402, 282] on span "Every failed fix — insoles, treatments, clunky shoes — only tackled one piece o…" at bounding box center [438, 279] width 124 height 28
click at [450, 299] on p "Details always tell the truth. Plastic zippers, fake leather, sloppy stitching …" at bounding box center [445, 301] width 138 height 77
click at [480, 282] on span "Details always tell the truth. Plastic zippers, fake leather, sloppy stitching …" at bounding box center [444, 301] width 136 height 72
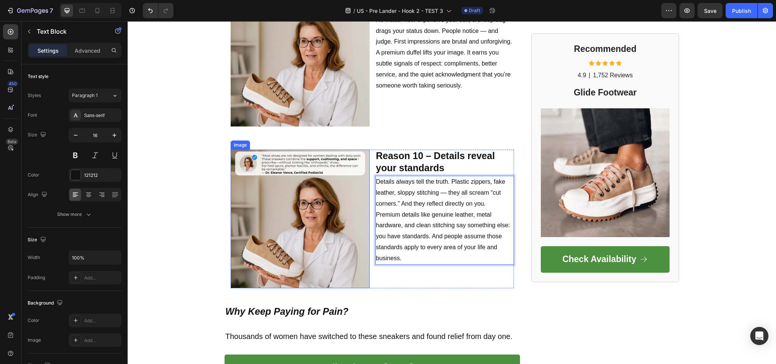
scroll to position [1903, 0]
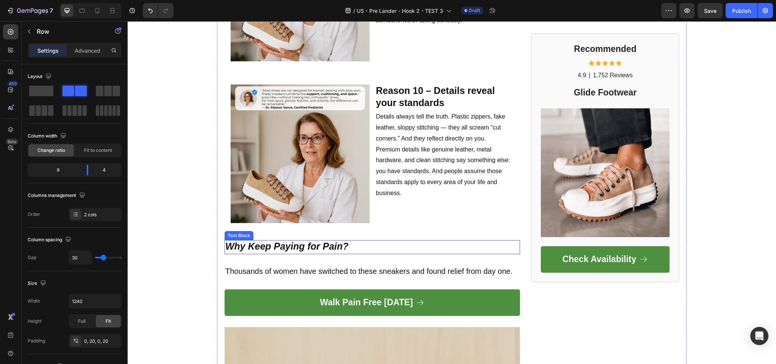
drag, startPoint x: 275, startPoint y: 236, endPoint x: 271, endPoint y: 238, distance: 4.8
click at [271, 241] on strong "Why Keep Paying for Pain?" at bounding box center [286, 246] width 123 height 11
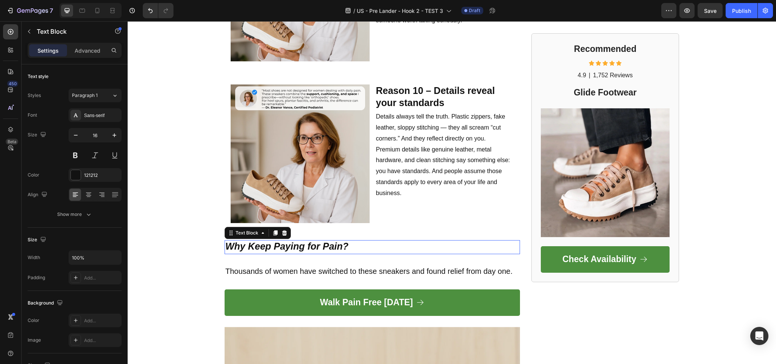
click at [271, 241] on strong "Why Keep Paying for Pain?" at bounding box center [286, 246] width 123 height 11
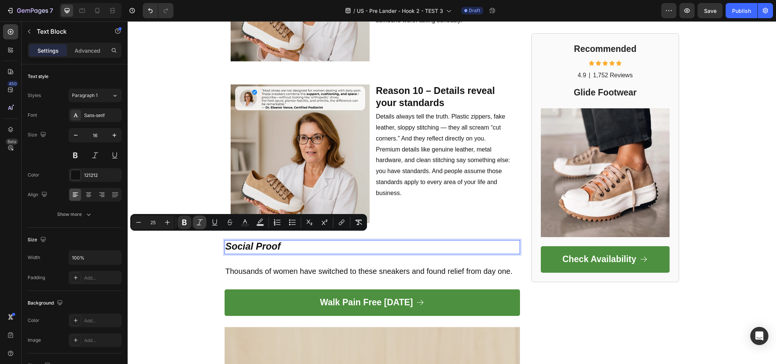
click at [197, 226] on icon "Editor contextual toolbar" at bounding box center [200, 223] width 8 height 8
drag, startPoint x: 192, startPoint y: 275, endPoint x: 222, endPoint y: 274, distance: 29.6
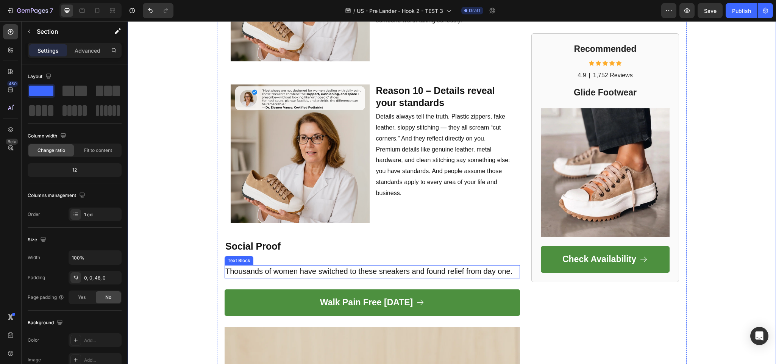
click at [261, 270] on div "Thousands of women have switched to these sneakers and found relief from day on…" at bounding box center [373, 271] width 296 height 13
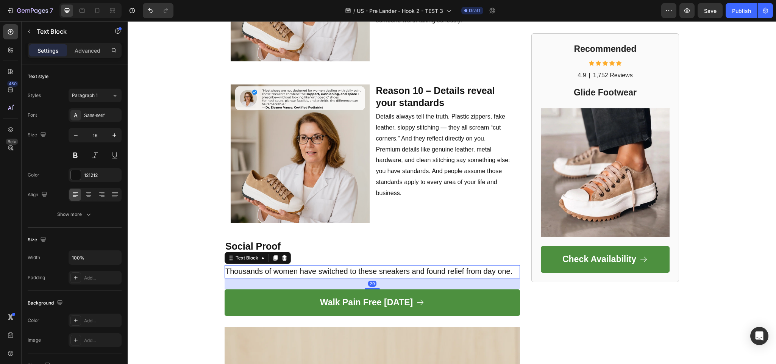
click at [293, 268] on span "Thousands of women have switched to these sneakers and found relief from day on…" at bounding box center [368, 271] width 287 height 8
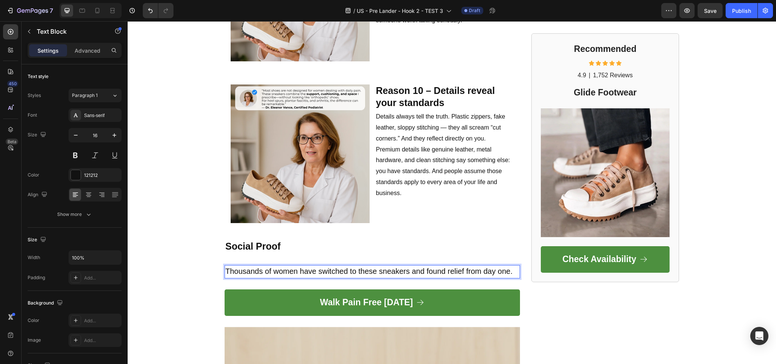
click at [290, 267] on span "Thousands of women have switched to these sneakers and found relief from day on…" at bounding box center [368, 271] width 287 height 8
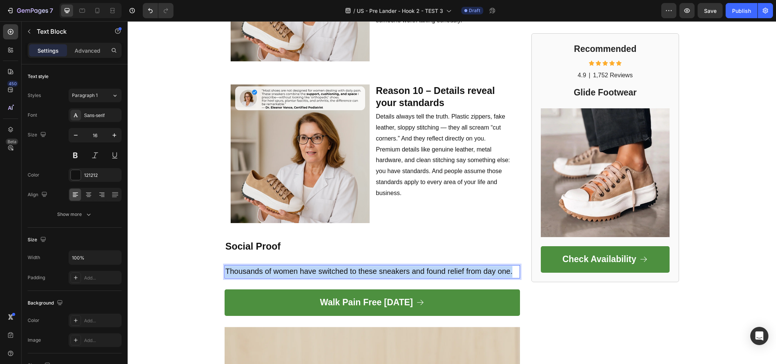
click at [290, 267] on span "Thousands of women have switched to these sneakers and found relief from day on…" at bounding box center [368, 271] width 287 height 8
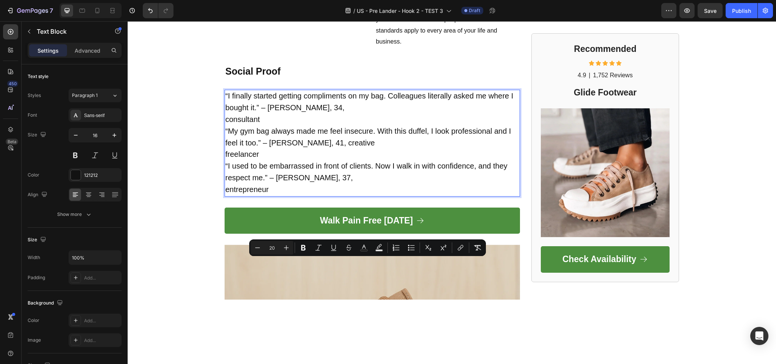
scroll to position [1906, 0]
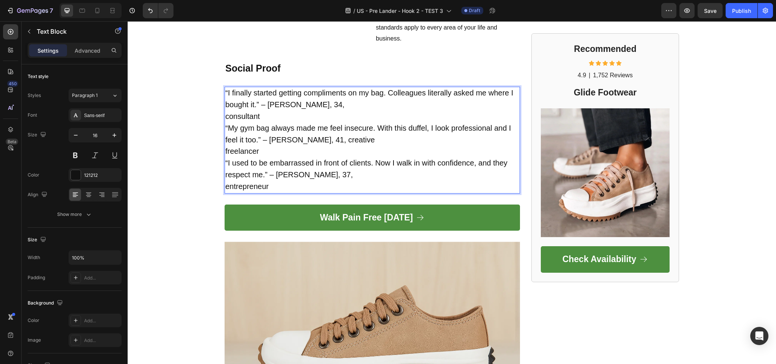
click at [281, 193] on p "“I finally started getting compliments on my bag. Colleagues literally asked me…" at bounding box center [372, 140] width 294 height 105
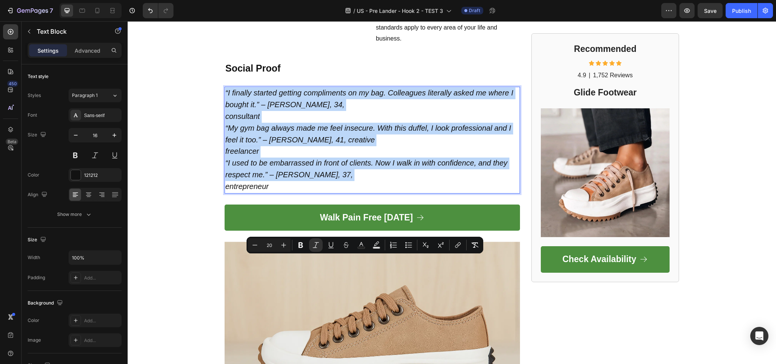
drag, startPoint x: 281, startPoint y: 285, endPoint x: 279, endPoint y: 279, distance: 7.2
click at [278, 193] on p "“I finally started getting compliments on my bag. Colleagues literally asked me…" at bounding box center [372, 140] width 294 height 105
click at [302, 193] on p "“I finally started getting compliments on my bag. Colleagues literally asked me…" at bounding box center [372, 140] width 294 height 105
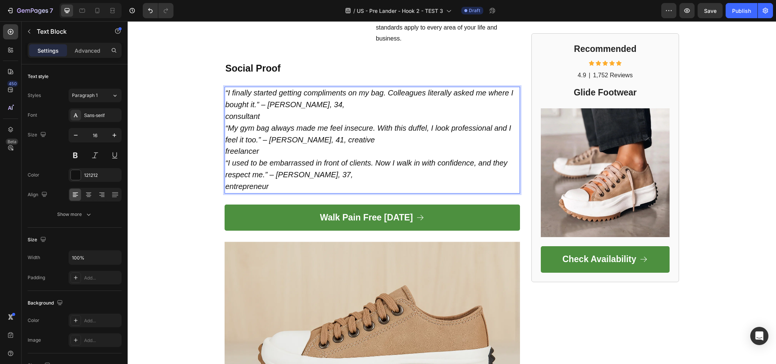
click at [262, 193] on p "“I finally started getting compliments on my bag. Colleagues literally asked me…" at bounding box center [372, 140] width 294 height 105
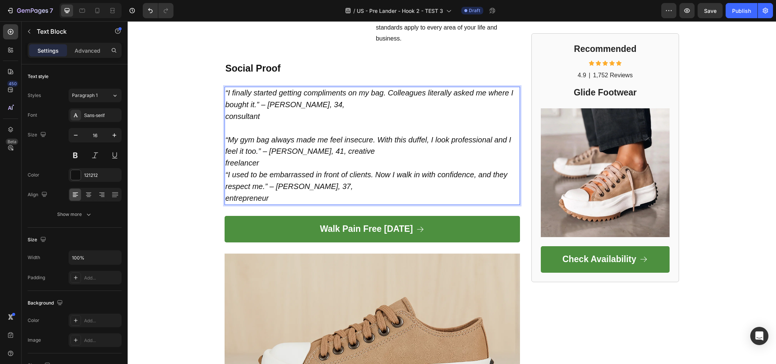
click at [266, 205] on p "⁠⁠⁠⁠⁠⁠⁠ “My gym bag always made me feel insecure. With this duffel, I look prof…" at bounding box center [372, 164] width 294 height 82
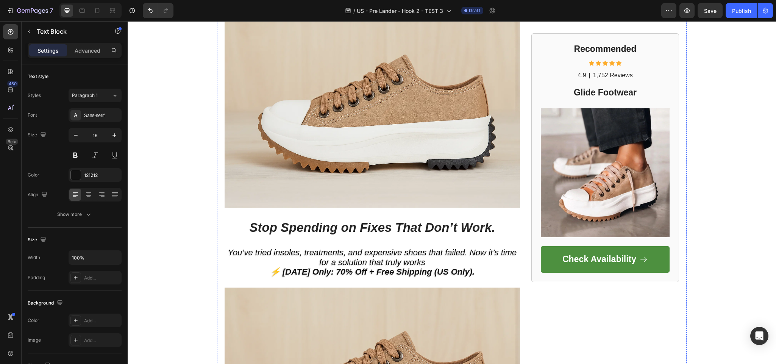
scroll to position [2248, 0]
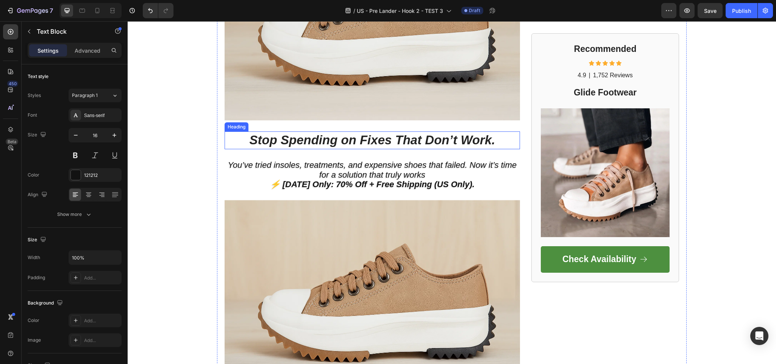
click at [302, 147] on icon "Stop Spending on Fixes That Don’t Work." at bounding box center [373, 140] width 246 height 14
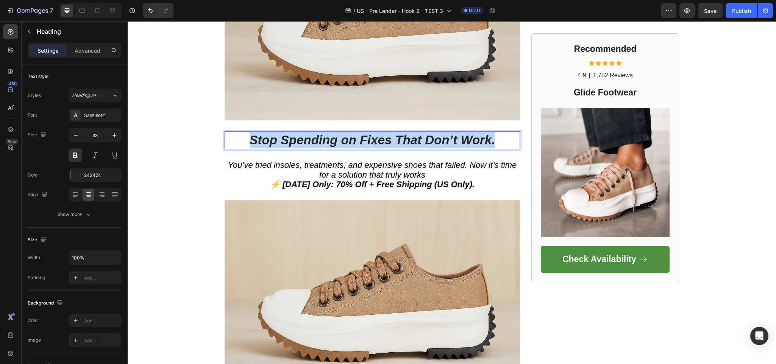
click at [302, 147] on icon "Stop Spending on Fixes That Don’t Work." at bounding box center [373, 140] width 246 height 14
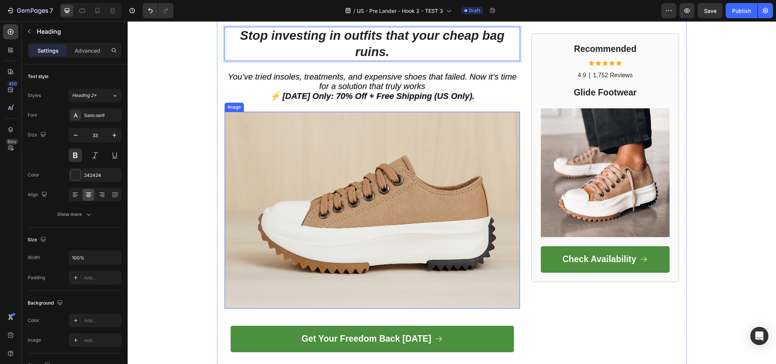
scroll to position [2361, 0]
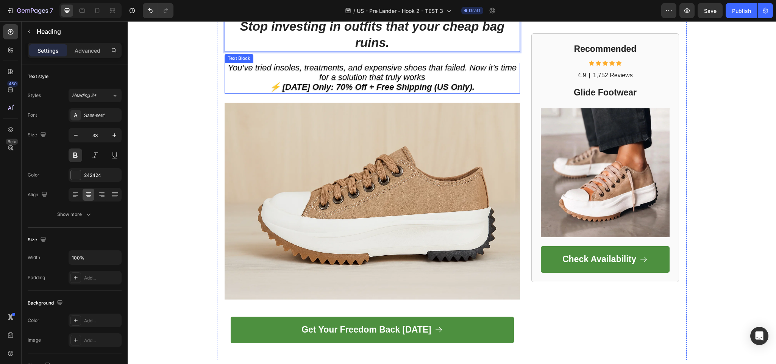
click at [336, 82] on span "You’ve tried insoles, treatments, and expensive shoes that failed. Now it’s tim…" at bounding box center [372, 72] width 289 height 19
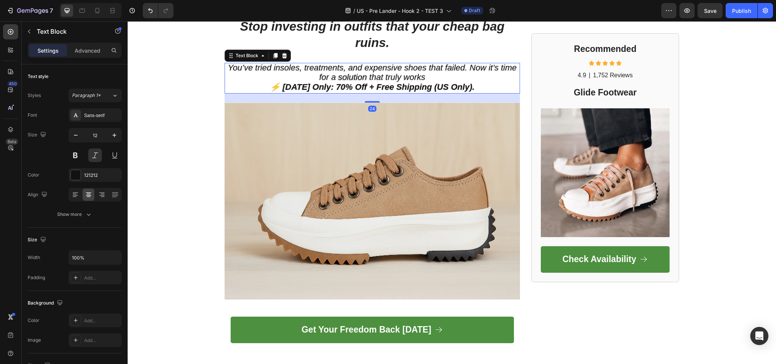
click at [336, 82] on span "You’ve tried insoles, treatments, and expensive shoes that failed. Now it’s tim…" at bounding box center [372, 72] width 289 height 19
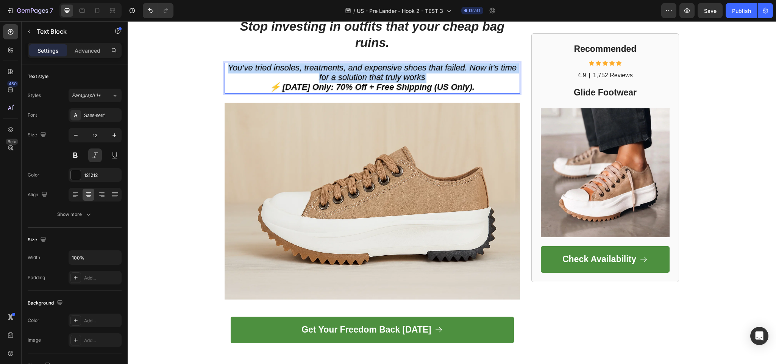
click at [336, 82] on span "You’ve tried insoles, treatments, and expensive shoes that failed. Now it’s tim…" at bounding box center [372, 72] width 289 height 19
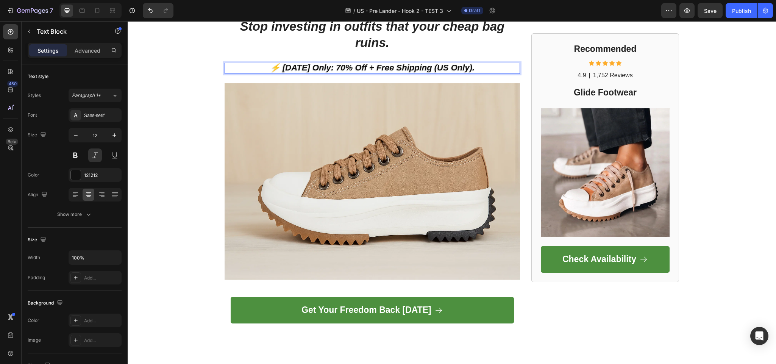
click at [326, 72] on strong "⚡ [DATE] Only: 70% Off + Free Shipping (US Only)." at bounding box center [372, 67] width 205 height 9
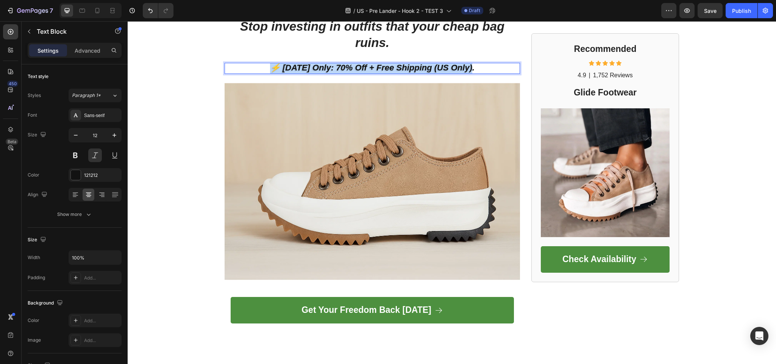
click at [326, 72] on strong "⚡ [DATE] Only: 70% Off + Free Shipping (US Only)." at bounding box center [372, 67] width 205 height 9
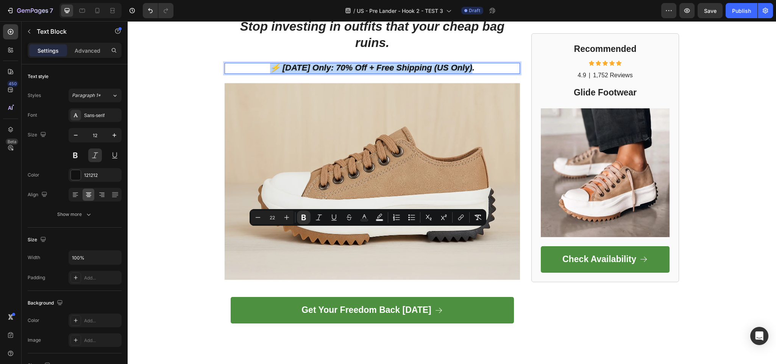
click at [326, 72] on strong "⚡ [DATE] Only: 70% Off + Free Shipping (US Only)." at bounding box center [372, 67] width 205 height 9
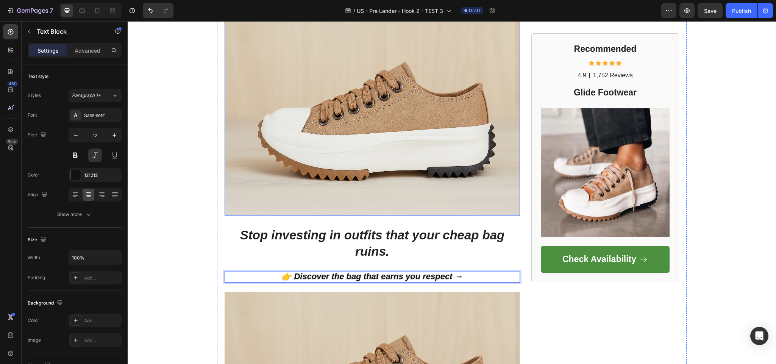
scroll to position [2134, 0]
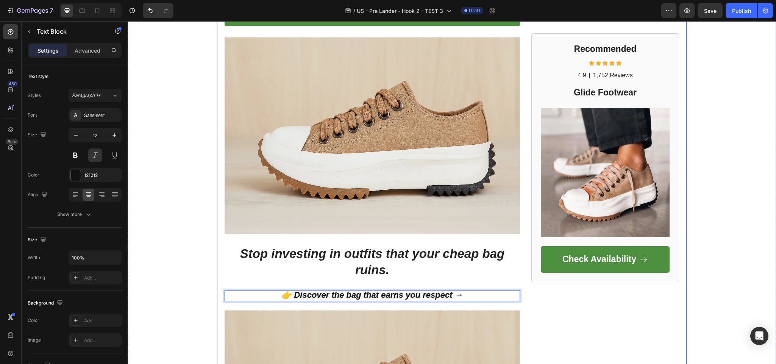
click at [381, 17] on strong "Walk Pain Free [DATE]" at bounding box center [366, 13] width 93 height 10
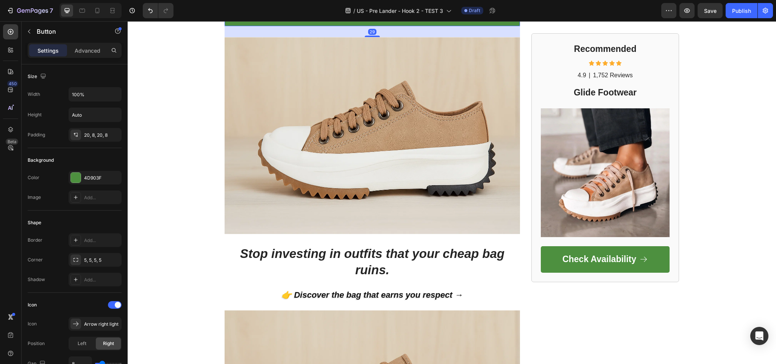
click at [459, 37] on div "29" at bounding box center [373, 31] width 296 height 11
click at [431, 26] on link "Walk Pain Free [DATE]" at bounding box center [373, 13] width 296 height 27
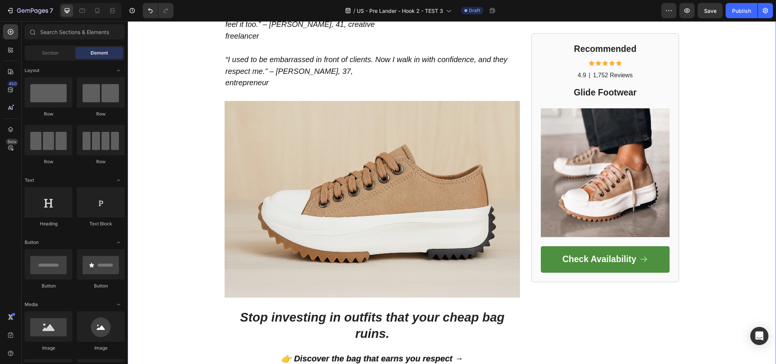
scroll to position [1982, 0]
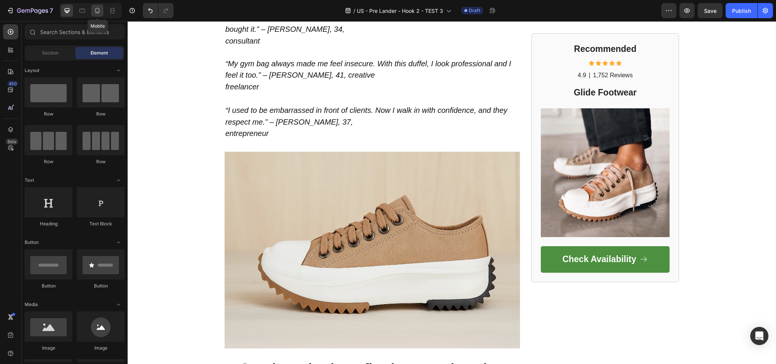
click at [97, 13] on icon at bounding box center [98, 11] width 8 height 8
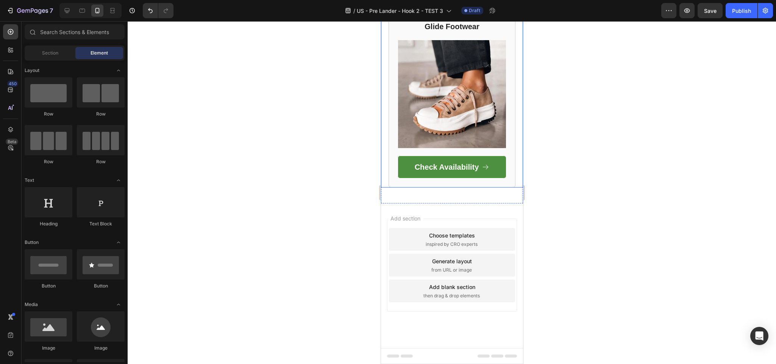
scroll to position [2907, 0]
click at [709, 8] on span "Save" at bounding box center [710, 11] width 13 height 6
click at [78, 11] on icon at bounding box center [82, 11] width 8 height 8
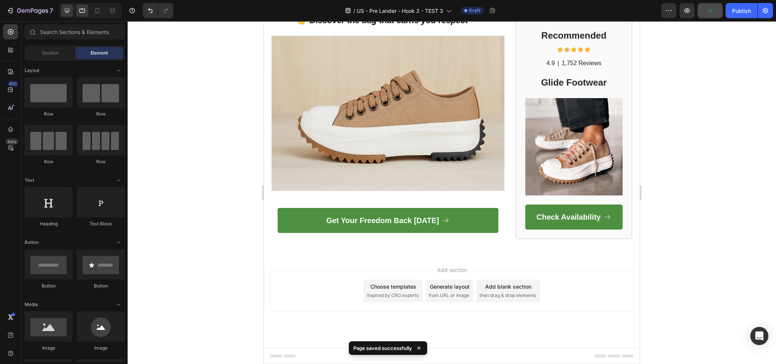
click at [66, 16] on div at bounding box center [67, 11] width 12 height 12
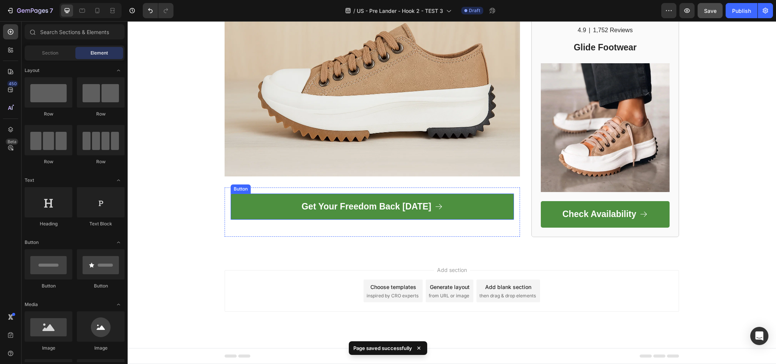
scroll to position [2594, 0]
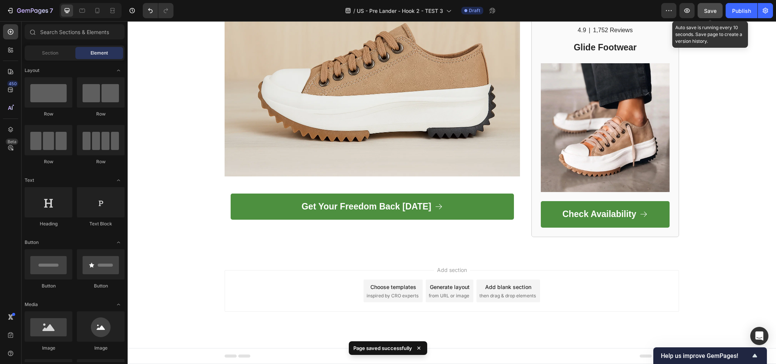
click at [707, 15] on button "Save" at bounding box center [710, 10] width 25 height 15
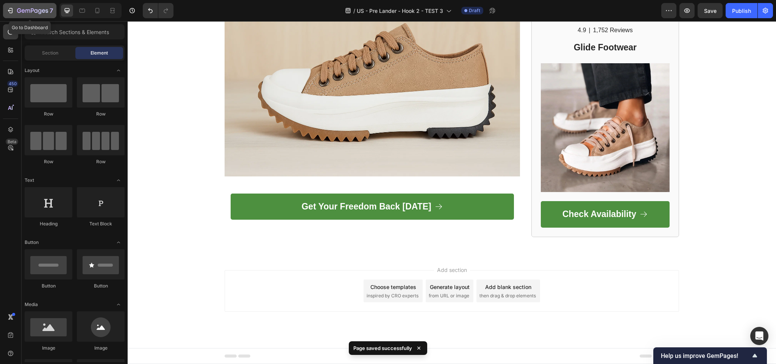
click at [20, 11] on icon "button" at bounding box center [19, 10] width 4 height 5
